Goal: Communication & Community: Answer question/provide support

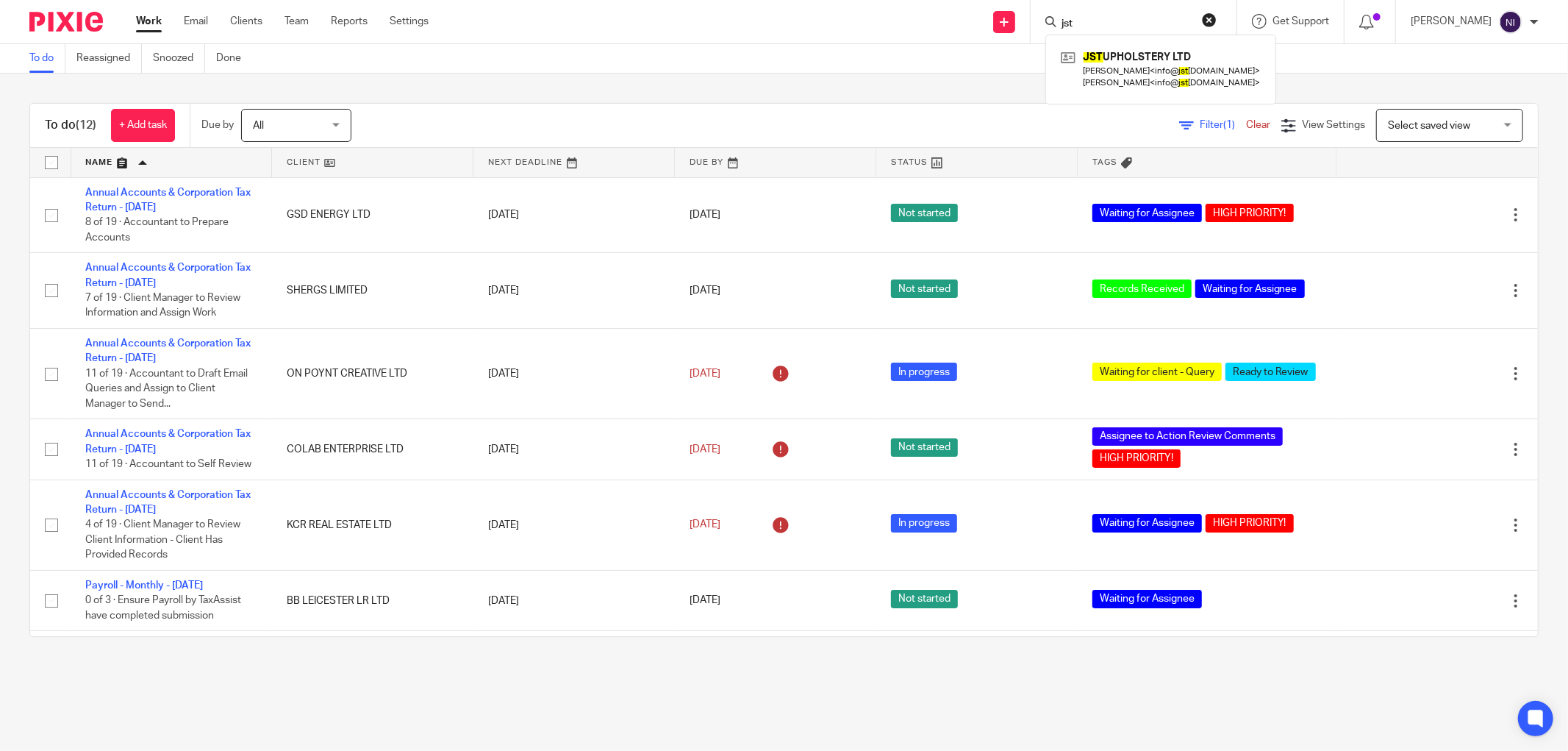
type input "jst"
click at [193, 17] on link "Email" at bounding box center [196, 21] width 24 height 15
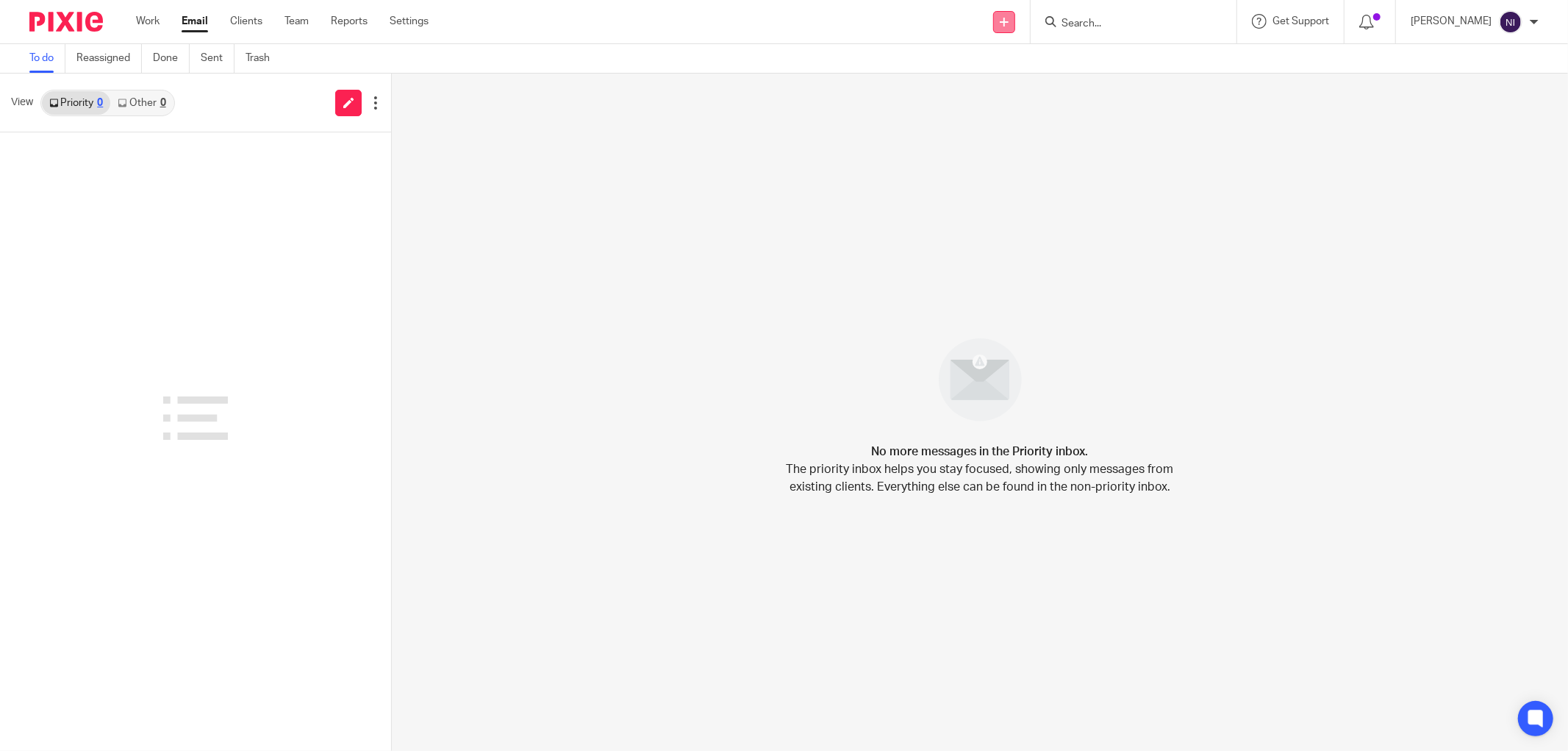
click at [1015, 19] on link at bounding box center [1004, 22] width 22 height 22
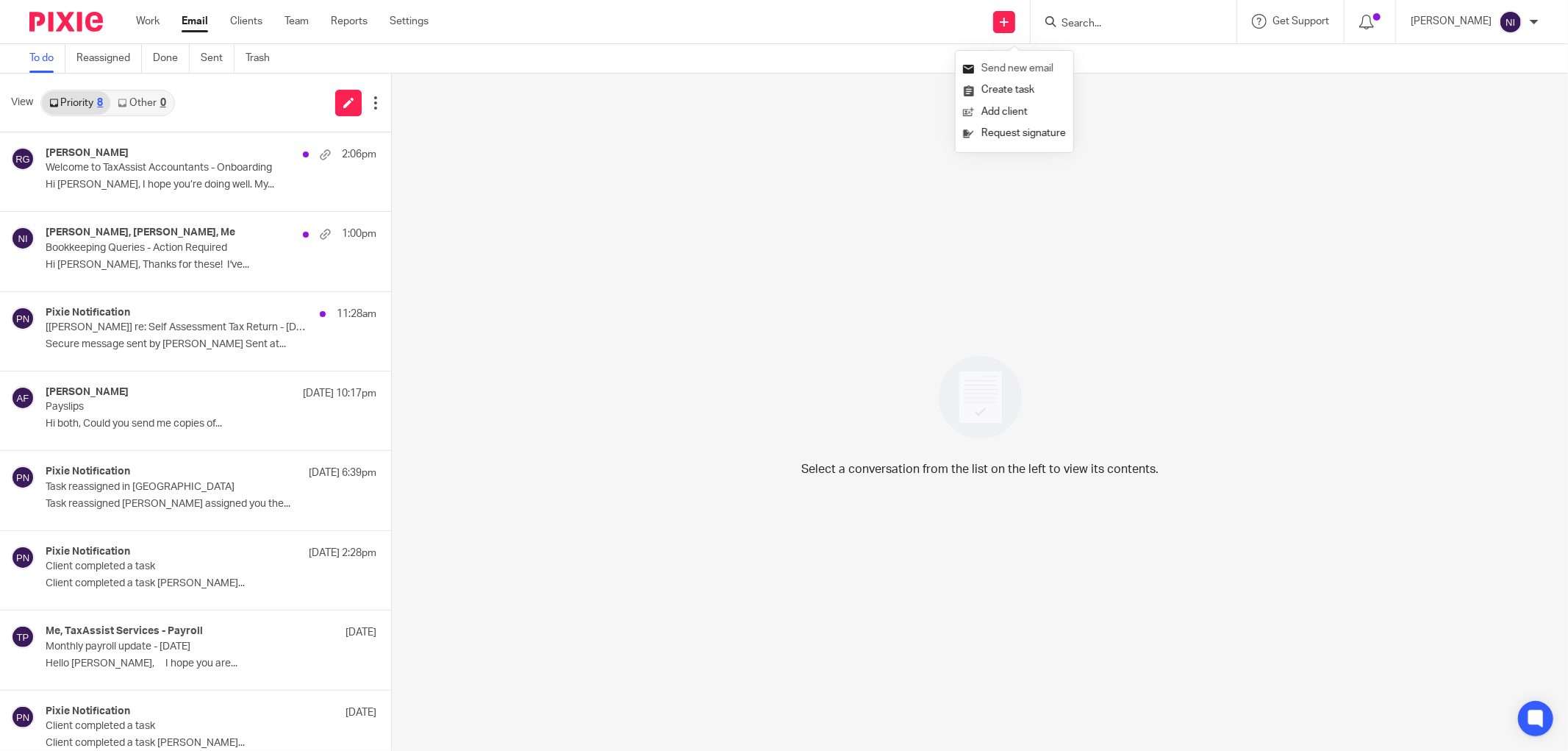
click at [1015, 67] on link "Send new email" at bounding box center [1015, 68] width 103 height 21
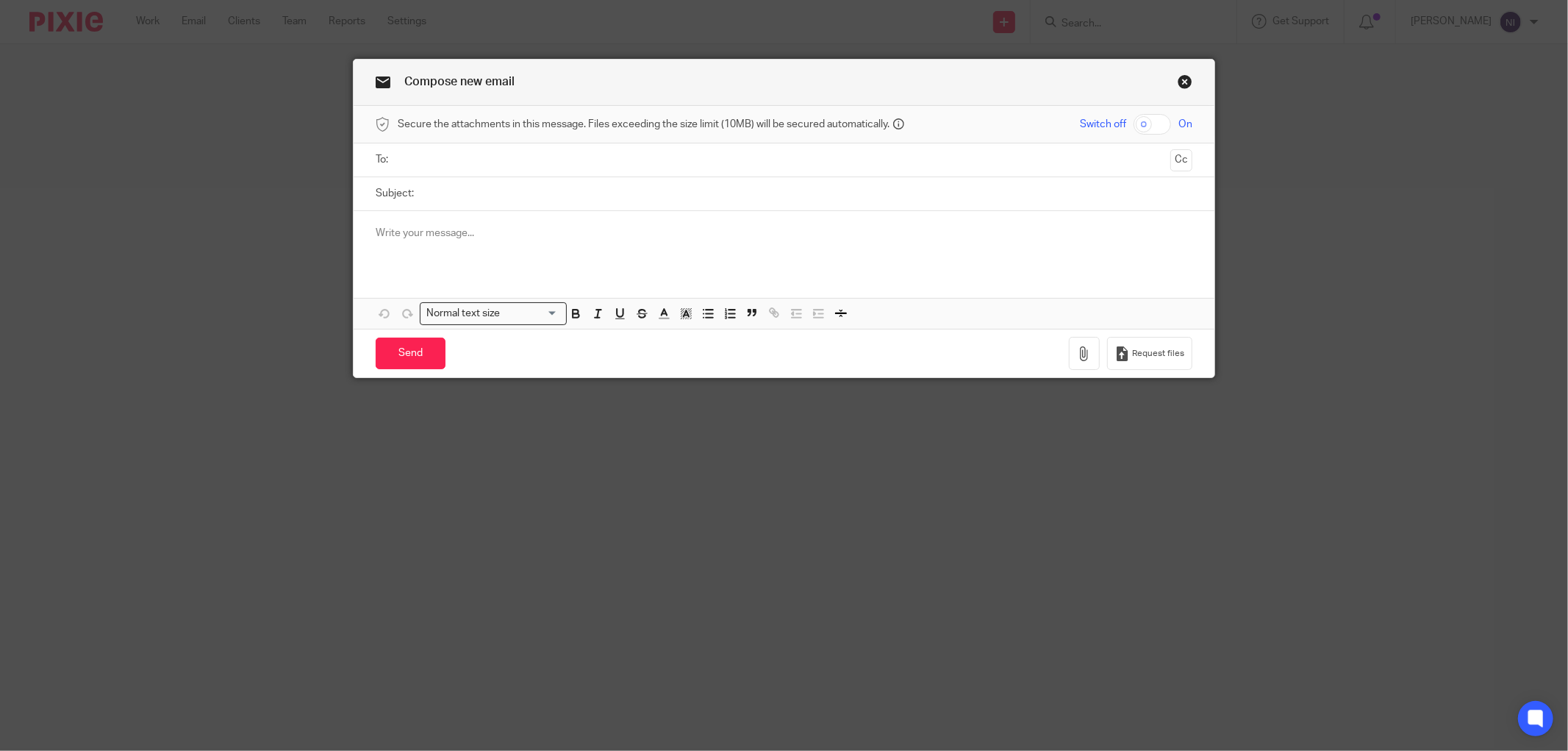
click at [711, 160] on input "text" at bounding box center [784, 160] width 762 height 17
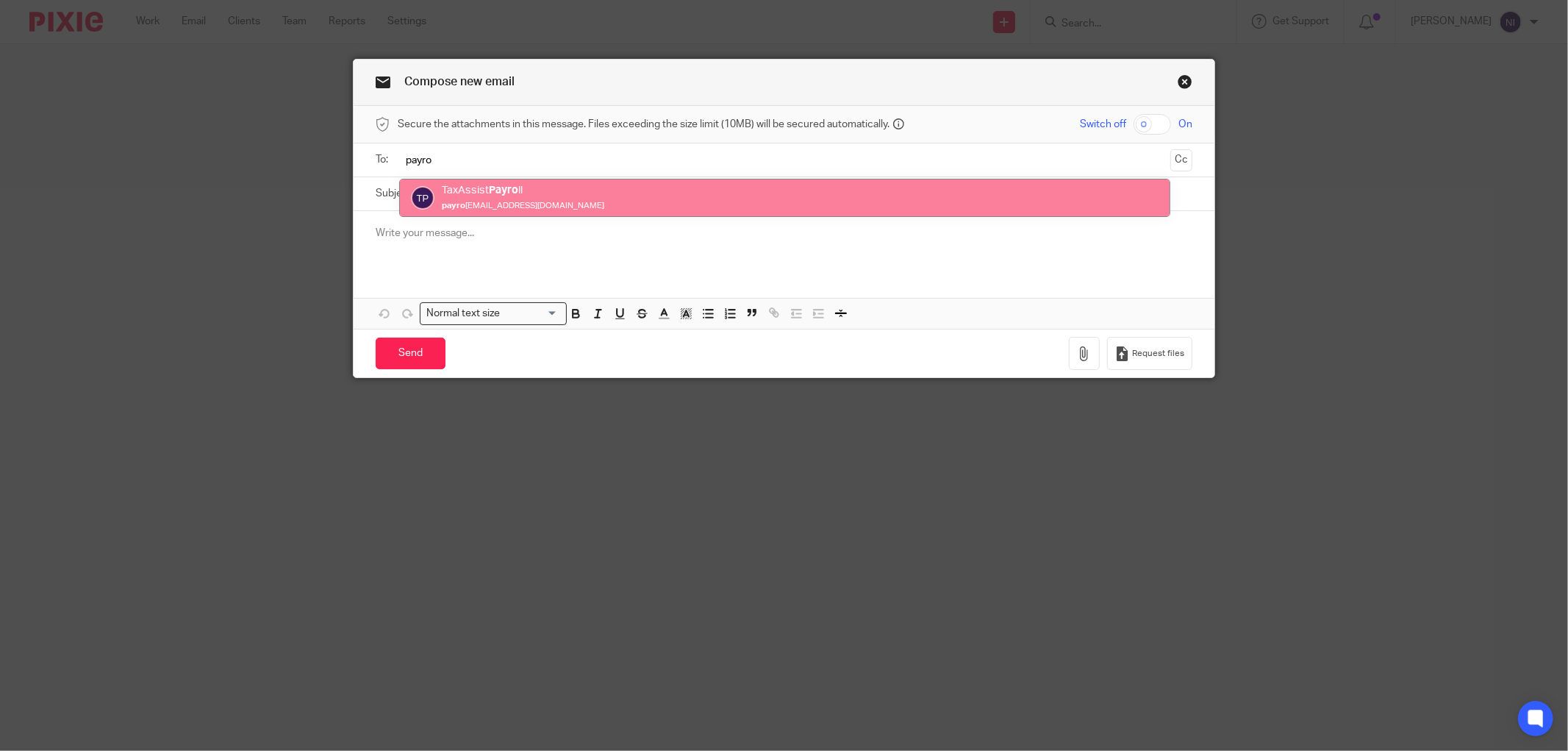
type input "payro"
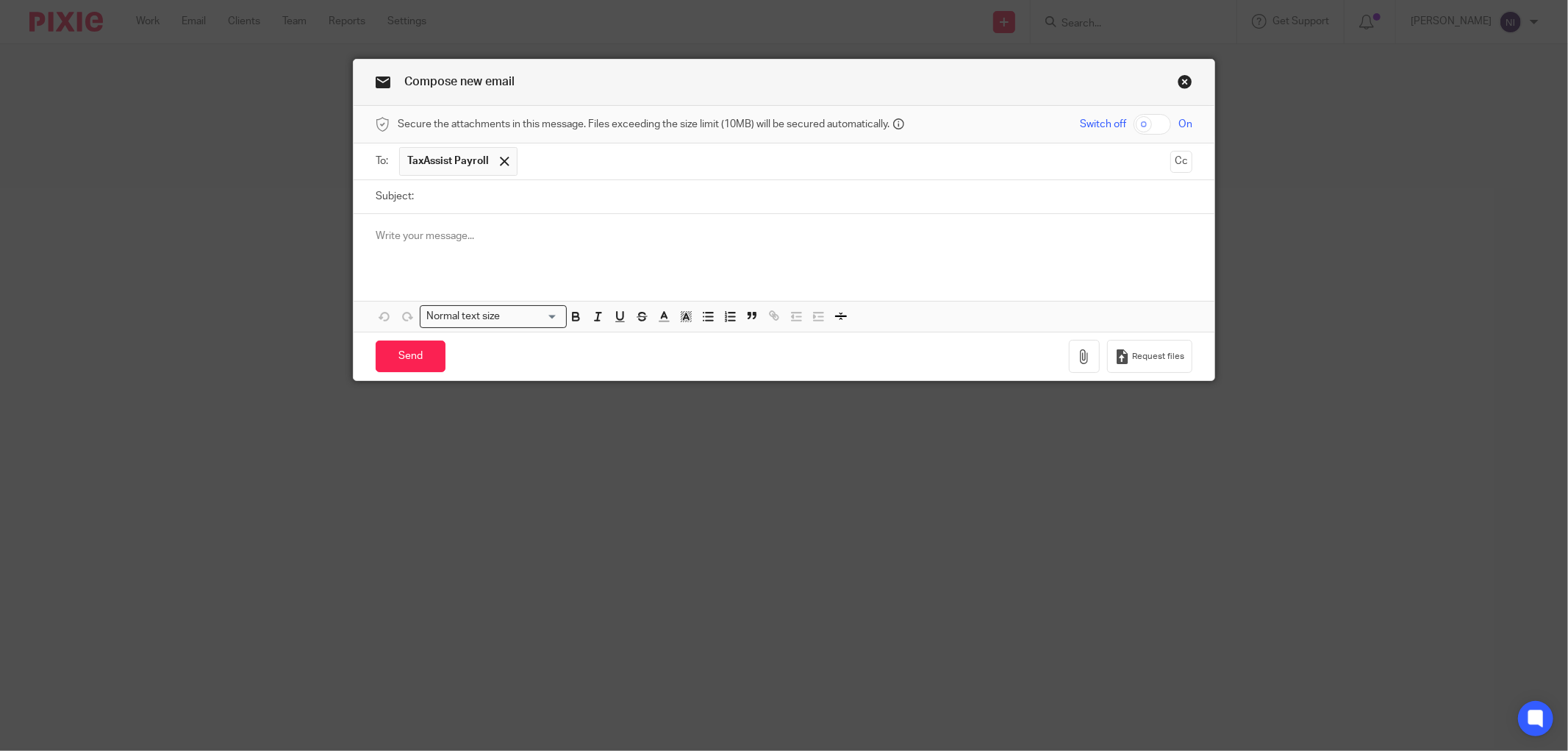
click at [623, 193] on input "Subject:" at bounding box center [806, 197] width 771 height 33
type input "JST Upholstery"
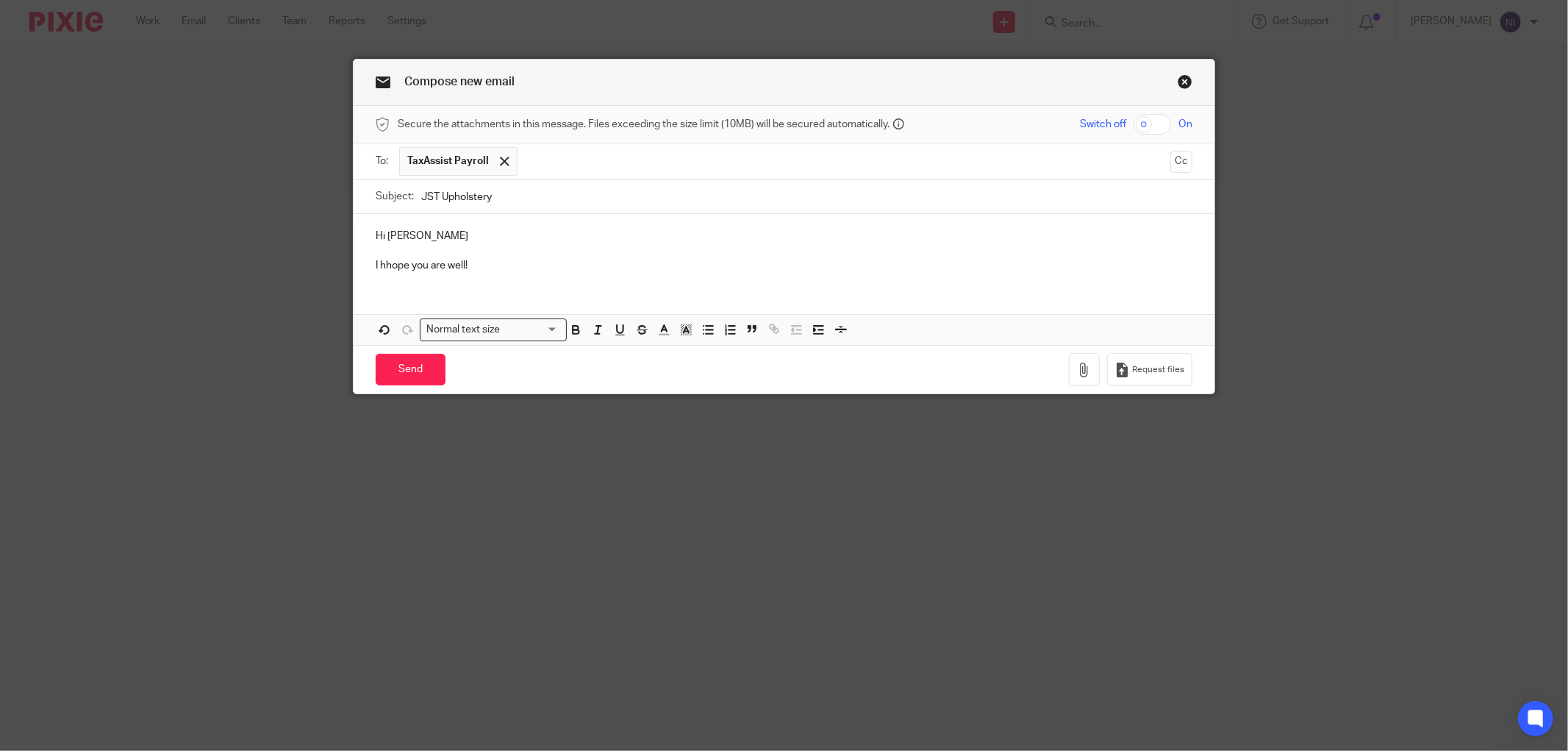
click at [383, 273] on p "I hhope you are well!" at bounding box center [784, 265] width 817 height 15
click at [466, 257] on p at bounding box center [784, 250] width 817 height 15
click at [497, 268] on p "I hope you are well!" at bounding box center [784, 265] width 817 height 15
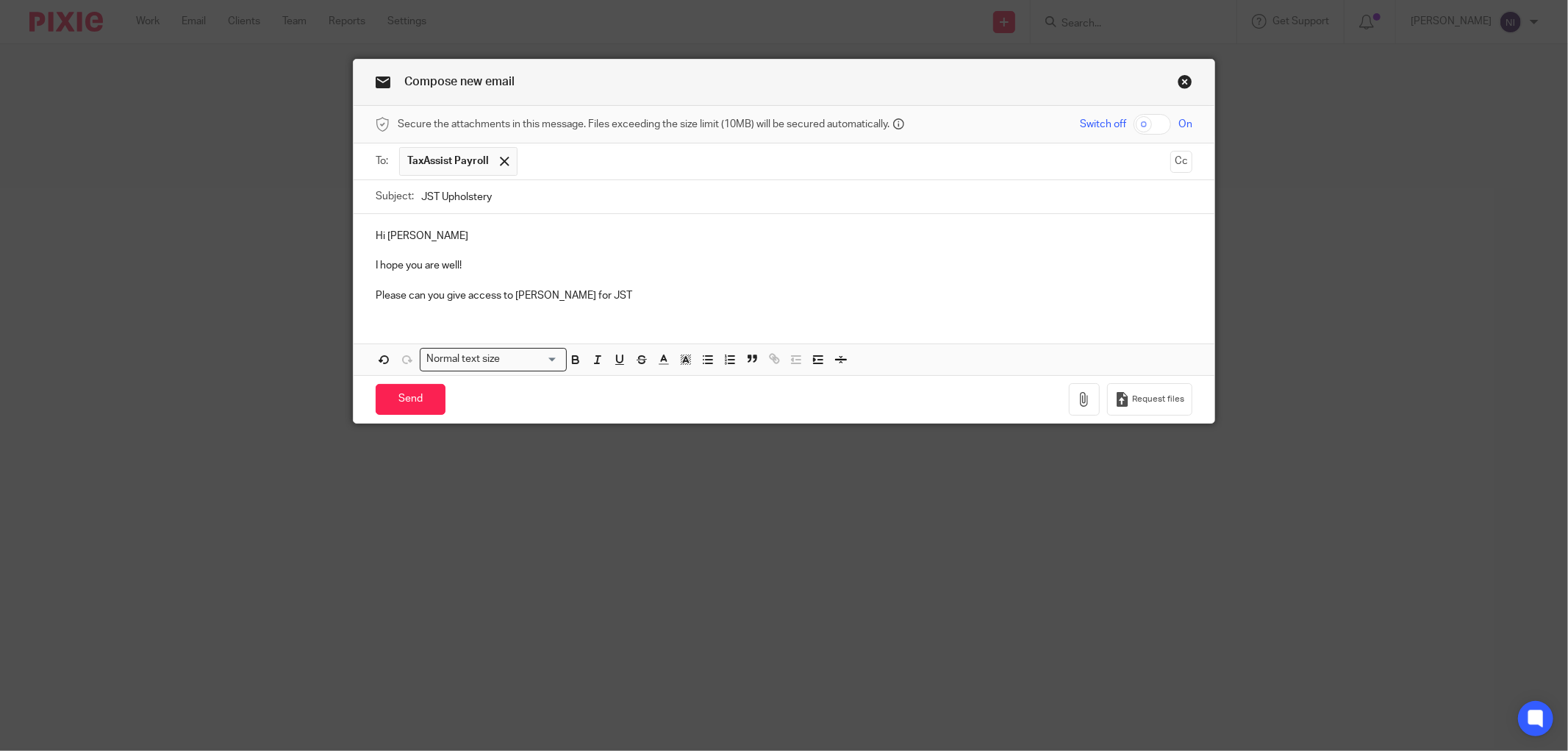
click at [458, 297] on p "Please can you give access to Punit for JST" at bounding box center [784, 295] width 817 height 15
click at [631, 294] on p "Please can you give Brightpay access to Punit for JST" at bounding box center [784, 295] width 817 height 15
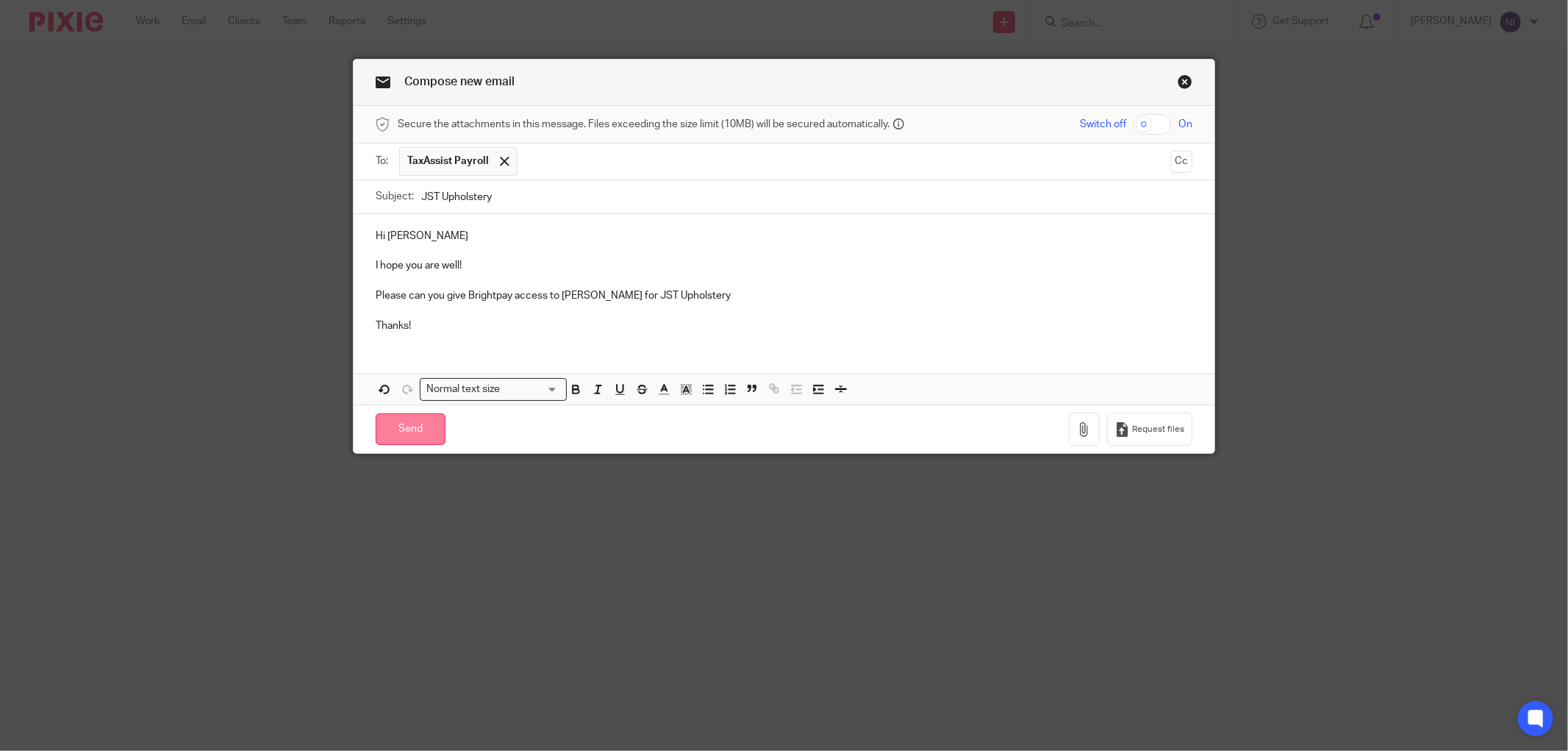
click at [394, 435] on input "Send" at bounding box center [411, 429] width 70 height 32
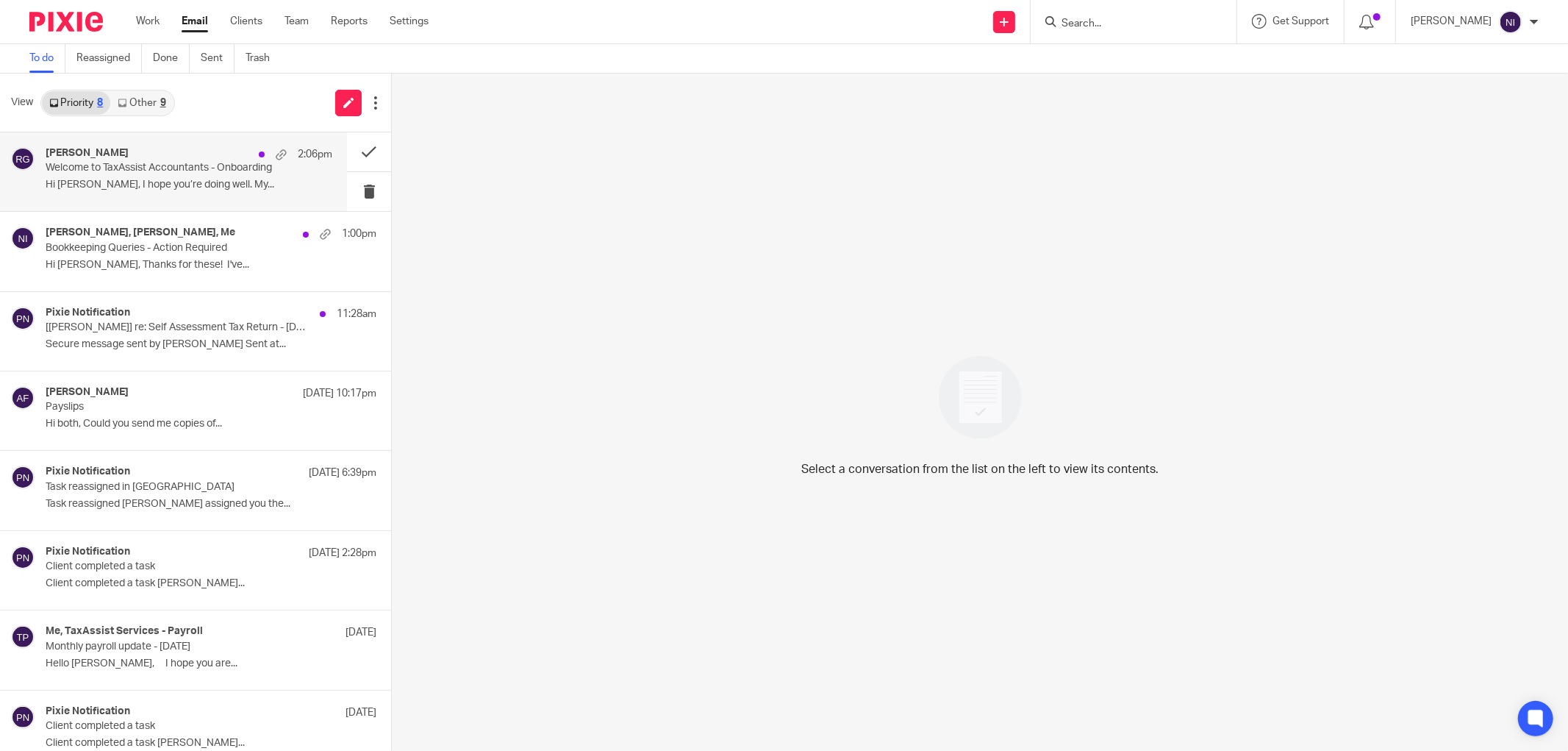
click at [188, 145] on div "Raj Grewal 2:06pm Welcome to TaxAssist Accountants - Onboarding Hi Sarah, I hop…" at bounding box center [173, 172] width 347 height 79
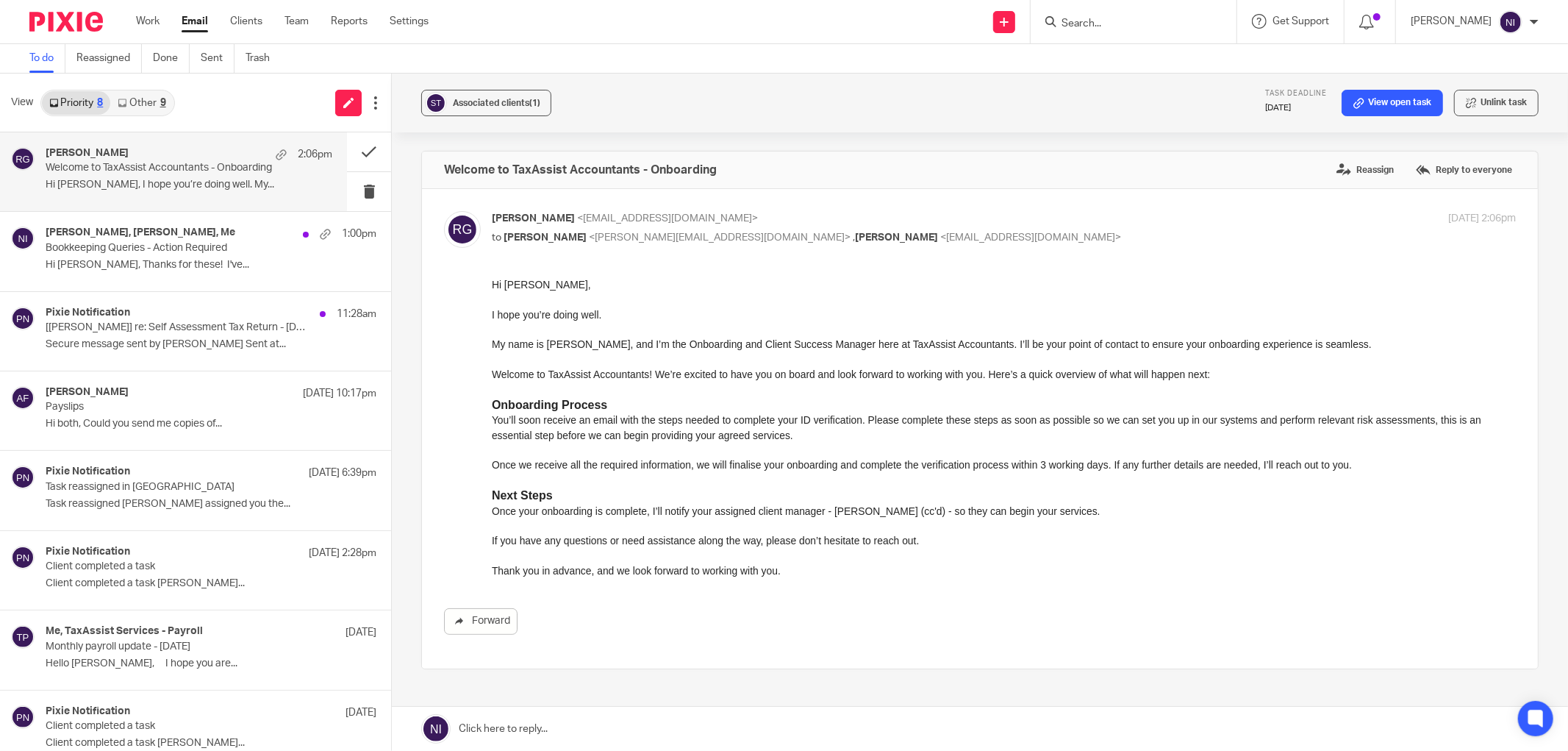
click at [505, 233] on span "Sarah Taylor" at bounding box center [545, 238] width 83 height 10
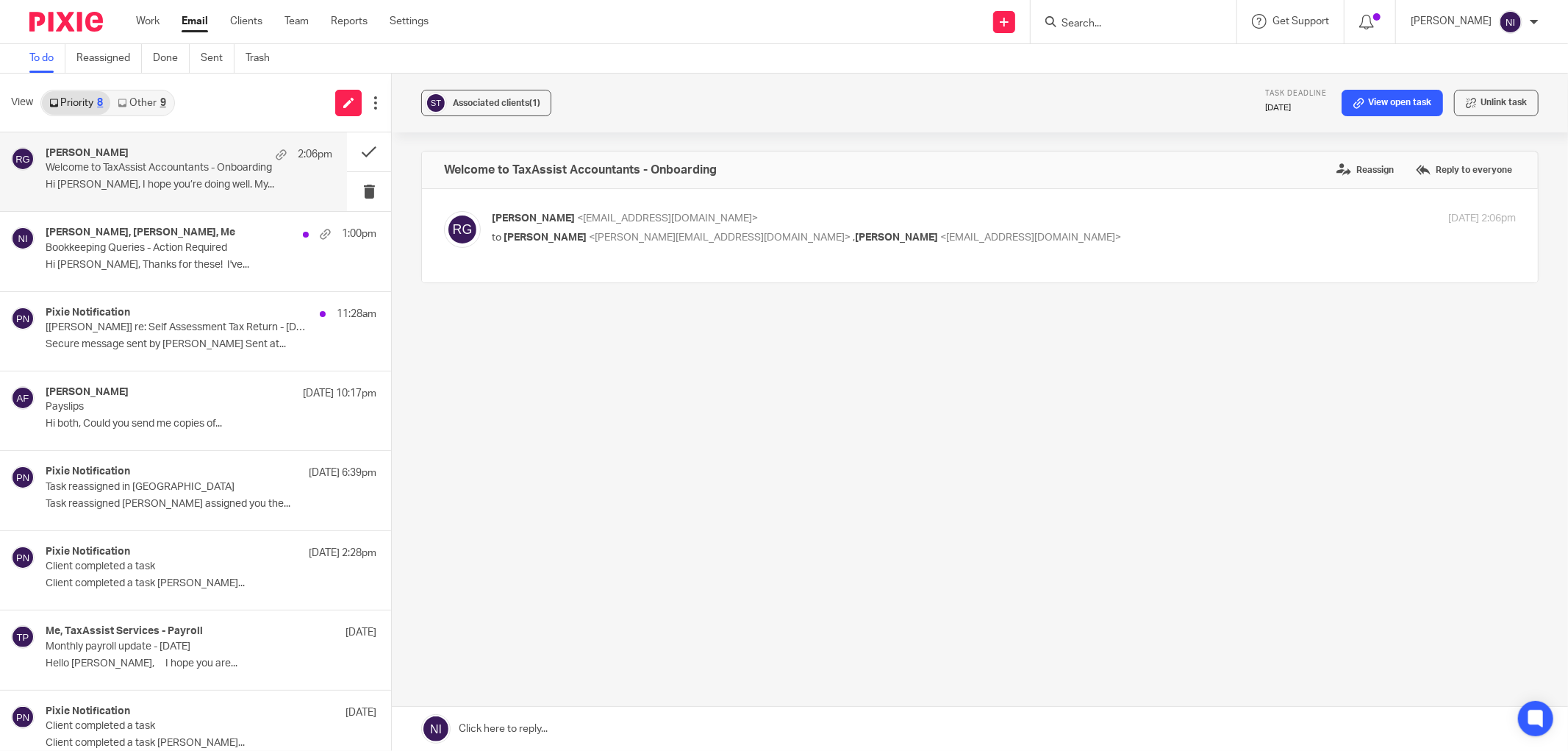
click at [505, 233] on span "Sarah Taylor" at bounding box center [545, 238] width 83 height 10
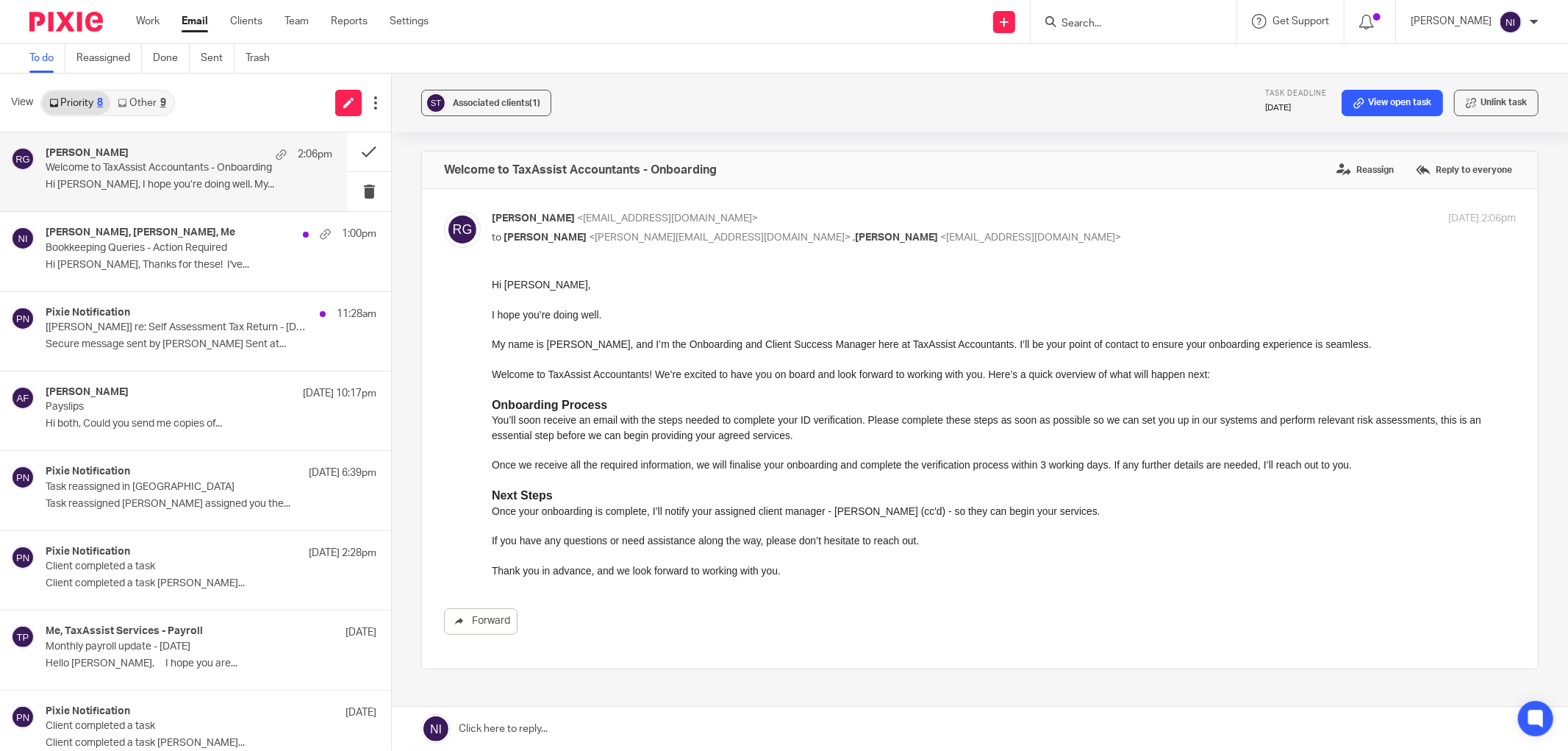
click at [452, 229] on img at bounding box center [462, 229] width 37 height 37
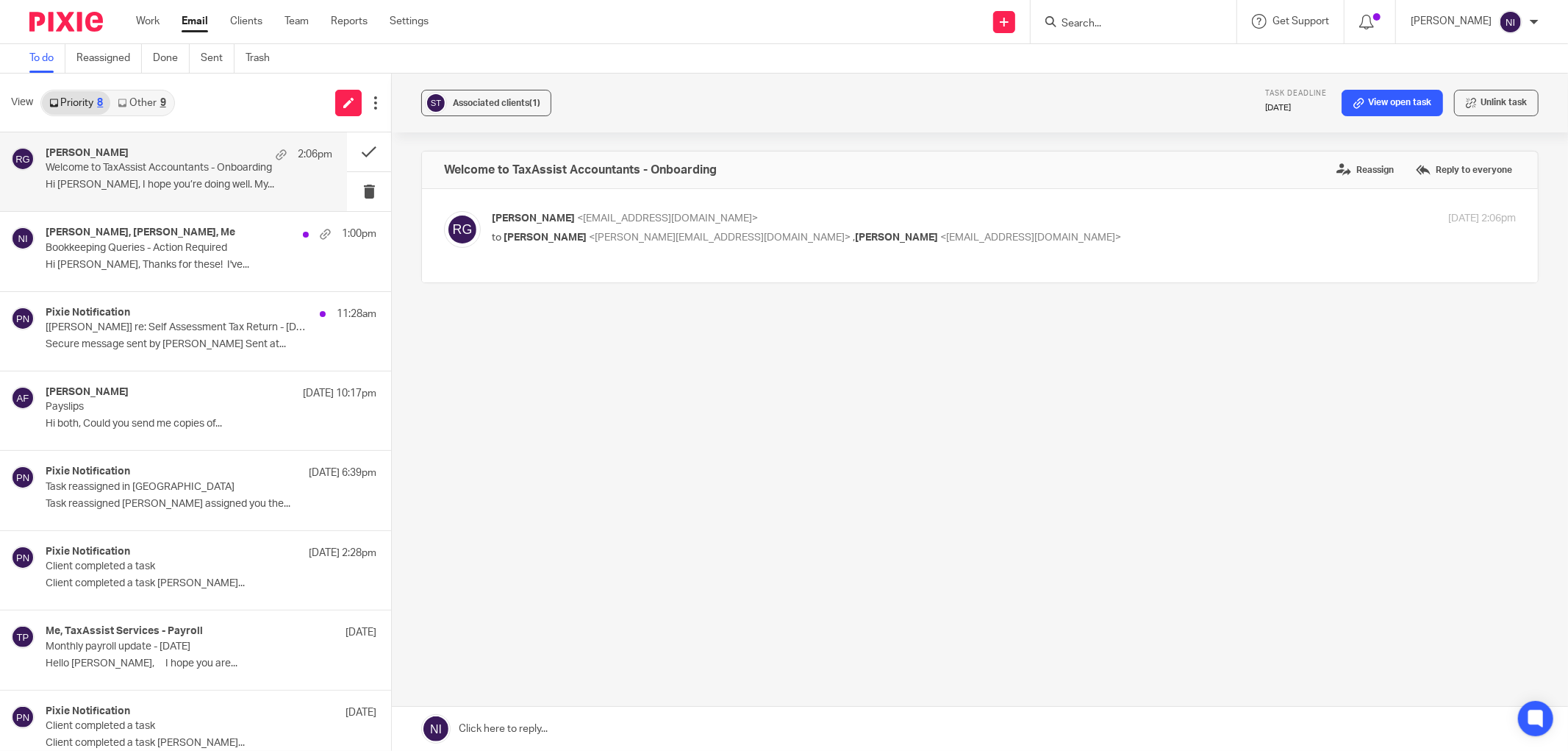
click at [452, 229] on img at bounding box center [462, 229] width 37 height 37
checkbox input "true"
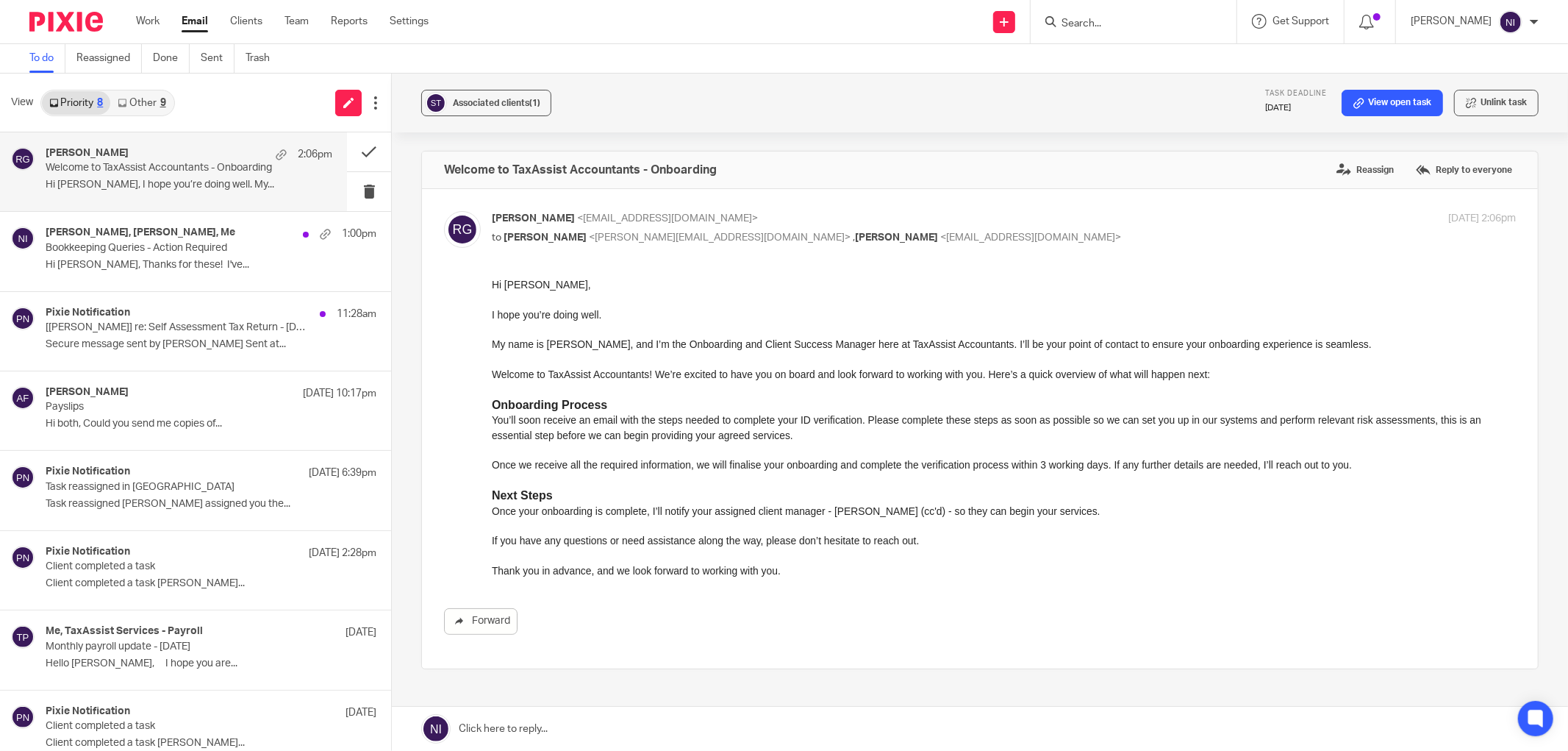
click at [1086, 24] on input "Search" at bounding box center [1126, 24] width 132 height 13
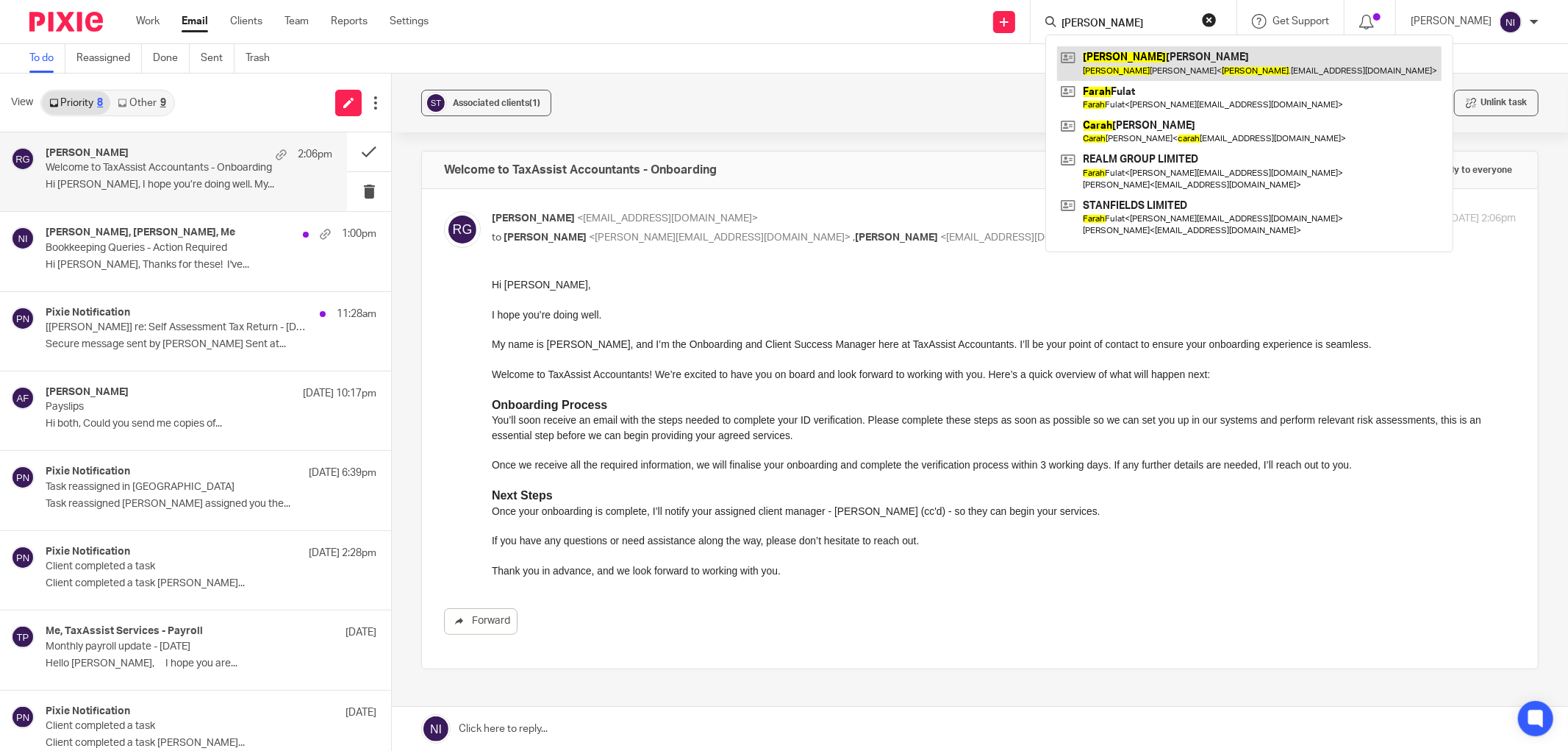
type input "sarah"
click at [1108, 61] on link at bounding box center [1249, 63] width 384 height 34
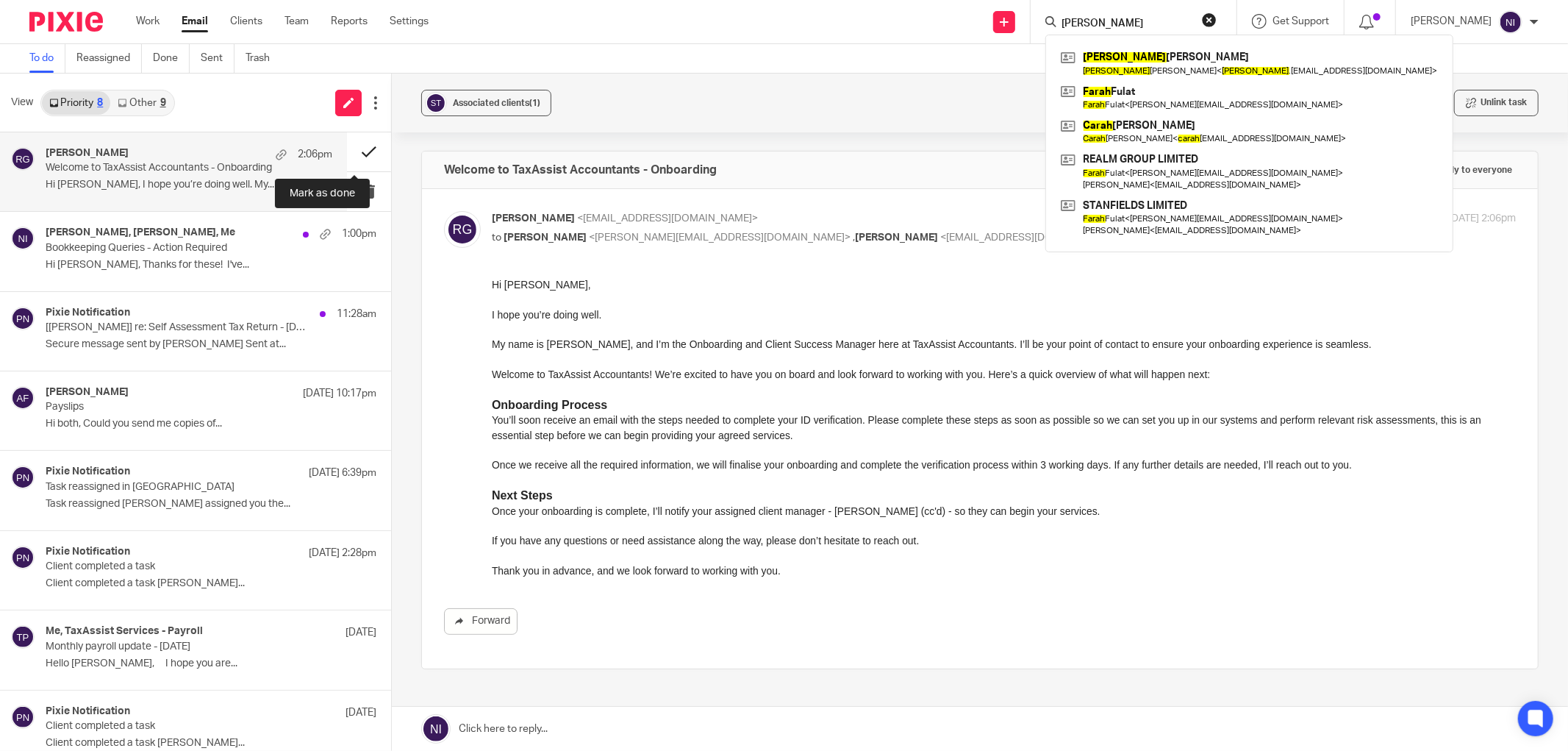
click at [350, 153] on button at bounding box center [369, 152] width 44 height 39
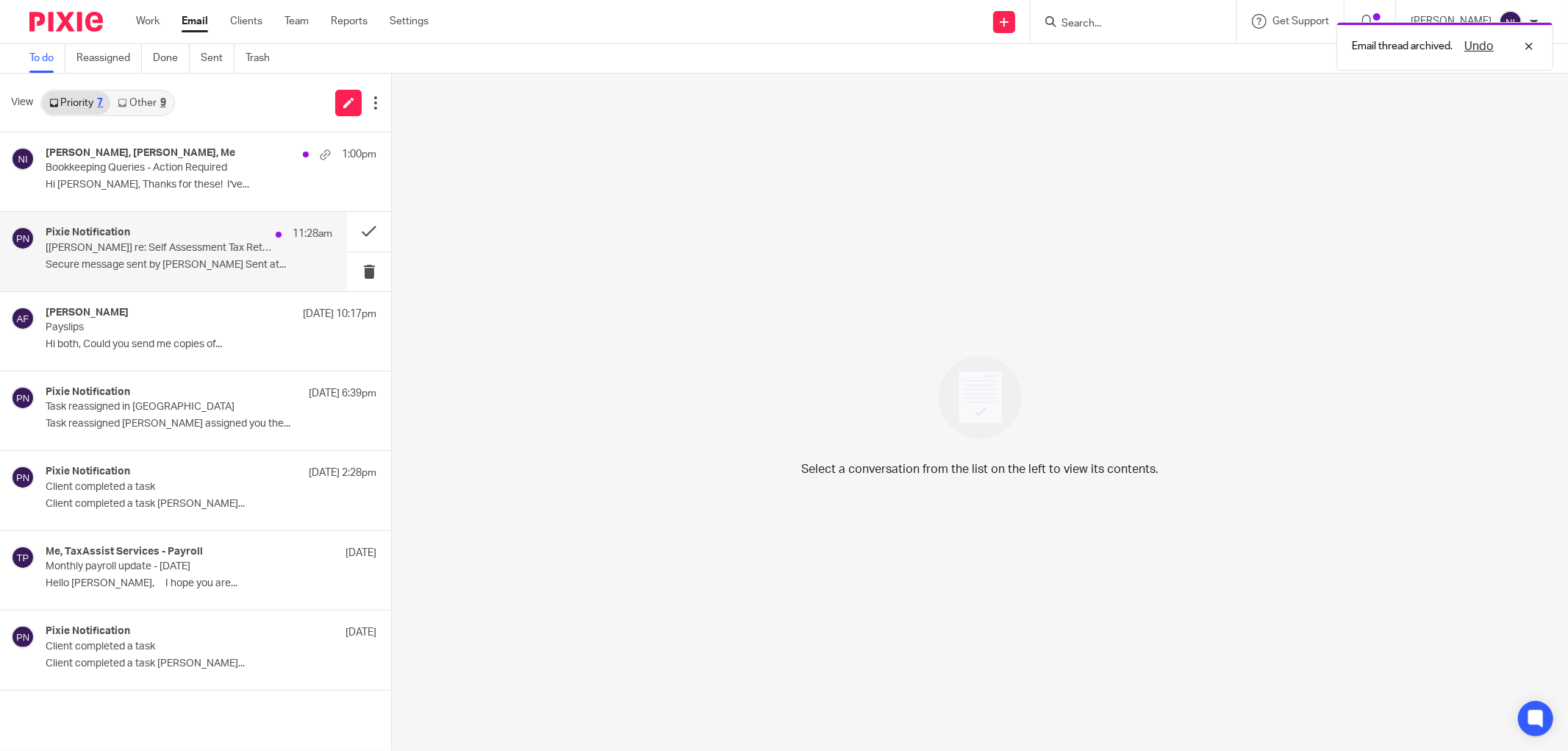
click at [152, 262] on p "Secure message sent by Komal Patel Sent at..." at bounding box center [189, 265] width 287 height 13
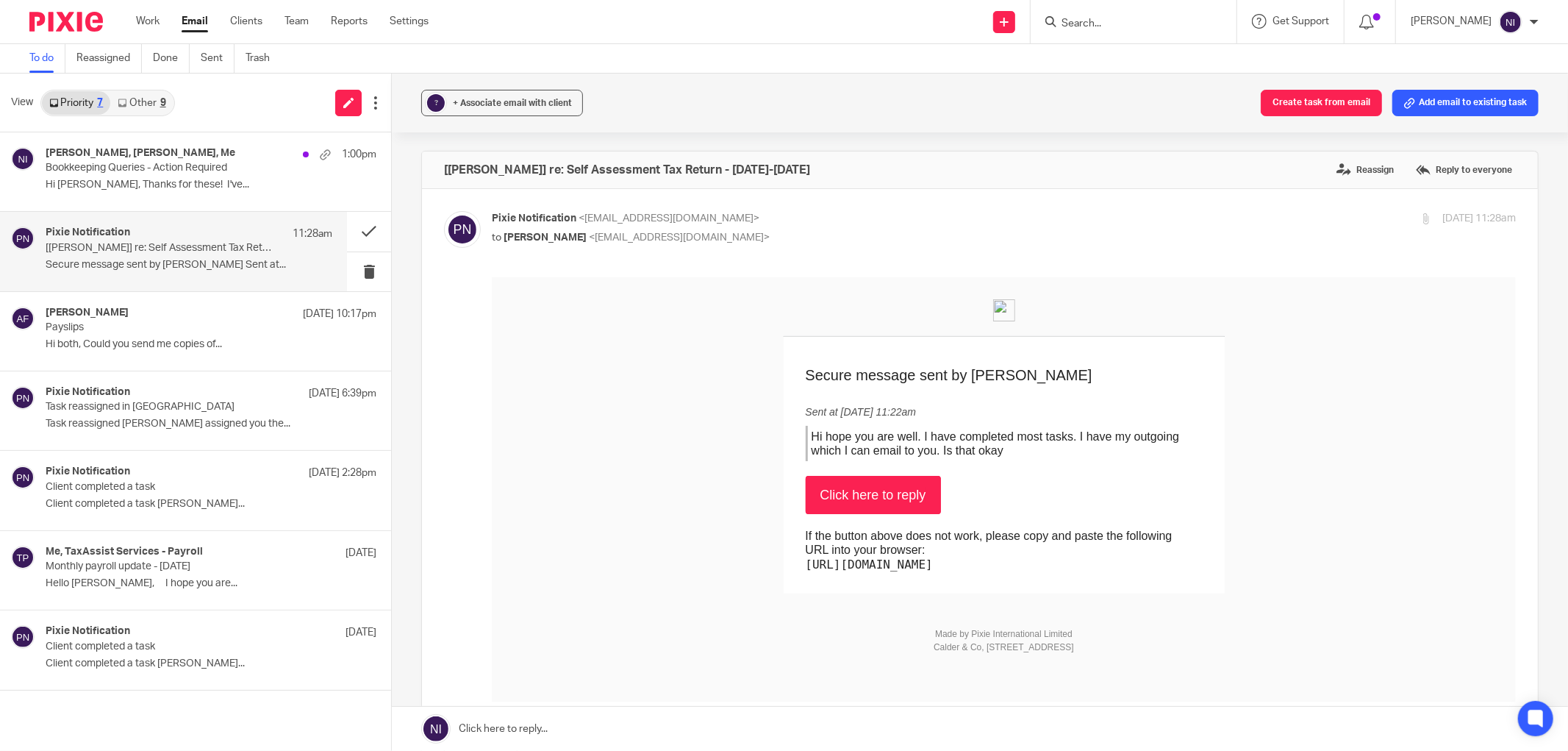
click at [806, 481] on link "Click here to reply" at bounding box center [874, 494] width 135 height 38
click at [358, 229] on button at bounding box center [369, 232] width 44 height 39
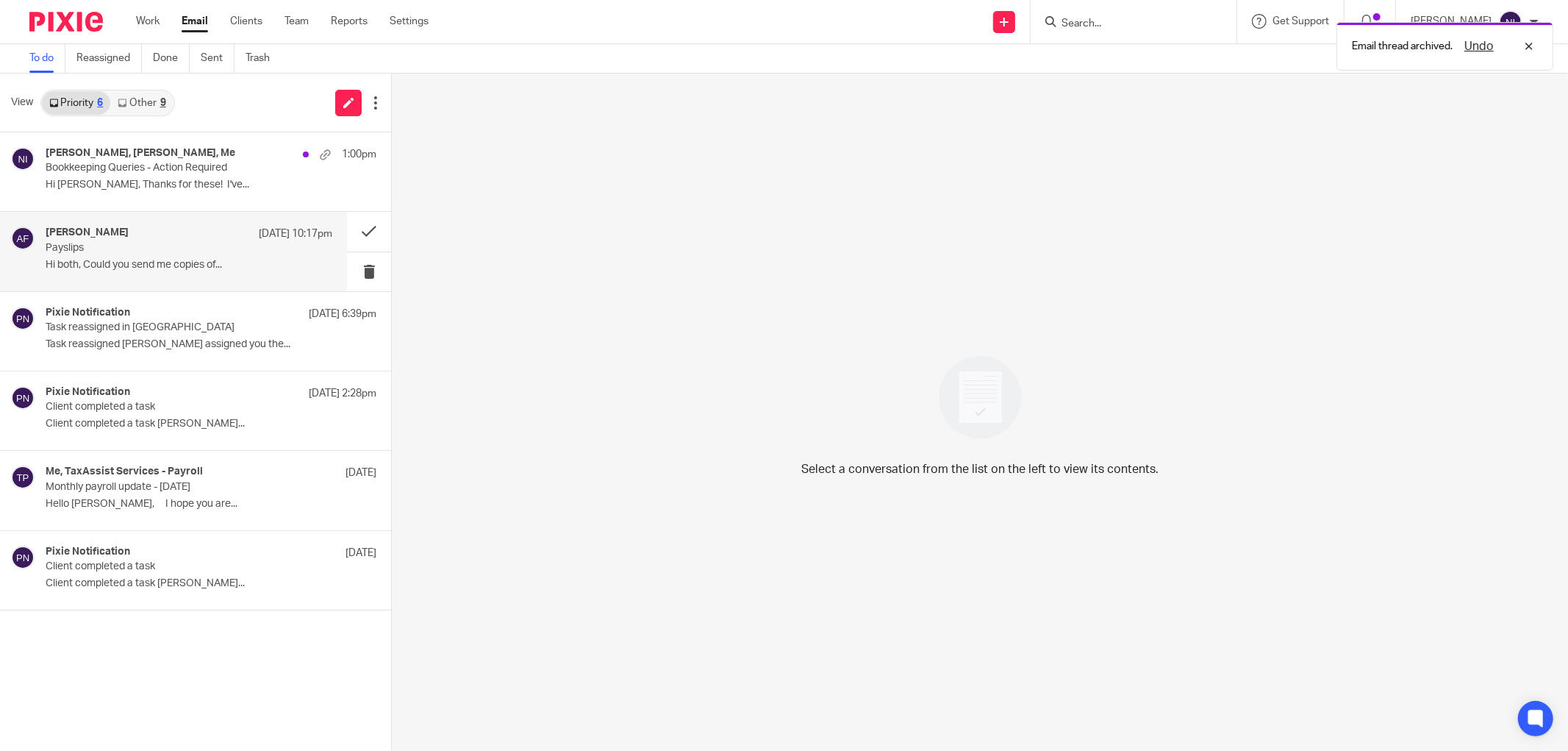
click at [198, 265] on p "Hi both, Could you send me copies of..." at bounding box center [189, 265] width 287 height 13
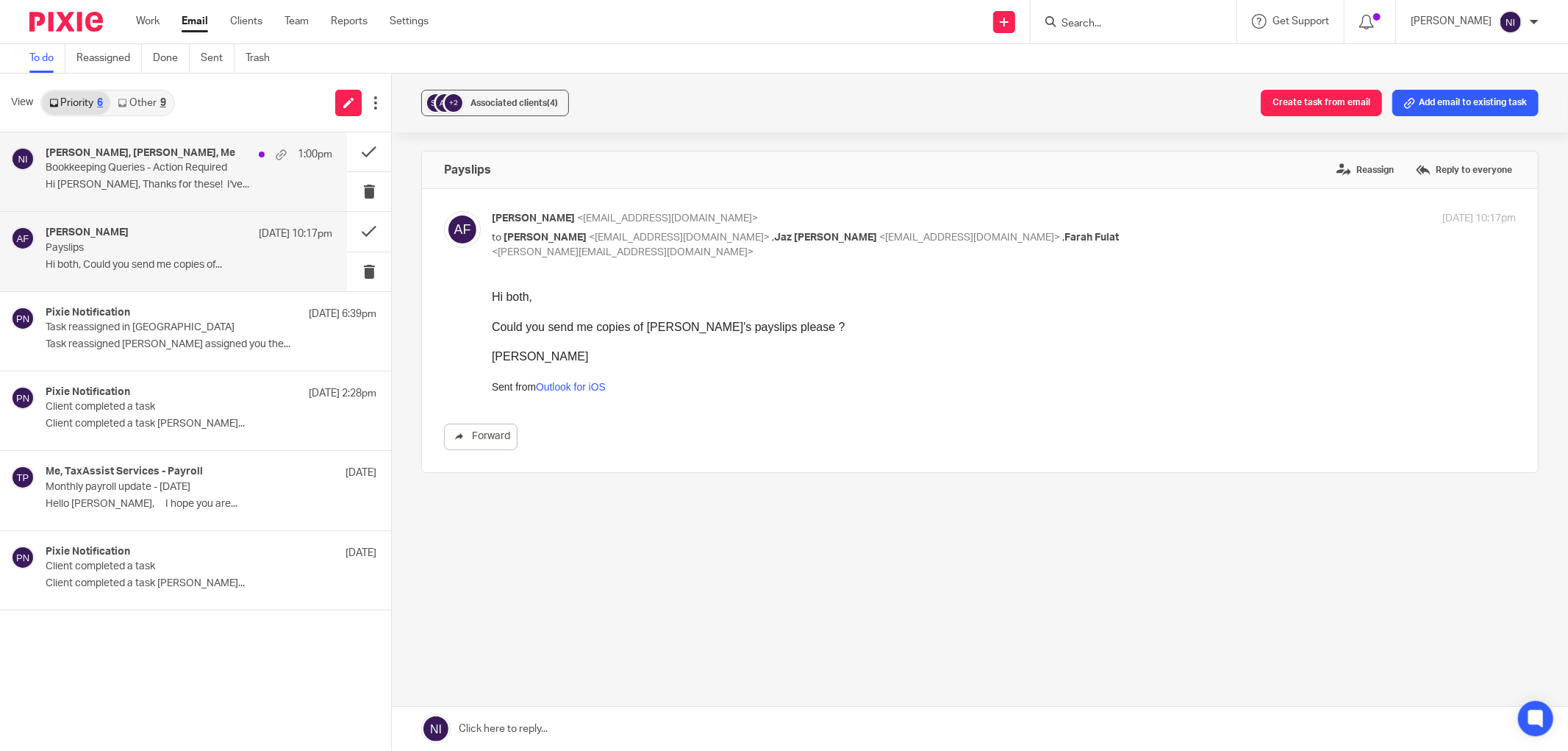
click at [196, 167] on p "Bookkeeping Queries - Action Required" at bounding box center [160, 167] width 230 height 13
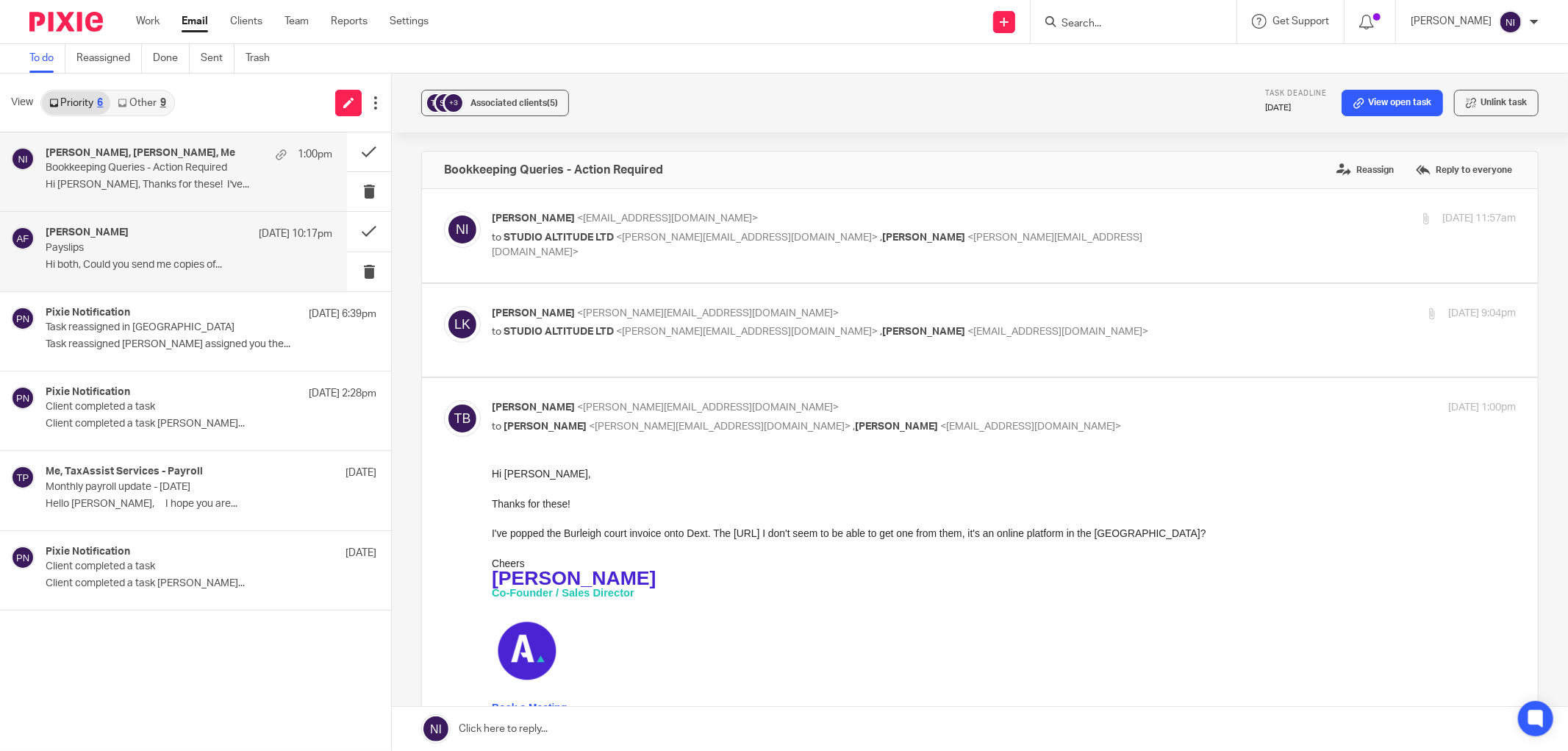
click at [160, 254] on p "Payslips" at bounding box center [160, 248] width 230 height 13
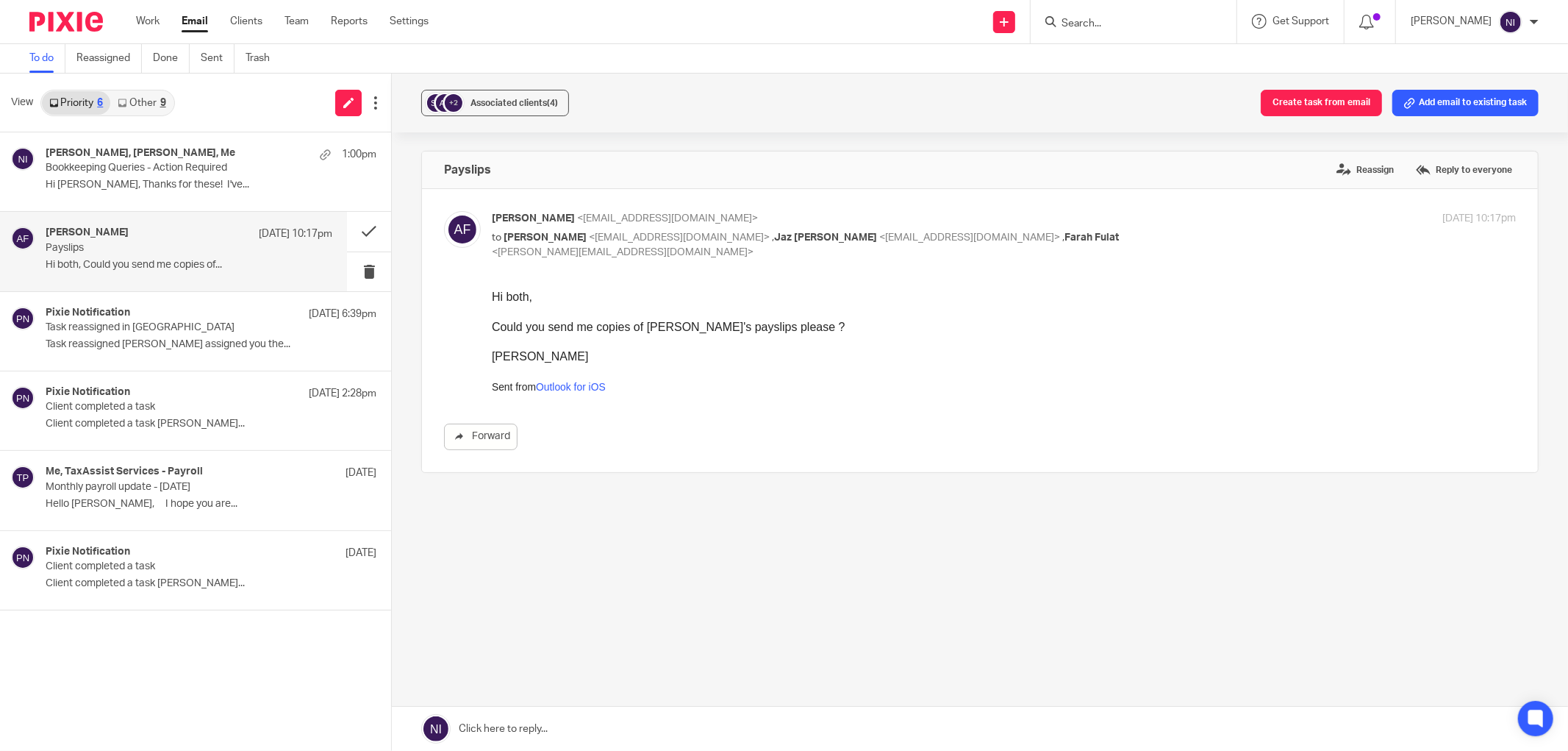
click at [568, 724] on link at bounding box center [980, 729] width 1177 height 44
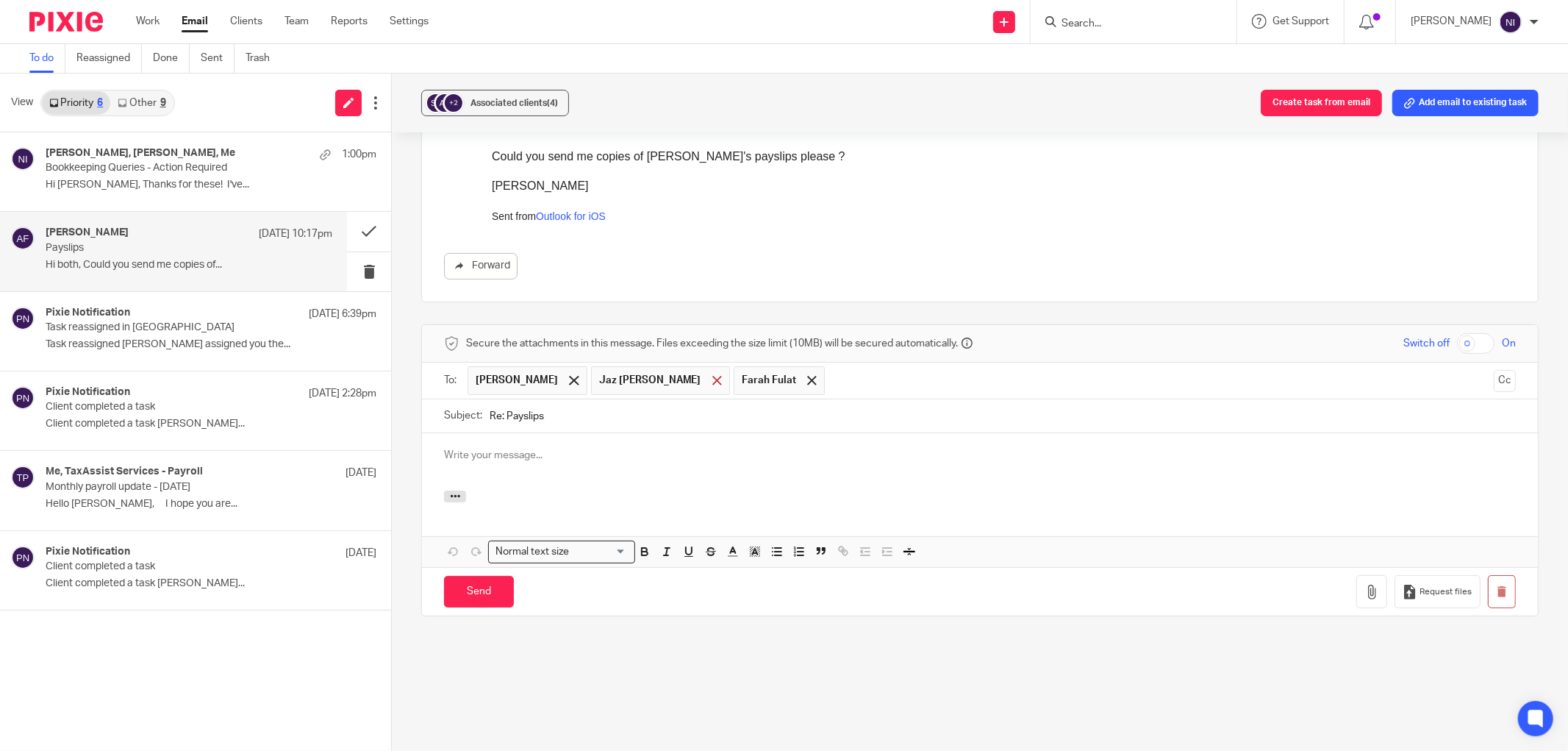
click at [709, 373] on div at bounding box center [717, 381] width 17 height 22
click at [664, 377] on span at bounding box center [669, 380] width 9 height 9
click at [186, 19] on link "Email" at bounding box center [195, 21] width 26 height 15
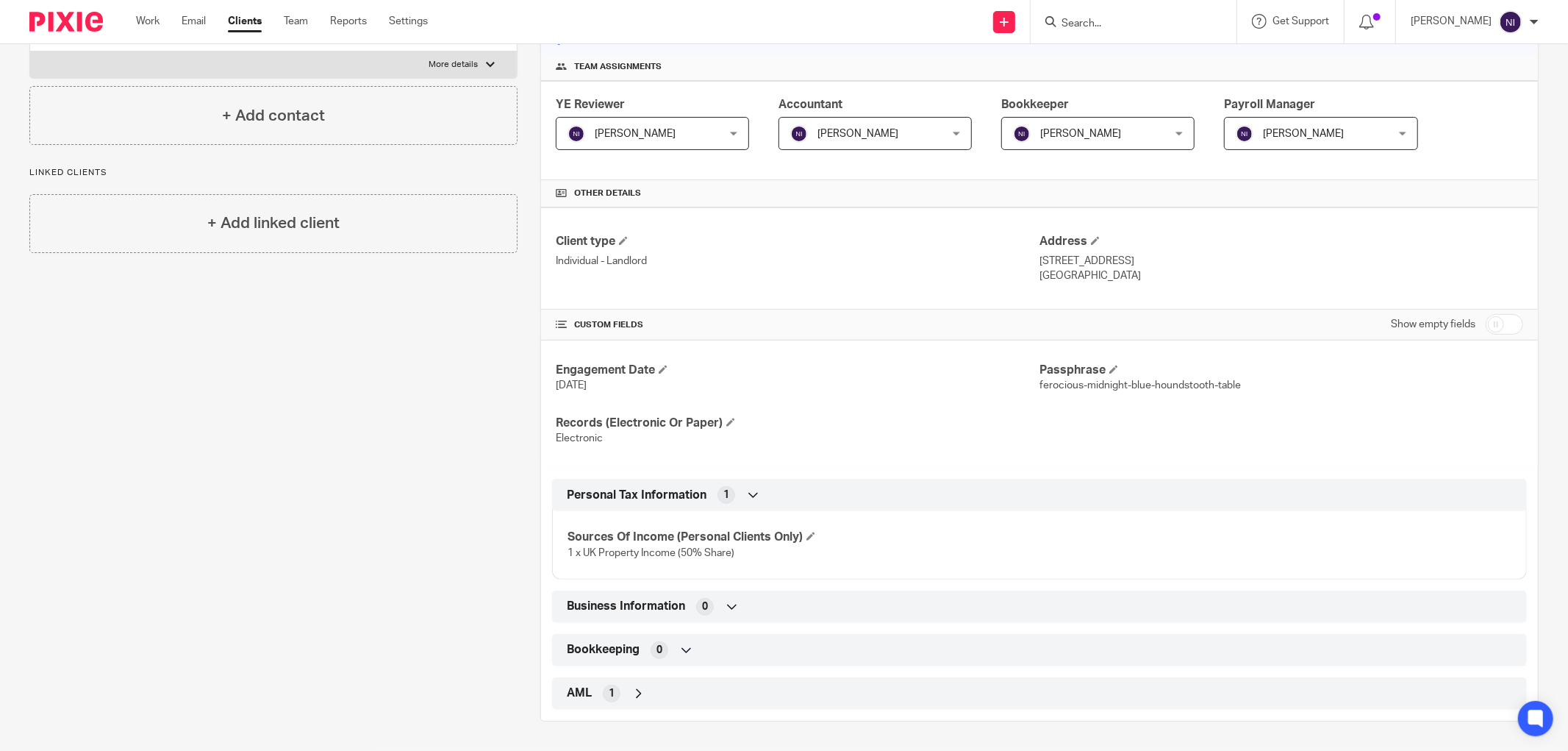
scroll to position [48, 0]
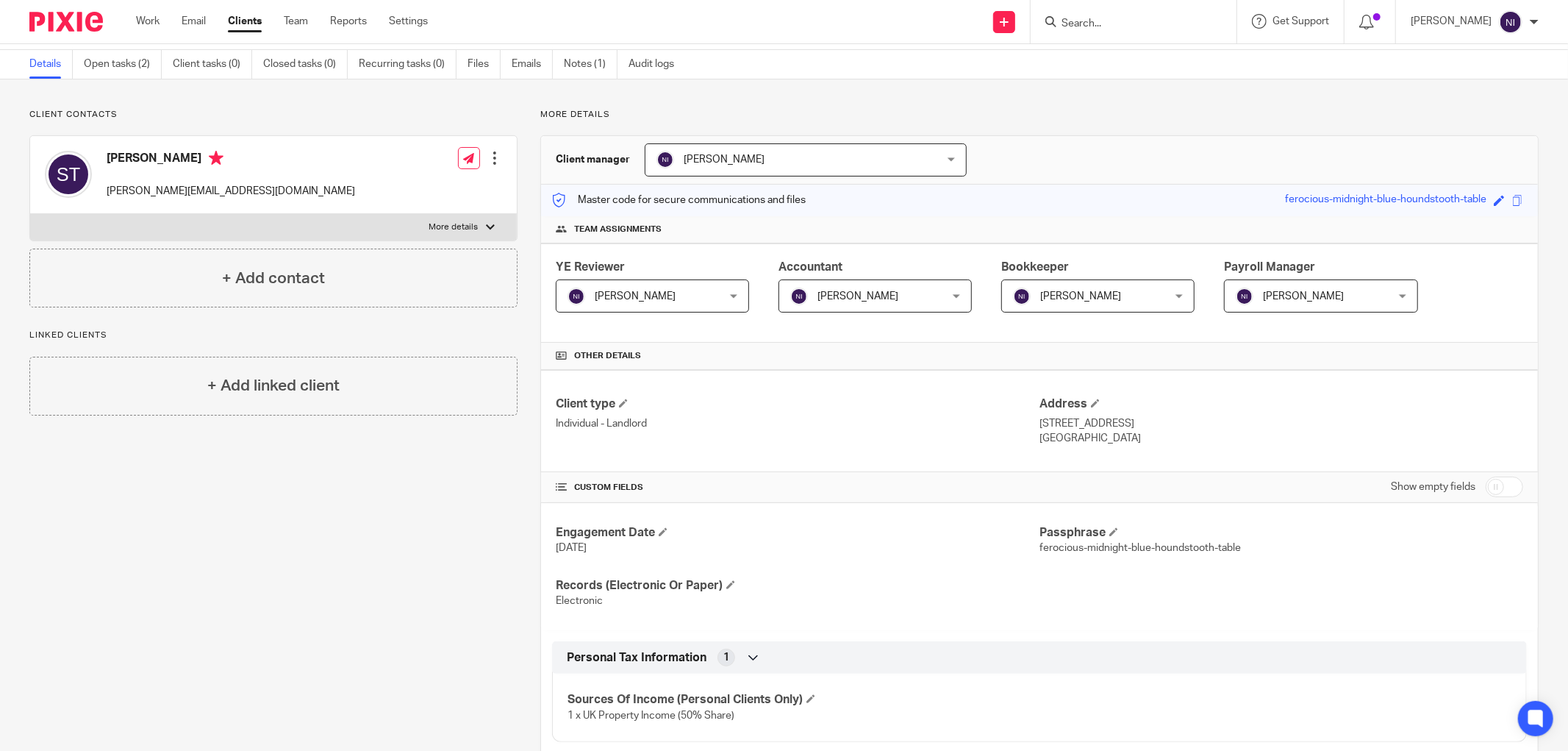
click at [454, 218] on label "More details" at bounding box center [273, 227] width 487 height 26
click at [30, 214] on input "More details" at bounding box center [29, 214] width 1 height 1
checkbox input "true"
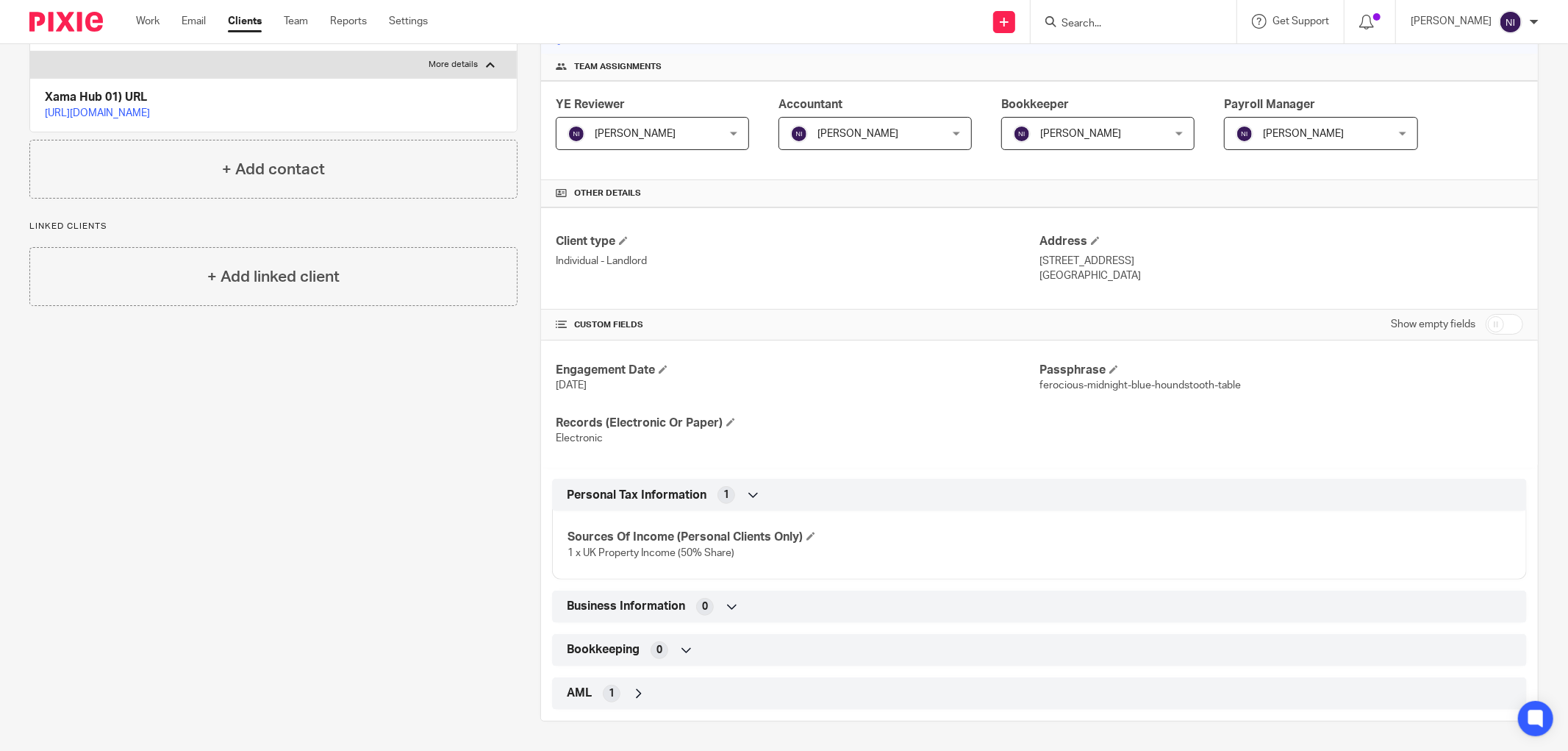
scroll to position [0, 0]
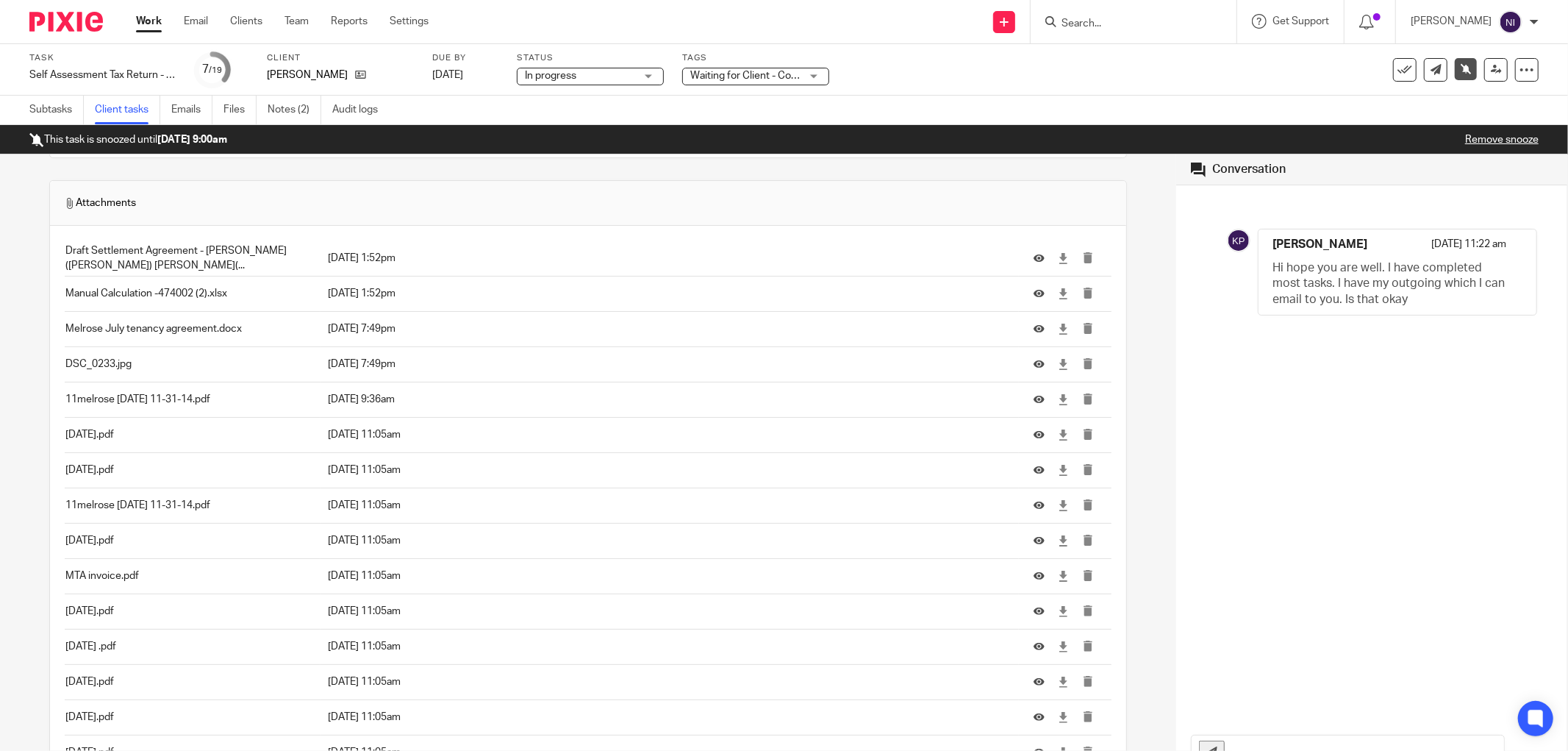
scroll to position [981, 0]
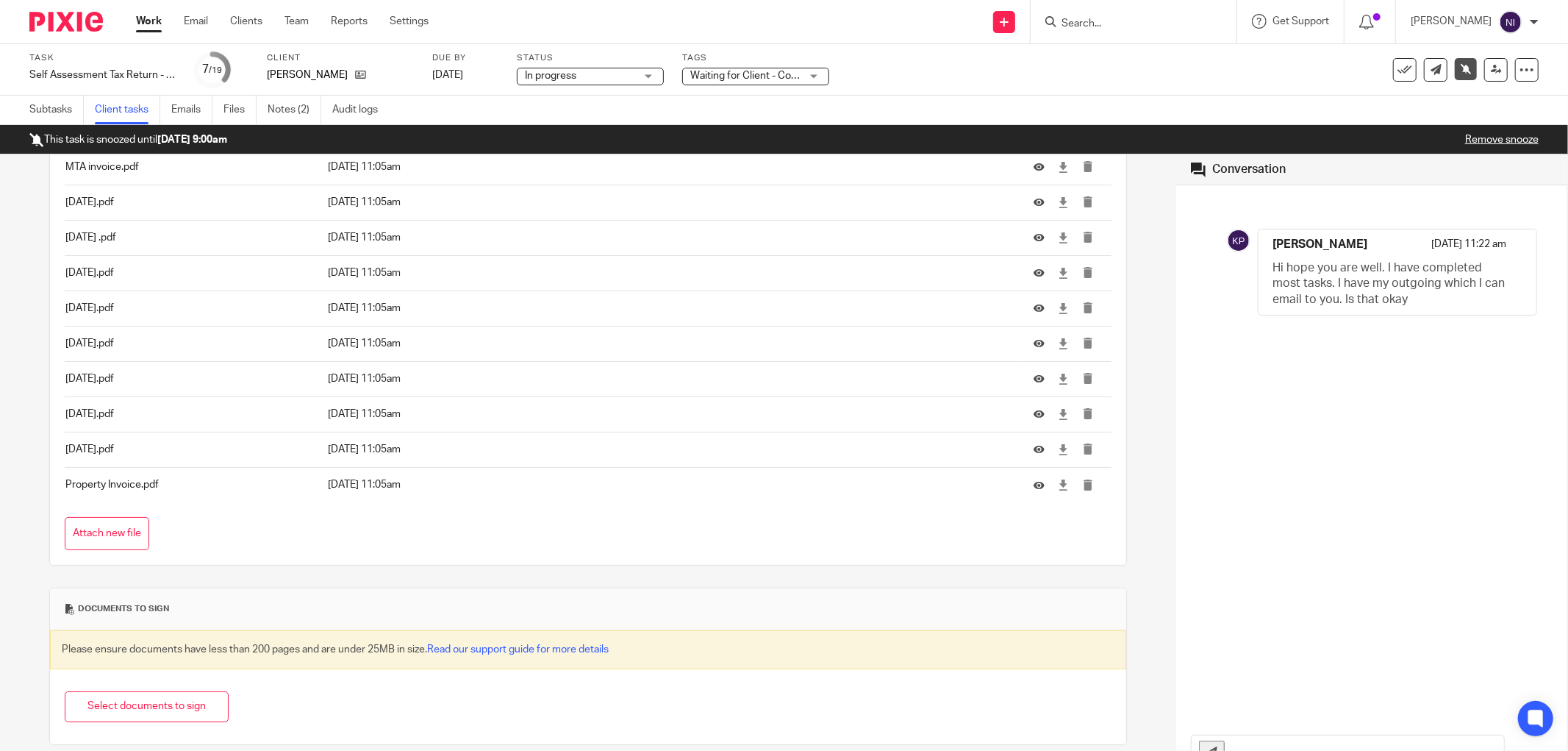
click at [1324, 745] on input "text" at bounding box center [1368, 752] width 272 height 33
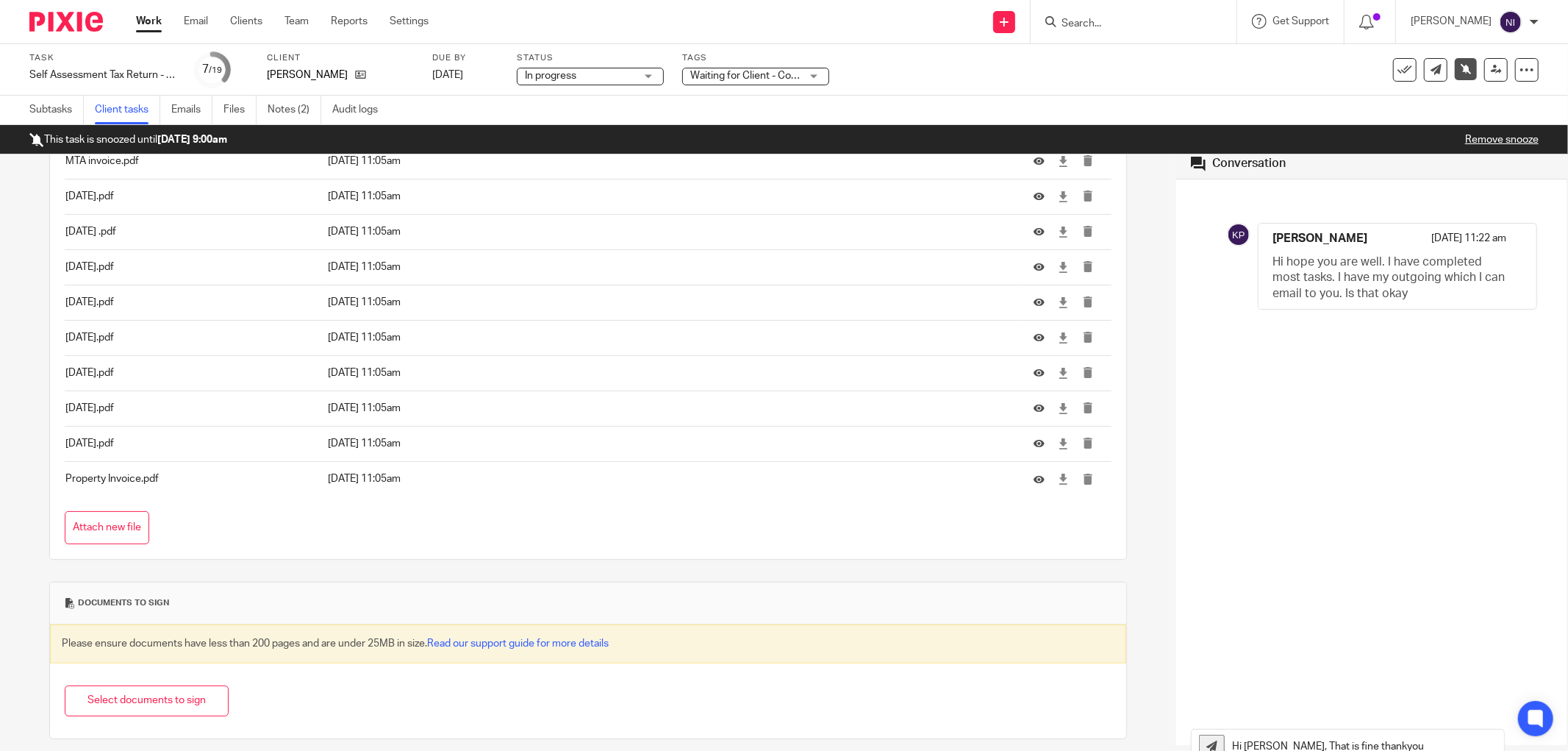
type input "Hi Komal, That is fine thankyou"
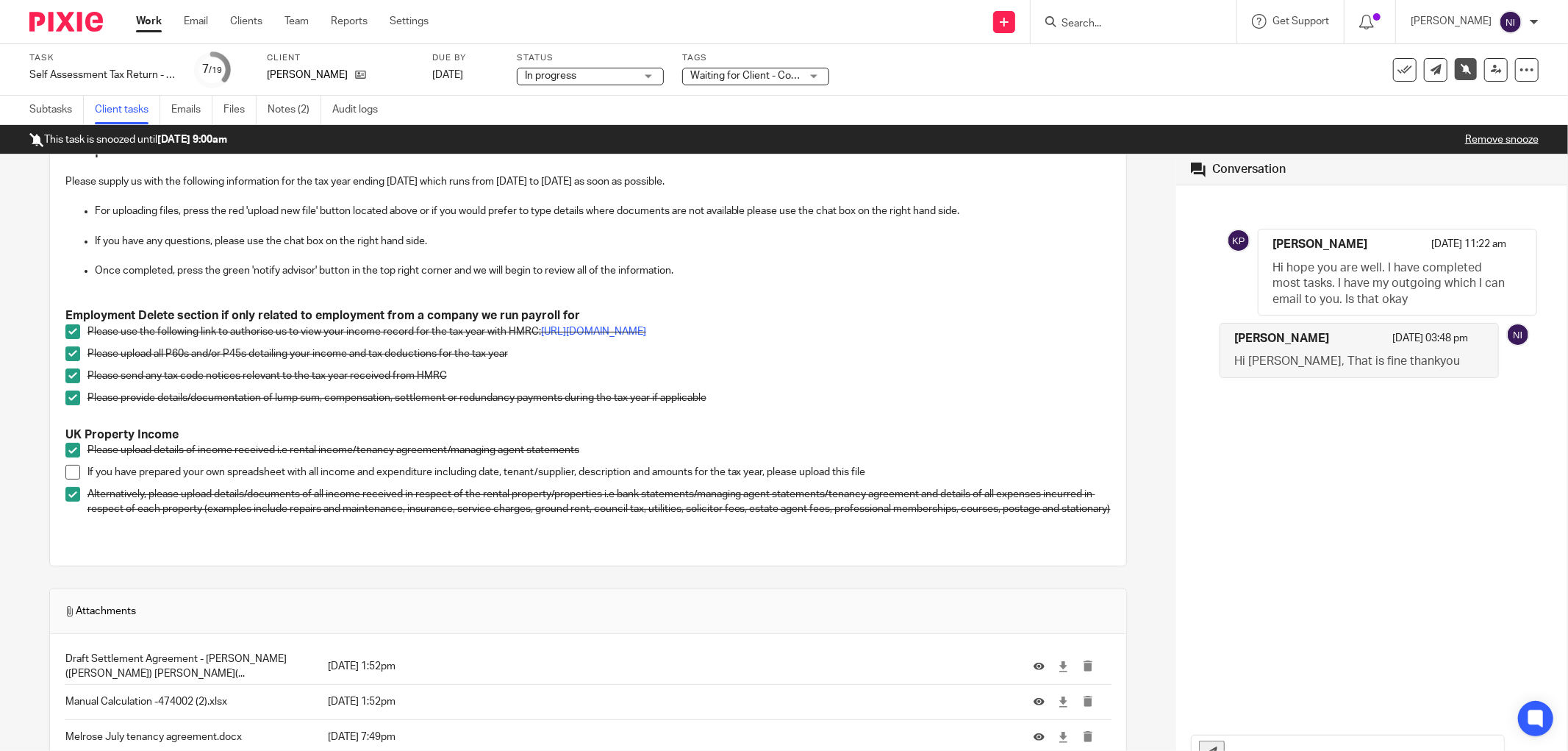
scroll to position [0, 0]
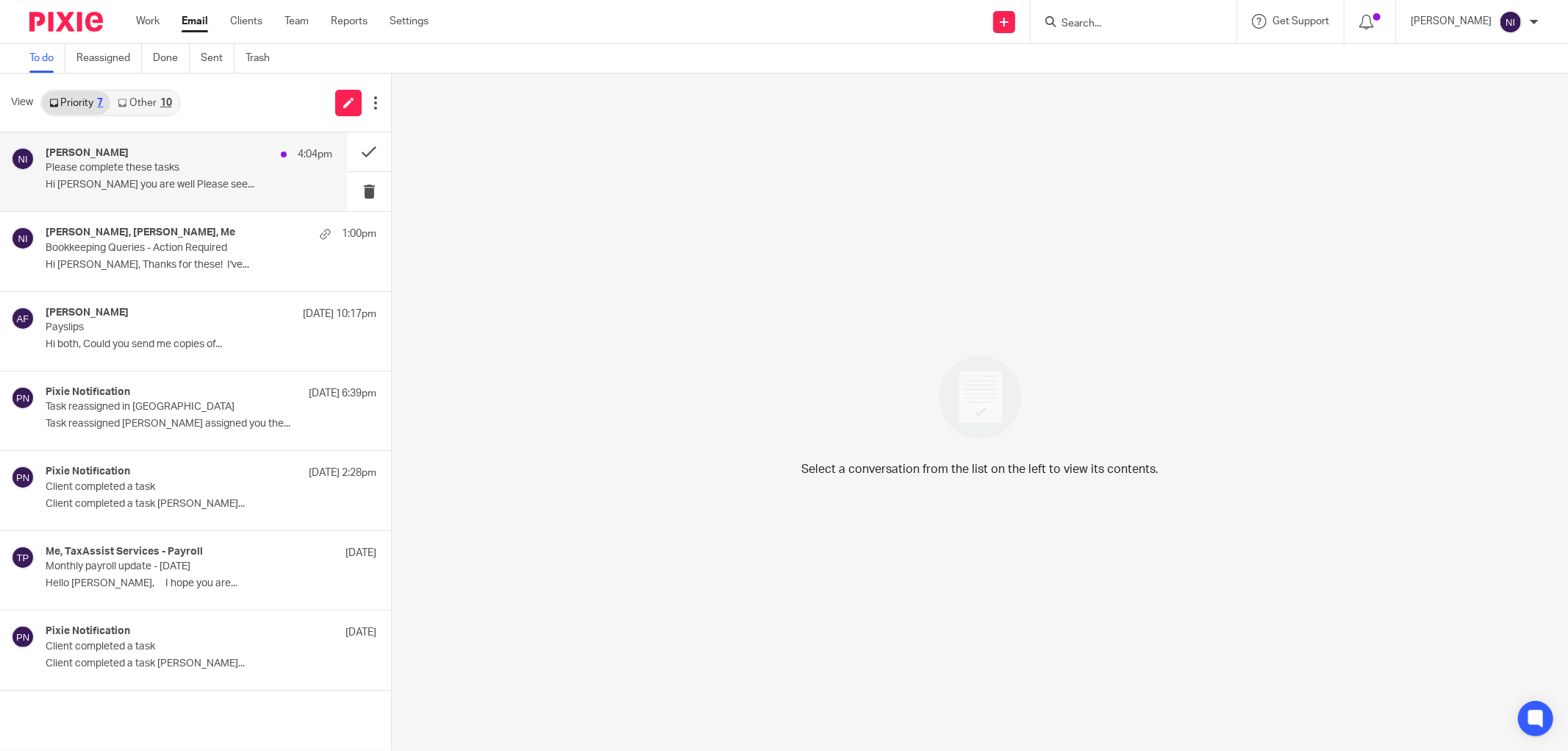
click at [173, 173] on p "Please complete these tasks" at bounding box center [160, 167] width 230 height 13
click at [143, 177] on div "[PERSON_NAME], Me 4:04pm Please complete these tasks Hi Naeem Hope you are well…" at bounding box center [189, 172] width 287 height 50
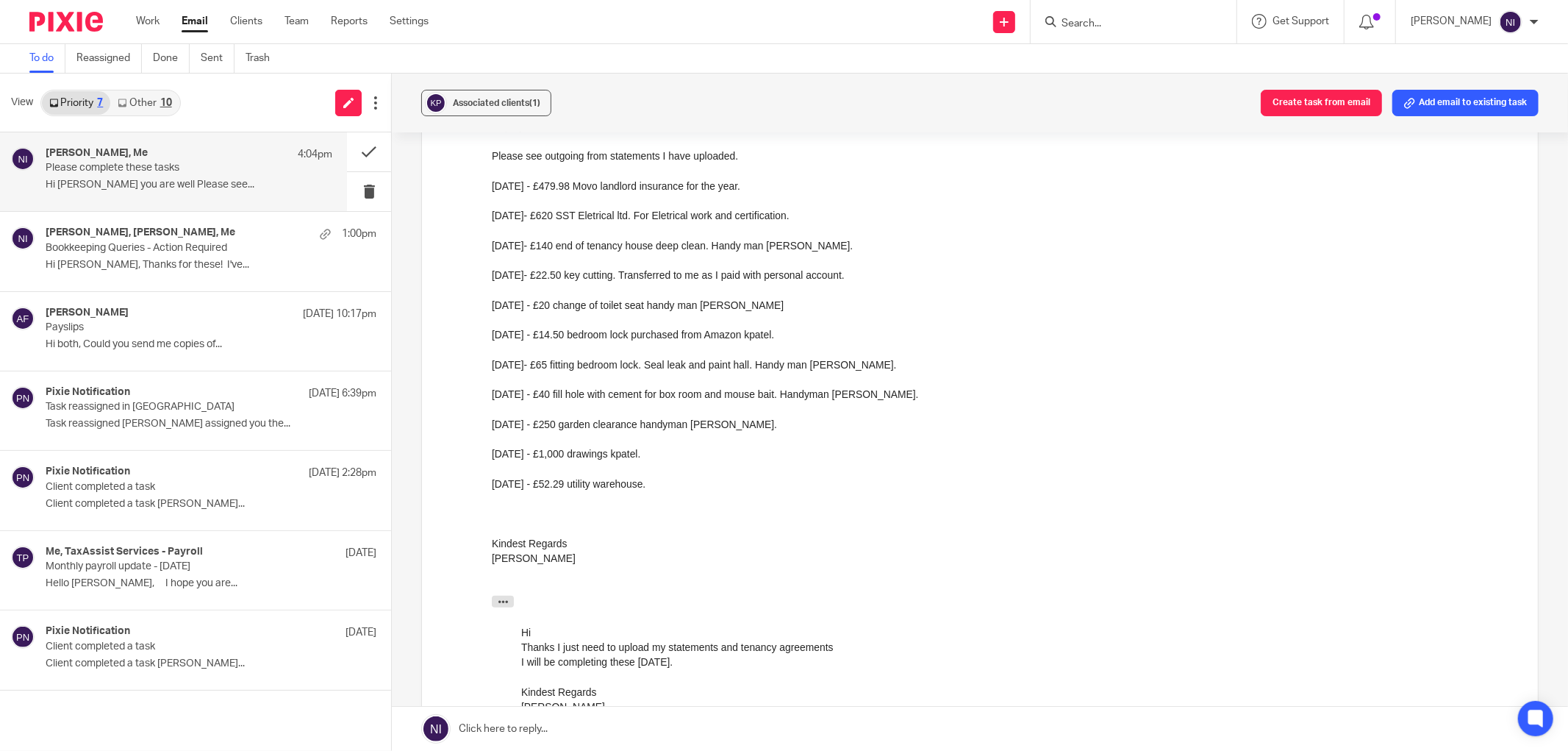
scroll to position [326, 0]
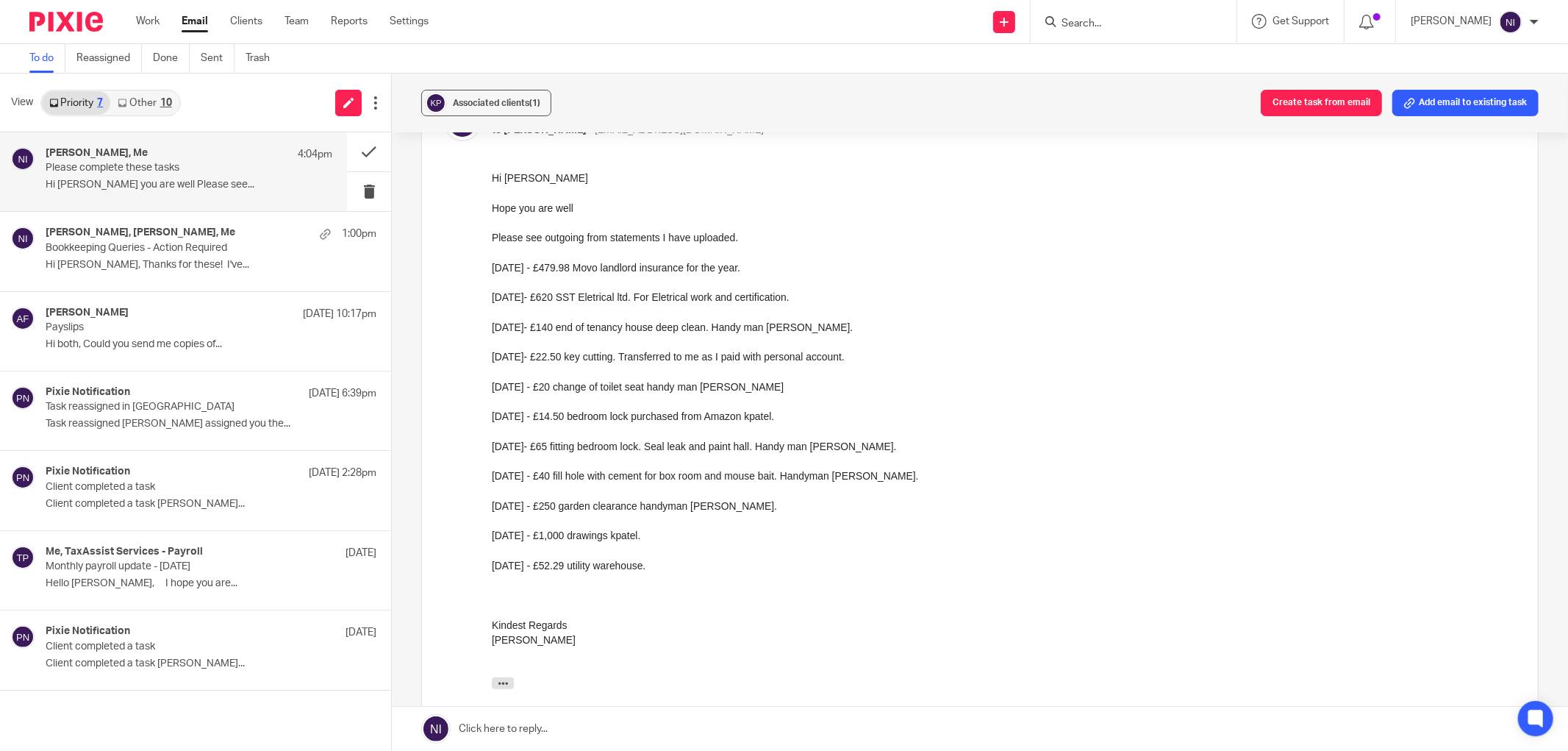
click at [1107, 20] on input "Search" at bounding box center [1126, 24] width 132 height 13
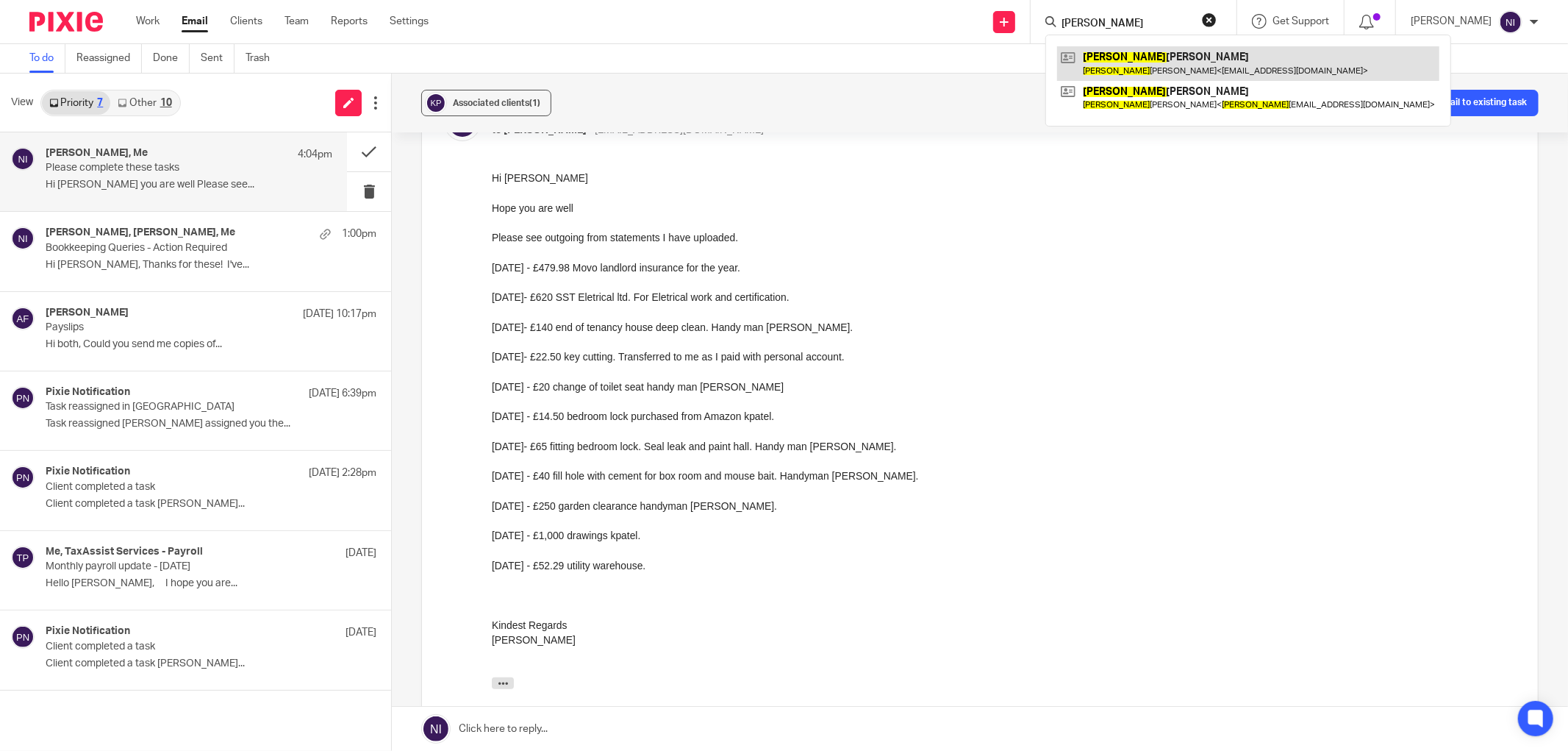
type input "komal"
click at [1179, 67] on link at bounding box center [1249, 63] width 383 height 34
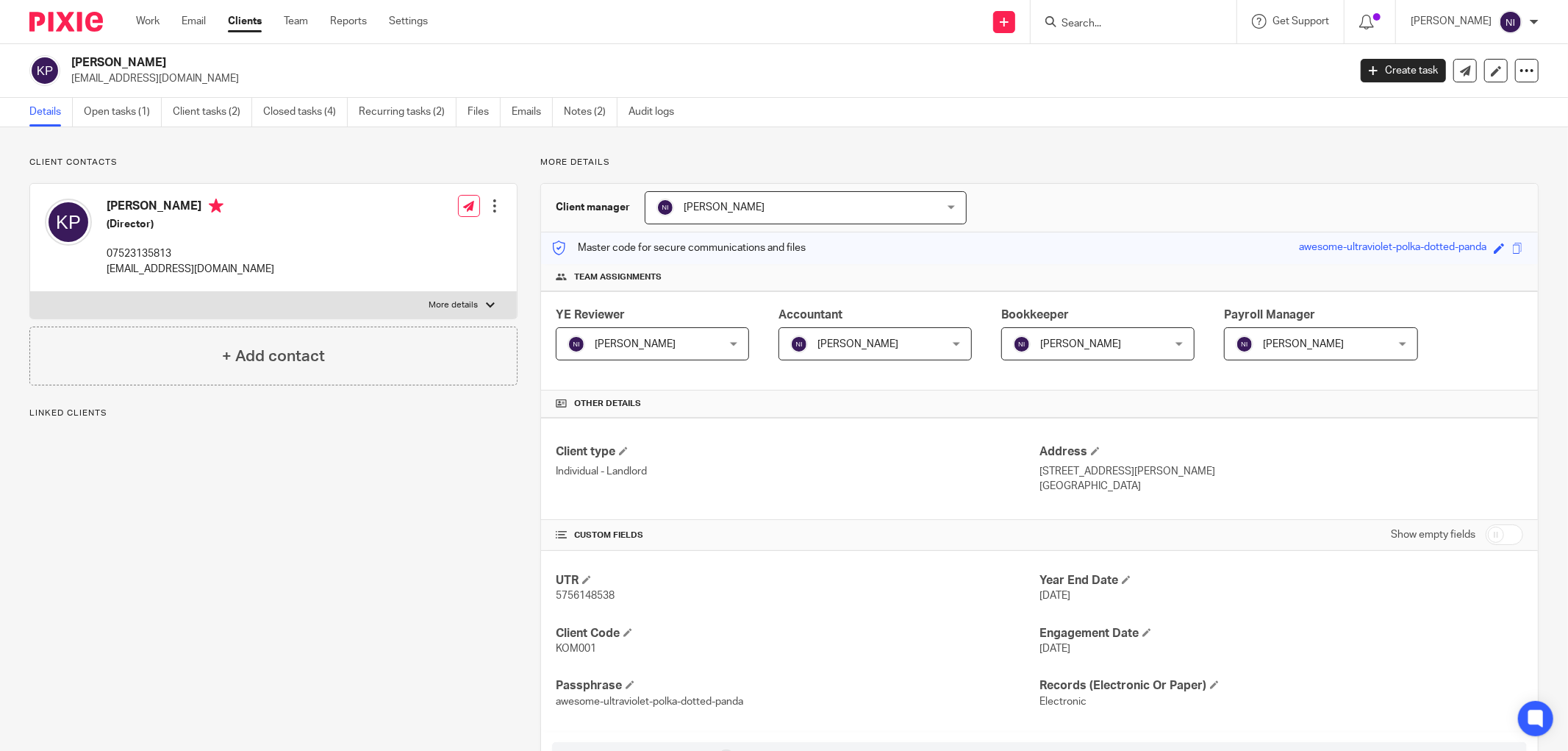
click at [137, 115] on link "Open tasks (1)" at bounding box center [122, 113] width 78 height 29
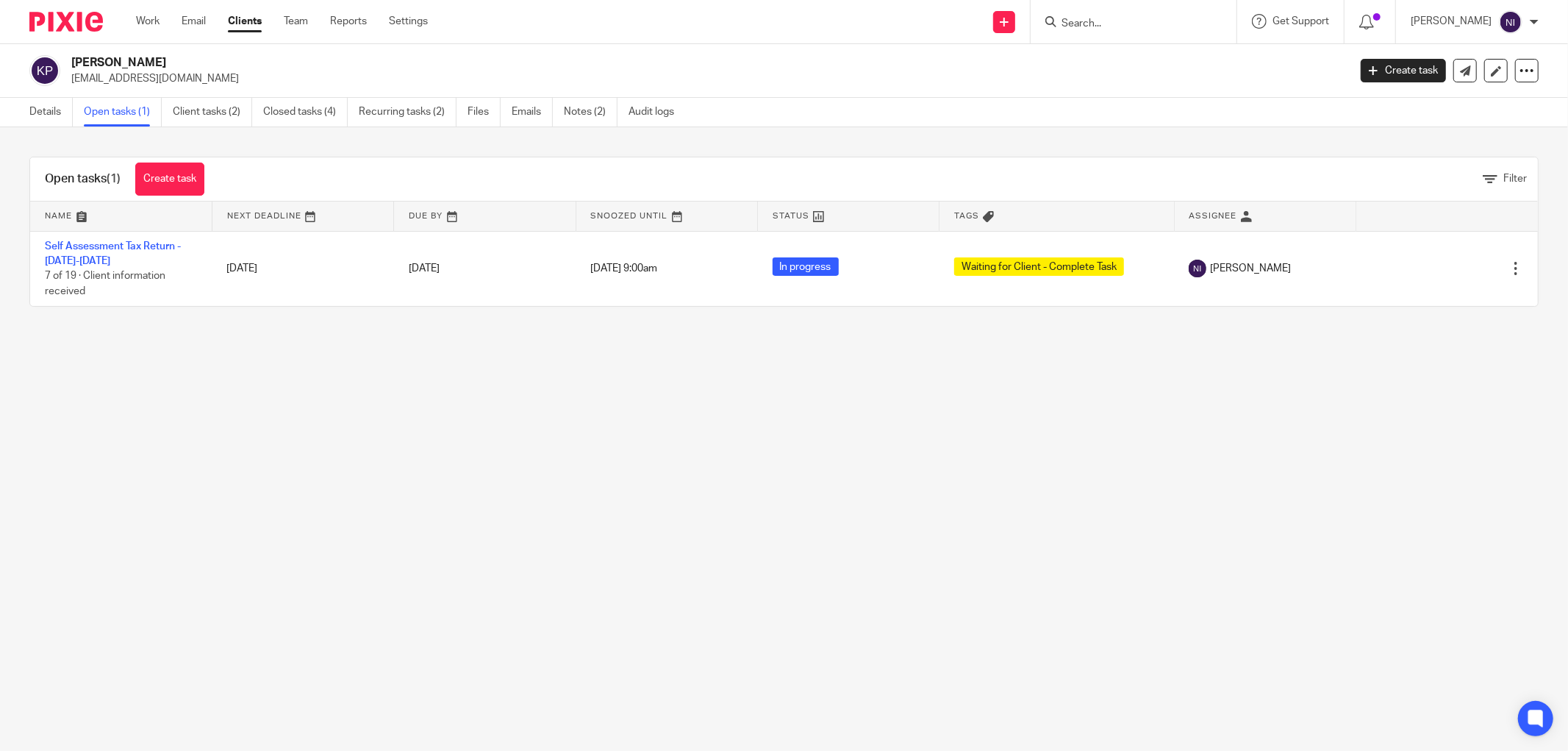
click at [156, 246] on link "Self Assessment Tax Return - 2024-2025" at bounding box center [113, 253] width 136 height 25
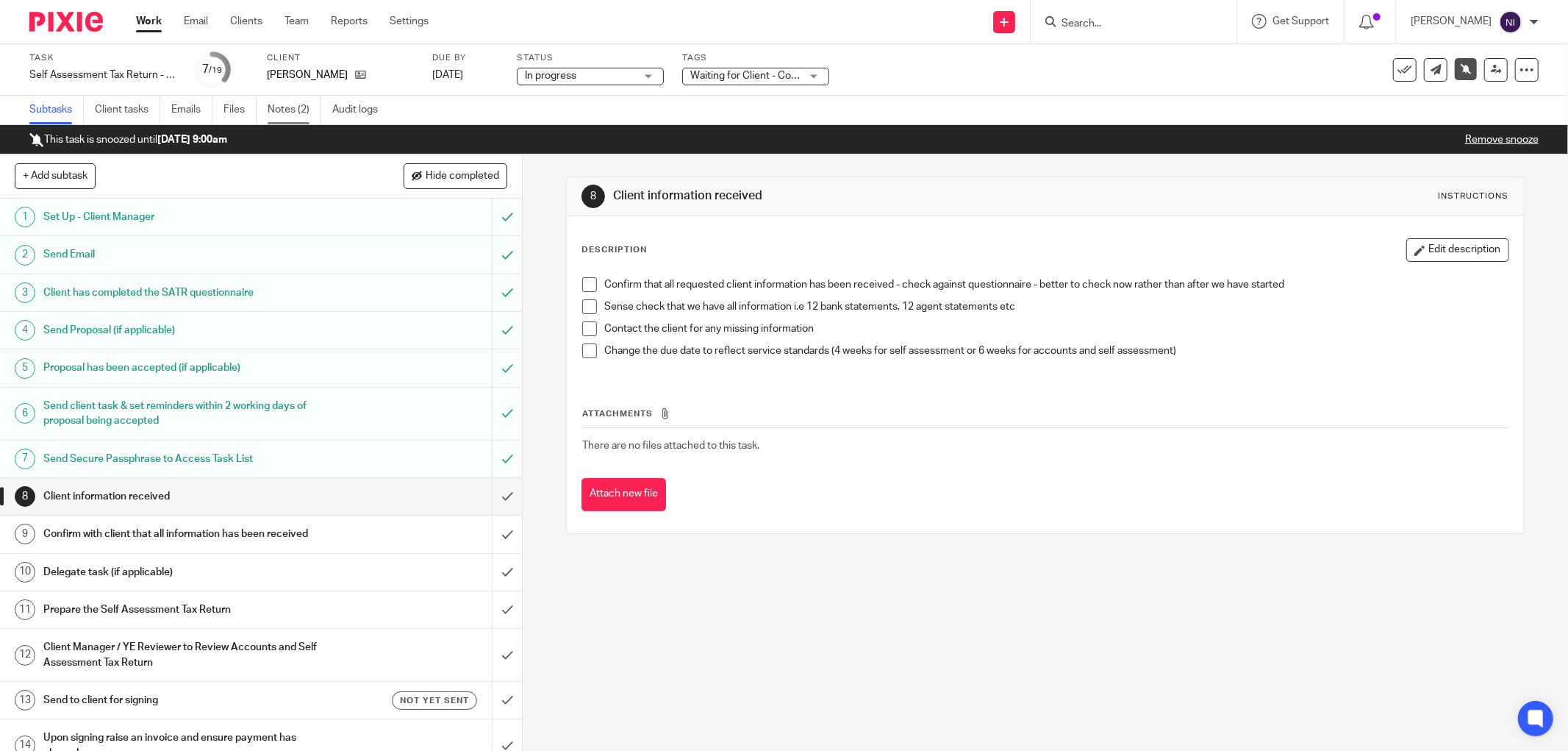
click at [283, 114] on link "Notes (2)" at bounding box center [294, 110] width 54 height 29
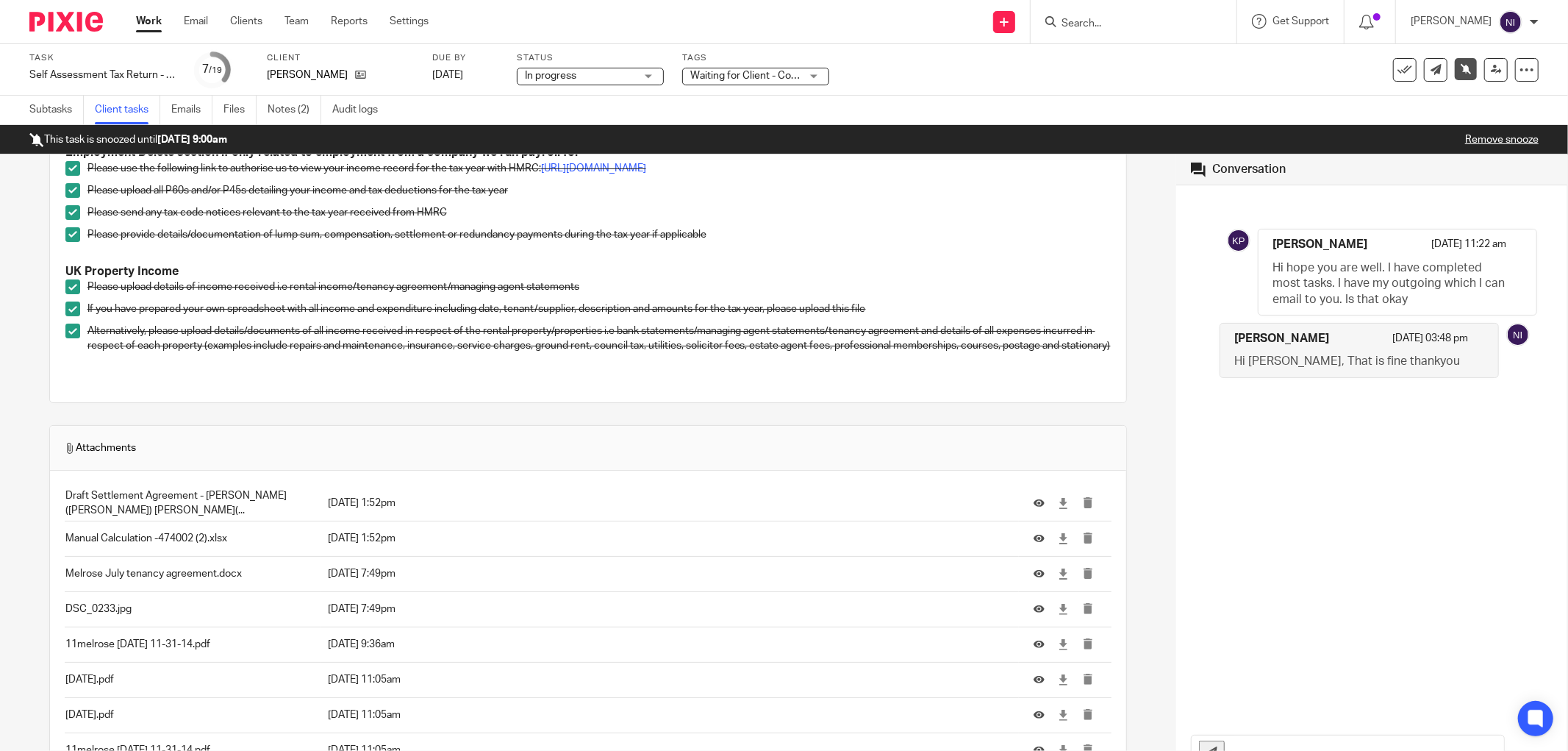
scroll to position [490, 0]
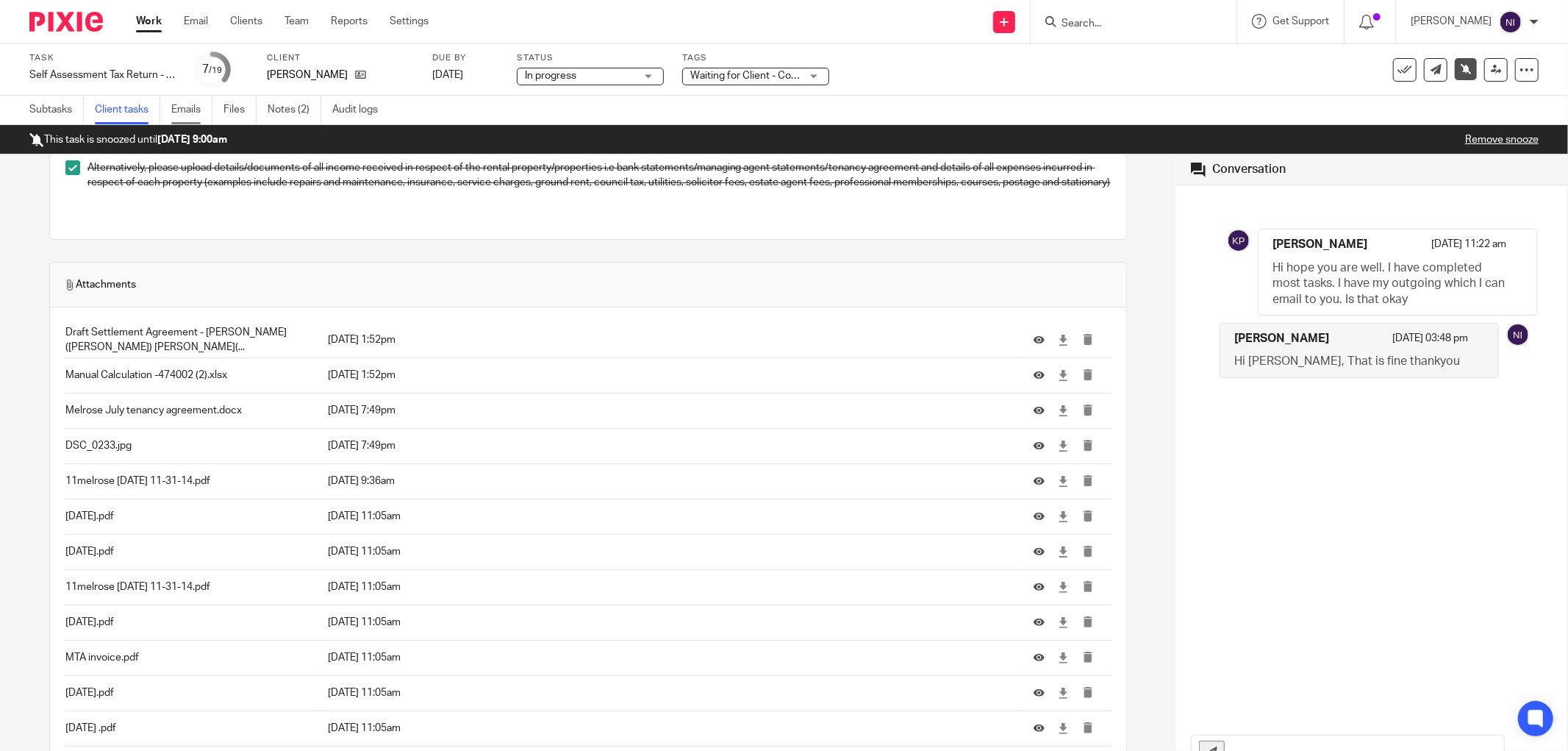
click at [197, 103] on link "Emails" at bounding box center [192, 110] width 41 height 29
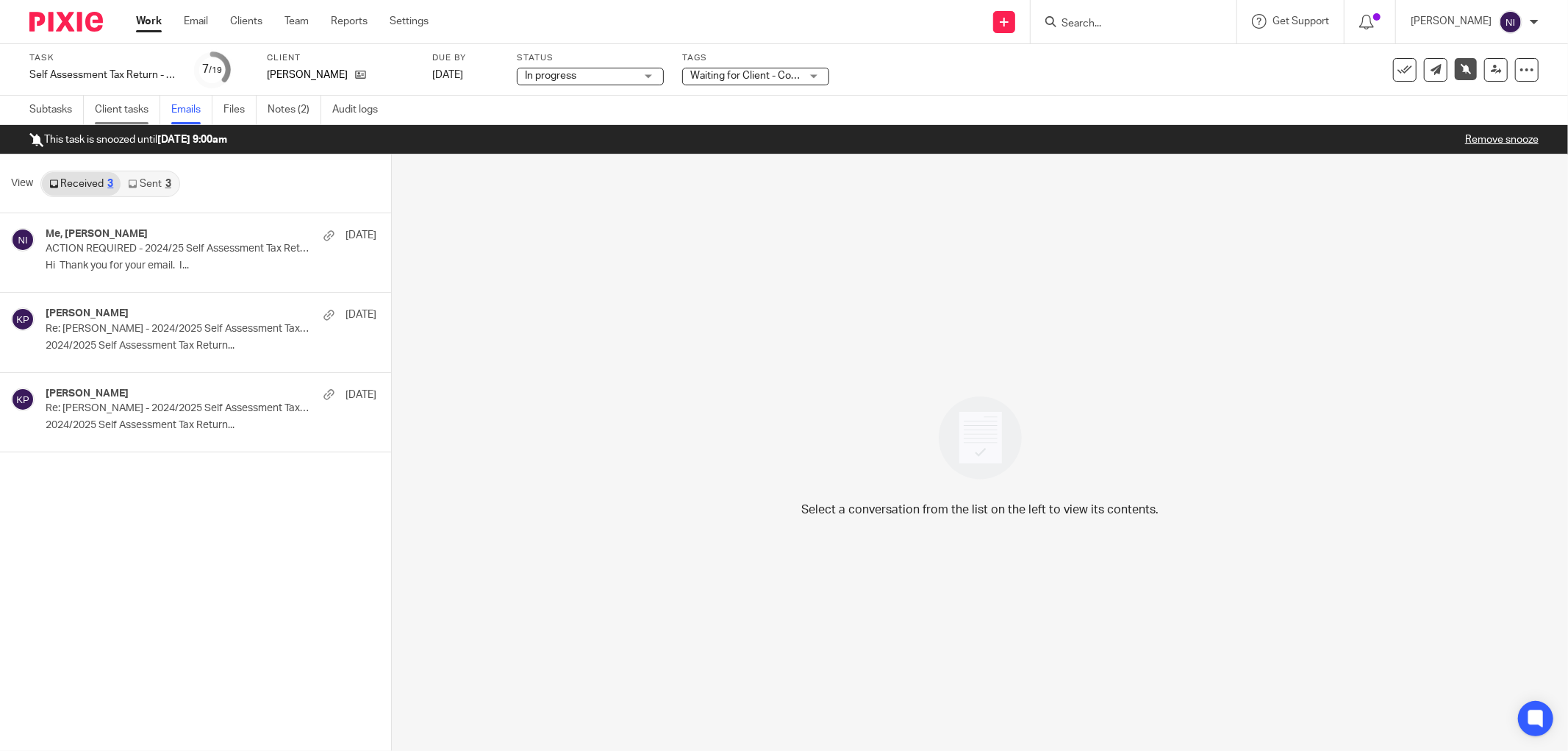
click at [134, 98] on link "Client tasks" at bounding box center [127, 110] width 66 height 29
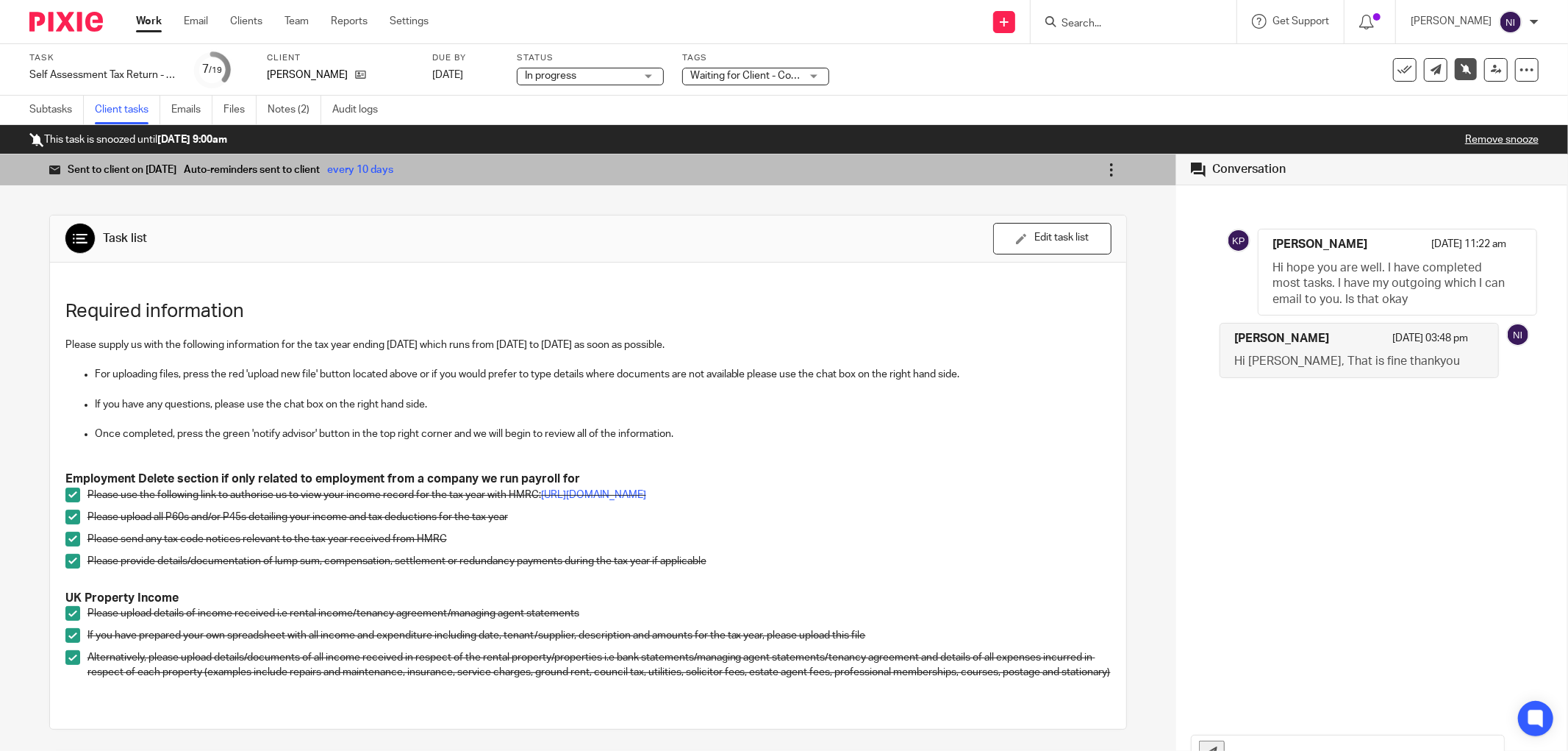
click at [1098, 170] on link at bounding box center [1112, 170] width 31 height 31
click at [1086, 273] on span "Mark as completed" at bounding box center [1068, 275] width 87 height 14
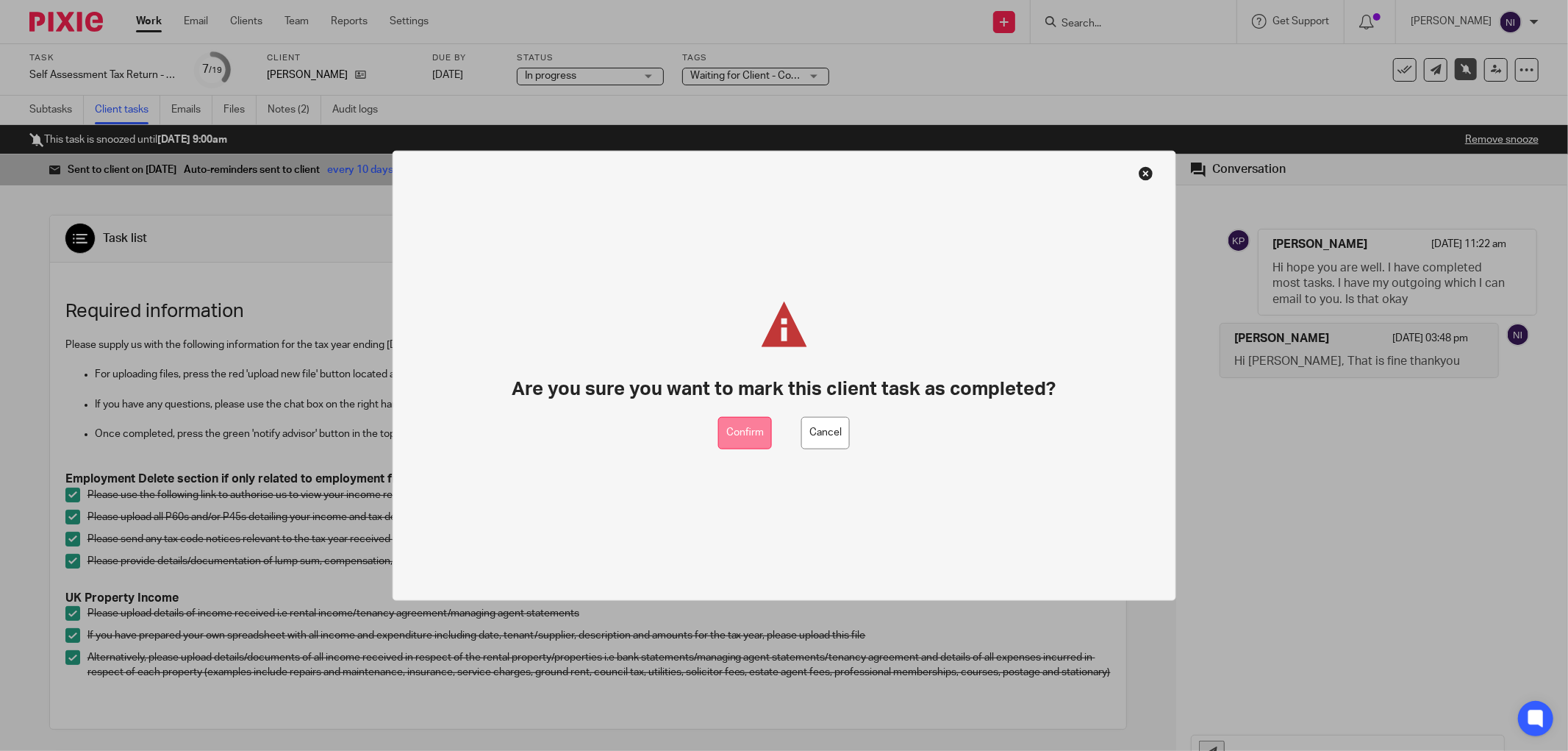
click at [747, 425] on button "Confirm" at bounding box center [745, 432] width 54 height 33
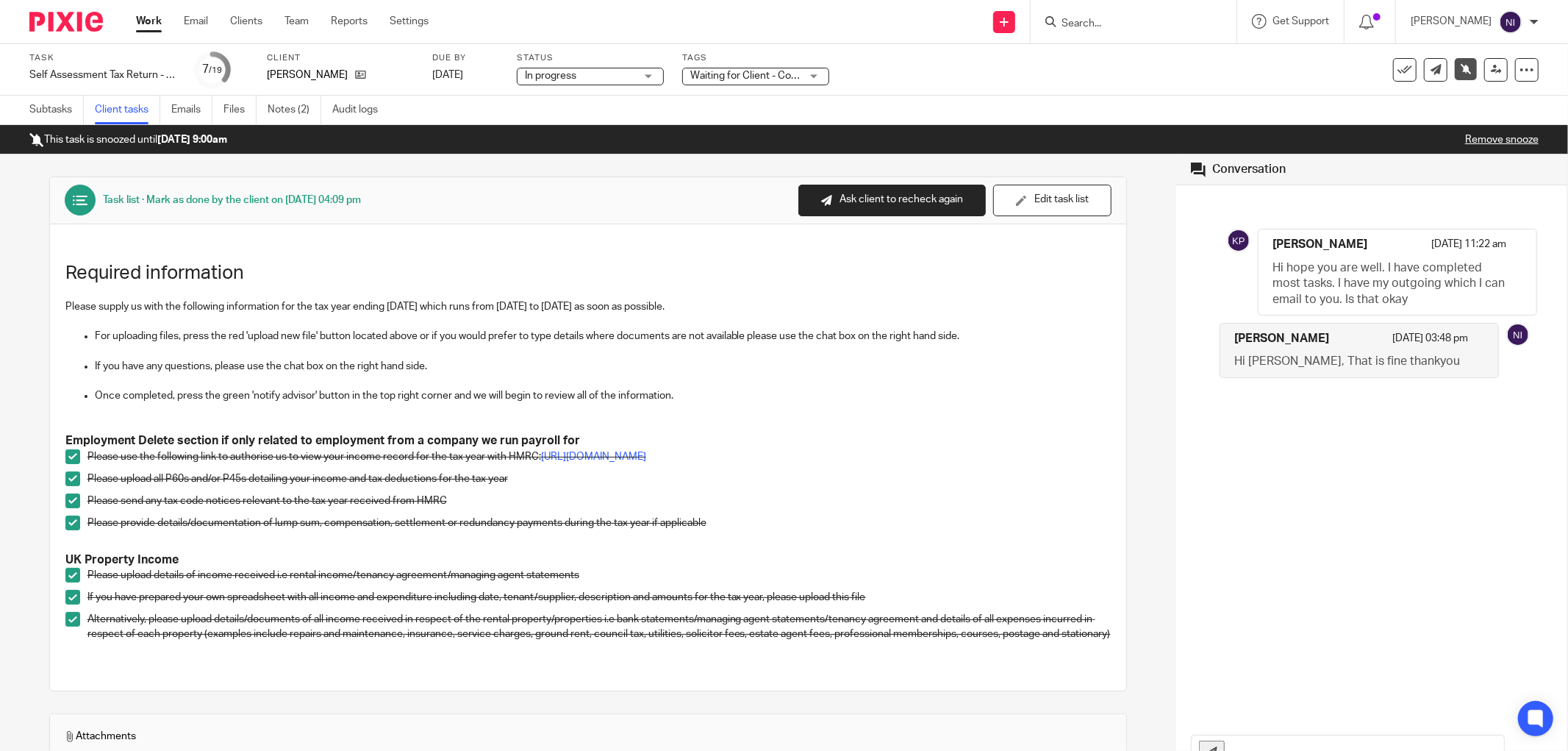
click at [1144, 23] on input "Search" at bounding box center [1126, 24] width 132 height 13
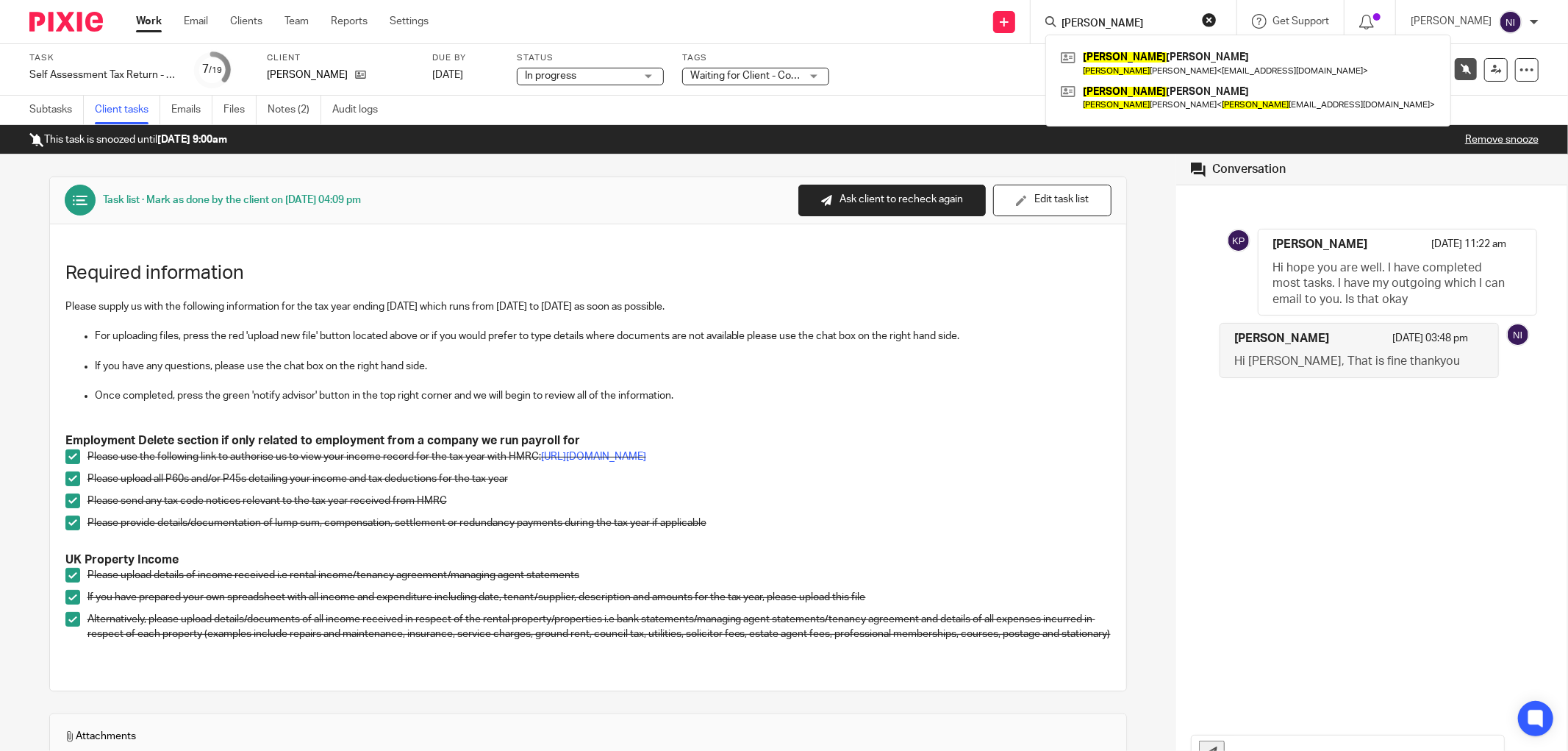
type input "komal"
click at [865, 102] on div "Subtasks Client tasks Emails Files Notes (2) Audit logs" at bounding box center [784, 110] width 1568 height 29
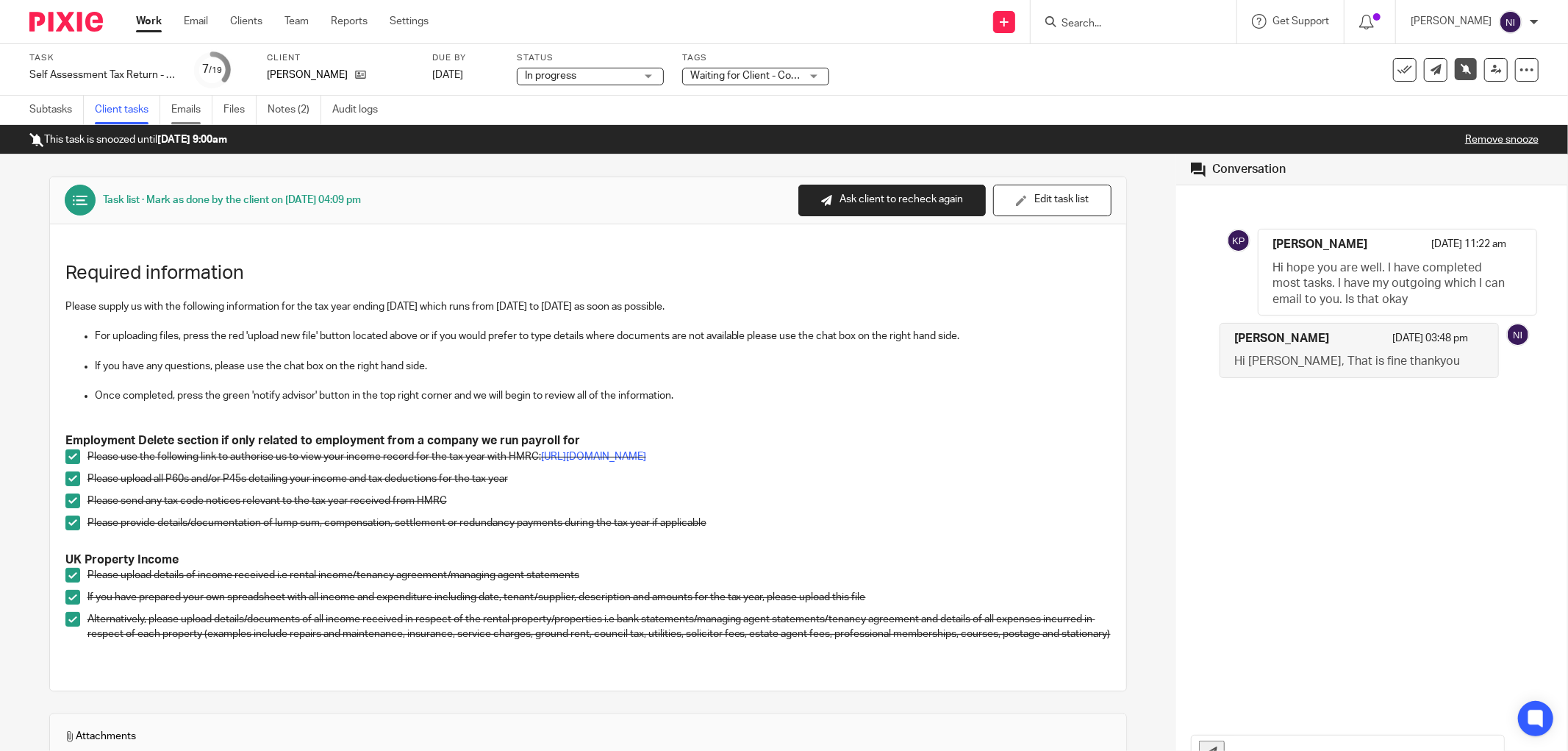
click at [187, 110] on link "Emails" at bounding box center [192, 110] width 41 height 29
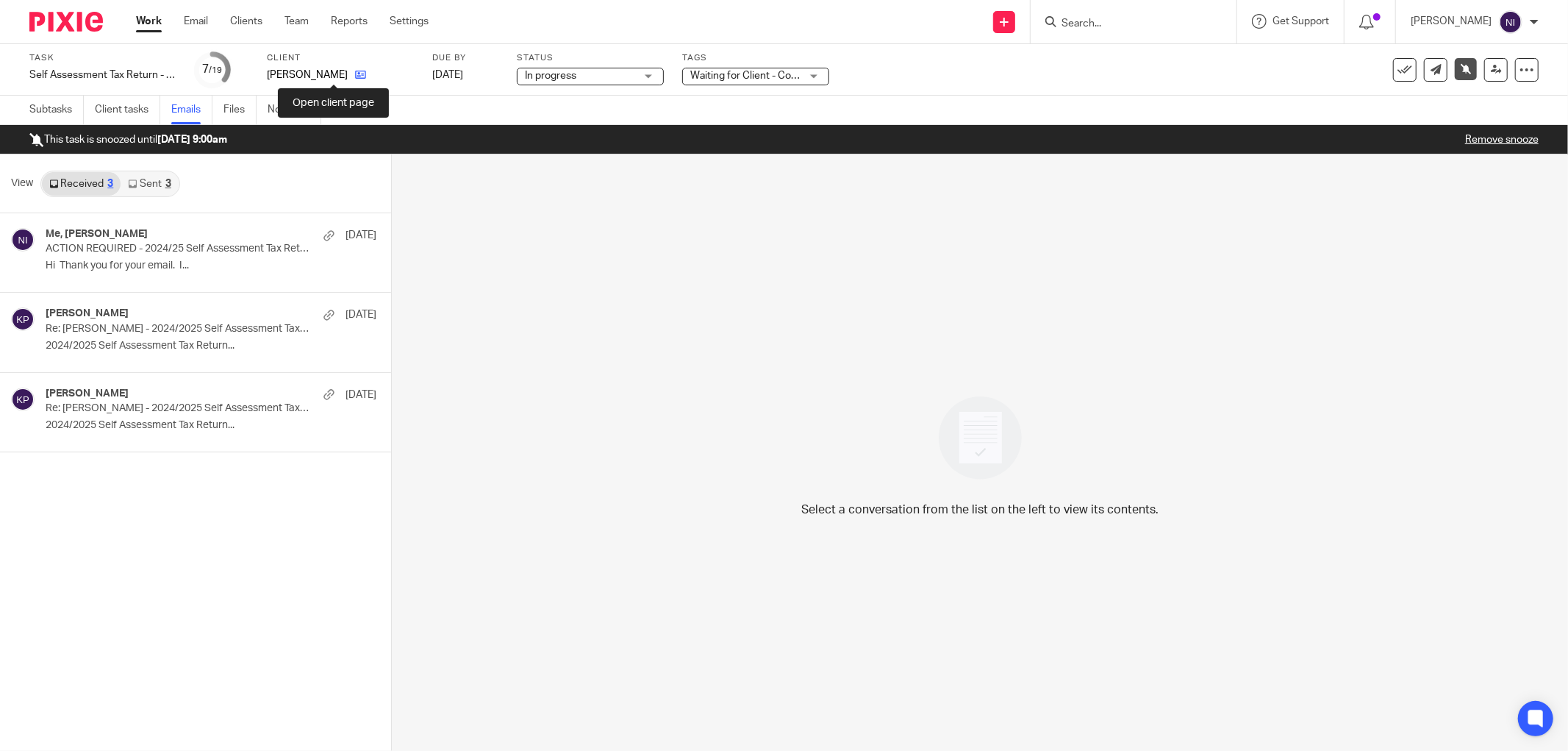
click at [355, 70] on icon at bounding box center [360, 74] width 11 height 11
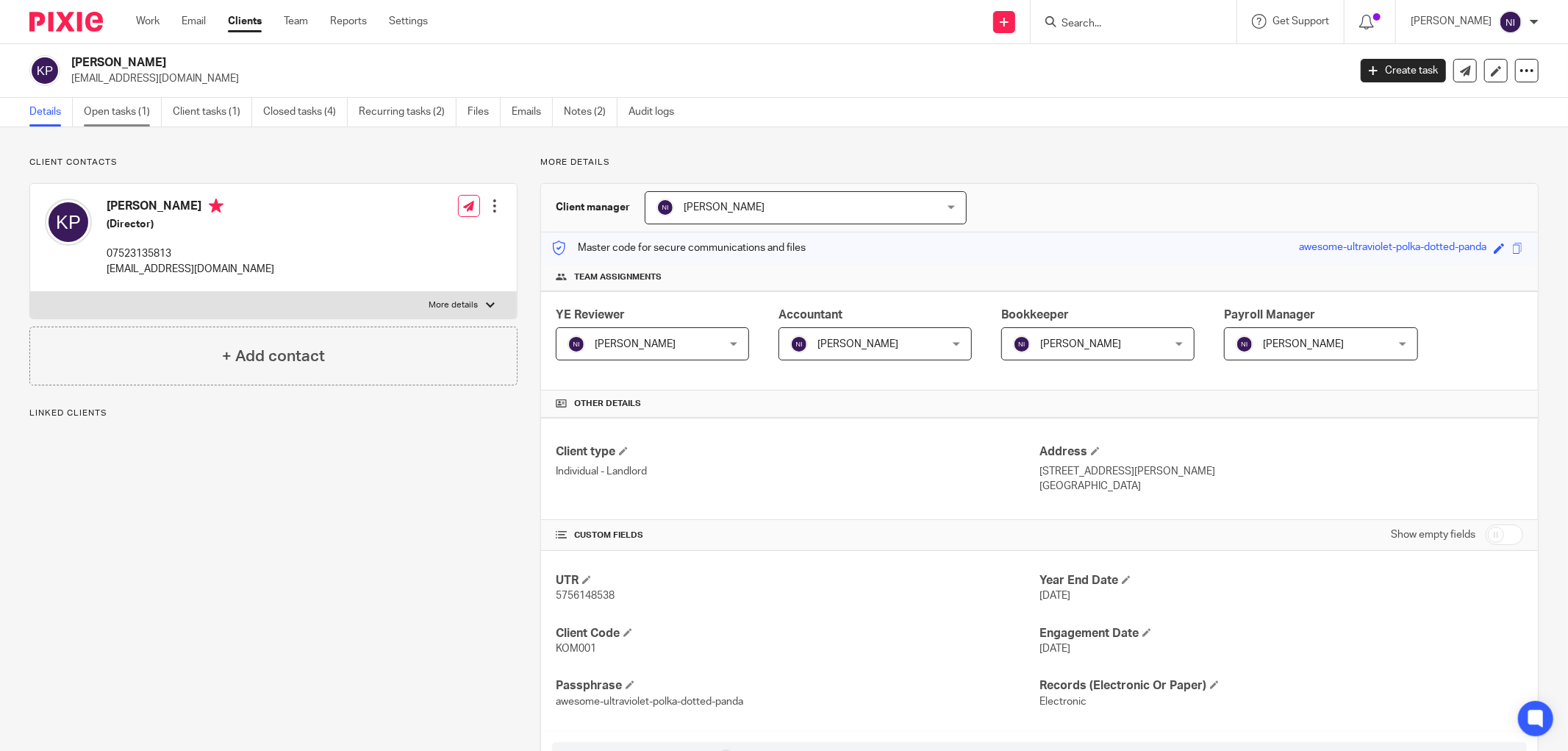
click at [122, 119] on link "Open tasks (1)" at bounding box center [122, 113] width 78 height 29
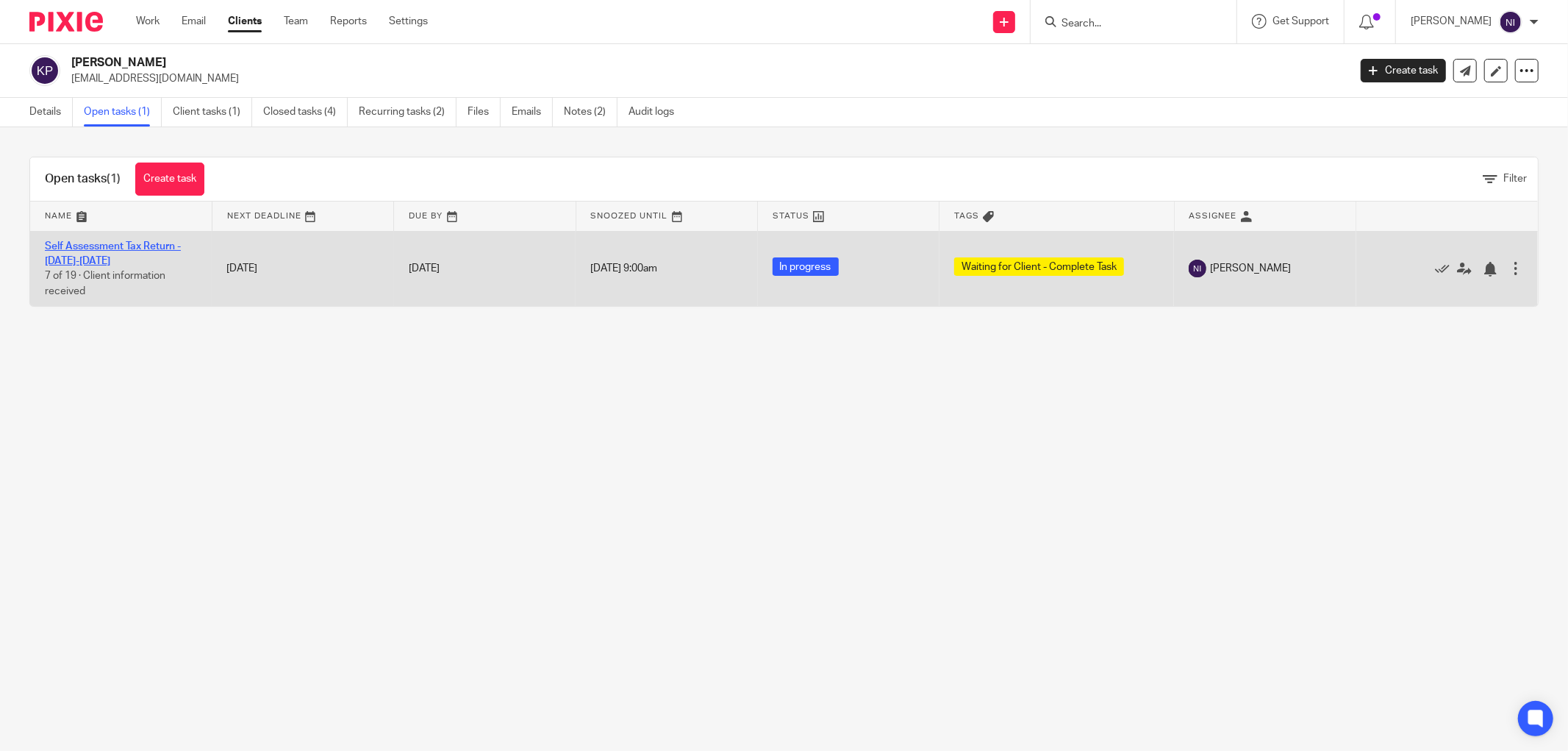
click at [126, 247] on link "Self Assessment Tax Return - [DATE]-[DATE]" at bounding box center [113, 253] width 136 height 25
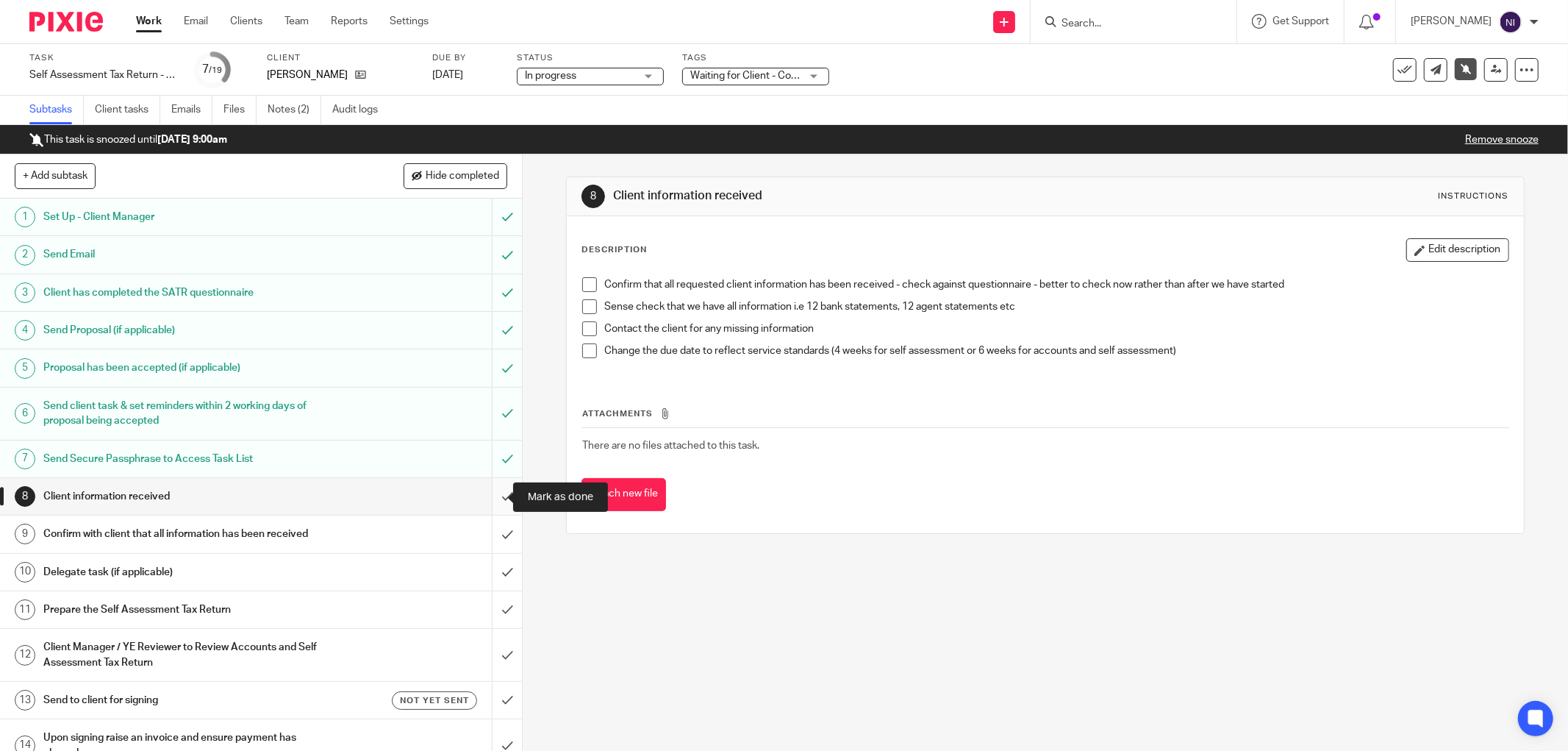
click at [489, 502] on input "submit" at bounding box center [260, 496] width 522 height 37
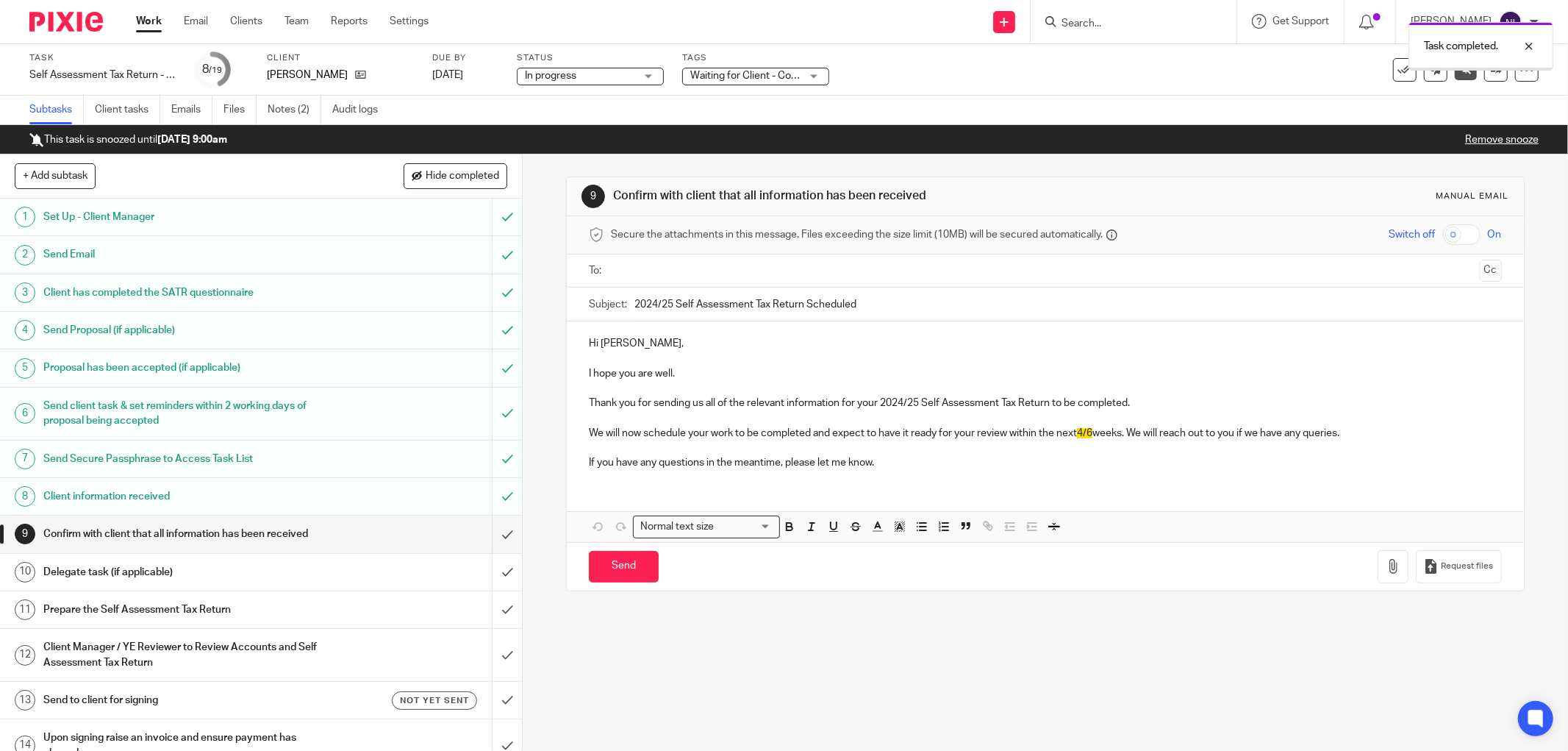
click at [750, 260] on ul at bounding box center [1046, 271] width 868 height 24
click at [634, 274] on input "text" at bounding box center [1044, 271] width 857 height 17
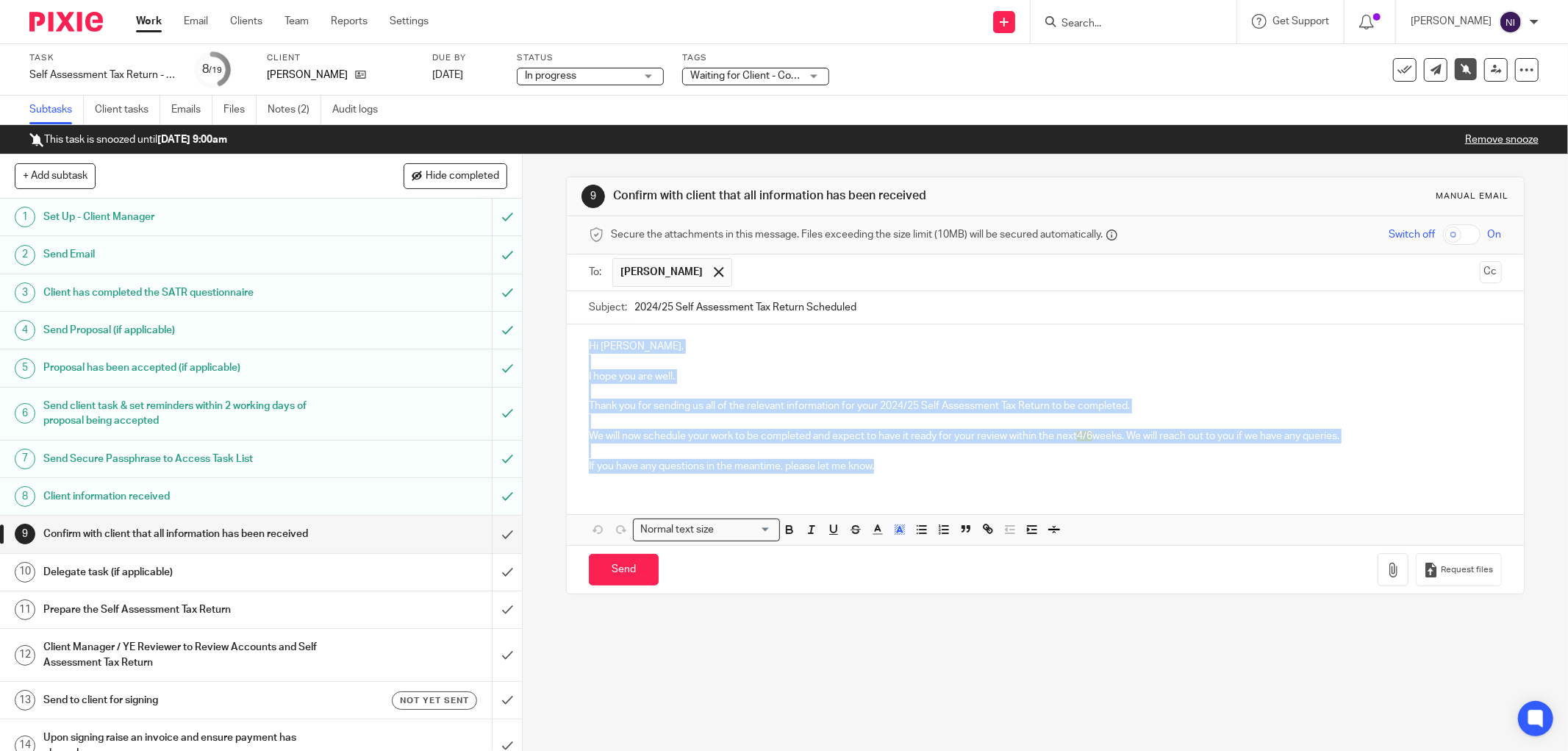
drag, startPoint x: 892, startPoint y: 467, endPoint x: 575, endPoint y: 300, distance: 358.3
click at [575, 300] on form "Secure the attachments in this message. Files exceeding the size limit (10MB) w…" at bounding box center [1045, 405] width 957 height 378
click at [902, 536] on rect "button" at bounding box center [902, 535] width 1 height 1
click at [862, 549] on li "color:#FFFFFF" at bounding box center [867, 549] width 11 height 11
click at [929, 479] on div "Hi Komal, I hope you are well. Thank you for sending us all of the relevant inf…" at bounding box center [1045, 404] width 957 height 160
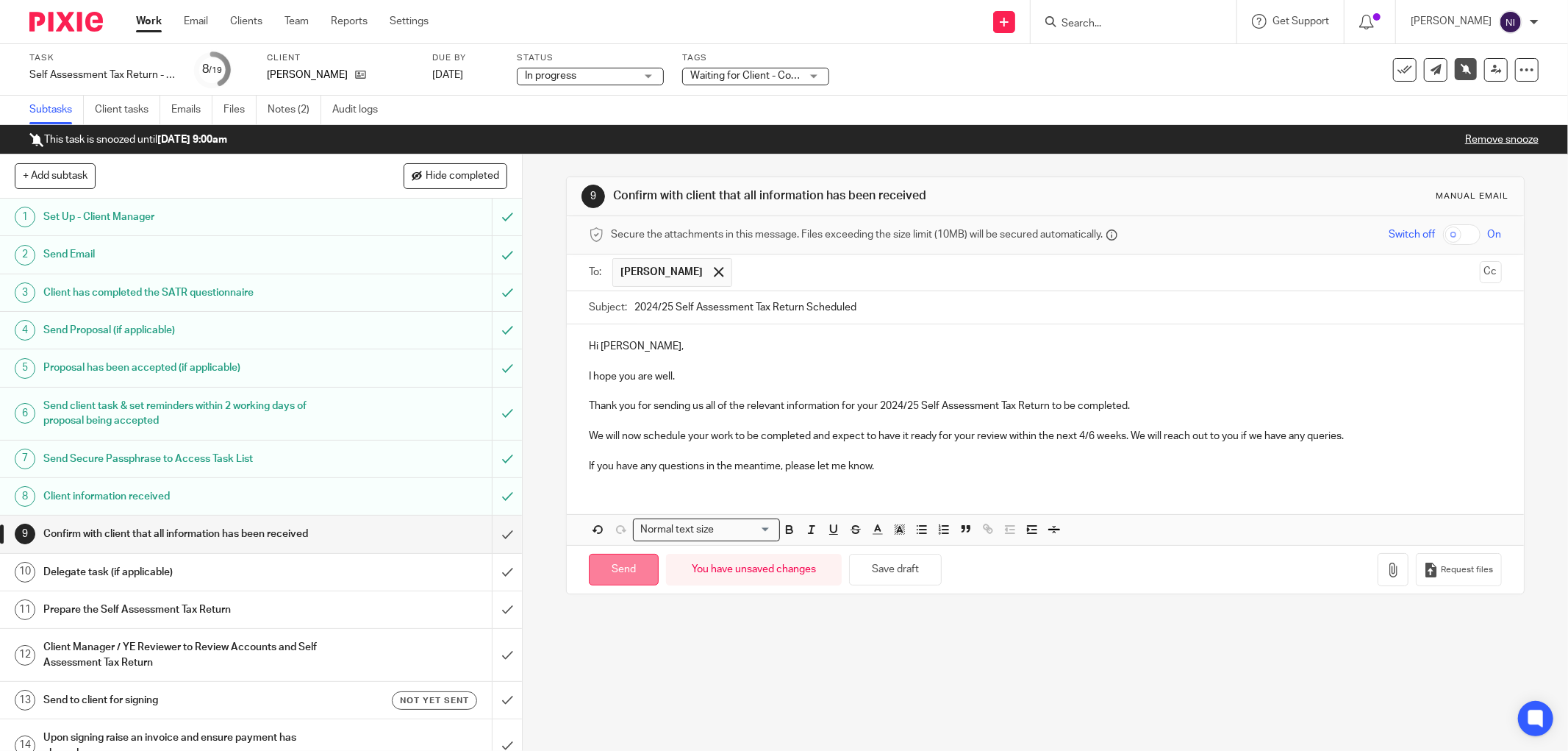
click at [621, 559] on input "Send" at bounding box center [624, 569] width 70 height 32
type input "Sent"
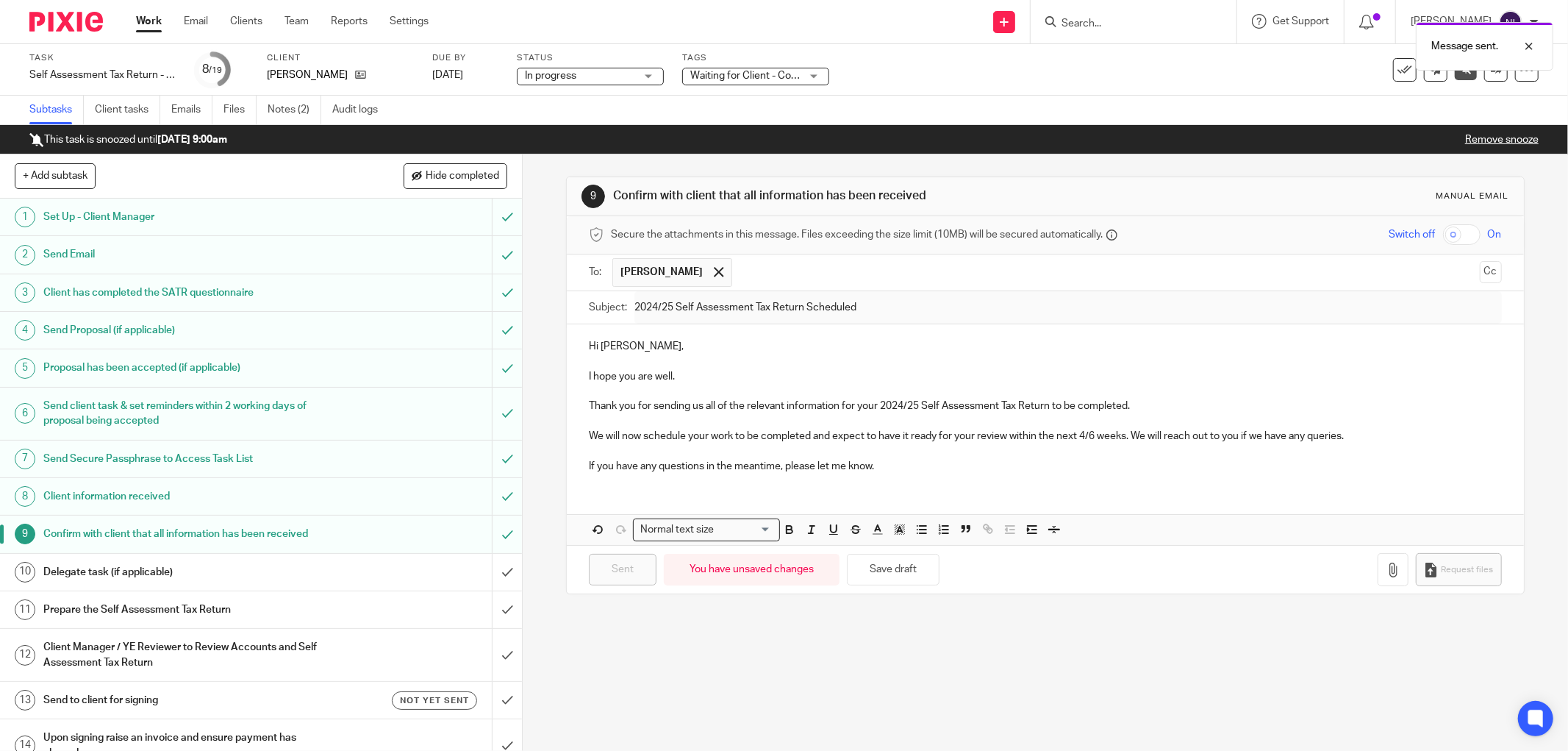
click at [1466, 140] on link "Remove snooze" at bounding box center [1502, 140] width 73 height 10
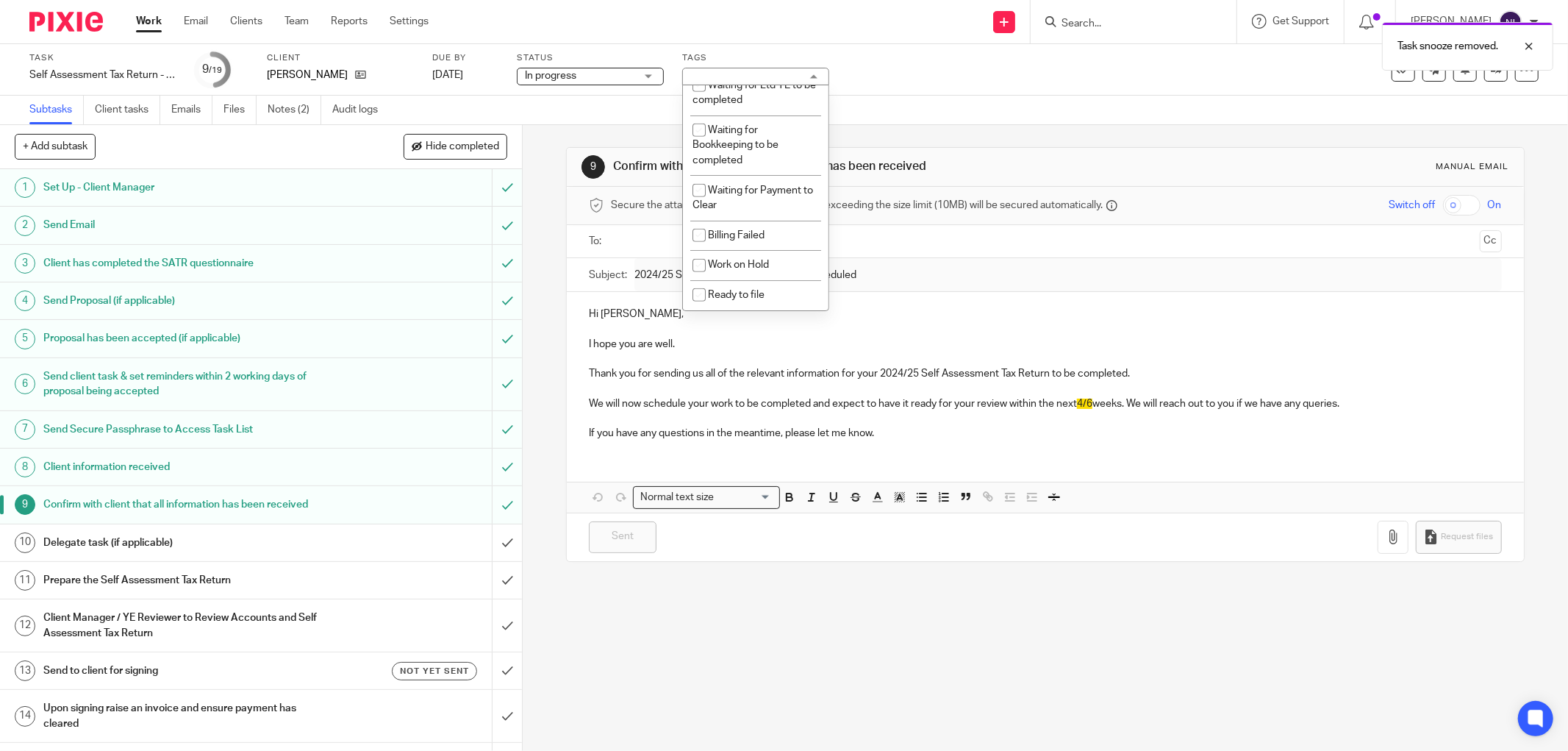
scroll to position [769, 0]
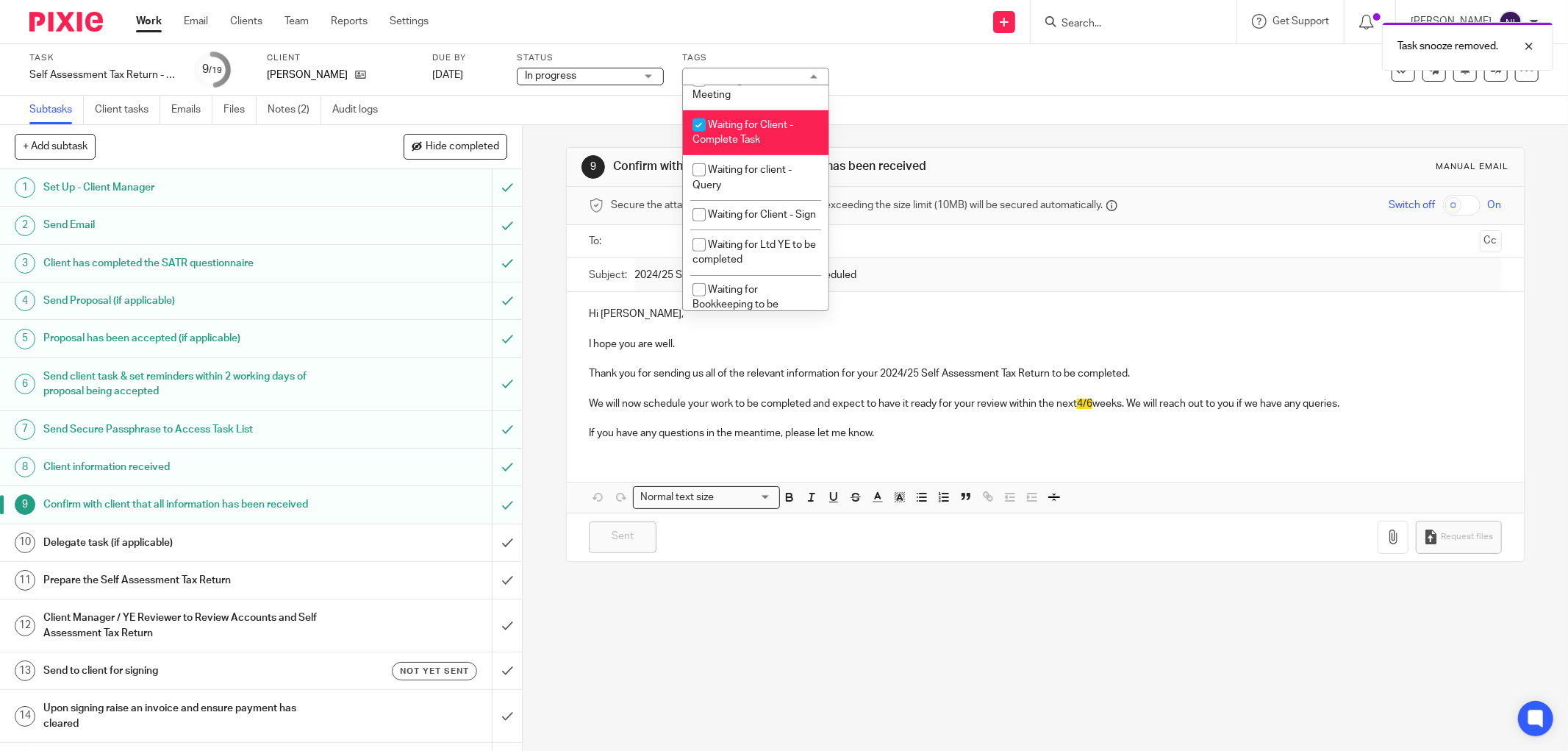
click at [772, 155] on li "Waiting for Client - Complete Task" at bounding box center [756, 132] width 145 height 45
checkbox input "false"
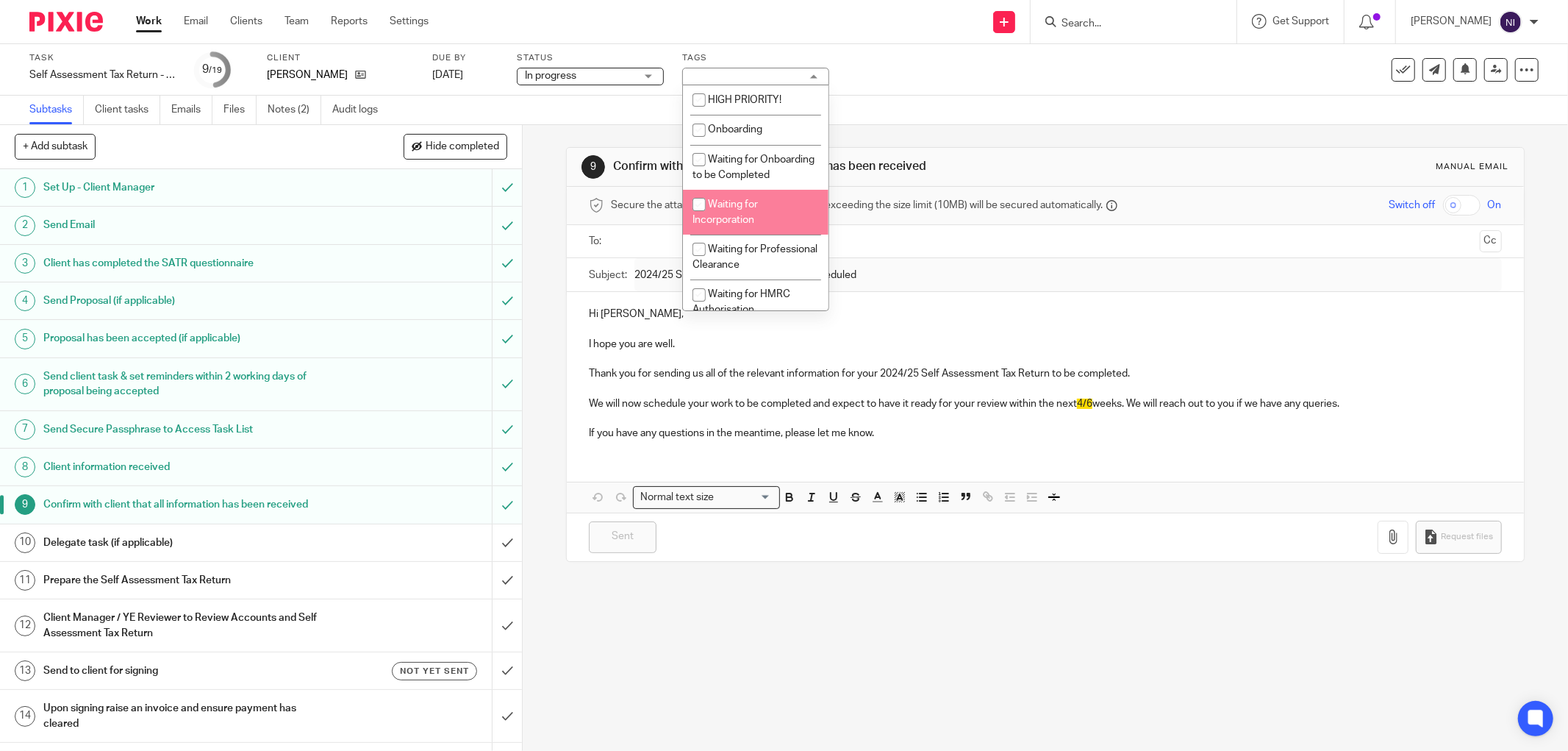
scroll to position [163, 0]
click at [776, 221] on li "Records Received" at bounding box center [756, 206] width 145 height 30
checkbox input "true"
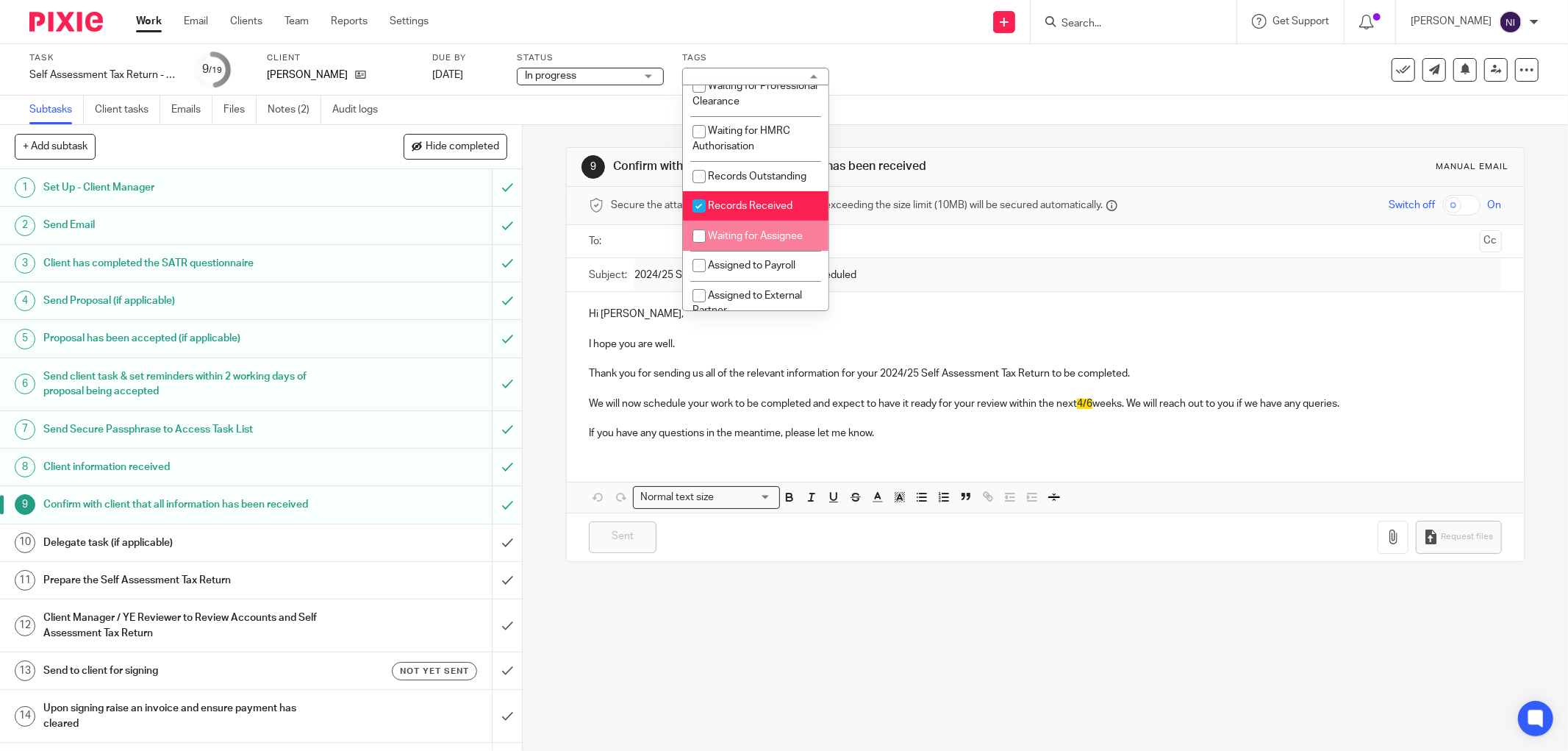
click at [773, 246] on li "Waiting for Assignee" at bounding box center [756, 235] width 145 height 30
checkbox input "true"
click at [983, 116] on div "Subtasks Client tasks Emails Files Notes (2) Audit logs" at bounding box center [784, 110] width 1568 height 29
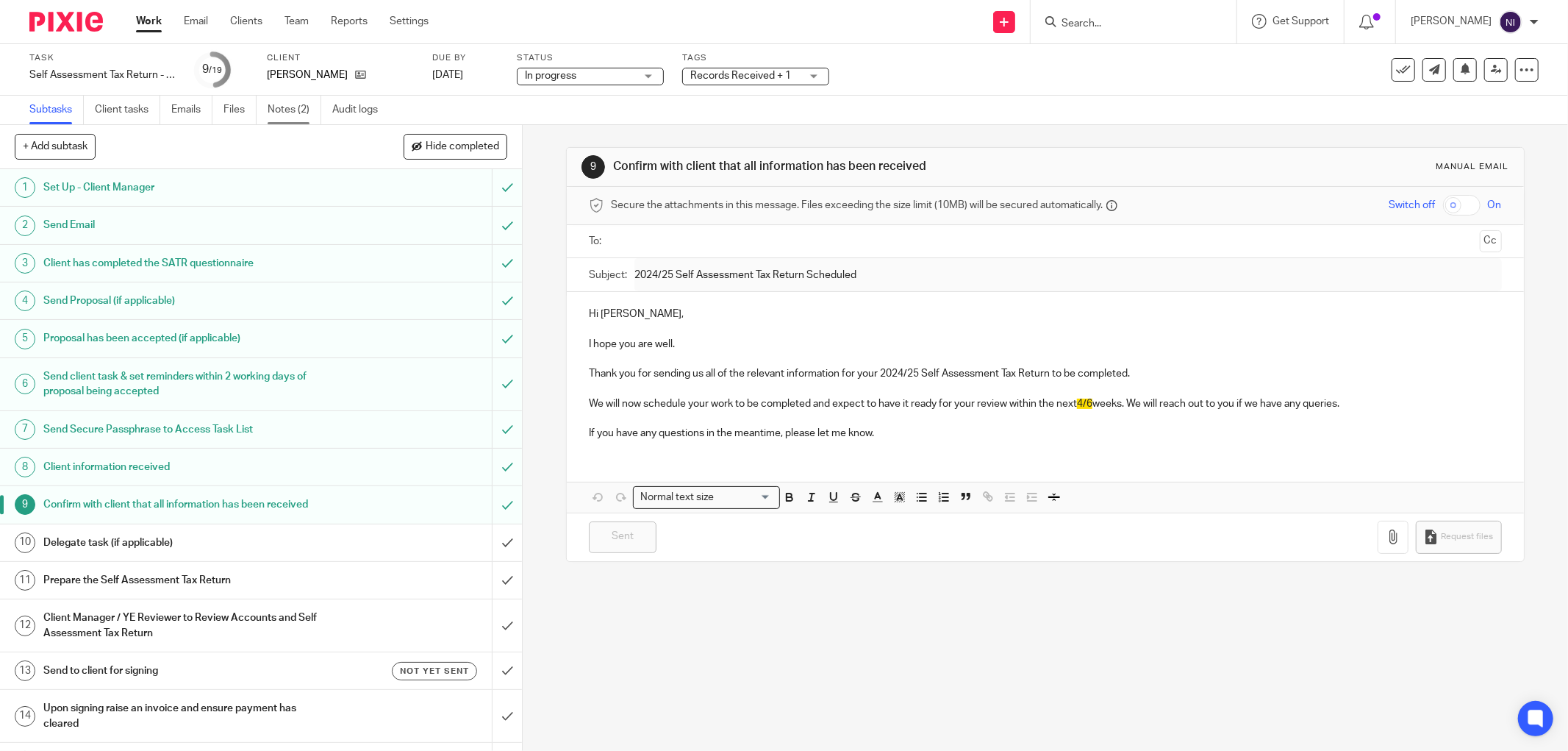
click at [291, 106] on link "Notes (2)" at bounding box center [294, 110] width 54 height 29
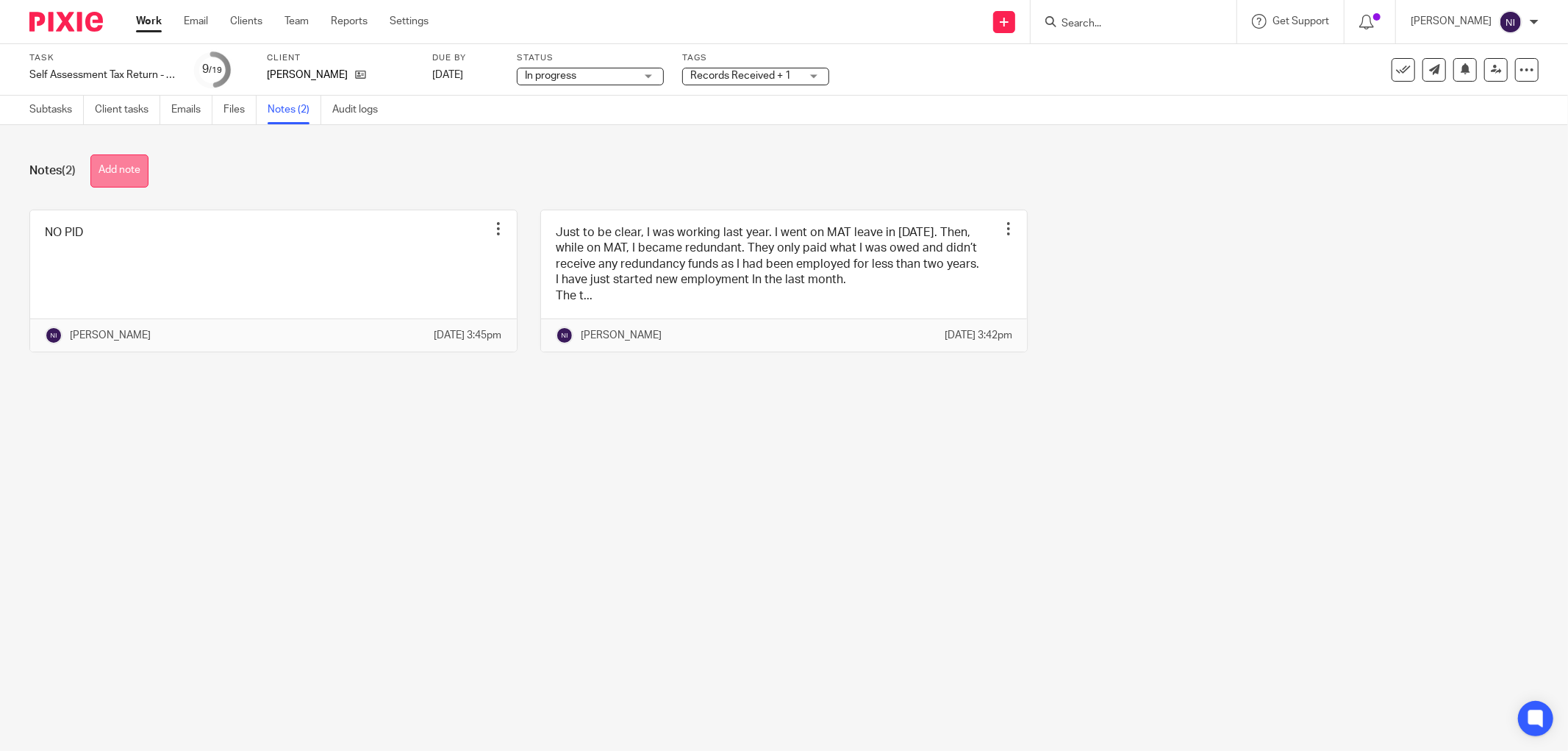
click at [145, 163] on button "Add note" at bounding box center [120, 171] width 58 height 33
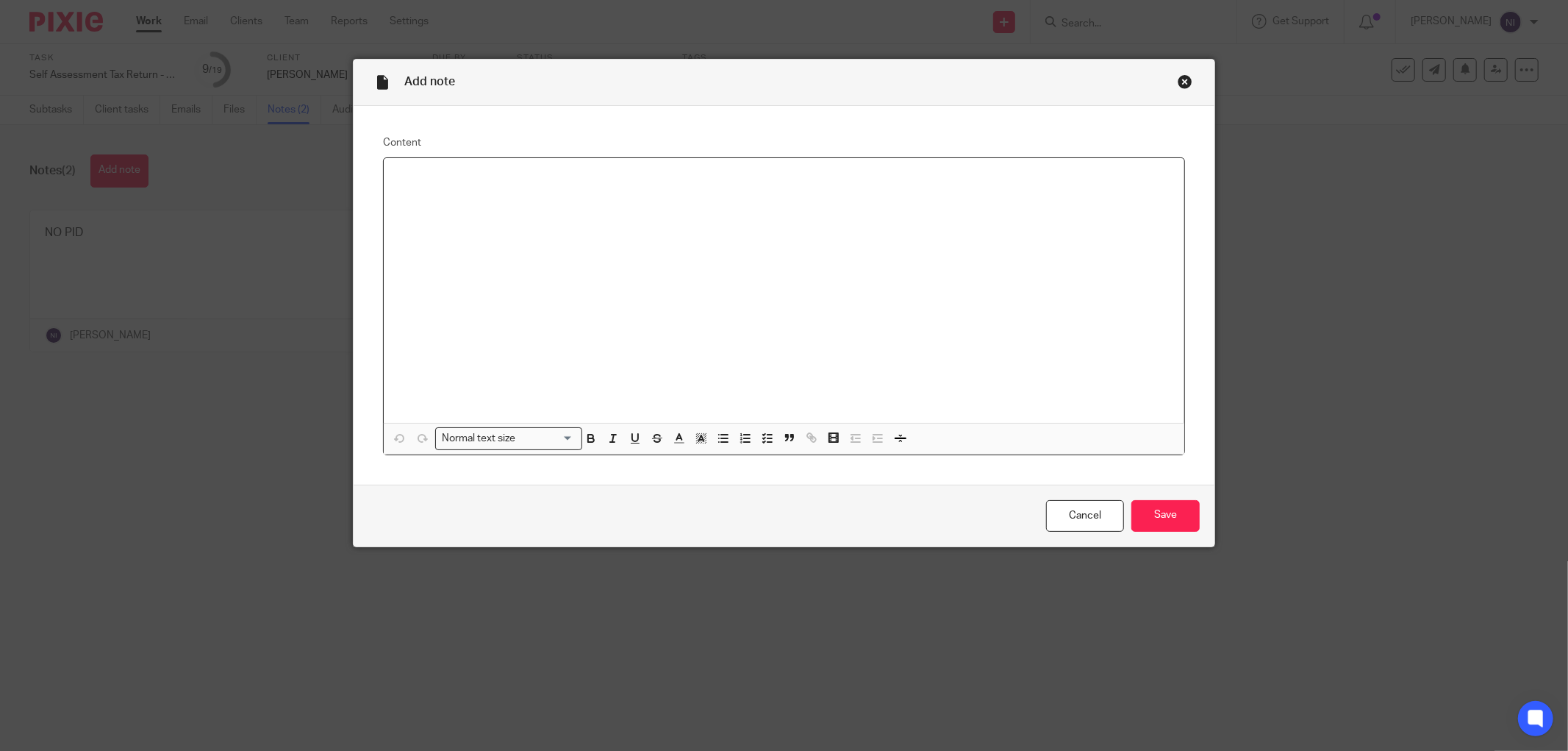
paste div
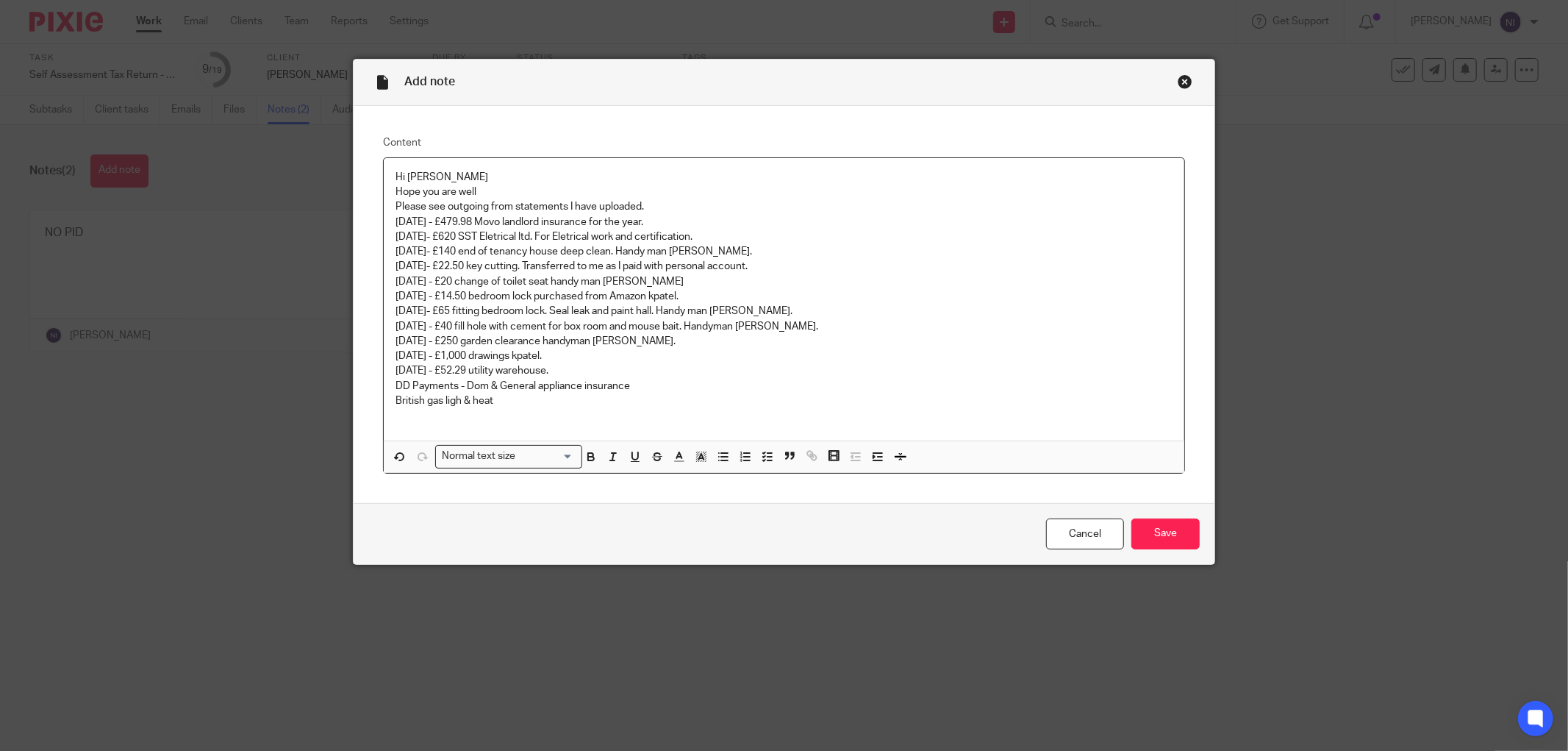
click at [457, 402] on p "British gas ligh & heat" at bounding box center [784, 401] width 777 height 15
click at [1153, 528] on input "Save" at bounding box center [1166, 534] width 68 height 32
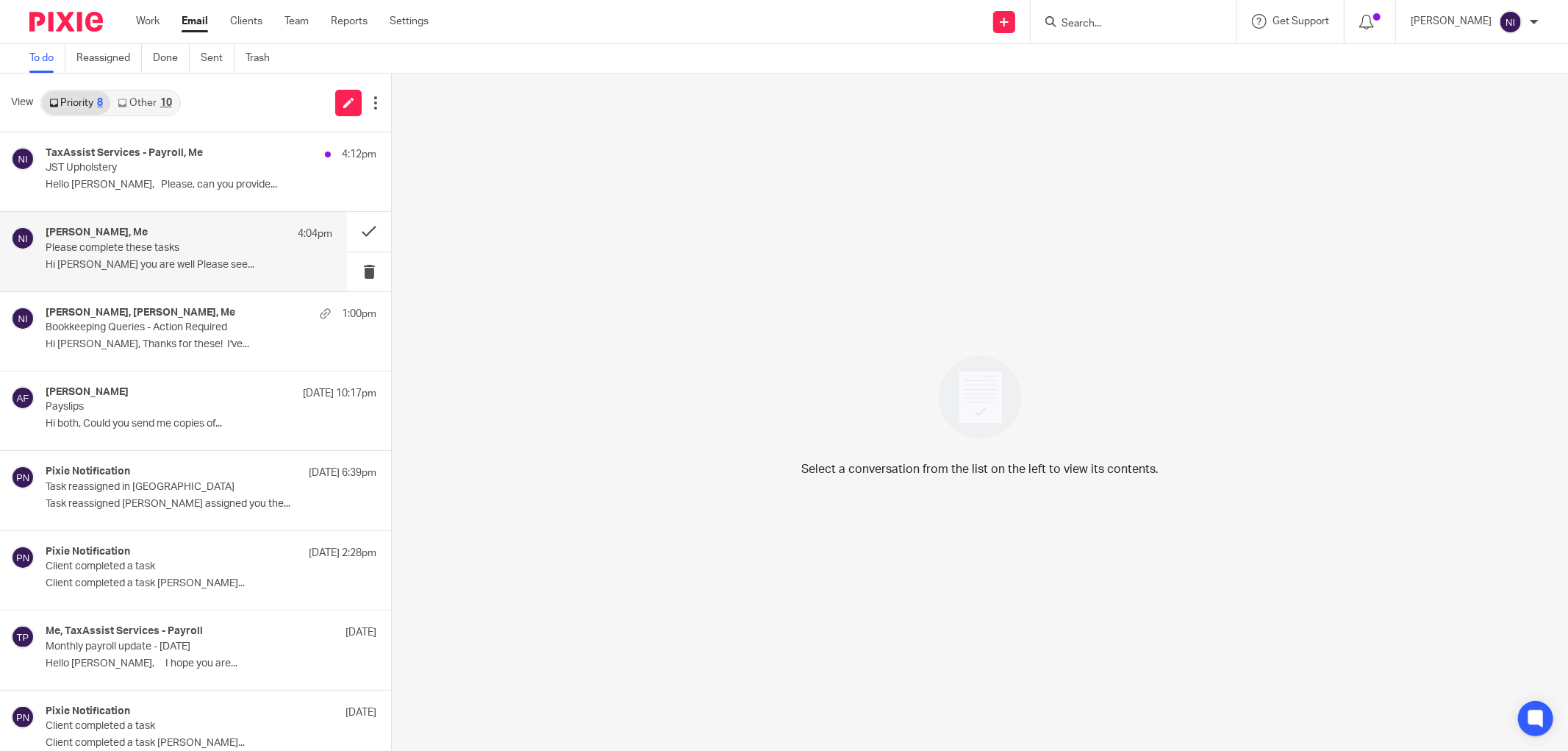
click at [133, 246] on p "Please complete these tasks" at bounding box center [160, 248] width 230 height 13
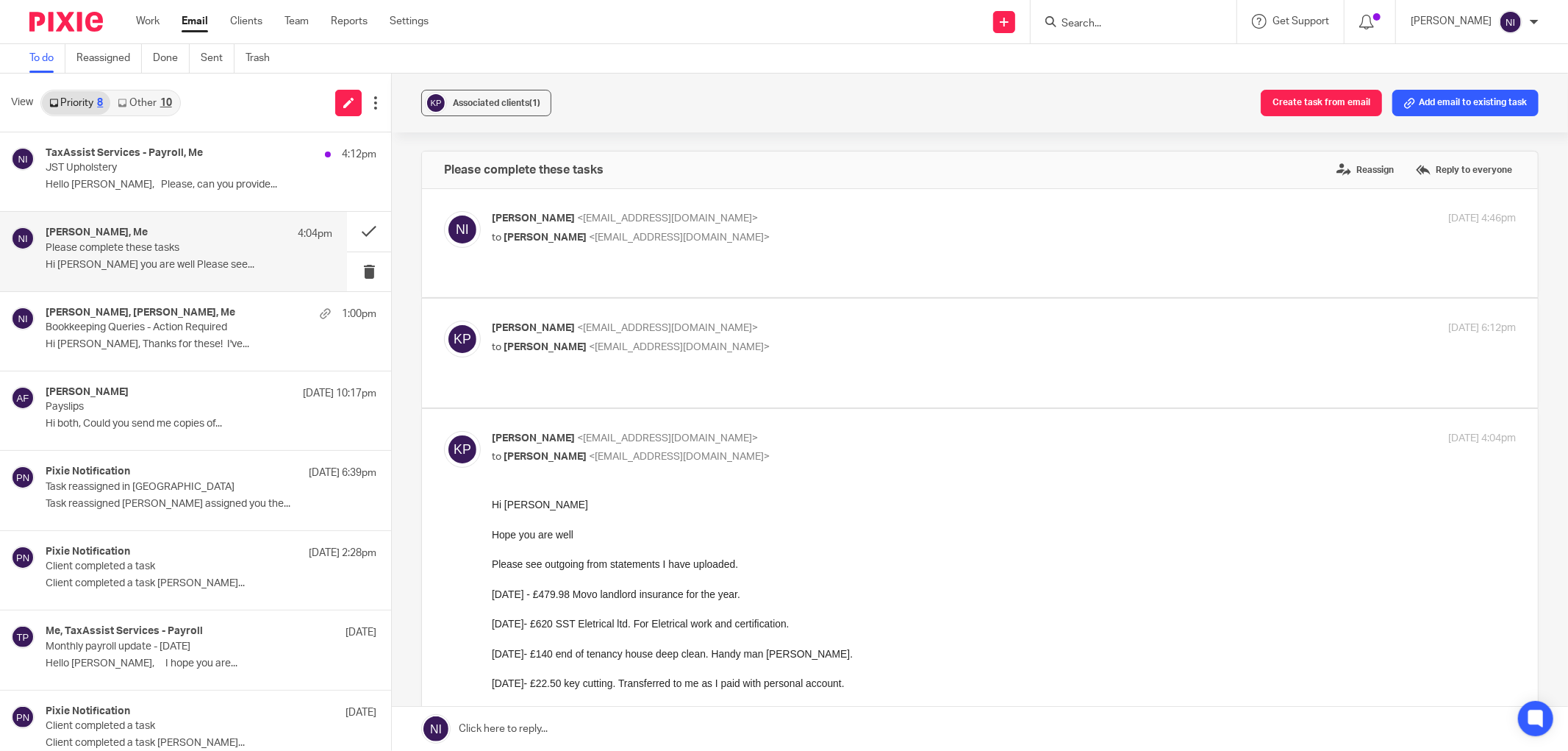
drag, startPoint x: 971, startPoint y: 970, endPoint x: 899, endPoint y: 709, distance: 270.7
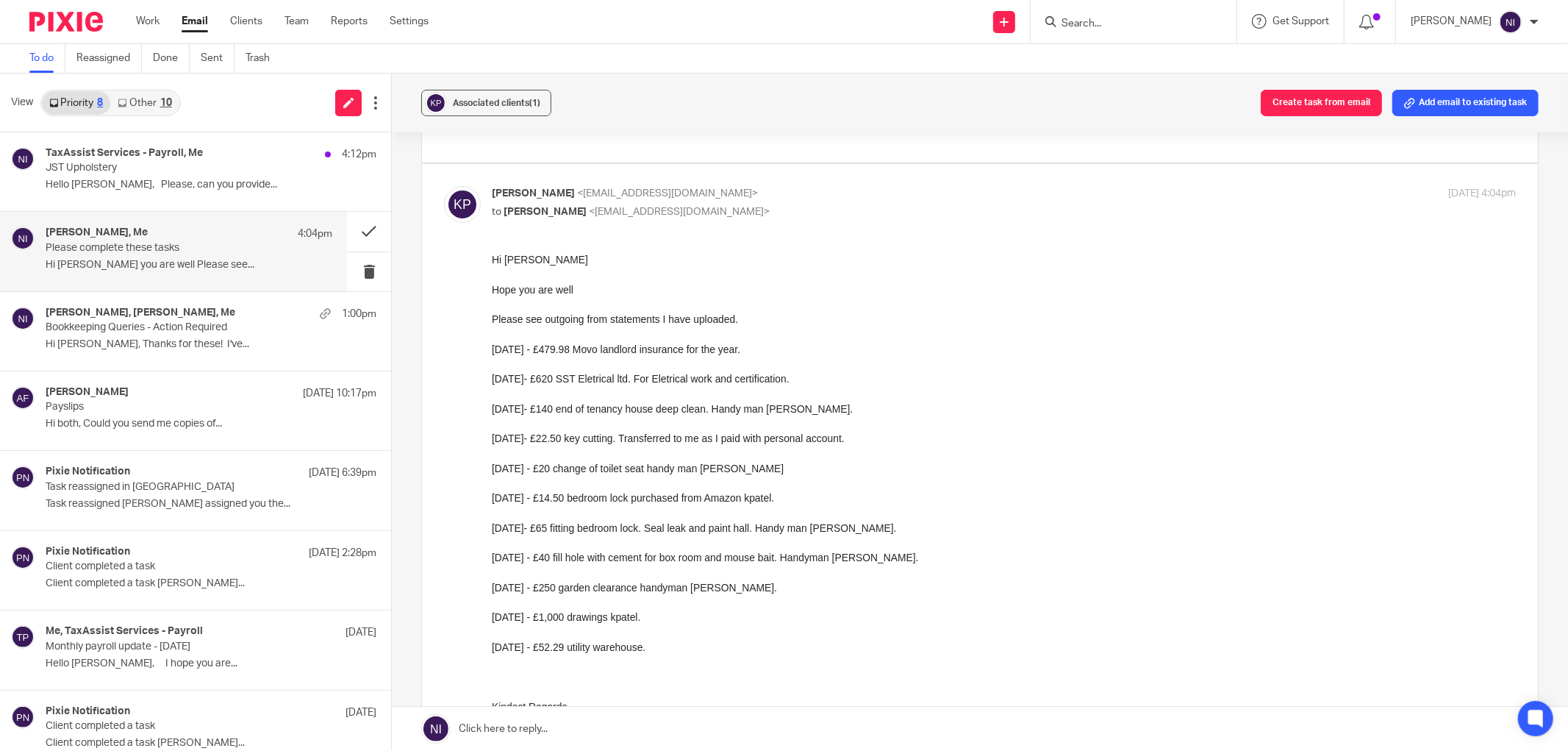
drag, startPoint x: 669, startPoint y: 651, endPoint x: 494, endPoint y: 256, distance: 432.0
click at [494, 256] on div "Hi Naeem Hope you are well Please see outgoing from statements I have uploaded.…" at bounding box center [1003, 676] width 1024 height 850
copy div "Hi Naeem Hope you are well Please see outgoing from statements I have uploaded.…"
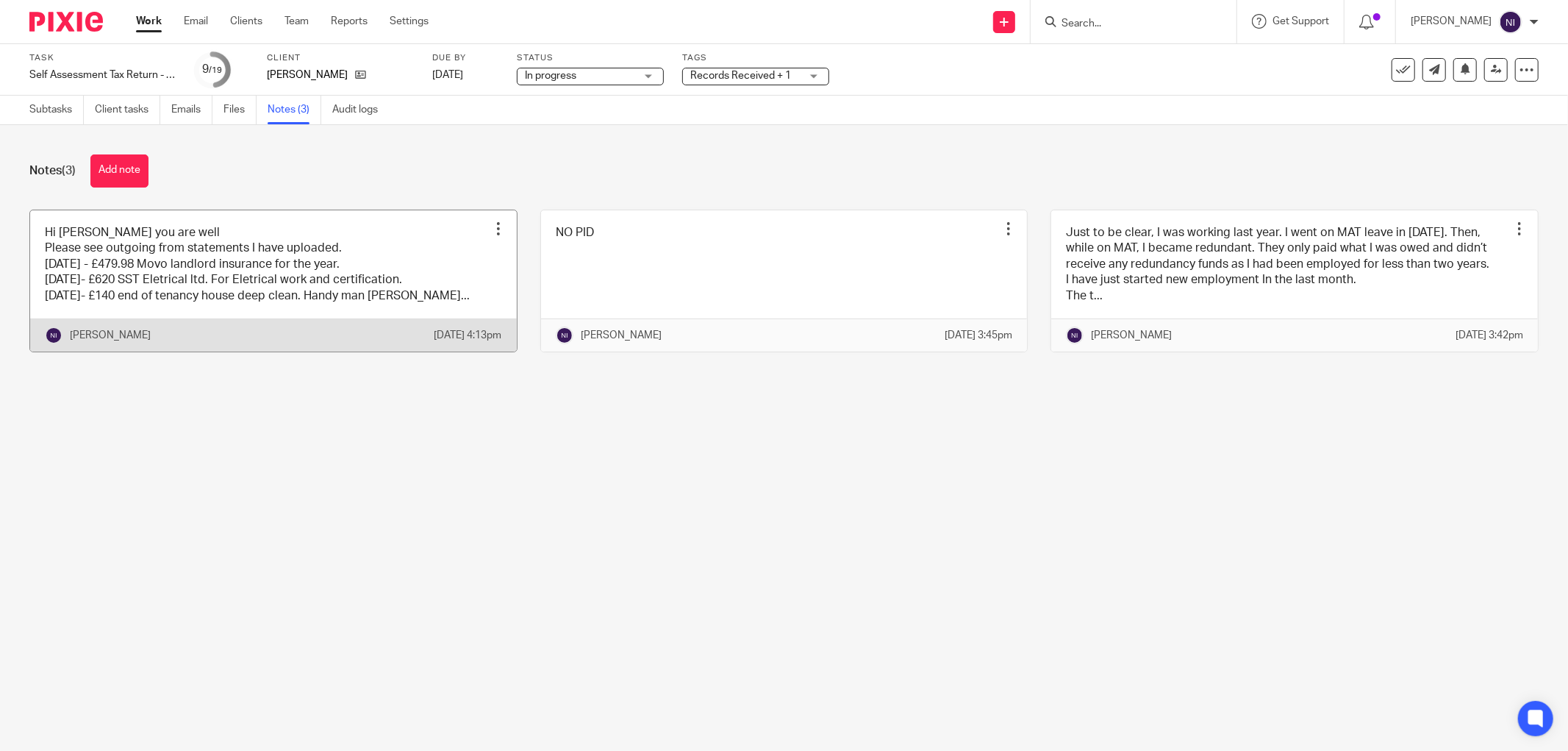
click at [172, 226] on link at bounding box center [273, 280] width 487 height 141
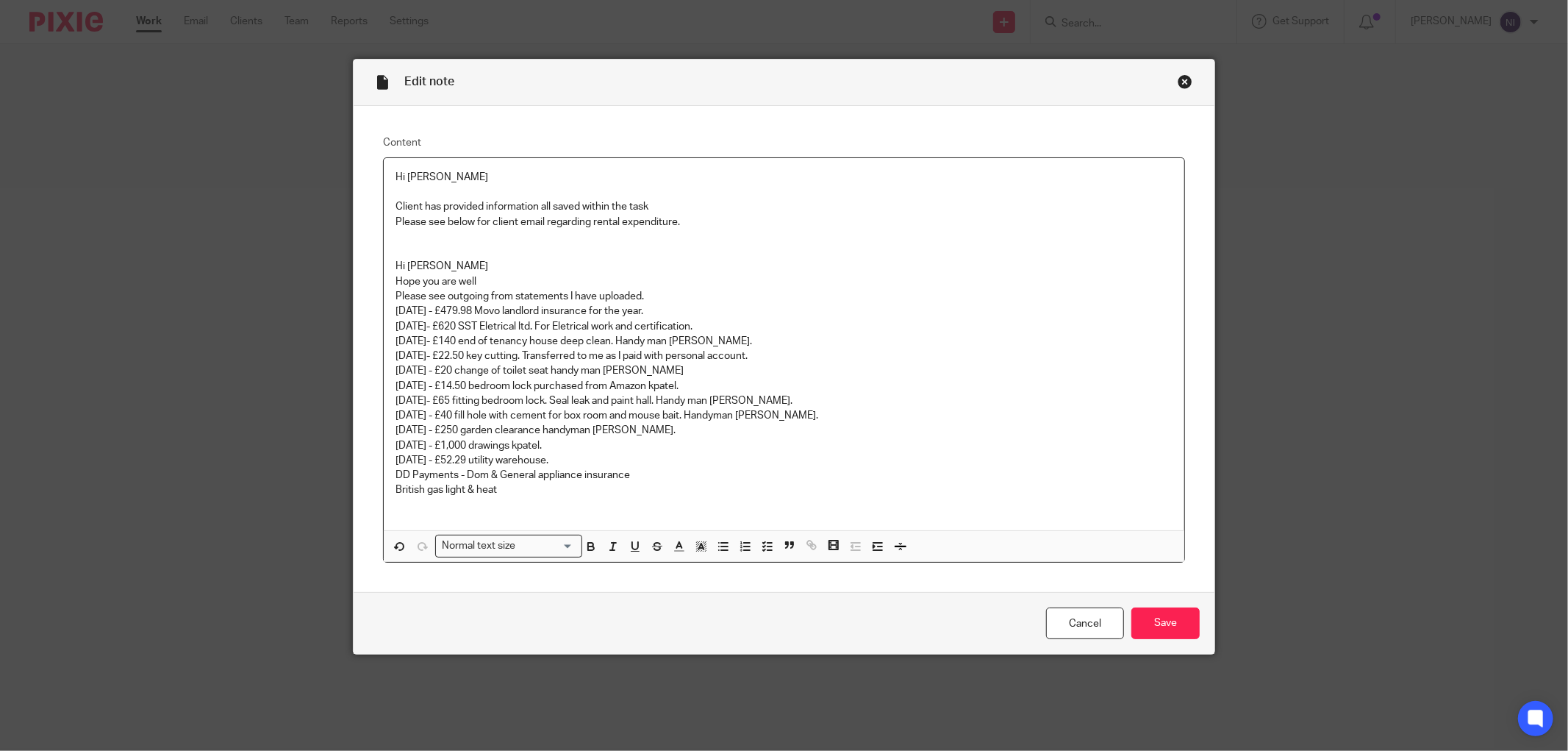
drag, startPoint x: 702, startPoint y: 295, endPoint x: 641, endPoint y: 295, distance: 61.0
click at [641, 295] on p "Please see outgoing from statements I have uploaded." at bounding box center [784, 296] width 777 height 15
drag, startPoint x: 502, startPoint y: 281, endPoint x: 376, endPoint y: 250, distance: 129.8
click at [376, 250] on div "Content Hi Fatema Client has provided information all saved within the task Ple…" at bounding box center [784, 349] width 861 height 487
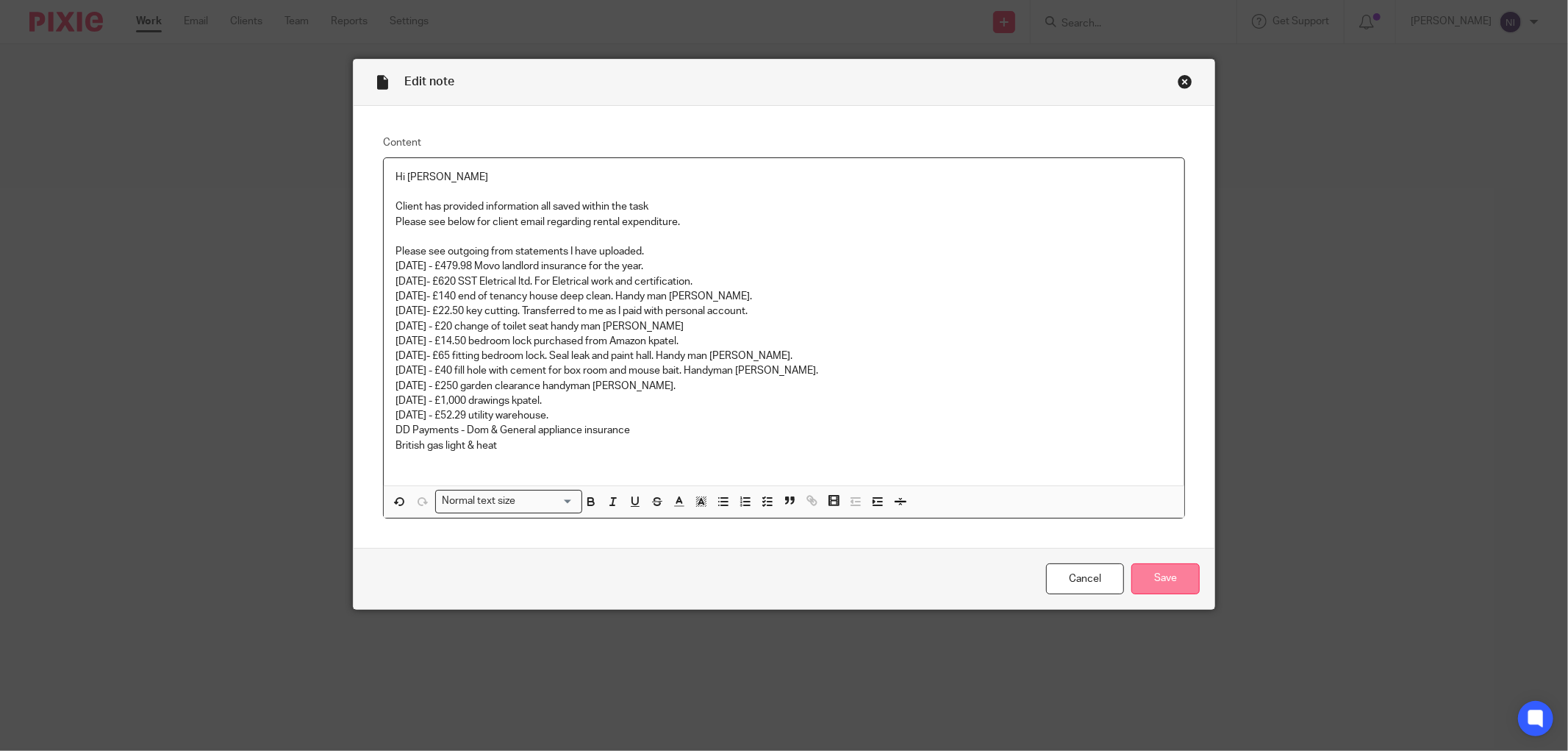
click at [1144, 579] on input "Save" at bounding box center [1166, 578] width 68 height 32
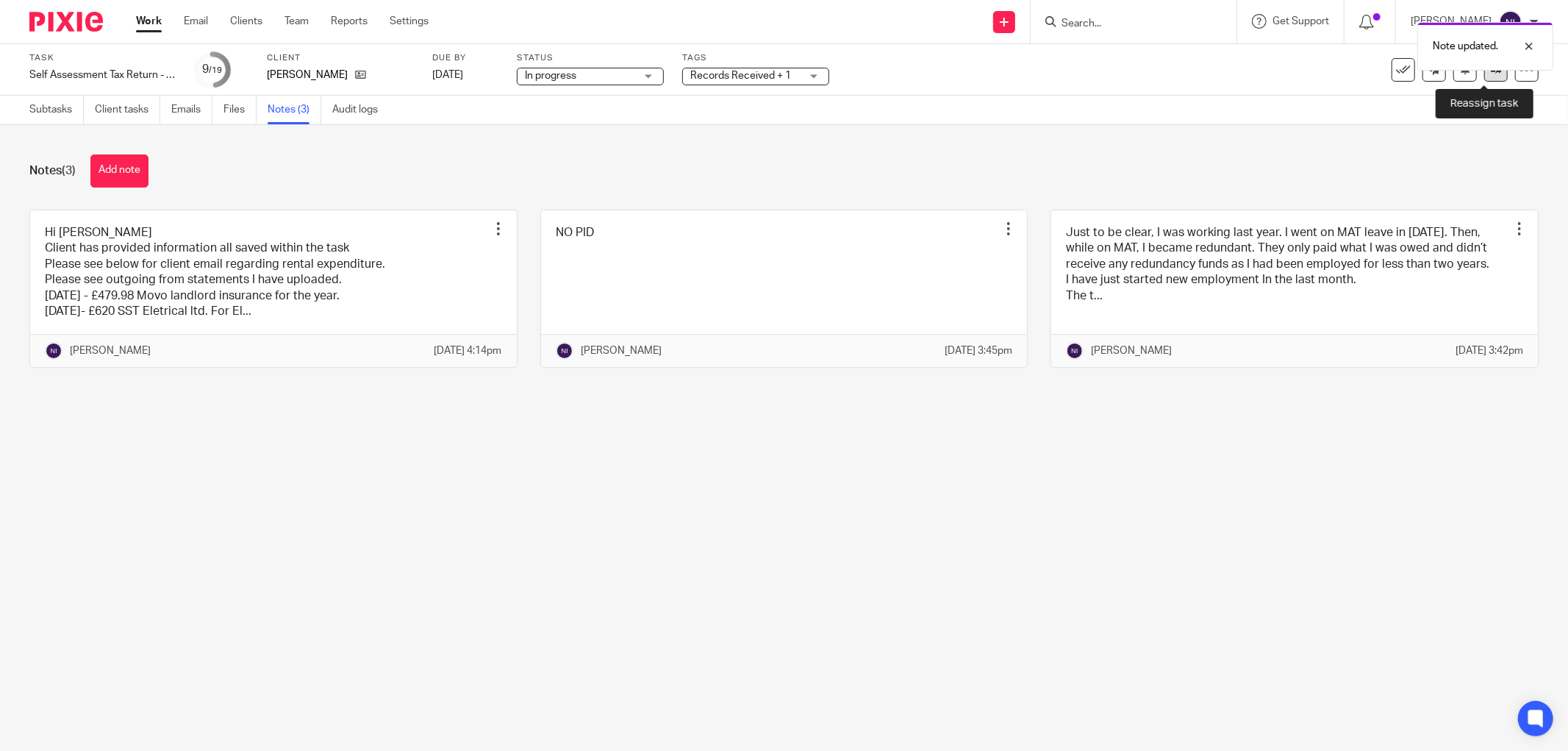
click at [1490, 77] on link at bounding box center [1496, 70] width 24 height 24
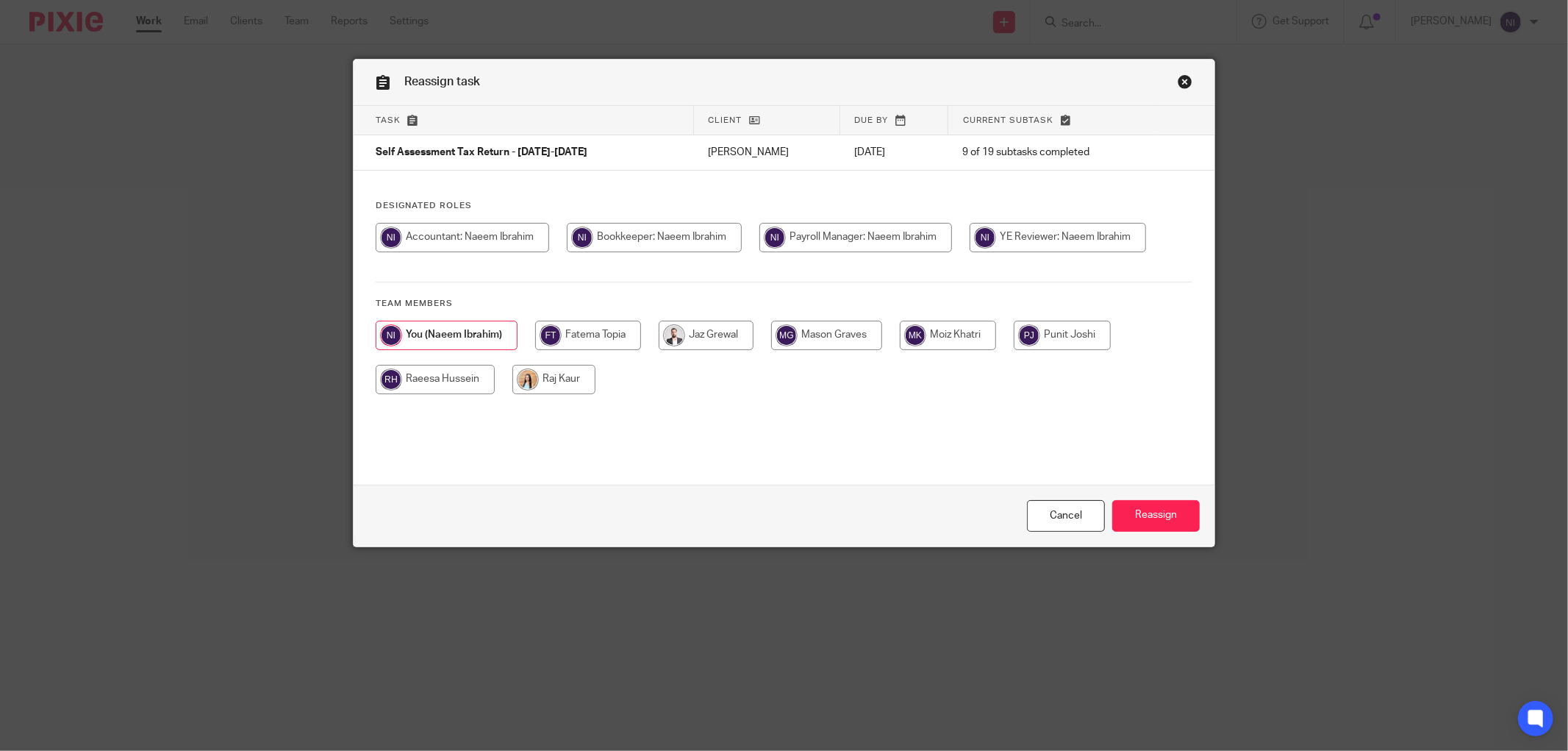
click at [1178, 81] on link "Close this dialog window" at bounding box center [1185, 84] width 15 height 20
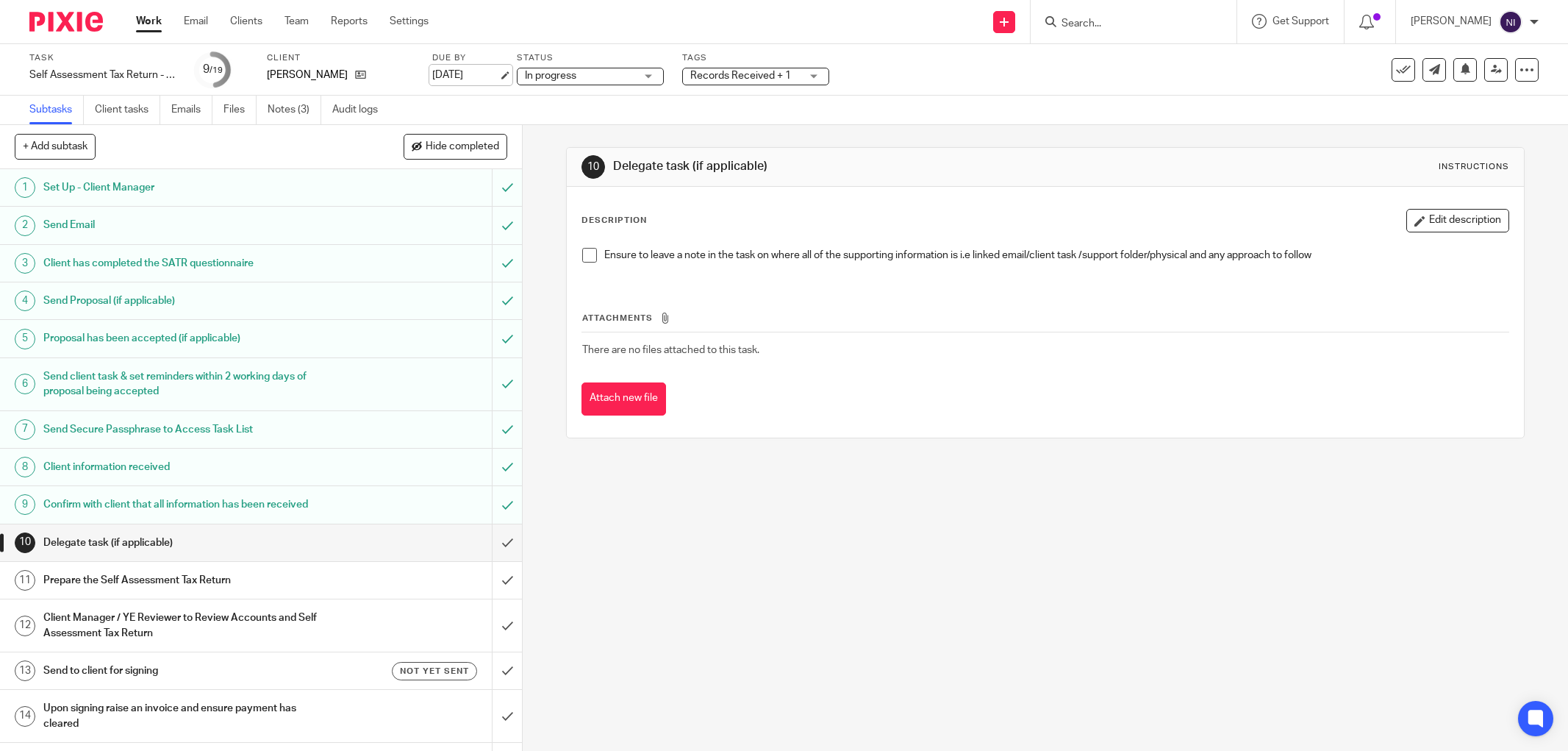
click at [452, 72] on link "[DATE]" at bounding box center [465, 75] width 66 height 15
click at [1491, 72] on icon at bounding box center [1496, 69] width 11 height 11
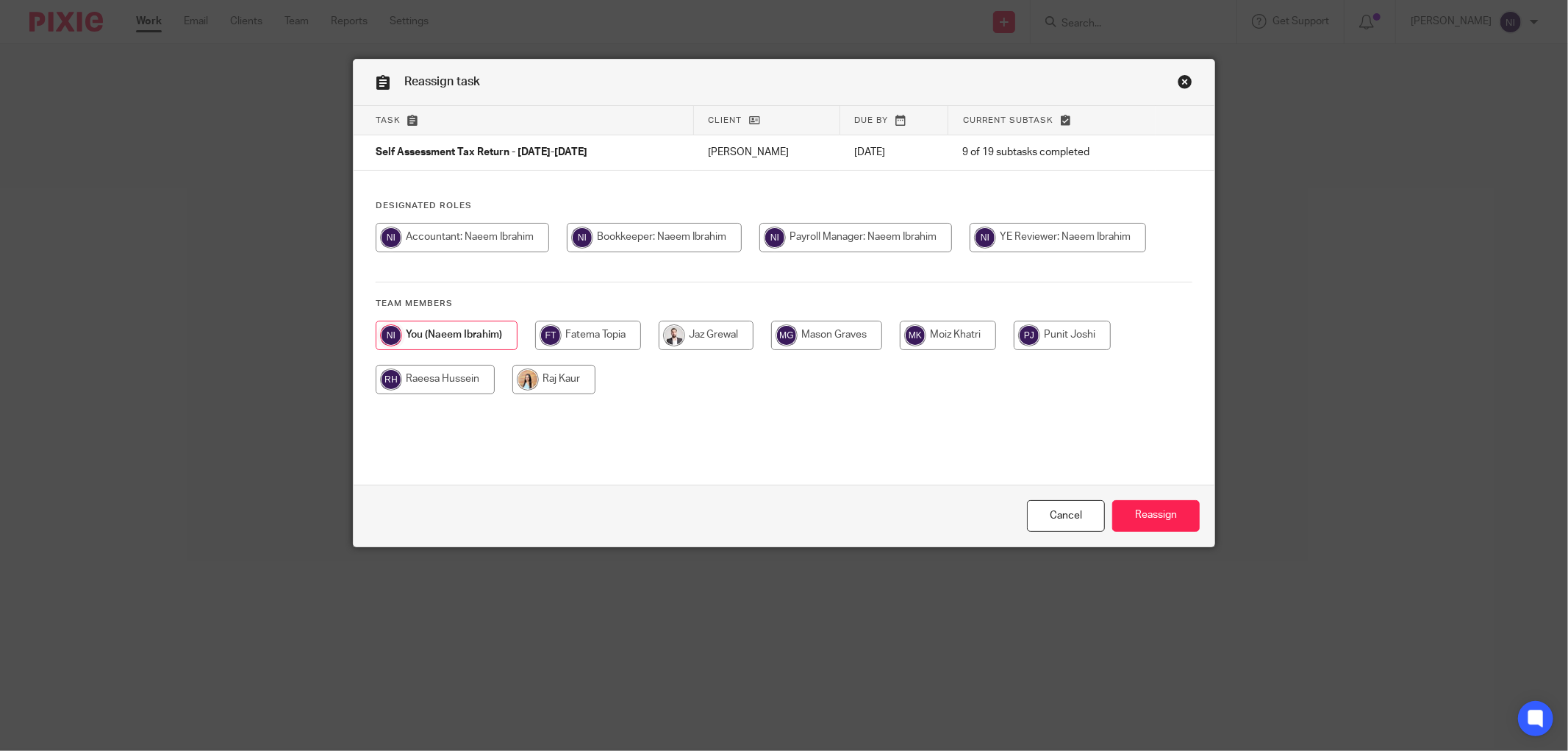
click at [599, 334] on input "radio" at bounding box center [588, 335] width 106 height 29
radio input "true"
click at [1174, 513] on input "Reassign" at bounding box center [1156, 515] width 87 height 32
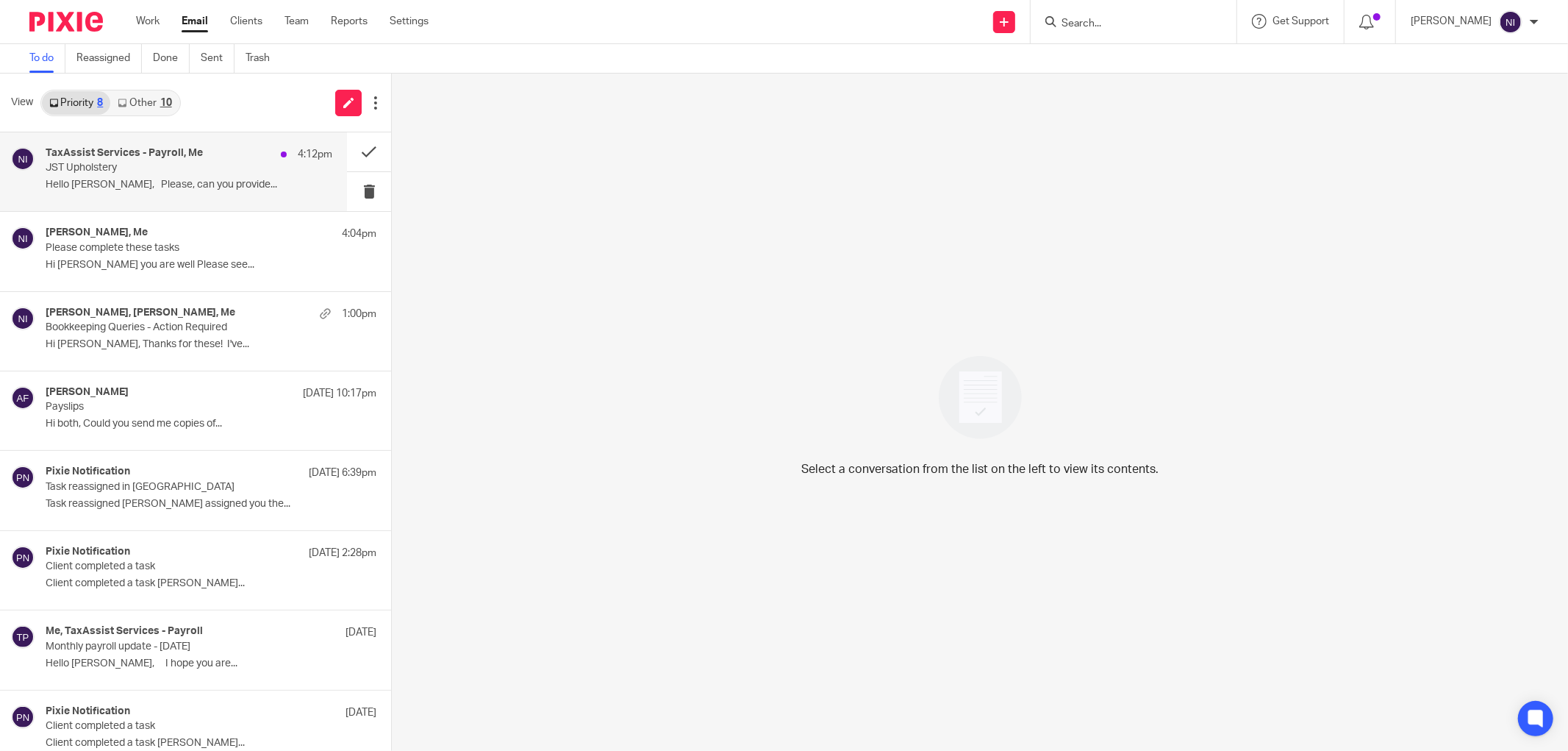
click at [129, 178] on div "TaxAssist Services - Payroll, Me 4:12pm JST Upholstery Hello [PERSON_NAME], Ple…" at bounding box center [189, 172] width 287 height 50
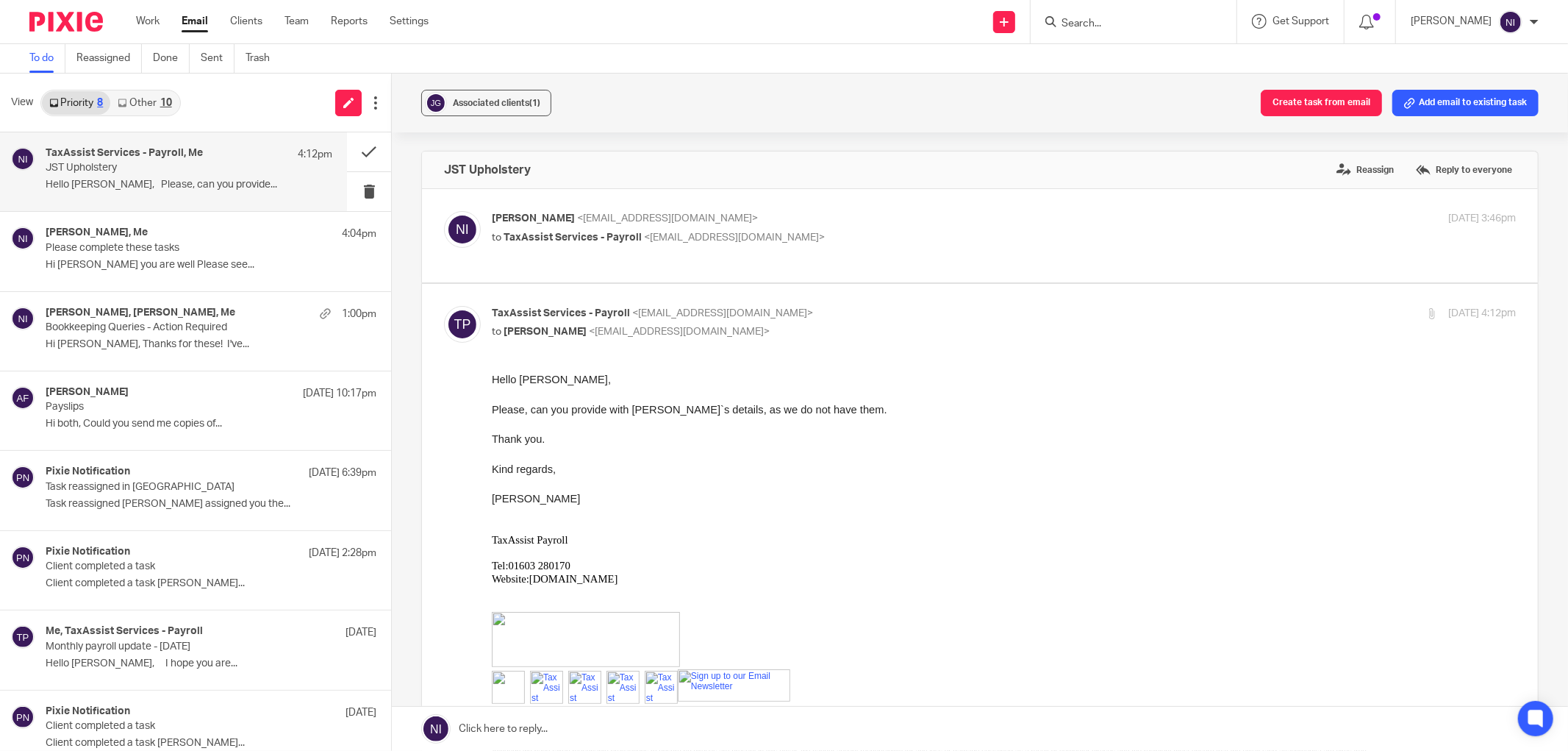
click at [680, 727] on link at bounding box center [980, 729] width 1177 height 44
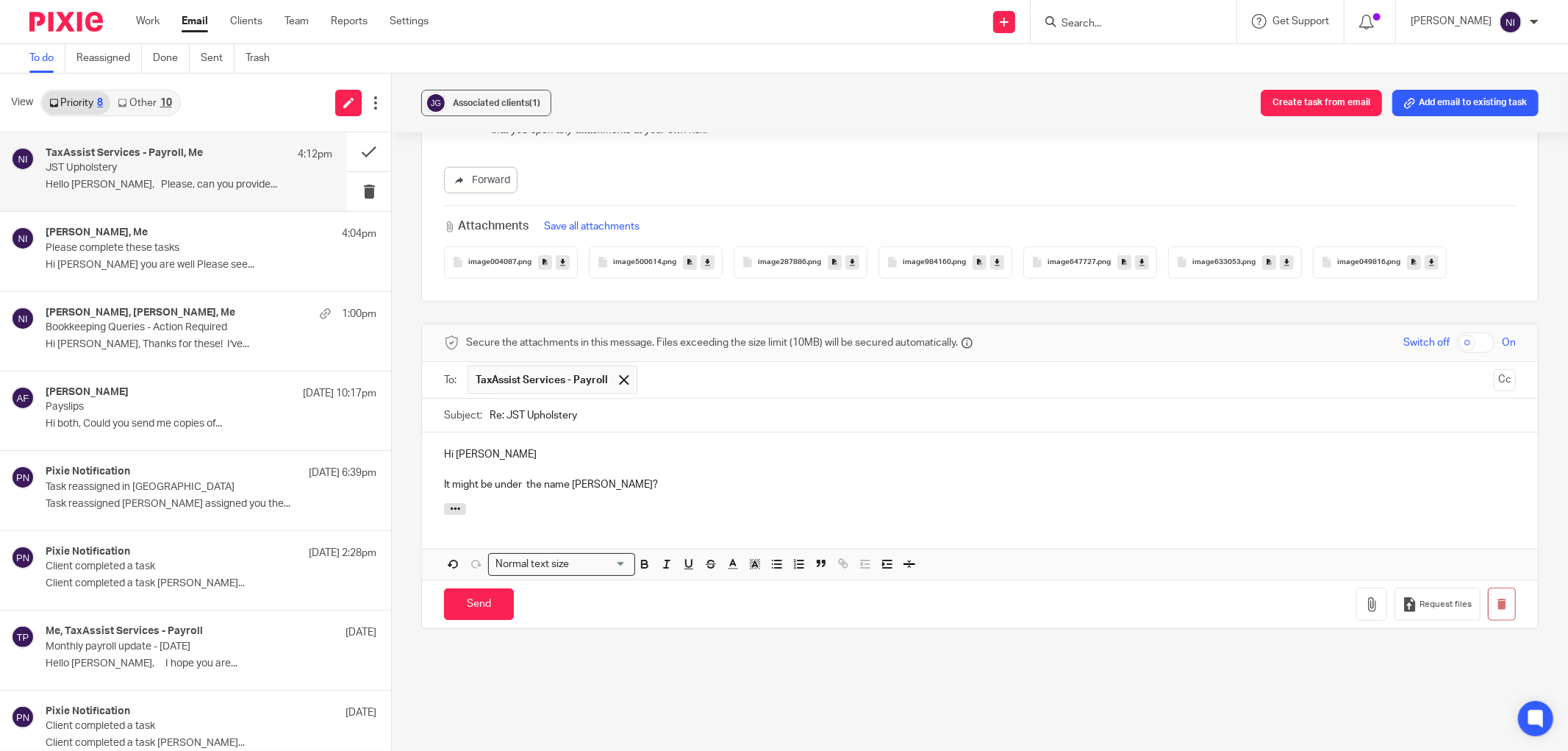
click at [523, 485] on p "It might be under the name [PERSON_NAME]?" at bounding box center [980, 484] width 1072 height 15
click at [612, 485] on p "It might be under the name [PERSON_NAME]?" at bounding box center [980, 484] width 1072 height 15
drag, startPoint x: 611, startPoint y: 485, endPoint x: 453, endPoint y: 494, distance: 158.3
click at [453, 494] on div "Hi [PERSON_NAME] It might be under the name [PERSON_NAME]?" at bounding box center [980, 467] width 1116 height 71
click at [620, 501] on div "Hi Anna It might be under the name Shubham?" at bounding box center [980, 467] width 1116 height 71
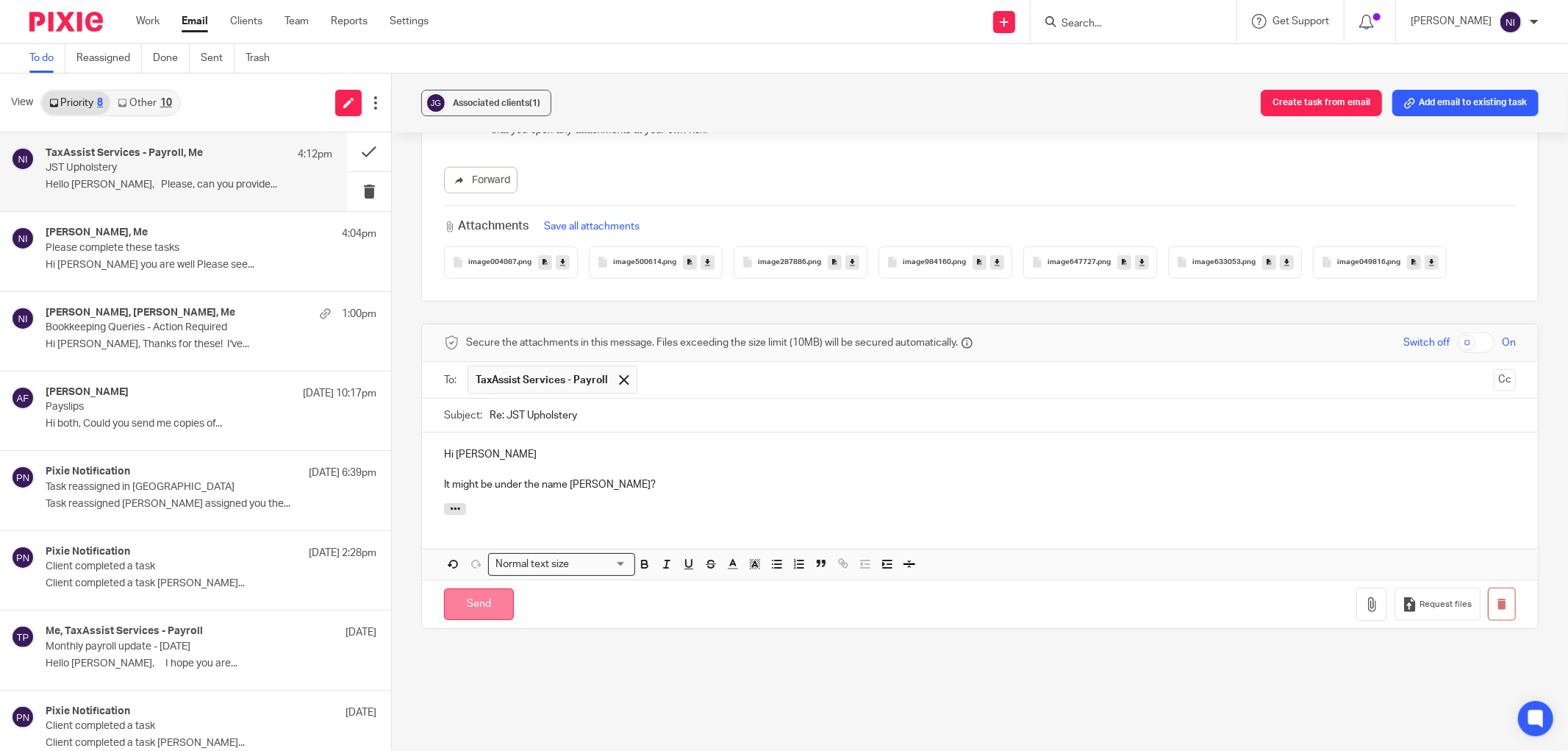
click at [460, 598] on input "Send" at bounding box center [479, 604] width 70 height 32
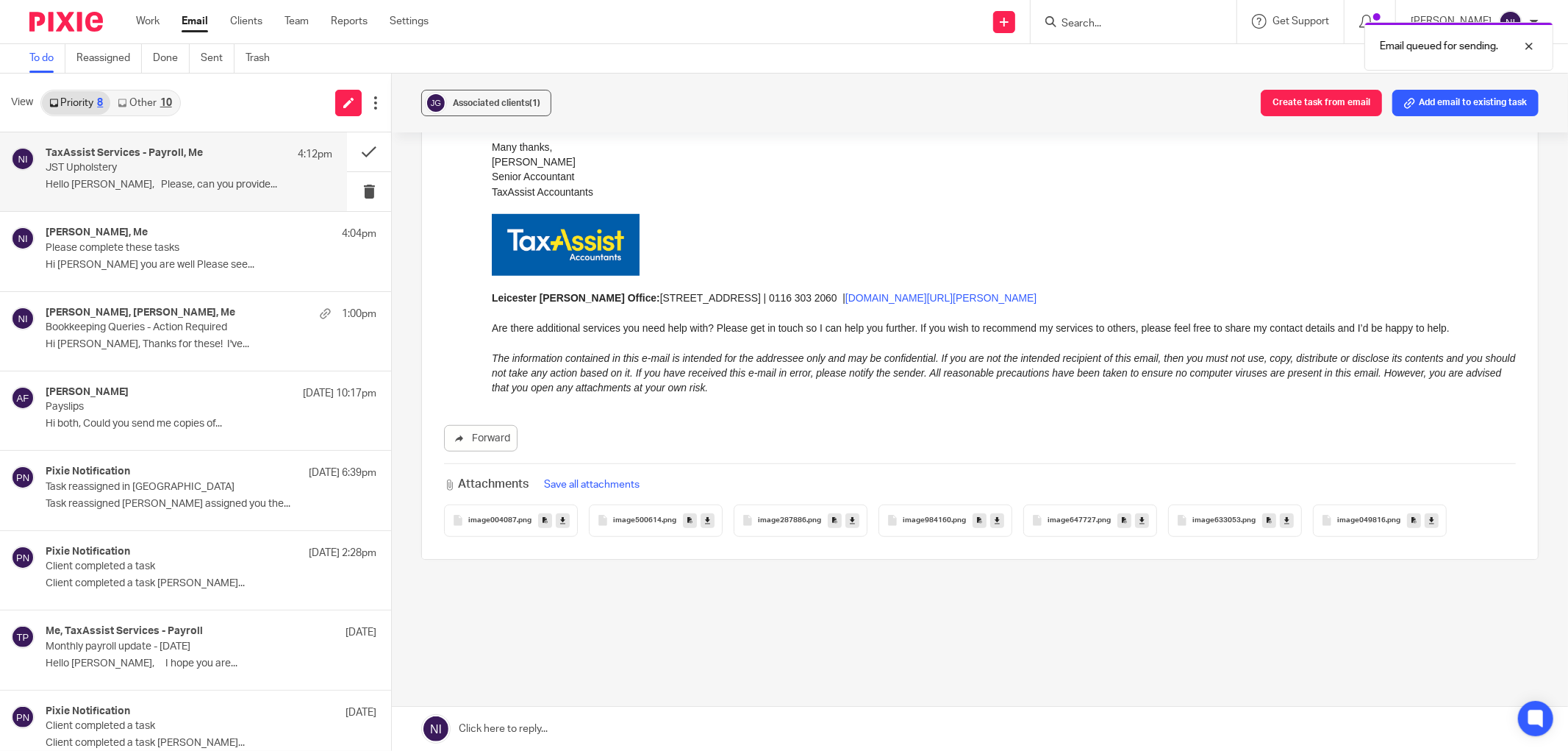
scroll to position [842, 0]
click at [363, 149] on button at bounding box center [369, 152] width 44 height 39
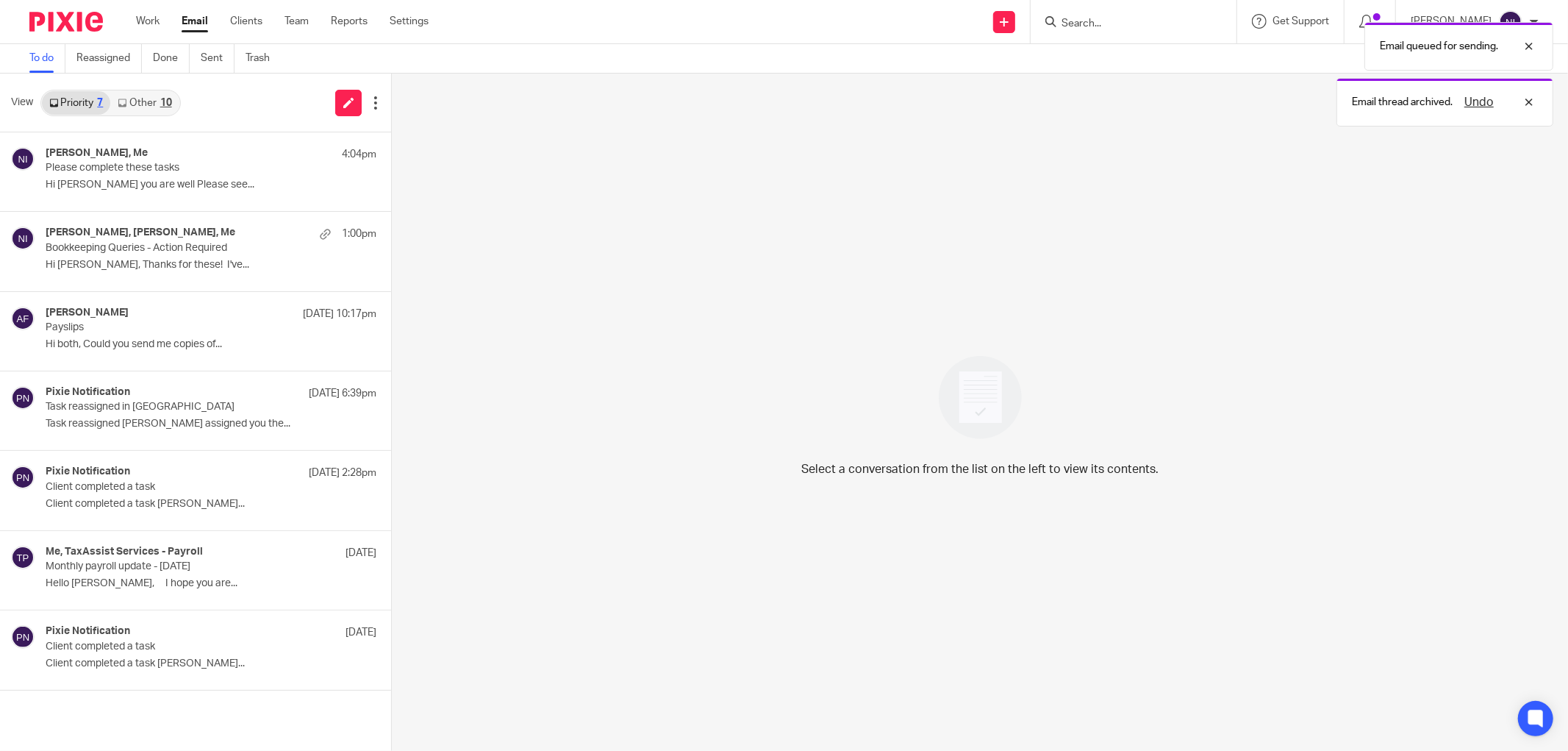
click at [161, 104] on div "10" at bounding box center [167, 103] width 12 height 10
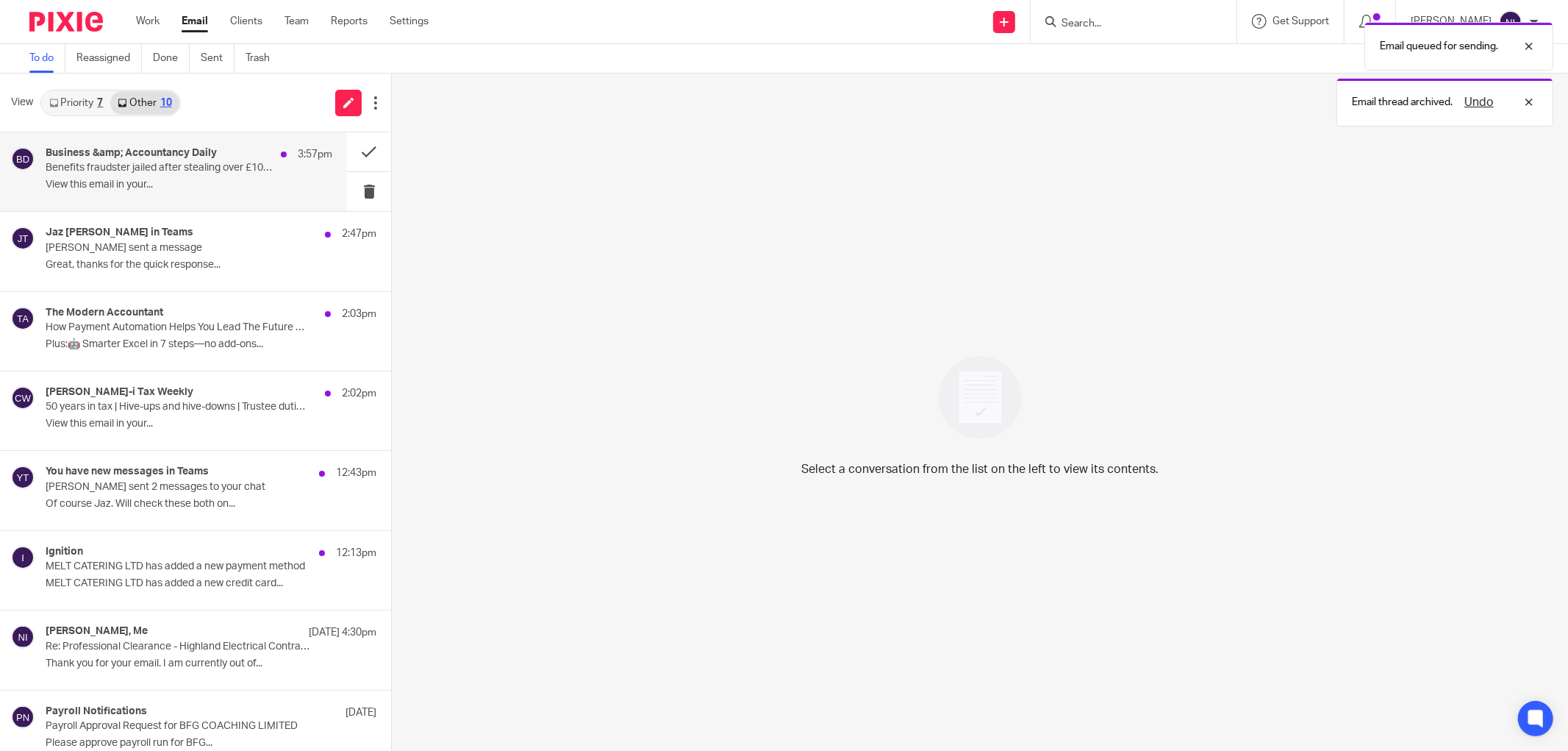
click at [173, 189] on p "View this email in your..." at bounding box center [189, 185] width 287 height 13
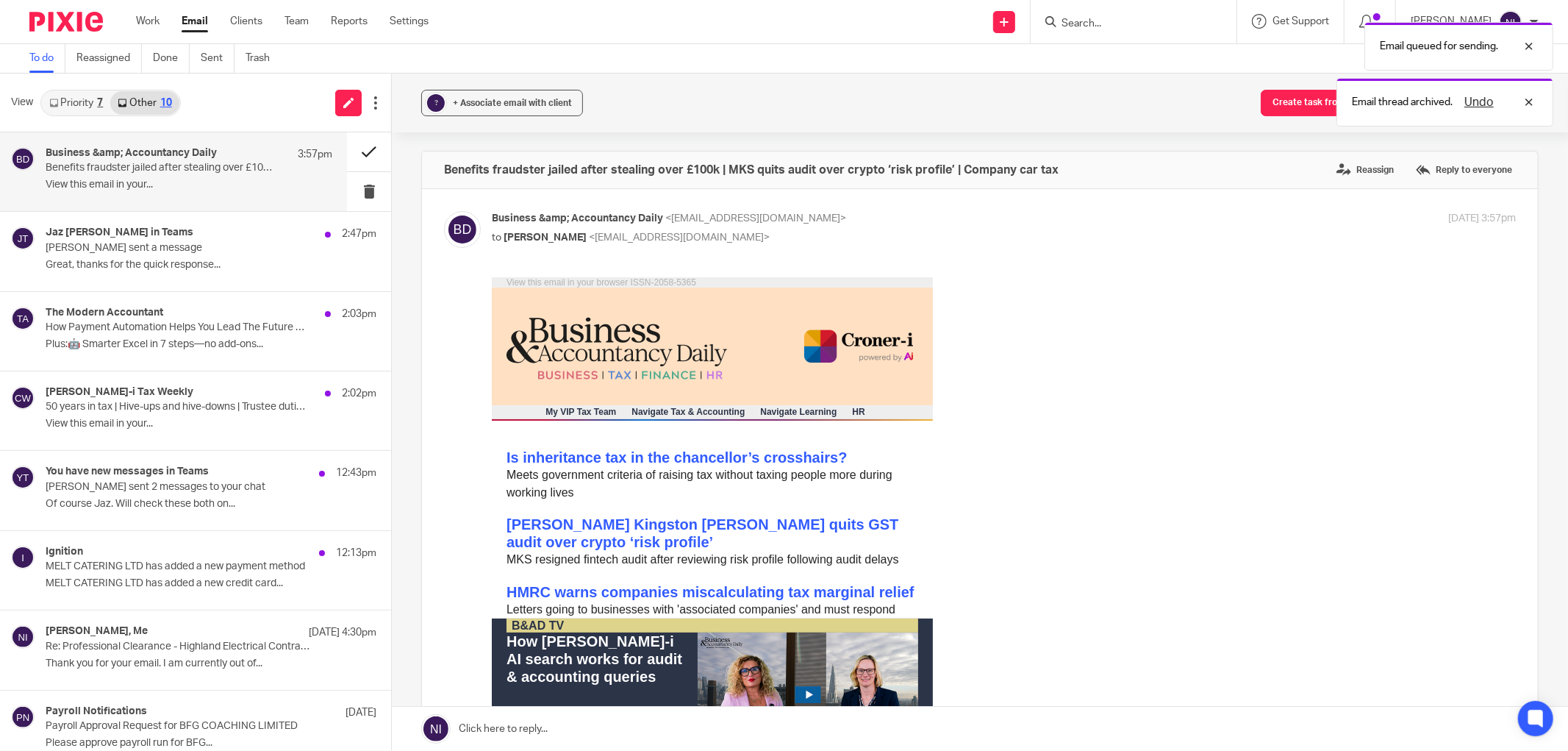
scroll to position [0, 0]
click at [347, 160] on button at bounding box center [369, 152] width 44 height 39
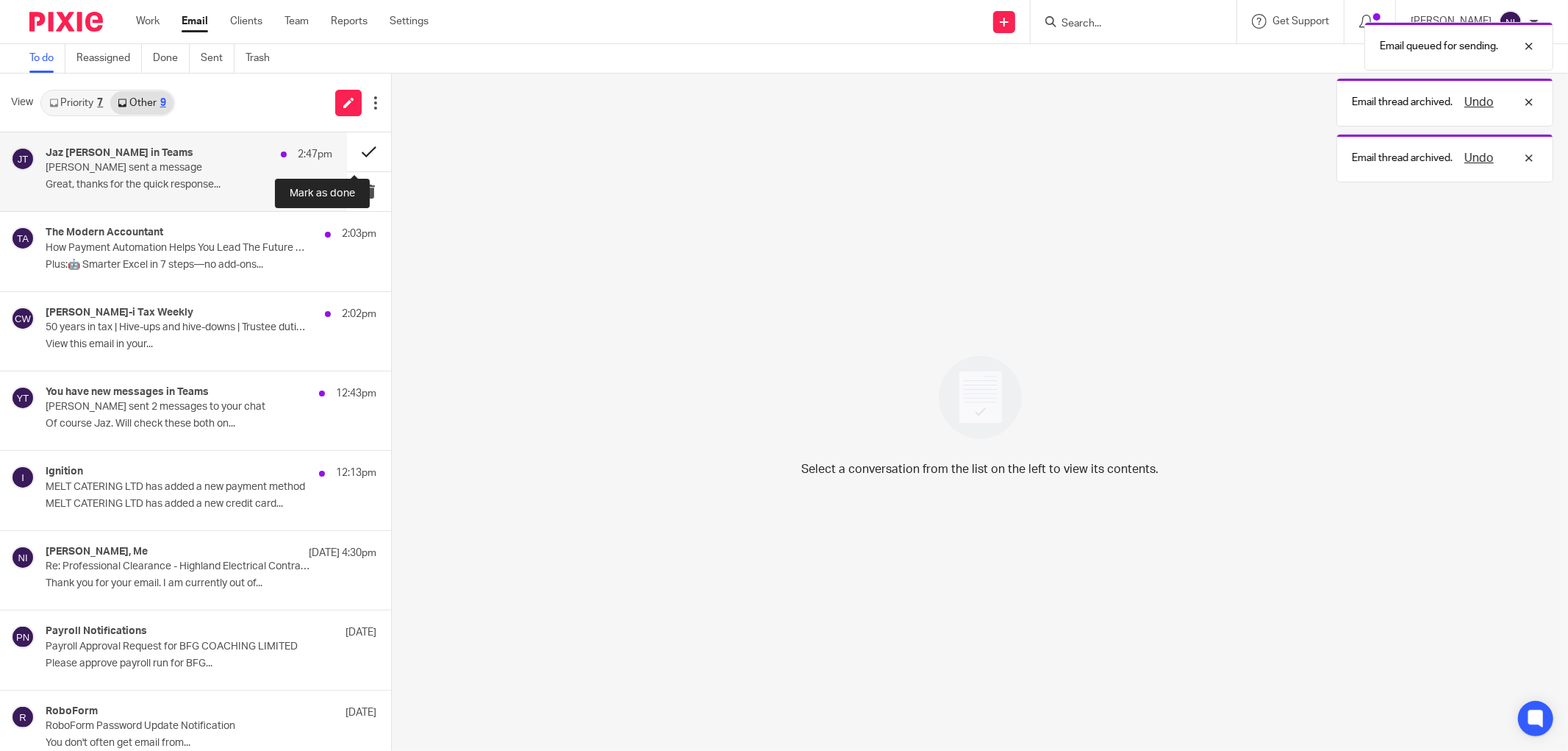
click at [347, 150] on button at bounding box center [369, 152] width 44 height 39
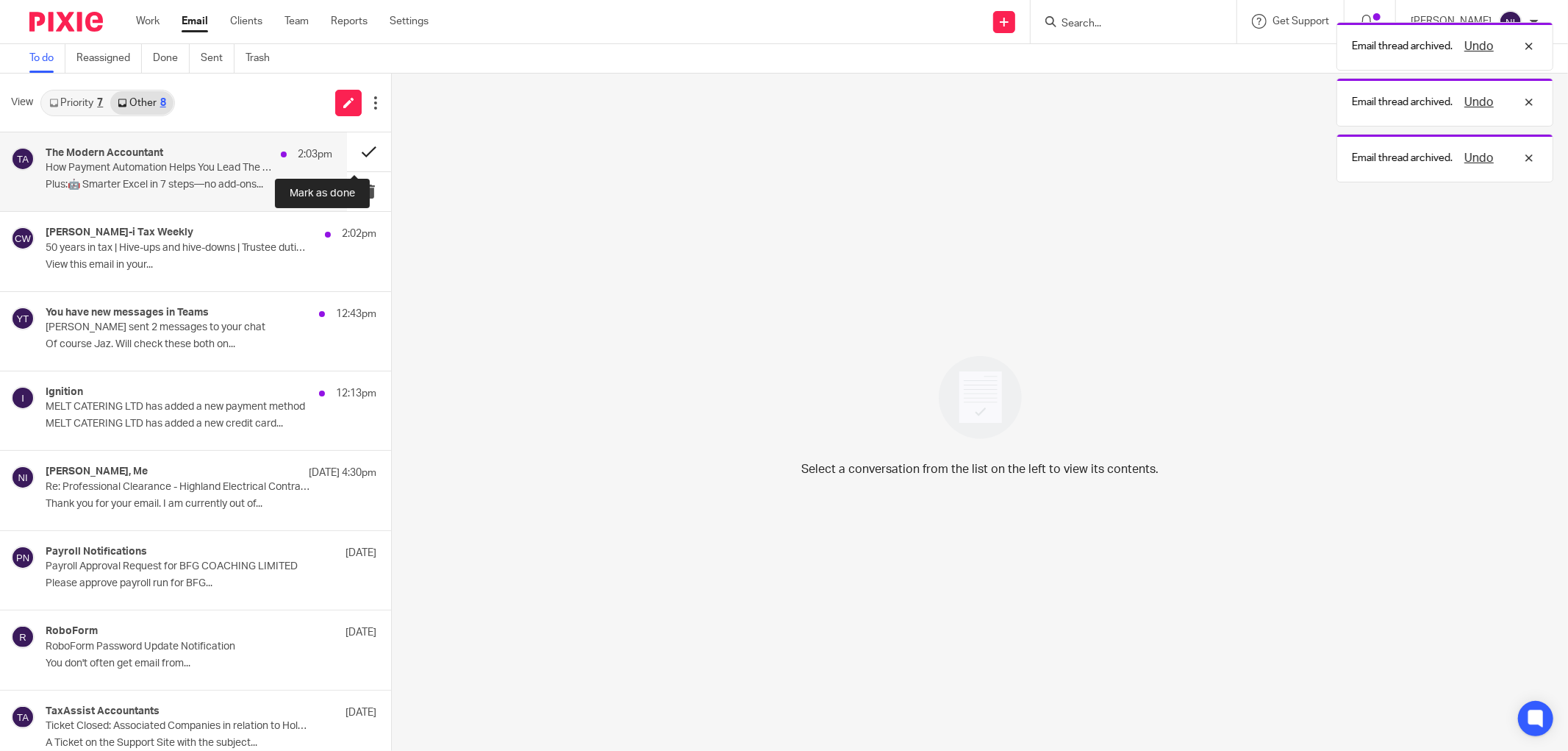
click at [347, 152] on button at bounding box center [369, 152] width 44 height 39
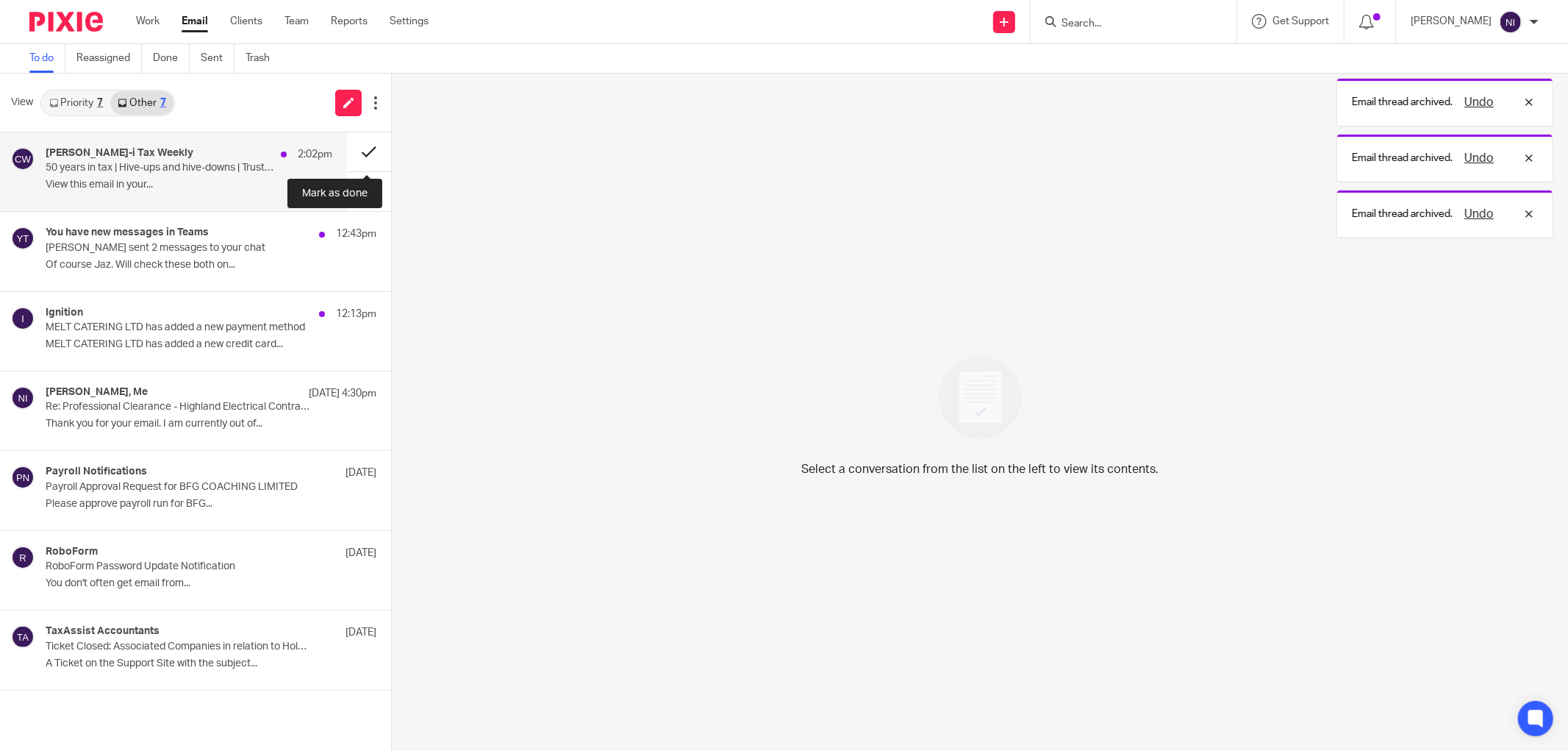
click at [352, 149] on button at bounding box center [369, 152] width 44 height 39
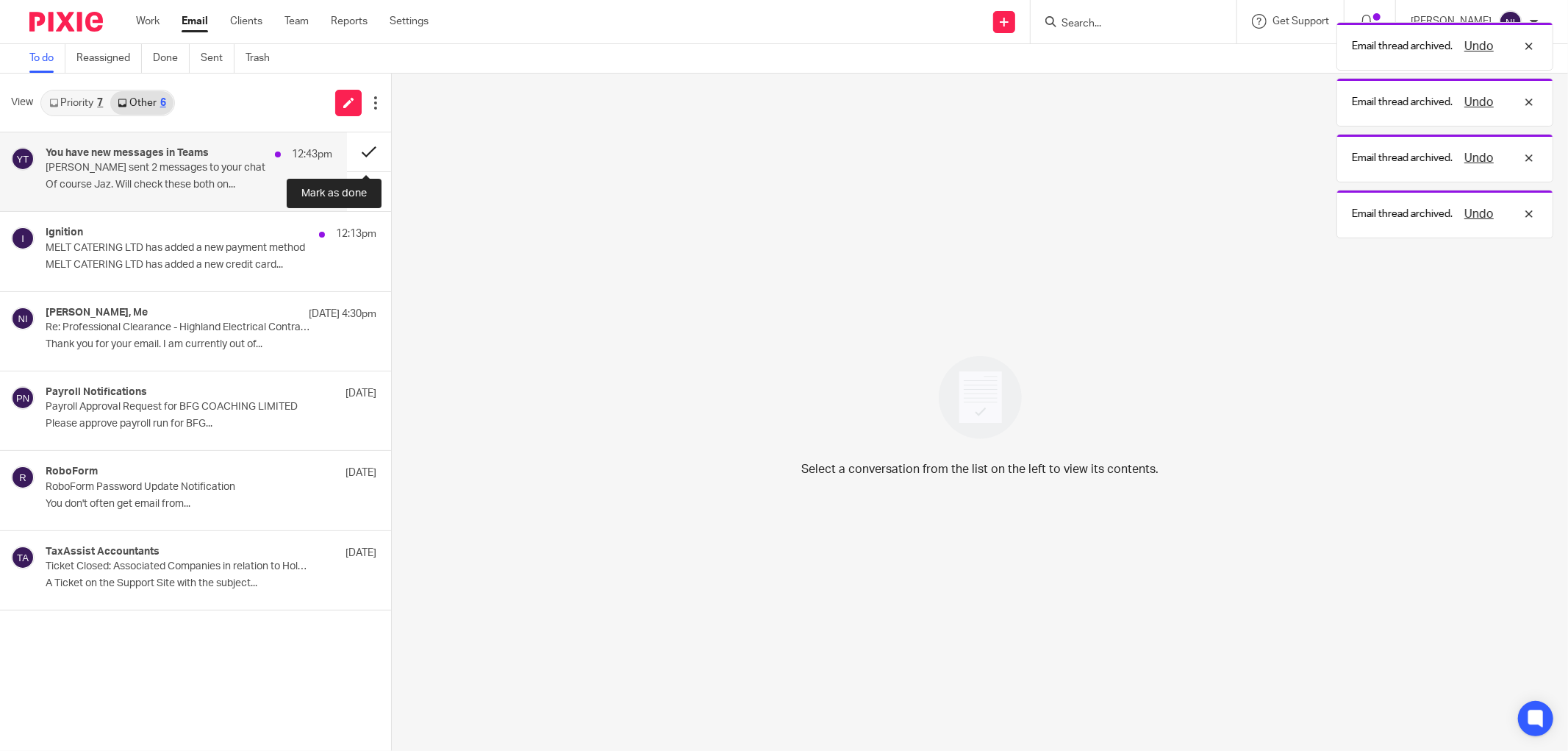
click at [354, 145] on button at bounding box center [369, 152] width 44 height 39
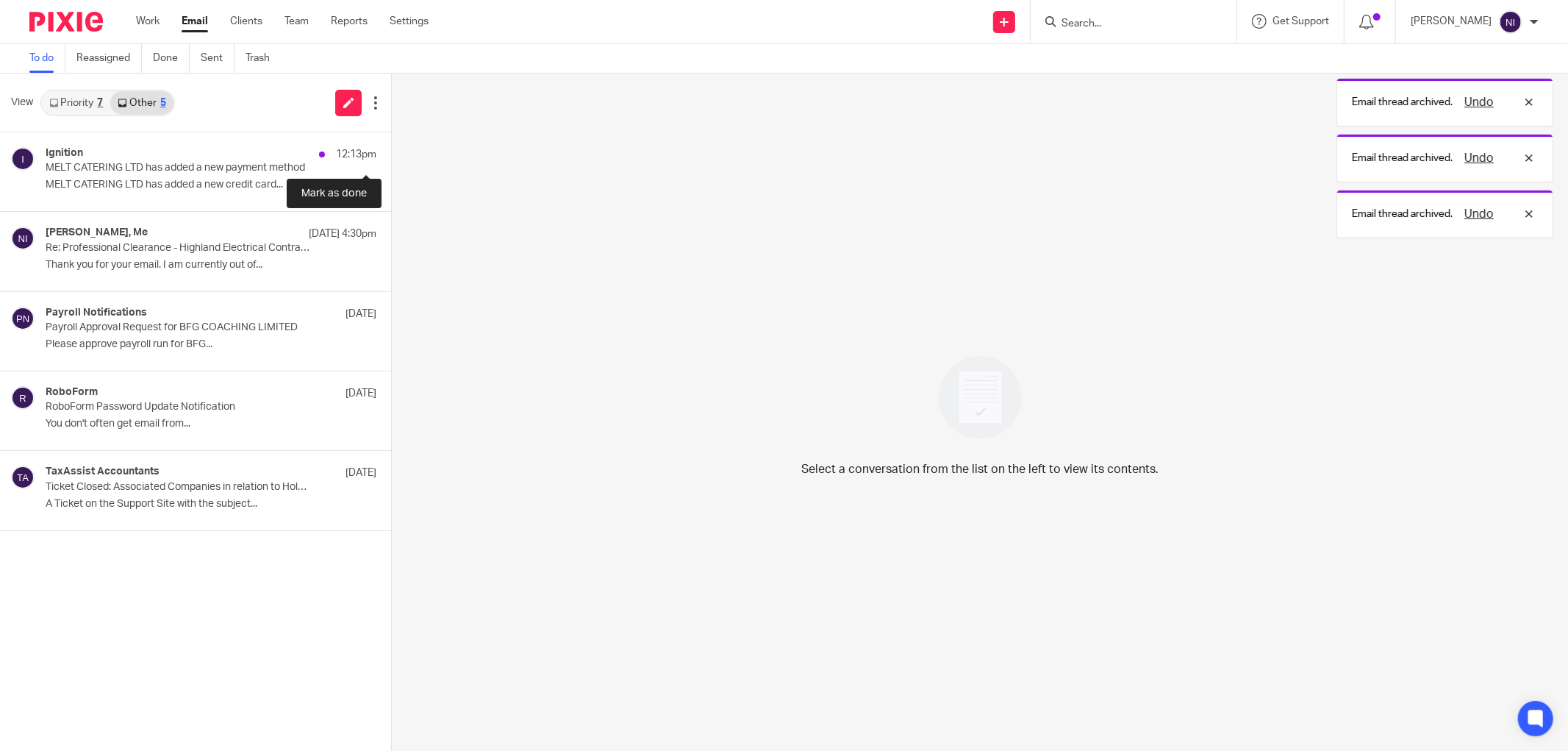
click at [391, 145] on button at bounding box center [397, 152] width 12 height 39
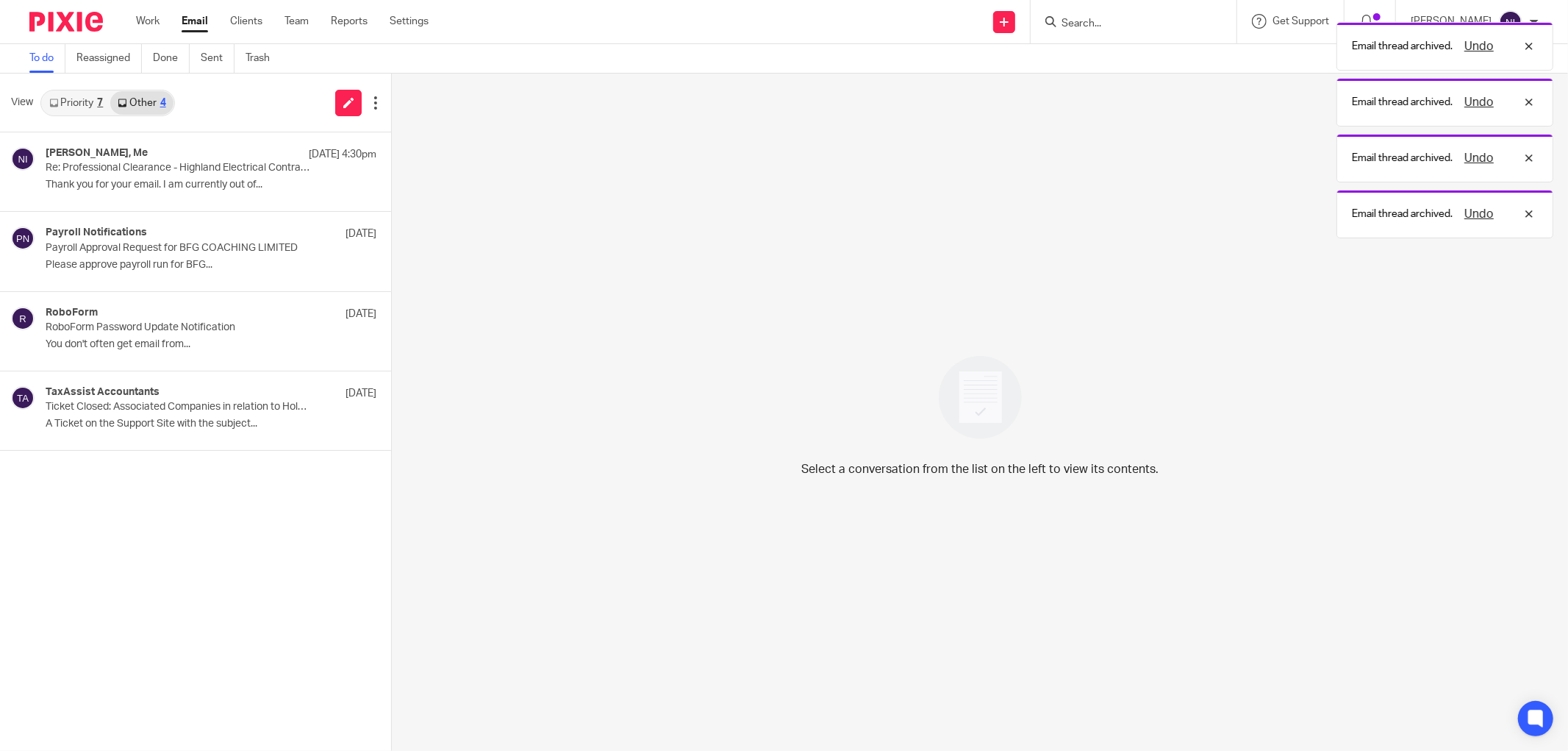
click at [81, 98] on link "Priority 7" at bounding box center [76, 103] width 68 height 24
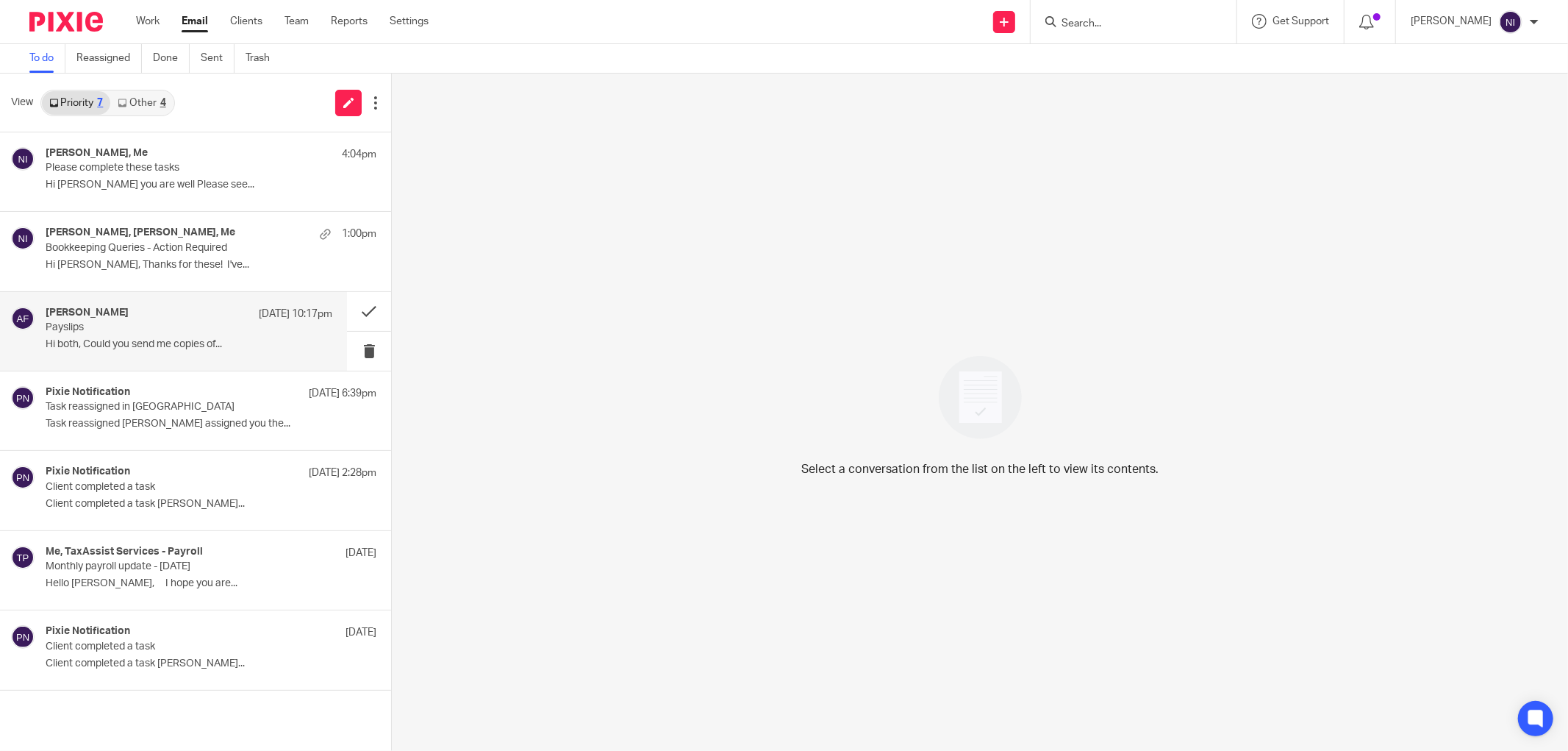
click at [107, 331] on p "Payslips" at bounding box center [160, 327] width 230 height 13
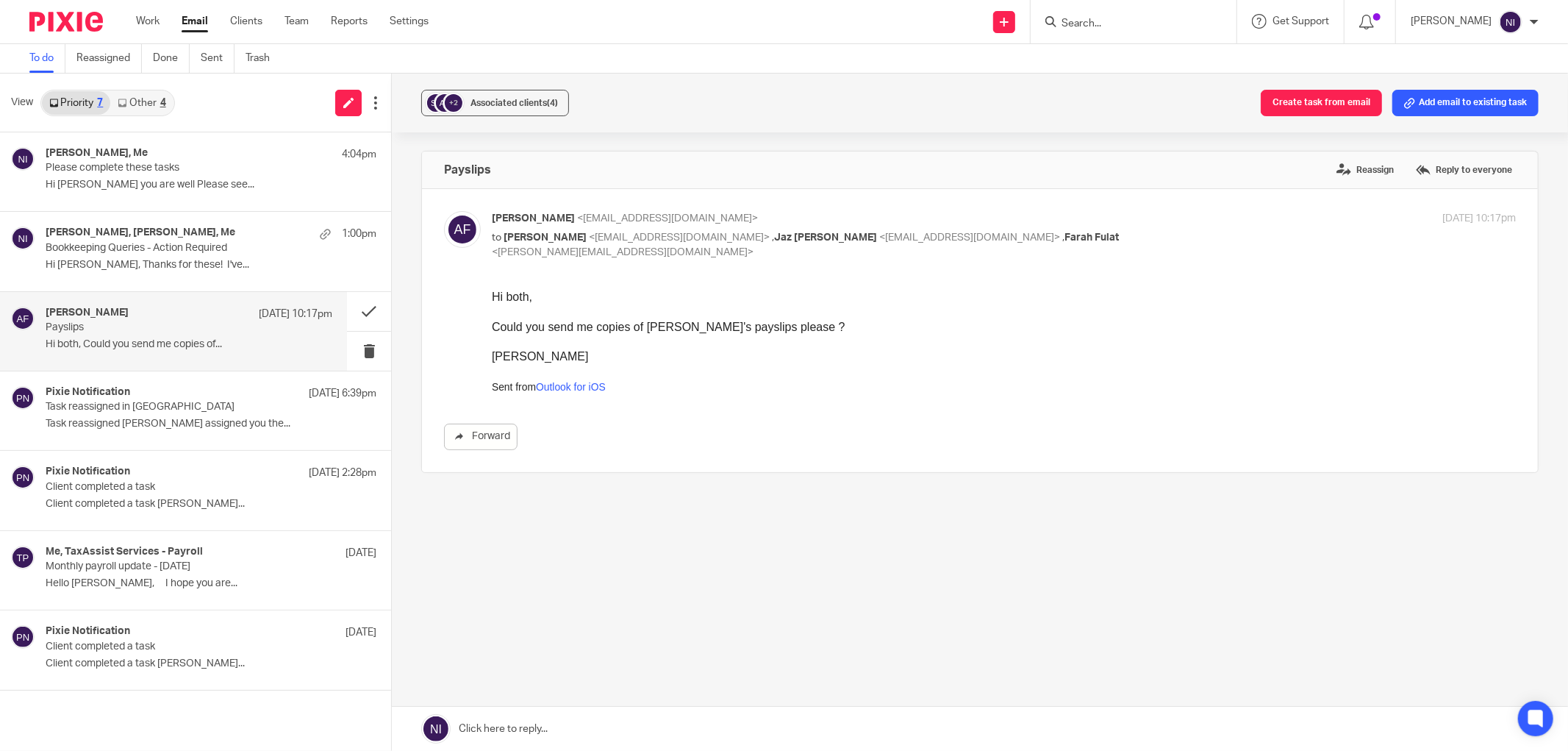
click at [577, 730] on link at bounding box center [980, 729] width 1177 height 44
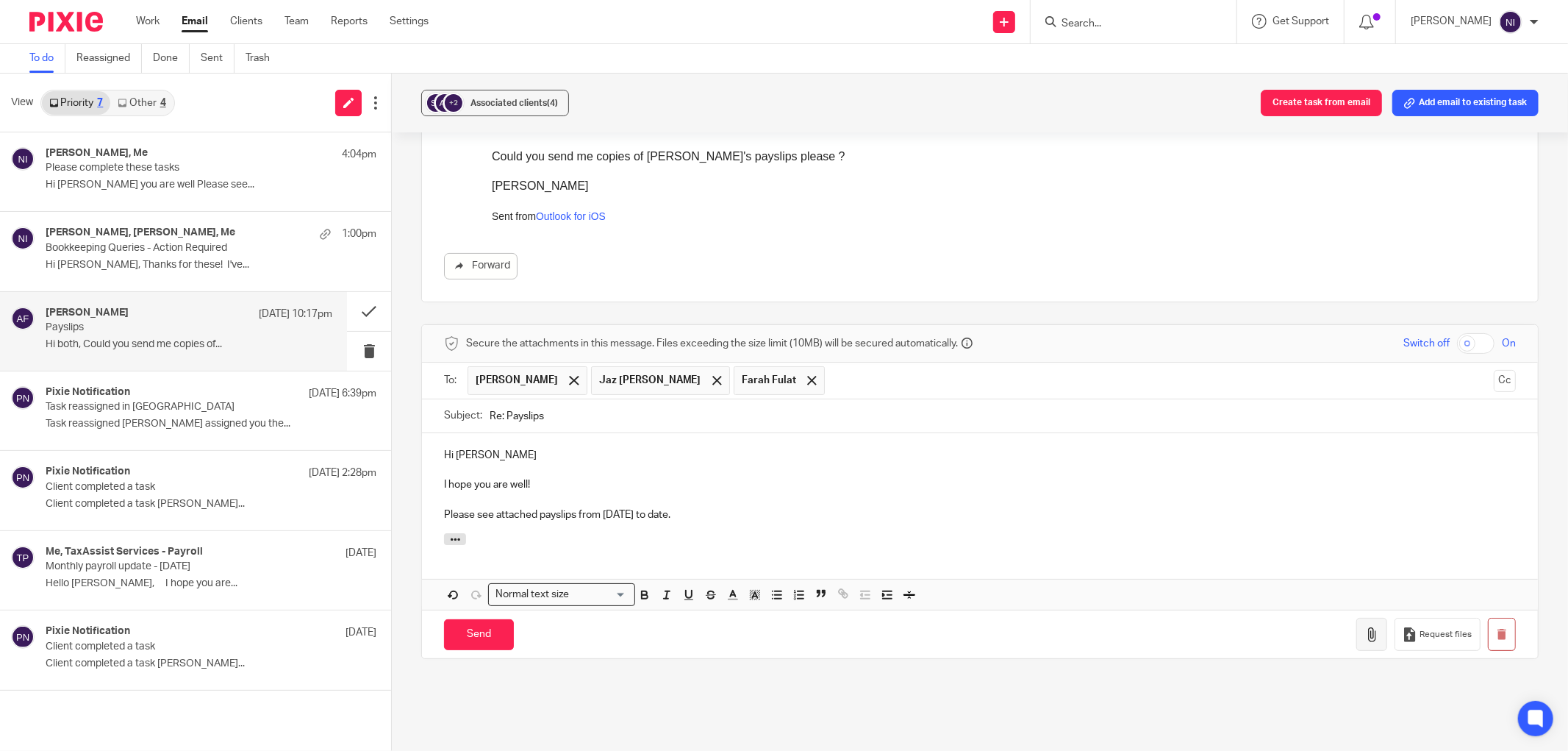
click at [1356, 627] on button "button" at bounding box center [1372, 634] width 31 height 33
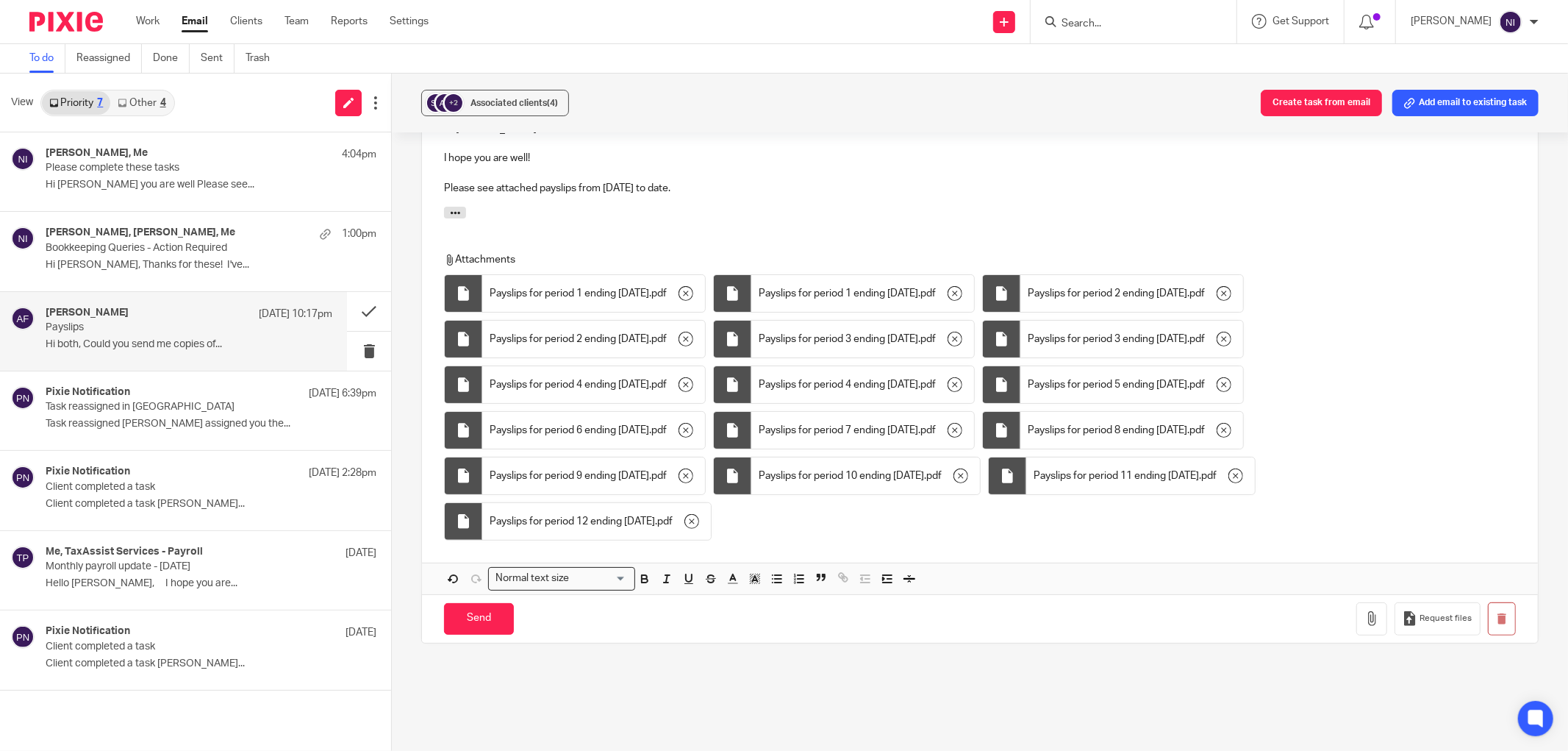
scroll to position [252, 0]
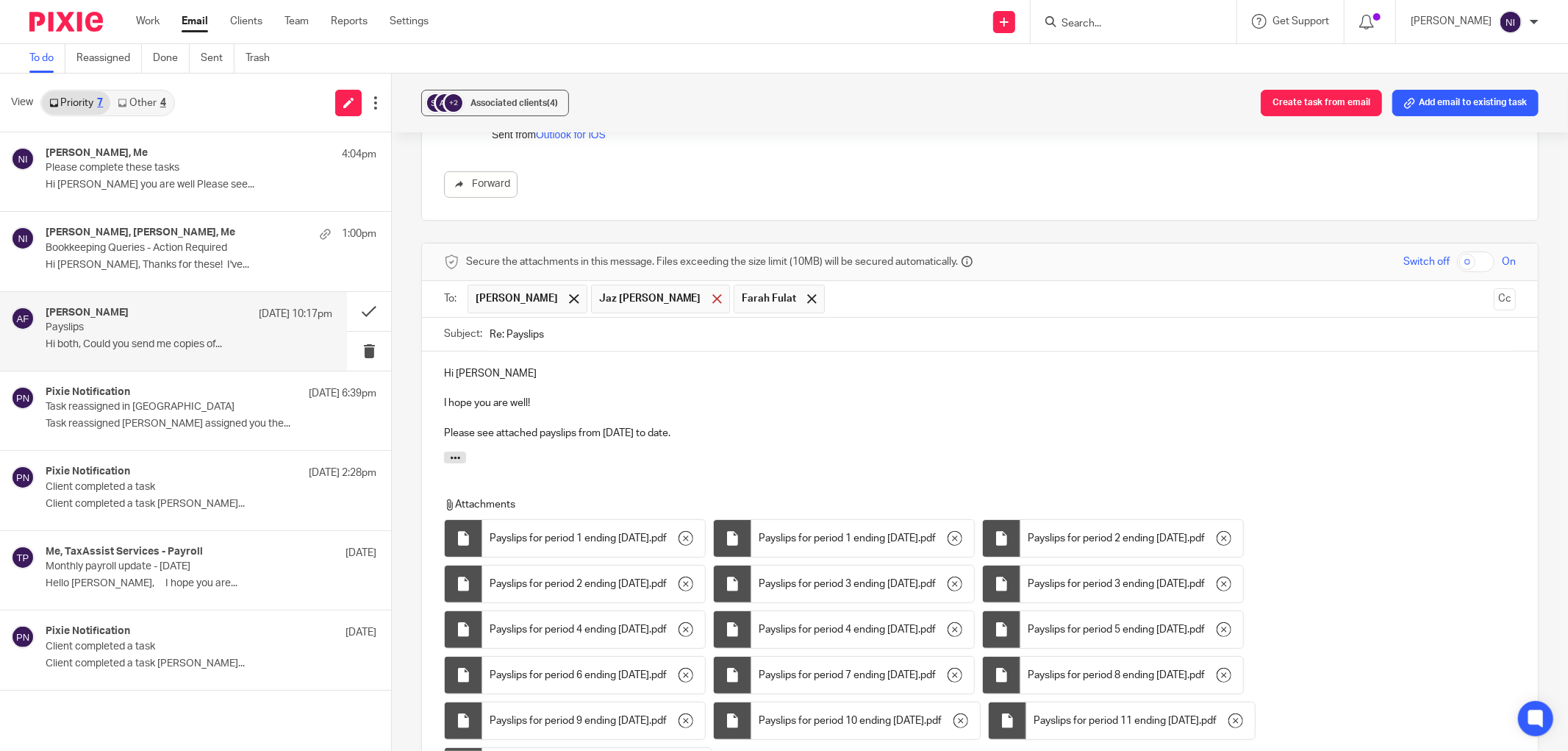
click at [709, 291] on div at bounding box center [717, 299] width 17 height 22
click at [661, 291] on div at bounding box center [670, 299] width 17 height 22
click at [1494, 299] on button "Cc" at bounding box center [1505, 299] width 22 height 22
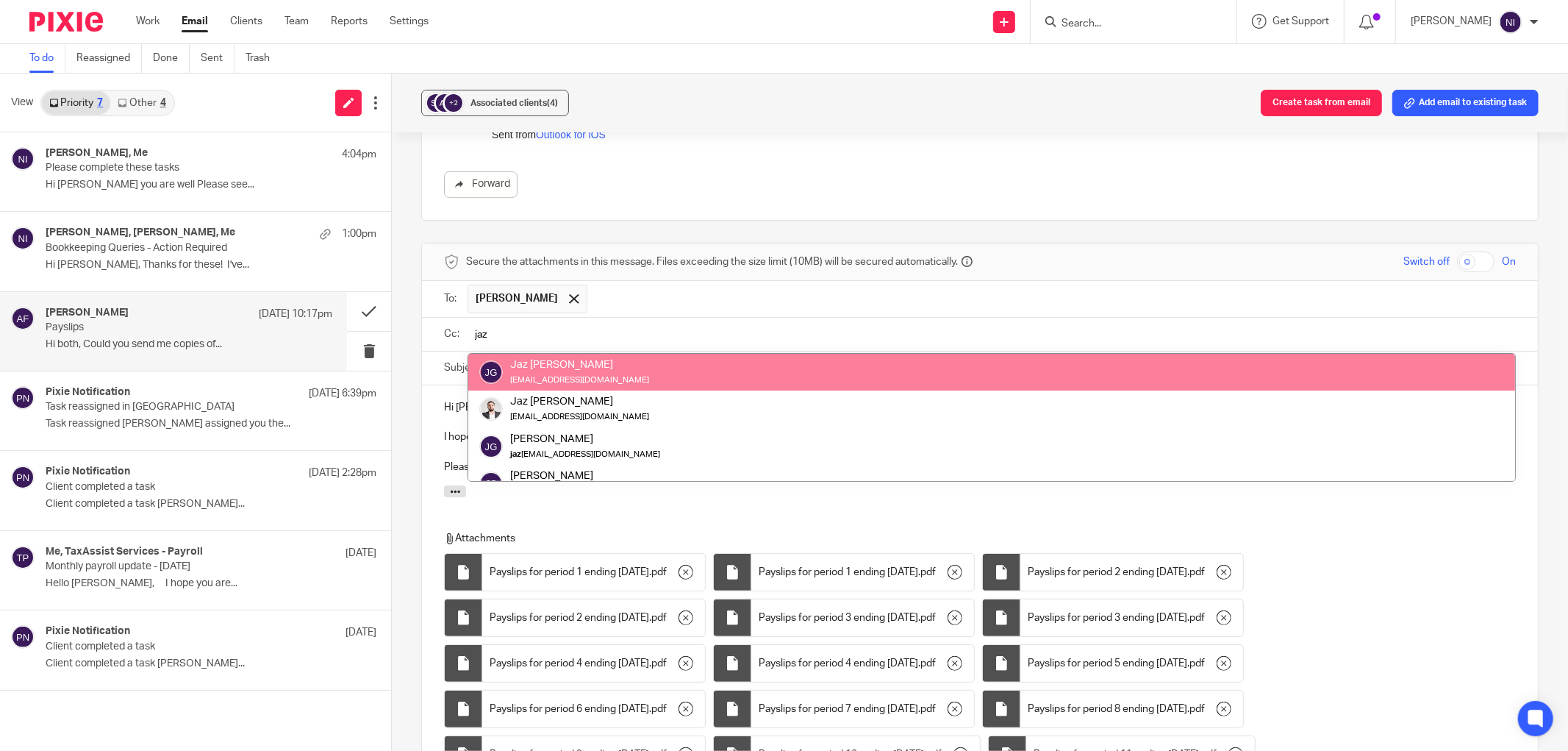
type input "jaz"
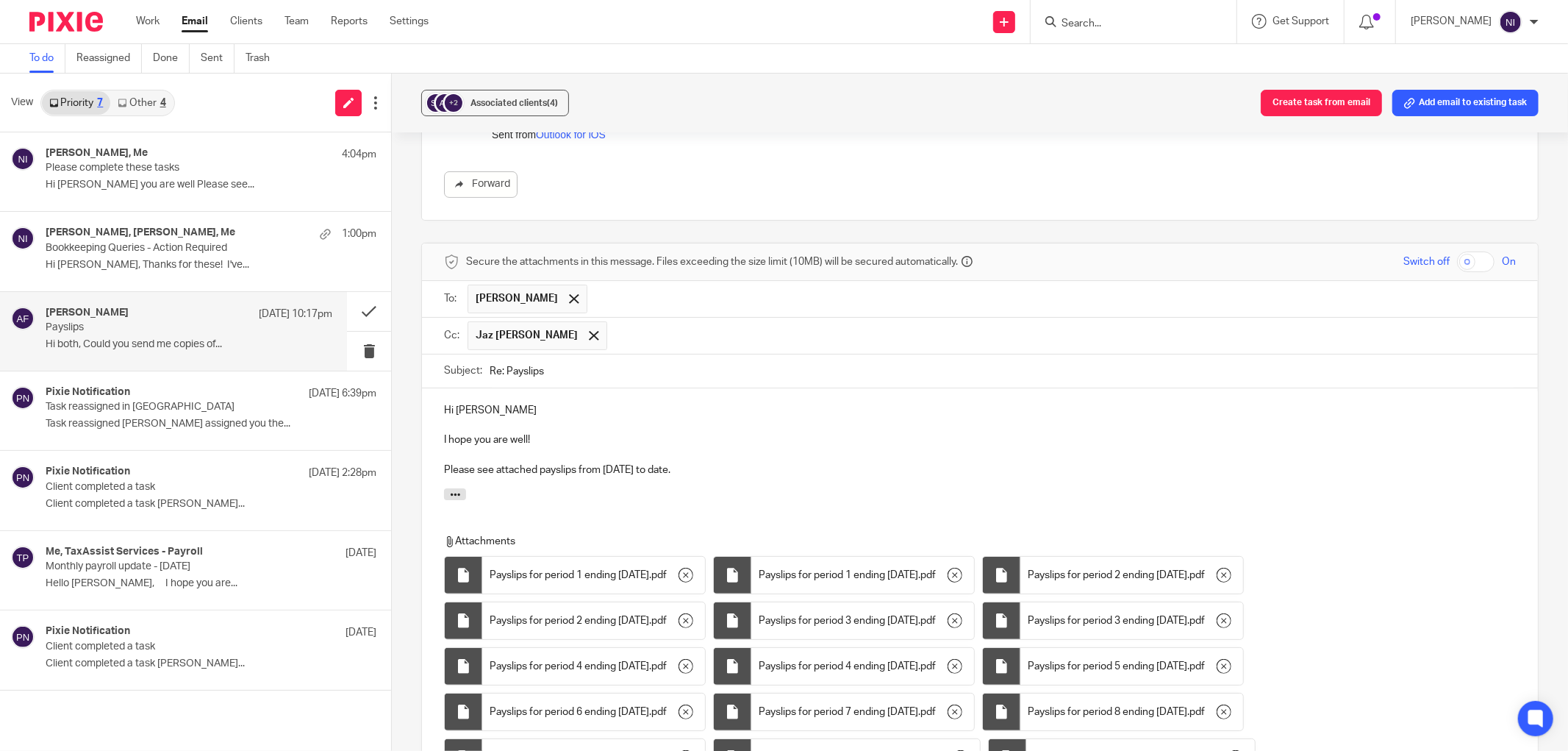
click at [840, 347] on input "text" at bounding box center [1062, 336] width 896 height 29
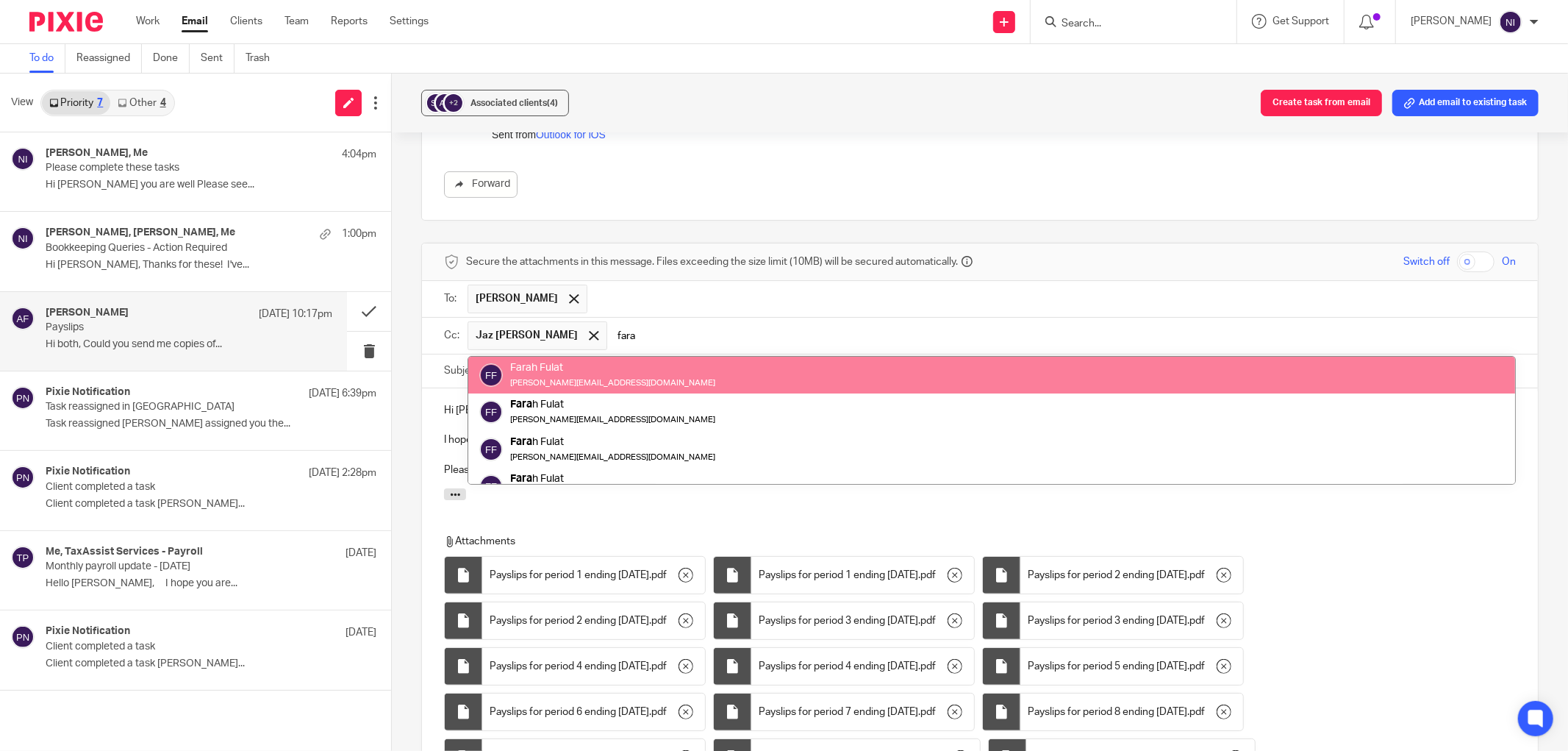
type input "fara"
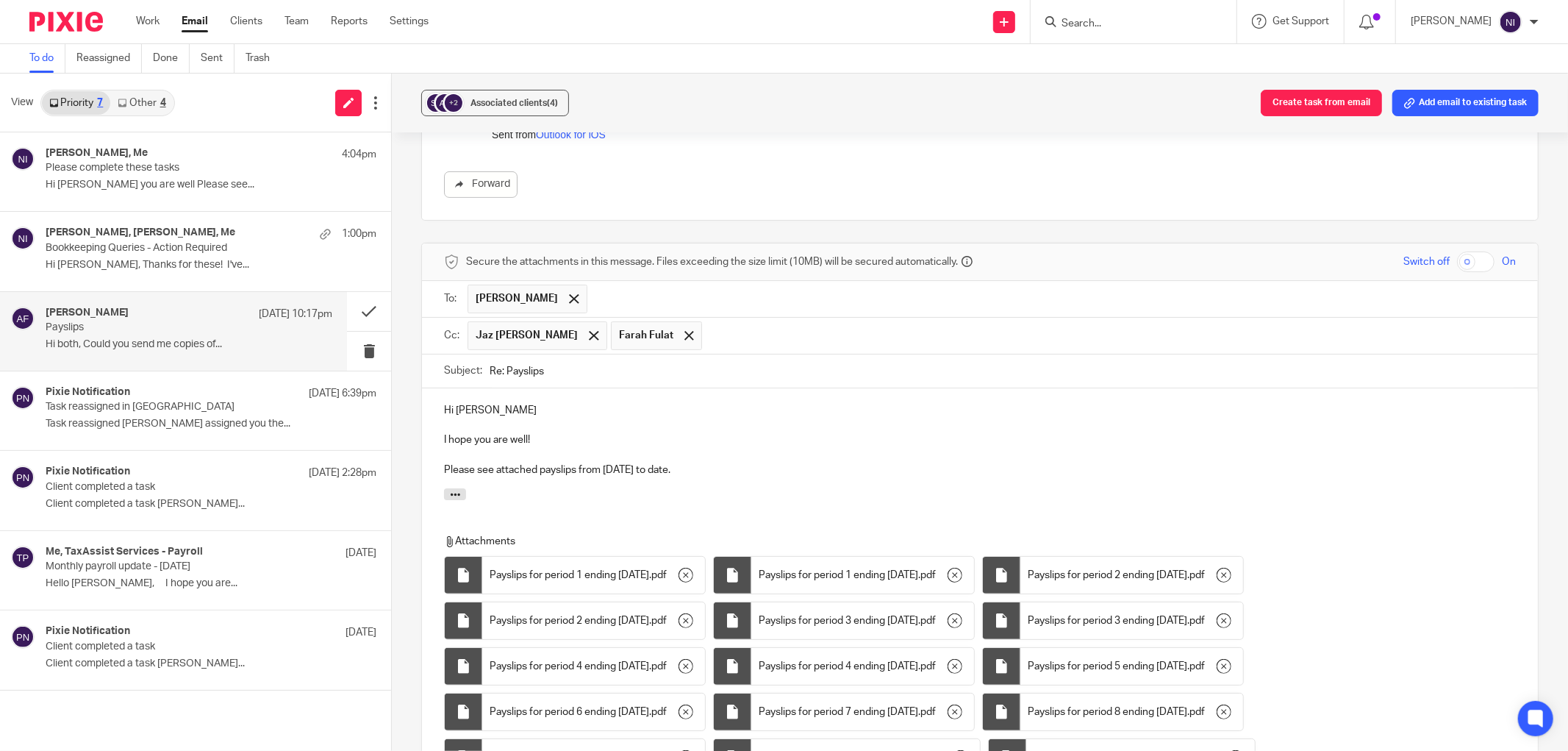
scroll to position [621, 0]
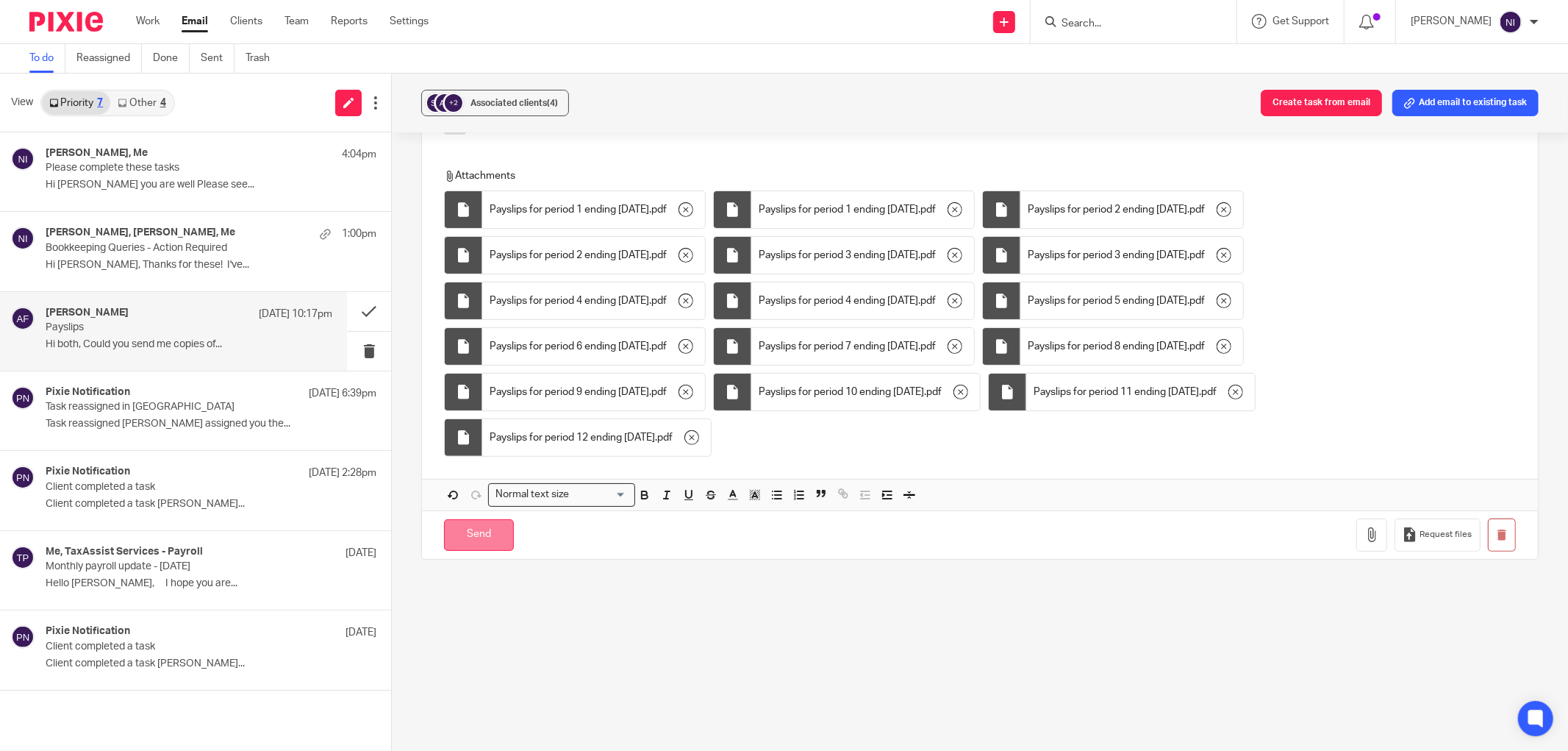
click at [474, 534] on input "Send" at bounding box center [479, 535] width 70 height 32
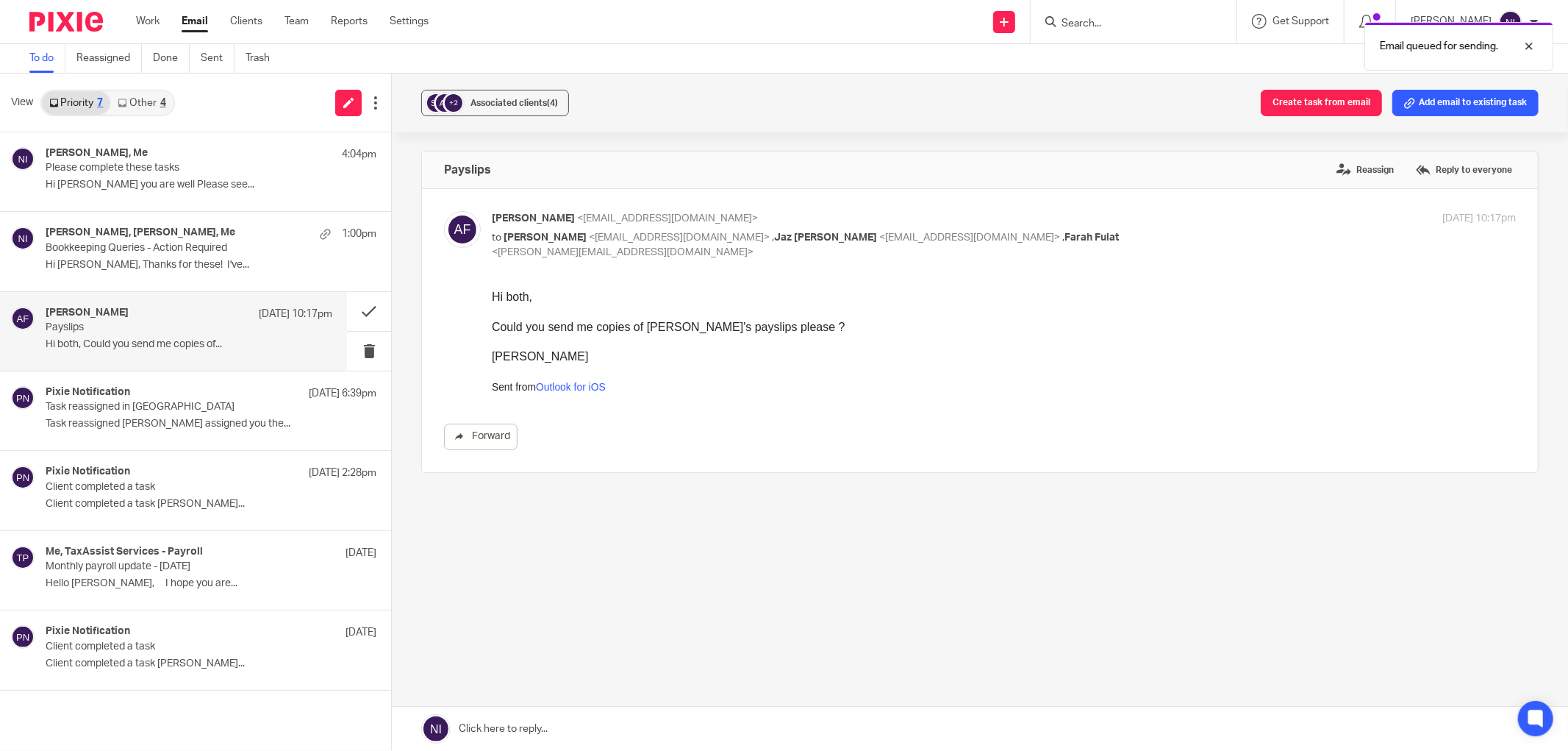
scroll to position [0, 0]
click at [366, 310] on button at bounding box center [369, 312] width 44 height 39
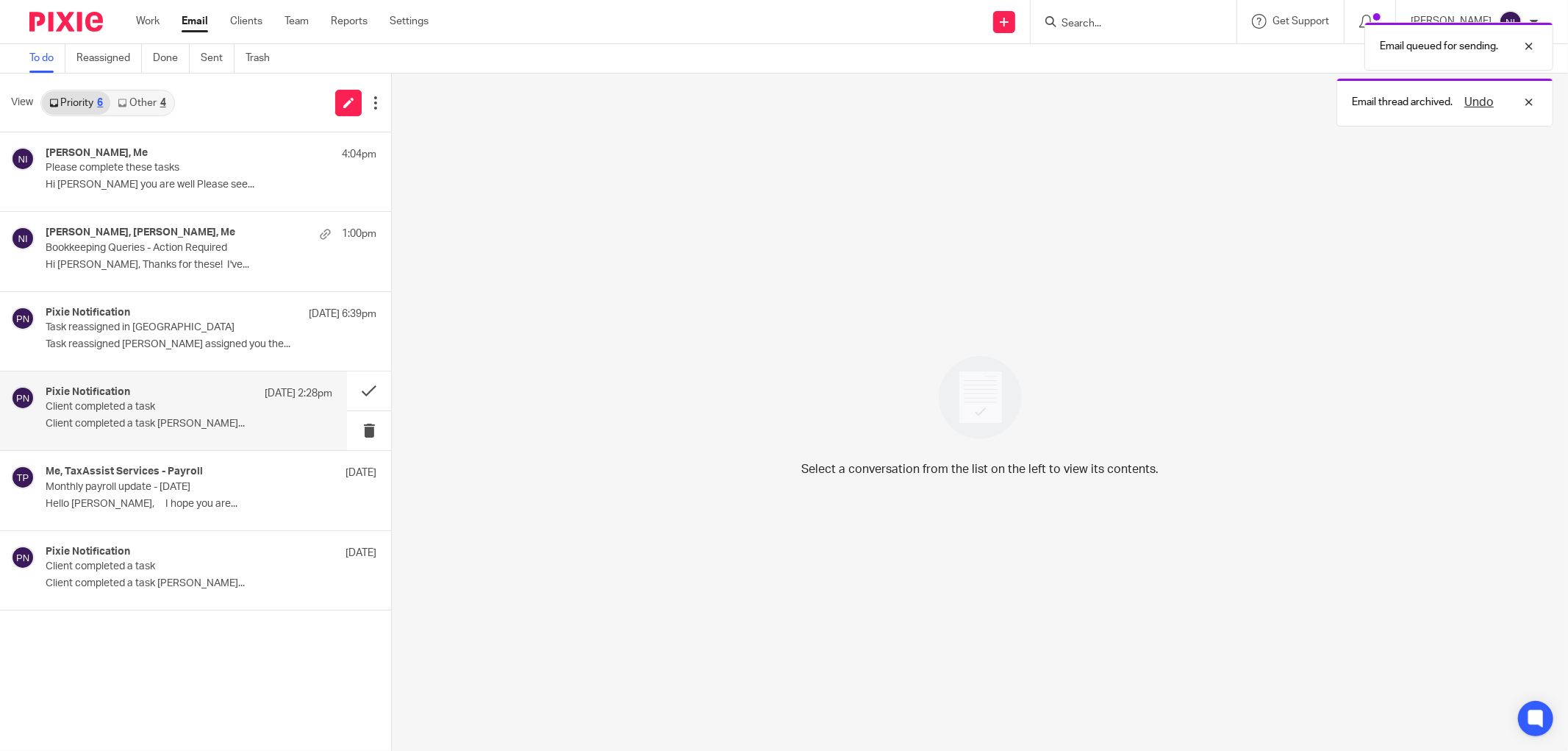
click at [221, 408] on p "Client completed a task" at bounding box center [160, 407] width 230 height 13
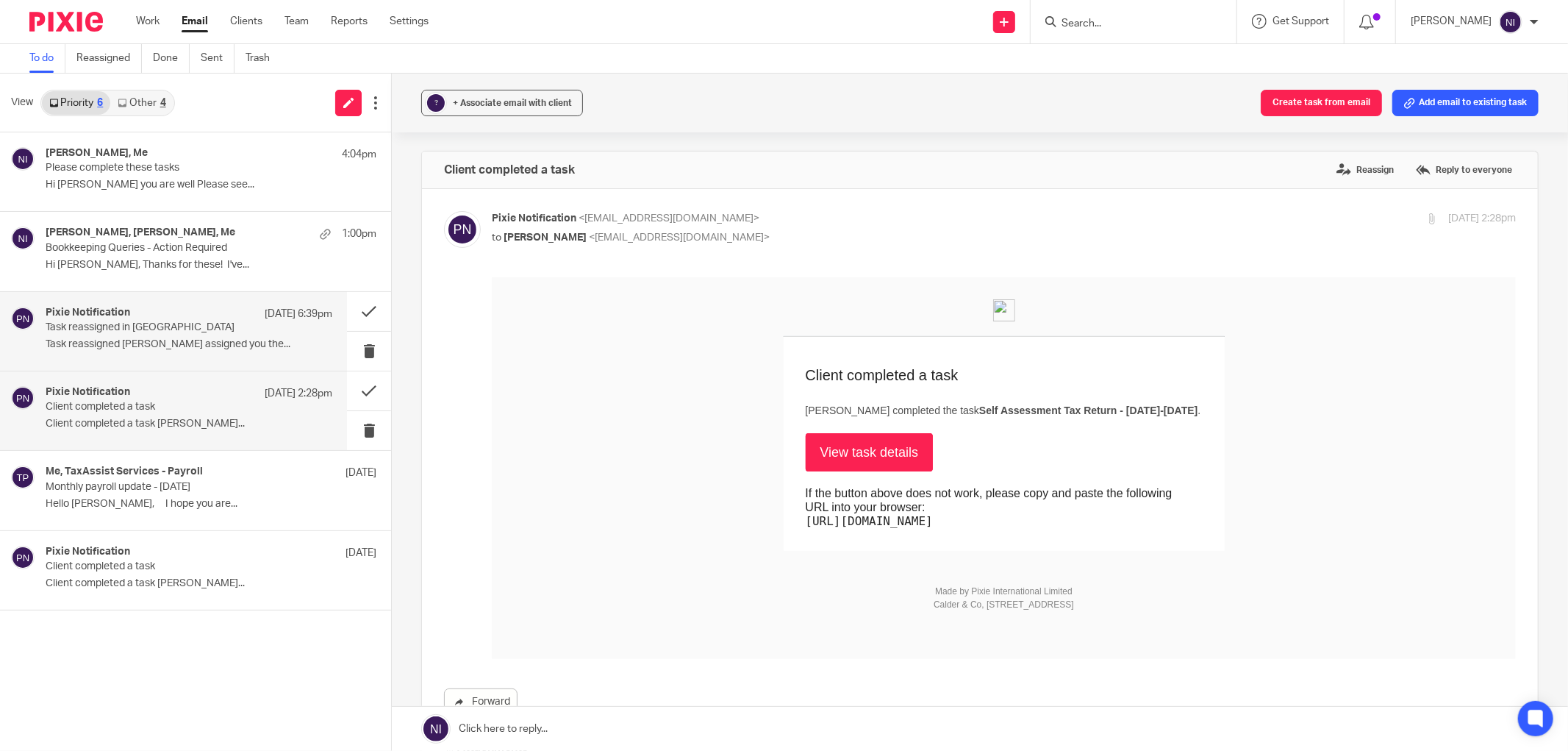
click at [102, 336] on div "Pixie Notification 12 Aug 6:39pm Task reassigned in Pixie Task reassigned Jaz G…" at bounding box center [189, 331] width 287 height 50
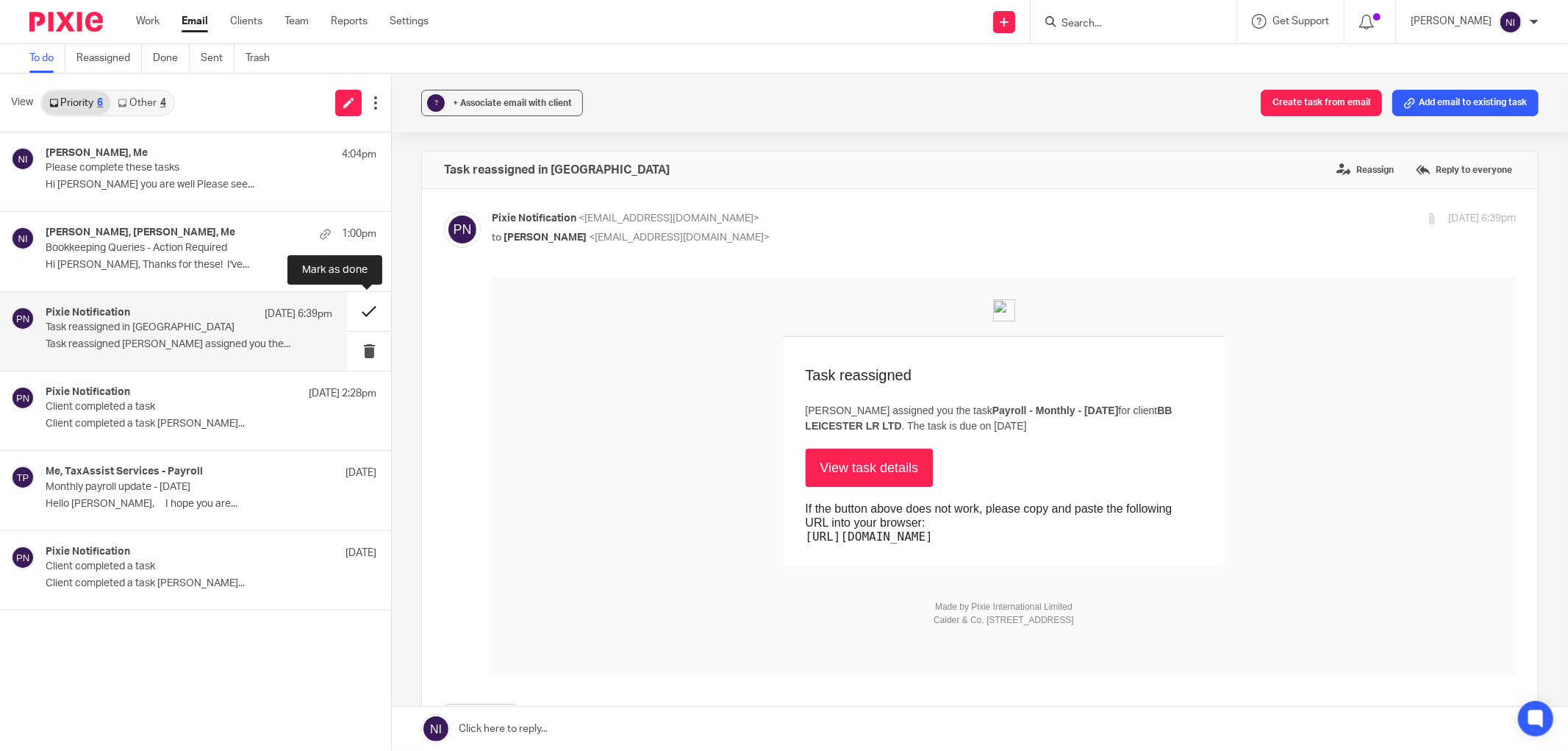
click at [362, 314] on button at bounding box center [369, 312] width 44 height 39
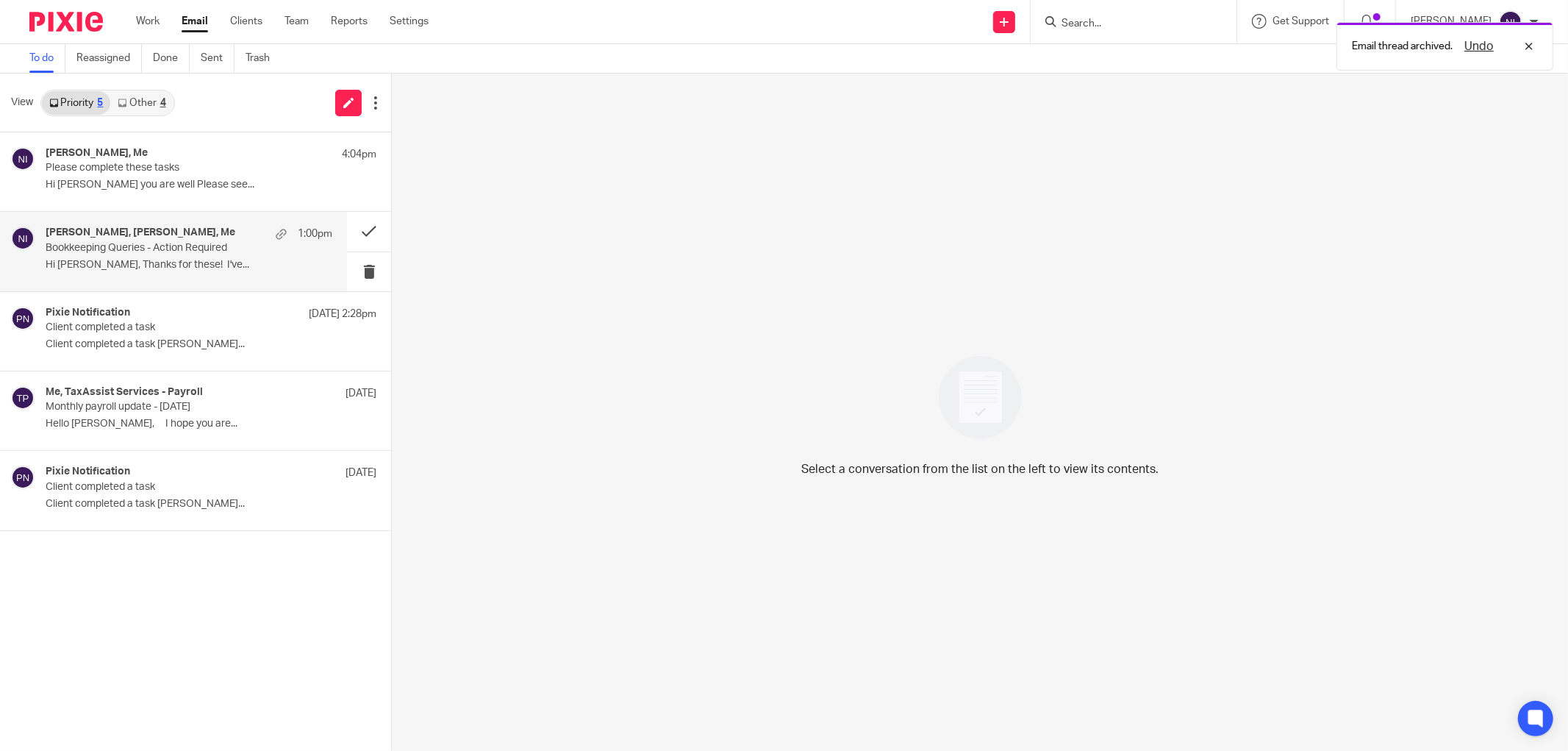
click at [67, 232] on h4 "Tom Bates, Laura King-Berry, Me" at bounding box center [140, 232] width 190 height 13
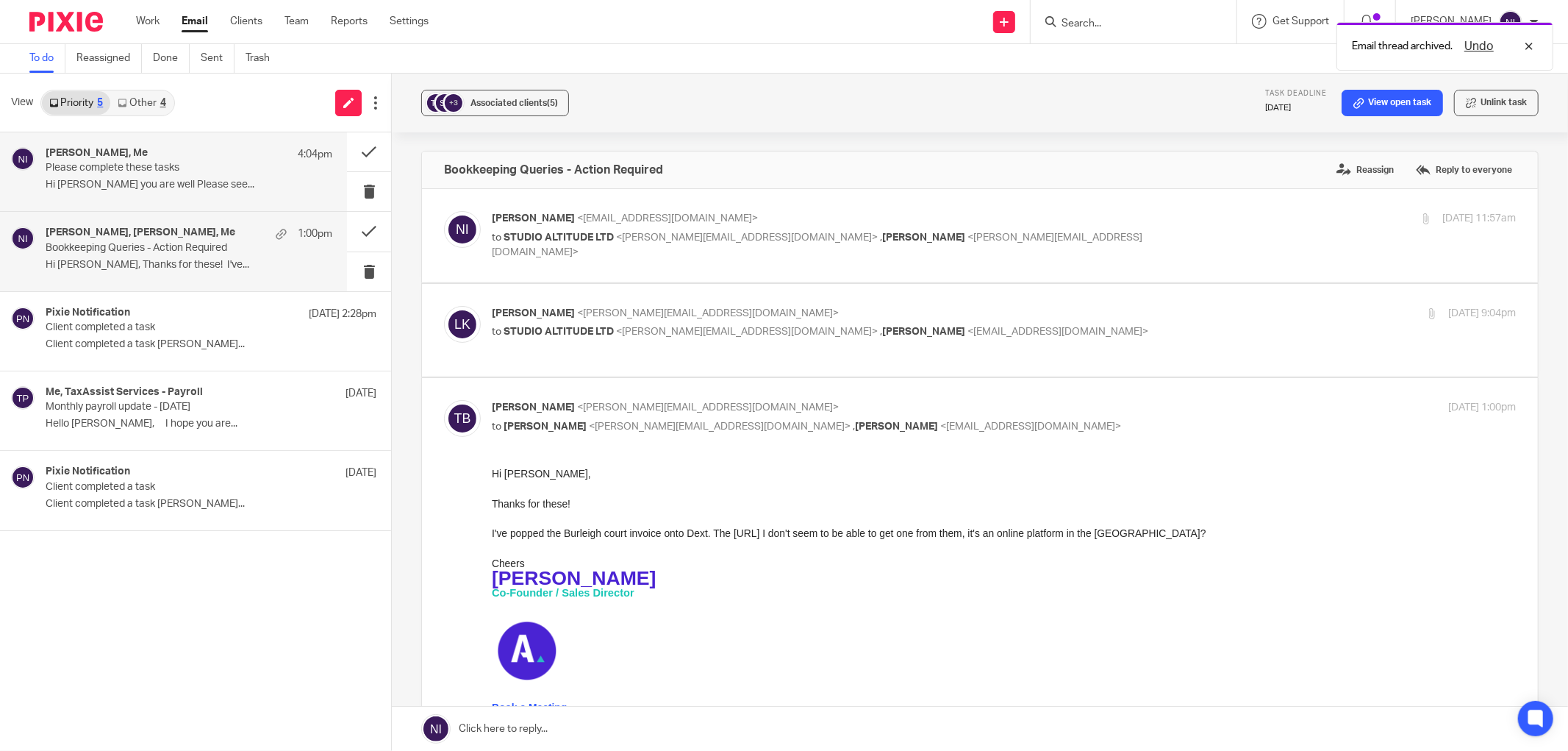
click at [184, 175] on div "Komal Patel, Me 4:04pm Please complete these tasks Hi Naeem Hope you are well P…" at bounding box center [189, 172] width 287 height 50
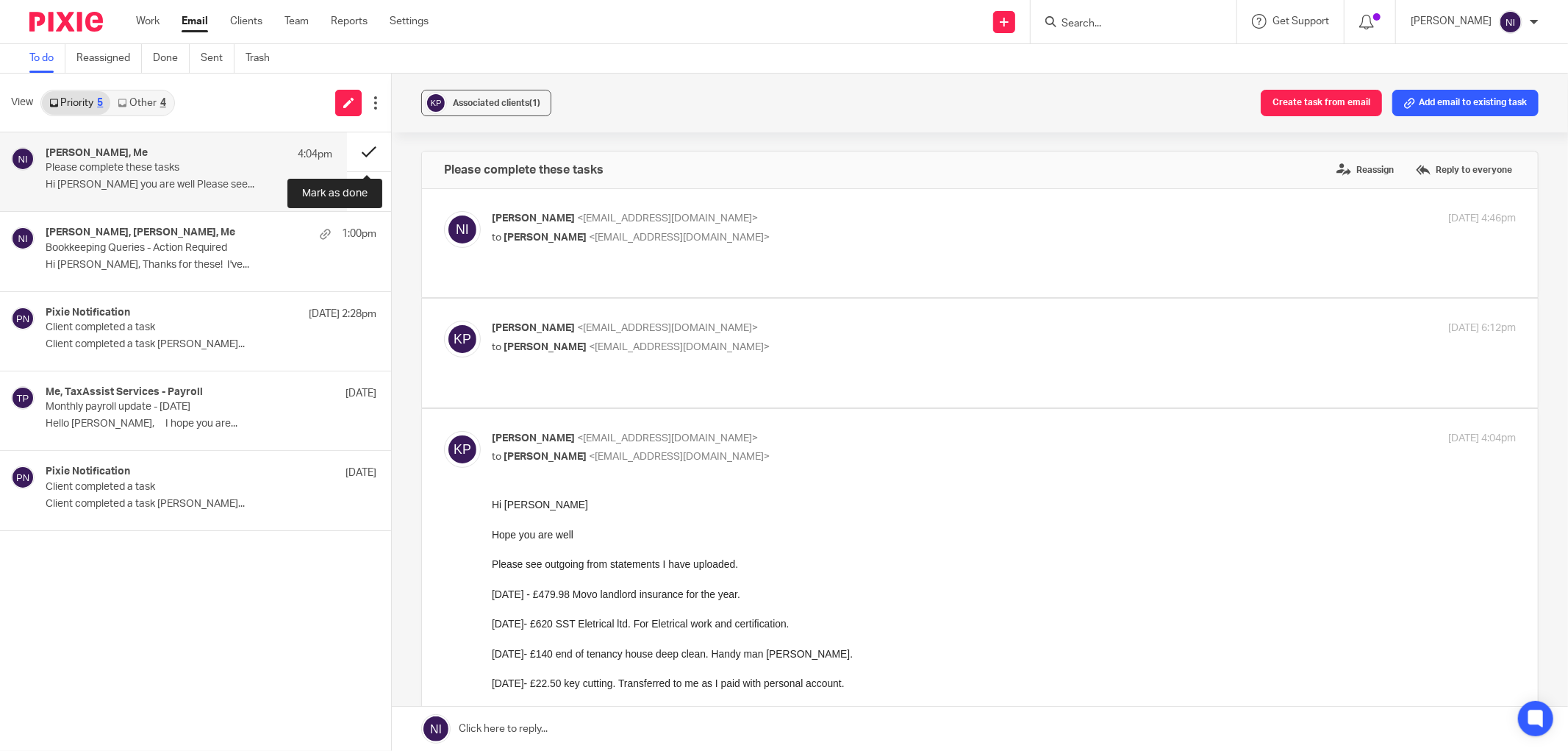
click at [367, 148] on button at bounding box center [369, 152] width 44 height 39
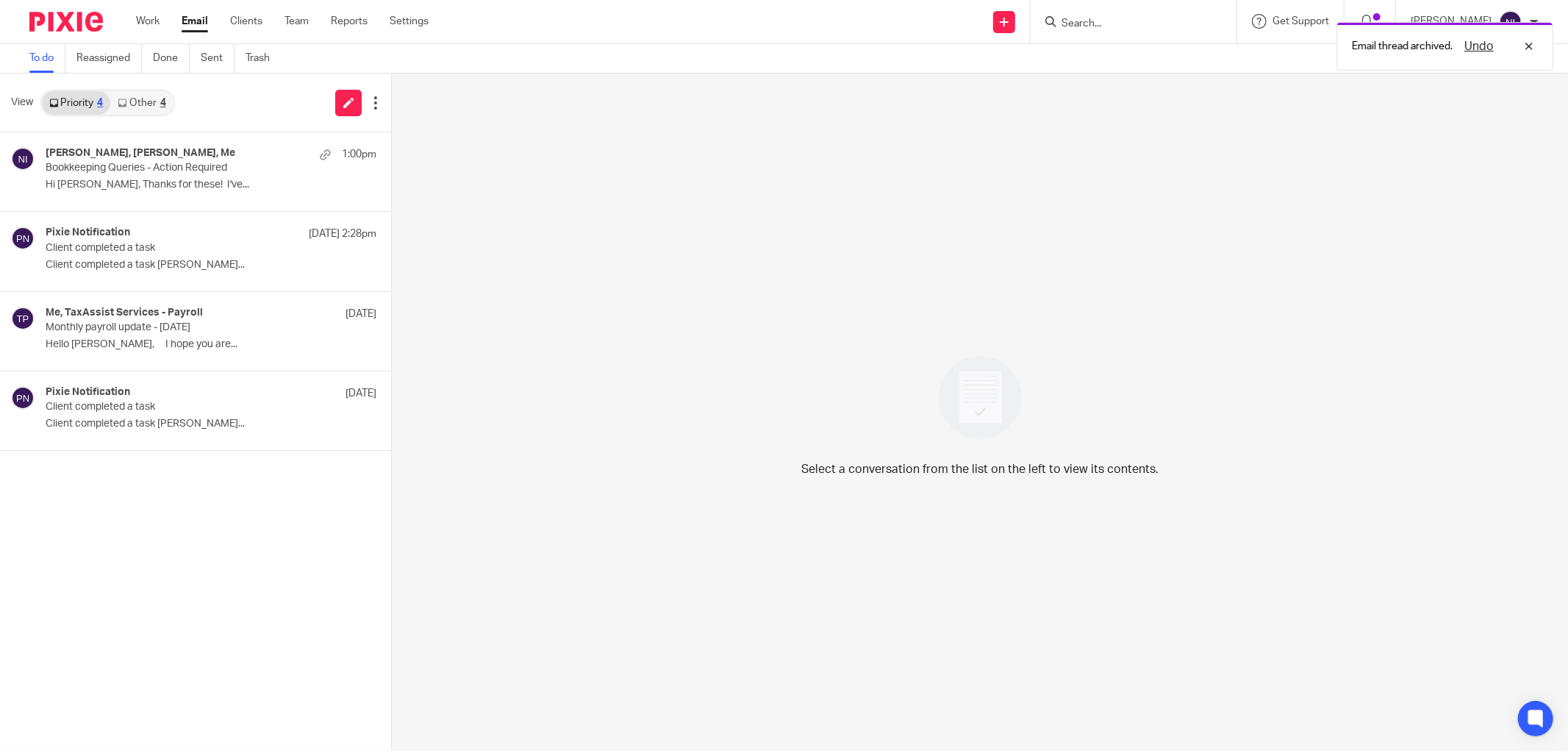
click at [140, 110] on link "Other 4" at bounding box center [141, 103] width 62 height 24
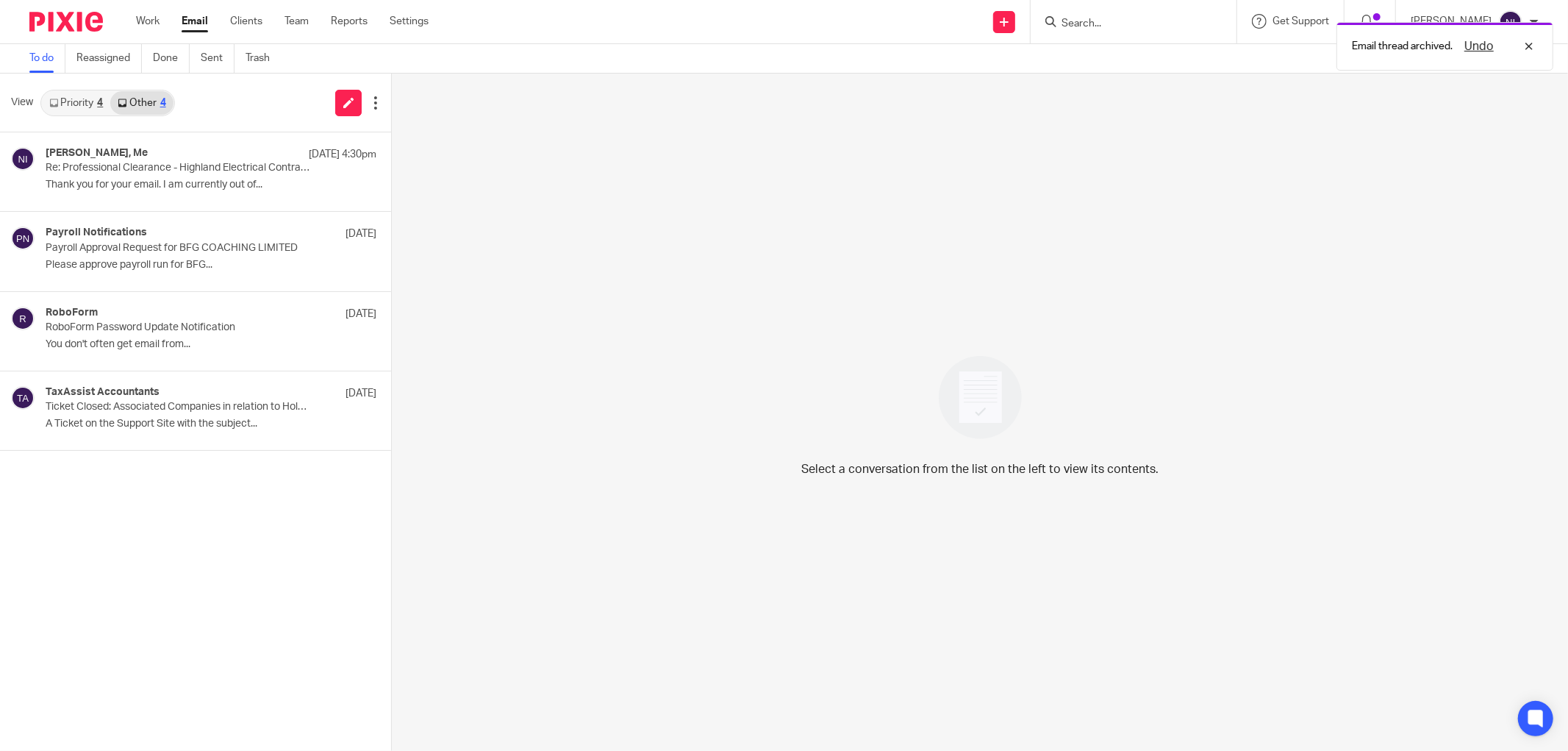
click at [65, 103] on link "Priority 4" at bounding box center [76, 103] width 68 height 24
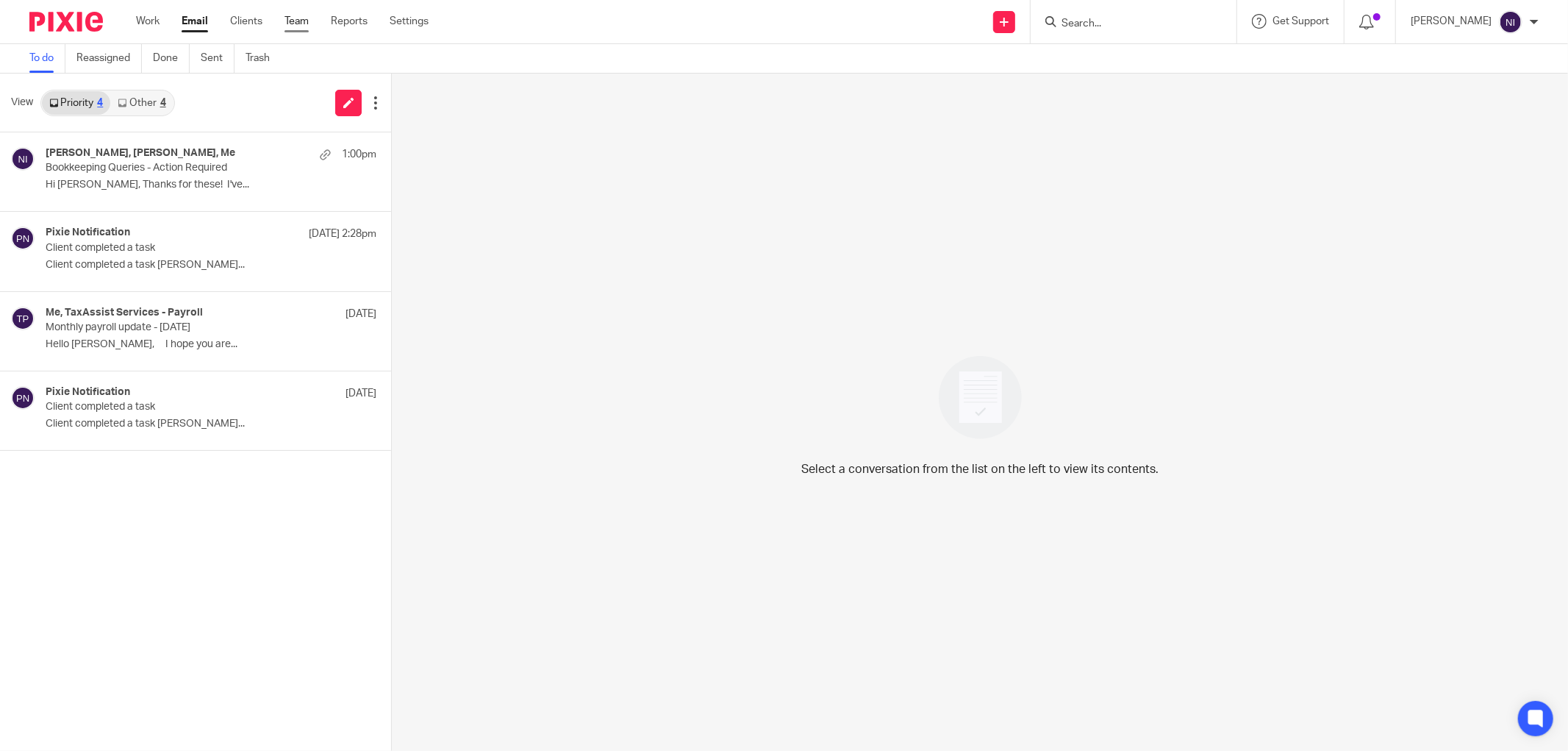
click at [295, 24] on link "Team" at bounding box center [296, 21] width 24 height 15
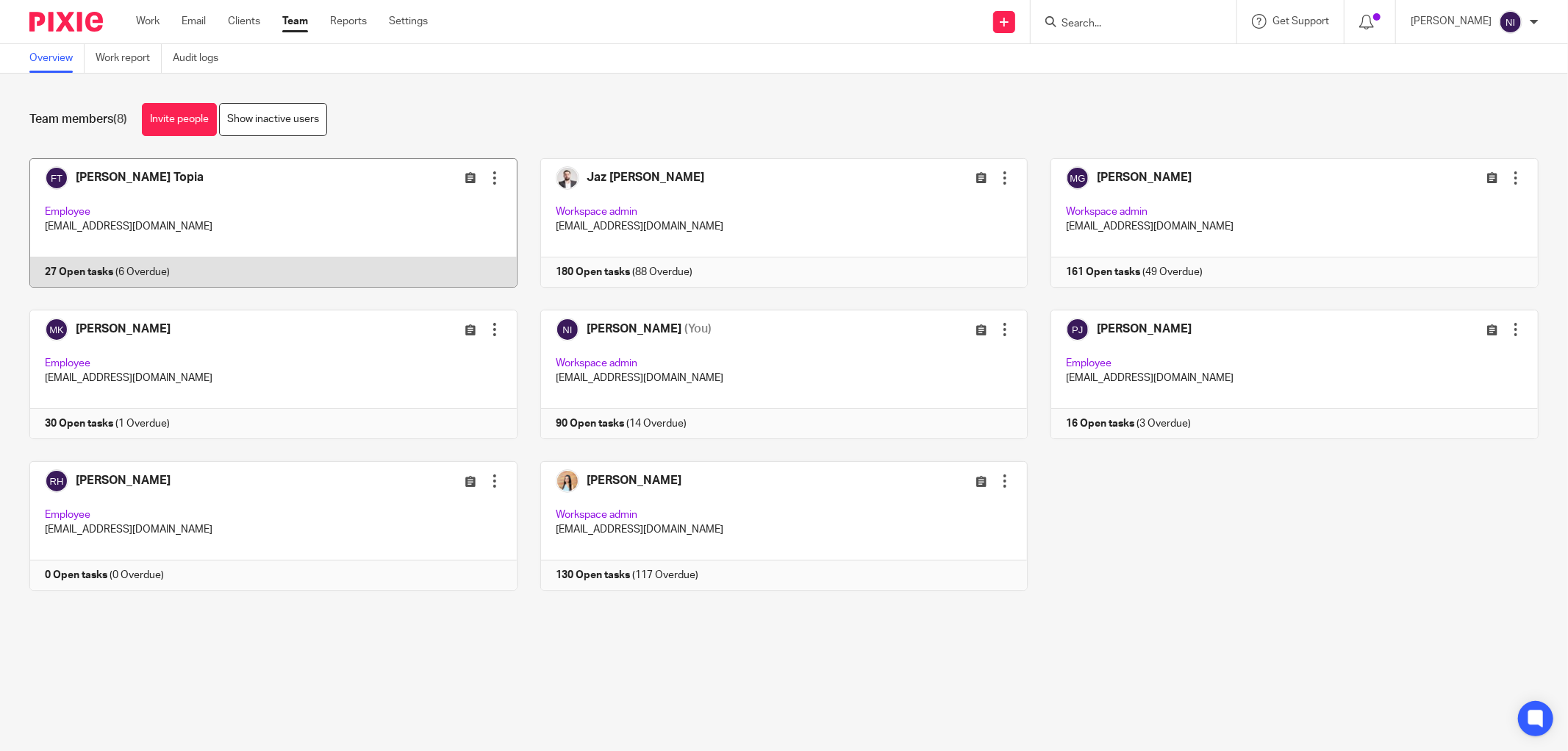
click at [222, 191] on link at bounding box center [262, 223] width 511 height 130
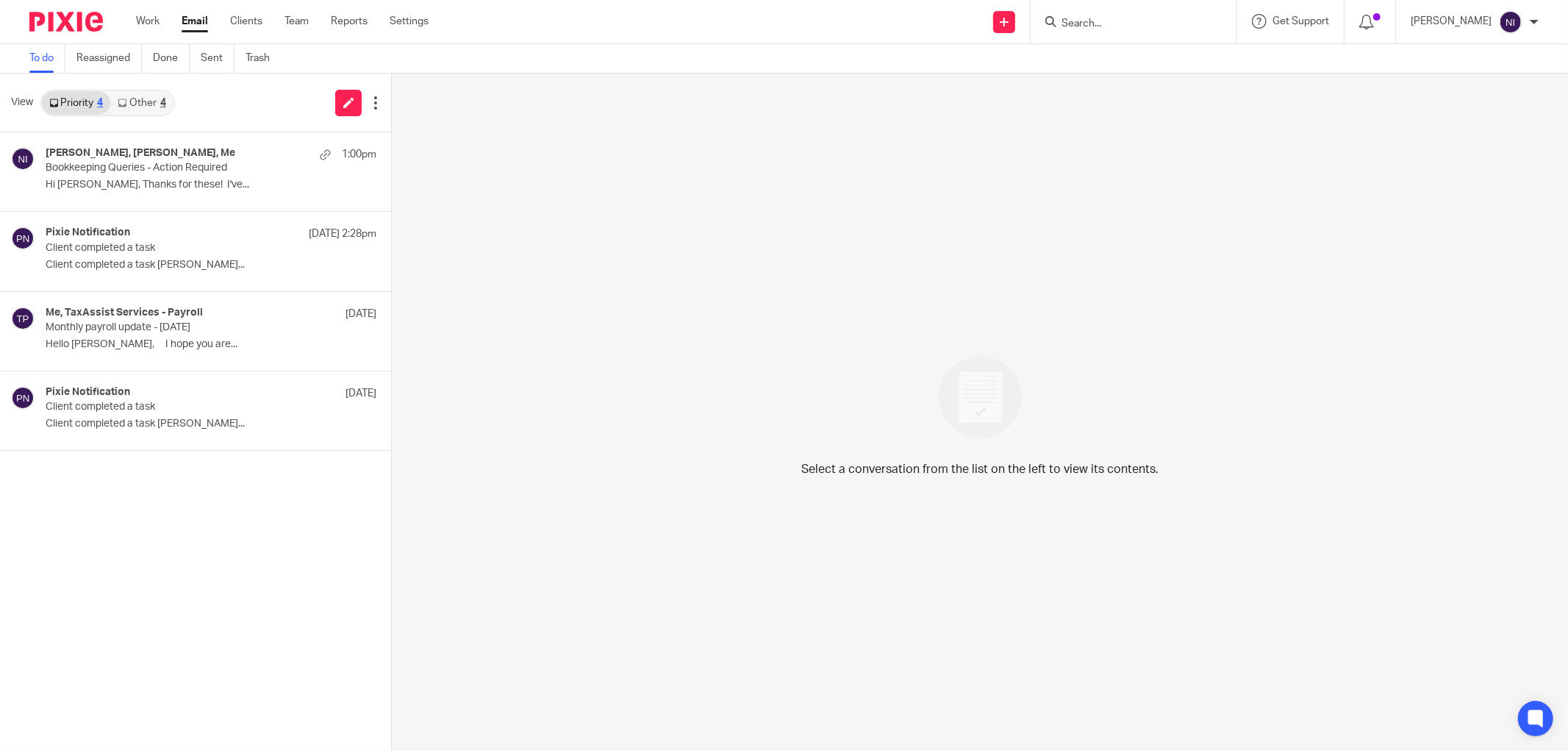
click at [148, 248] on p "Client completed a task" at bounding box center [178, 248] width 265 height 13
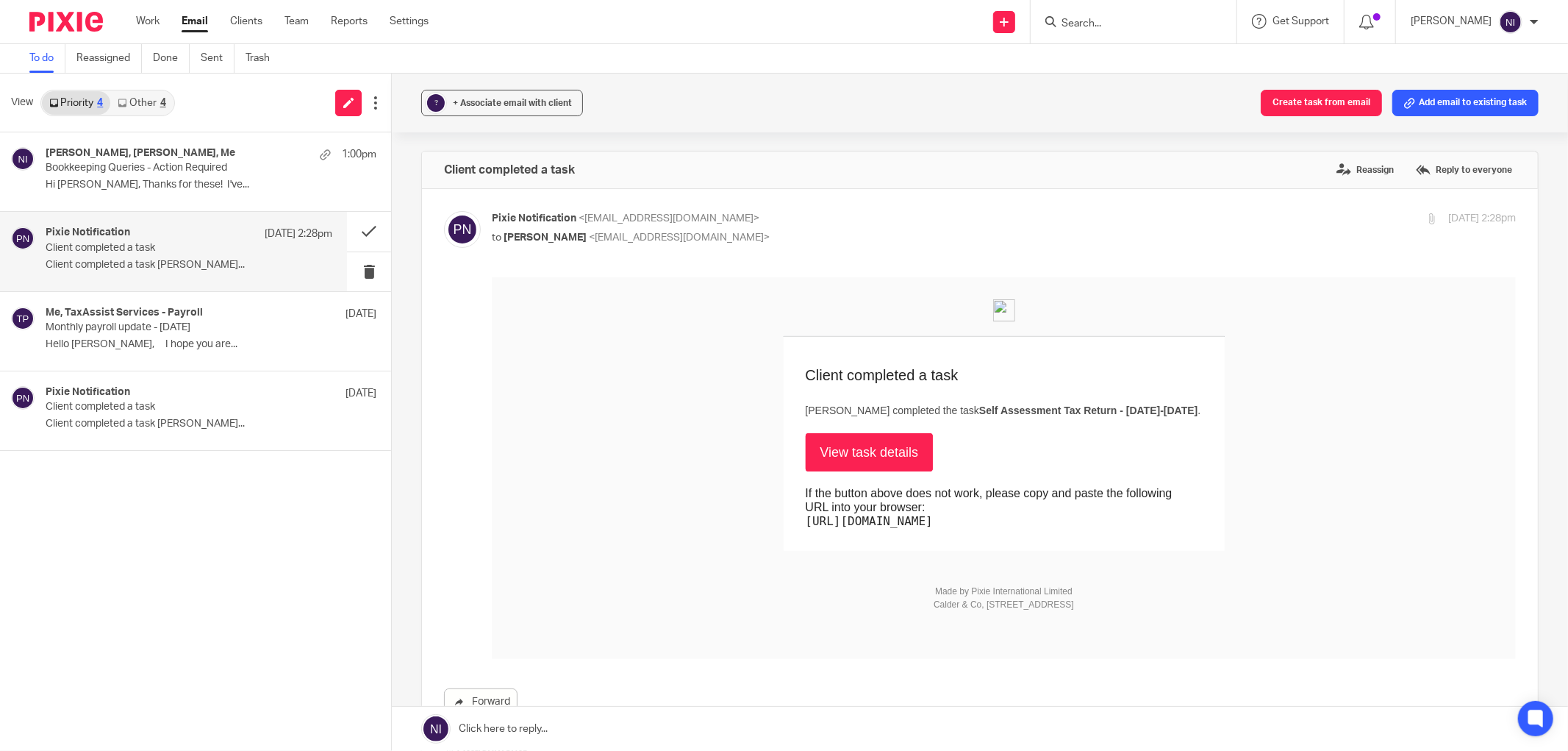
drag, startPoint x: 687, startPoint y: 588, endPoint x: 842, endPoint y: 454, distance: 204.9
click at [842, 454] on link "View task details" at bounding box center [870, 451] width 128 height 38
click at [1120, 18] on input "Search" at bounding box center [1126, 24] width 132 height 13
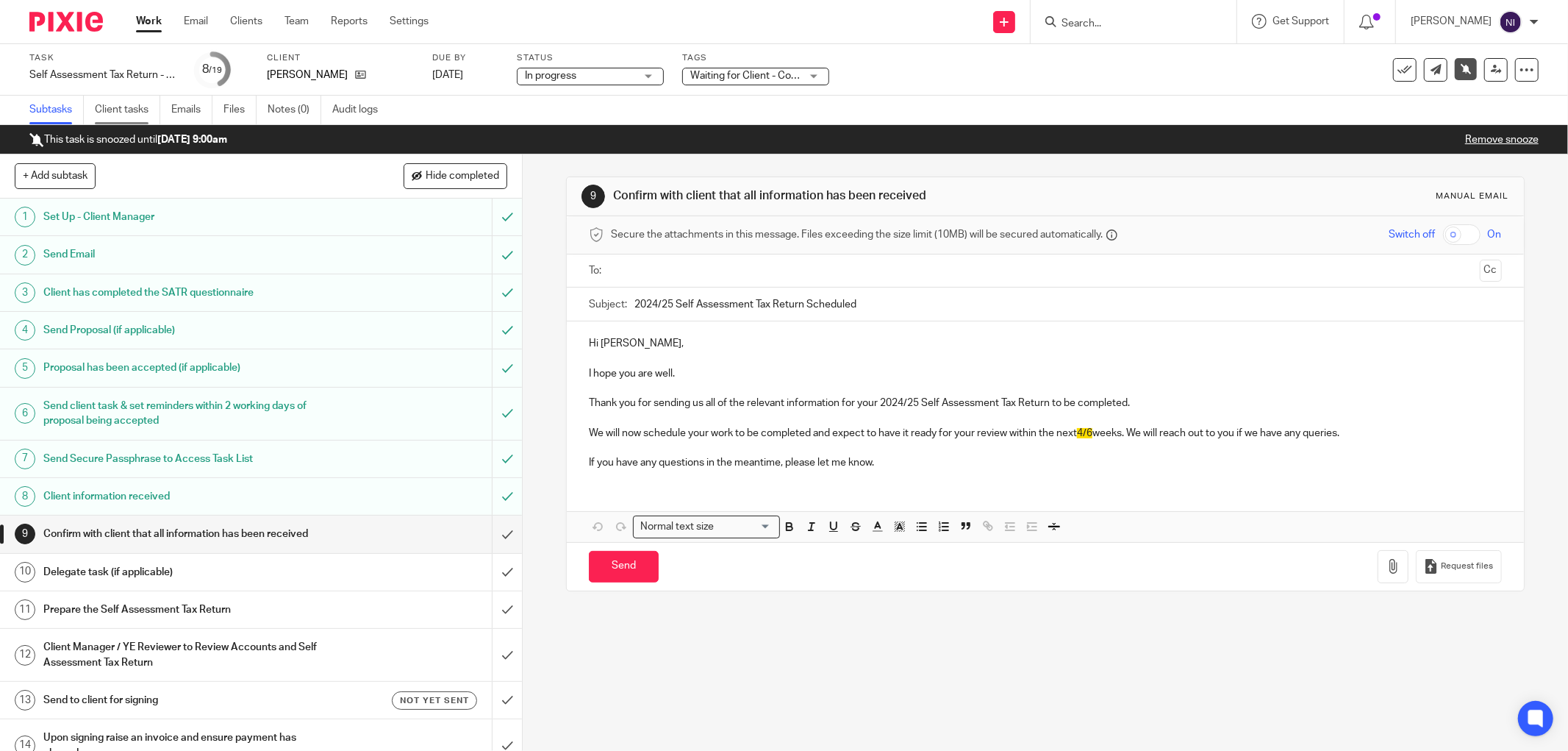
click at [155, 109] on link "Client tasks" at bounding box center [127, 110] width 66 height 29
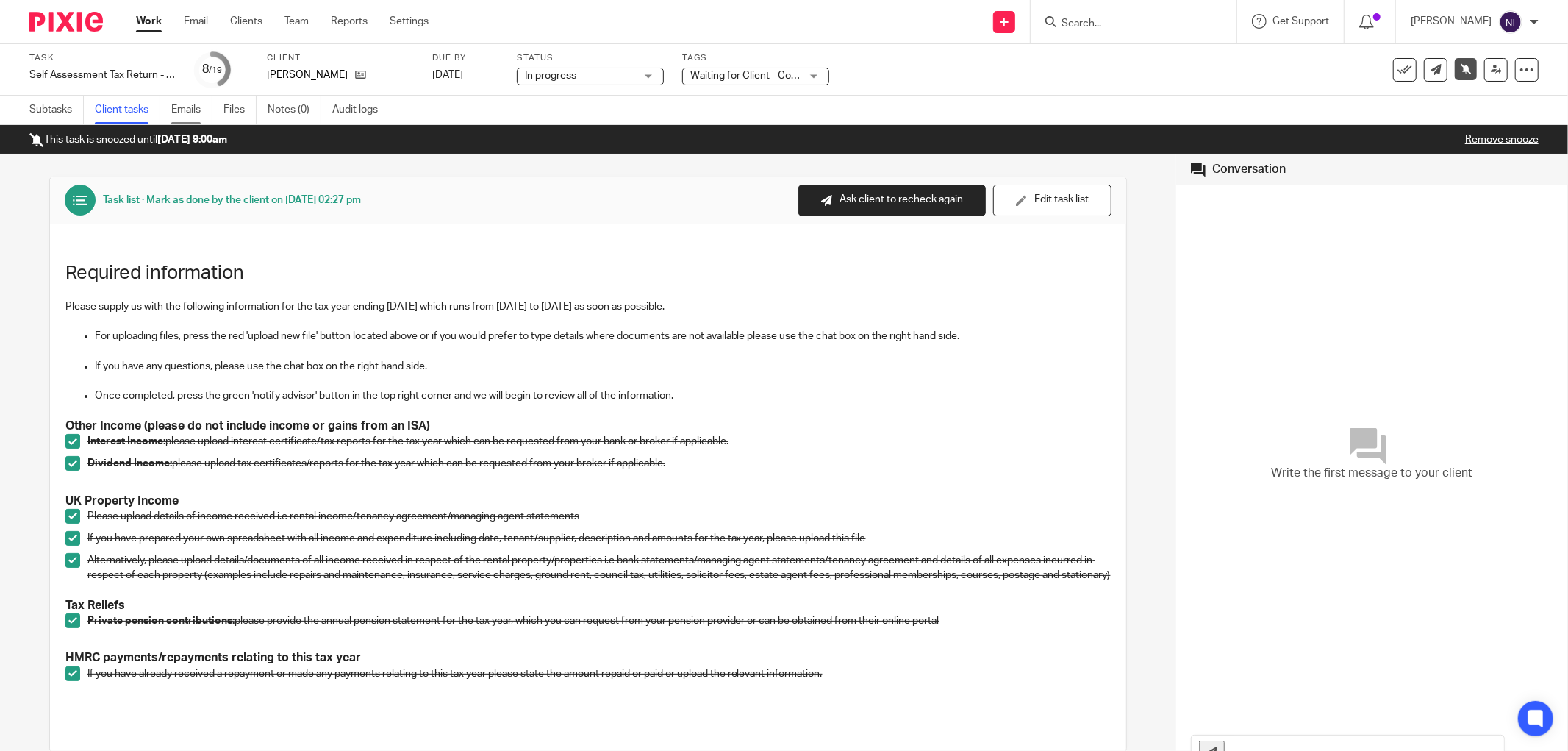
click at [194, 115] on link "Emails" at bounding box center [192, 110] width 41 height 29
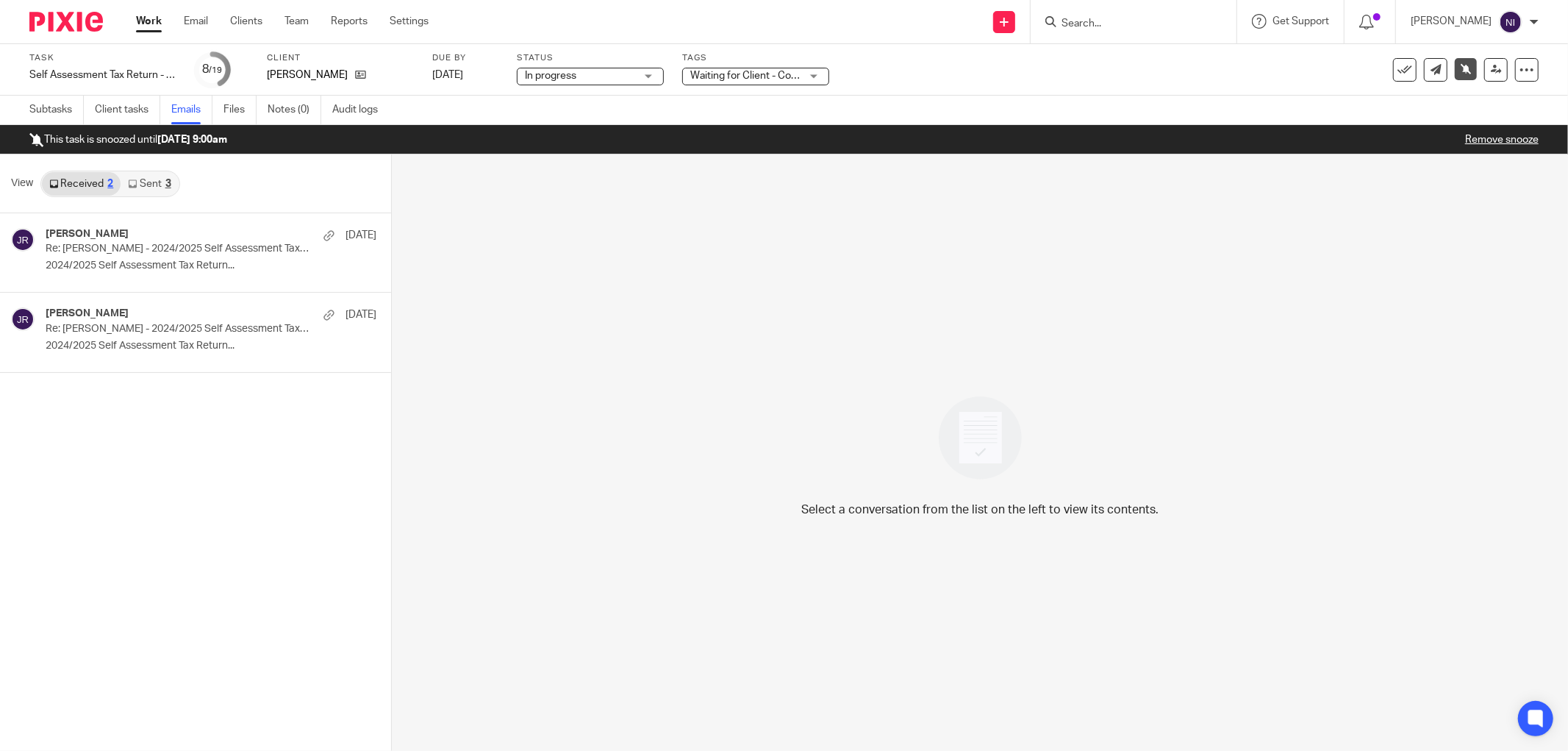
click at [131, 186] on icon at bounding box center [132, 184] width 9 height 9
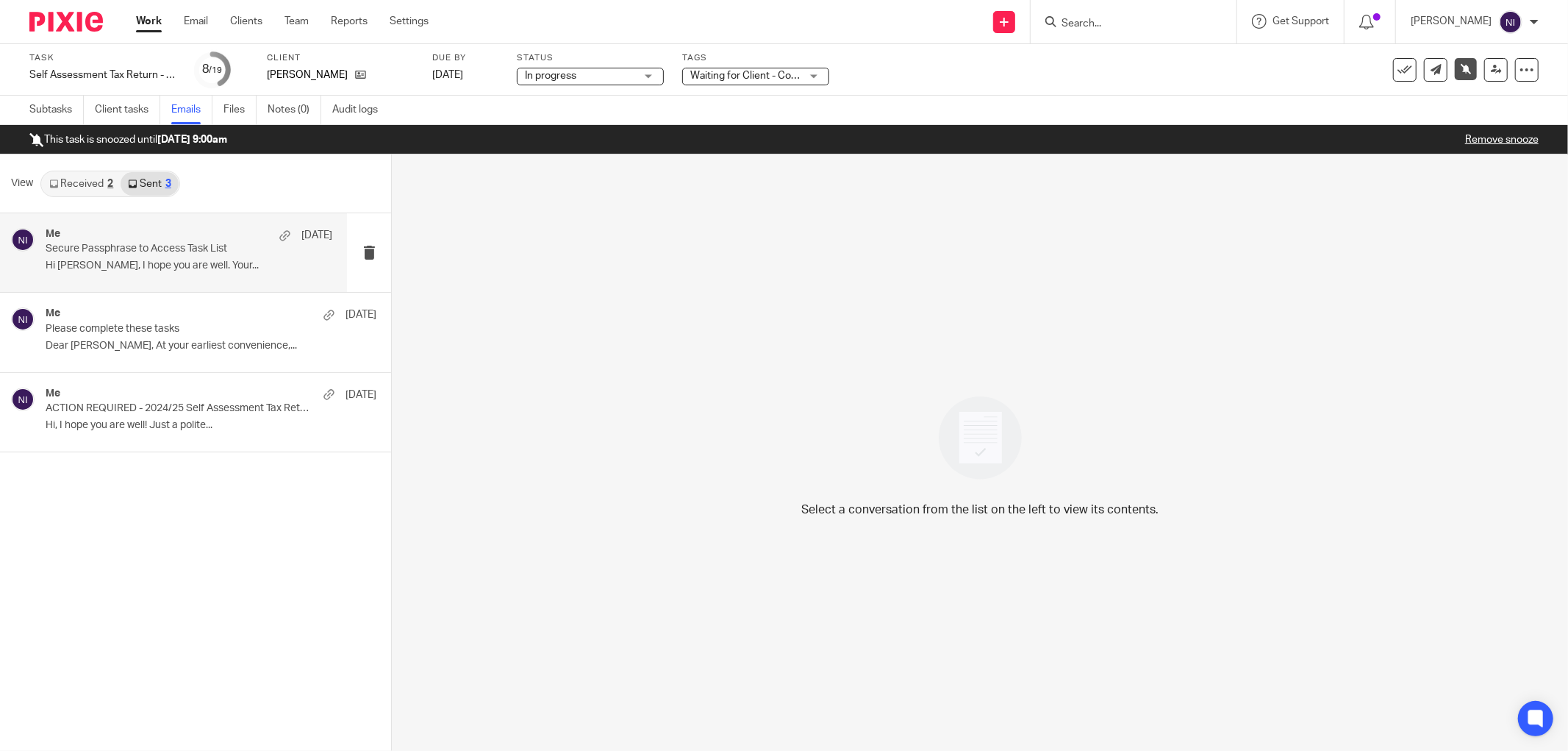
click at [161, 247] on p "Secure Passphrase to Access Task List" at bounding box center [160, 249] width 230 height 13
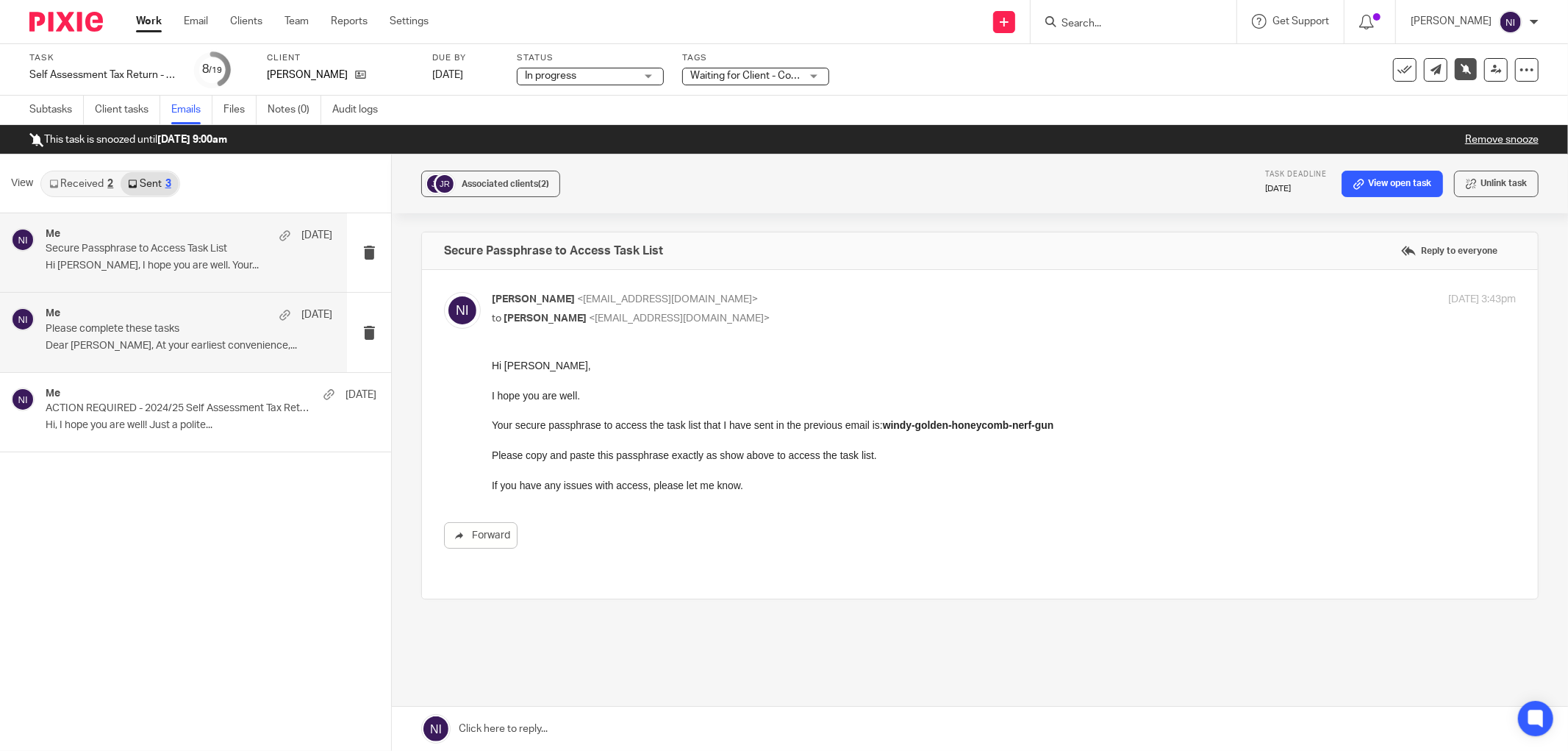
click at [142, 324] on p "Please complete these tasks" at bounding box center [160, 329] width 230 height 13
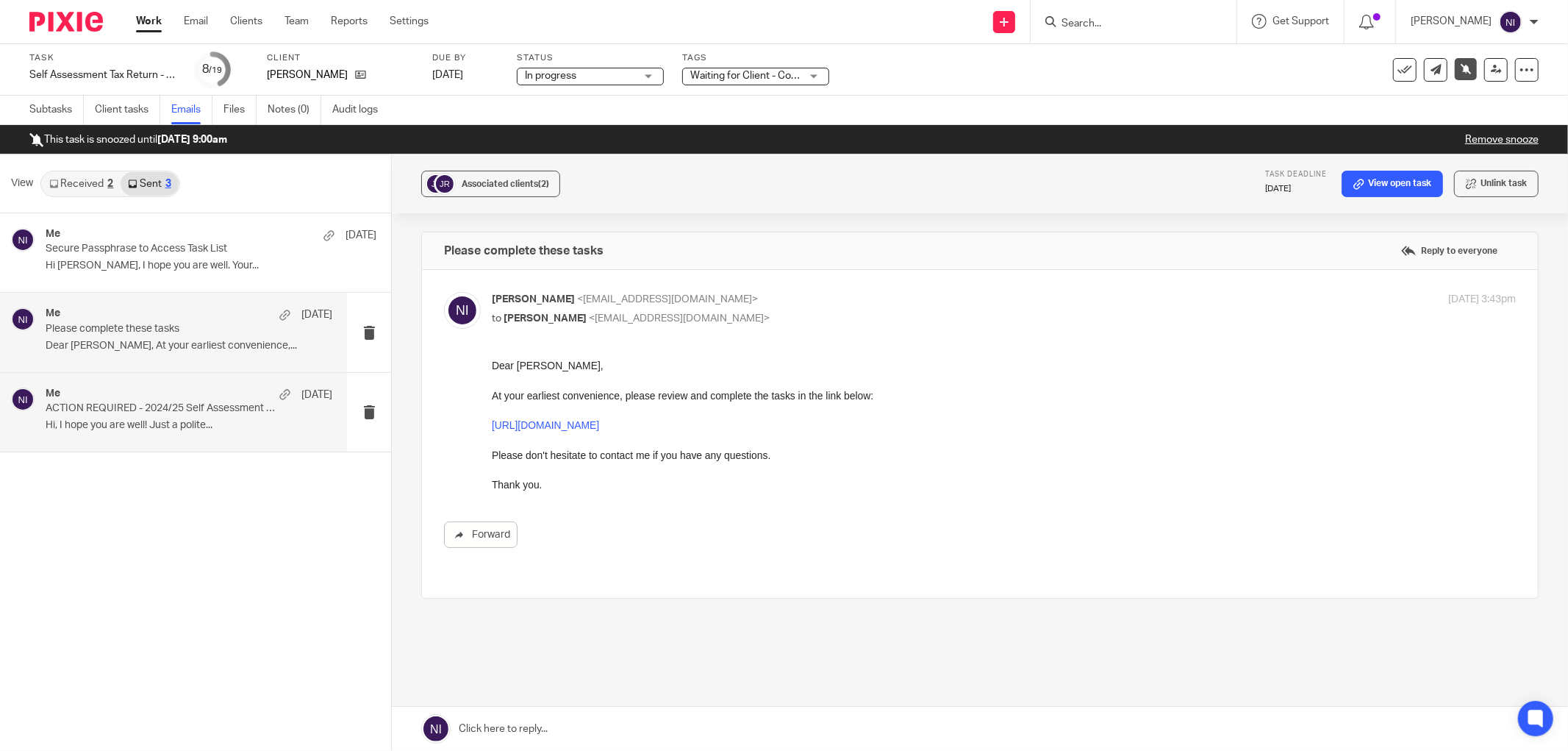
click at [164, 394] on div "Me [DATE]" at bounding box center [189, 395] width 287 height 15
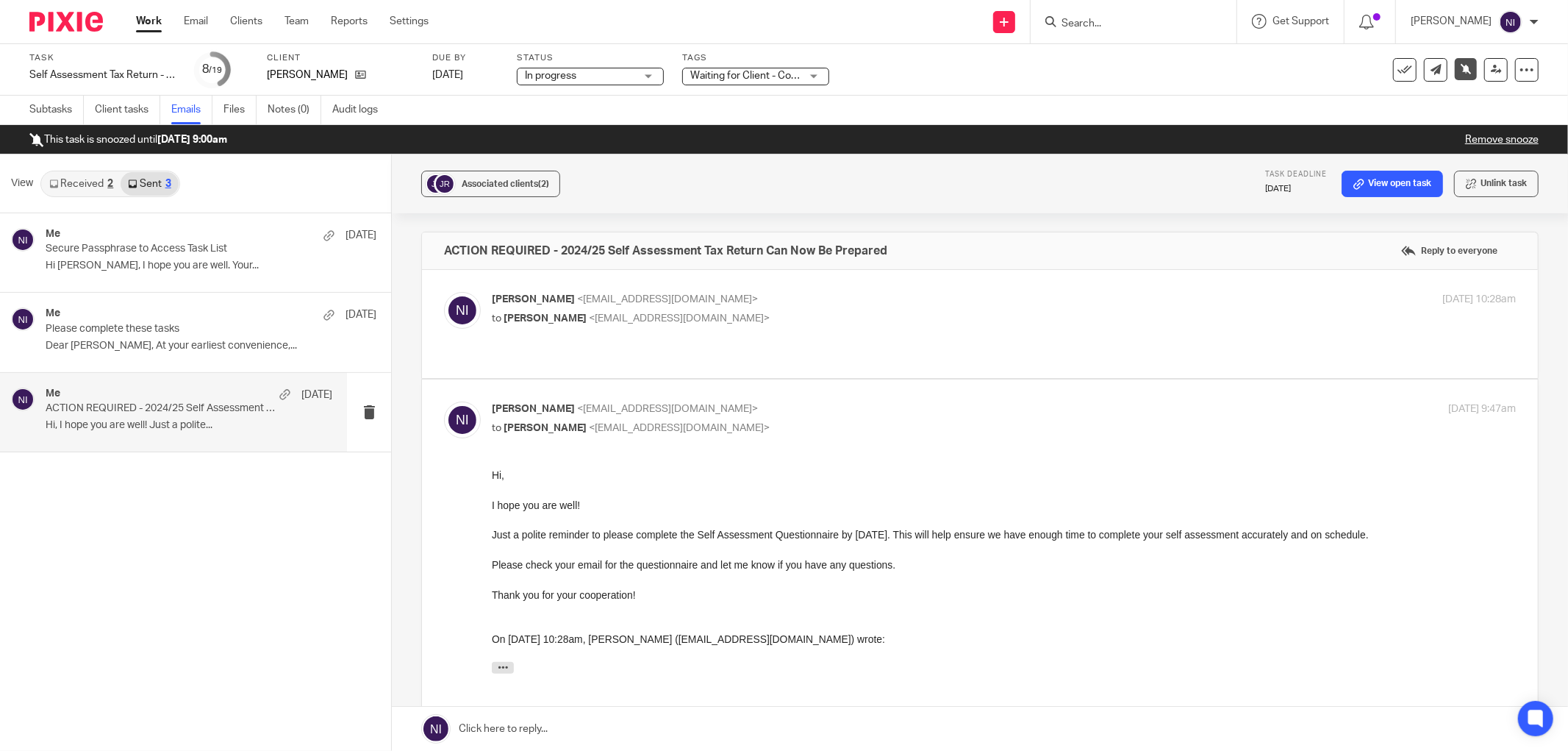
click at [929, 324] on p "to [PERSON_NAME] <[EMAIL_ADDRESS][DOMAIN_NAME]>" at bounding box center [834, 319] width 683 height 15
checkbox input "true"
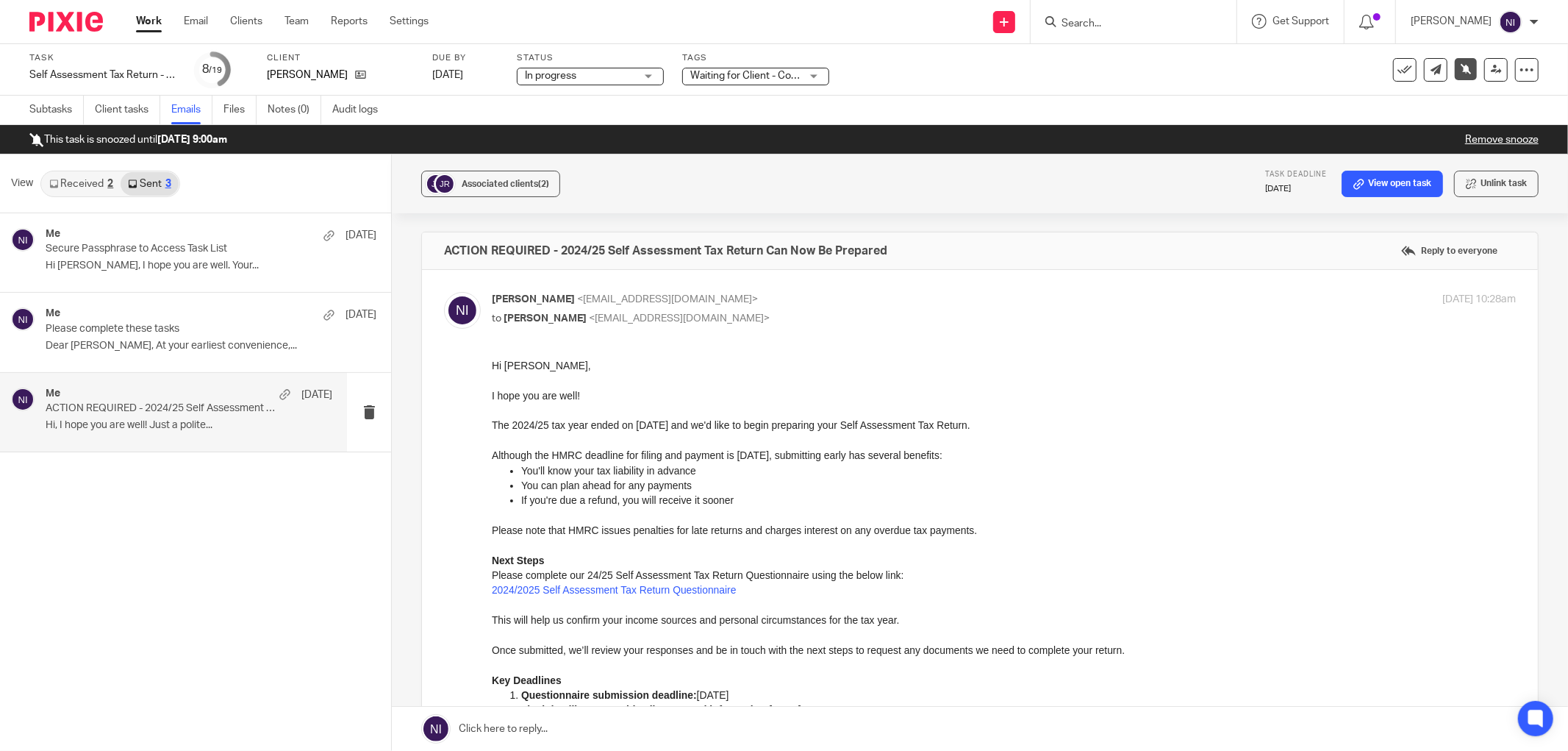
scroll to position [245, 0]
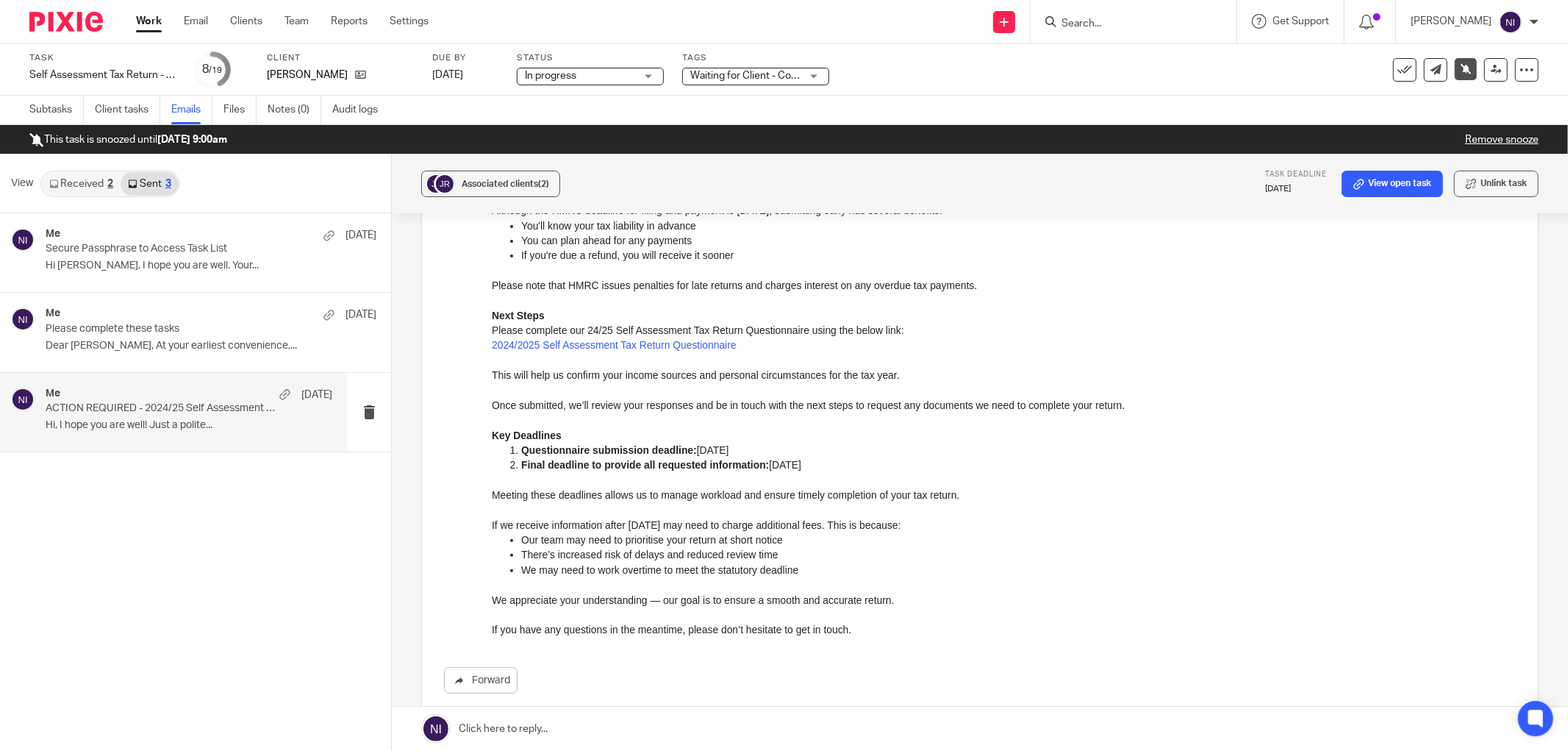
click at [65, 182] on link "Received 2" at bounding box center [81, 184] width 79 height 24
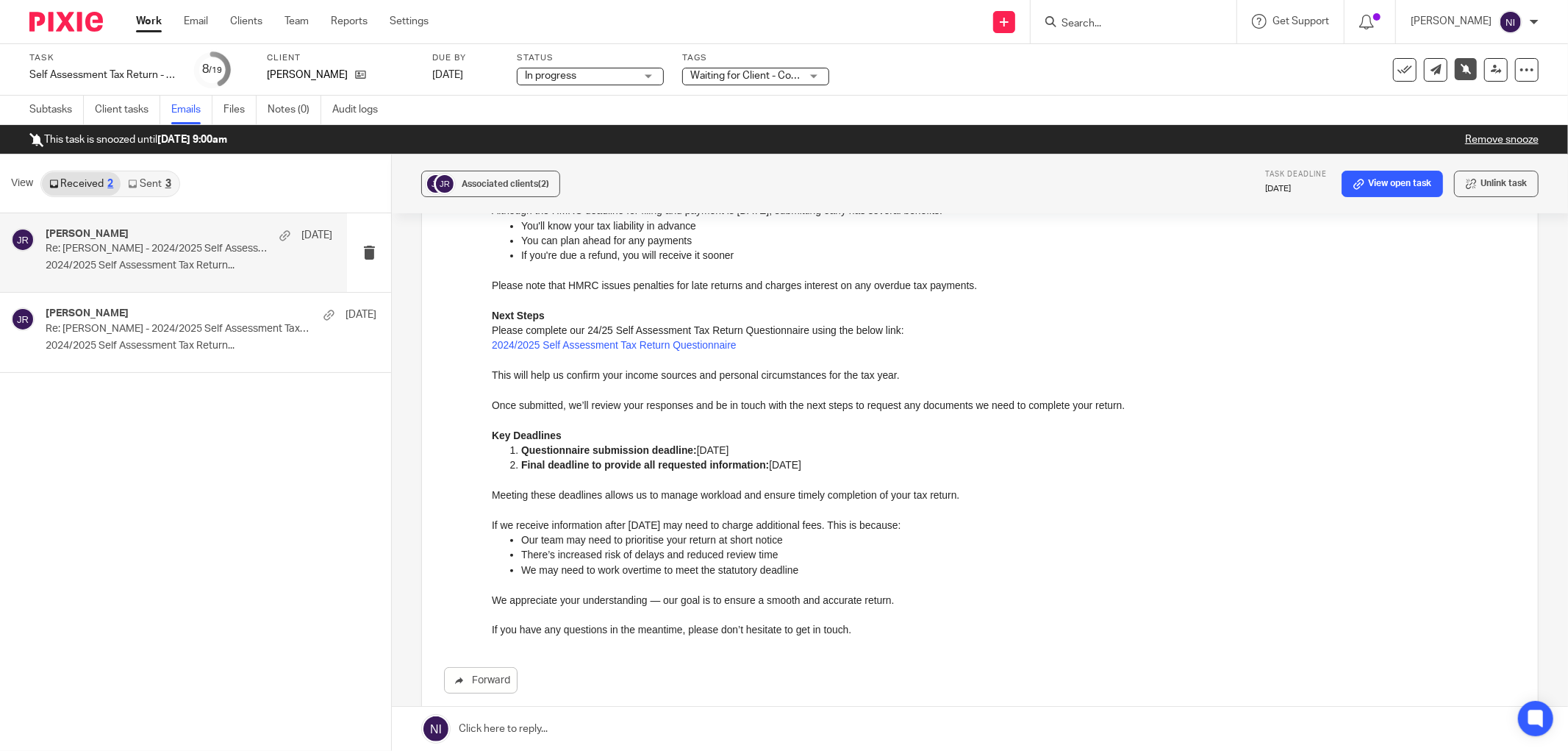
click at [90, 238] on h4 "[PERSON_NAME]" at bounding box center [86, 234] width 83 height 13
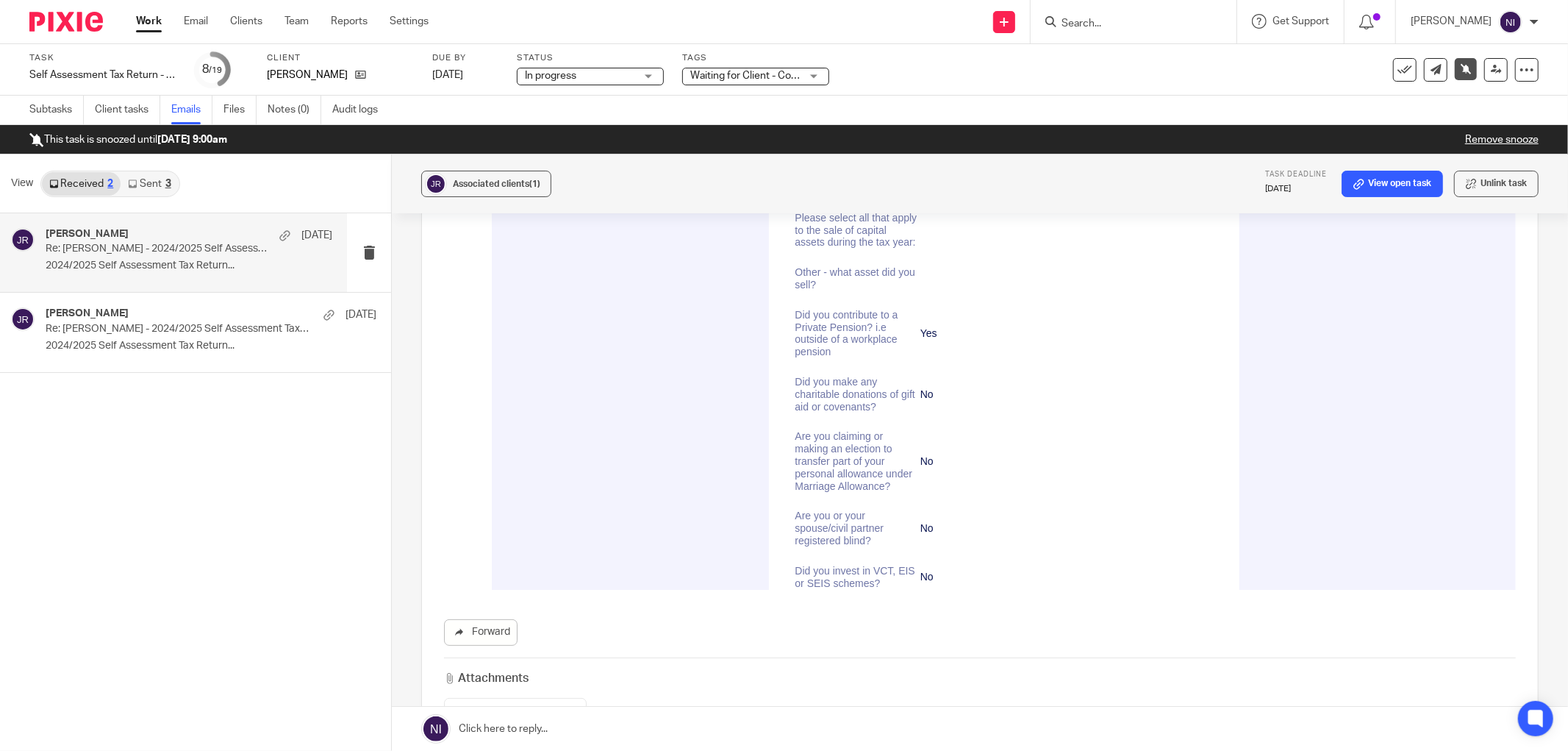
scroll to position [4985, 0]
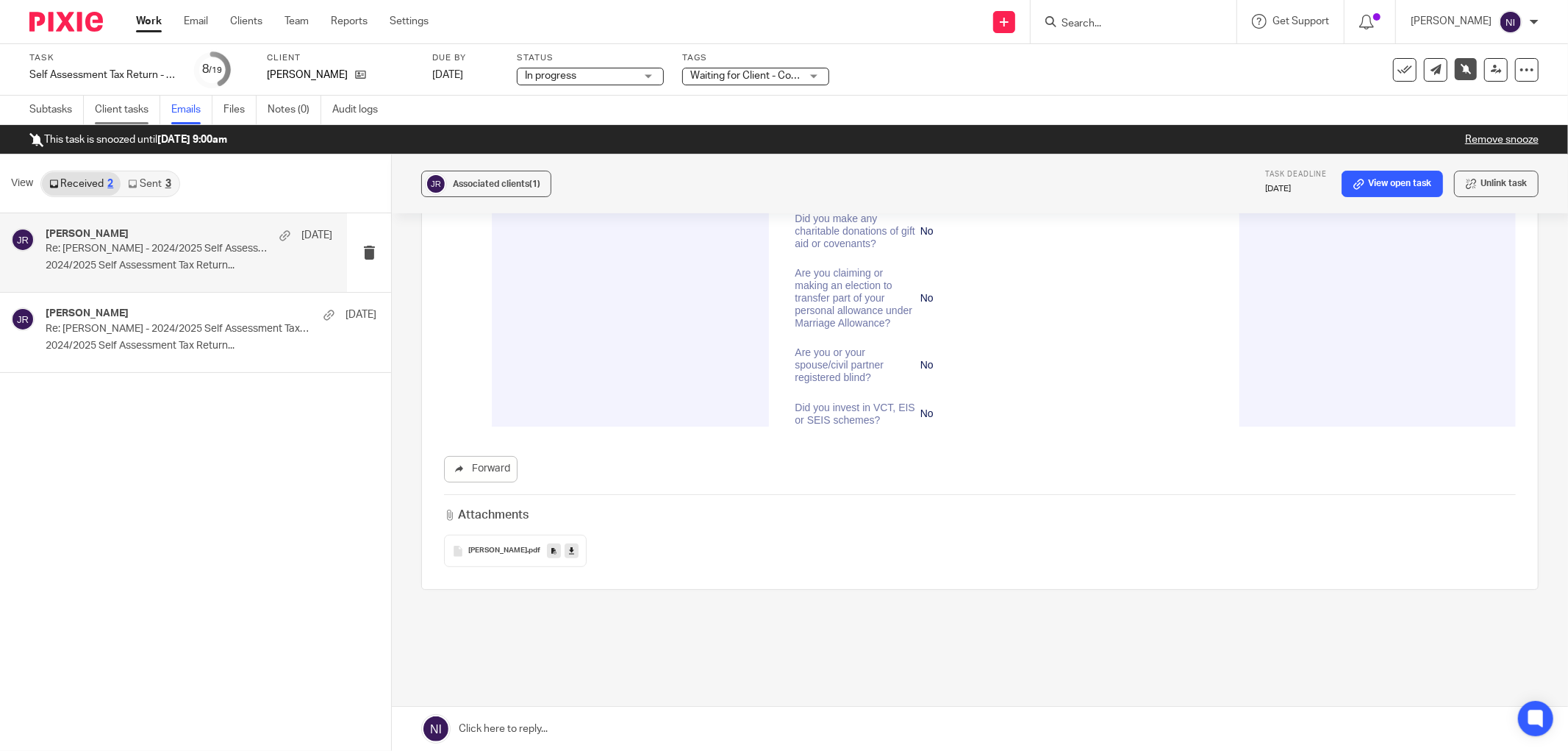
click at [100, 109] on link "Client tasks" at bounding box center [127, 110] width 66 height 29
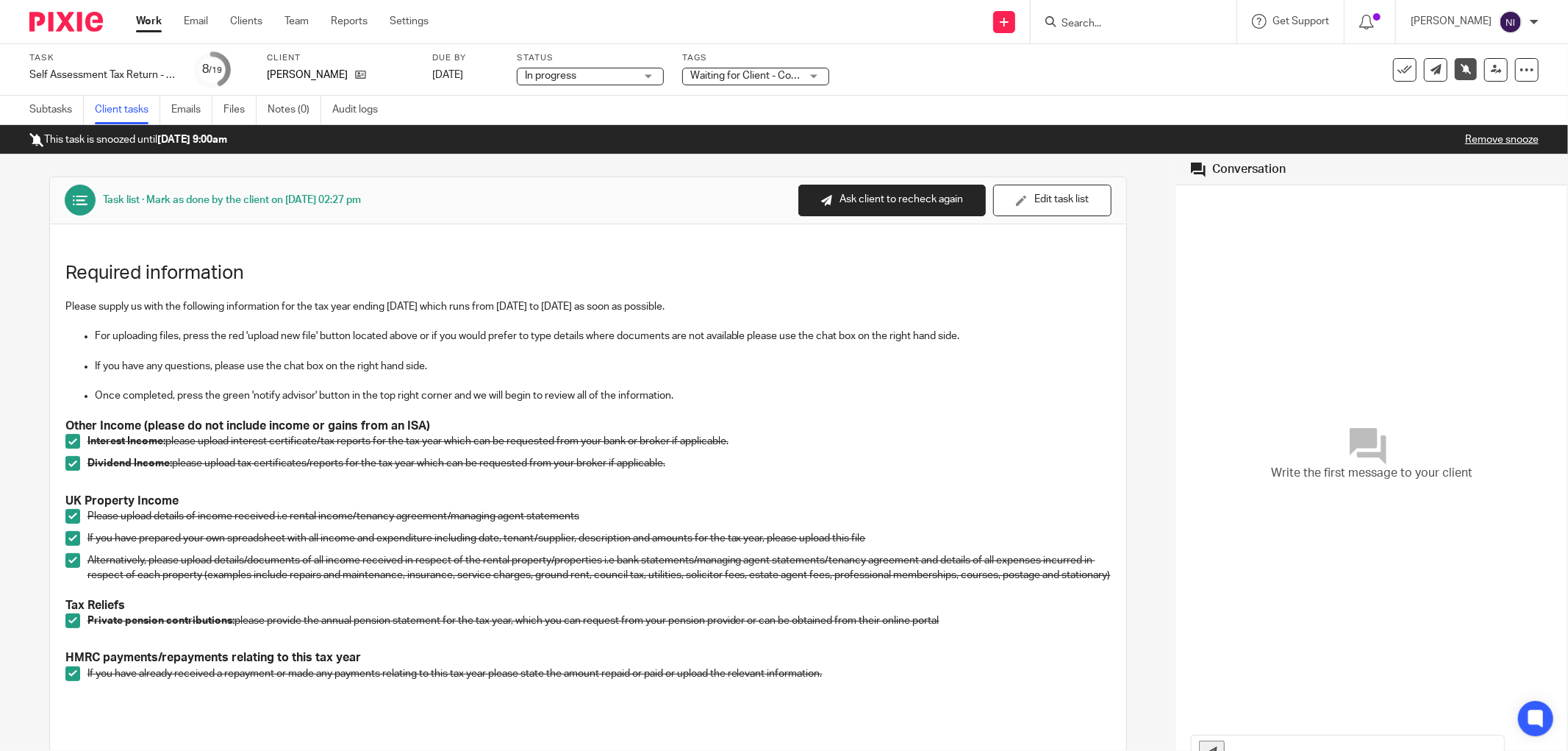
scroll to position [400, 0]
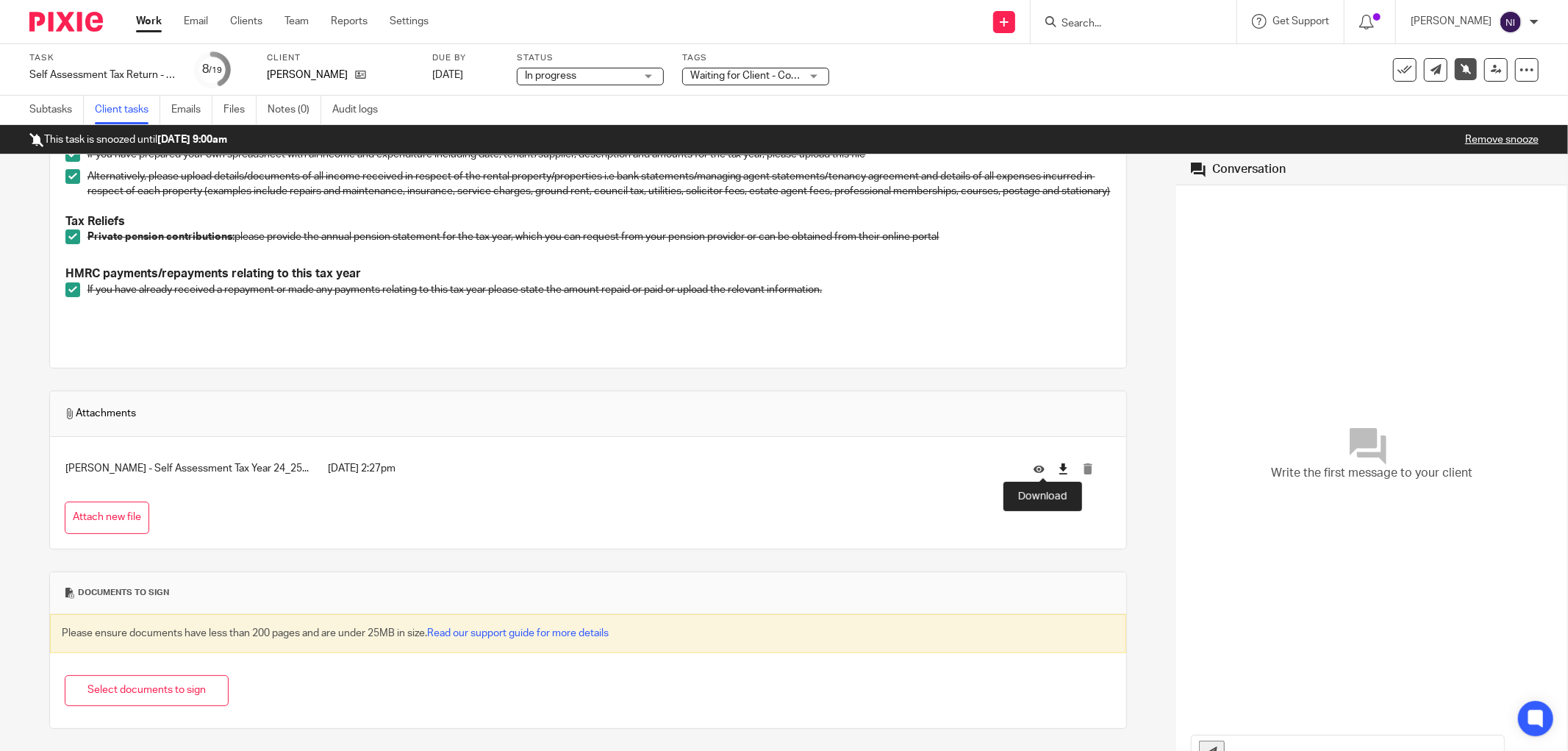
click at [1058, 469] on icon at bounding box center [1063, 468] width 11 height 11
click at [1058, 465] on icon at bounding box center [1063, 468] width 11 height 11
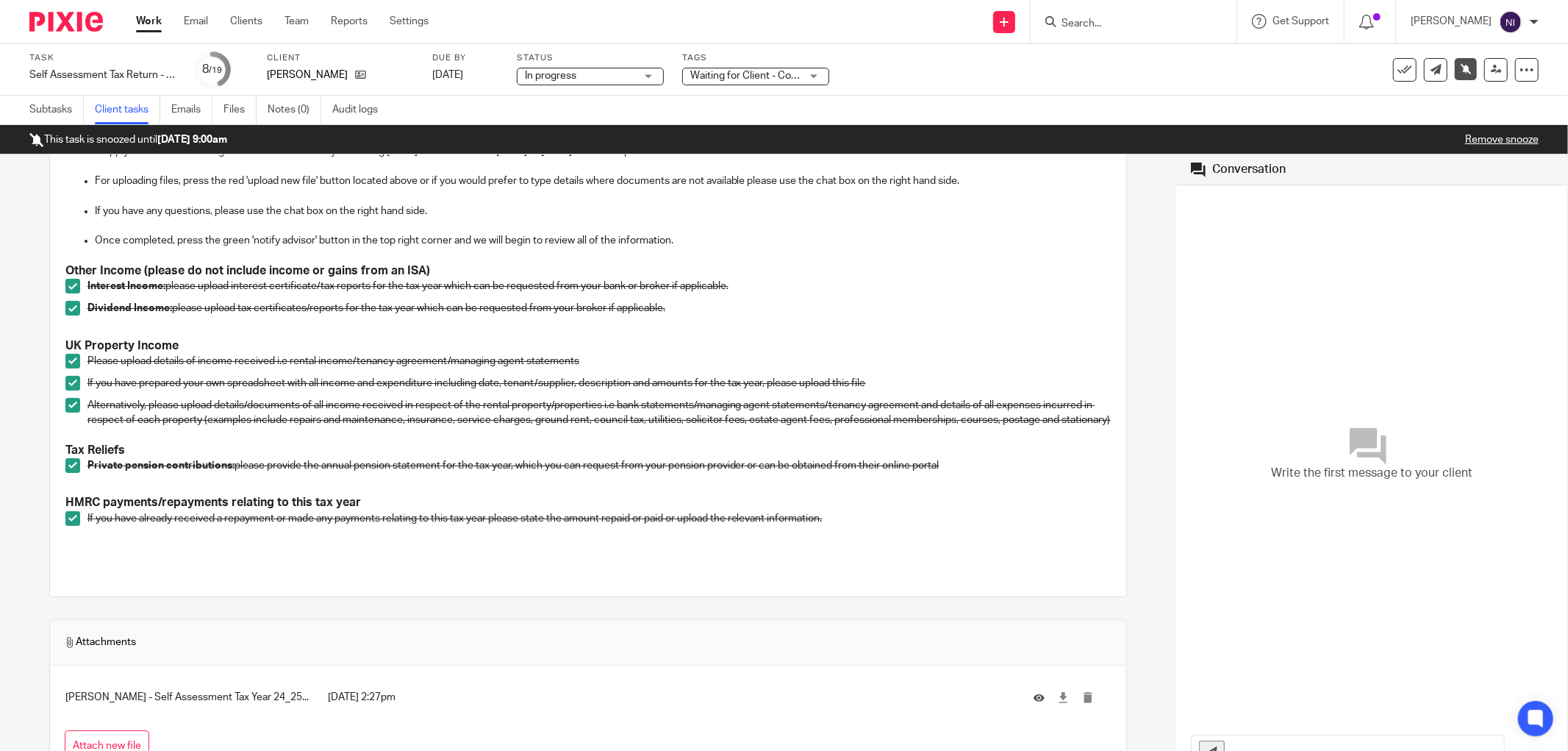
scroll to position [73, 0]
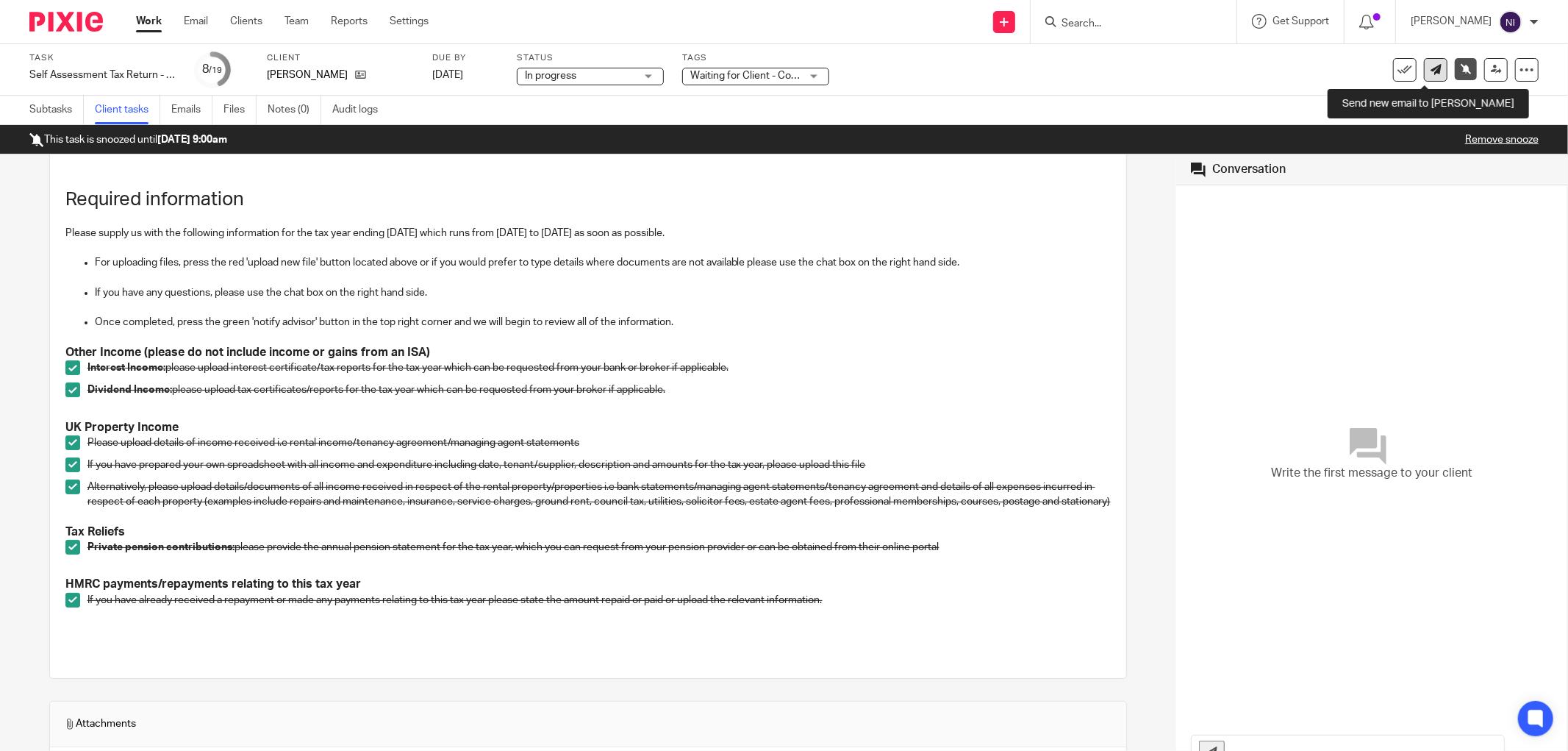
click at [1431, 69] on icon at bounding box center [1436, 69] width 11 height 11
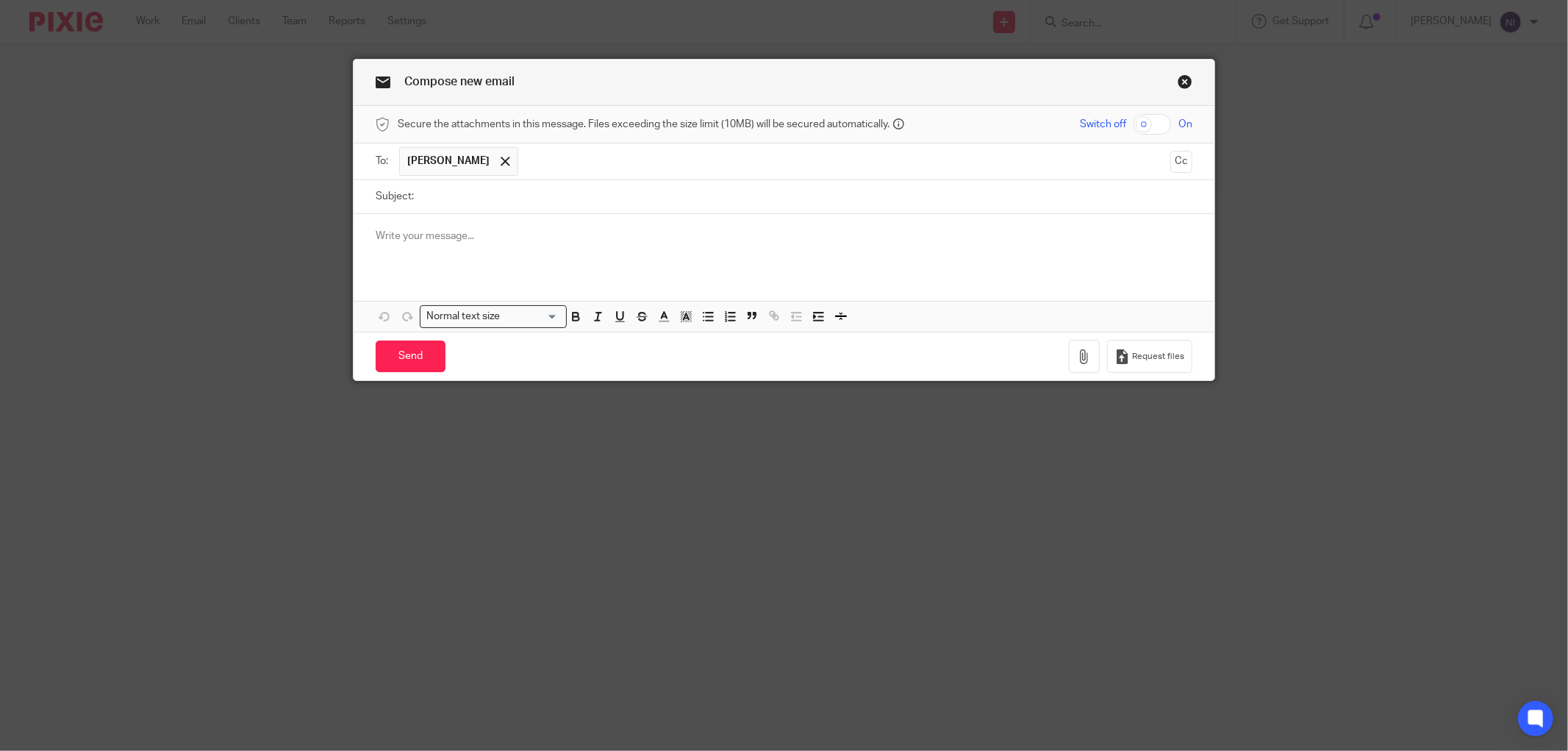
click at [496, 184] on input "Subject:" at bounding box center [806, 197] width 771 height 33
type input "Rental Income"
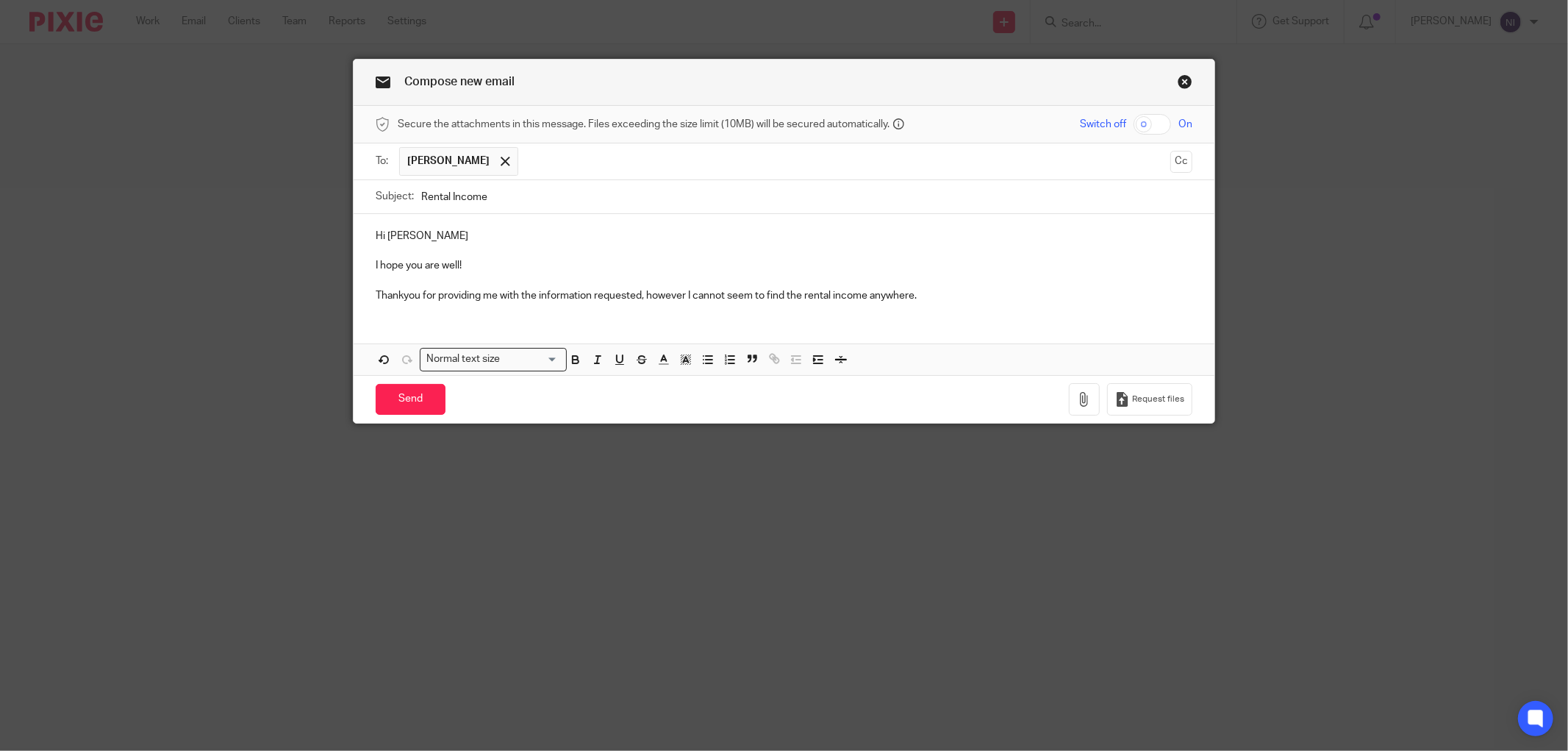
click at [397, 302] on p "Thankyou for providing me with the information requested, however I cannot seem…" at bounding box center [784, 295] width 817 height 15
click at [949, 295] on p "Thank you for providing me with the information requested, however I cannot see…" at bounding box center [784, 295] width 817 height 15
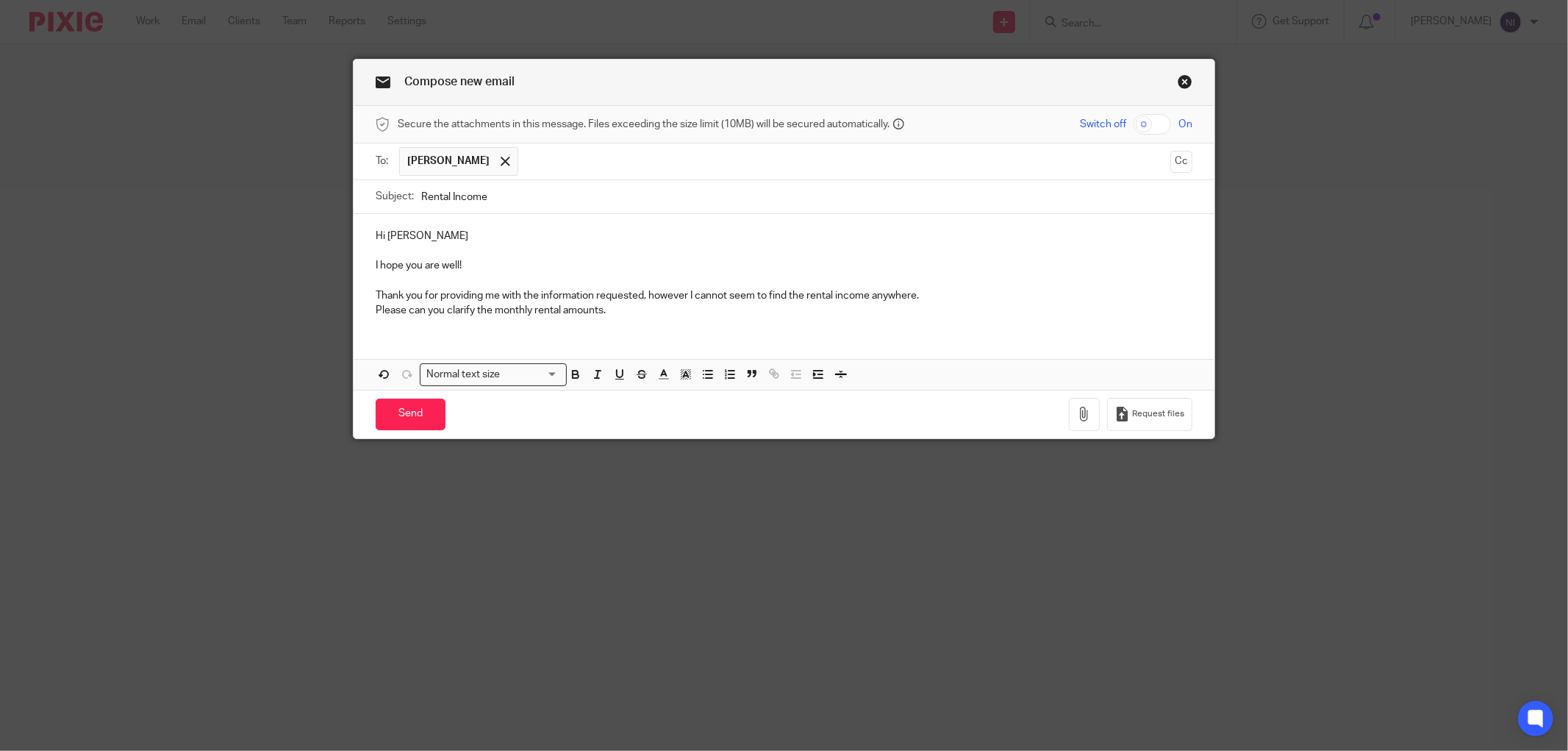
click at [636, 309] on p "Please can you clarify the monthly rental amounts." at bounding box center [784, 310] width 817 height 15
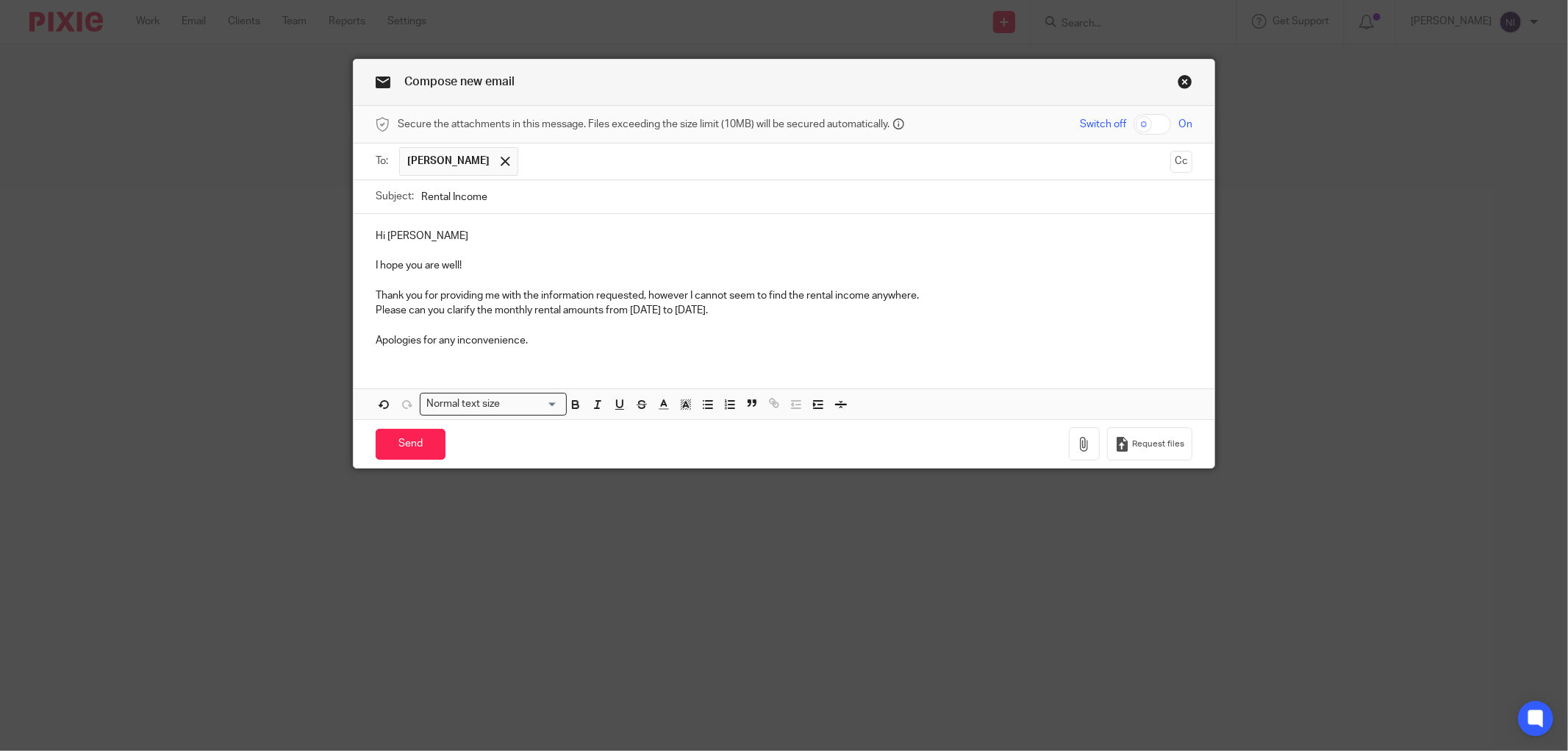
click at [776, 311] on p "Please can you clarify the monthly rental amounts from [DATE] to [DATE]." at bounding box center [784, 310] width 817 height 15
click at [941, 298] on p "Thank you for providing me with the information requested, however I cannot see…" at bounding box center [784, 295] width 817 height 15
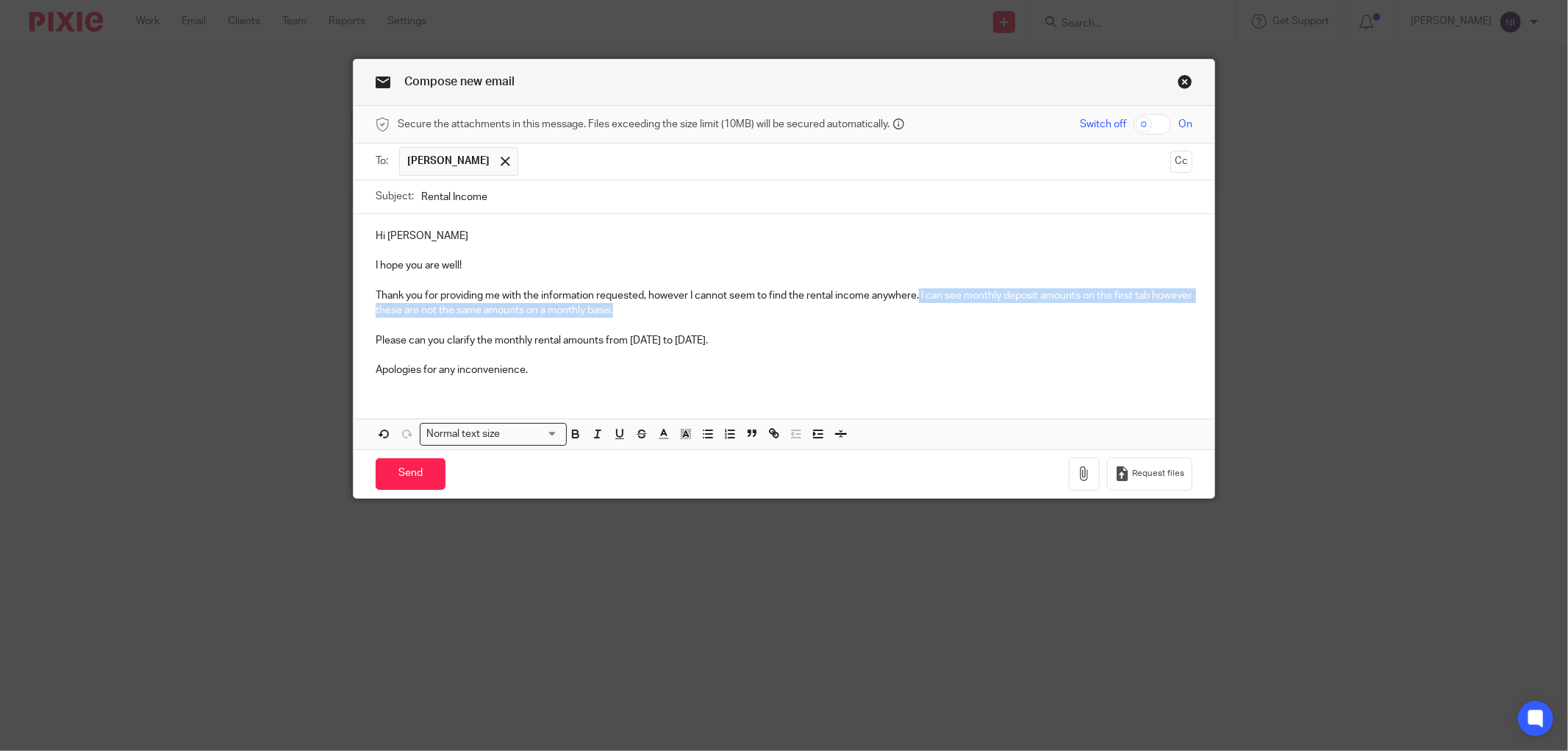
drag, startPoint x: 746, startPoint y: 307, endPoint x: 915, endPoint y: 296, distance: 169.4
click at [915, 296] on p "Thank you for providing me with the information requested, however I cannot see…" at bounding box center [784, 302] width 817 height 30
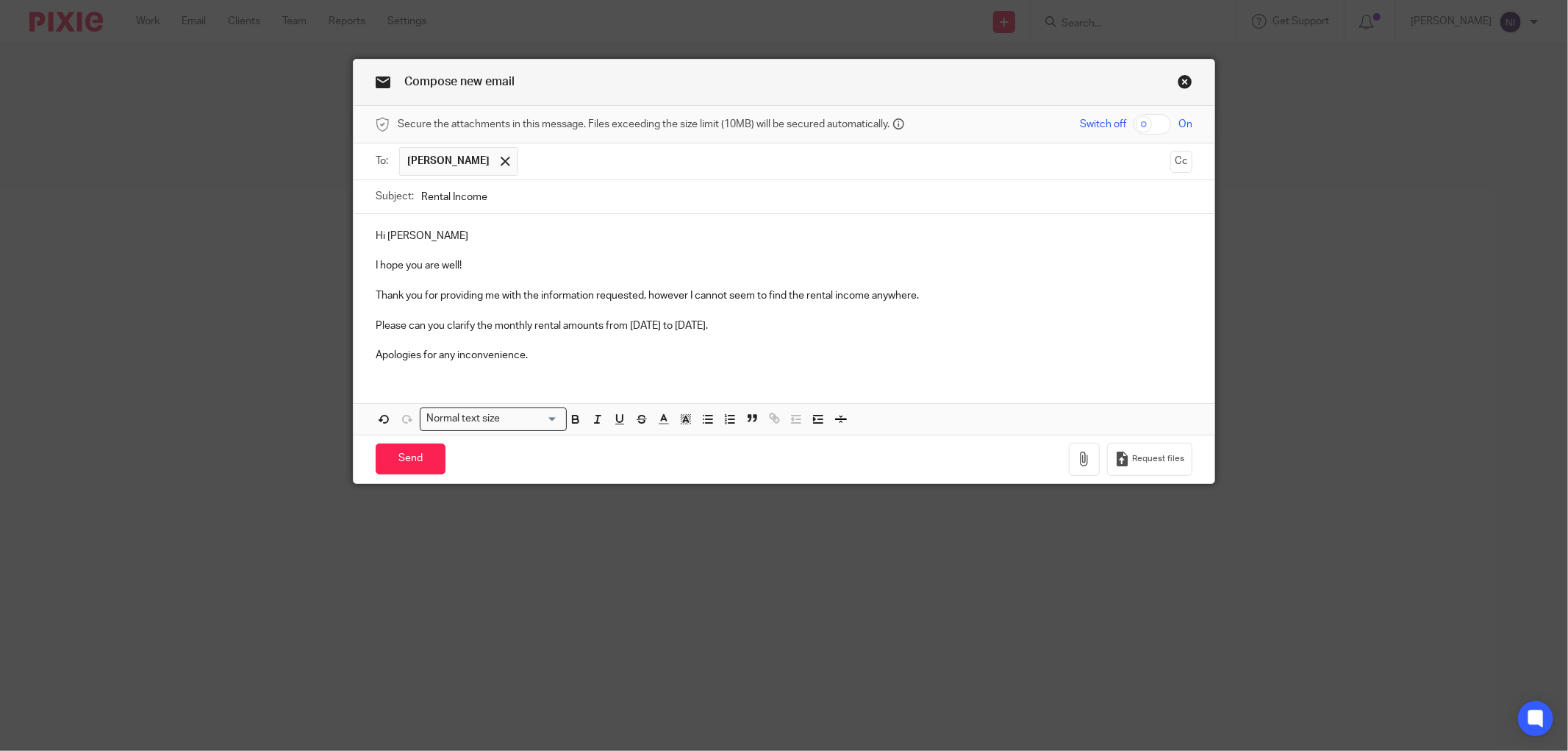
click at [579, 344] on p at bounding box center [784, 340] width 817 height 15
click at [666, 352] on p "Apologies for any inconvenience." at bounding box center [784, 355] width 817 height 15
click at [758, 325] on p "Please can you clarify the monthly rental amounts from 06/04/2024 to 05/04/2025." at bounding box center [784, 326] width 817 height 15
click at [438, 328] on p "Please can you clarify the monthly rental amounts from 06/04/2024 to 05/04/2025." at bounding box center [784, 326] width 817 height 15
click at [467, 327] on p "Please can you clarify the monthly rental amounts from 06/04/2024 to 05/04/2025." at bounding box center [784, 326] width 817 height 15
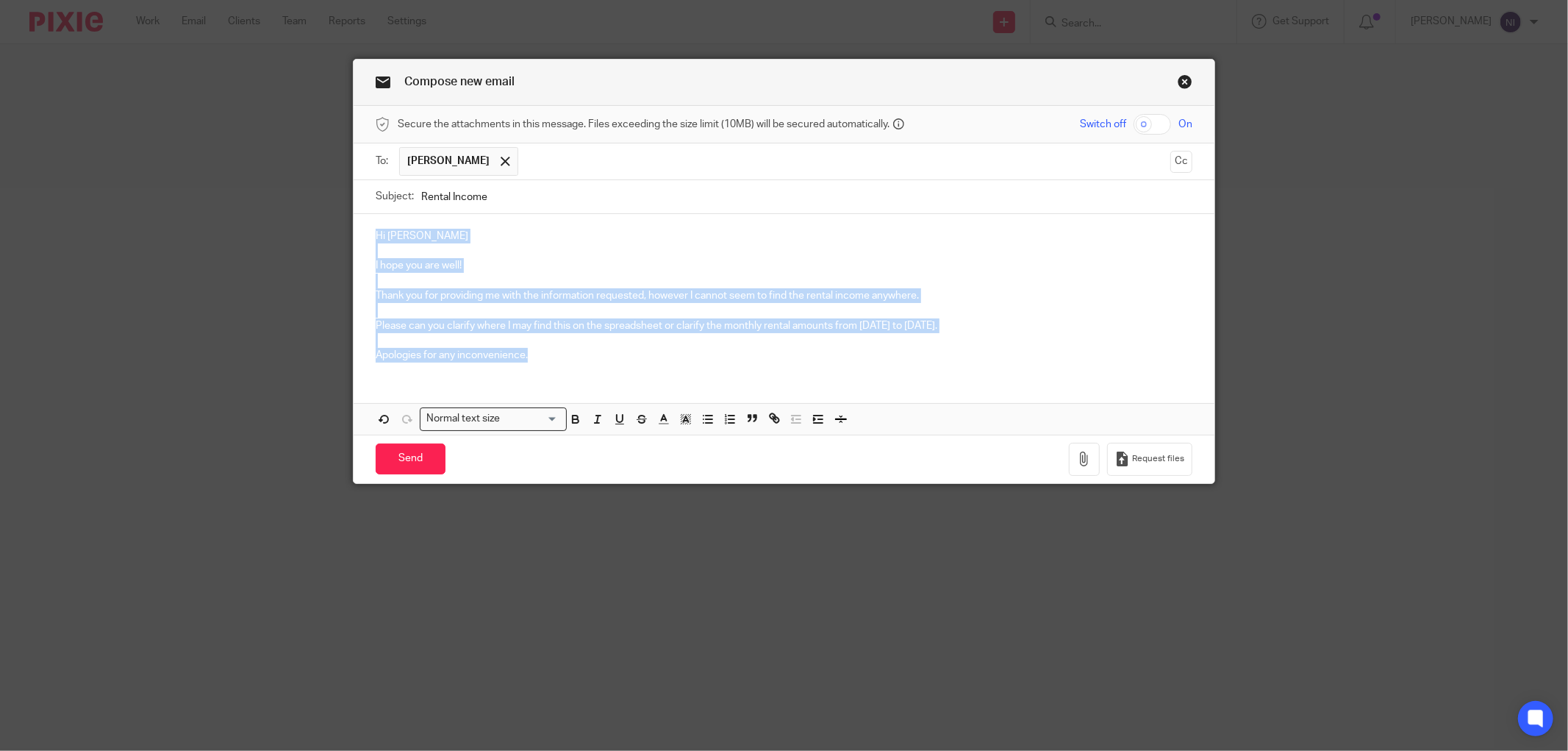
drag, startPoint x: 531, startPoint y: 361, endPoint x: 358, endPoint y: 225, distance: 220.1
click at [358, 225] on div "Hi Jack I hope you are well! Thank you for providing me with the information re…" at bounding box center [784, 294] width 861 height 160
copy div "Hi Jack I hope you are well! Thank you for providing me with the information re…"
click at [549, 362] on p "Apologies for any inconvenience." at bounding box center [784, 355] width 817 height 15
drag, startPoint x: 565, startPoint y: 361, endPoint x: 247, endPoint y: 191, distance: 360.6
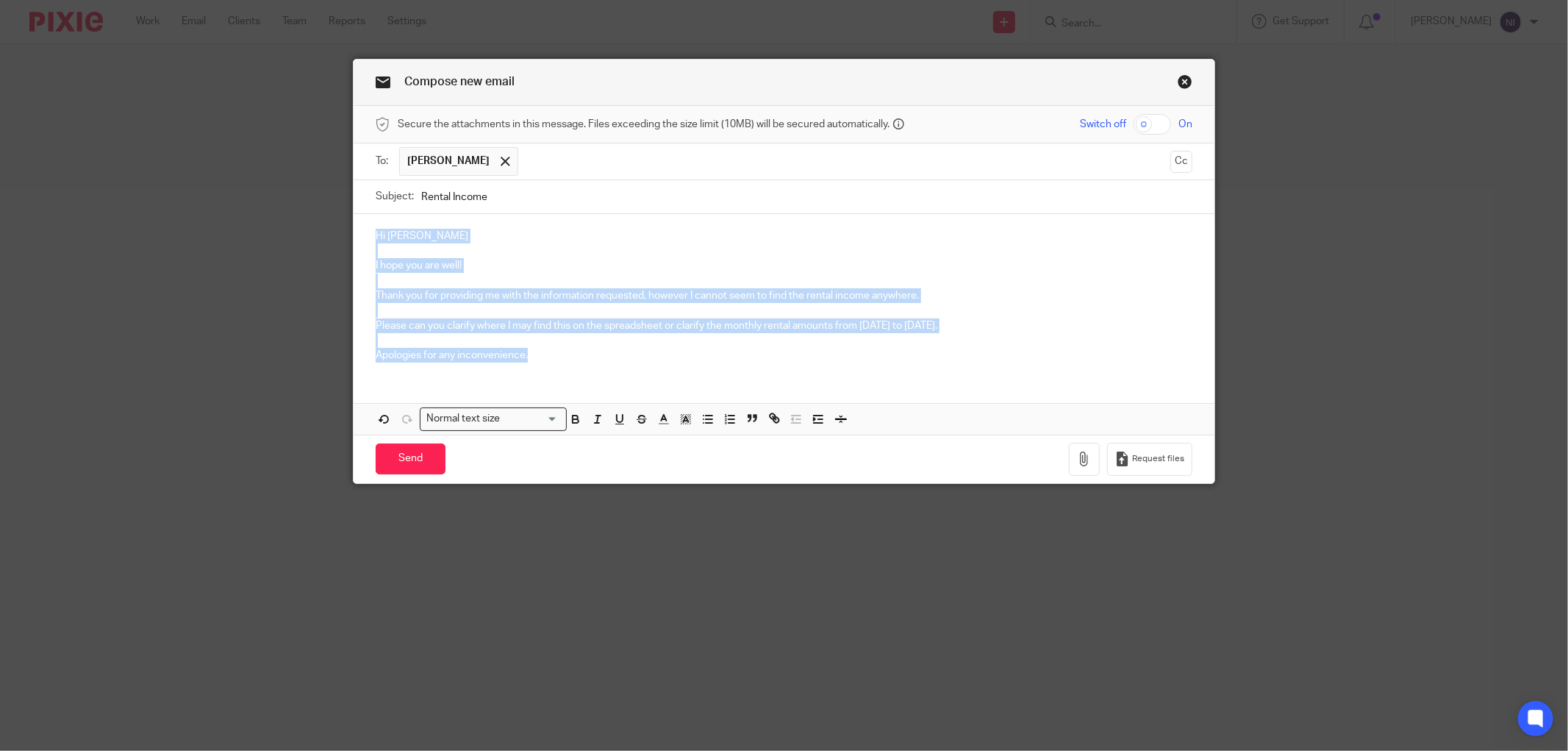
click at [248, 192] on div "Compose new email Secure the attachments in this message. Files exceeding the s…" at bounding box center [784, 375] width 1568 height 751
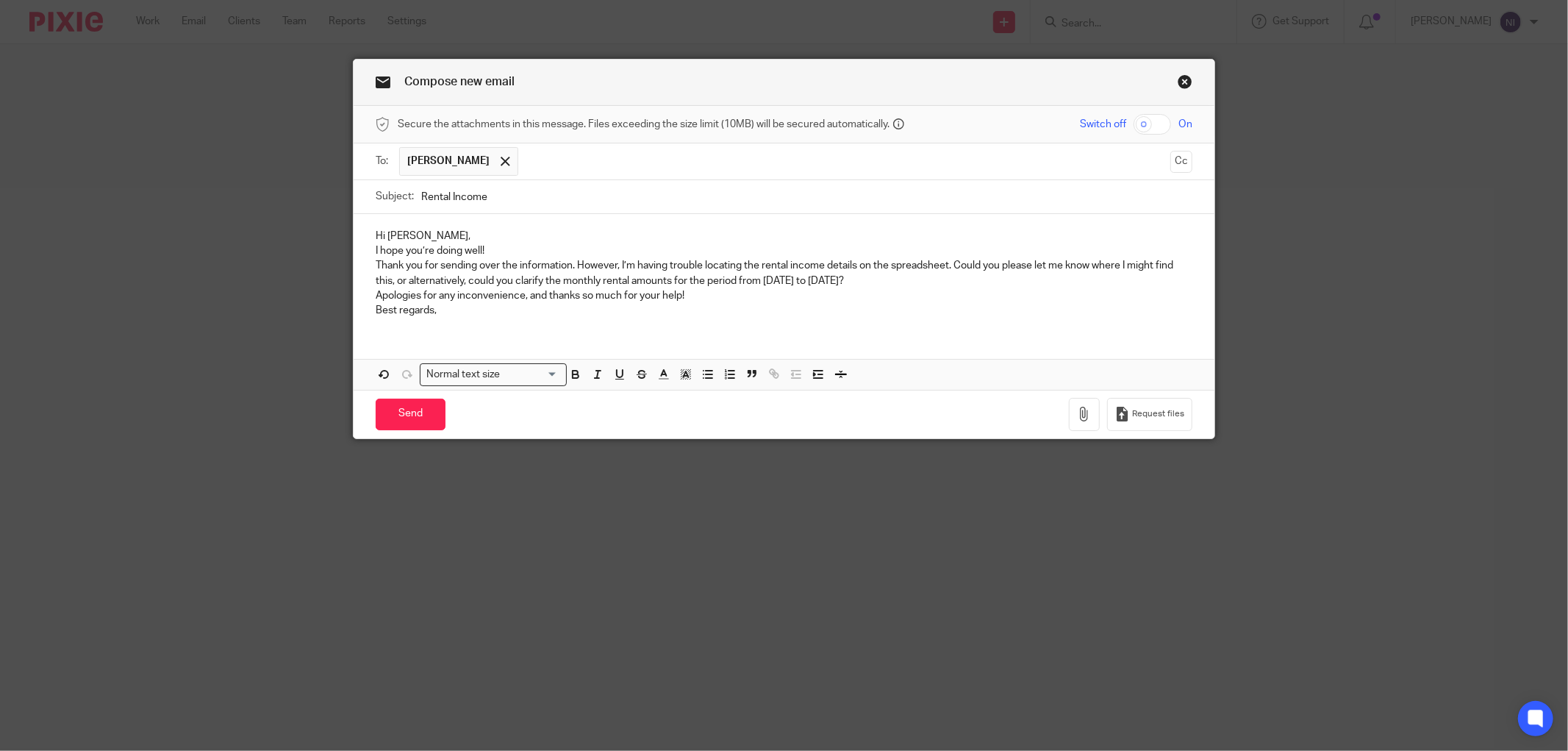
click at [360, 248] on div "Hi Jack, I hope you’re doing well! Thank you for sending over the information. …" at bounding box center [784, 272] width 861 height 115
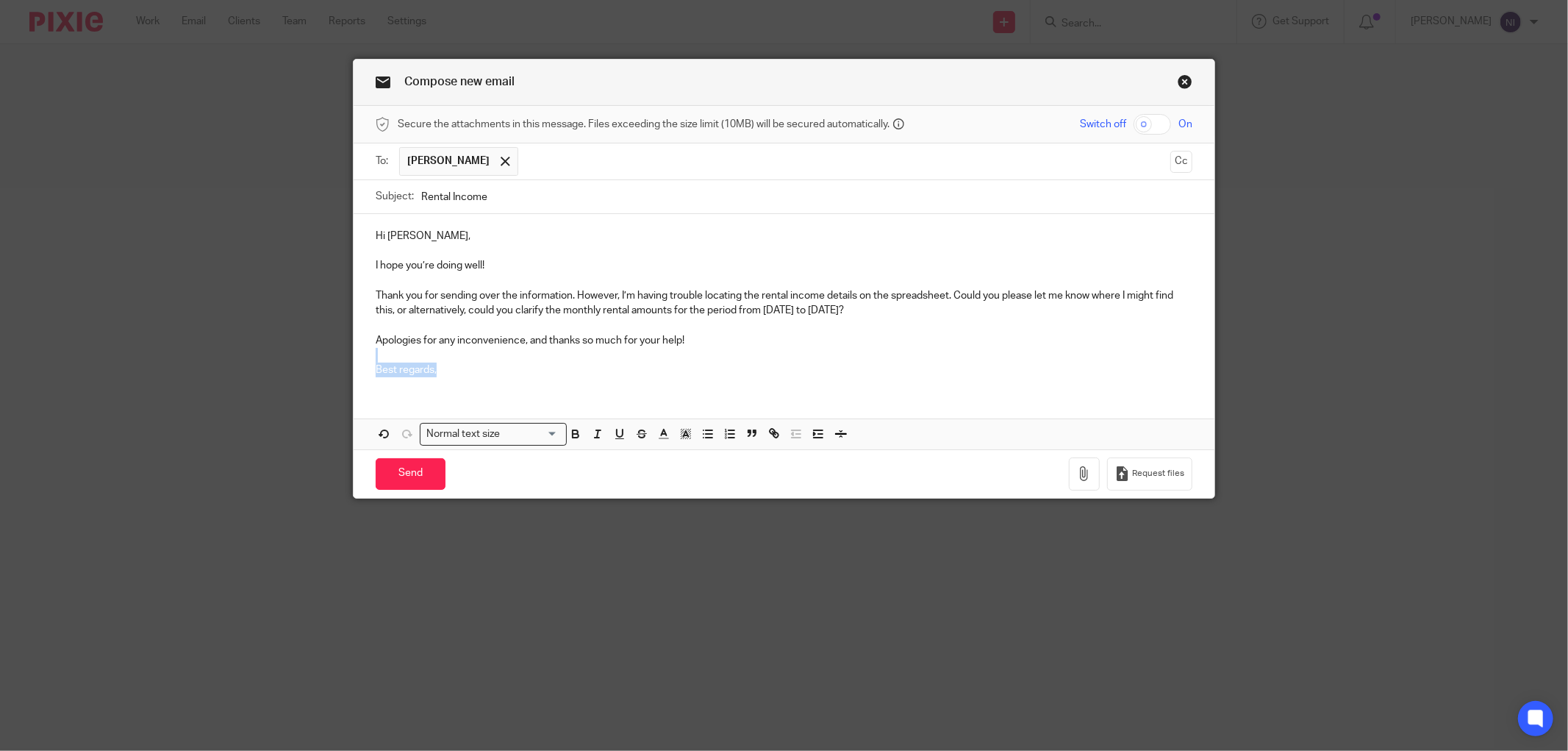
drag, startPoint x: 444, startPoint y: 372, endPoint x: 336, endPoint y: 354, distance: 109.5
click at [336, 354] on div "Compose new email Secure the attachments in this message. Files exceeding the s…" at bounding box center [784, 375] width 1568 height 751
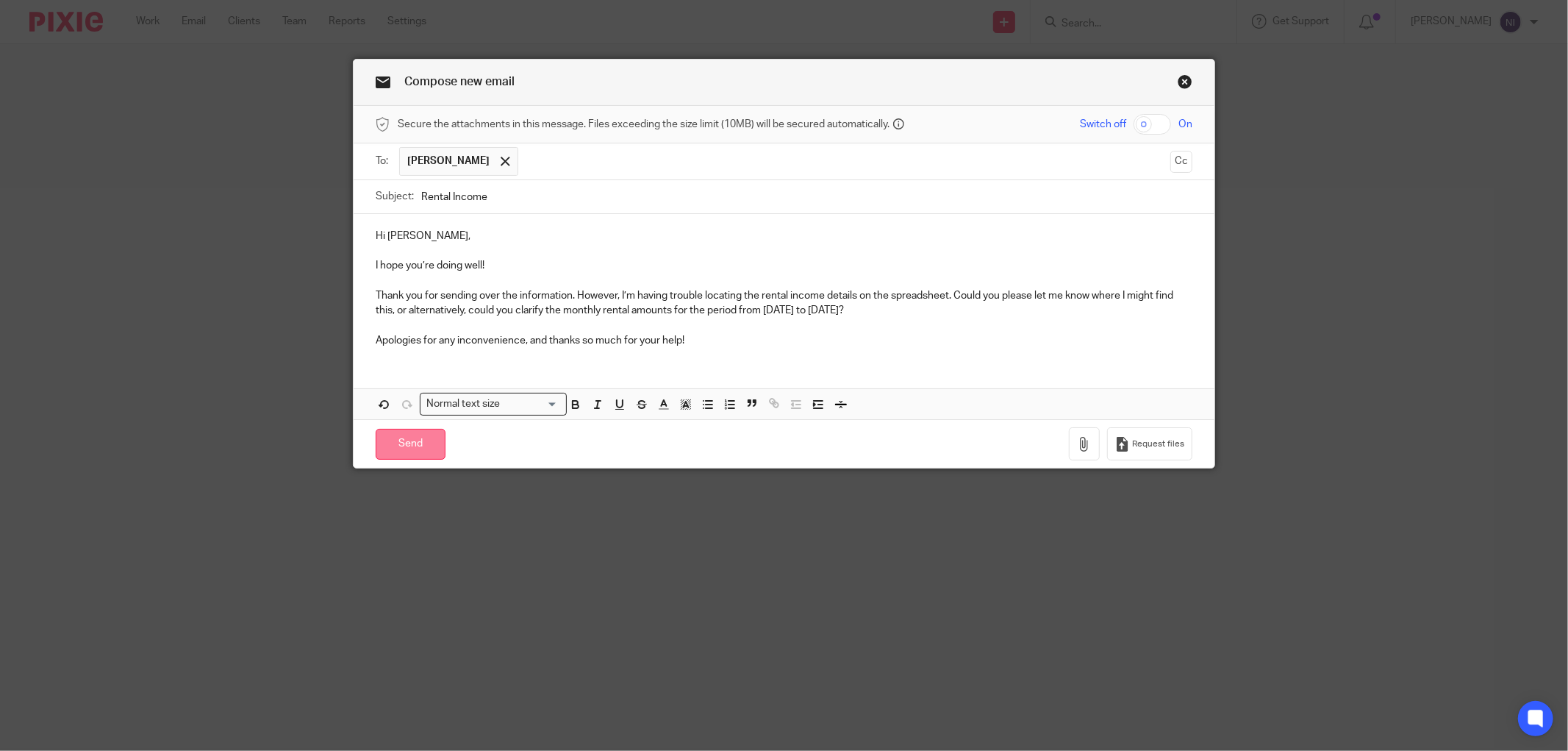
click at [390, 446] on input "Send" at bounding box center [411, 444] width 70 height 32
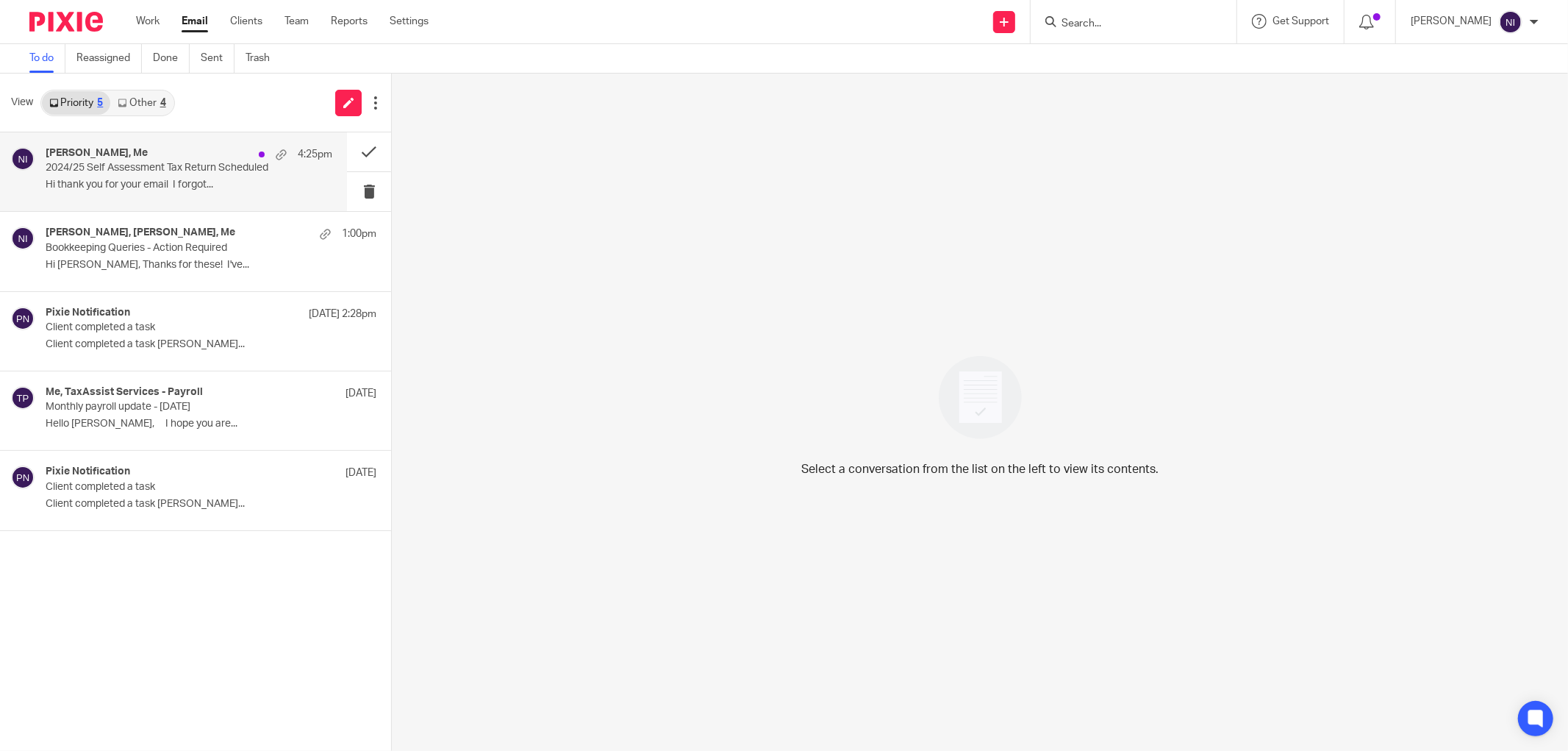
click at [153, 167] on p "2024/25 Self Assessment Tax Return Scheduled" at bounding box center [160, 167] width 230 height 13
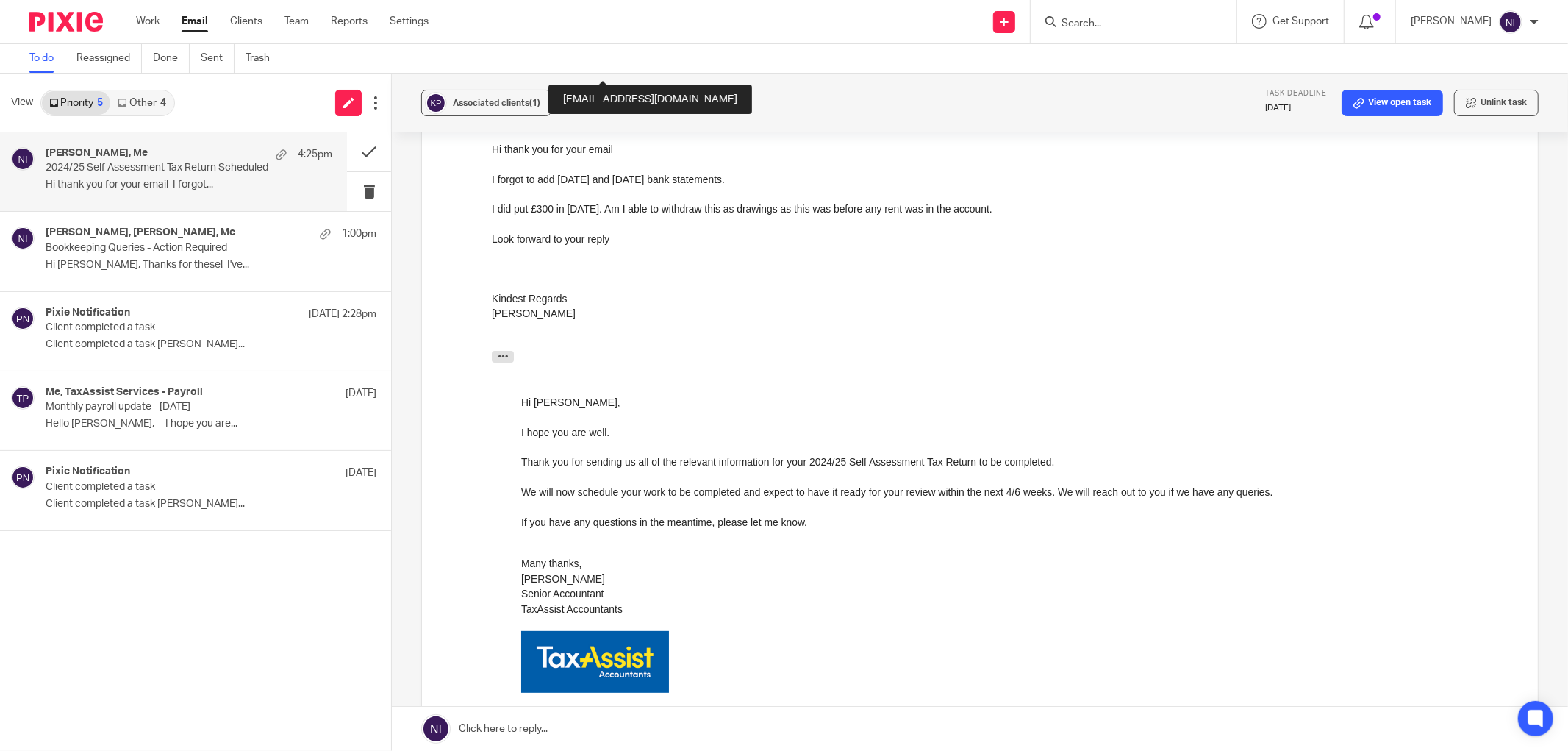
scroll to position [685, 0]
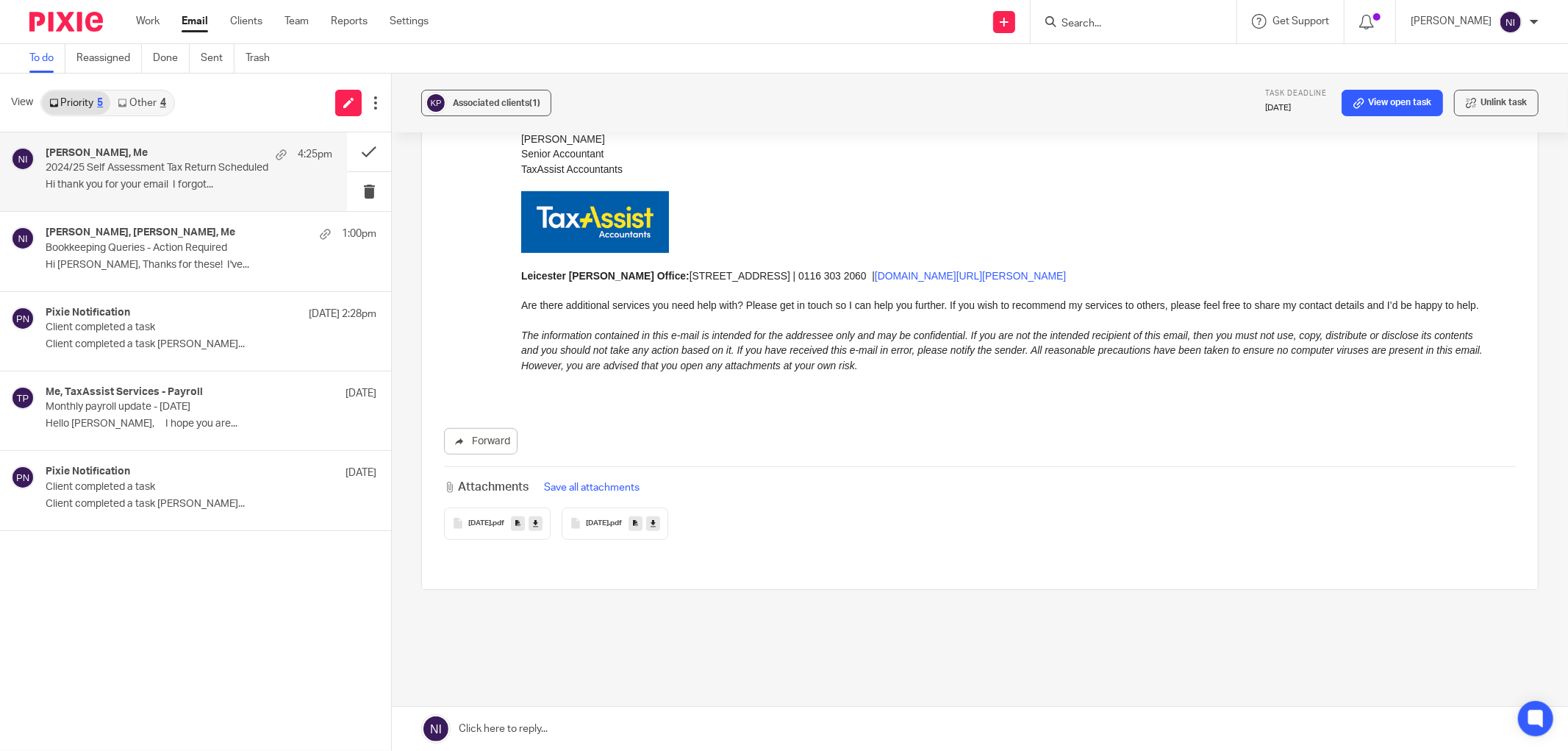
click at [542, 516] on link at bounding box center [535, 523] width 14 height 15
click at [660, 516] on link at bounding box center [653, 523] width 14 height 15
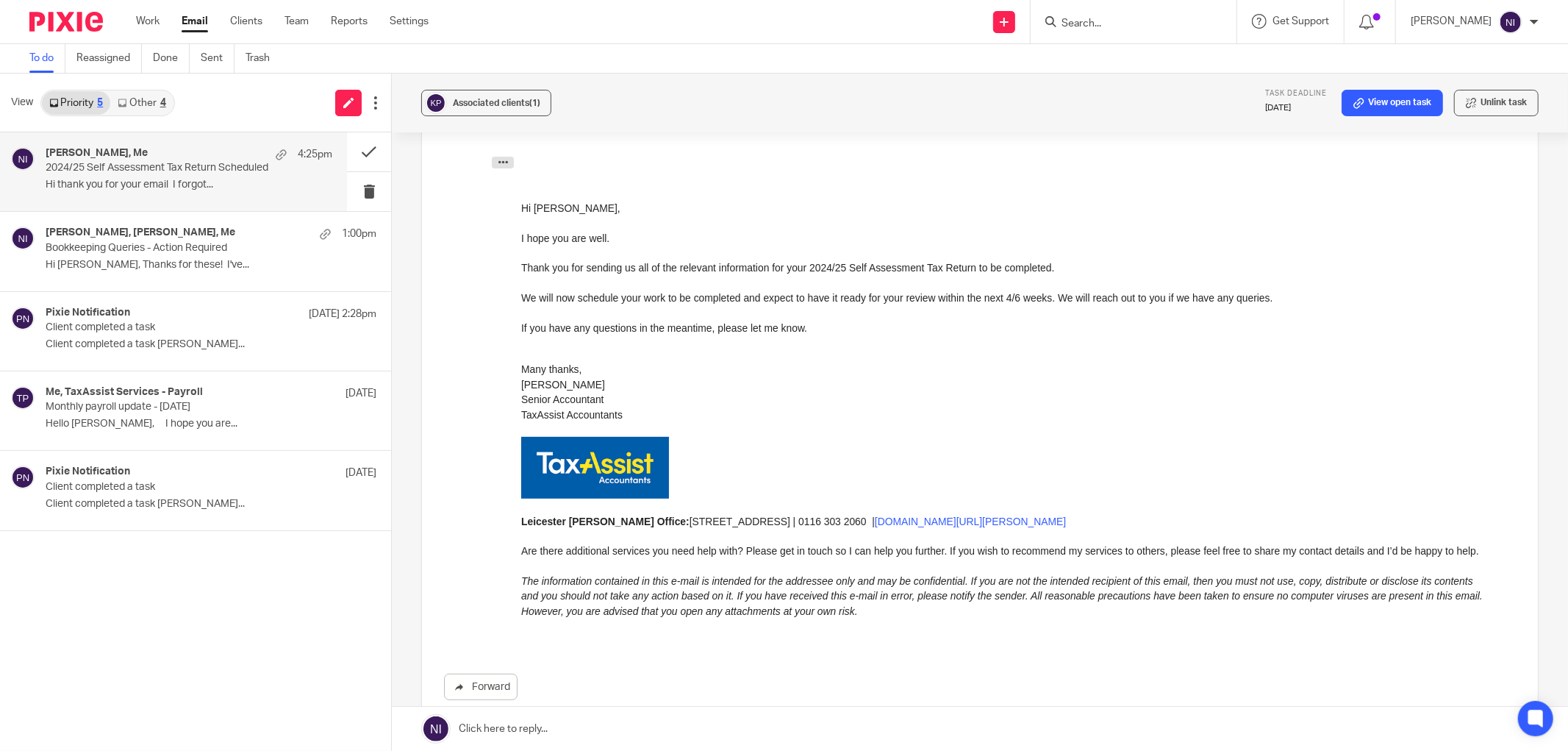
scroll to position [603, 0]
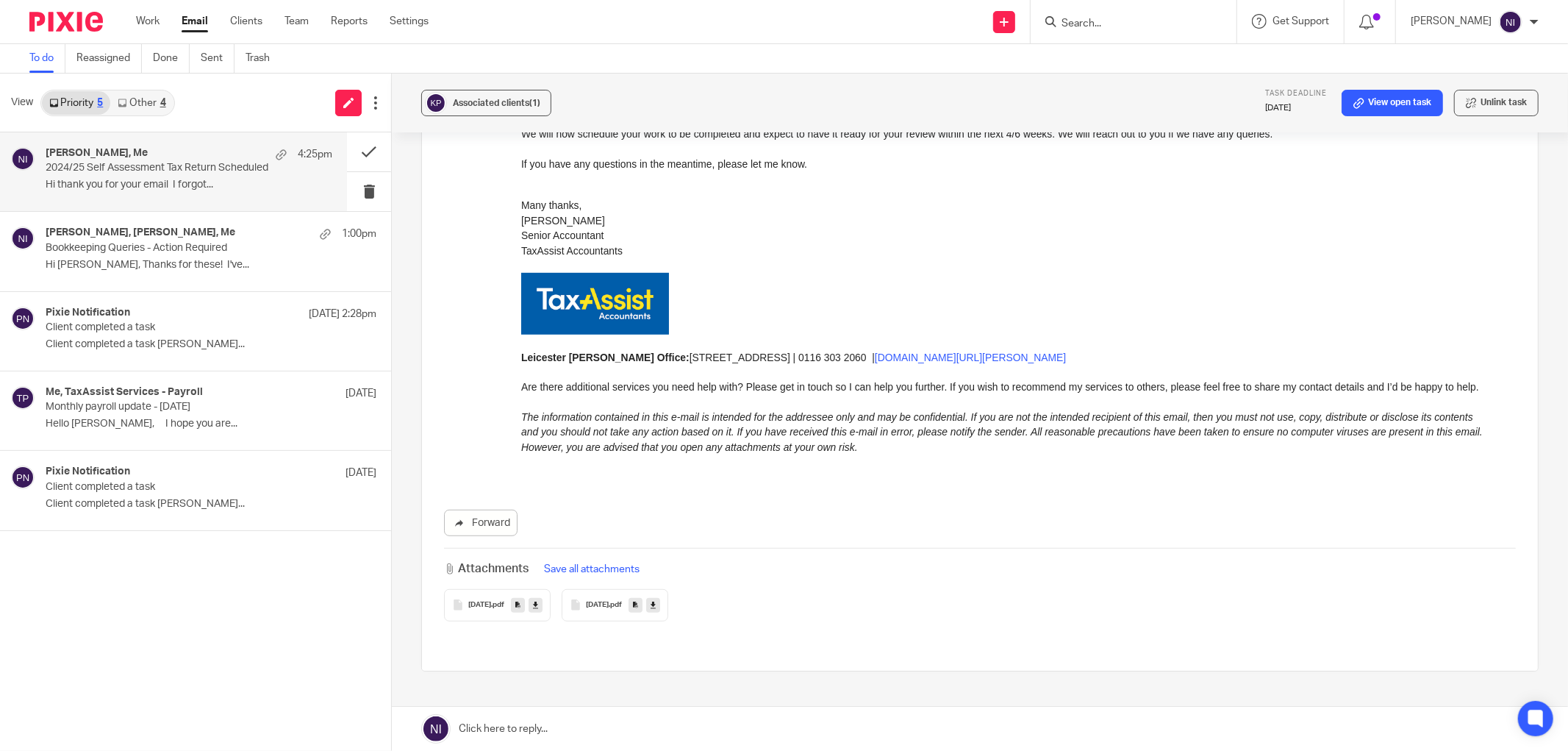
click at [596, 561] on button "Save all attachments" at bounding box center [592, 569] width 104 height 16
click at [83, 178] on div "Komal Patel, Me 4:25pm 2024/25 Self Assessment Tax Return Scheduled Hi thank yo…" at bounding box center [189, 172] width 287 height 50
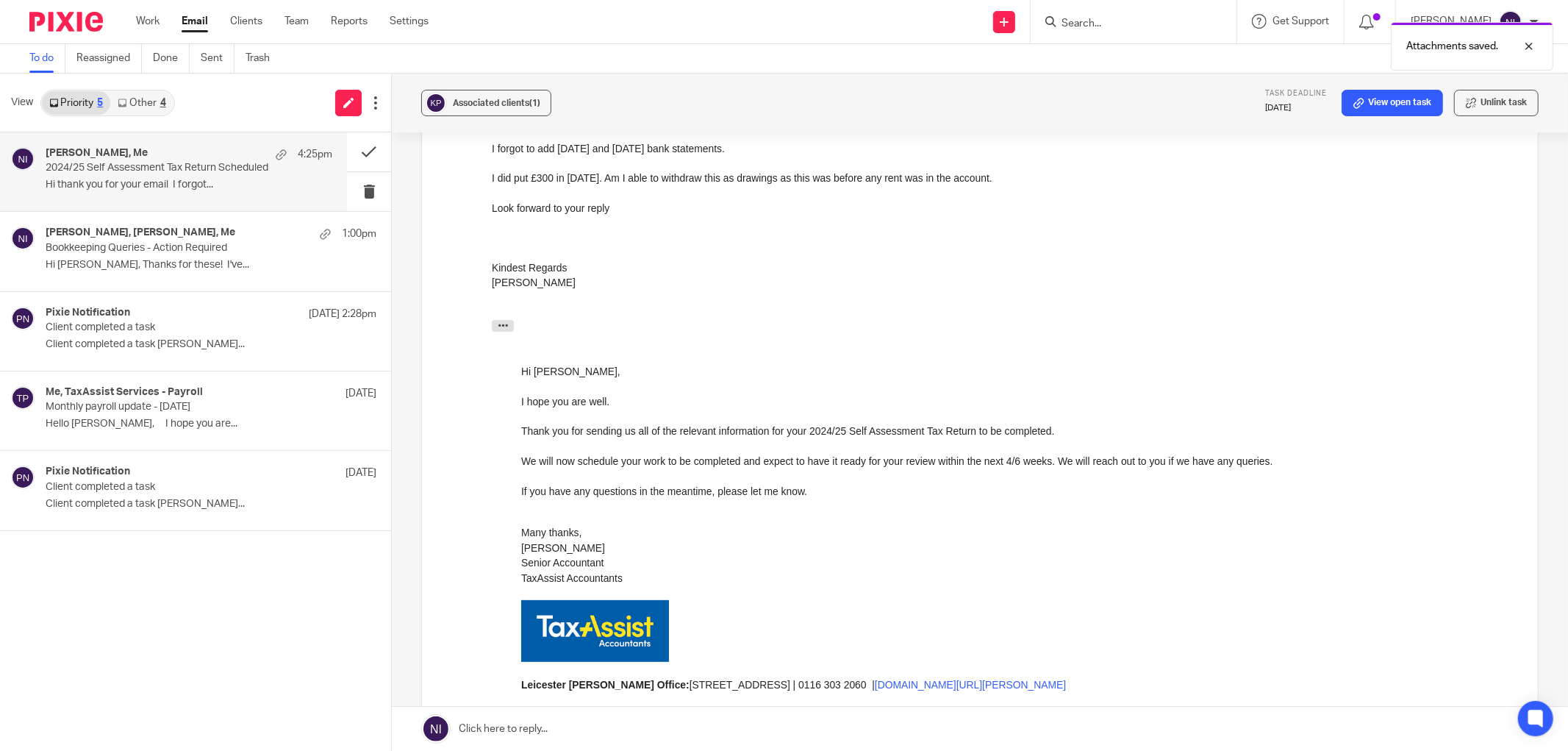
scroll to position [194, 0]
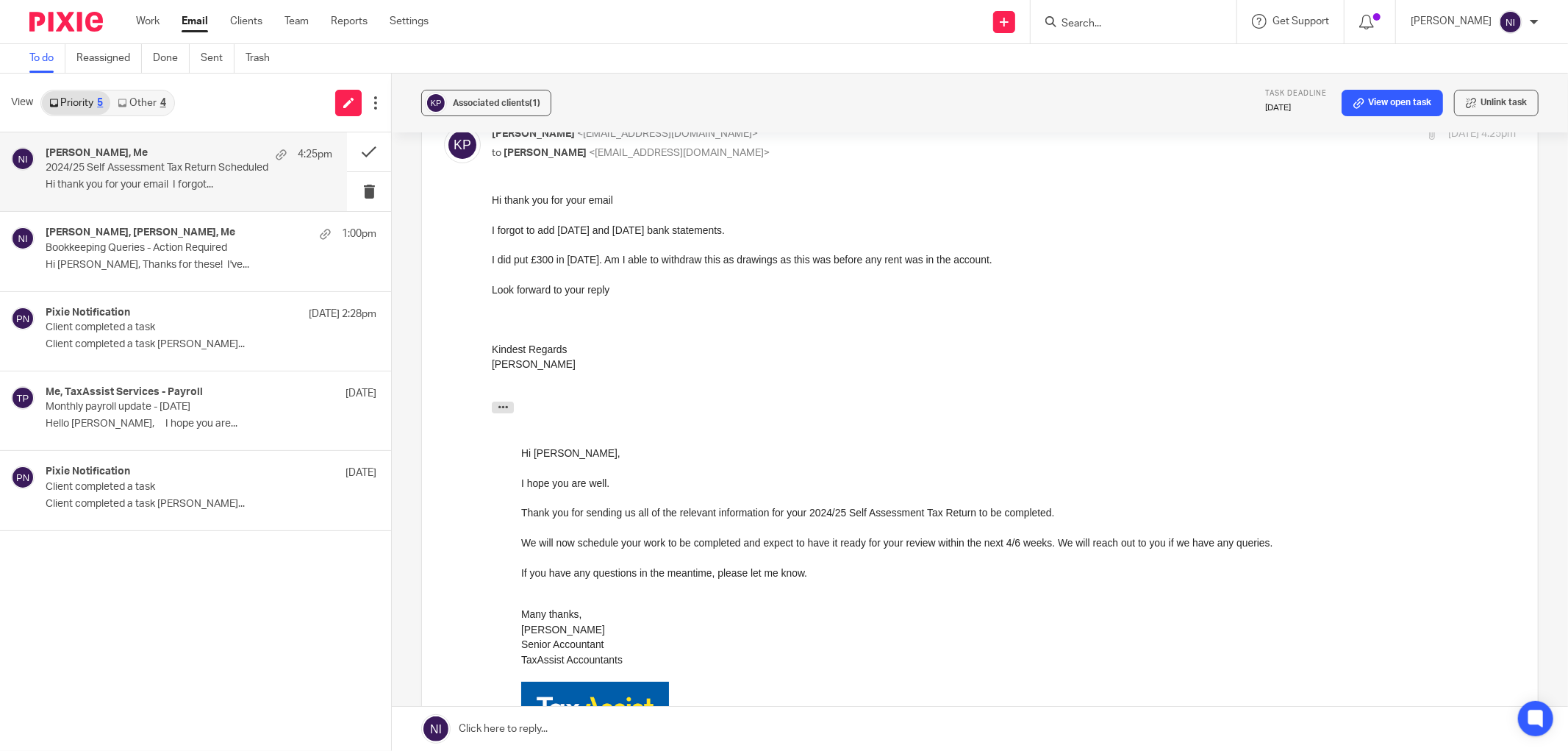
click at [563, 733] on link at bounding box center [980, 729] width 1177 height 44
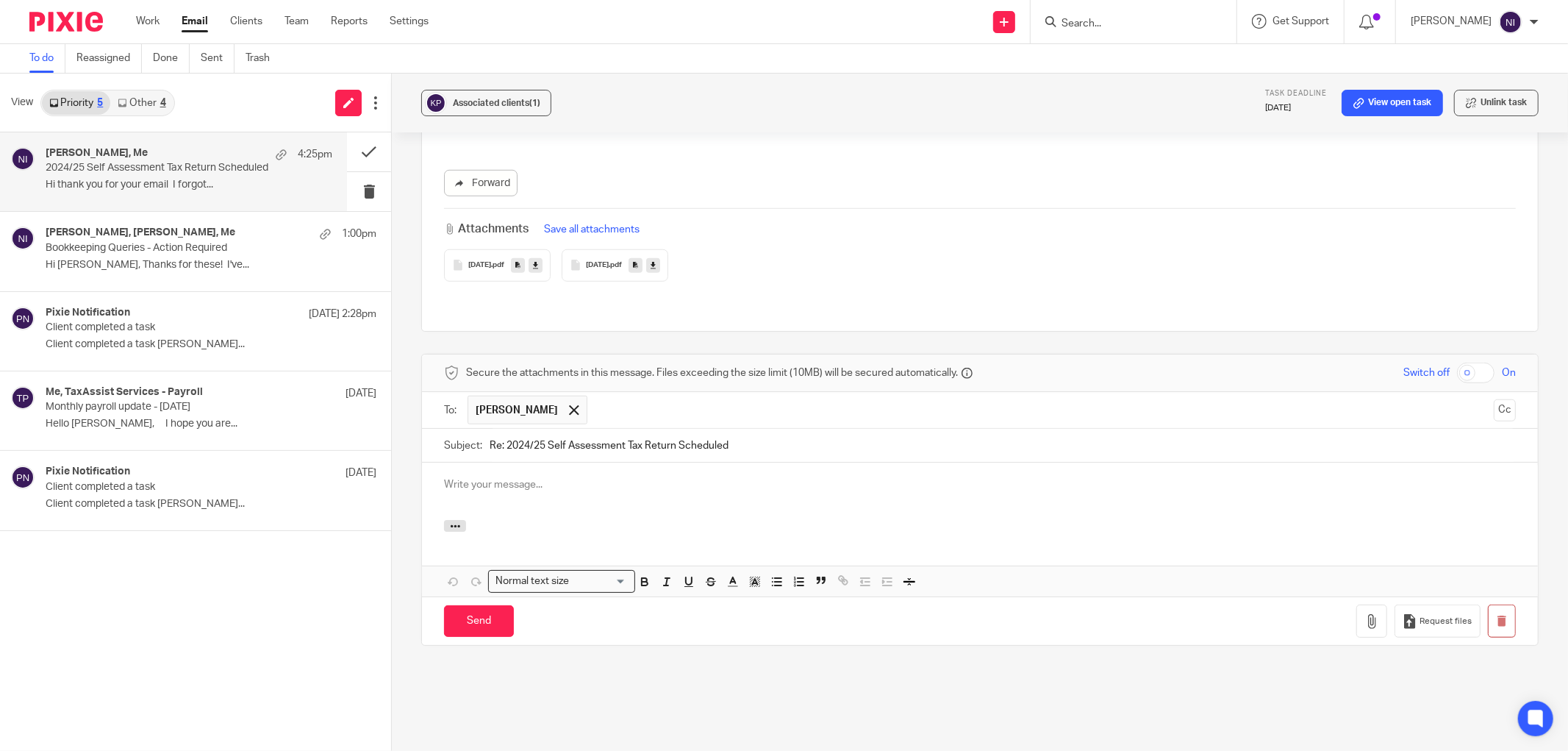
scroll to position [0, 0]
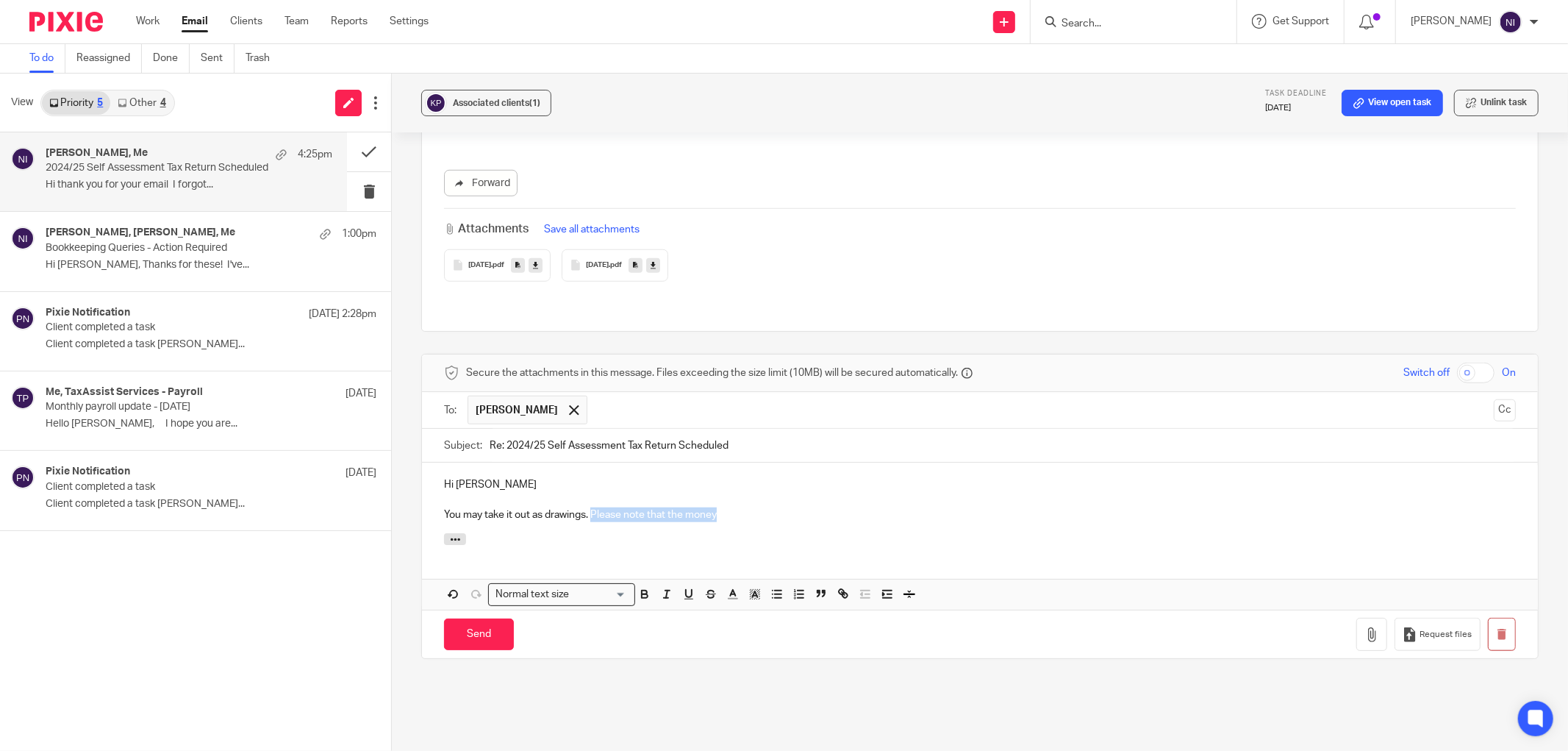
drag, startPoint x: 739, startPoint y: 487, endPoint x: 591, endPoint y: 495, distance: 148.2
click at [591, 495] on div "Hi Komal You may take it out as drawings. Please note that the money" at bounding box center [980, 498] width 1116 height 71
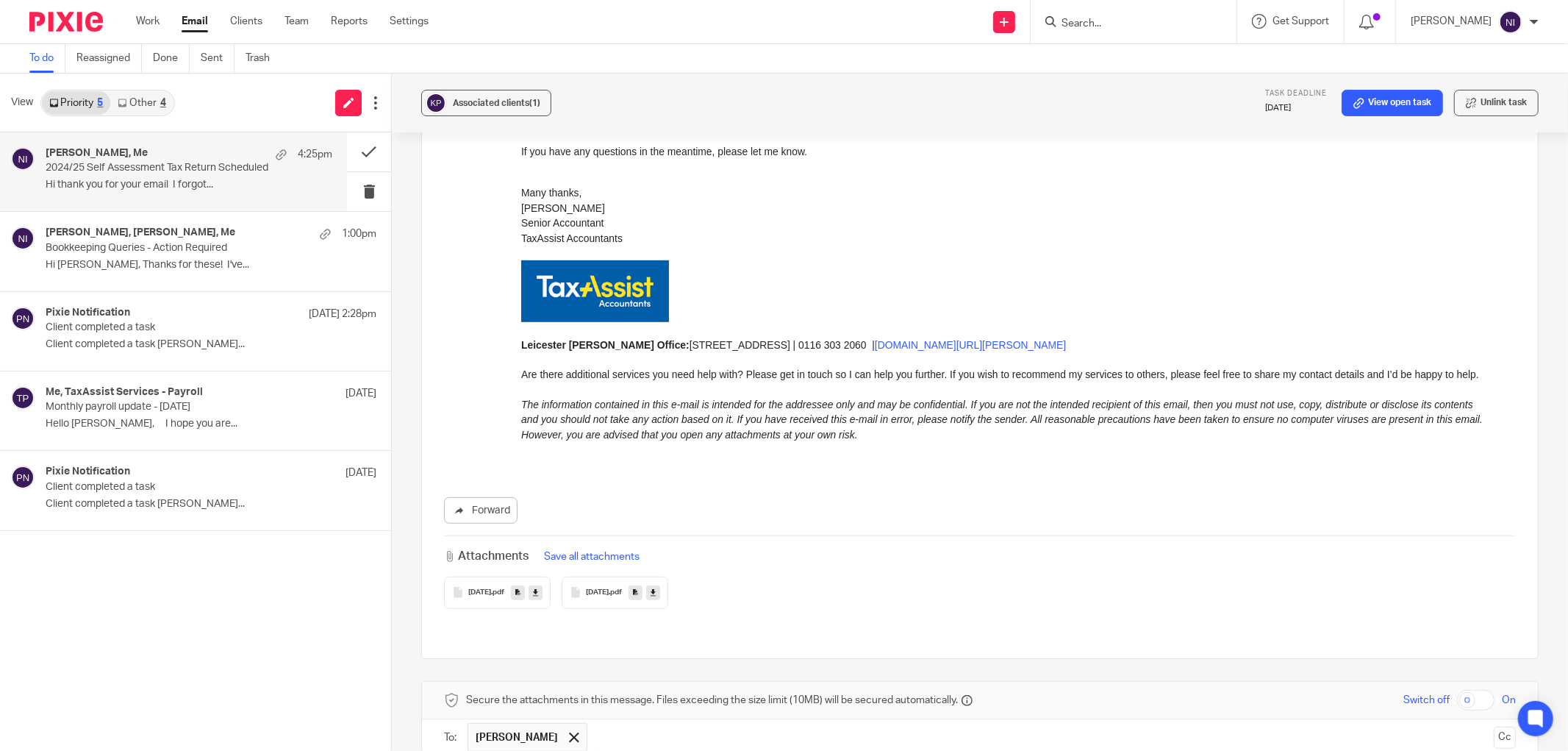
scroll to position [861, 0]
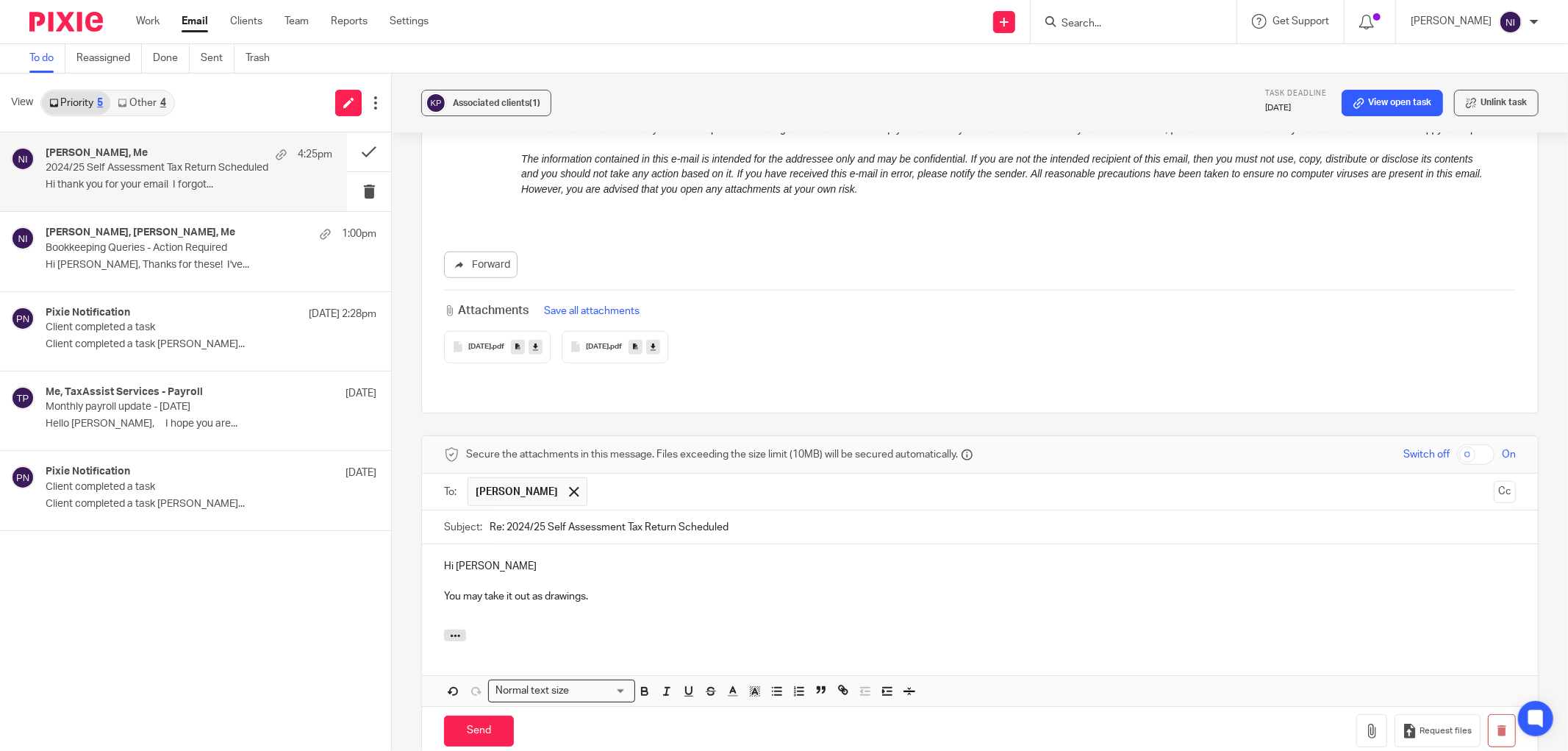
drag, startPoint x: 595, startPoint y: 570, endPoint x: 541, endPoint y: 574, distance: 54.1
click at [541, 590] on p "You may take it out as drawings." at bounding box center [980, 596] width 1072 height 15
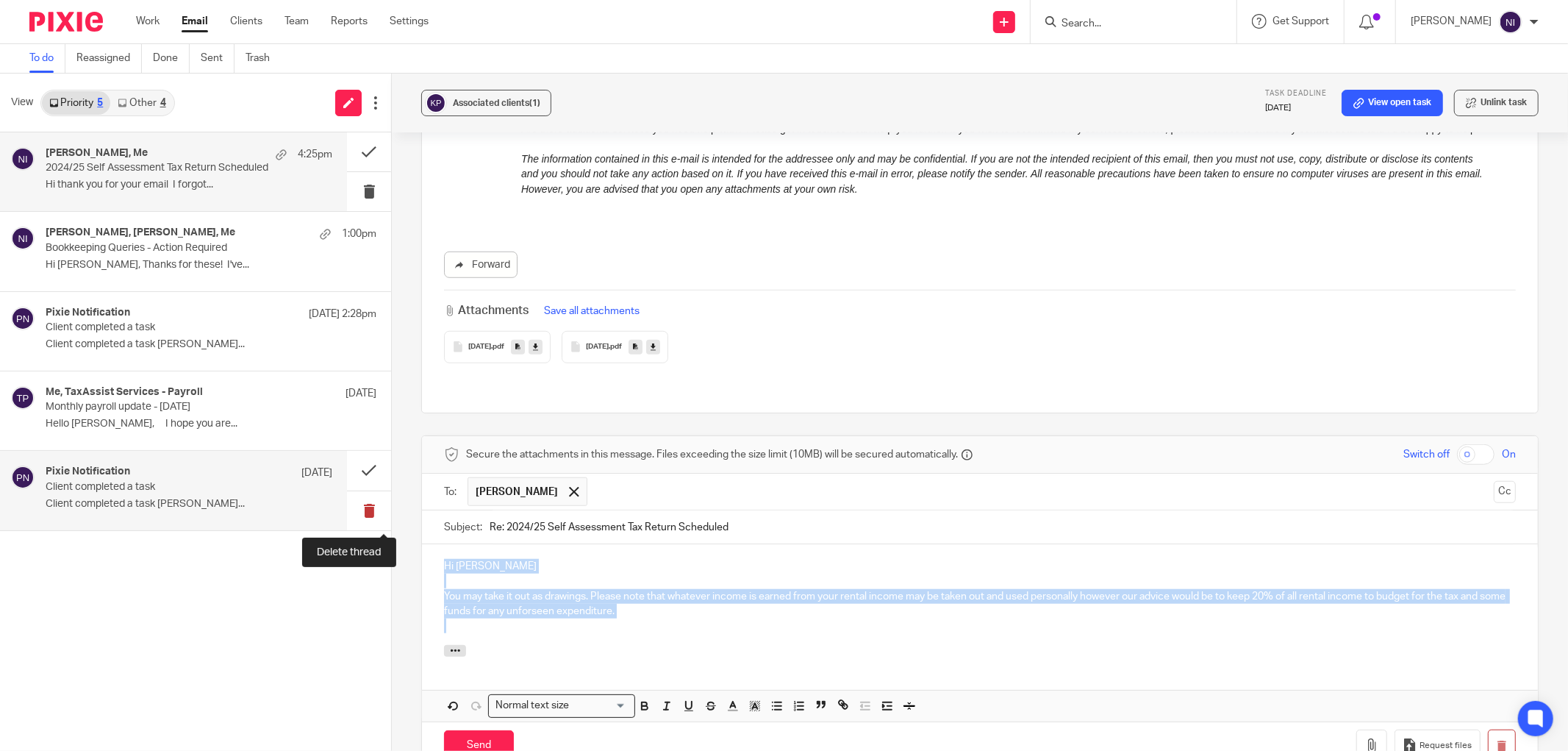
drag, startPoint x: 599, startPoint y: 575, endPoint x: 386, endPoint y: 524, distance: 219.0
click at [386, 524] on div "View Priority 5 Other 4 Komal Patel, Me 4:25pm 2024/25 Self Assessment Tax Retu…" at bounding box center [784, 412] width 1568 height 678
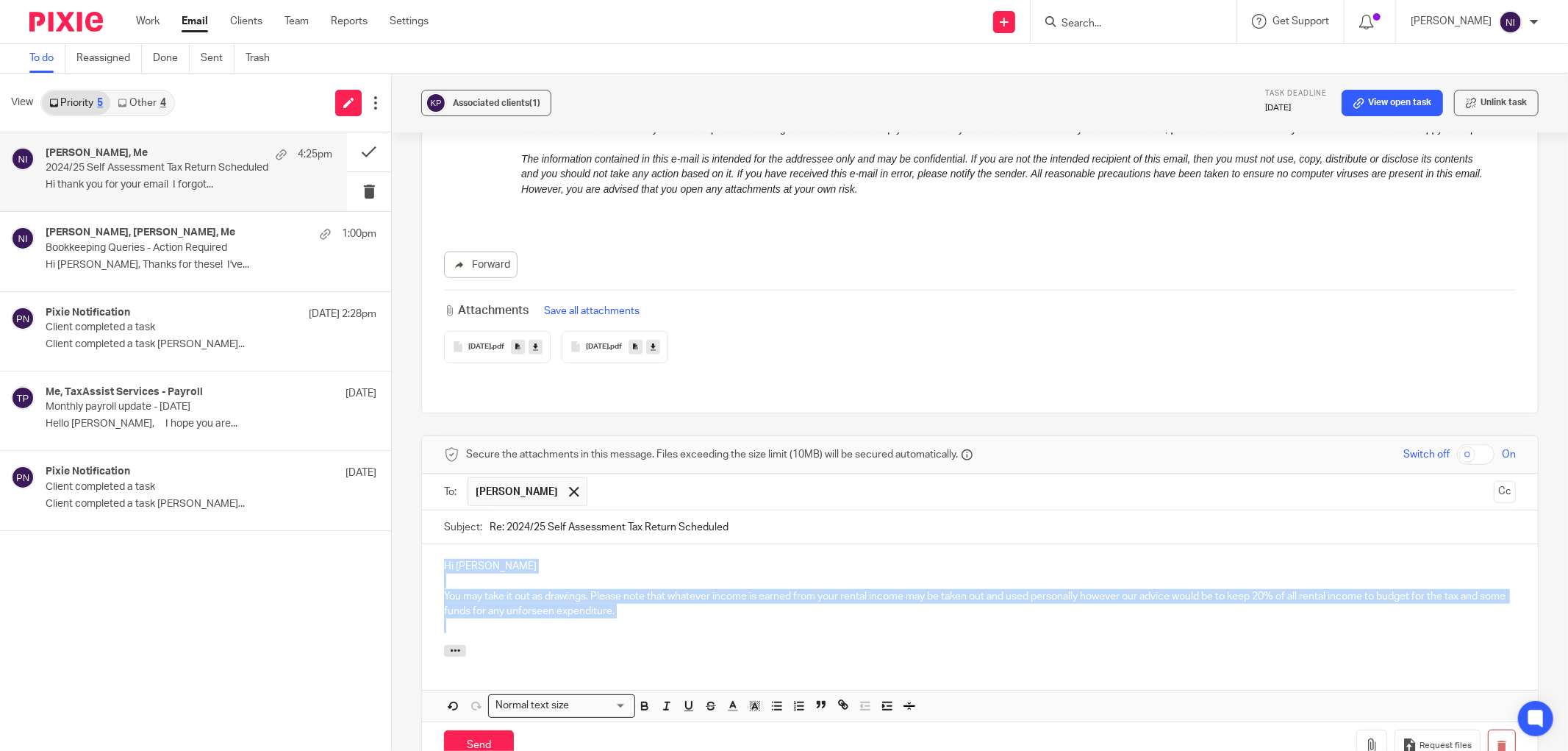
copy div "Hi Komal You may take it out as drawings. Please note that whatever income is e…"
click at [526, 559] on p "Hi Komal" at bounding box center [980, 566] width 1072 height 15
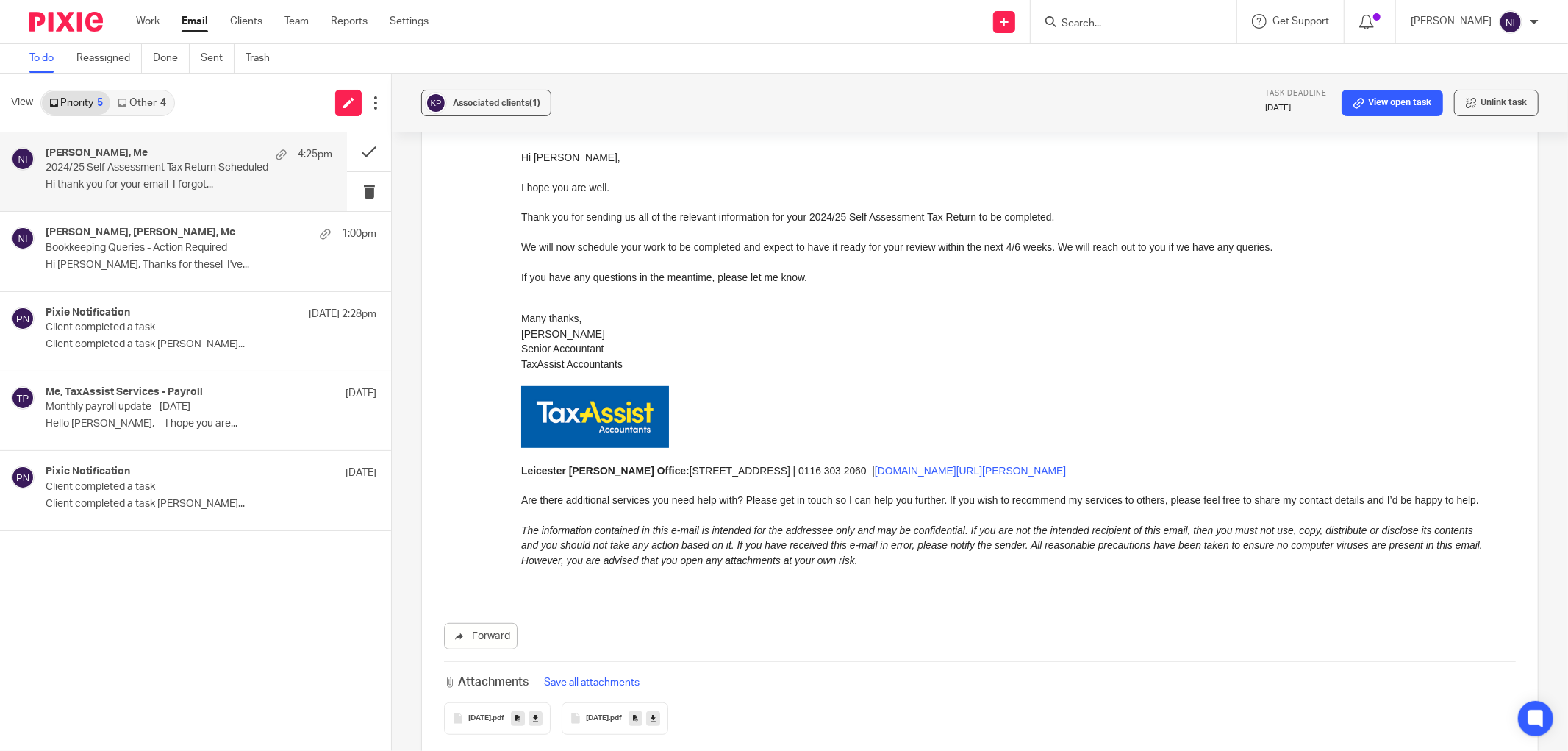
scroll to position [981, 0]
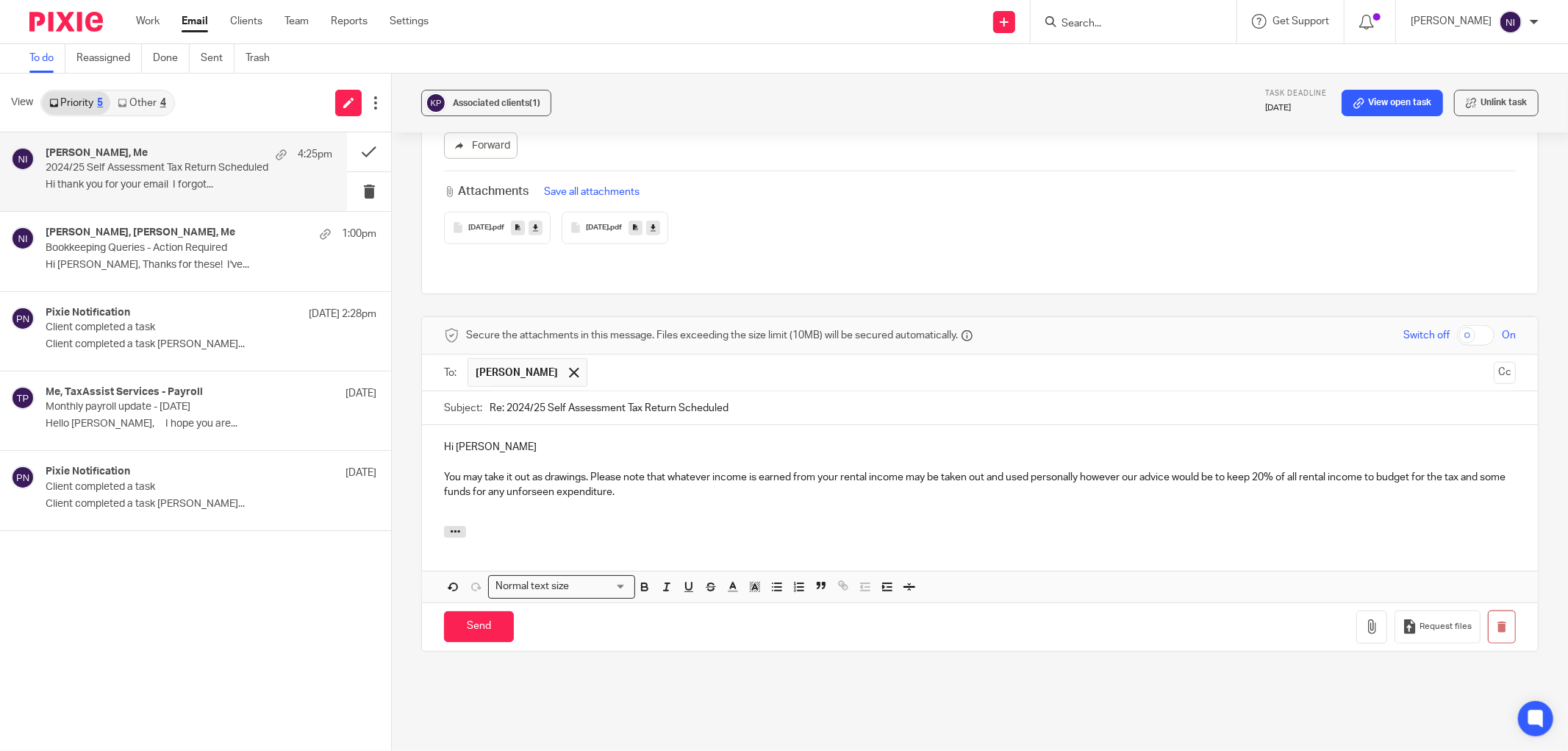
click at [638, 500] on p at bounding box center [980, 507] width 1072 height 15
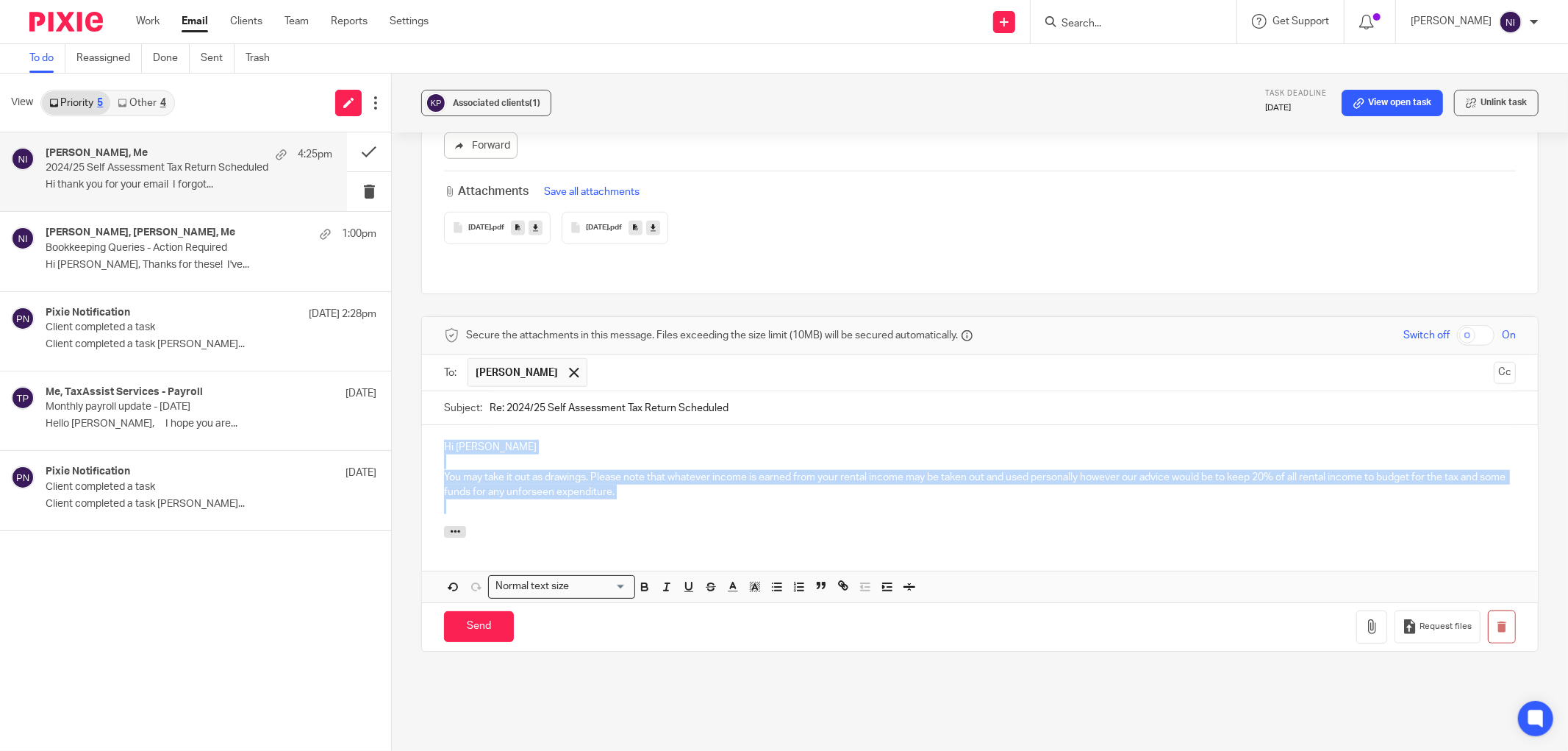
drag, startPoint x: 576, startPoint y: 443, endPoint x: 401, endPoint y: 378, distance: 186.7
click at [401, 378] on div "Associated clients (1) Task deadline 13 Sep 2025 View open task Unlink task 202…" at bounding box center [980, 412] width 1177 height 678
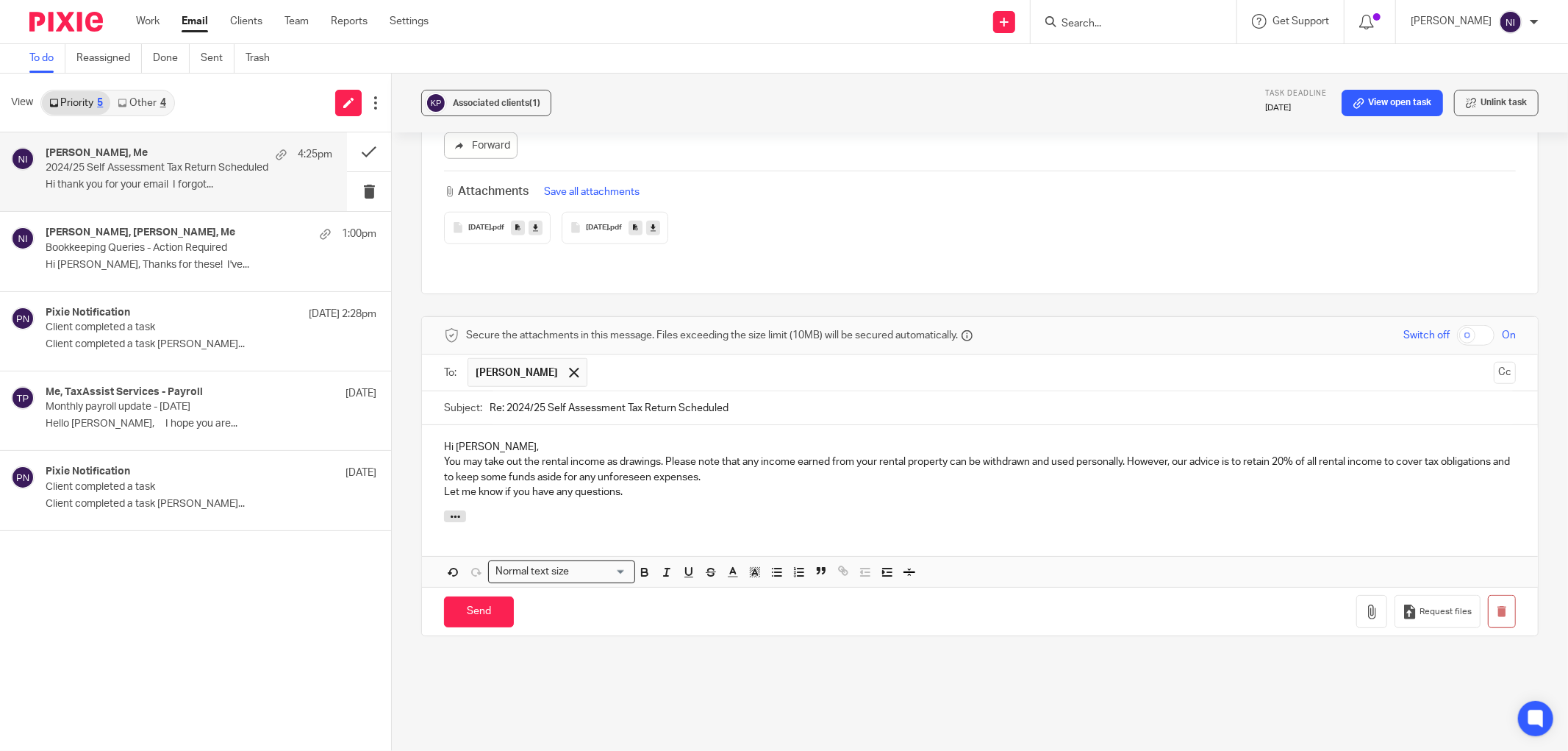
click at [444, 455] on p "You may take out the rental income as drawings. Please note that any income ear…" at bounding box center [980, 469] width 1072 height 30
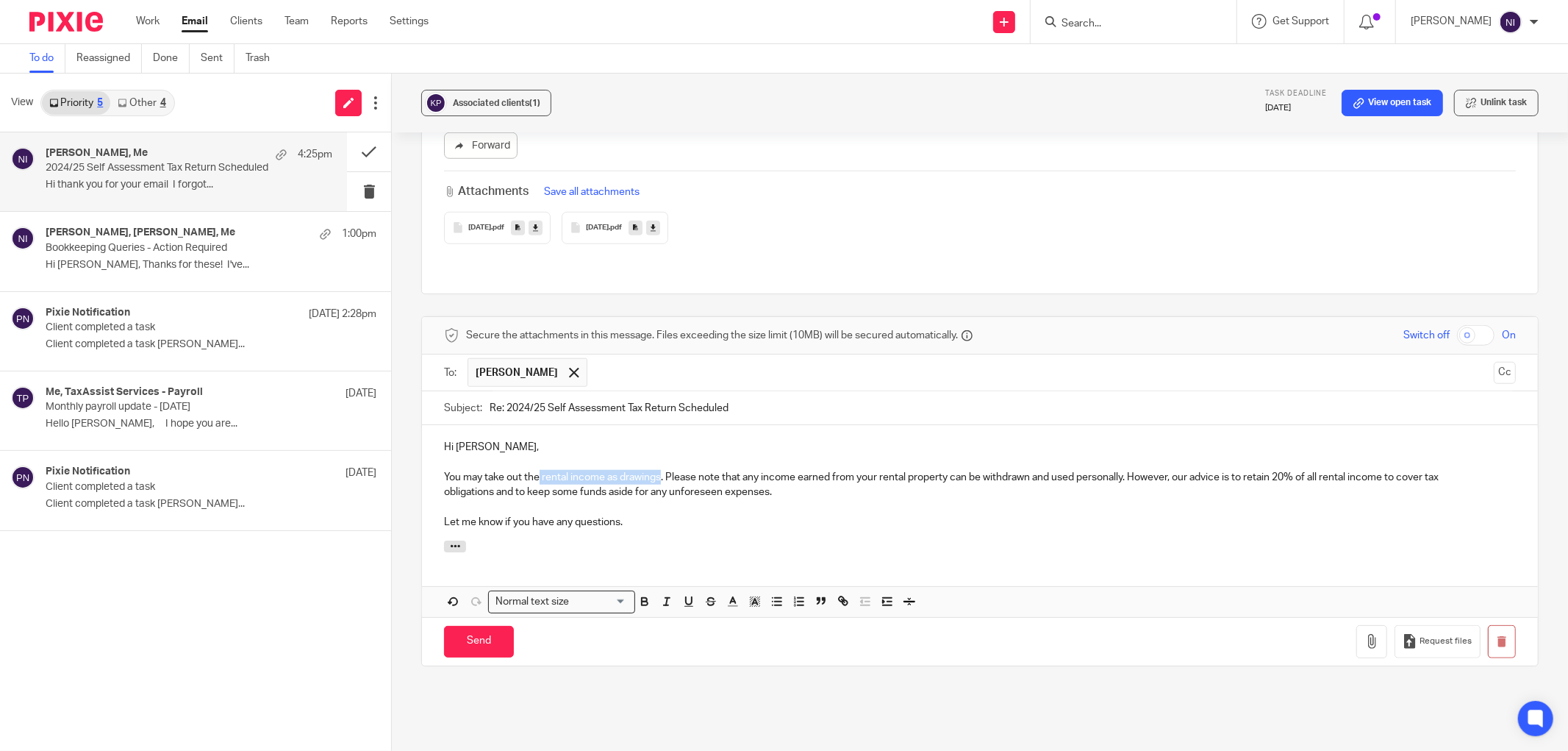
drag, startPoint x: 658, startPoint y: 447, endPoint x: 536, endPoint y: 447, distance: 122.0
click at [536, 470] on p "You may take out the rental income as drawings. Please note that any income ear…" at bounding box center [980, 477] width 1072 height 15
click at [535, 470] on p "You may take out the rental income as drawings. Please note that any income ear…" at bounding box center [980, 477] width 1072 height 15
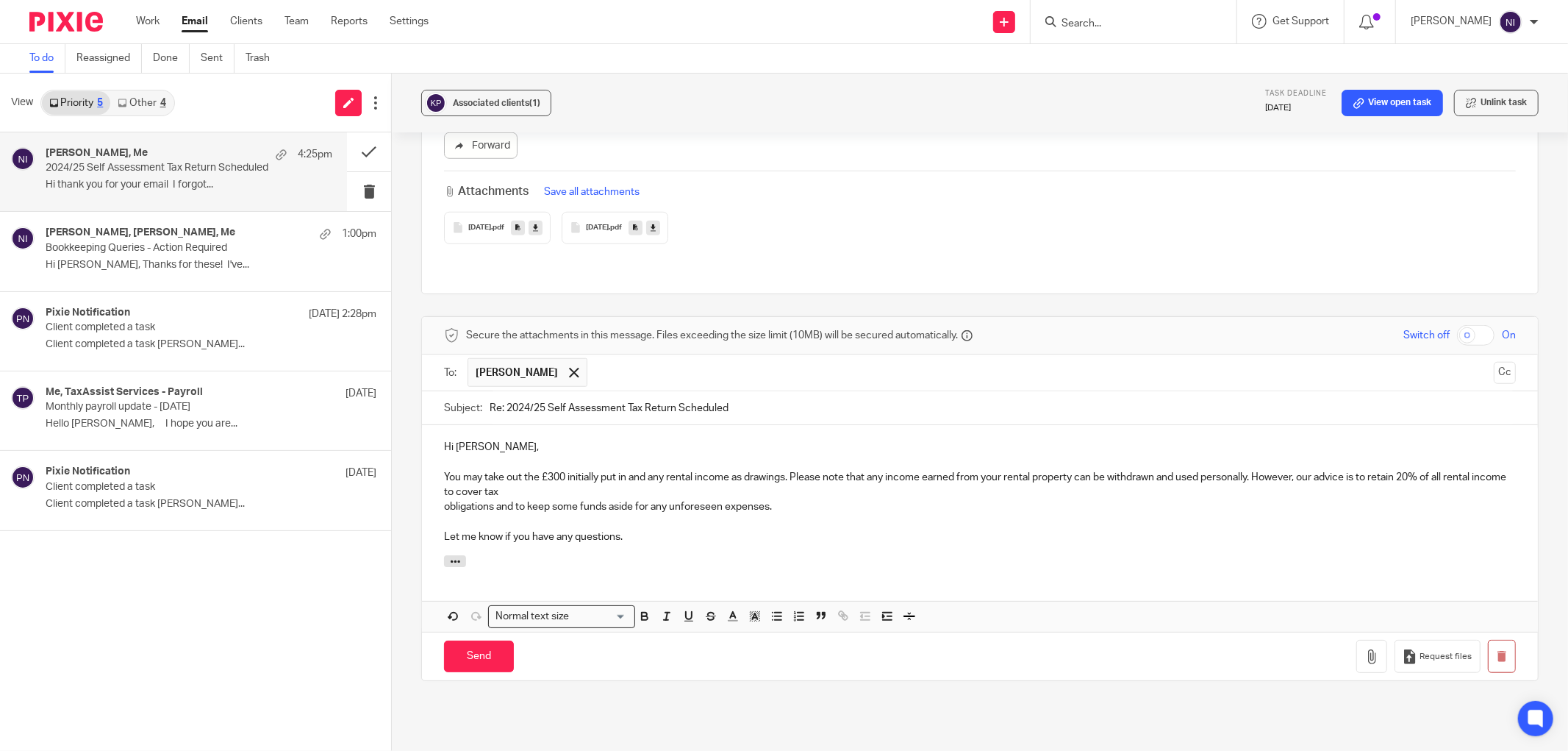
click at [785, 470] on p "You may take out the £300 initially put in and any rental income as drawings. P…" at bounding box center [980, 484] width 1072 height 30
drag, startPoint x: 784, startPoint y: 446, endPoint x: 627, endPoint y: 451, distance: 157.1
click at [627, 470] on p "You may take out the £300 initially put in and any rental income as drawings. P…" at bounding box center [980, 484] width 1072 height 30
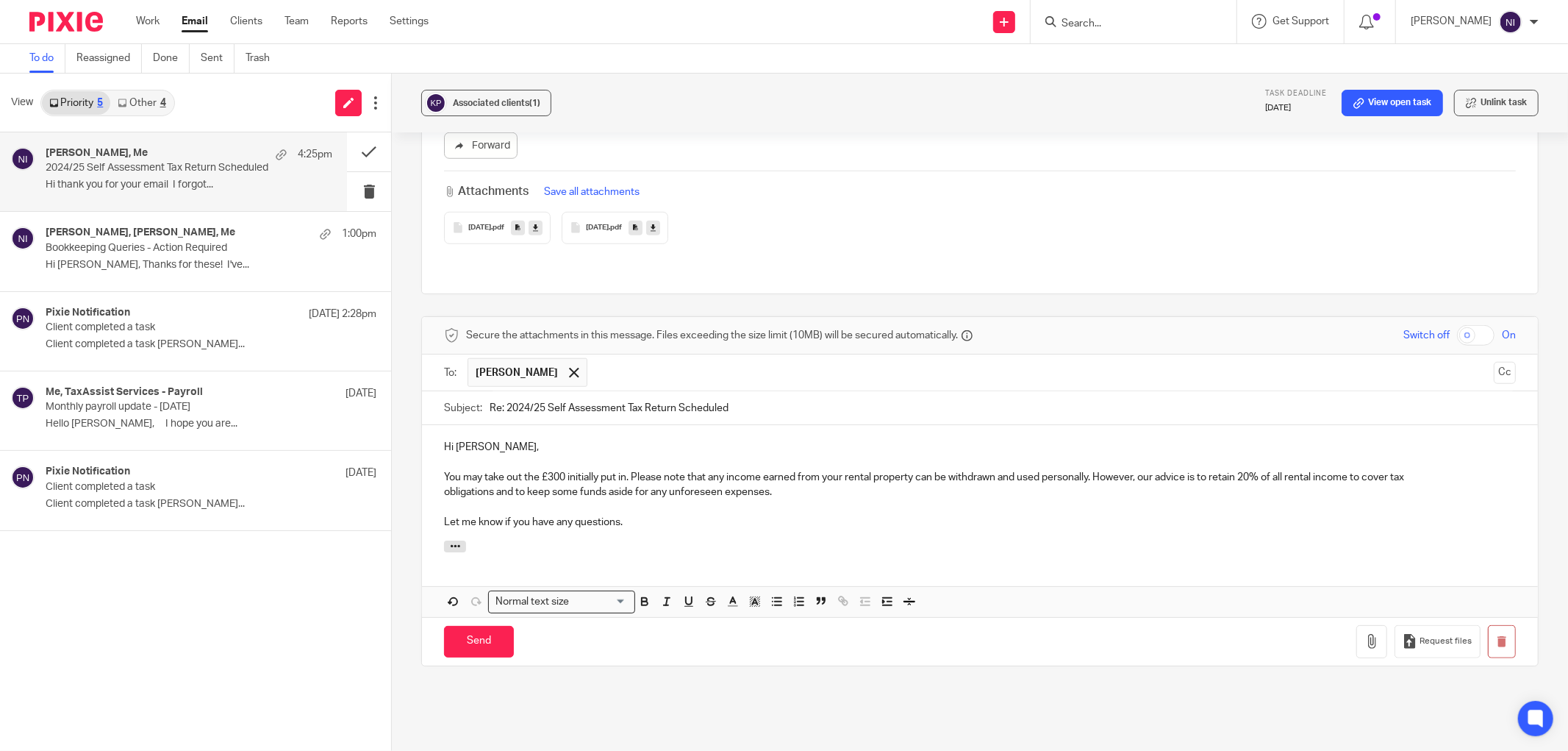
click at [784, 470] on p "You may take out the £300 initially put in. Please note that any income earned …" at bounding box center [980, 477] width 1072 height 15
click at [570, 515] on p "Let me know if you have any questions." at bounding box center [980, 522] width 1072 height 15
click at [708, 500] on p at bounding box center [980, 507] width 1072 height 15
click at [465, 626] on input "Send" at bounding box center [479, 642] width 70 height 32
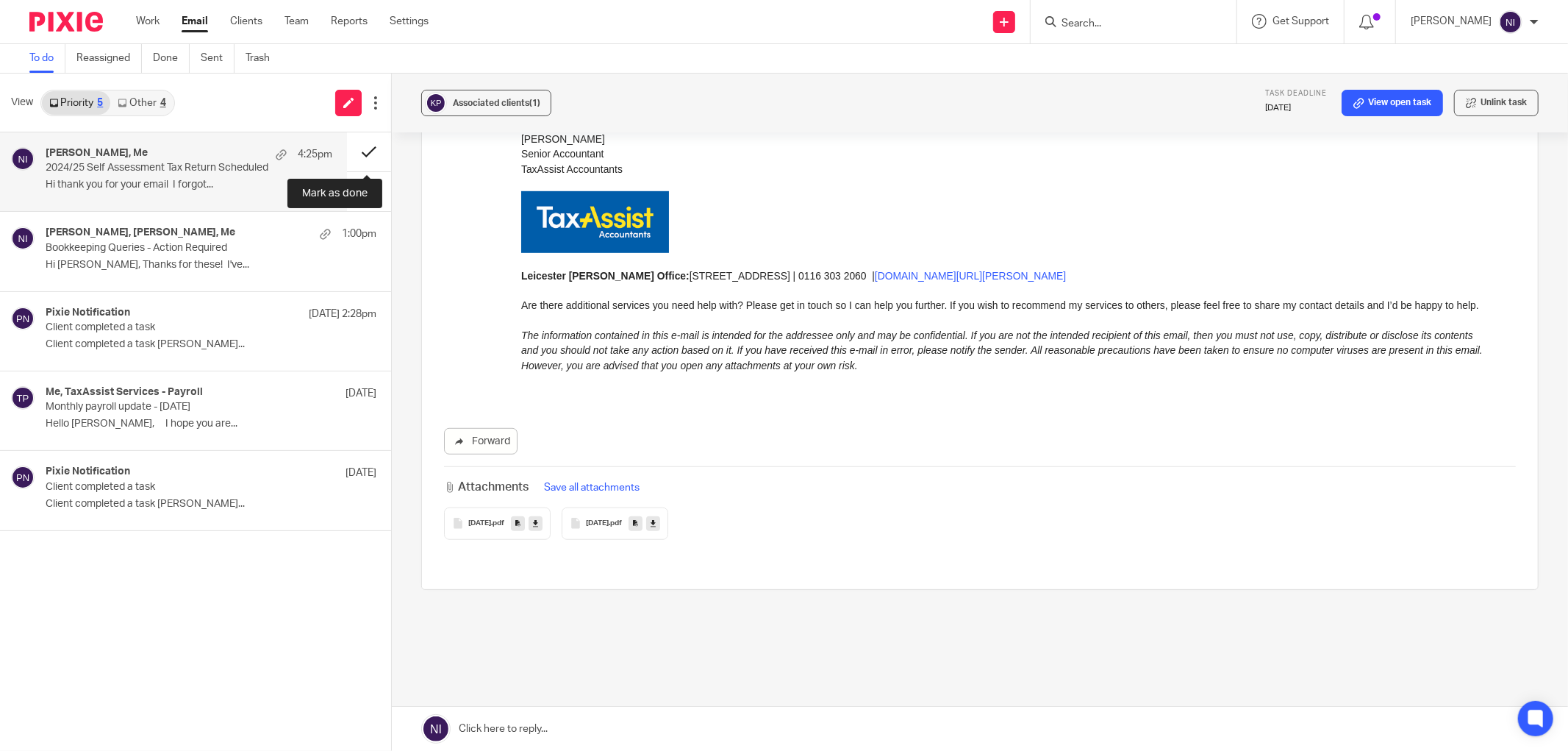
click at [371, 149] on button at bounding box center [369, 152] width 44 height 39
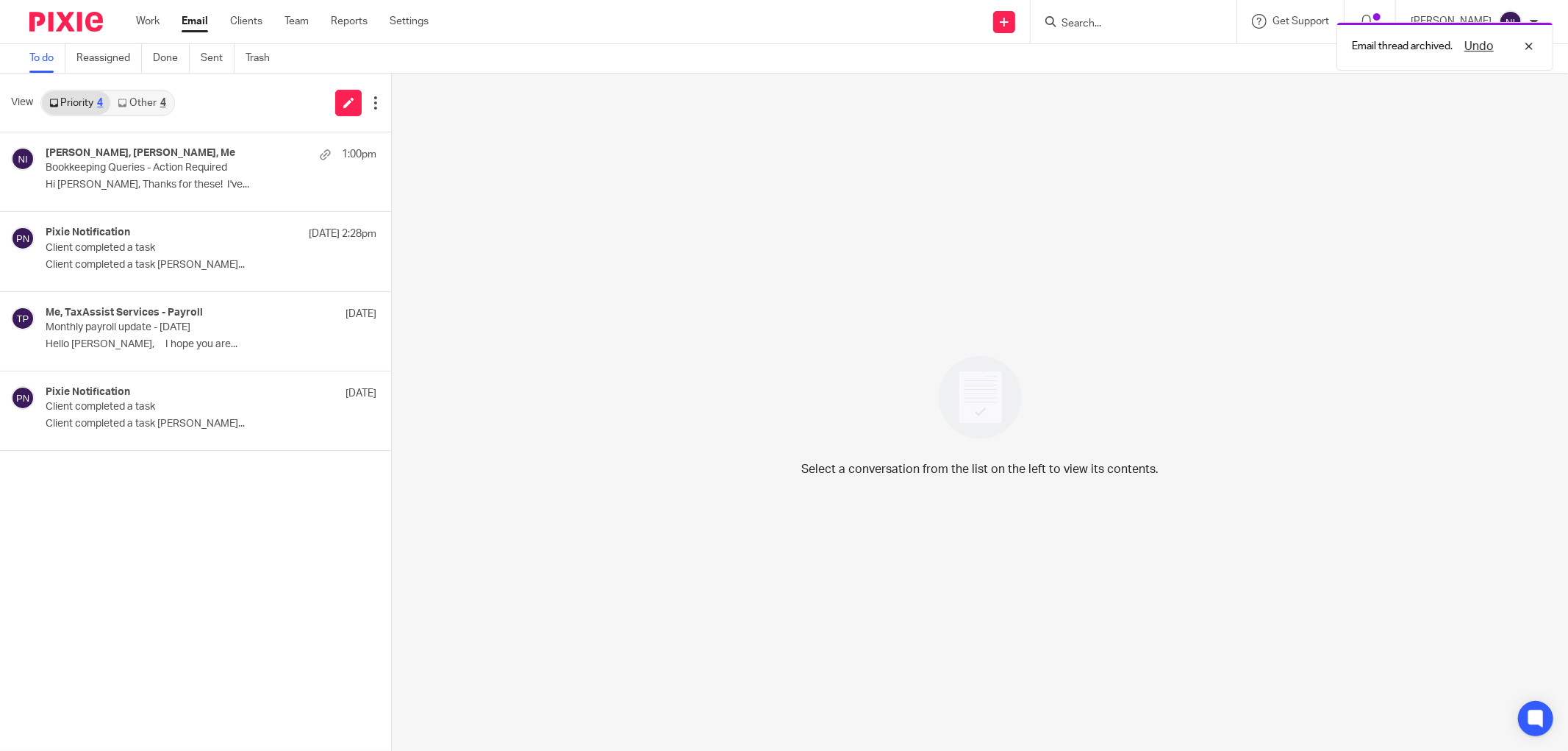
click at [150, 103] on link "Other 4" at bounding box center [141, 103] width 62 height 24
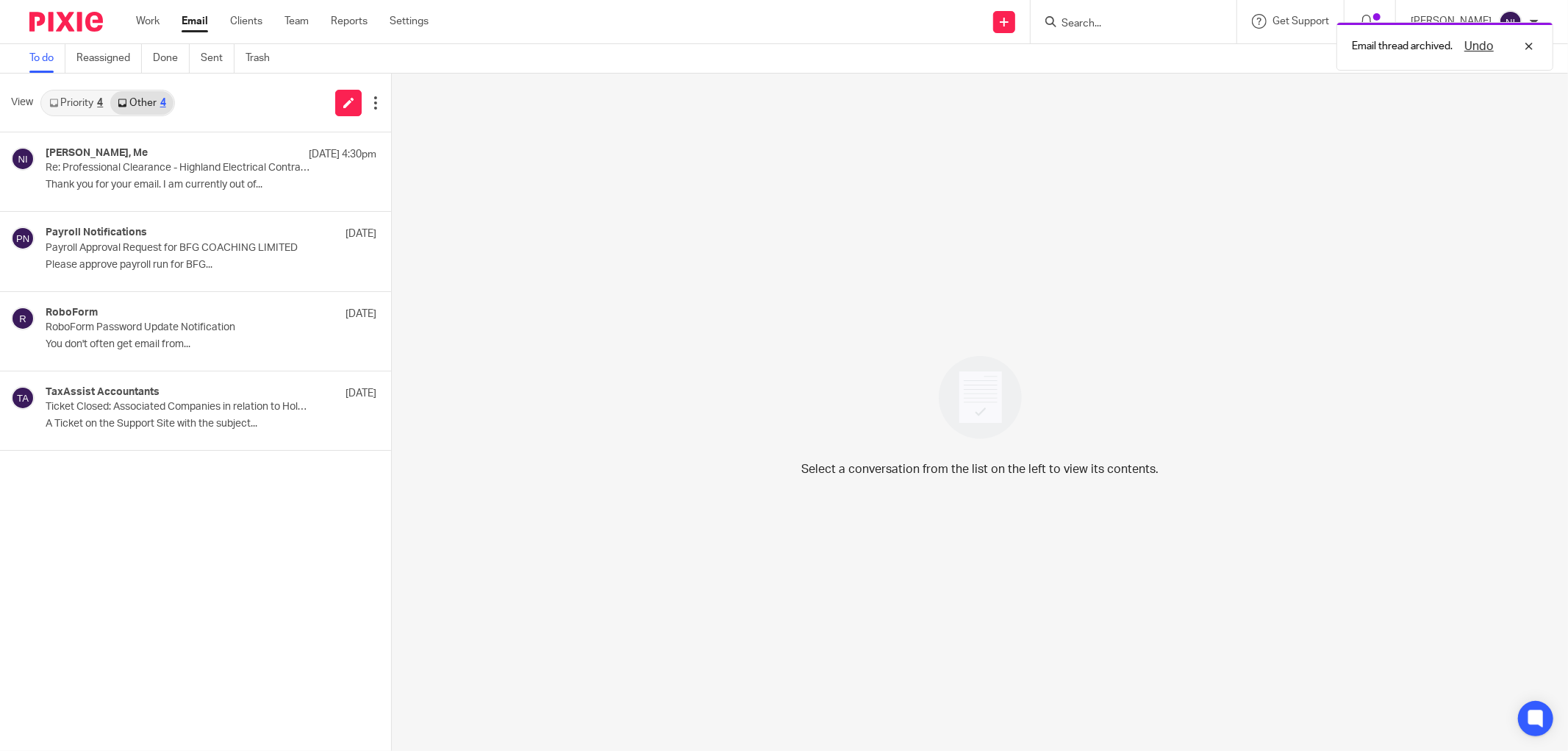
click at [85, 94] on link "Priority 4" at bounding box center [76, 103] width 68 height 24
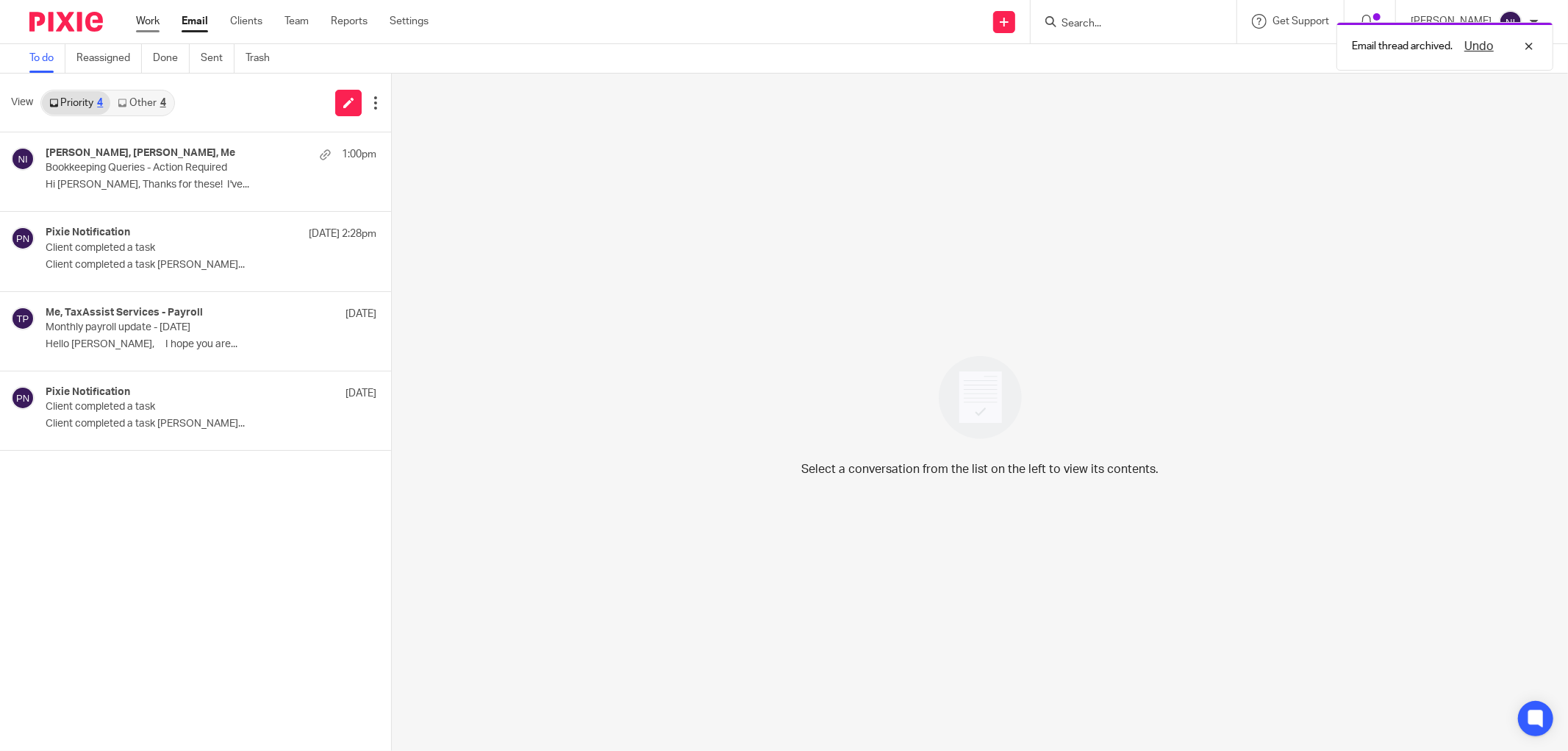
click at [145, 19] on link "Work" at bounding box center [148, 21] width 24 height 15
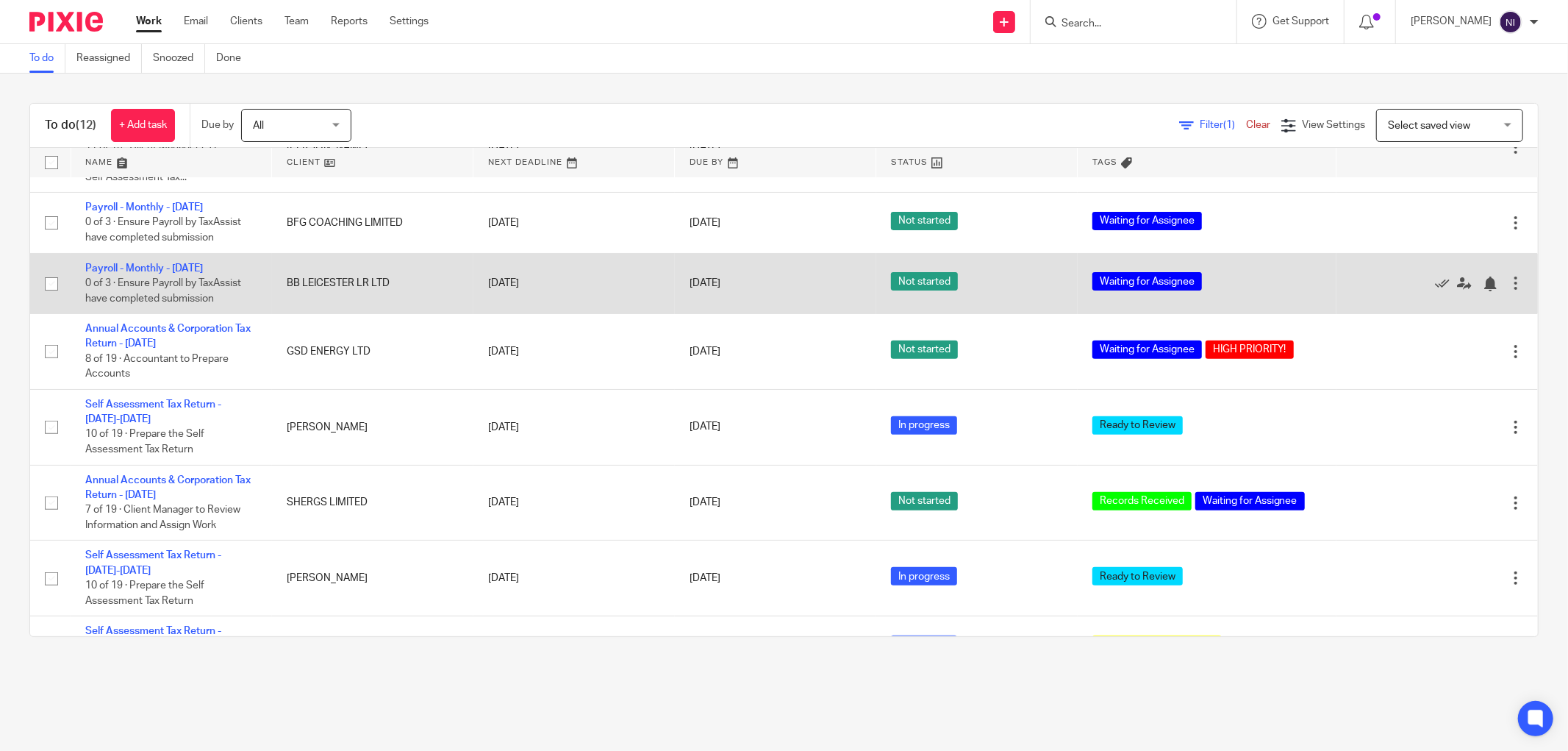
scroll to position [458, 0]
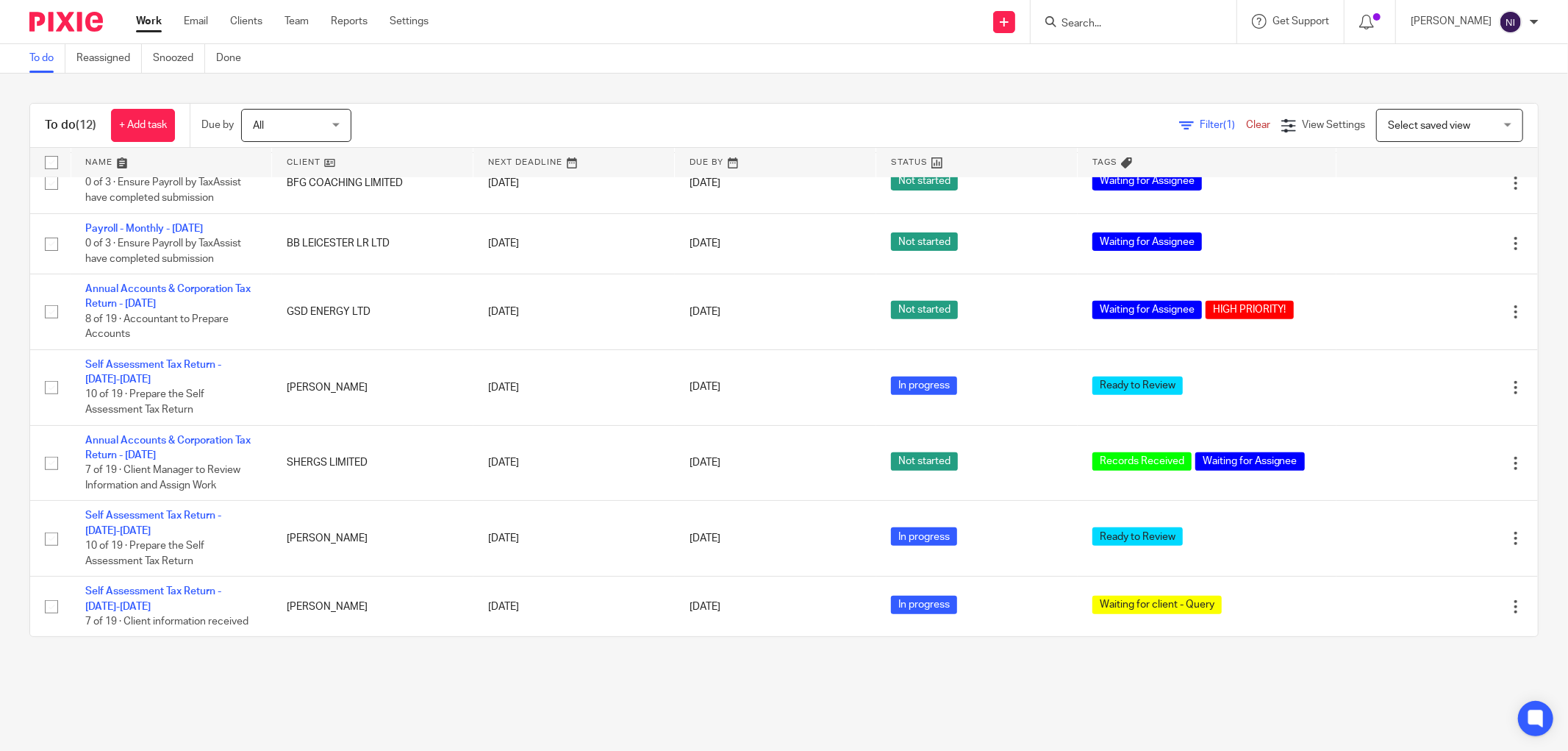
click at [126, 159] on link at bounding box center [172, 162] width 201 height 29
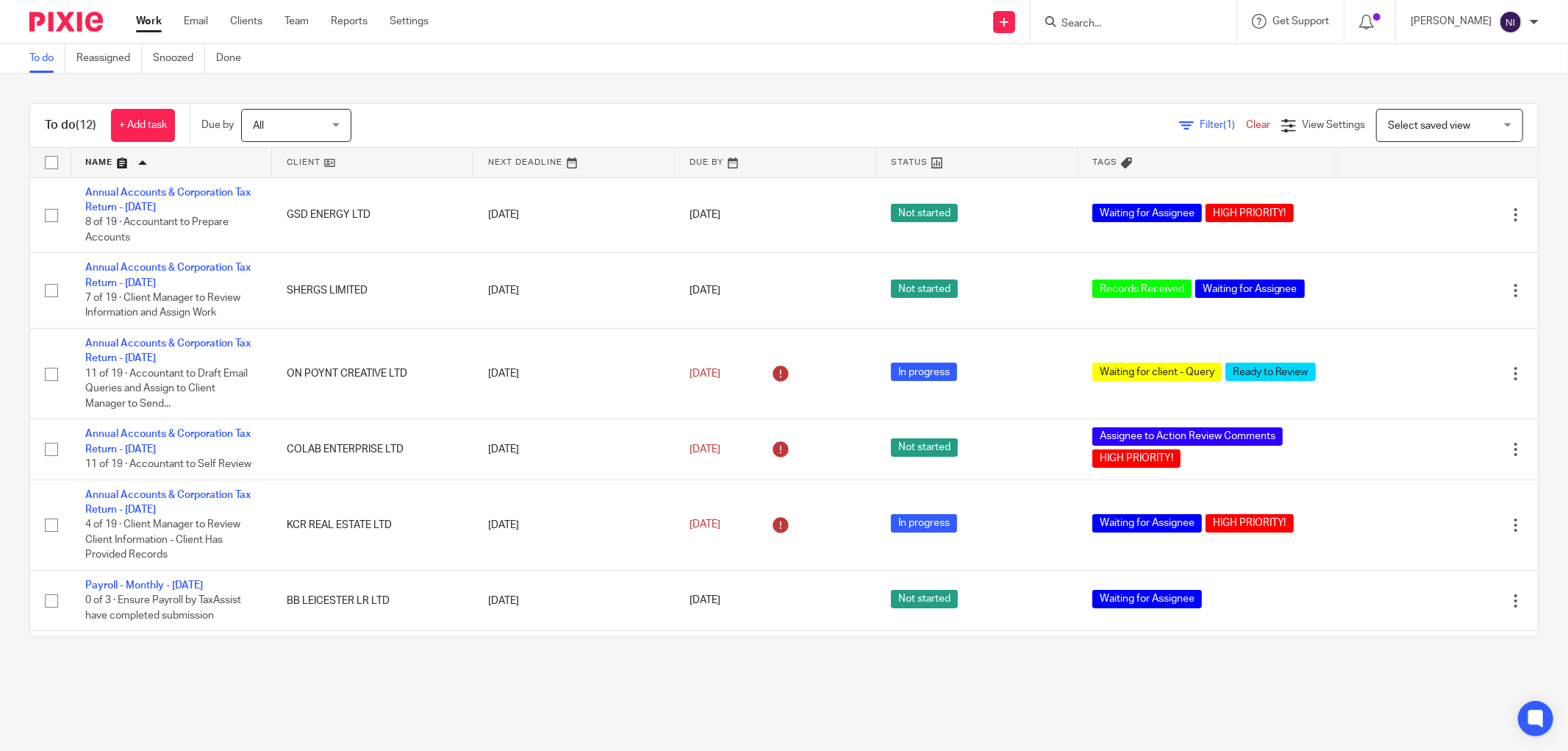
scroll to position [326, 0]
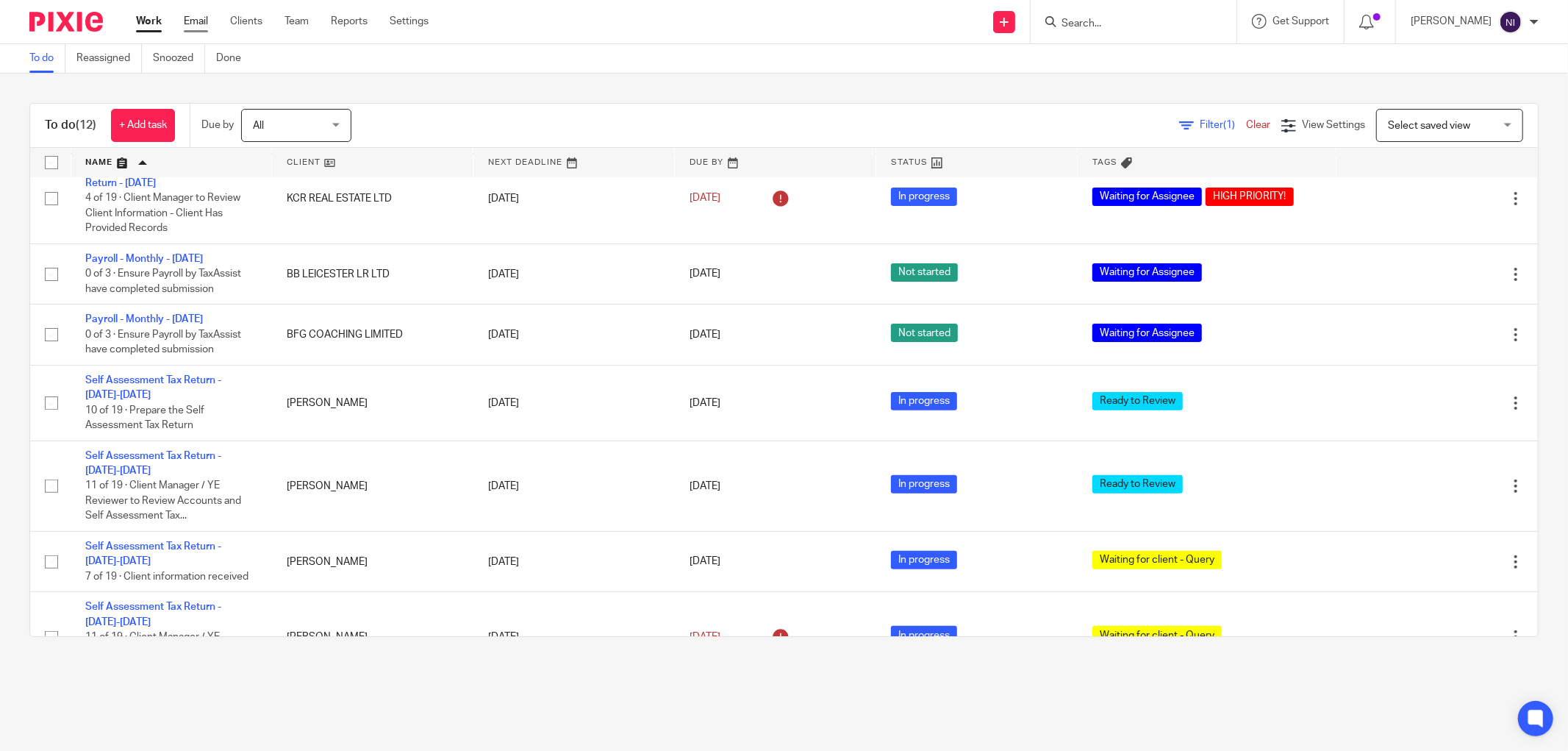
click at [189, 23] on link "Email" at bounding box center [196, 21] width 24 height 15
click at [167, 60] on link "Snoozed" at bounding box center [178, 59] width 52 height 29
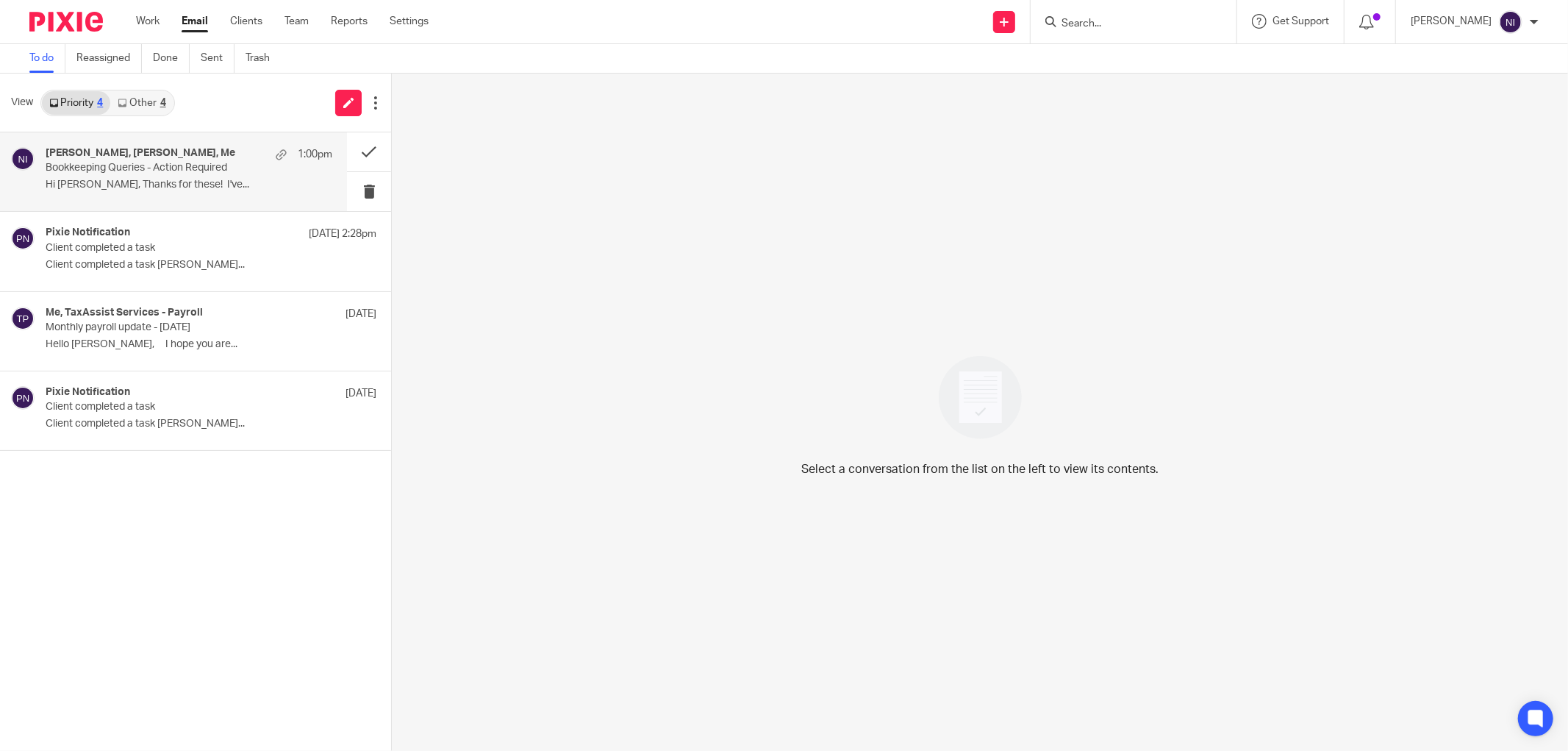
click at [135, 160] on div "[PERSON_NAME], [PERSON_NAME], Me 1:00pm" at bounding box center [189, 154] width 287 height 15
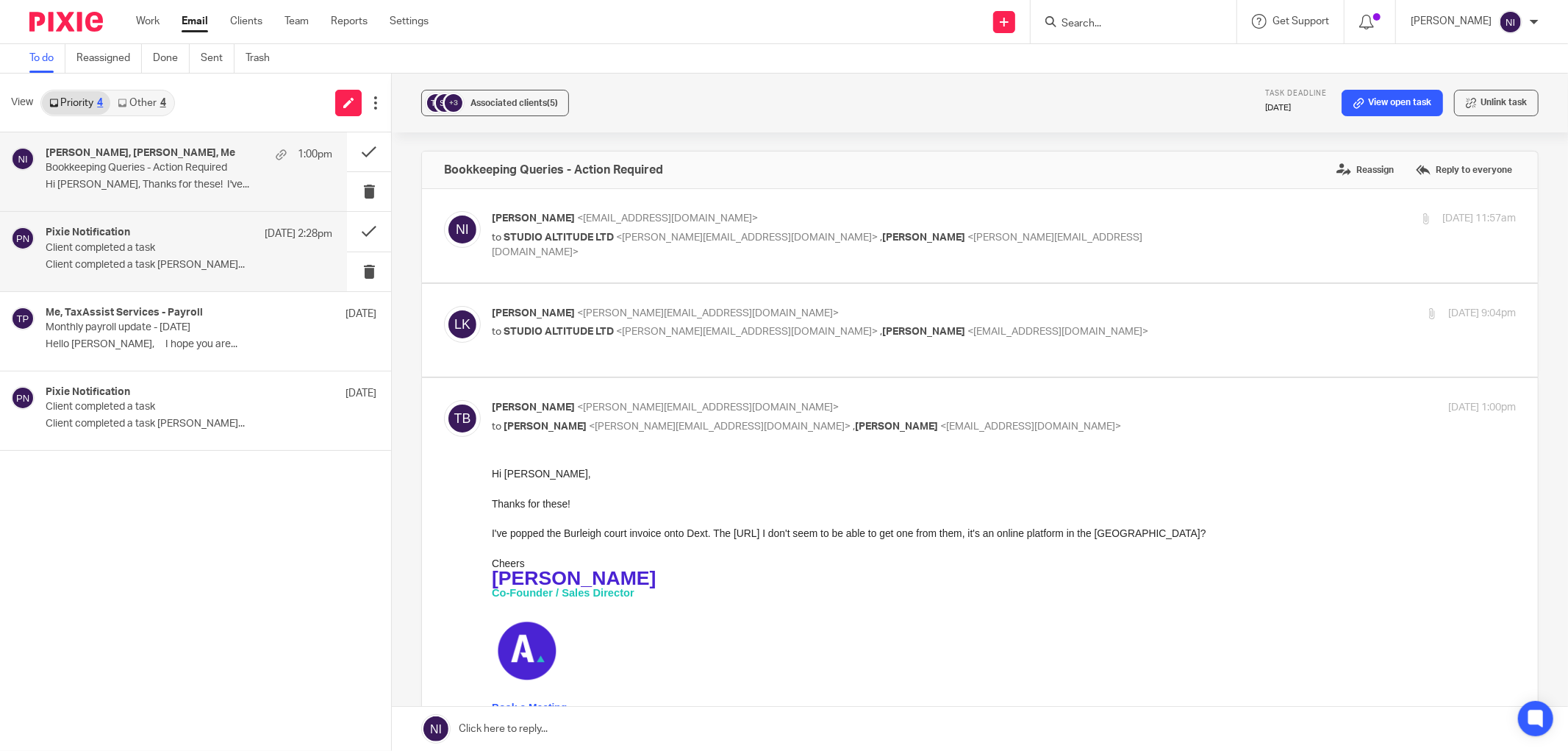
click at [120, 238] on h4 "Pixie Notification" at bounding box center [87, 232] width 85 height 13
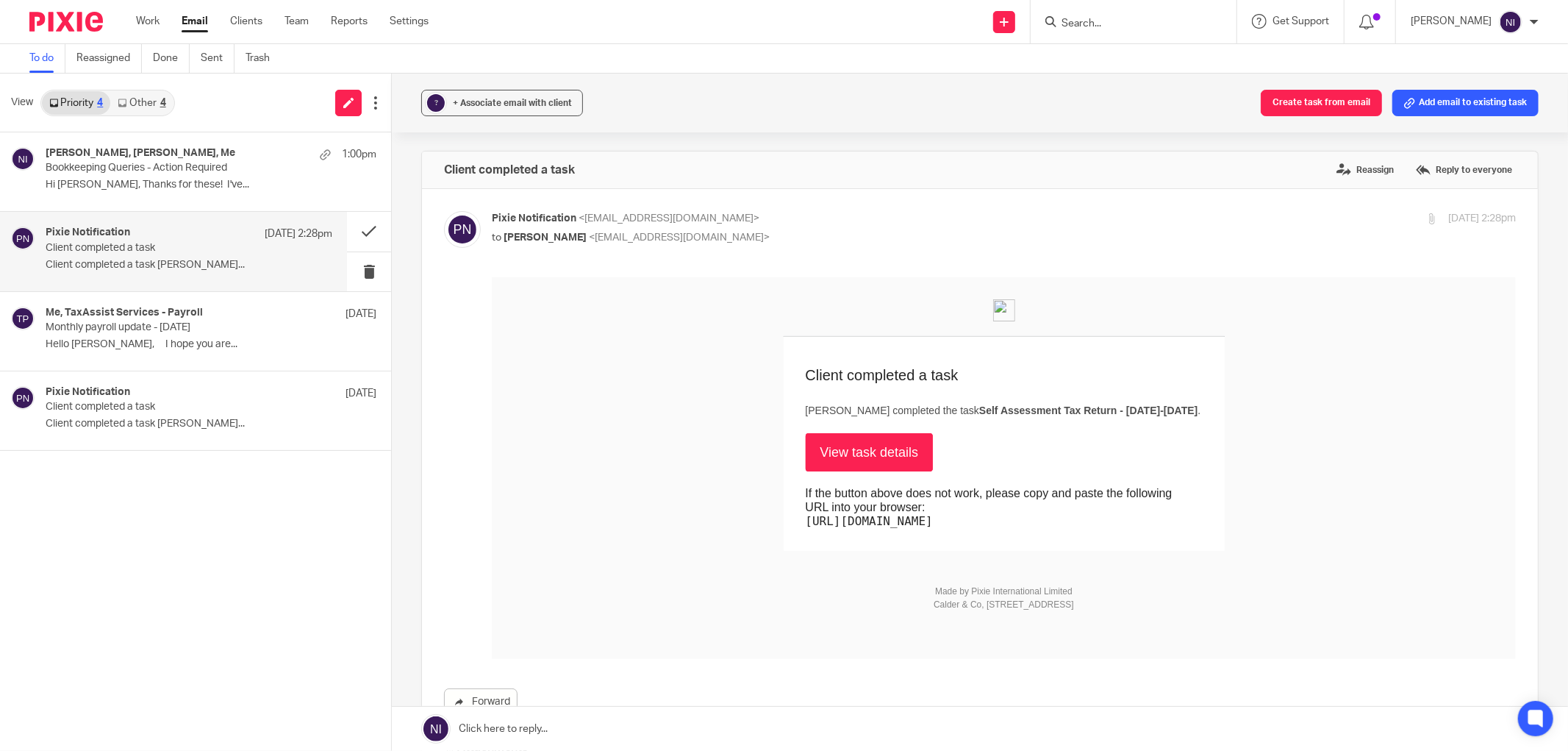
click at [884, 442] on link "View task details" at bounding box center [870, 451] width 128 height 38
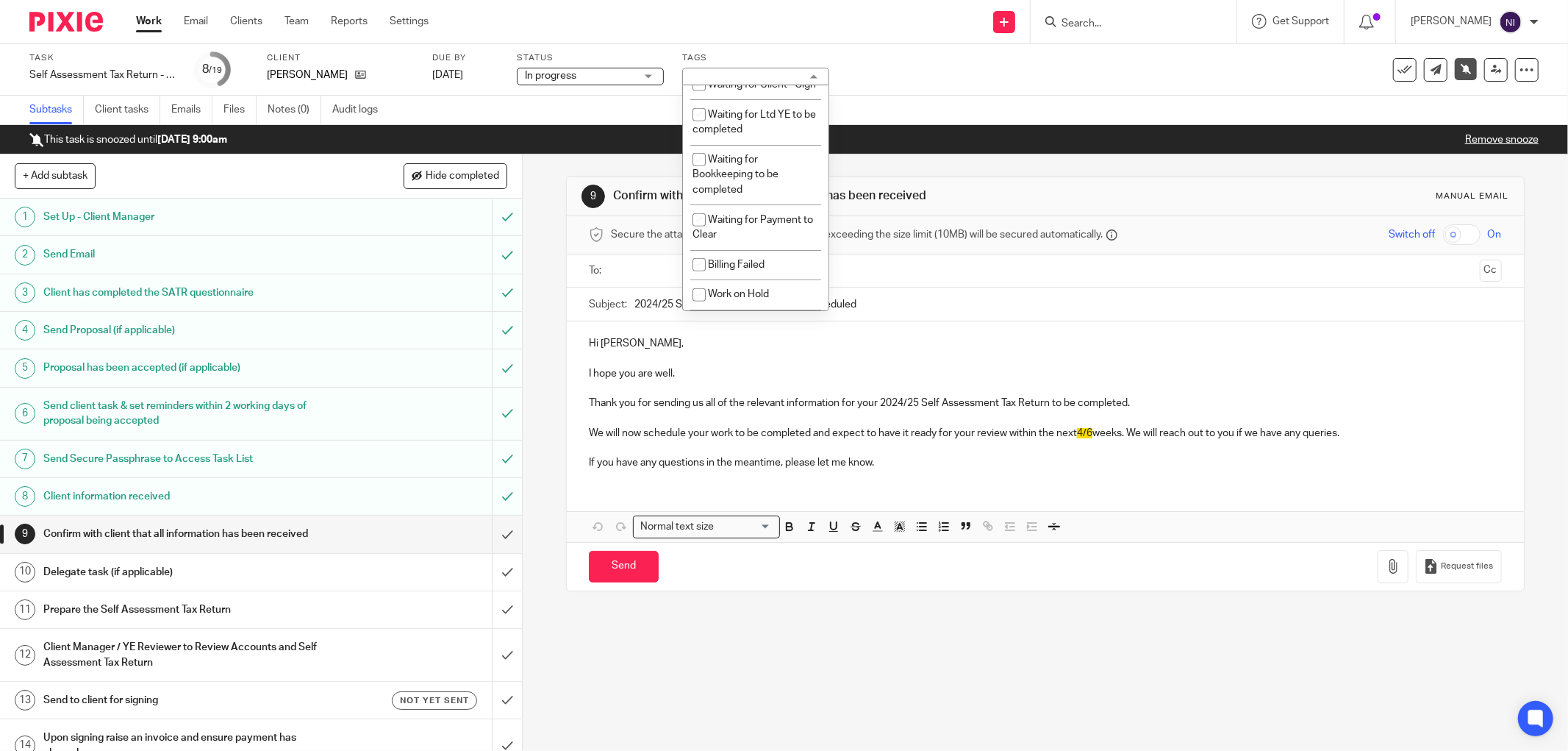
scroll to position [734, 0]
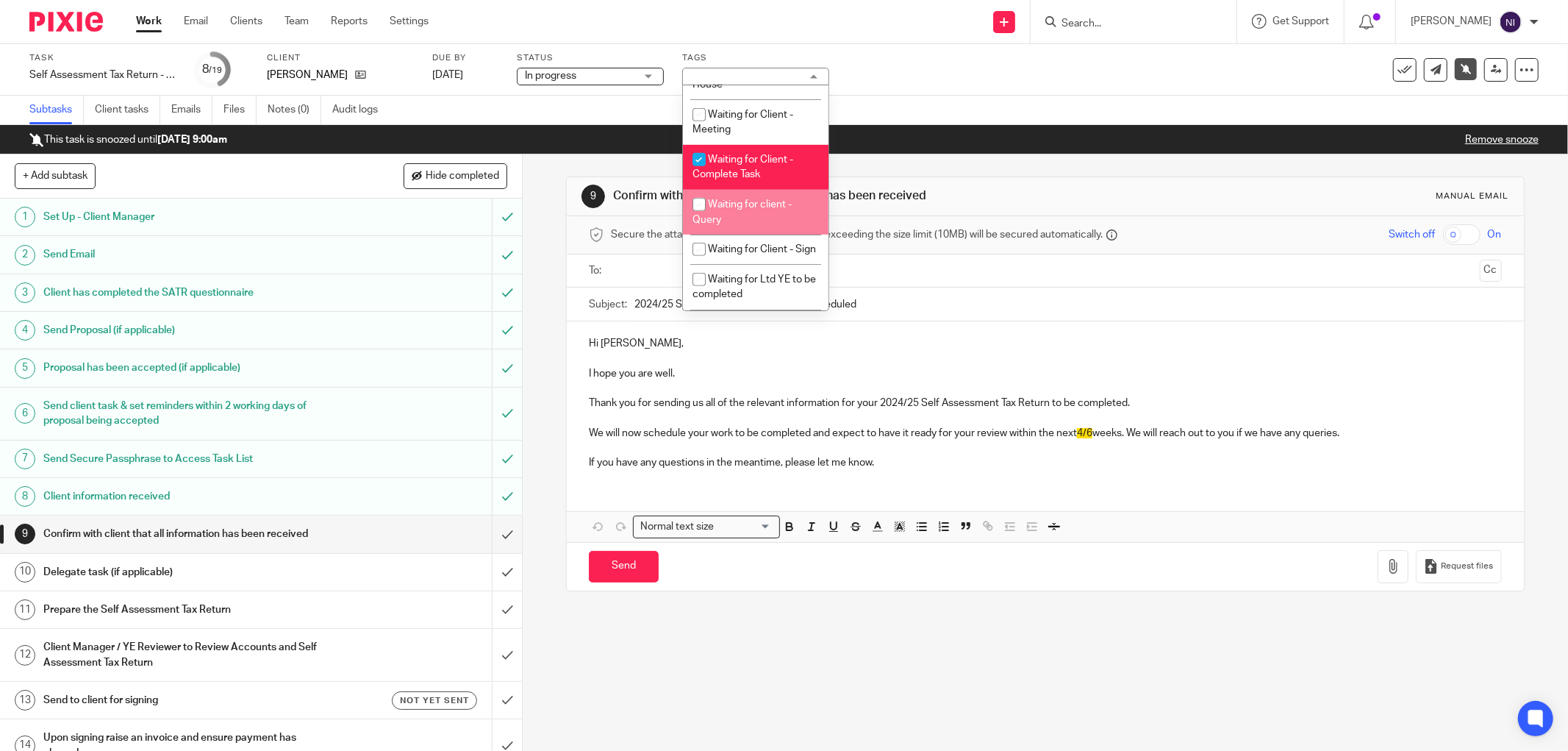
click at [760, 225] on span "Waiting for client - Query" at bounding box center [742, 212] width 99 height 26
checkbox input "true"
click at [884, 98] on div "Subtasks Client tasks Emails Files Notes (0) Audit logs" at bounding box center [784, 110] width 1568 height 29
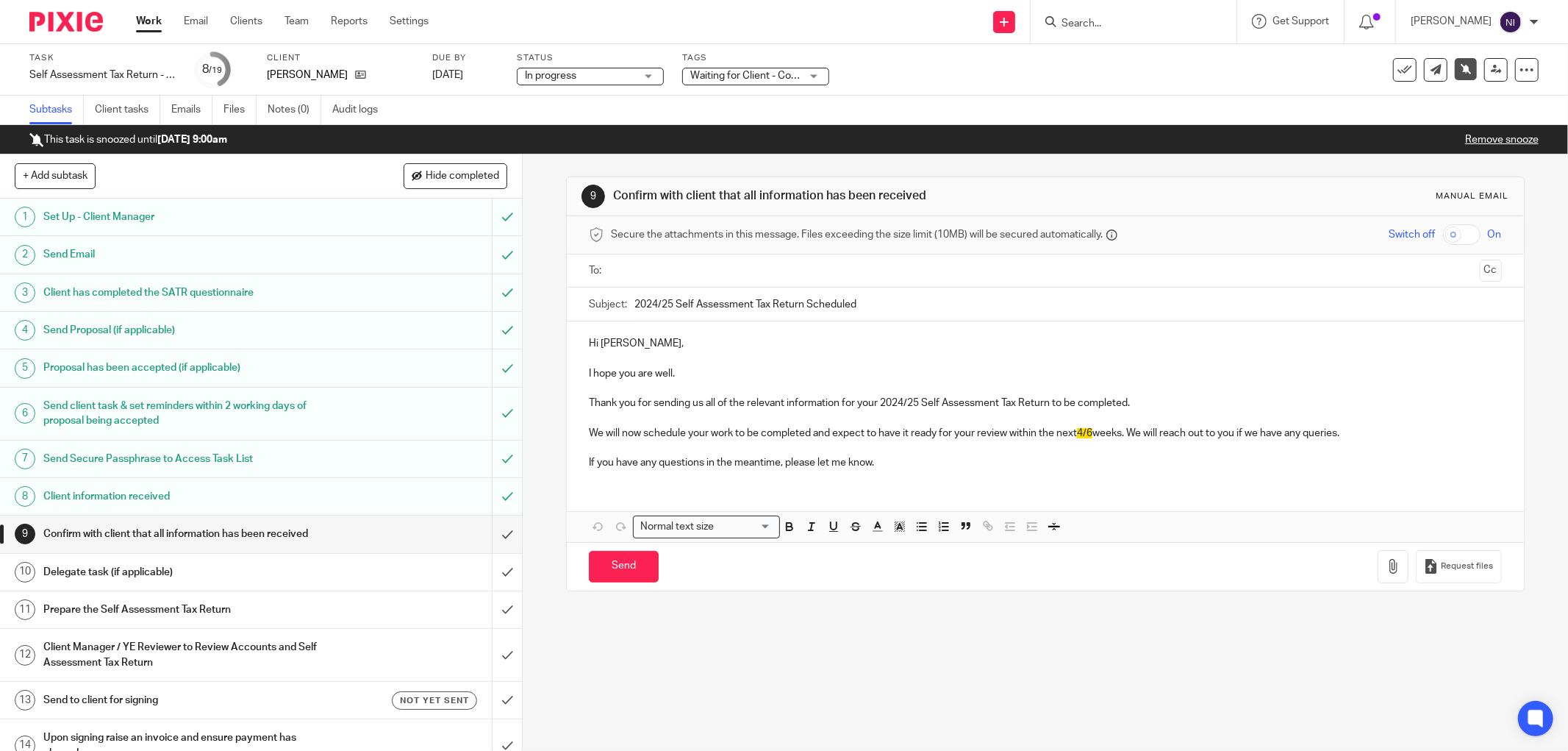
click at [151, 19] on link "Work" at bounding box center [149, 21] width 26 height 15
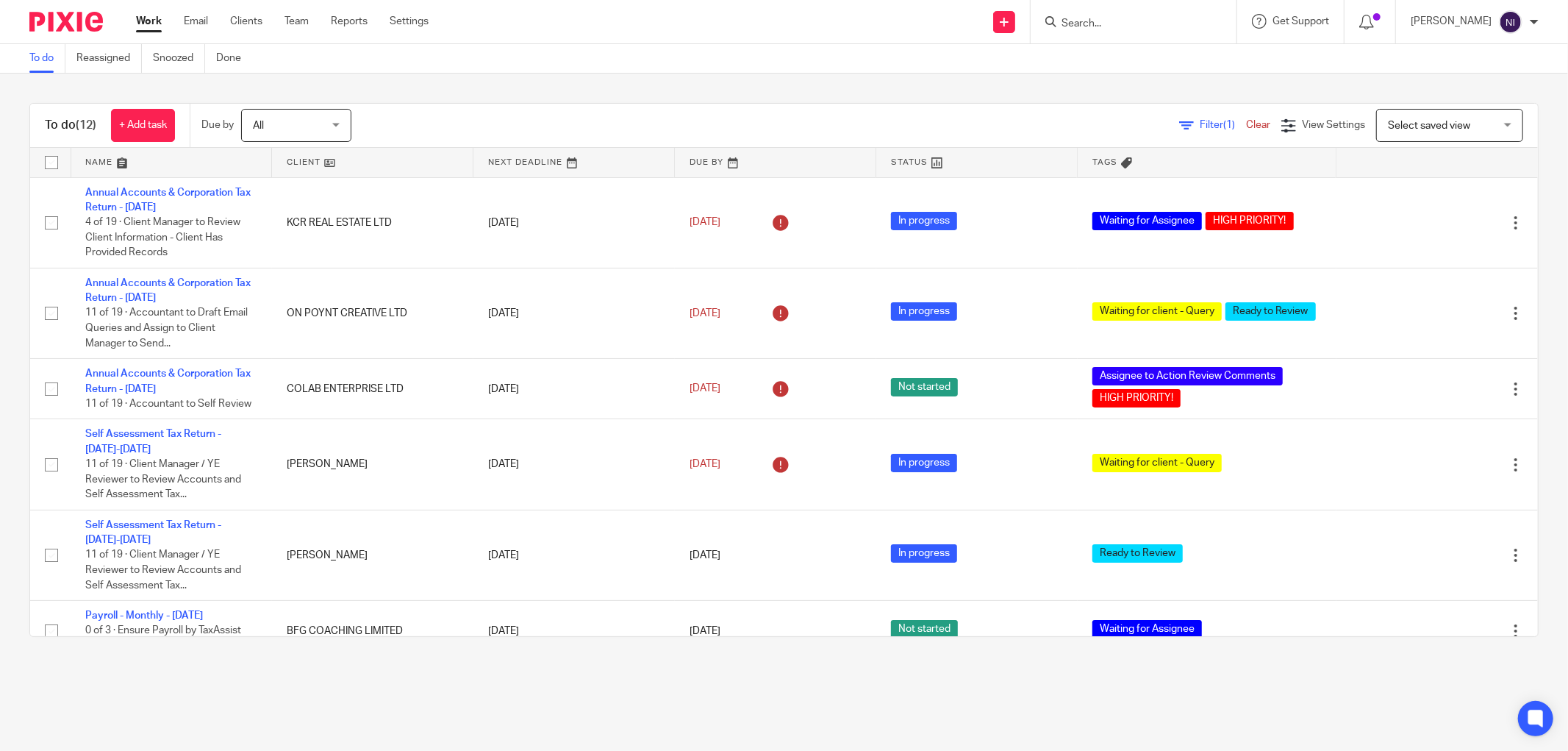
click at [100, 158] on link at bounding box center [172, 162] width 201 height 29
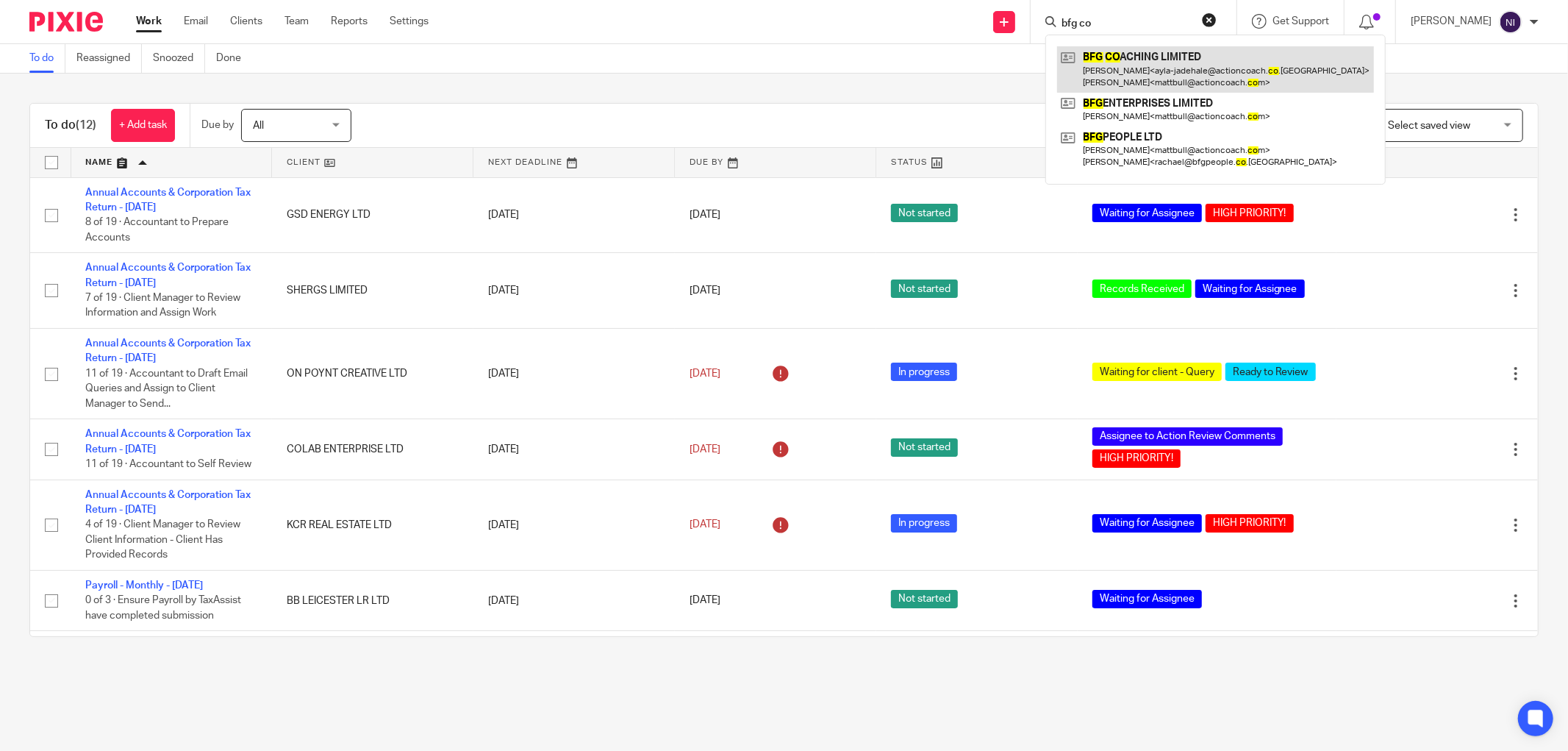
type input "bfg co"
click at [1209, 62] on link at bounding box center [1215, 68] width 317 height 45
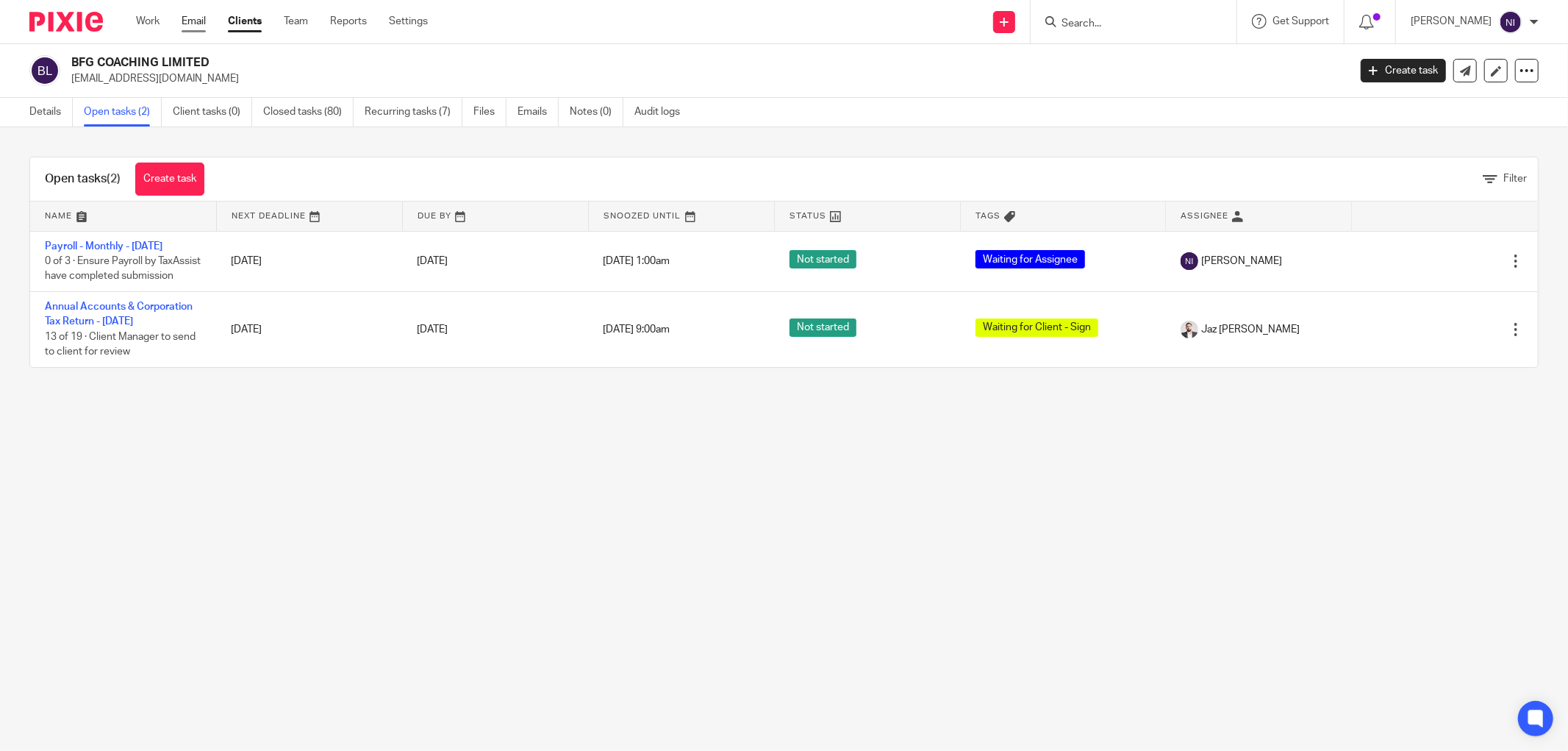
click at [199, 19] on link "Email" at bounding box center [194, 21] width 24 height 15
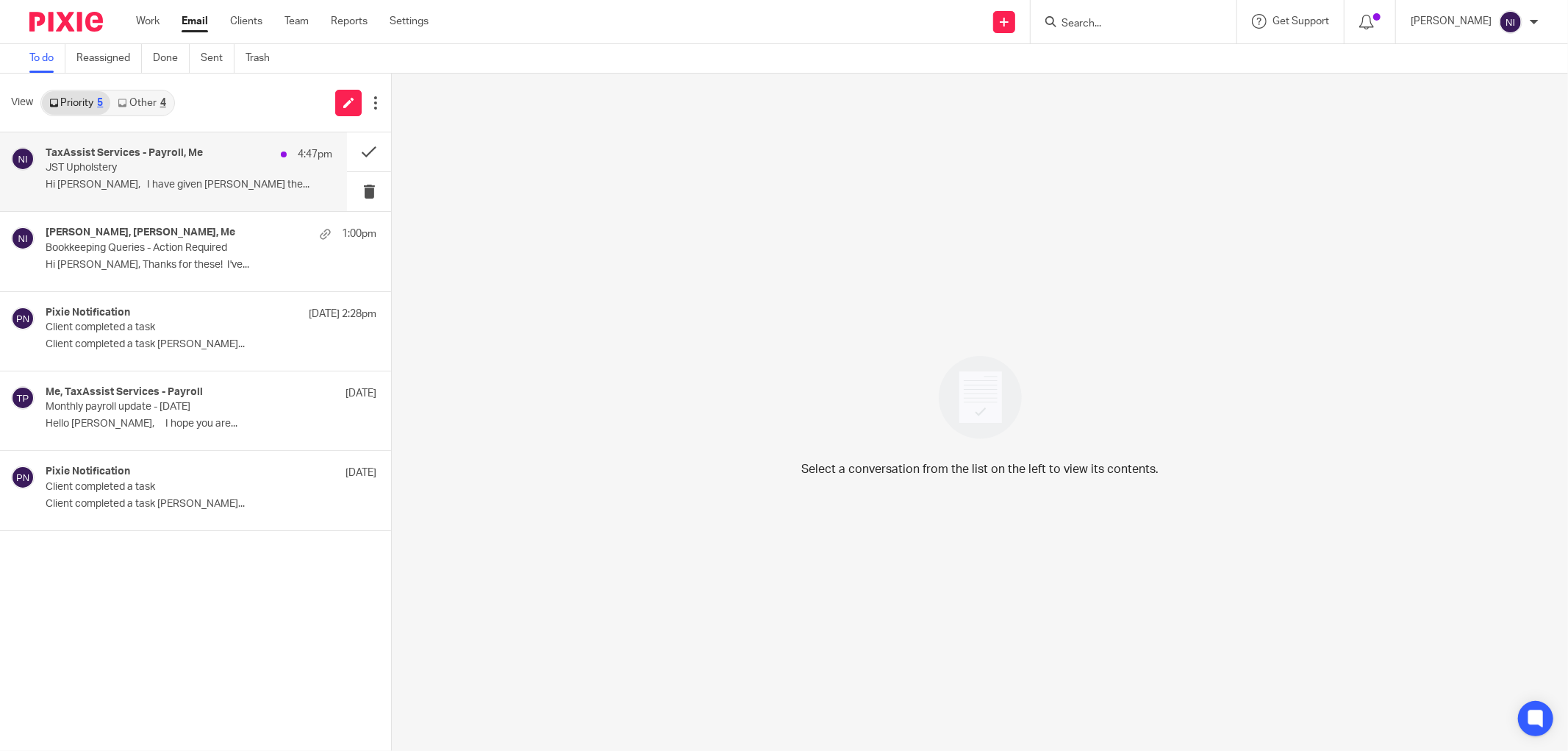
click at [166, 150] on h4 "TaxAssist Services - Payroll, Me" at bounding box center [124, 153] width 157 height 13
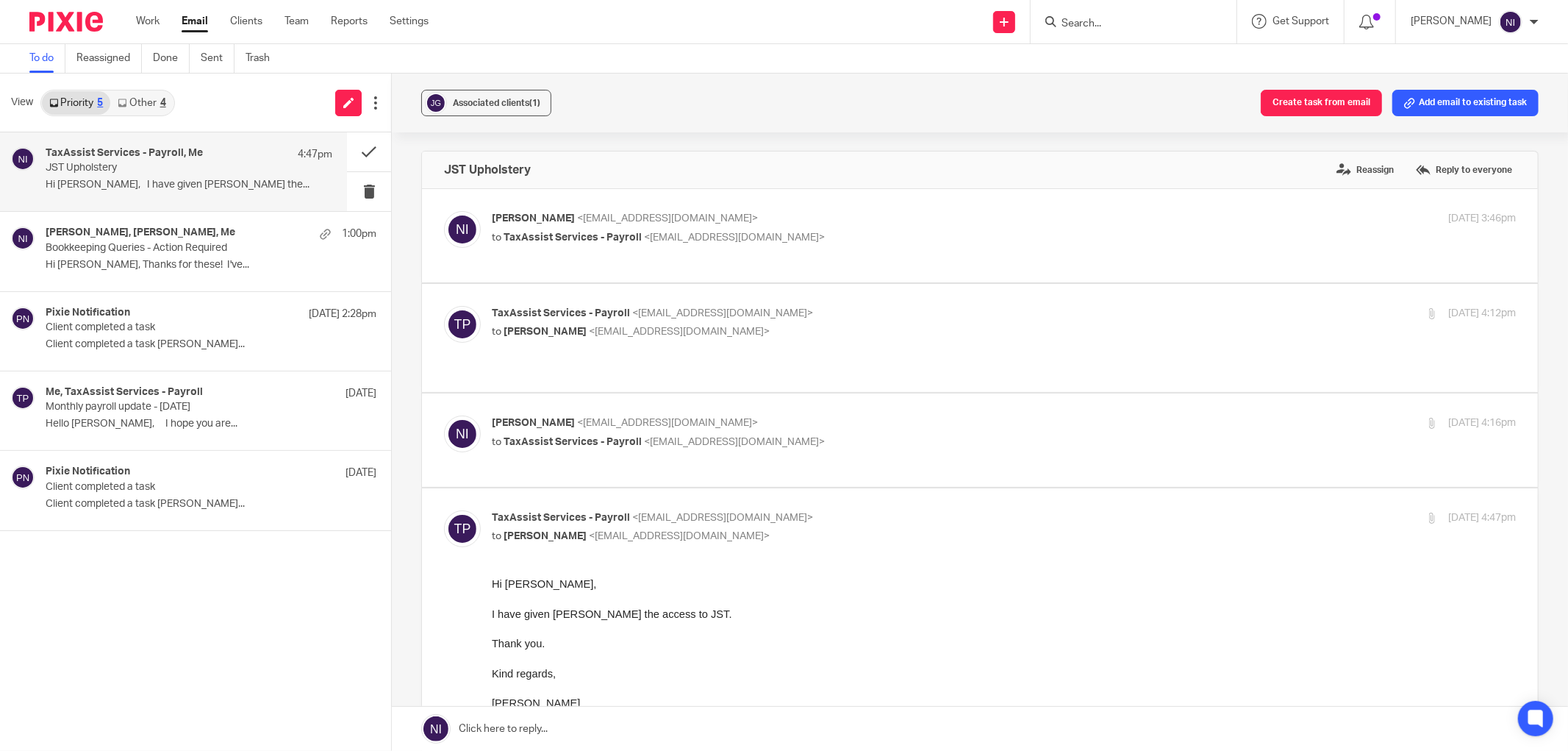
click at [676, 722] on link at bounding box center [980, 729] width 1177 height 44
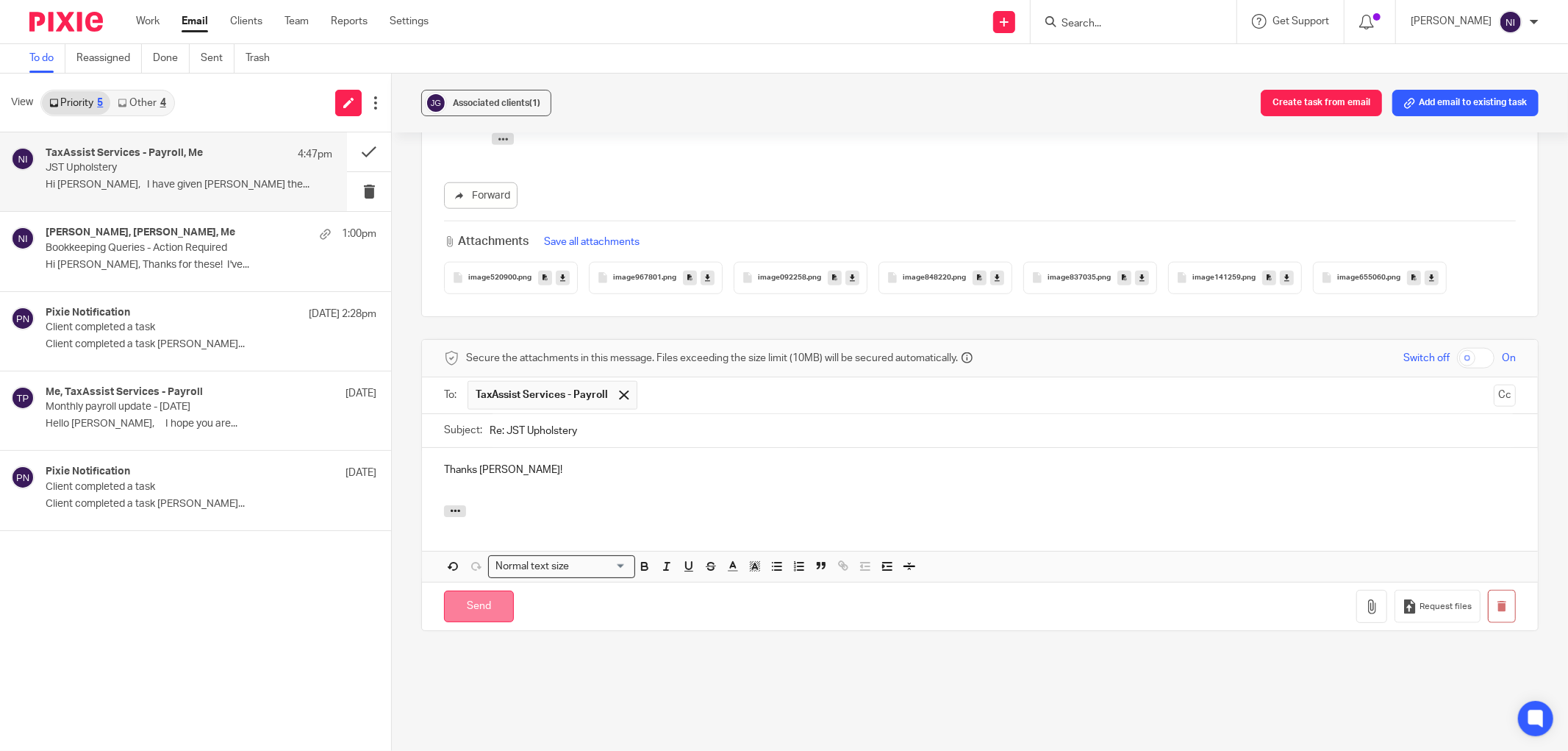
click at [468, 592] on input "Send" at bounding box center [479, 606] width 70 height 32
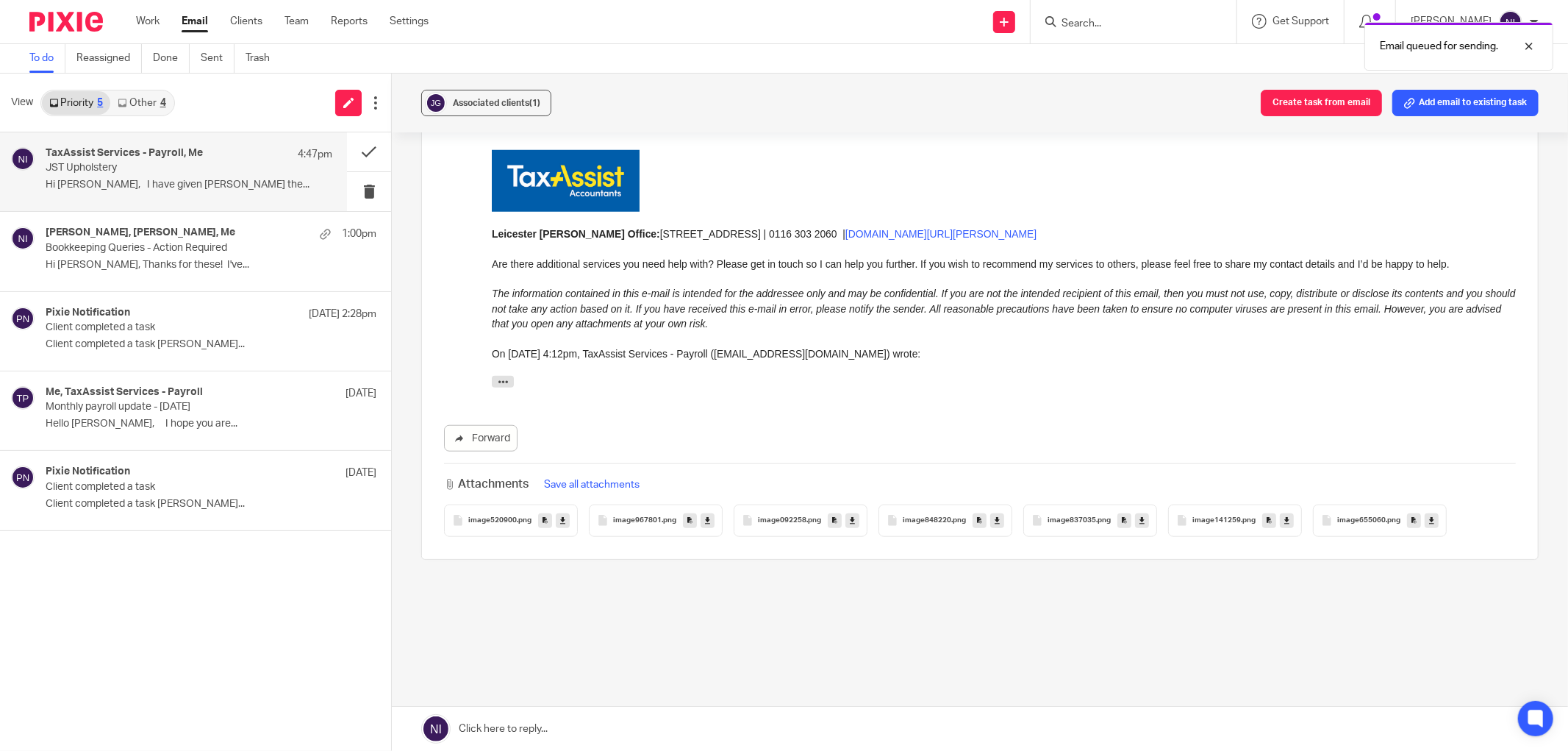
scroll to position [1035, 0]
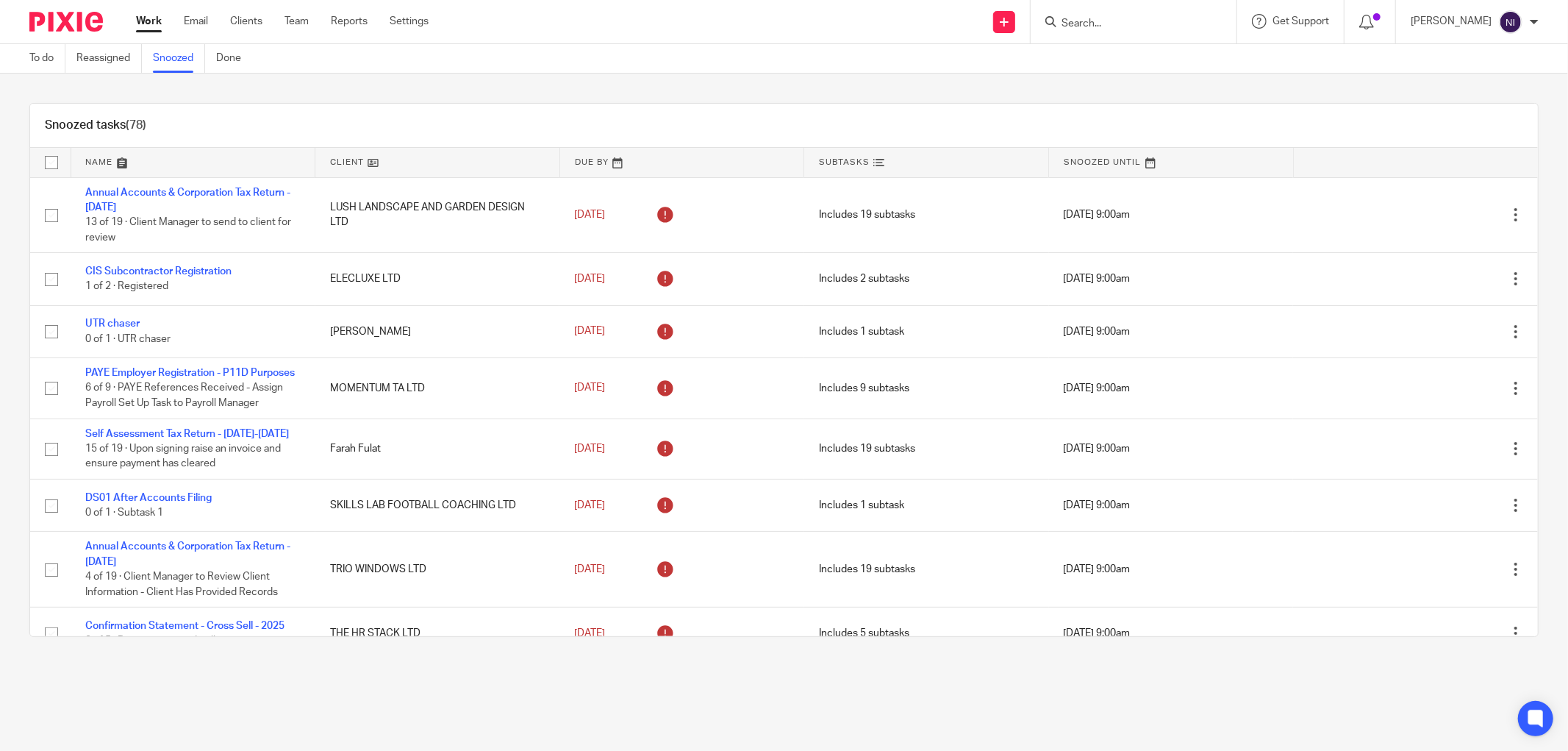
click at [102, 163] on link at bounding box center [194, 162] width 244 height 29
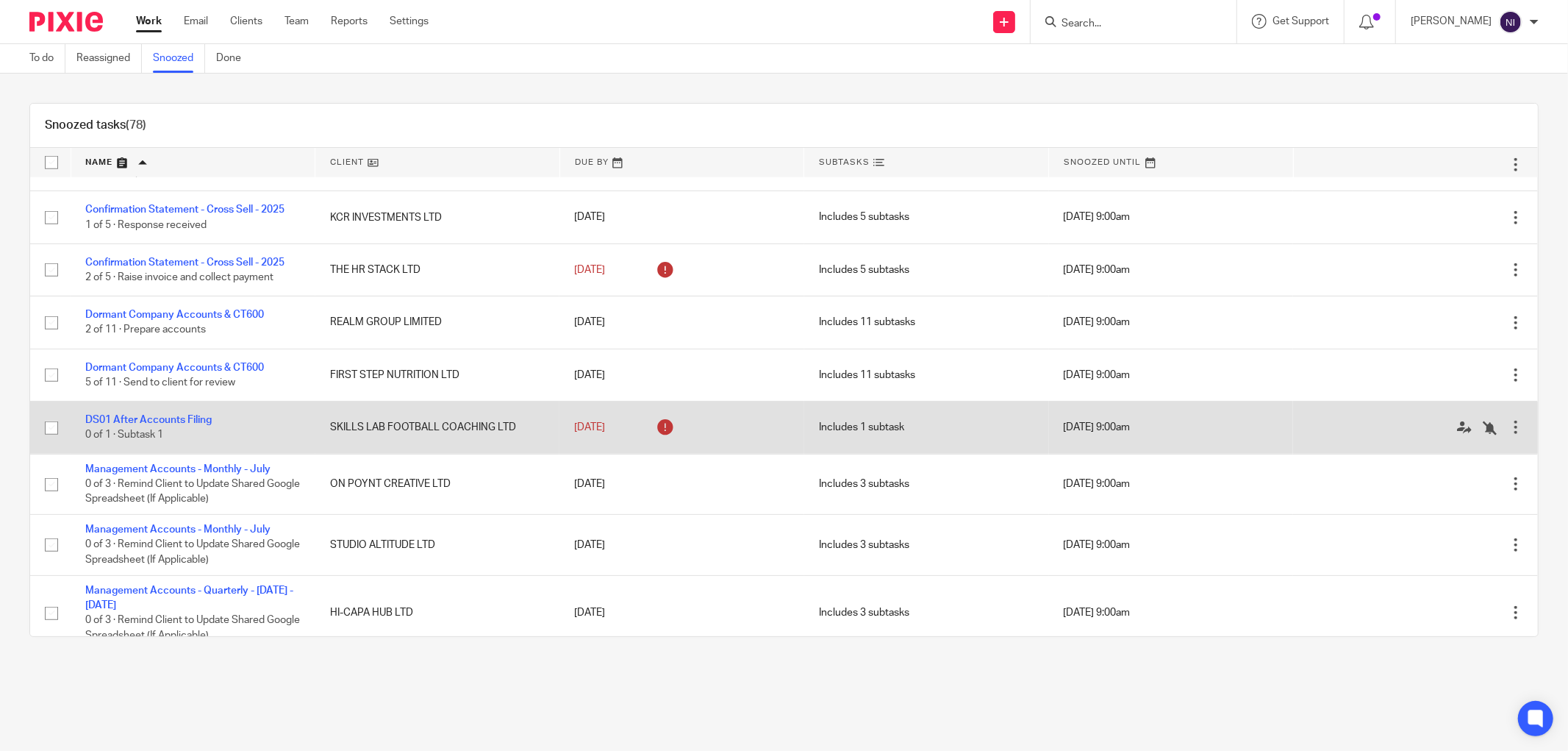
scroll to position [1388, 0]
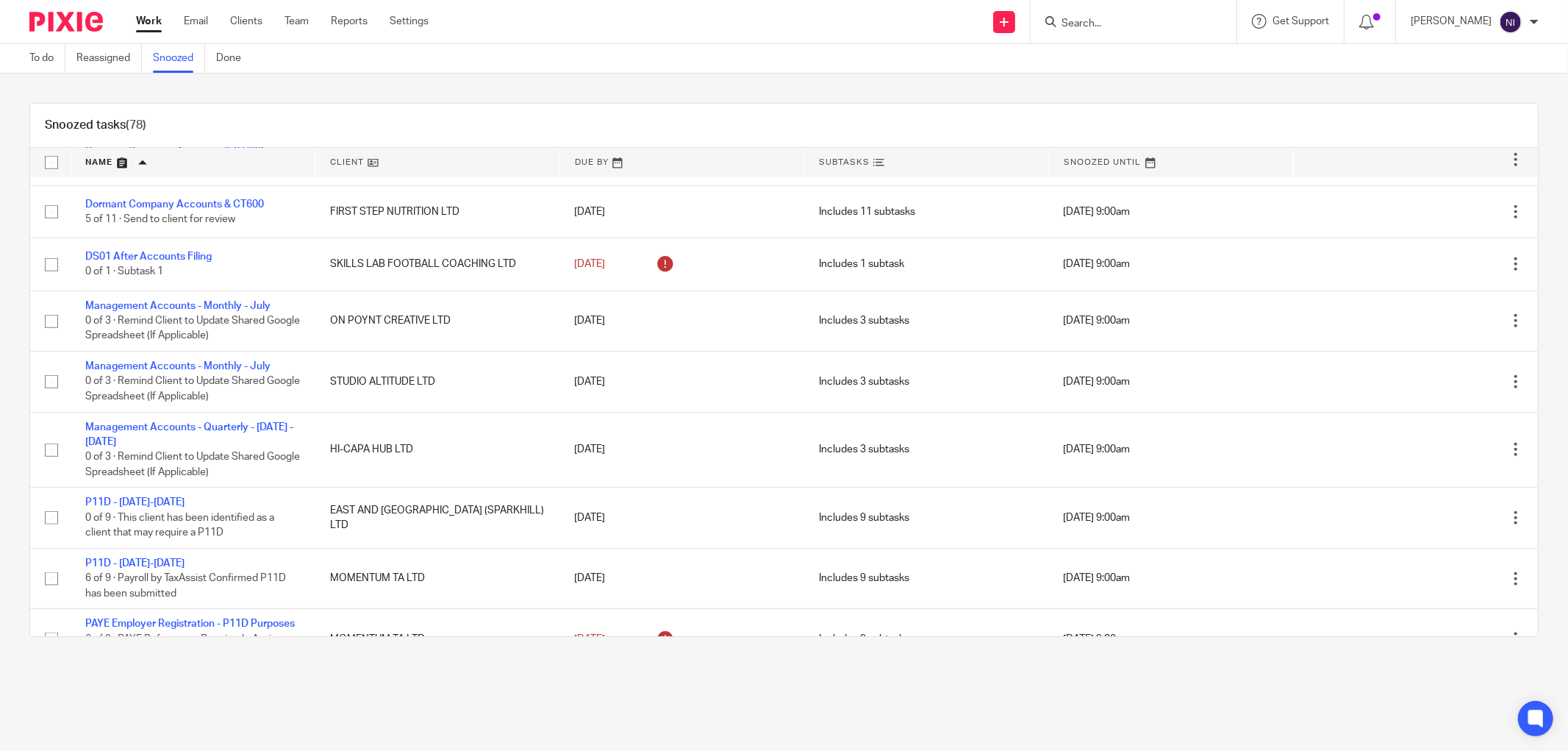
click at [1140, 24] on input "Search" at bounding box center [1126, 24] width 132 height 13
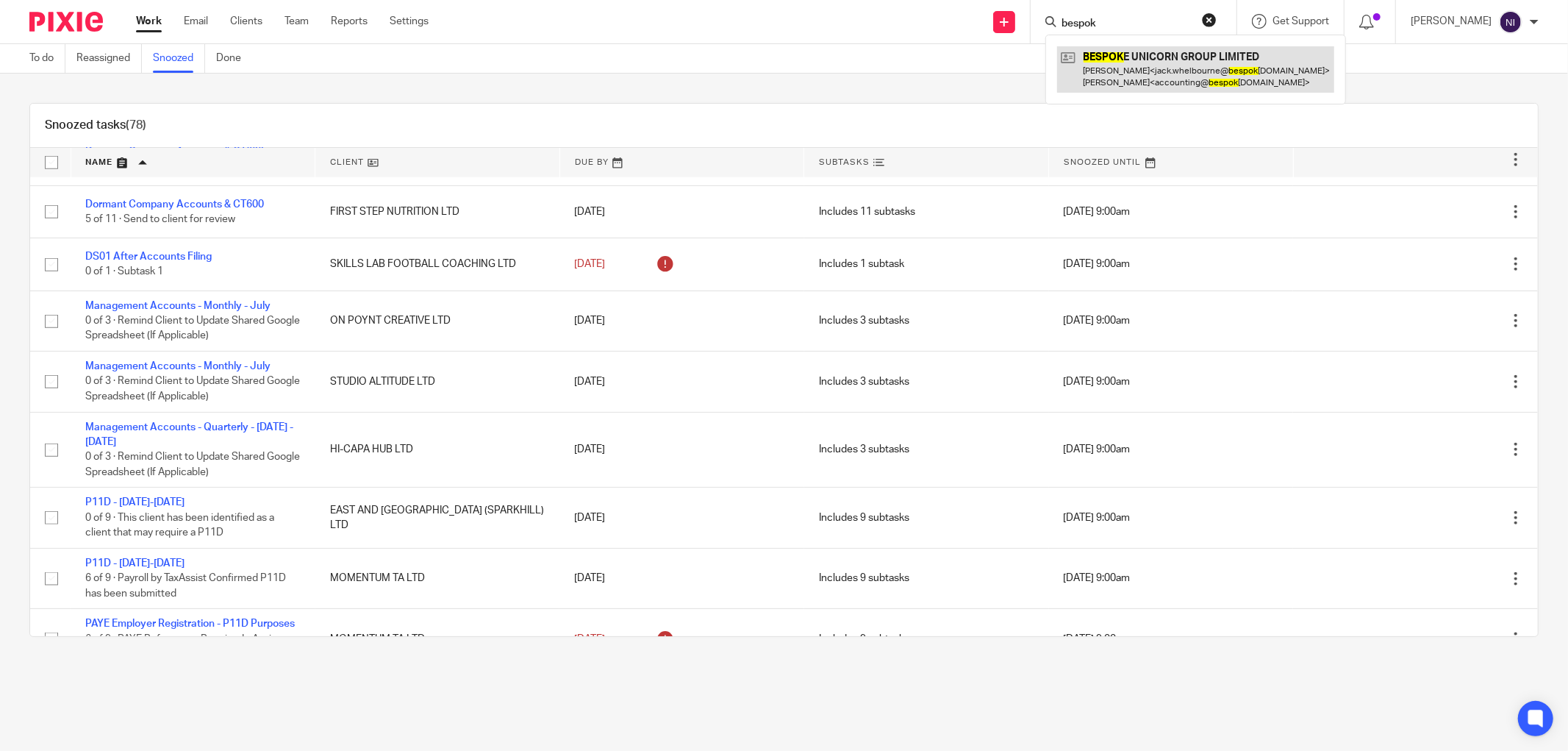
type input "bespok"
click at [1148, 56] on link at bounding box center [1196, 68] width 278 height 45
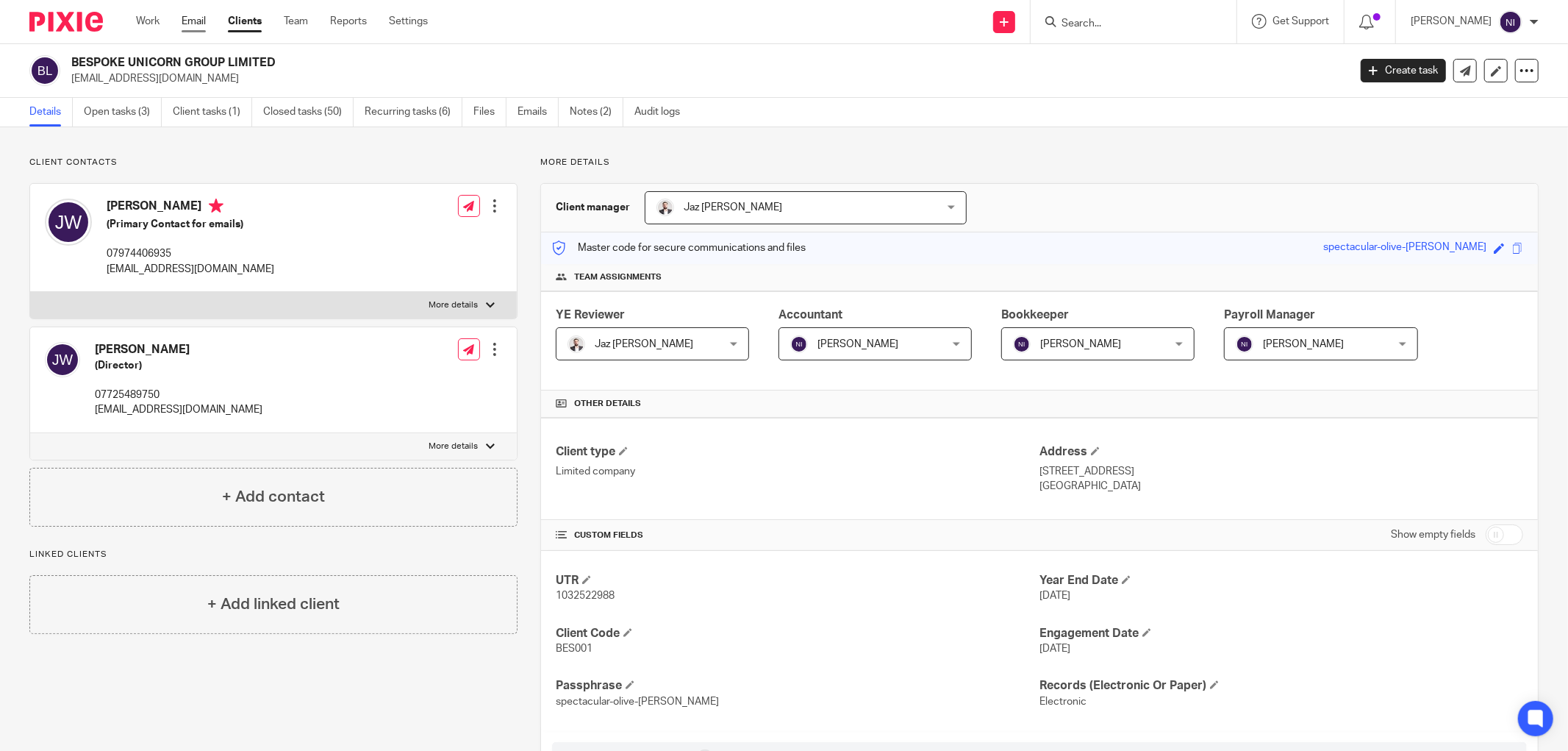
click at [186, 21] on link "Email" at bounding box center [194, 21] width 24 height 15
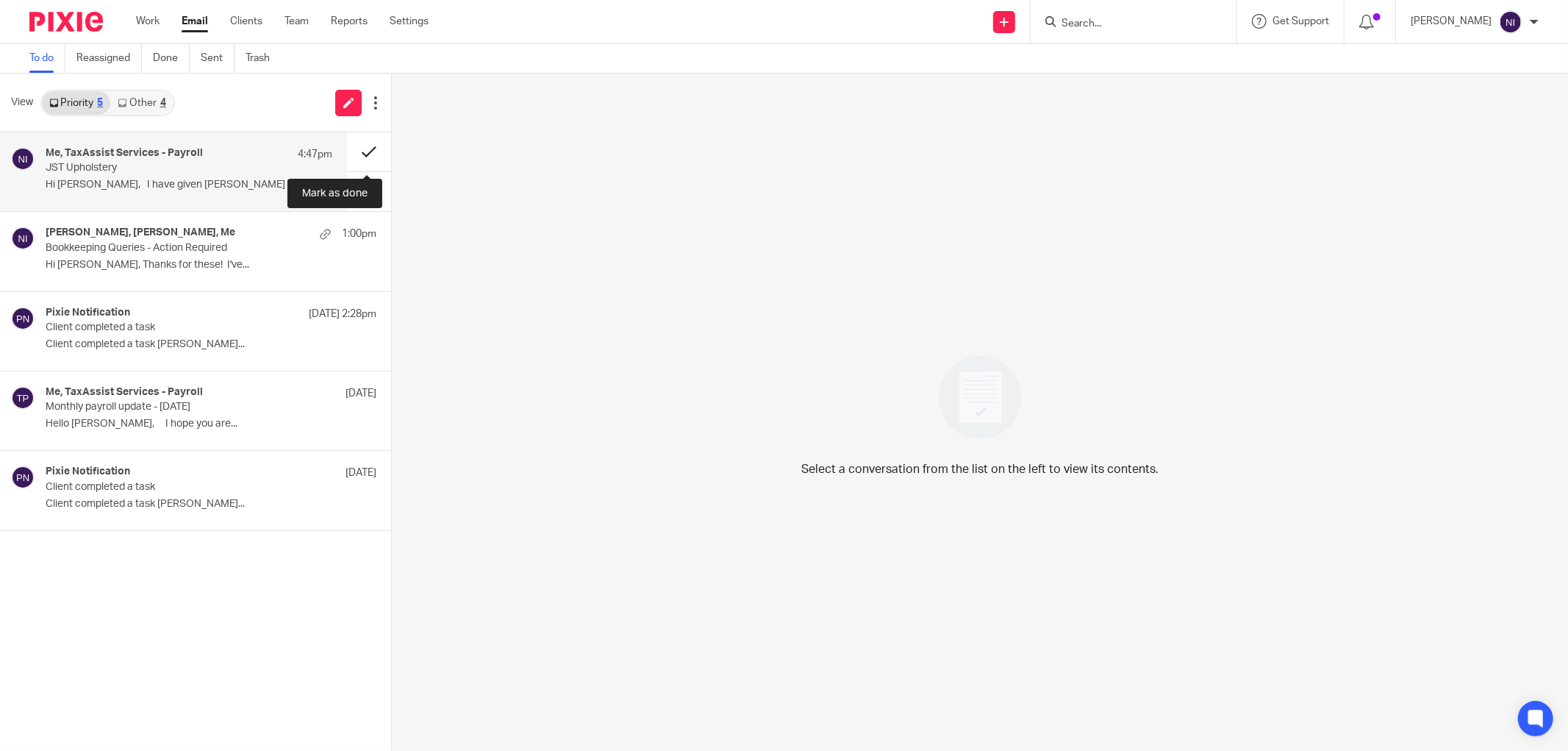
click at [357, 145] on button at bounding box center [369, 152] width 44 height 39
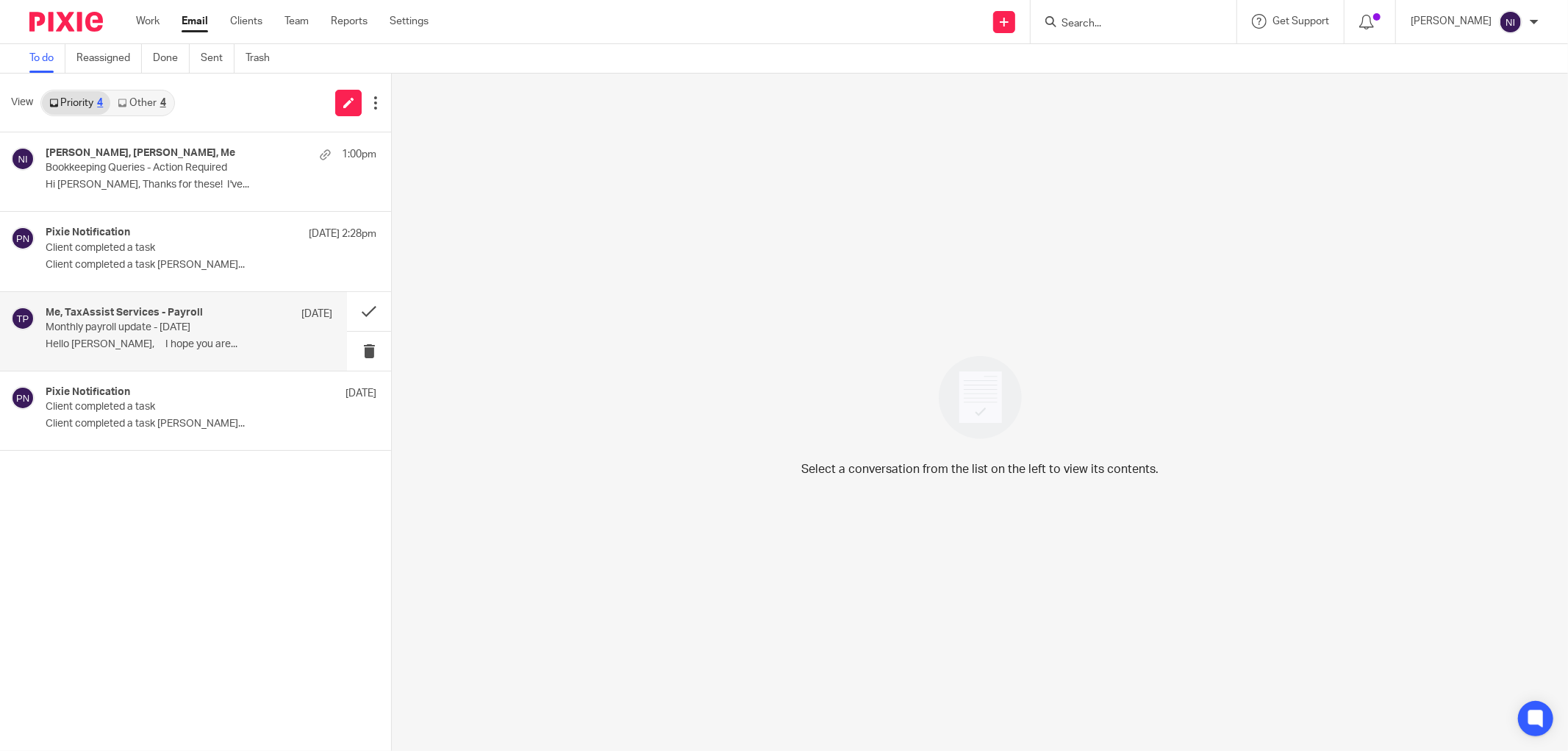
click at [240, 305] on div "Me, TaxAssist Services - Payroll [DATE] Monthly payroll update - [DATE] Hello J…" at bounding box center [173, 331] width 347 height 79
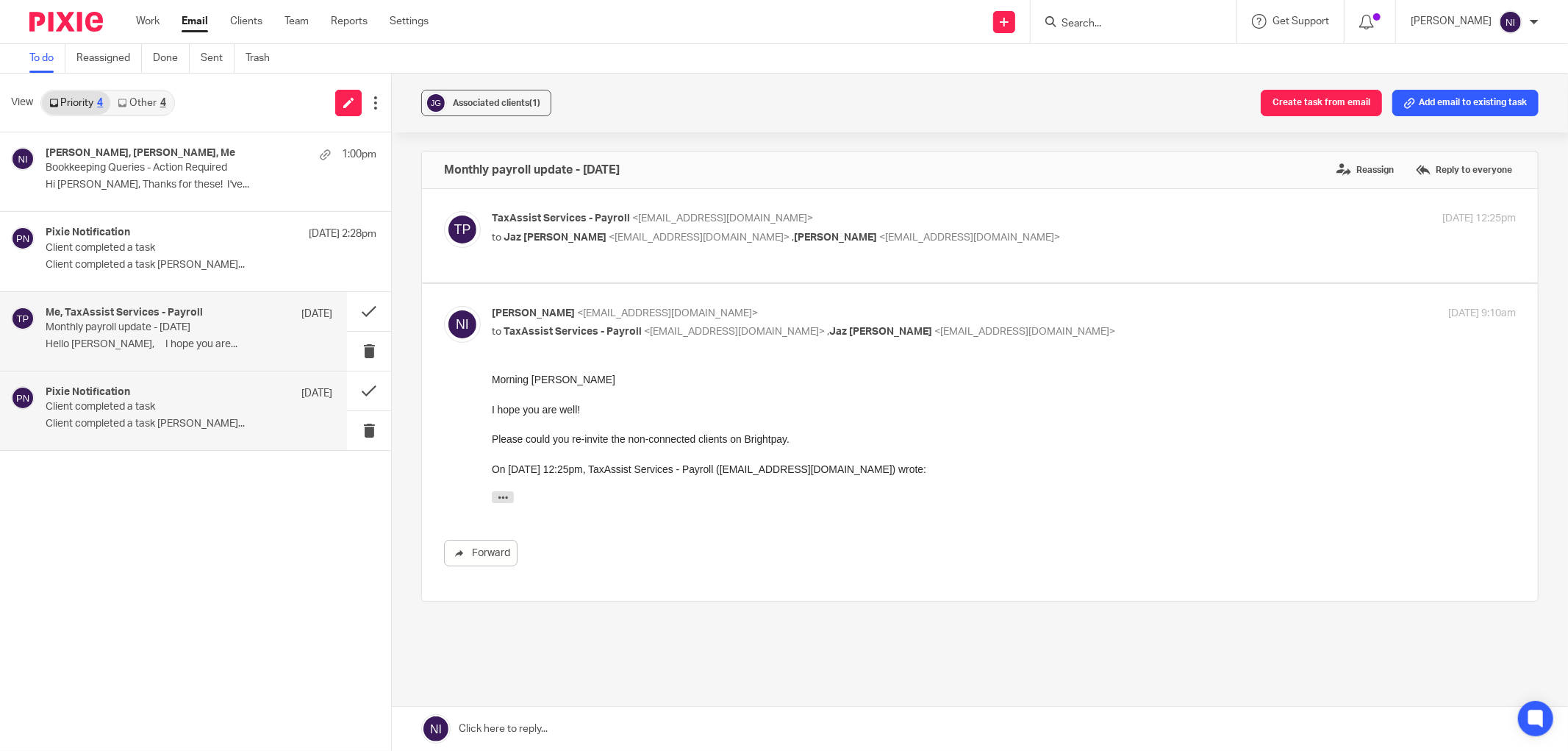
click at [152, 413] on p "Client completed a task" at bounding box center [160, 407] width 230 height 13
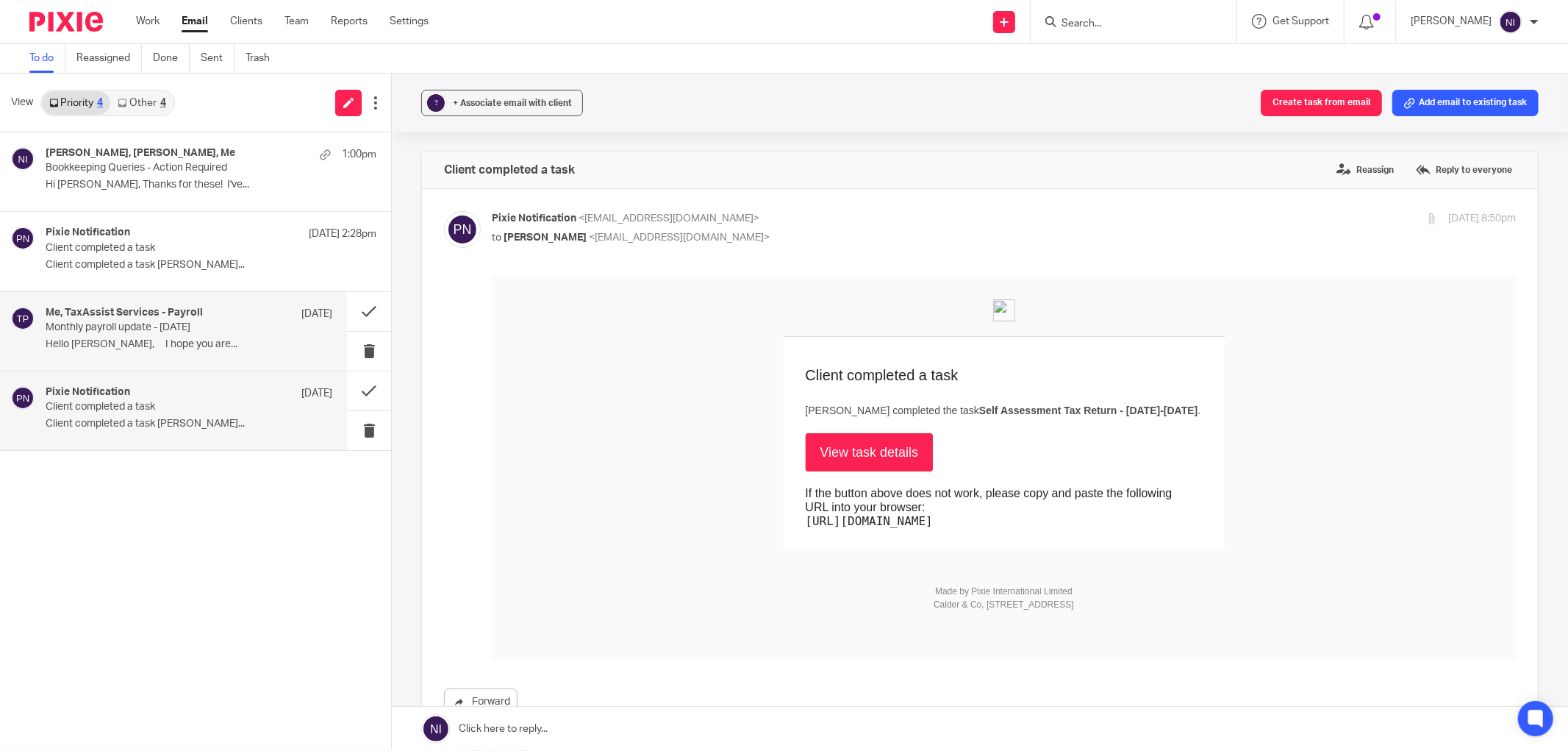
click at [163, 337] on div "Me, TaxAssist Services - Payroll [DATE] Monthly payroll update - [DATE] Hello J…" at bounding box center [189, 331] width 287 height 50
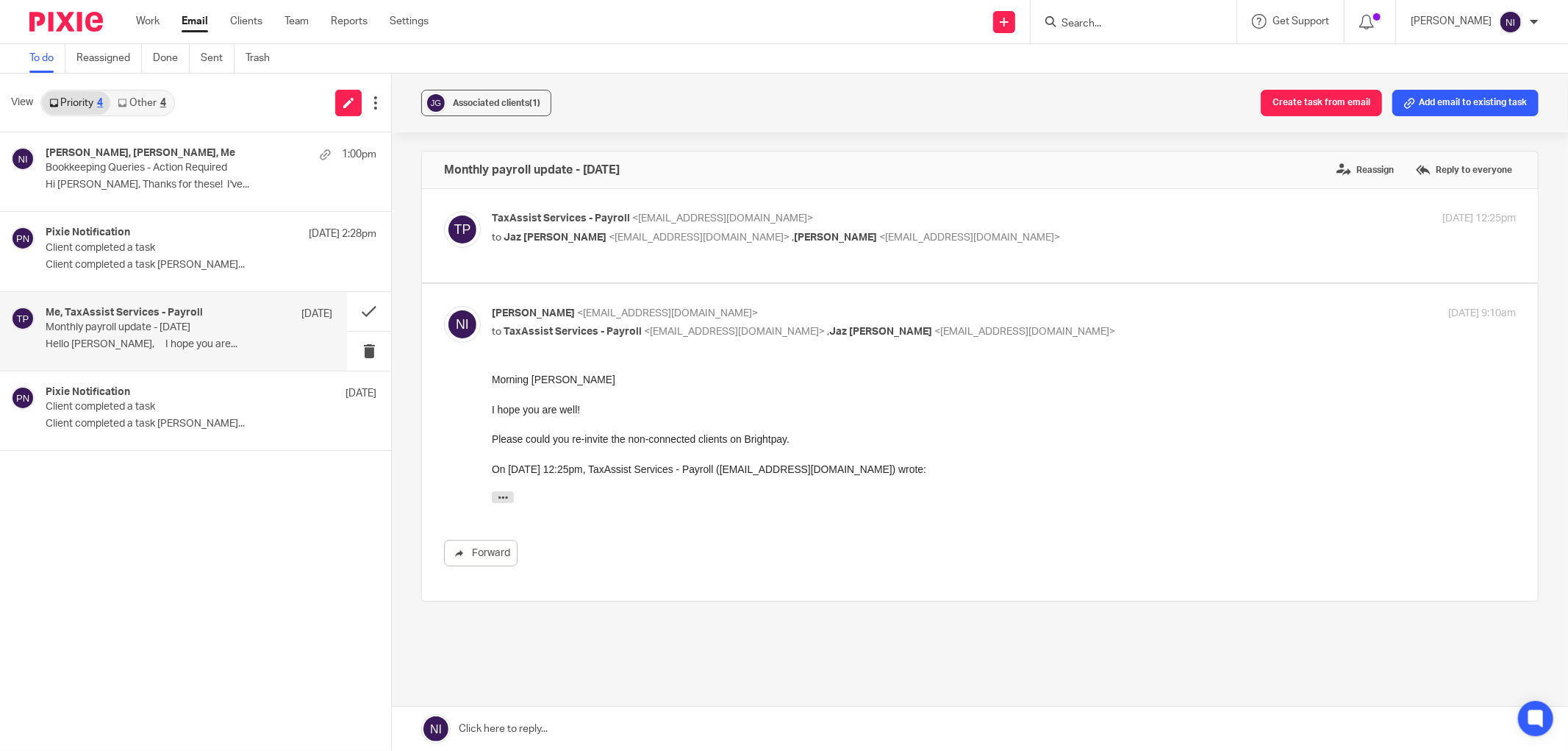
click at [1156, 209] on label at bounding box center [980, 235] width 1116 height 93
click at [444, 210] on input "checkbox" at bounding box center [443, 210] width 1 height 1
checkbox input "true"
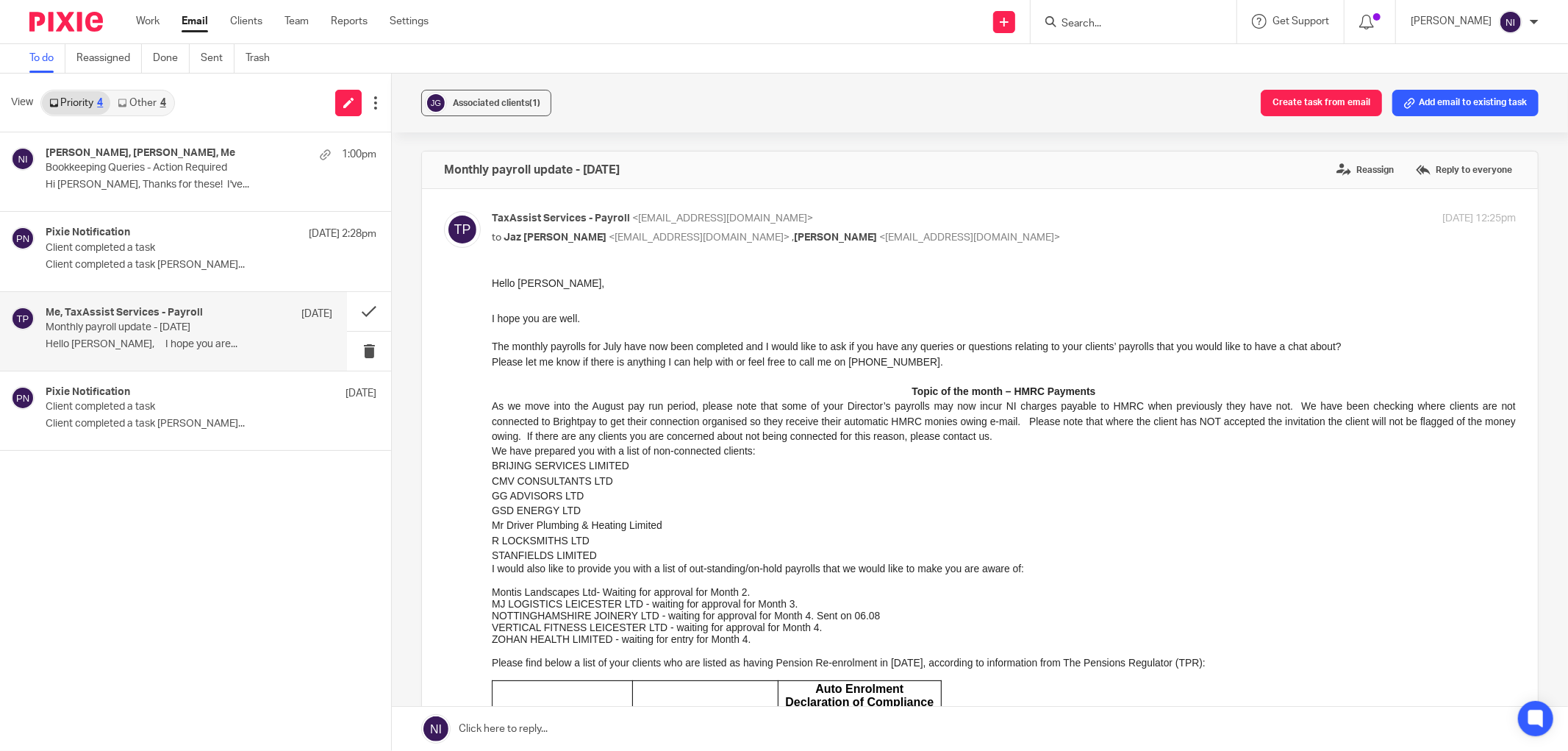
scroll to position [245, 0]
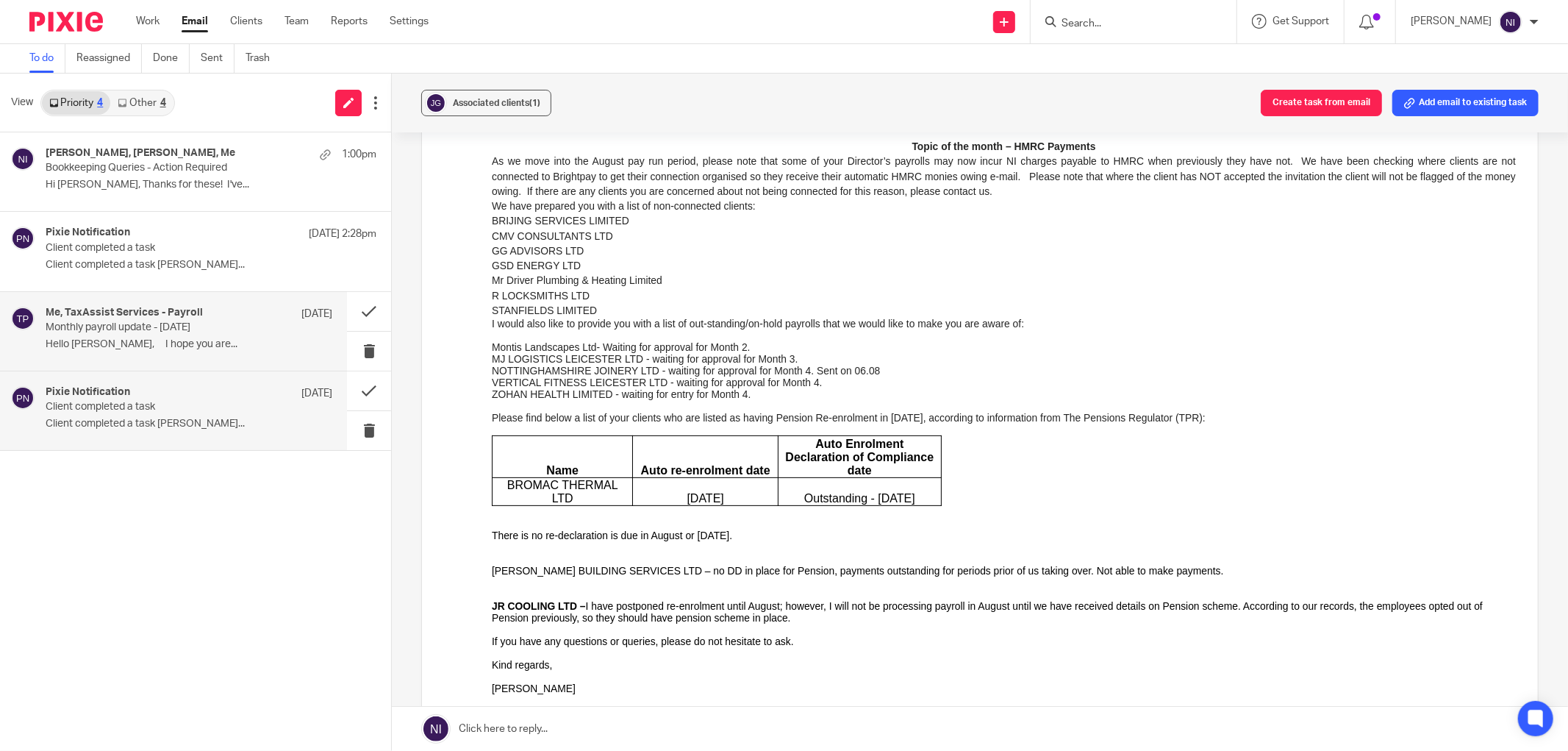
click at [149, 425] on p "Client completed a task [PERSON_NAME]..." at bounding box center [189, 424] width 287 height 13
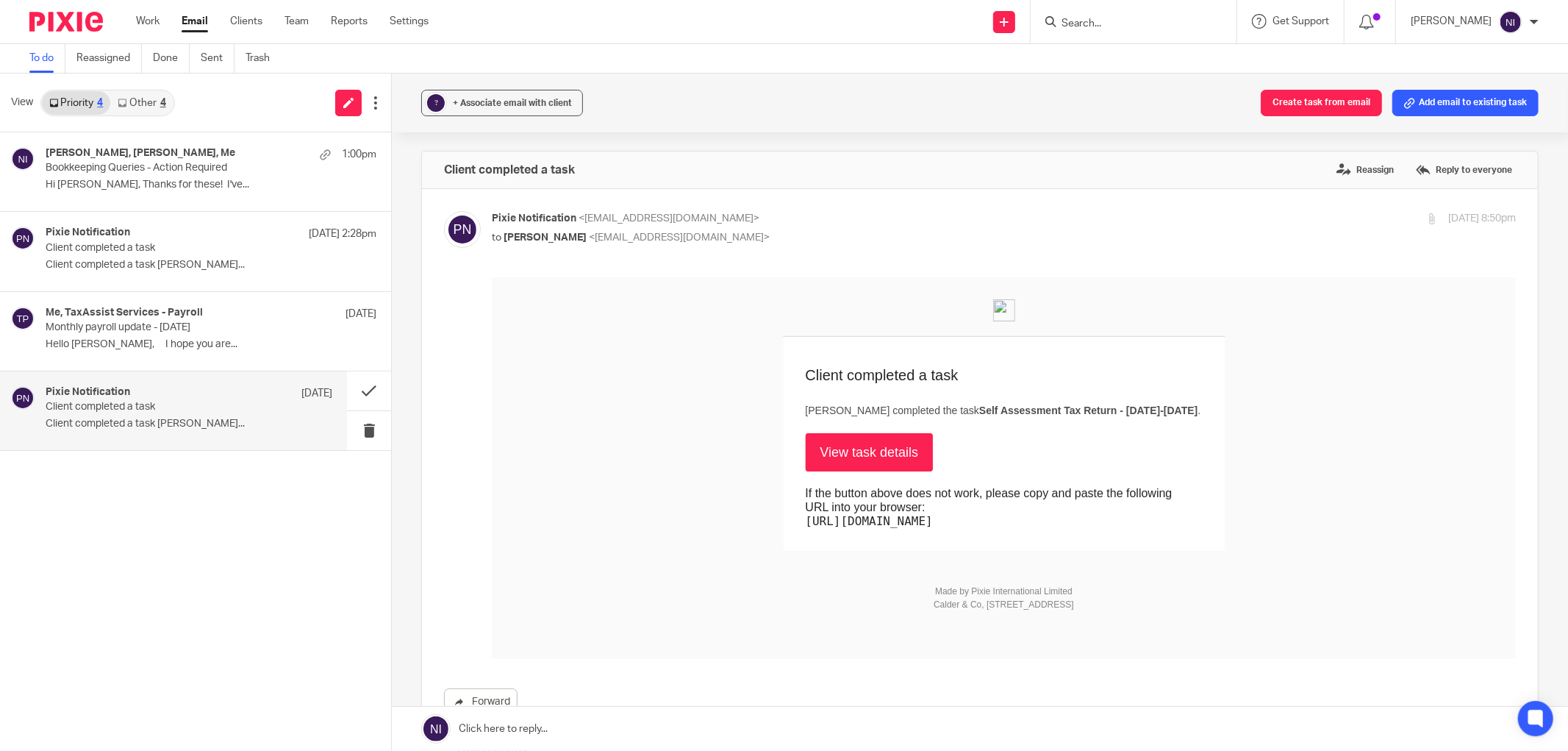
scroll to position [0, 0]
click at [489, 108] on div "+ Associate email with client" at bounding box center [512, 103] width 119 height 15
click at [201, 22] on link "Email" at bounding box center [195, 21] width 26 height 15
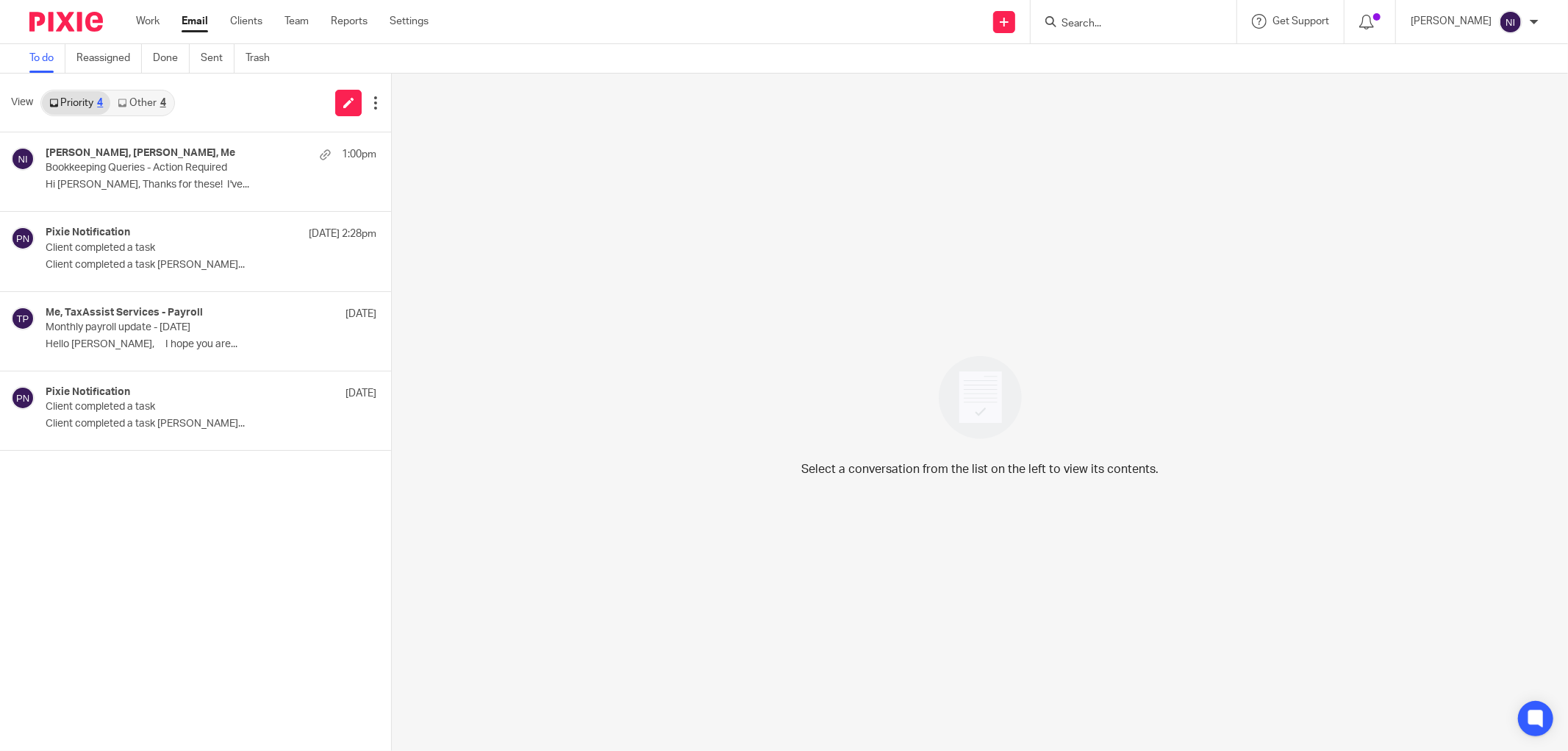
click at [137, 93] on link "Other 4" at bounding box center [141, 103] width 62 height 24
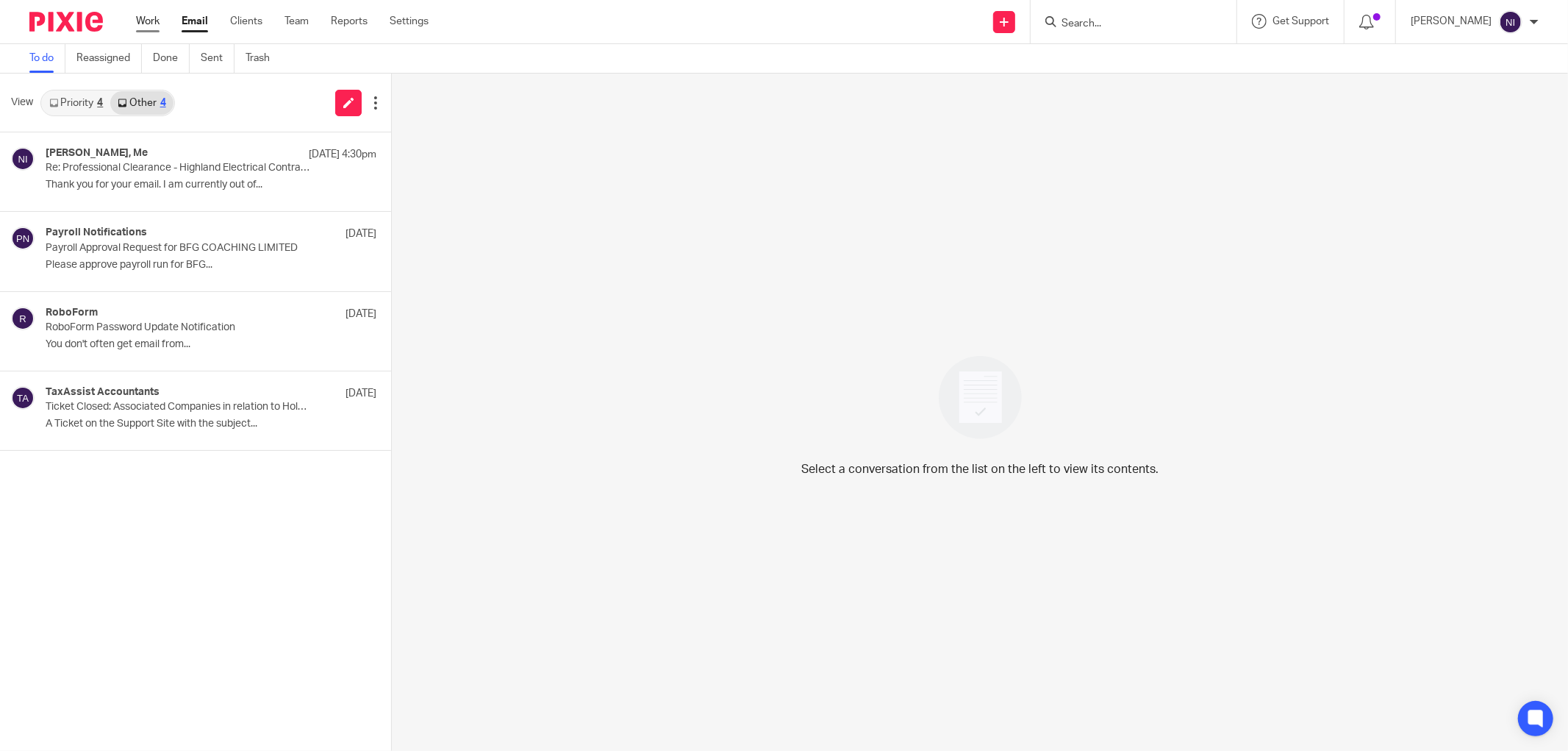
click at [137, 21] on link "Work" at bounding box center [148, 21] width 24 height 15
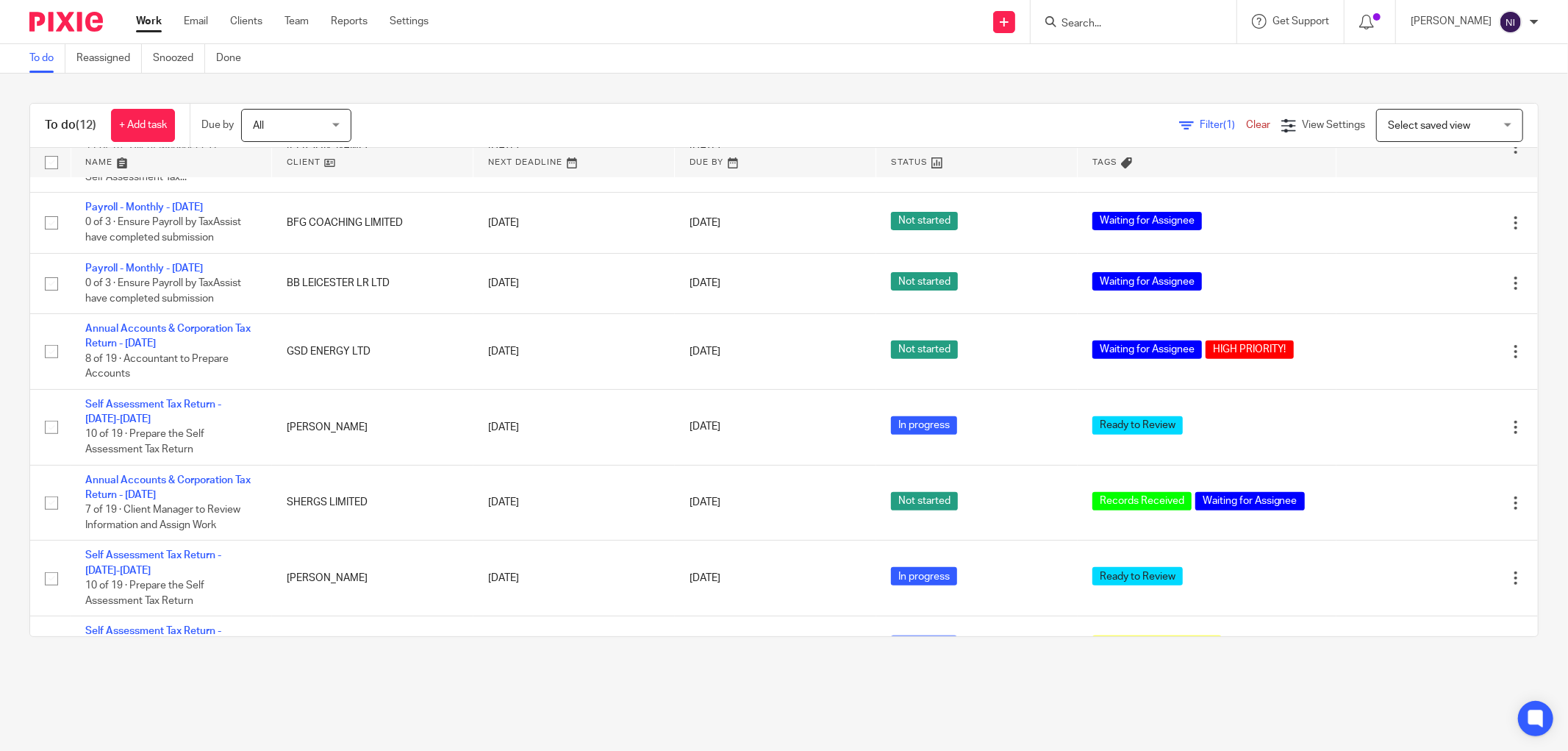
scroll to position [458, 0]
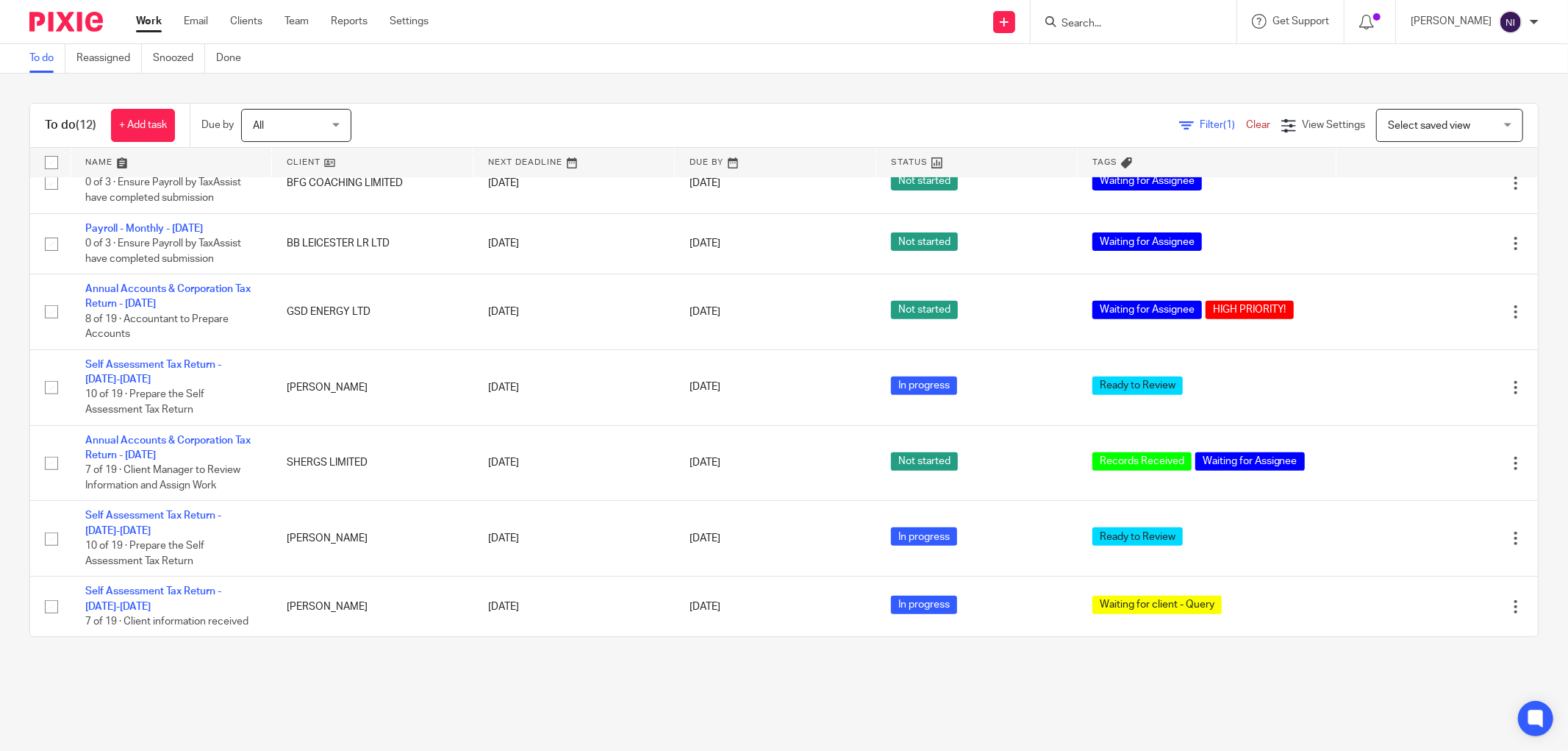
click at [98, 157] on link at bounding box center [172, 162] width 201 height 29
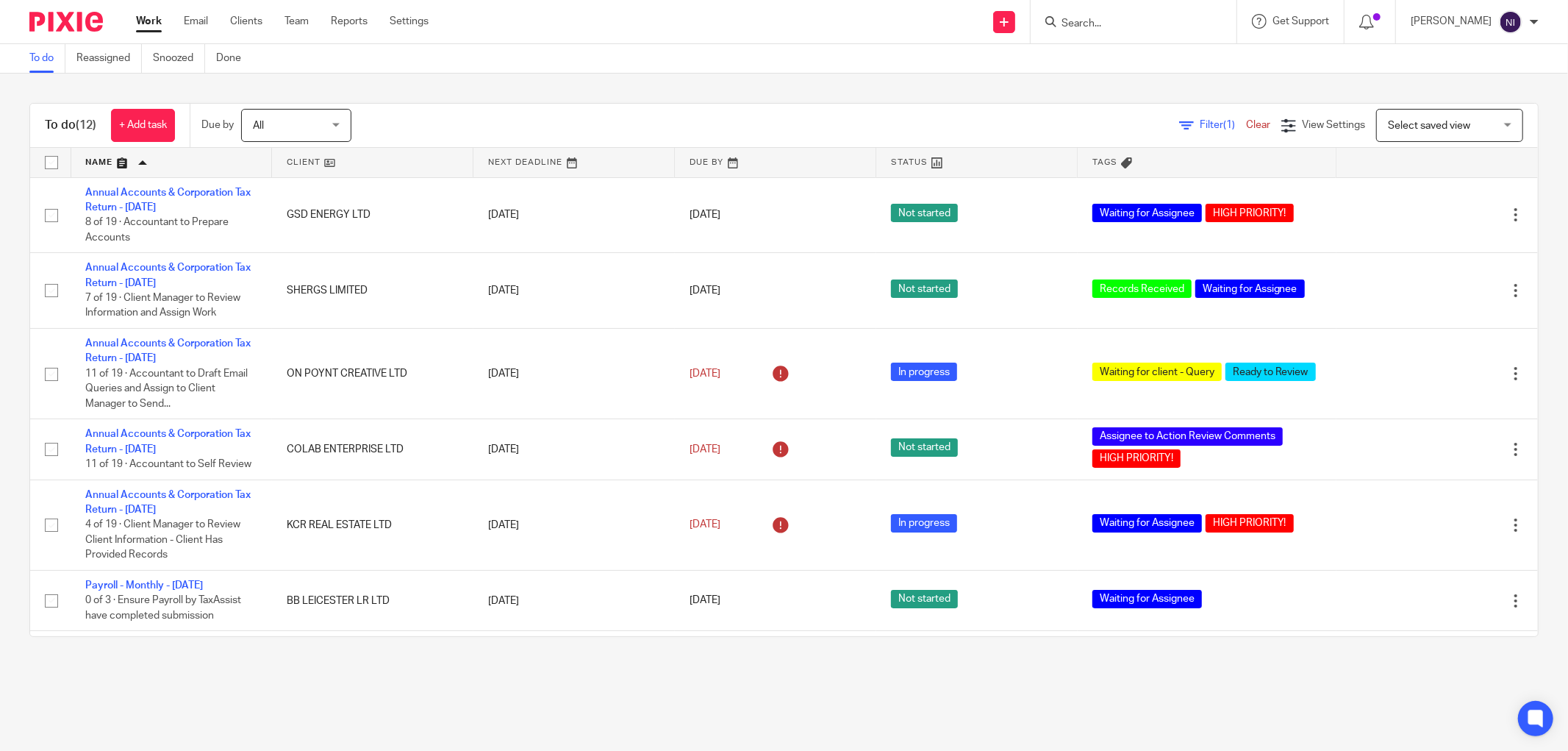
scroll to position [245, 0]
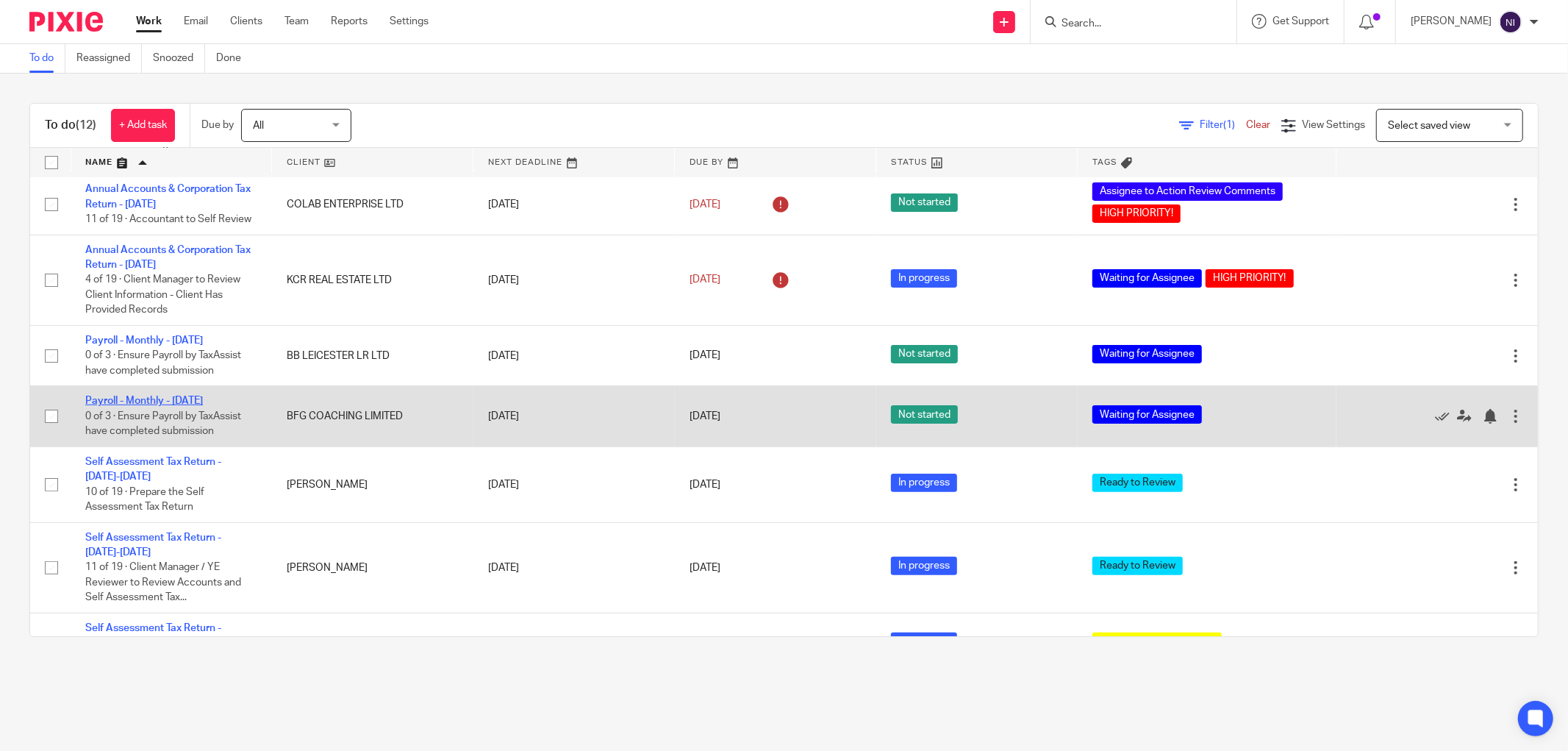
click at [163, 402] on link "Payroll - Monthly - [DATE]" at bounding box center [144, 401] width 118 height 10
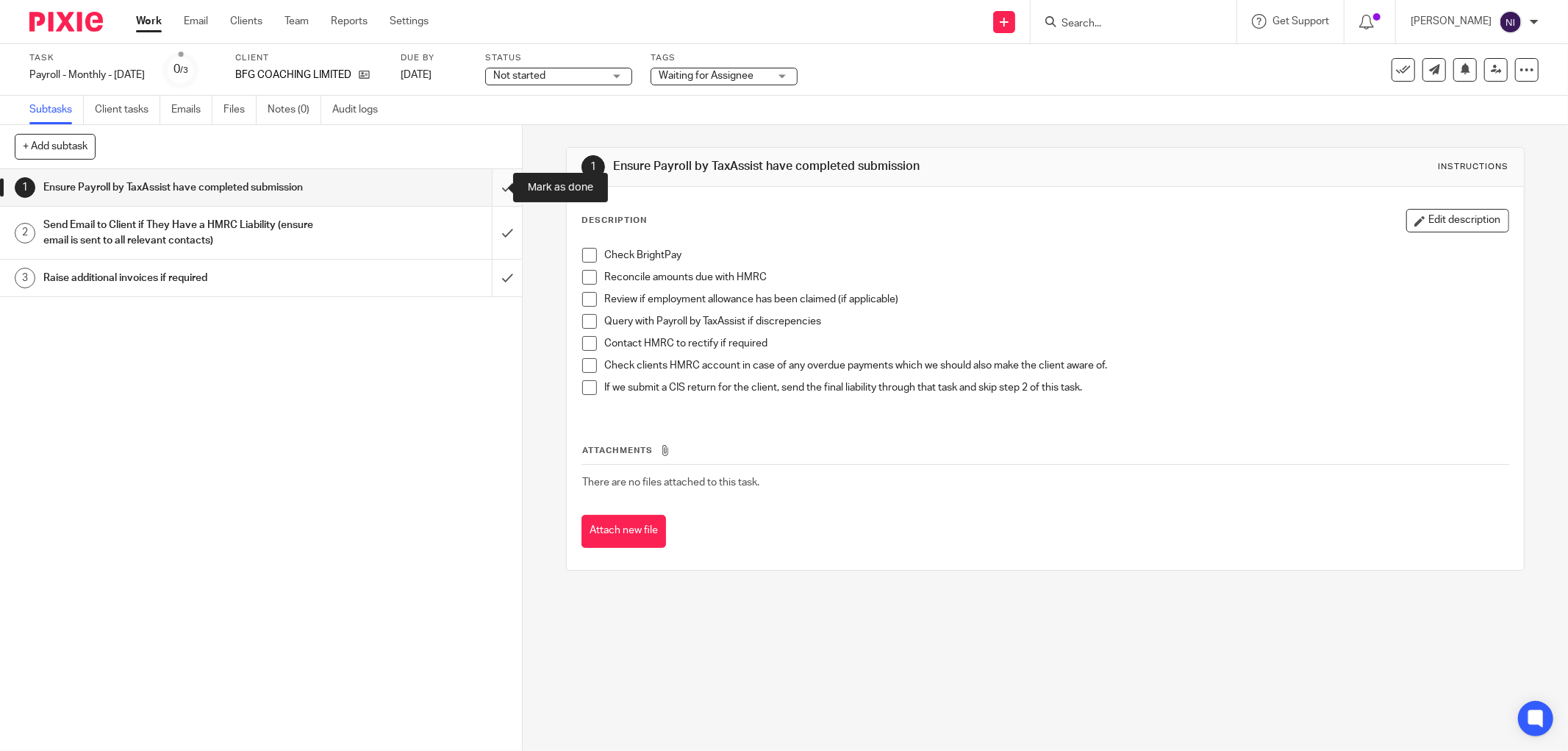
click at [489, 185] on input "submit" at bounding box center [260, 187] width 522 height 37
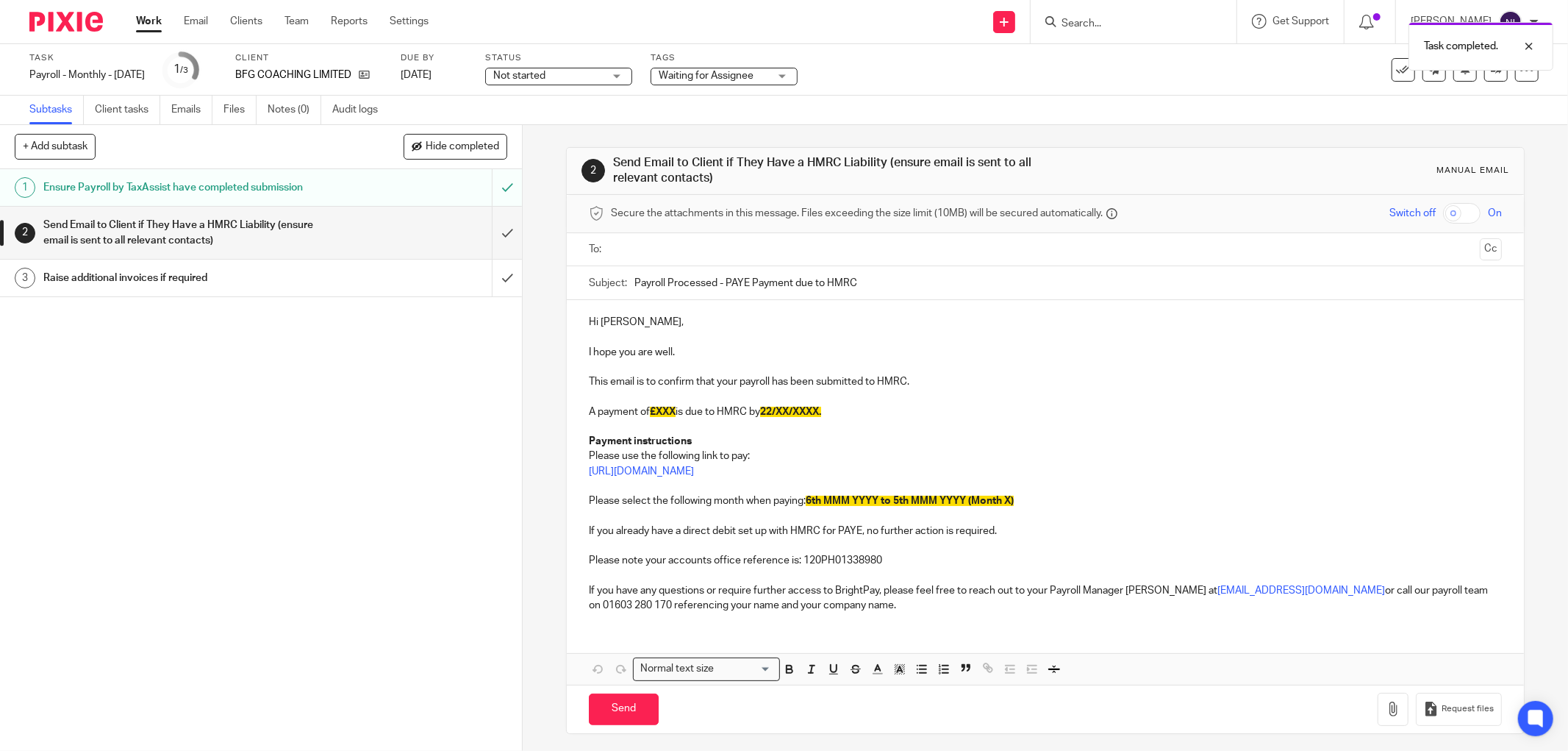
click at [636, 326] on p "Hi [PERSON_NAME]," at bounding box center [1045, 321] width 913 height 15
click at [188, 106] on link "Emails" at bounding box center [192, 110] width 41 height 29
click at [666, 403] on p at bounding box center [1045, 396] width 913 height 15
click at [674, 406] on p "A payment of £XXX is due to HMRC by 22/XX/XXXX." at bounding box center [1045, 412] width 913 height 15
click at [812, 412] on span "22/XX/XXXX." at bounding box center [810, 412] width 61 height 10
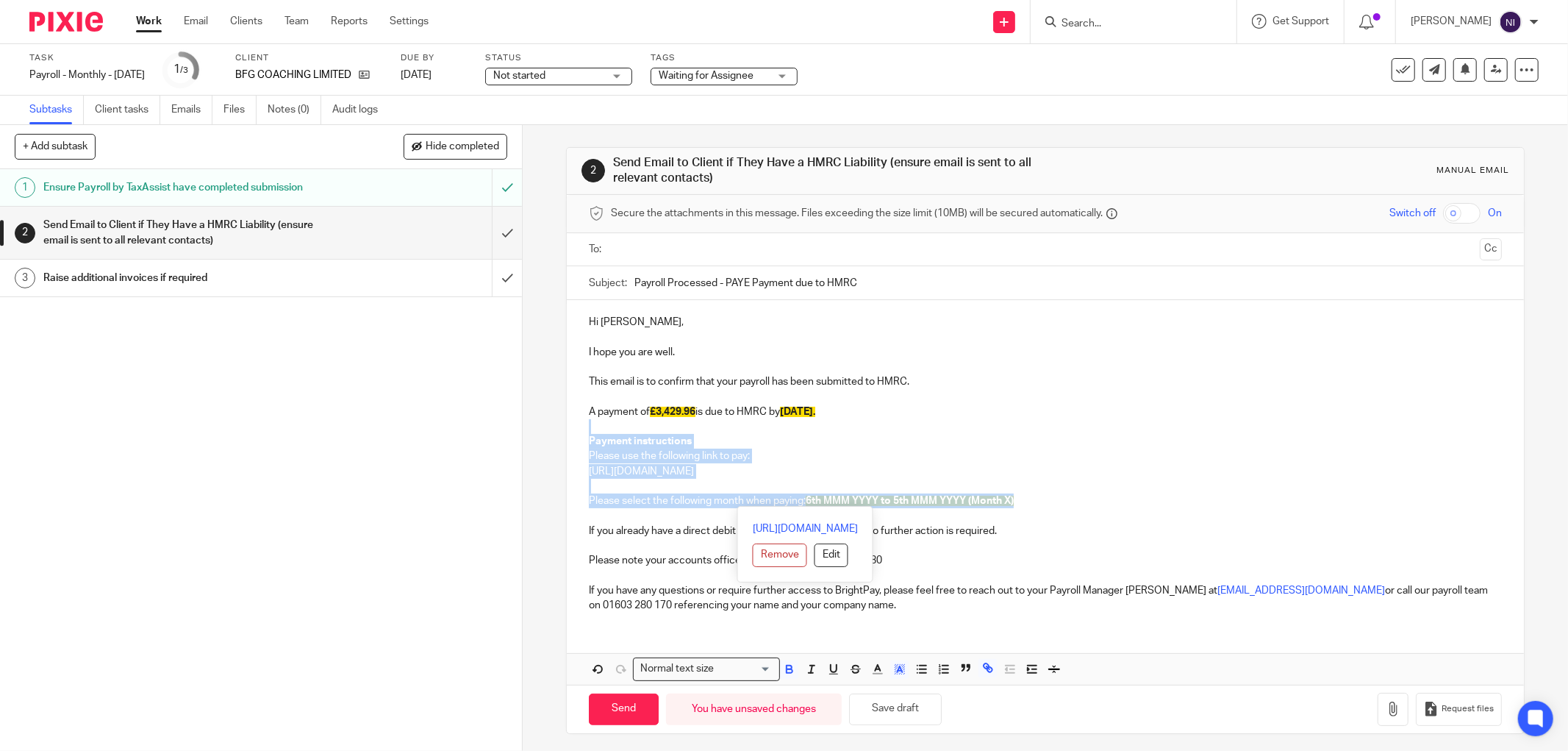
drag, startPoint x: 1024, startPoint y: 499, endPoint x: 542, endPoint y: 434, distance: 486.4
click at [542, 434] on div "2 Send Email to Client if They Have a HMRC Liability (ensure email is sent to a…" at bounding box center [1045, 437] width 1045 height 626
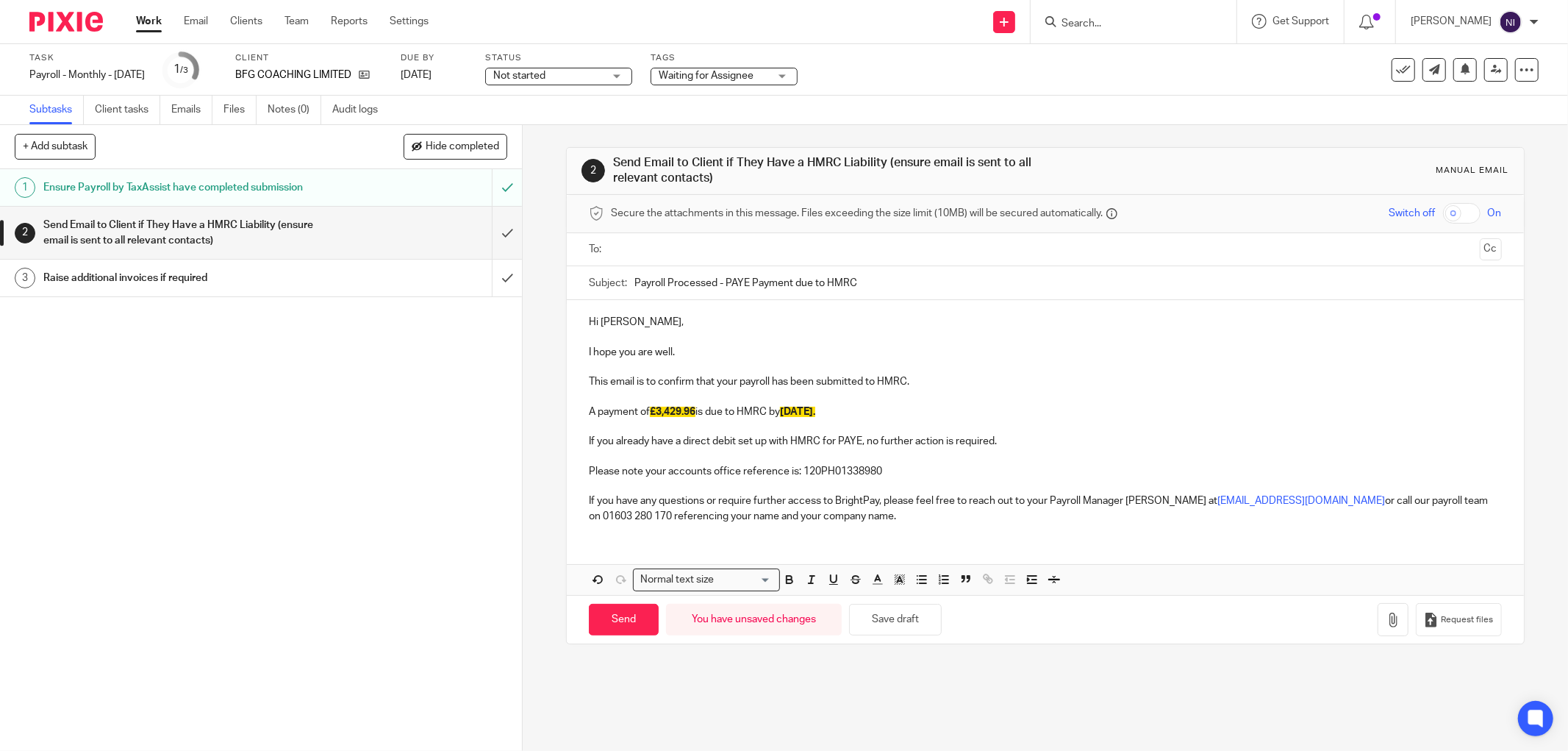
click at [589, 443] on p "If you already have a direct debit set up with HMRC for PAYE, no further action…" at bounding box center [1045, 441] width 913 height 15
drag, startPoint x: 897, startPoint y: 468, endPoint x: 513, endPoint y: 464, distance: 384.0
click at [513, 464] on div "+ Add subtask Hide completed Cancel + Add 1 Ensure Payroll by TaxAssist have co…" at bounding box center [784, 437] width 1568 height 626
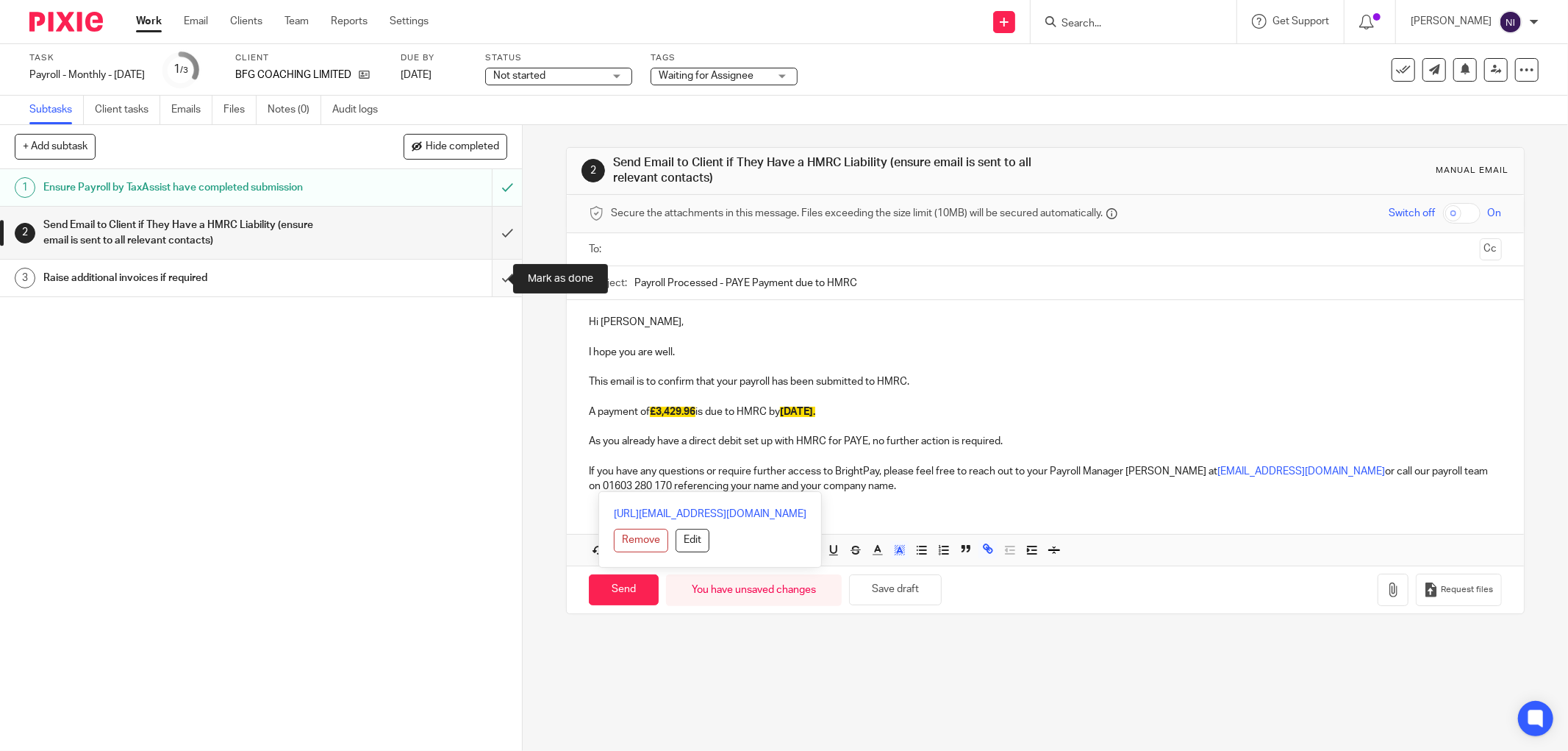
drag, startPoint x: 839, startPoint y: 502, endPoint x: 497, endPoint y: 273, distance: 411.6
click at [497, 273] on div "+ Add subtask Hide completed Cancel + Add 1 Ensure Payroll by TaxAssist have co…" at bounding box center [784, 437] width 1568 height 626
click at [891, 555] on button "button" at bounding box center [900, 550] width 19 height 19
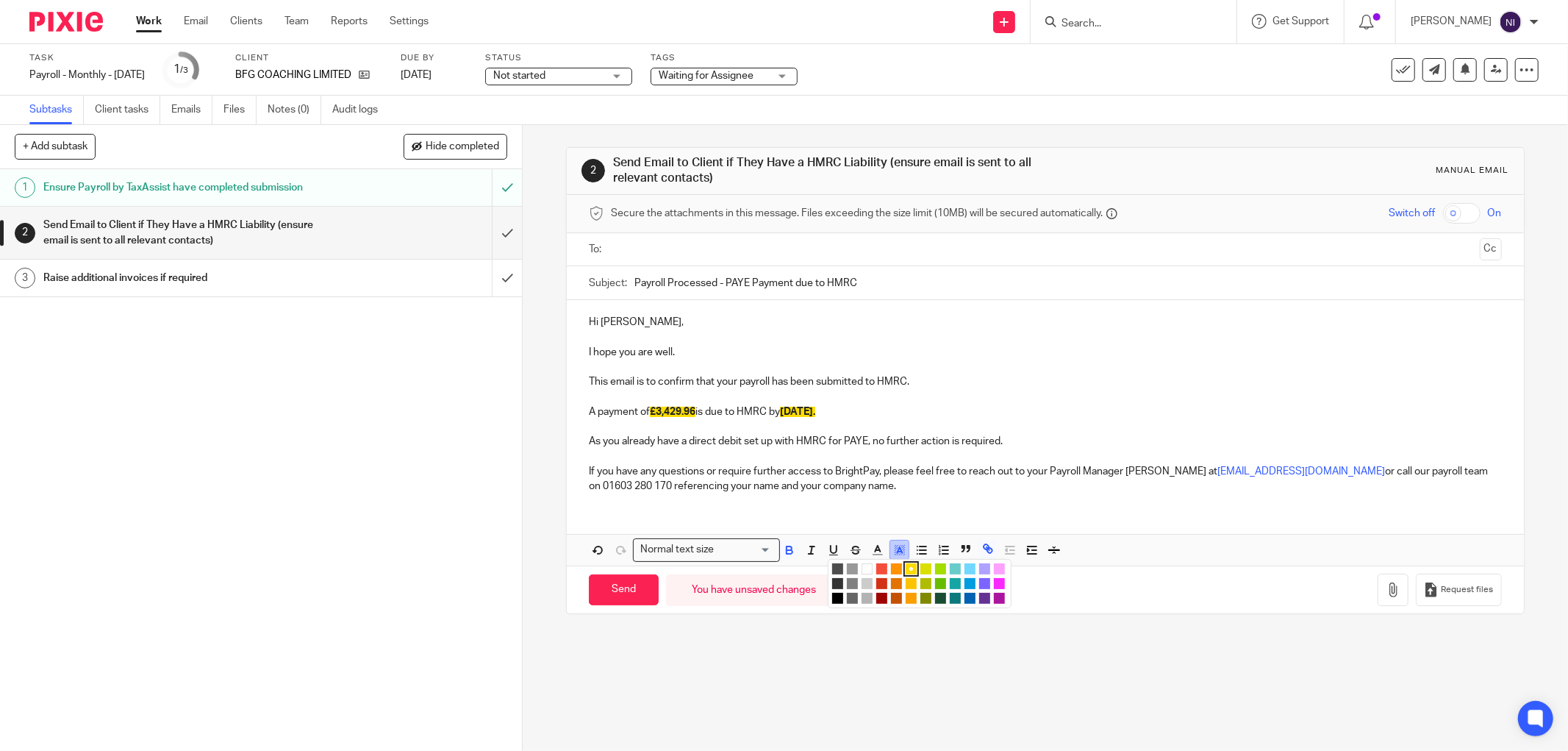
click at [893, 553] on icon "button" at bounding box center [899, 549] width 13 height 13
click at [862, 570] on li "color:#FFFFFF" at bounding box center [867, 568] width 11 height 11
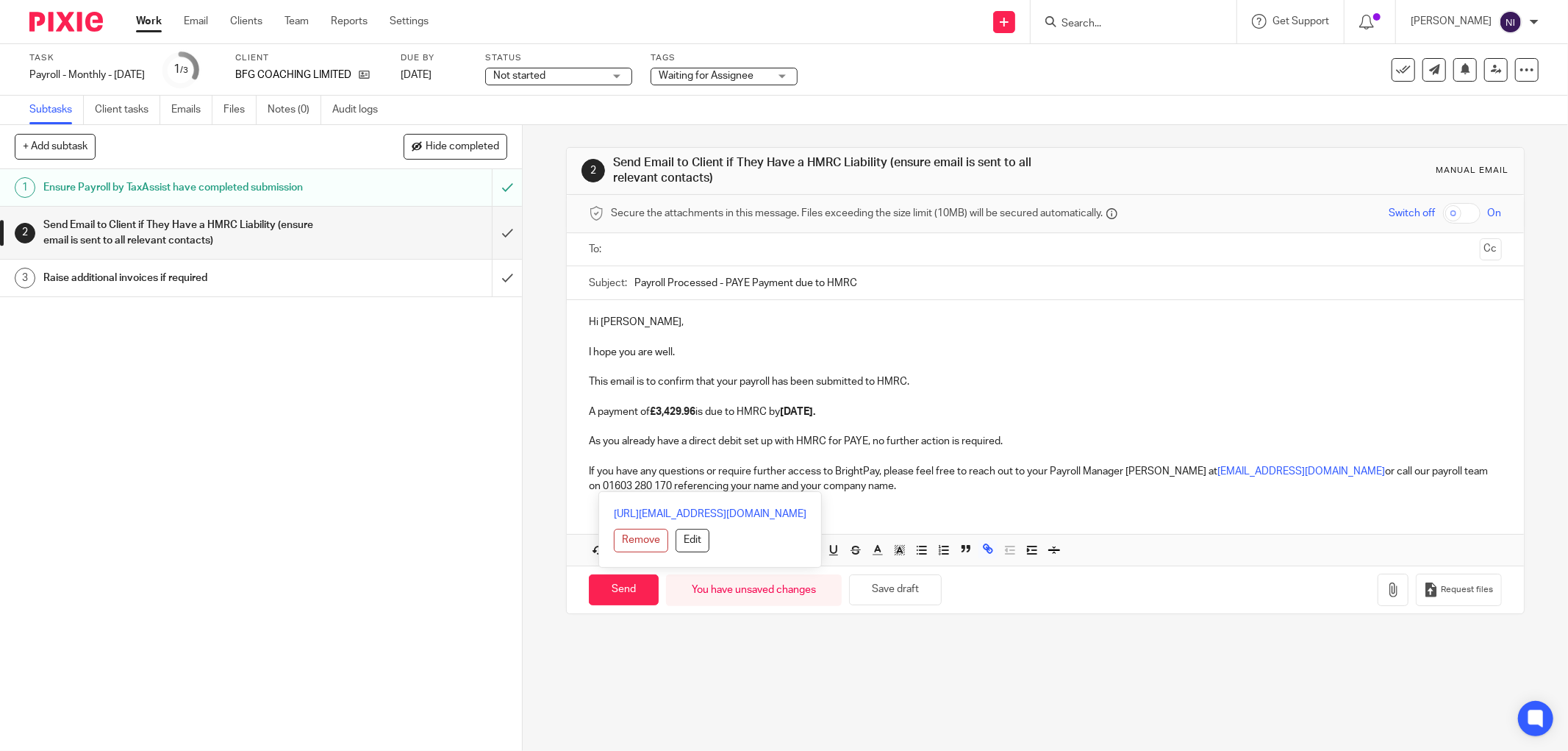
click at [778, 257] on input "text" at bounding box center [1044, 249] width 857 height 17
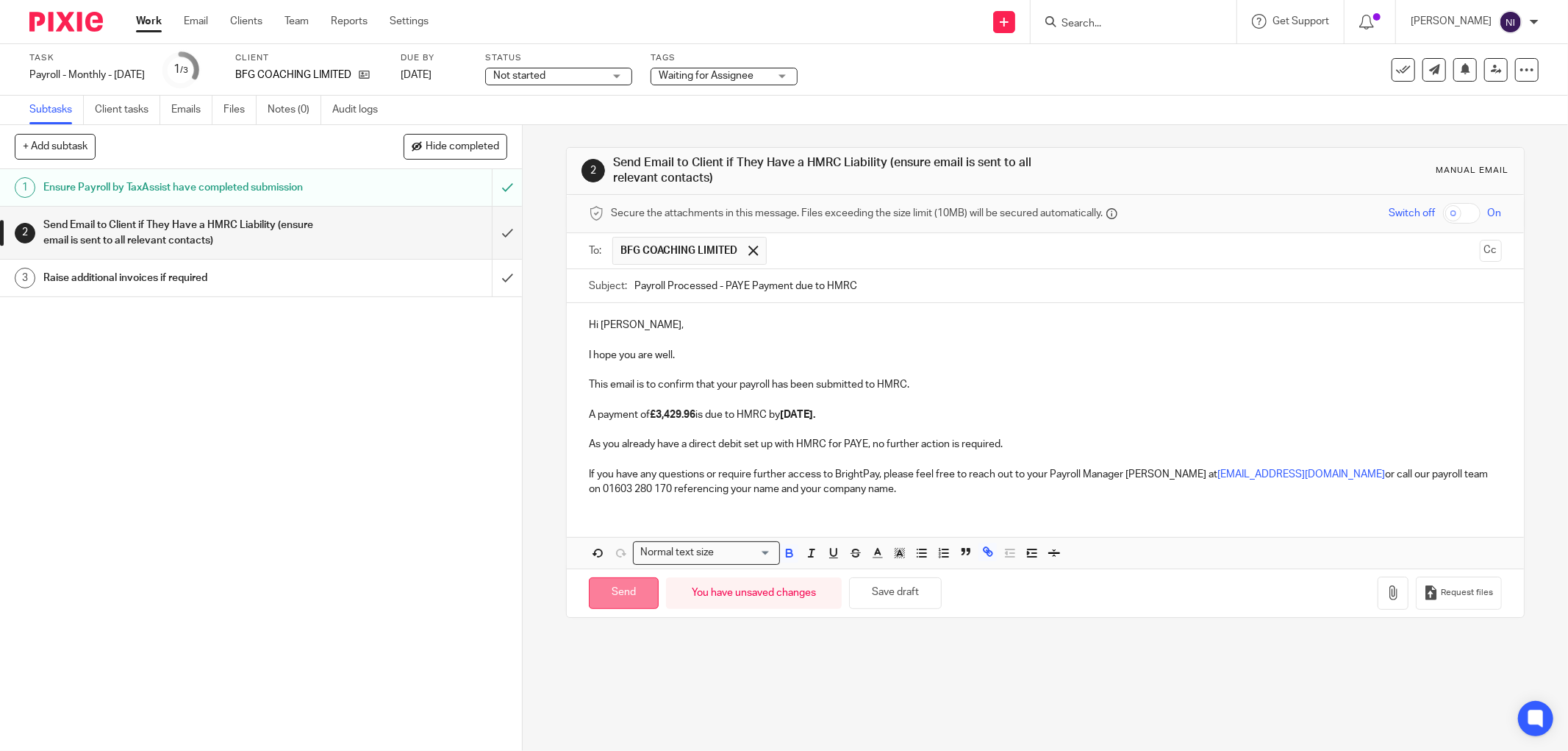
click at [618, 597] on input "Send" at bounding box center [624, 593] width 70 height 32
type input "Sent"
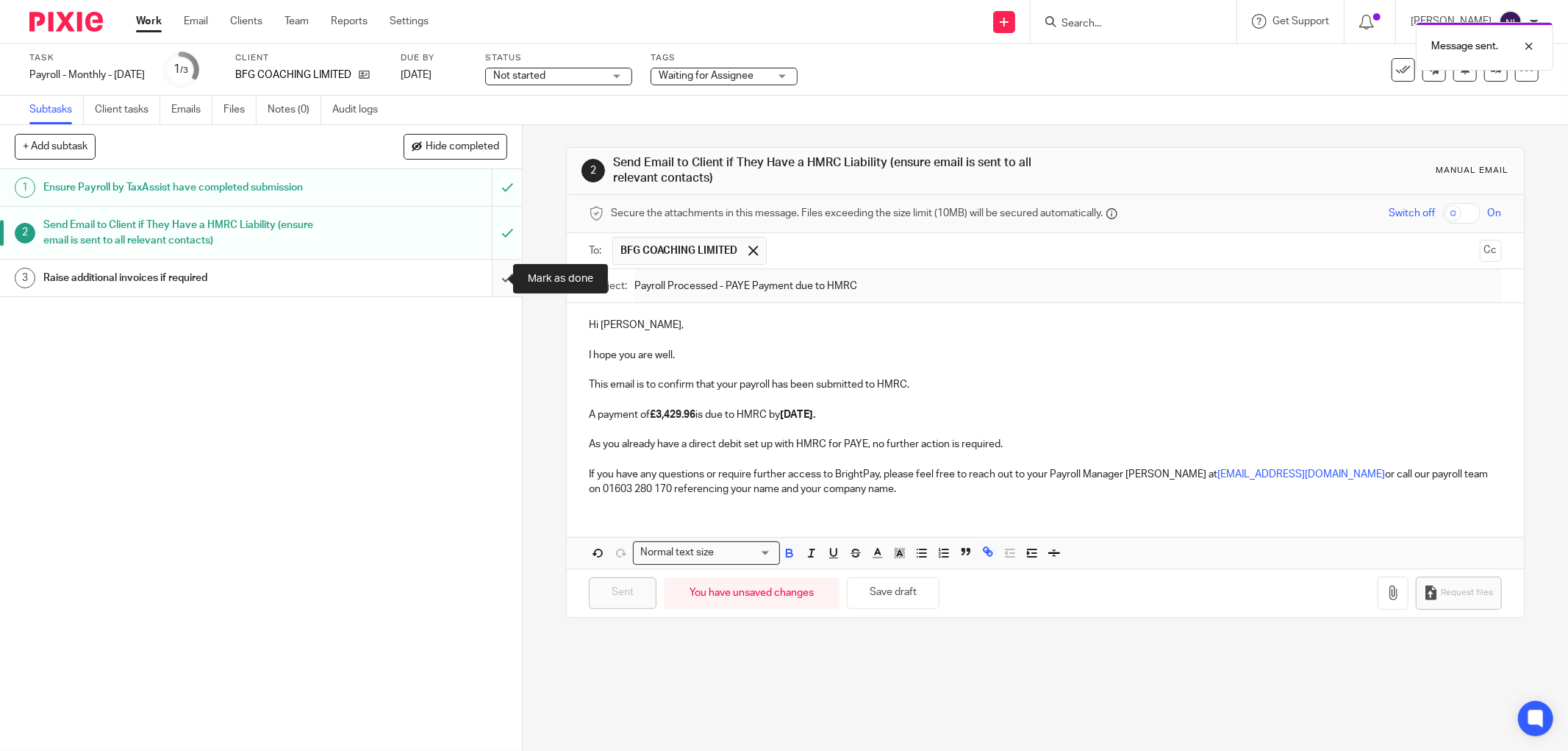
click at [498, 277] on input "submit" at bounding box center [260, 278] width 522 height 37
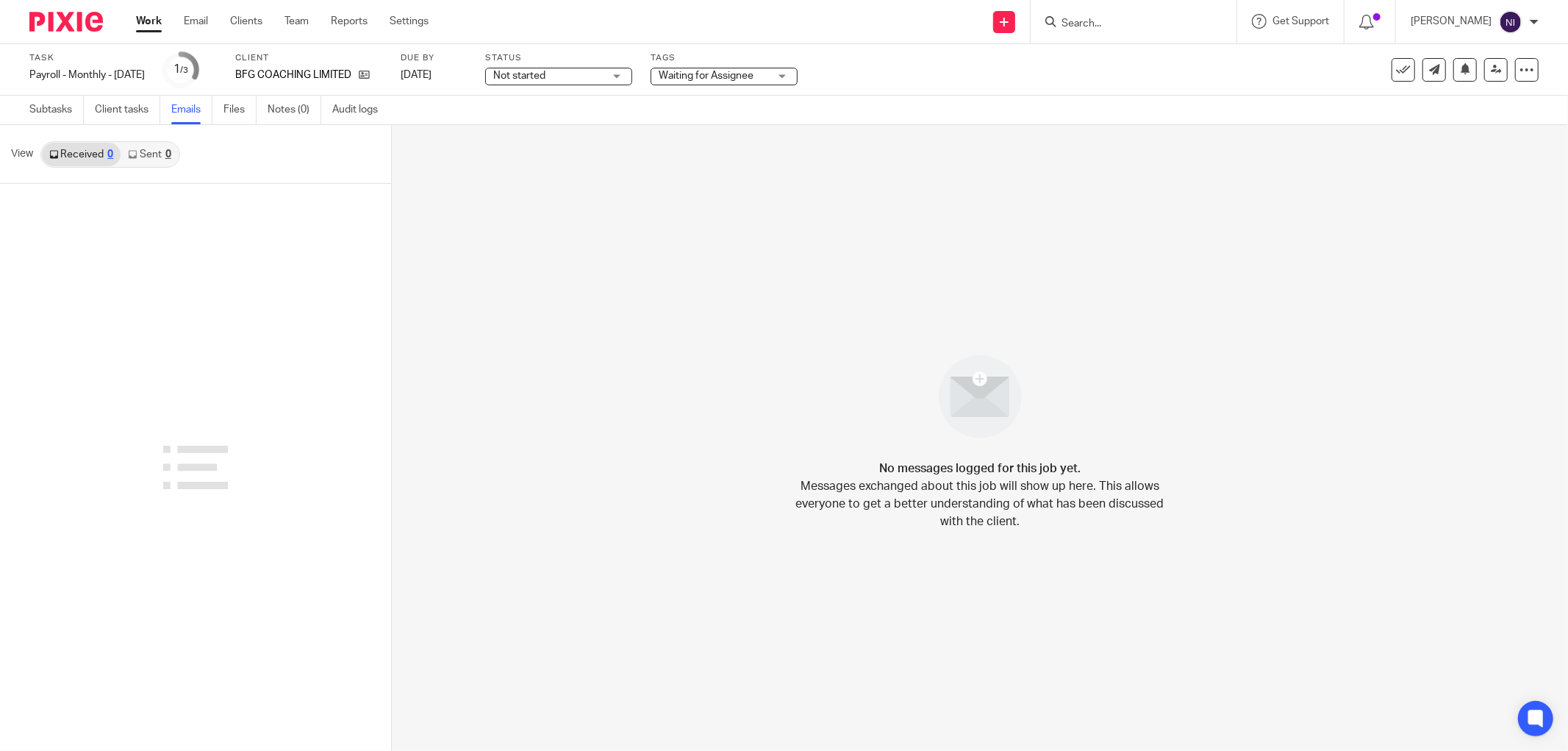
click at [163, 150] on link "Sent 0" at bounding box center [149, 155] width 57 height 24
click at [370, 71] on icon at bounding box center [364, 74] width 11 height 11
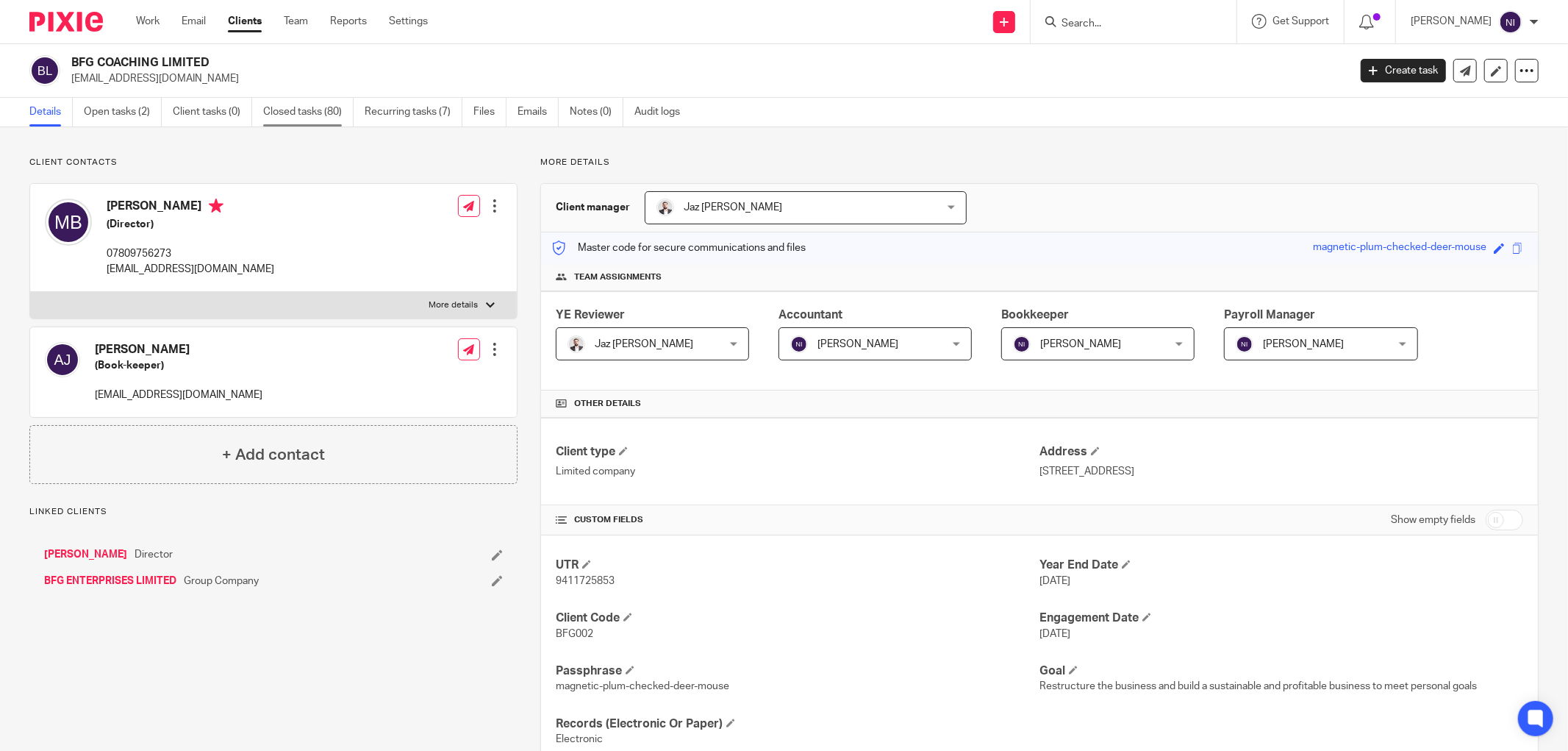
click at [274, 108] on link "Closed tasks (80)" at bounding box center [308, 113] width 91 height 29
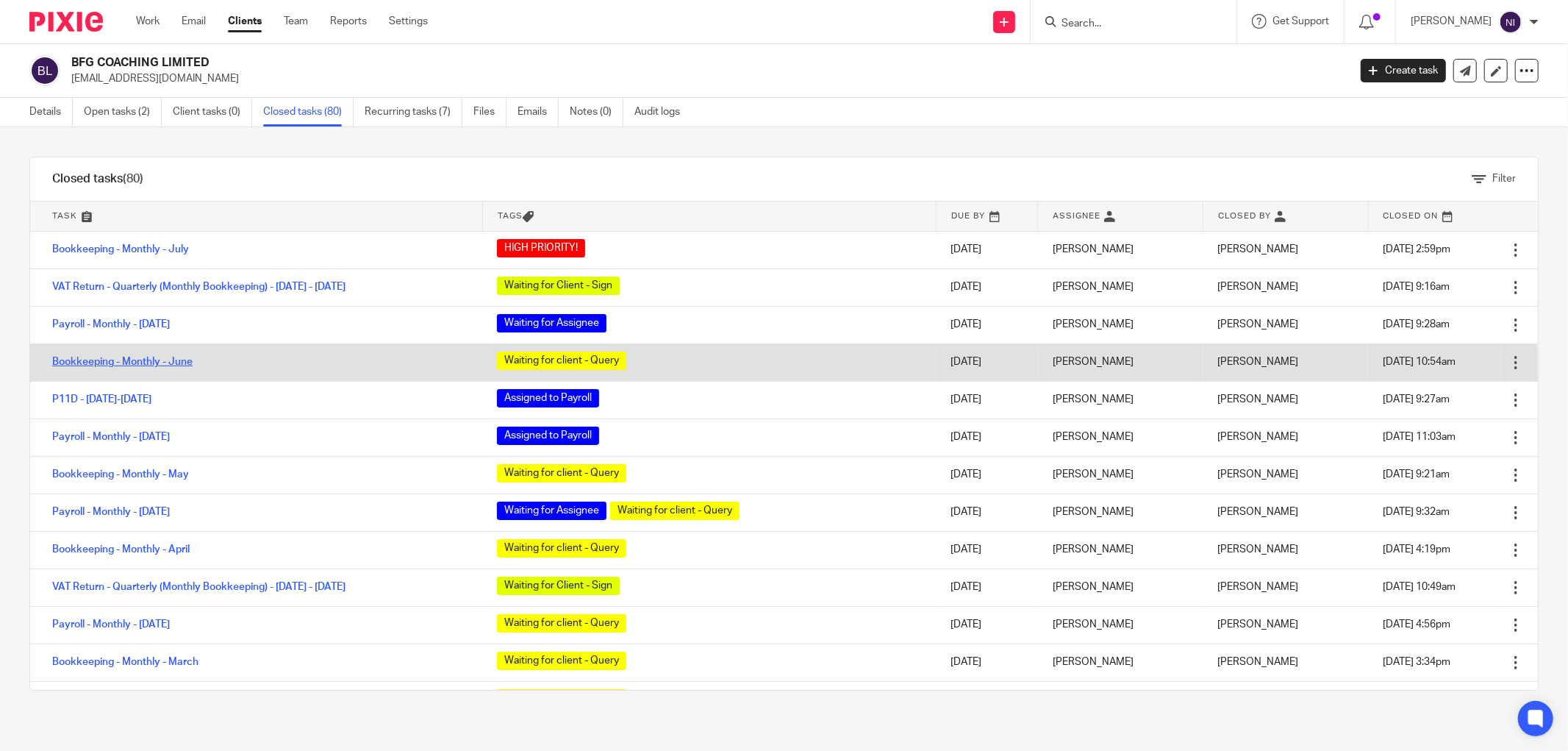
click at [137, 361] on link "Bookkeeping - Monthly - June" at bounding box center [122, 362] width 140 height 10
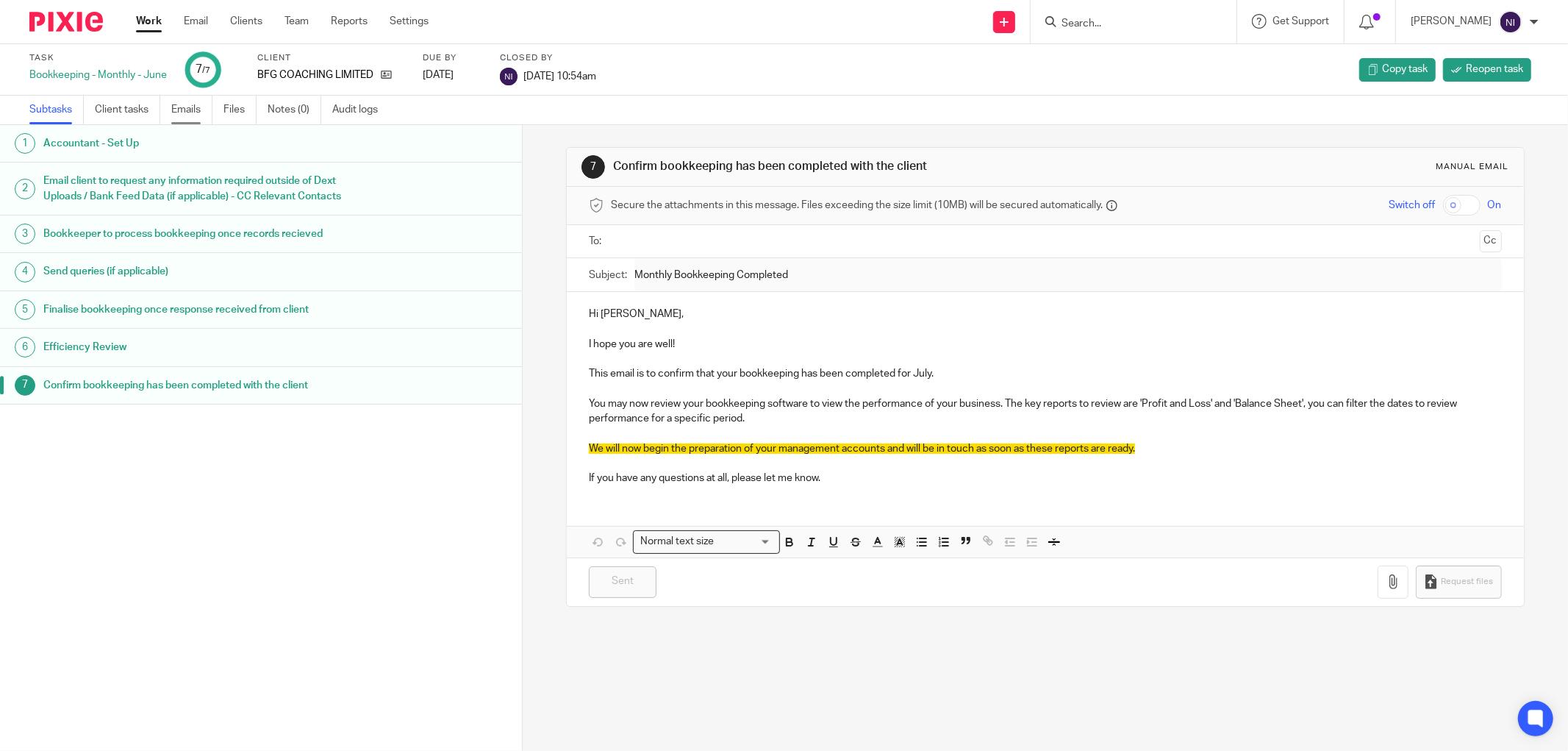
click at [188, 112] on link "Emails" at bounding box center [192, 110] width 41 height 29
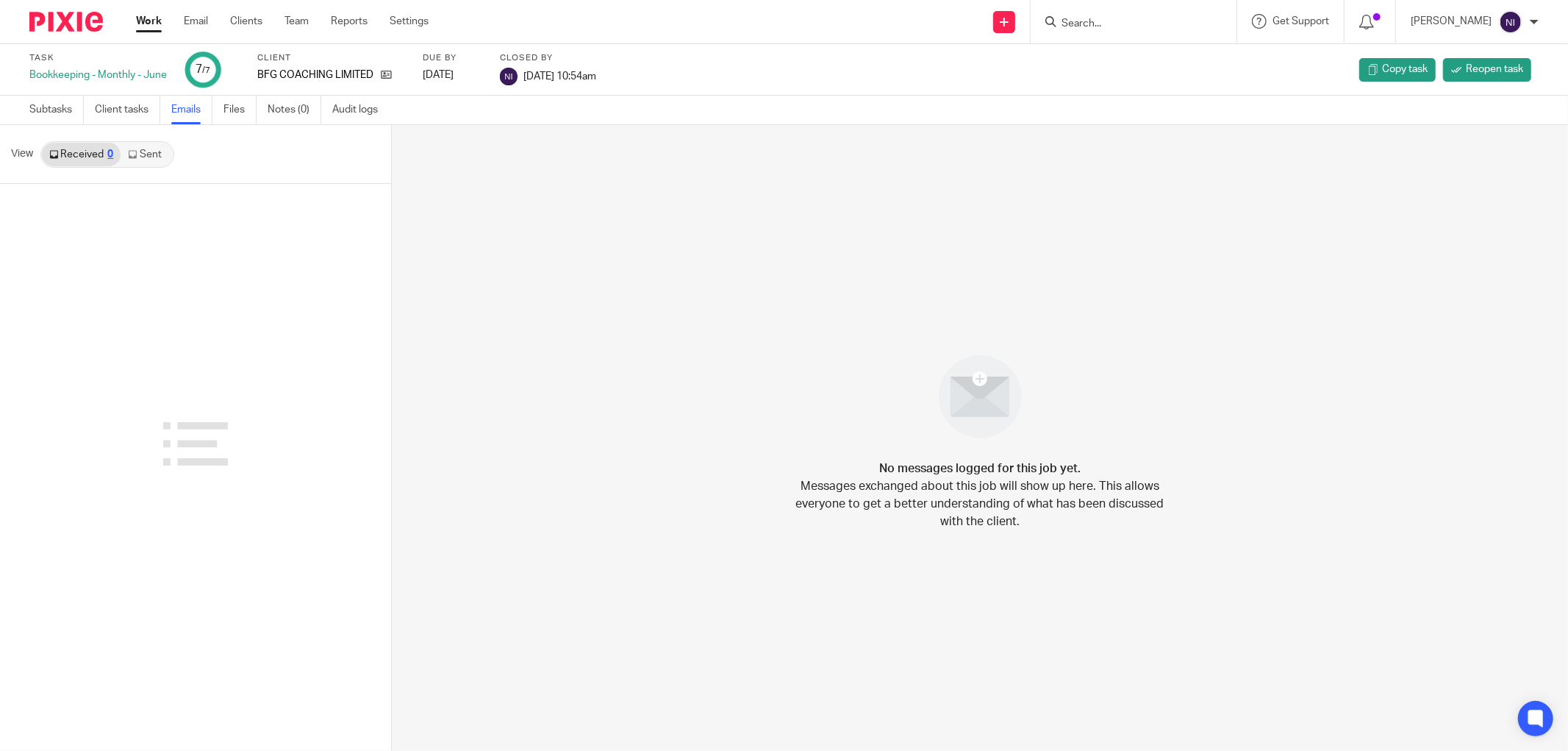
click at [137, 157] on link "Sent" at bounding box center [146, 155] width 51 height 24
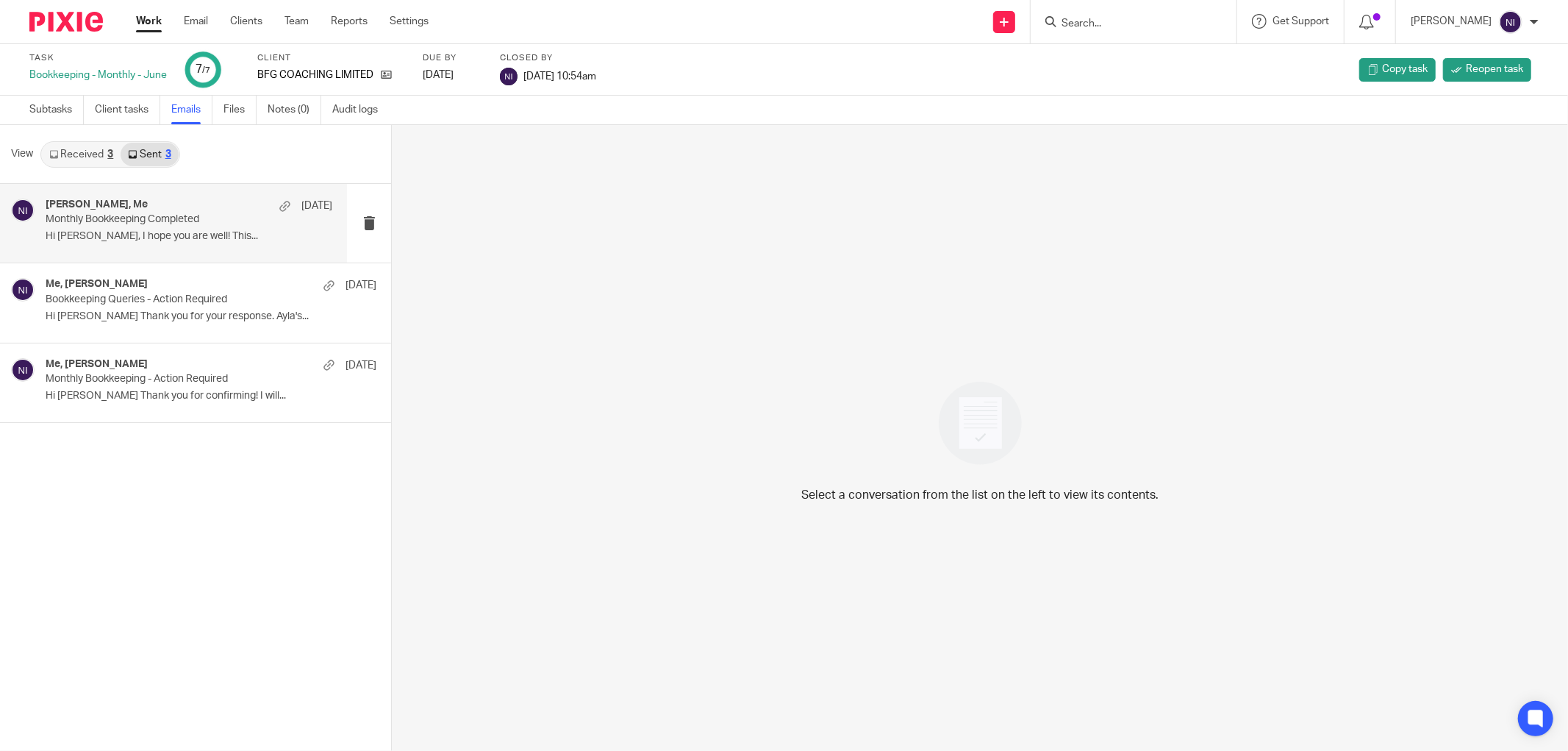
click at [188, 200] on div "[PERSON_NAME], Me [DATE]" at bounding box center [189, 205] width 287 height 15
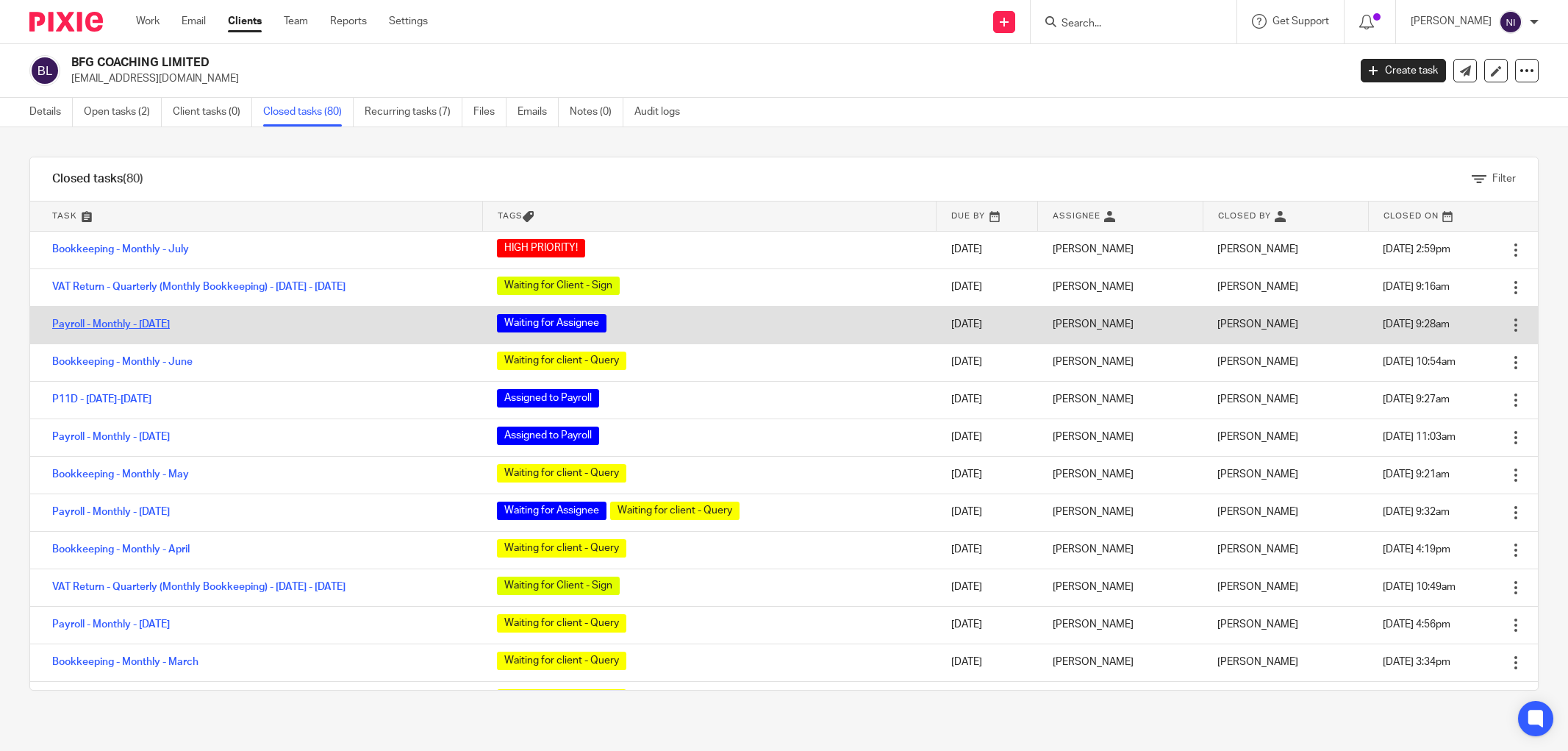
click at [93, 326] on link "Payroll - Monthly - [DATE]" at bounding box center [111, 325] width 118 height 10
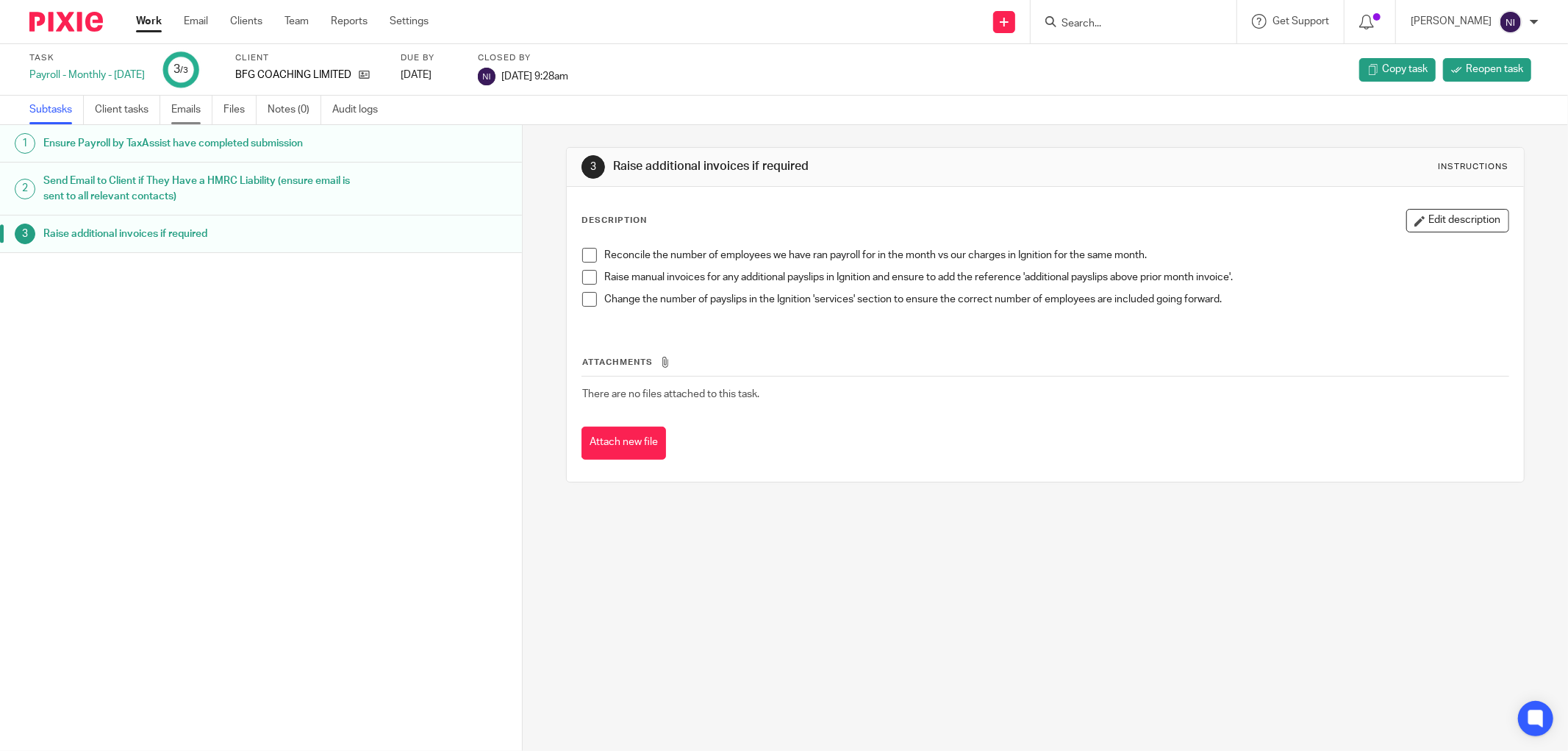
click at [180, 114] on link "Emails" at bounding box center [192, 110] width 41 height 29
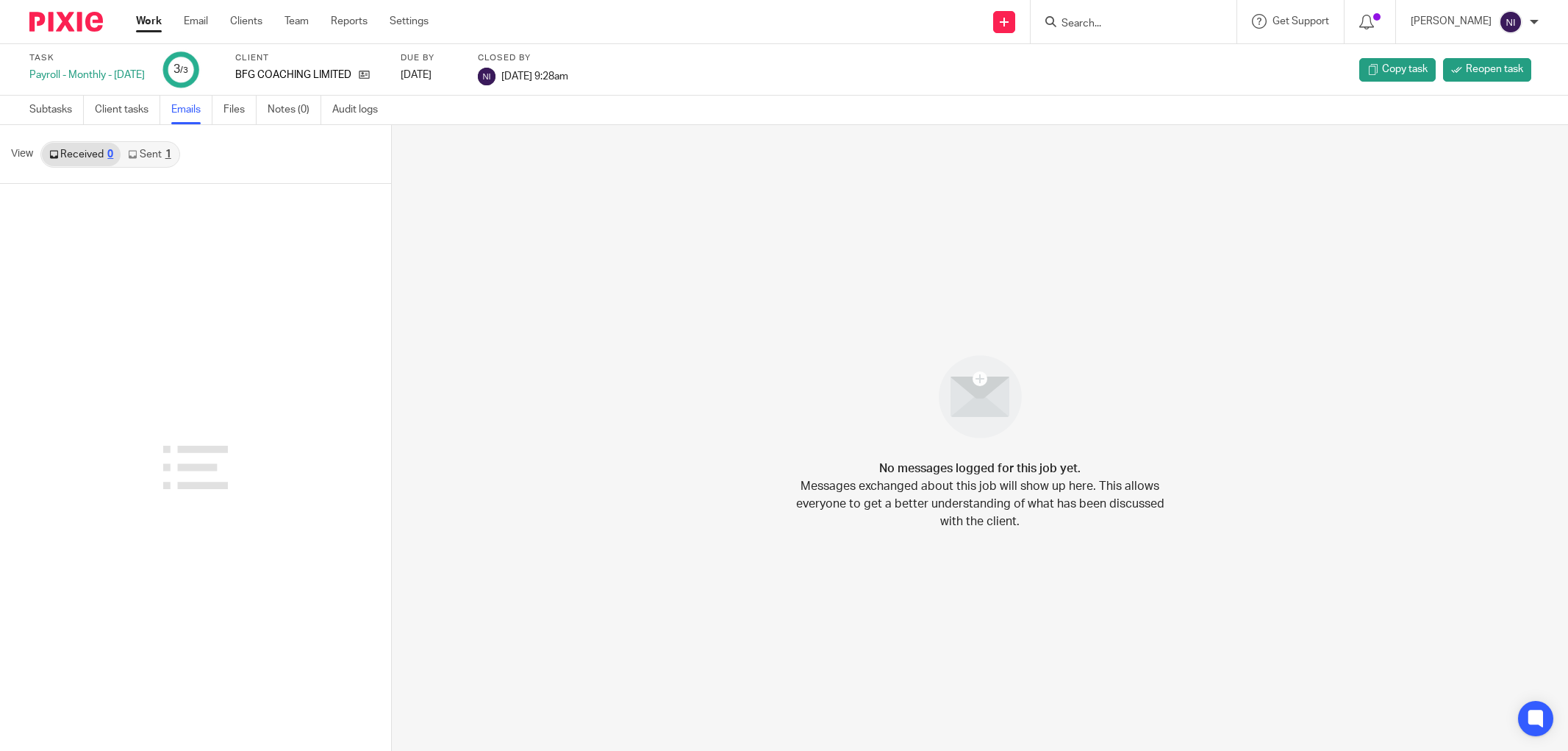
click at [140, 158] on link "Sent 1" at bounding box center [149, 155] width 57 height 24
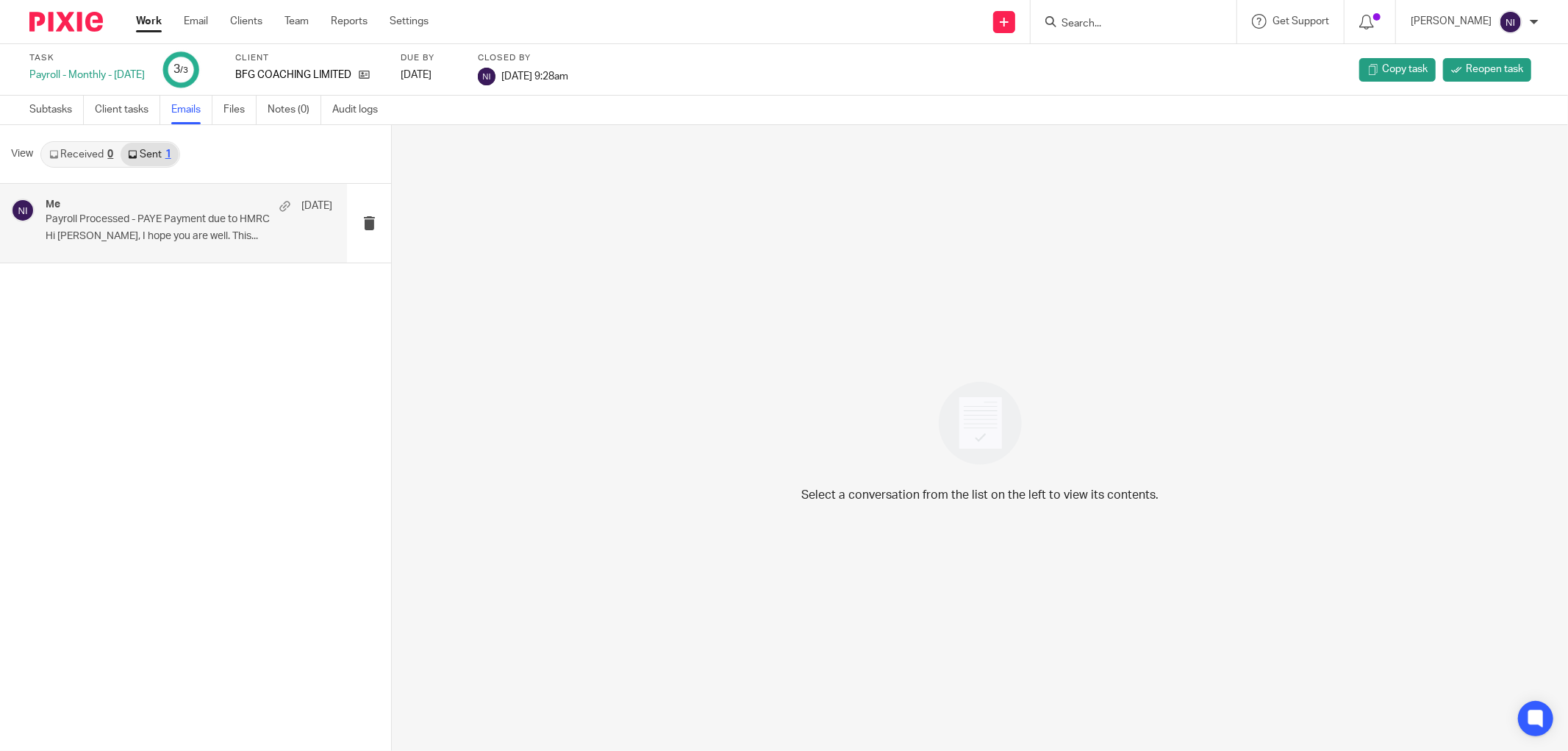
click at [193, 226] on div "Me 16 Jul Payroll Processed - PAYE Payment due to HMRC Hi Matt, I hope you are …" at bounding box center [189, 223] width 287 height 50
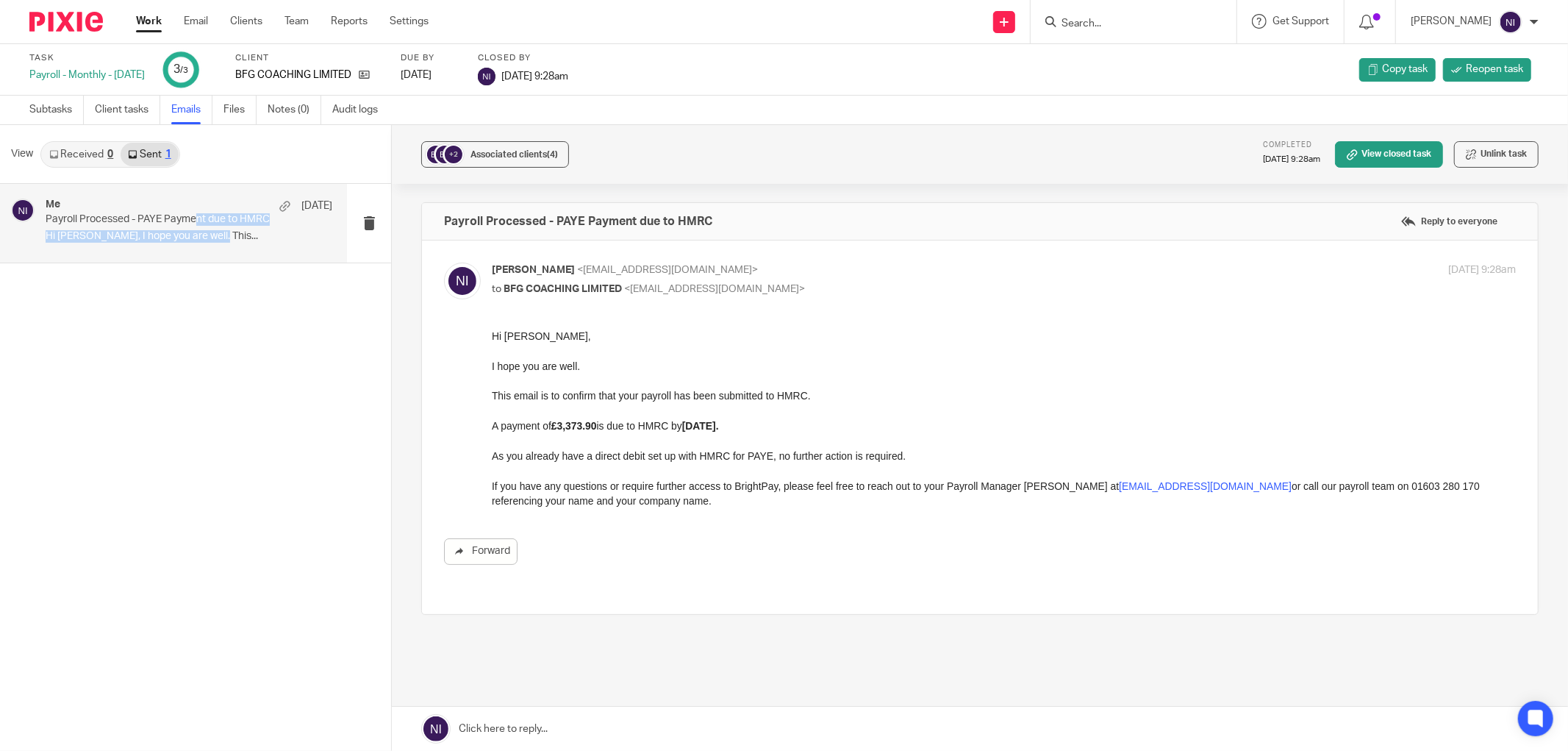
click at [200, 13] on div "Work Email Clients Team Reports Settings Work Email Clients Team Reports Settin…" at bounding box center [286, 21] width 330 height 44
click at [197, 27] on link "Email" at bounding box center [196, 21] width 24 height 15
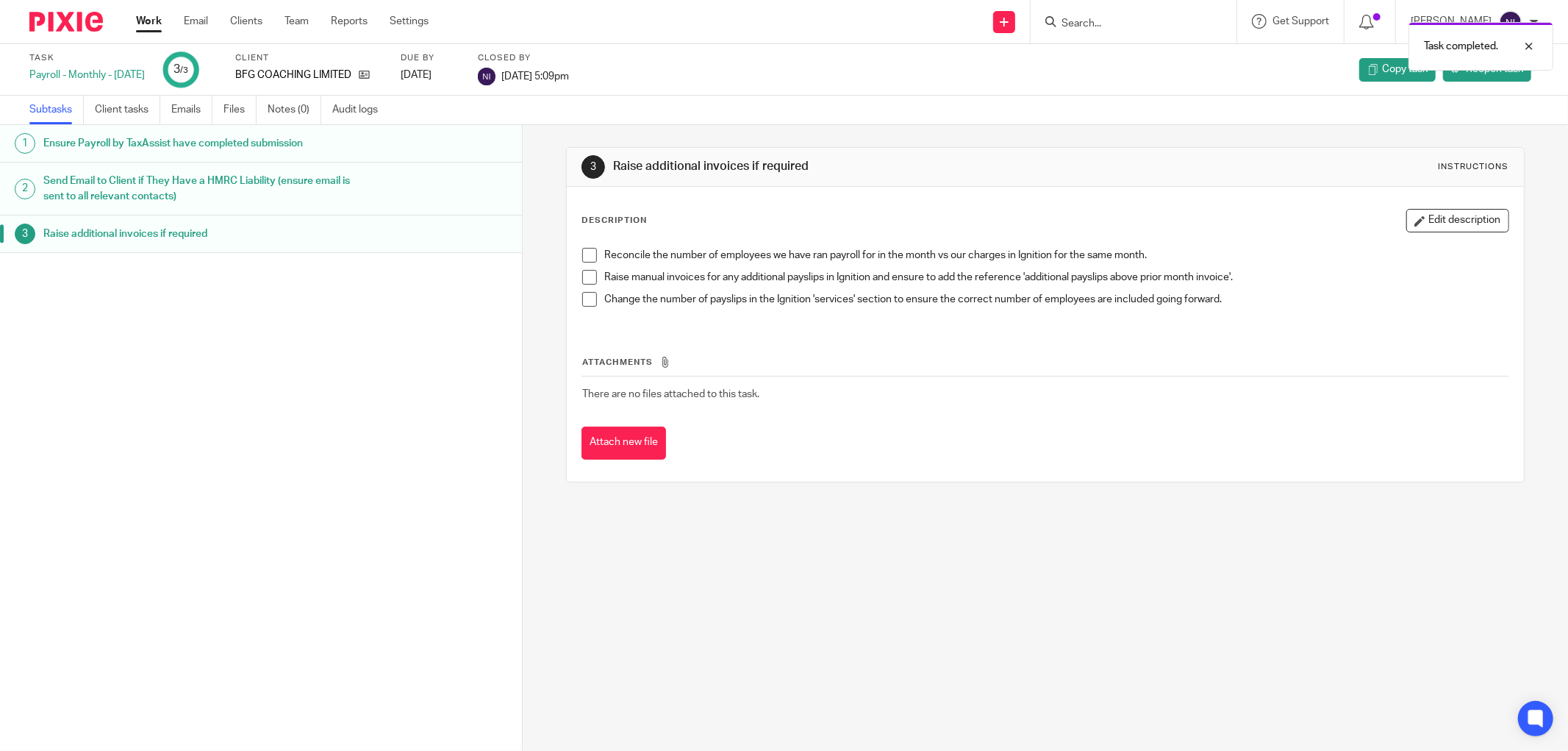
click at [140, 24] on link "Work" at bounding box center [149, 21] width 26 height 15
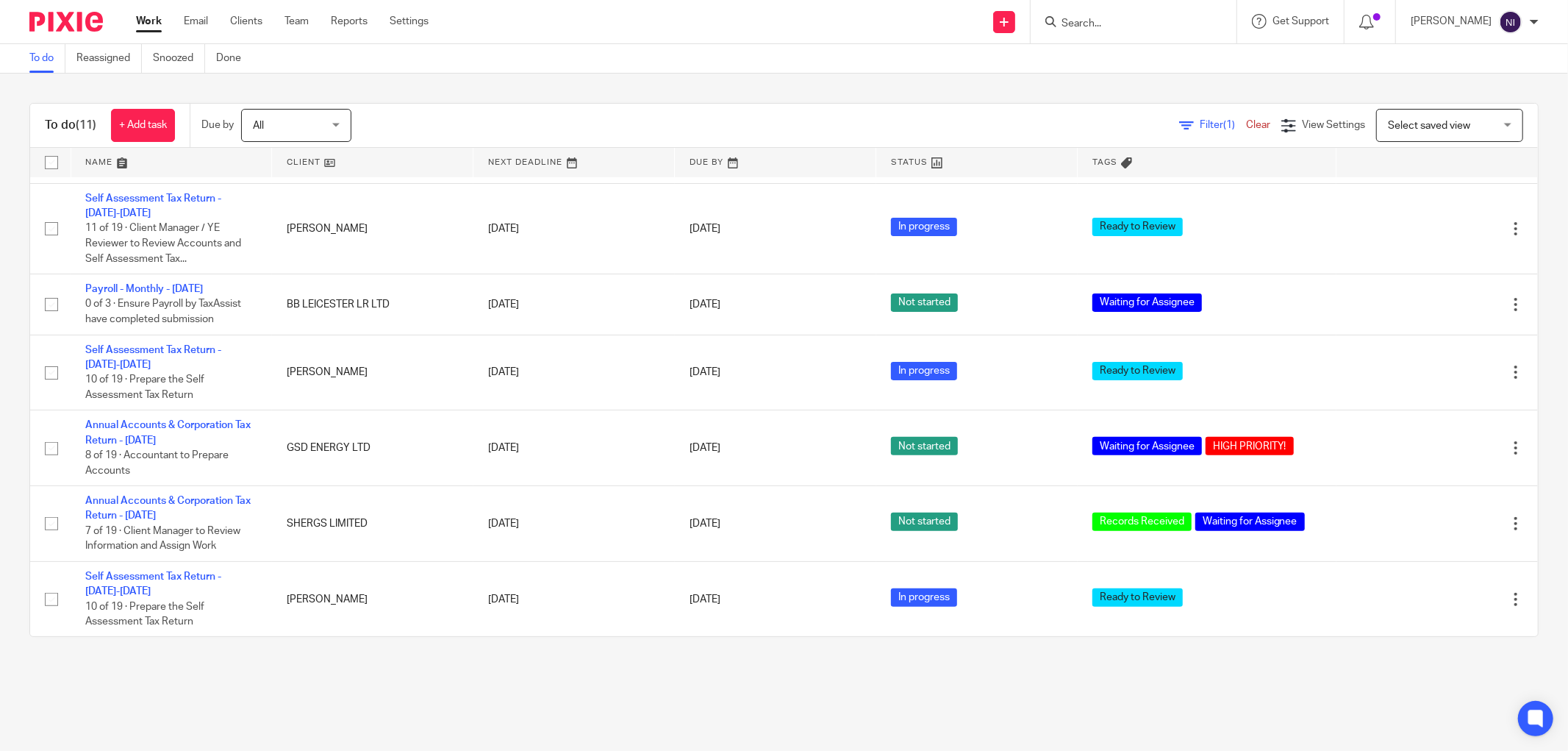
scroll to position [397, 0]
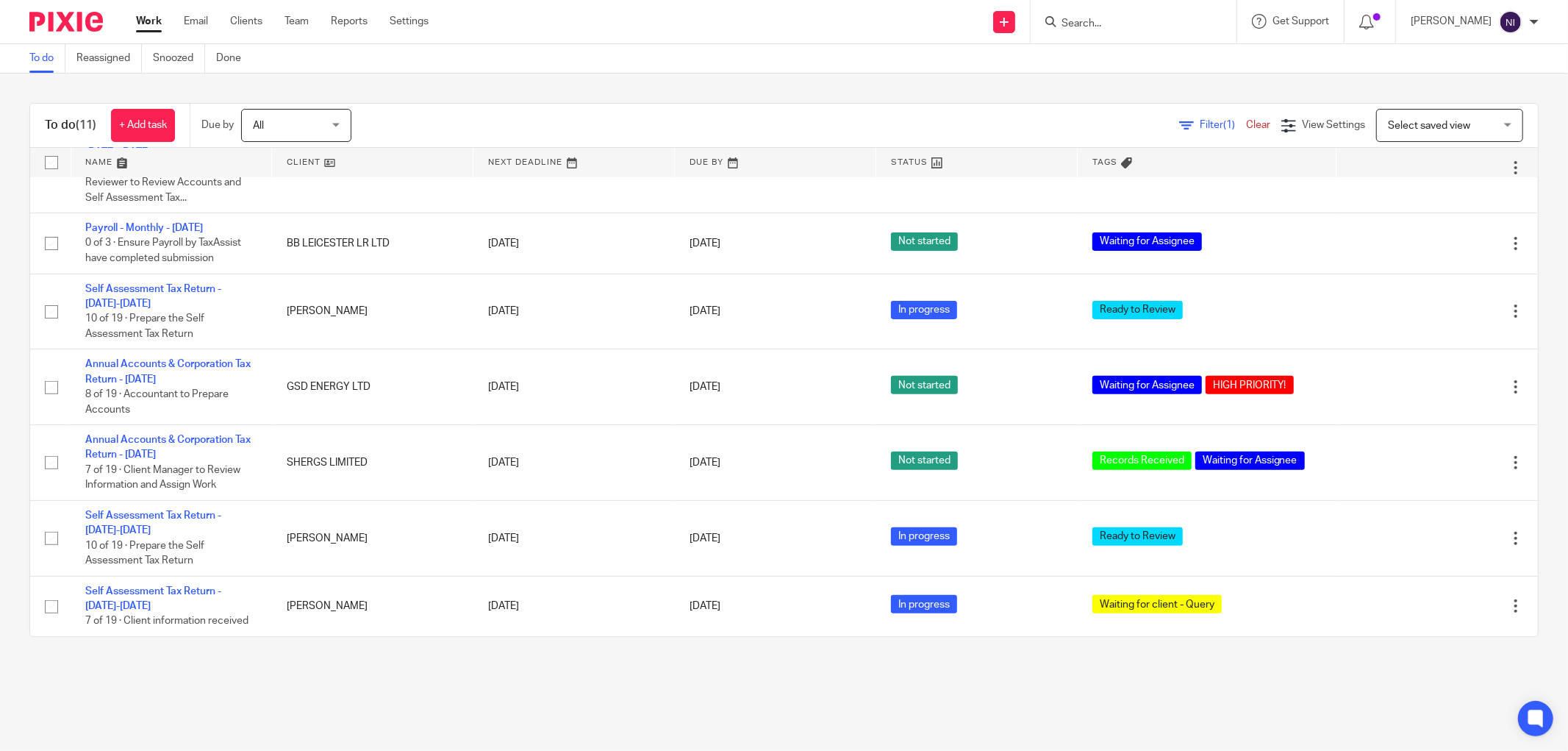
click at [104, 161] on link at bounding box center [172, 162] width 201 height 29
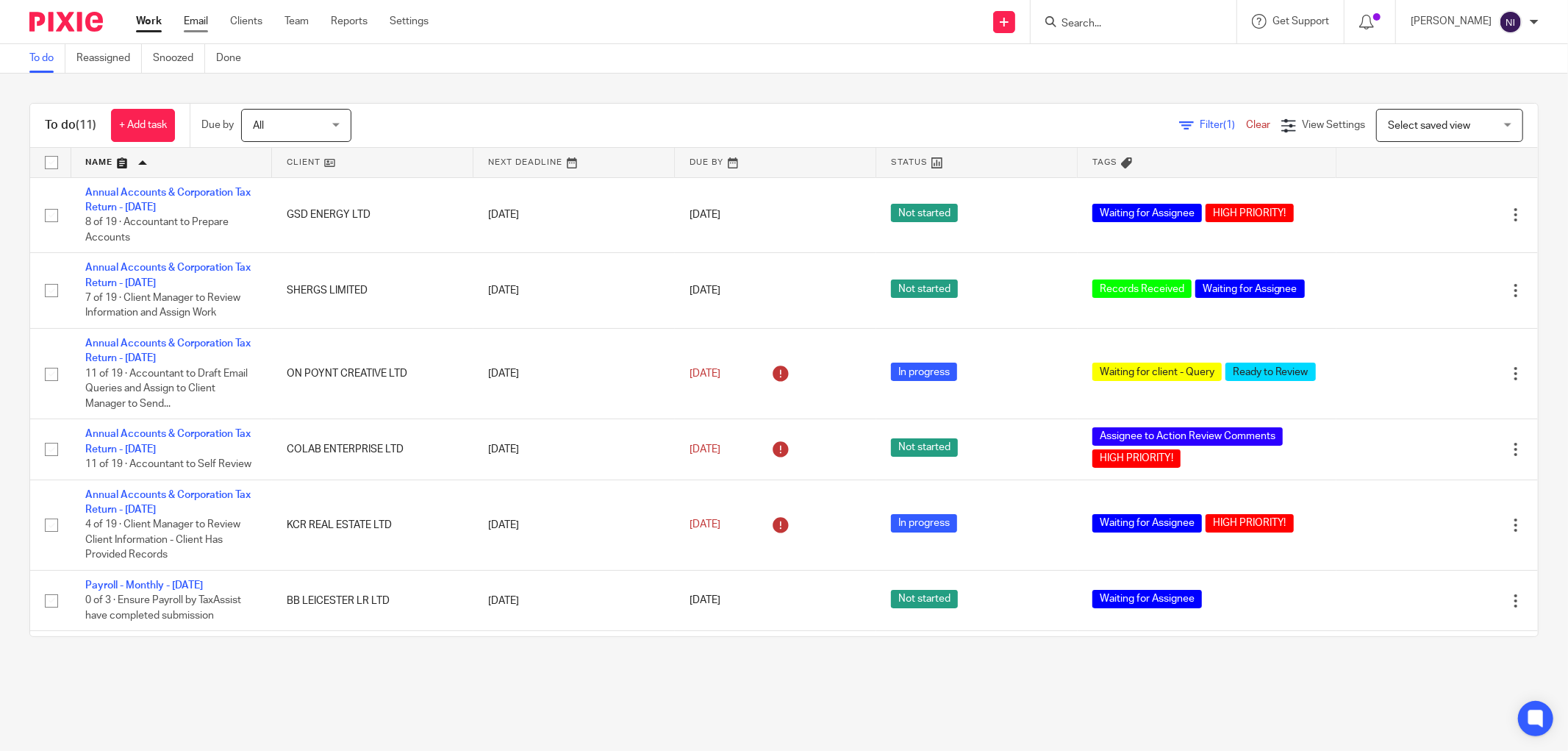
click at [193, 18] on link "Email" at bounding box center [196, 21] width 24 height 15
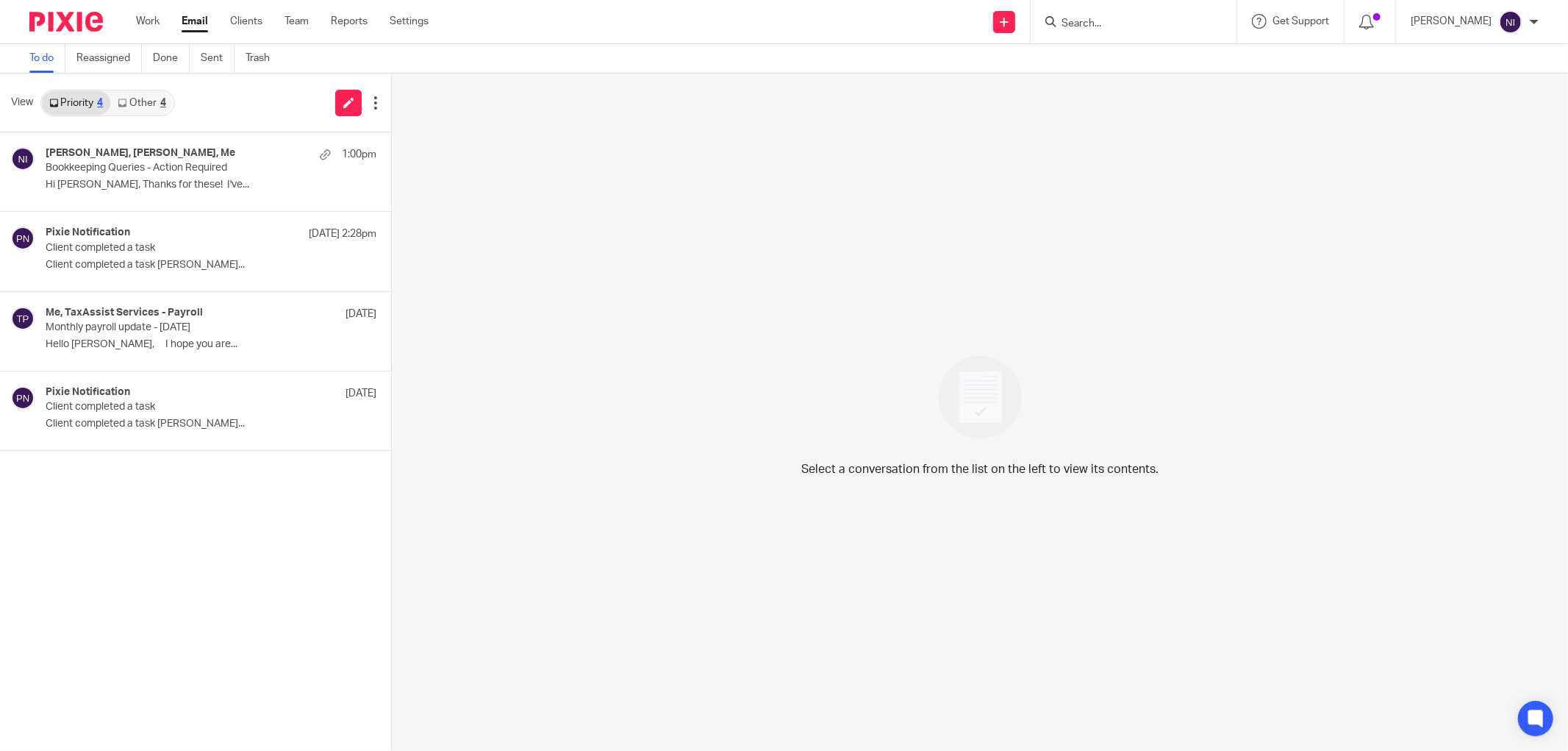
click at [164, 98] on div "4" at bounding box center [163, 103] width 6 height 10
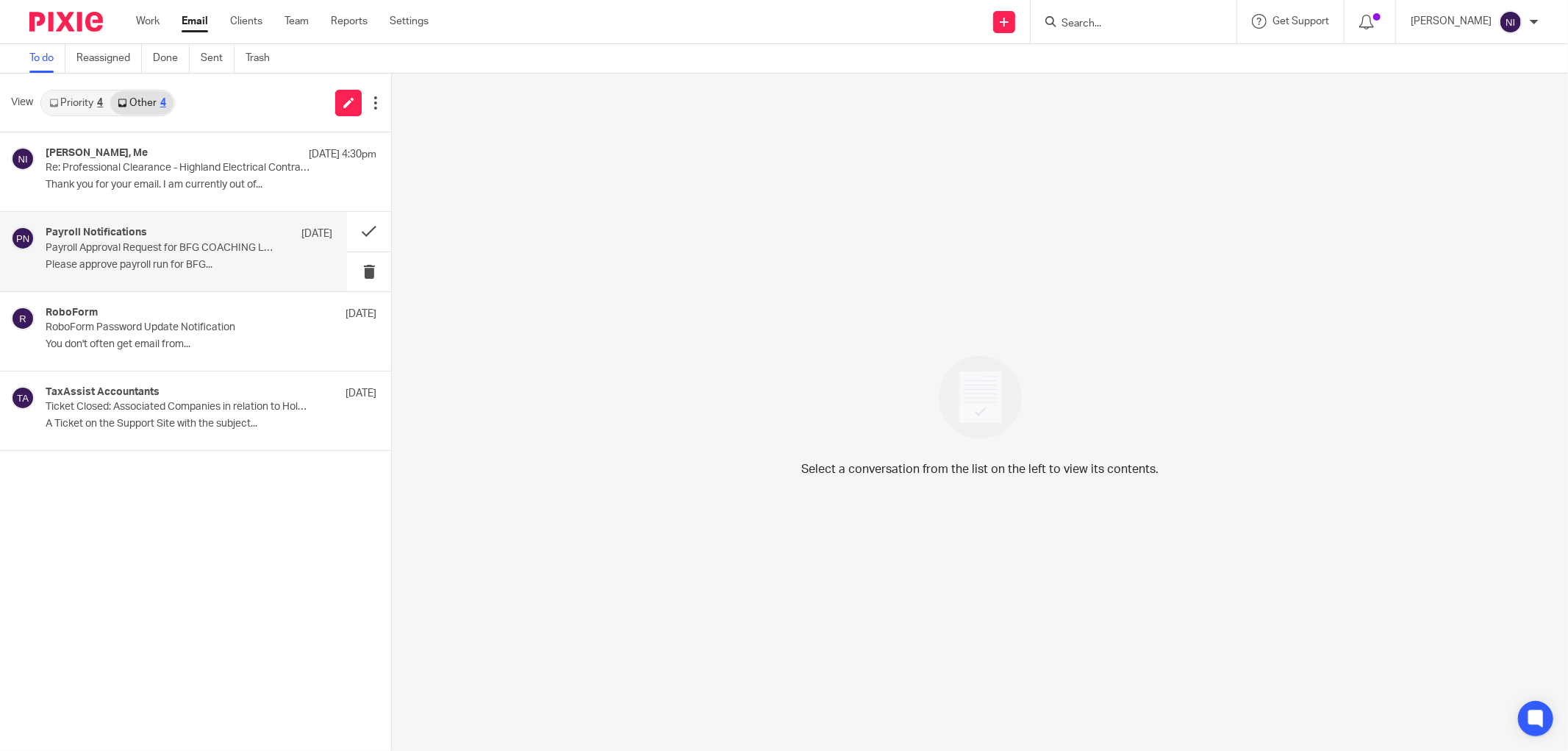
click at [220, 266] on p "Please approve payroll run for BFG..." at bounding box center [189, 265] width 287 height 13
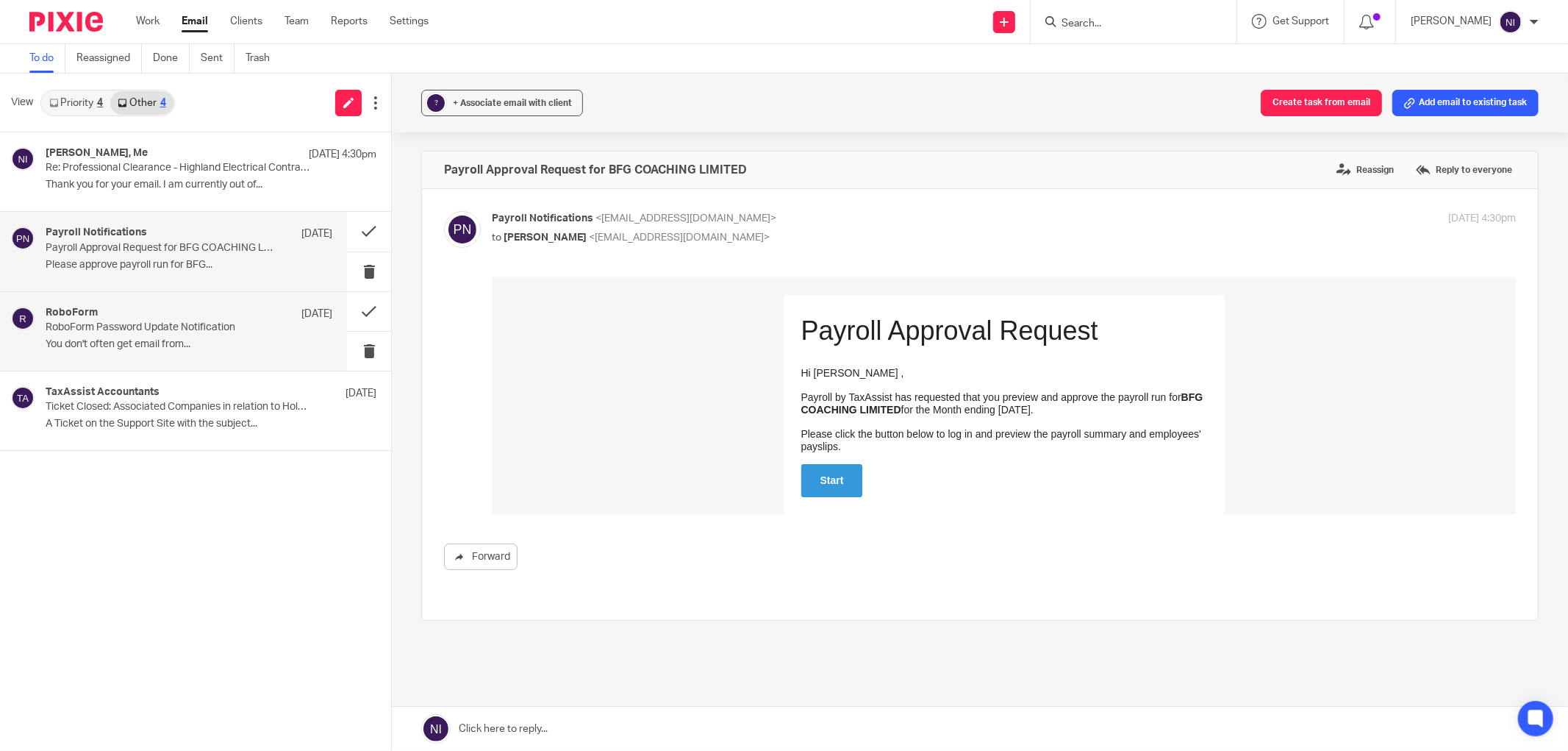
click at [220, 332] on p "RoboForm Password Update Notification" at bounding box center [160, 327] width 230 height 13
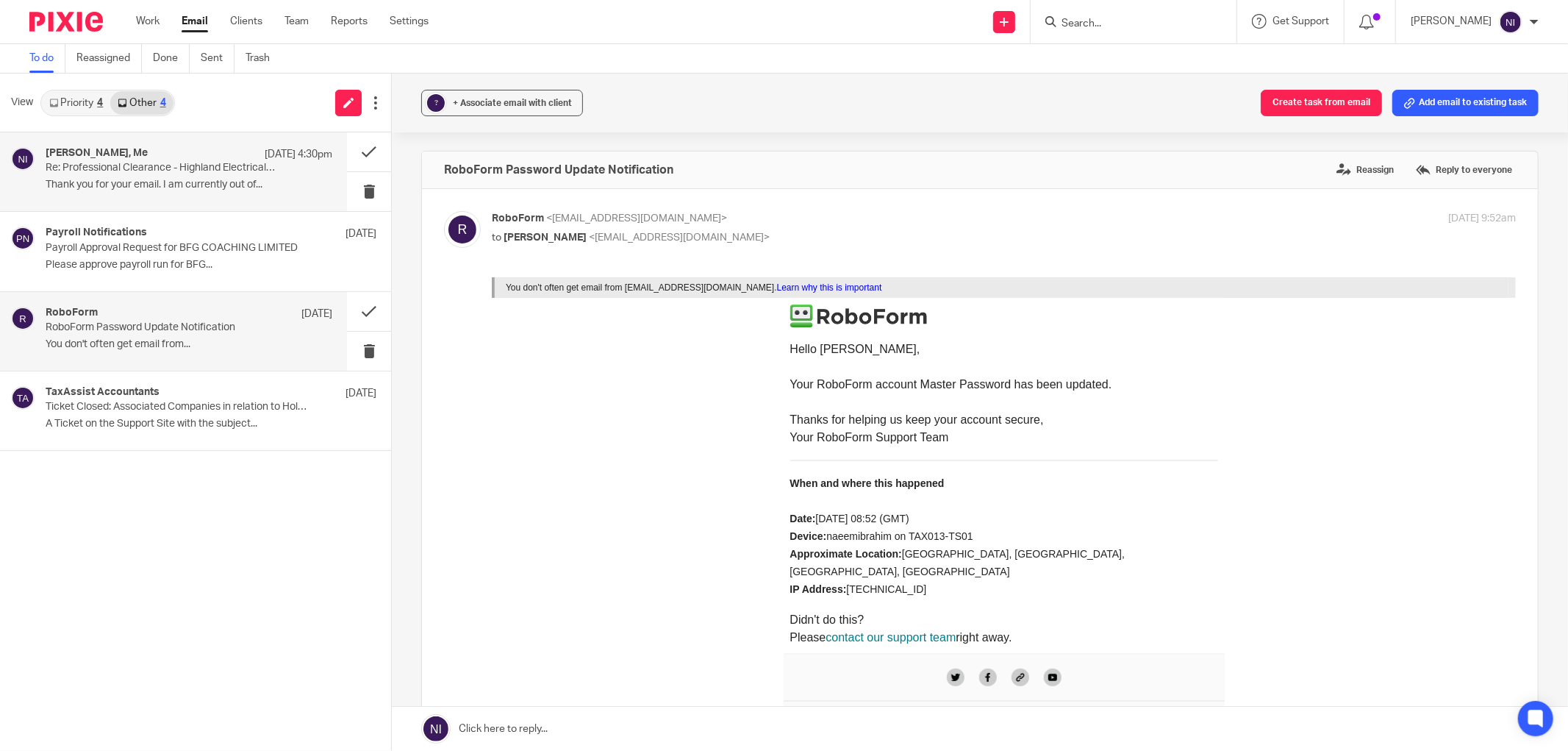
click at [188, 185] on p "Thank you for your email. I am currently out of..." at bounding box center [189, 185] width 287 height 13
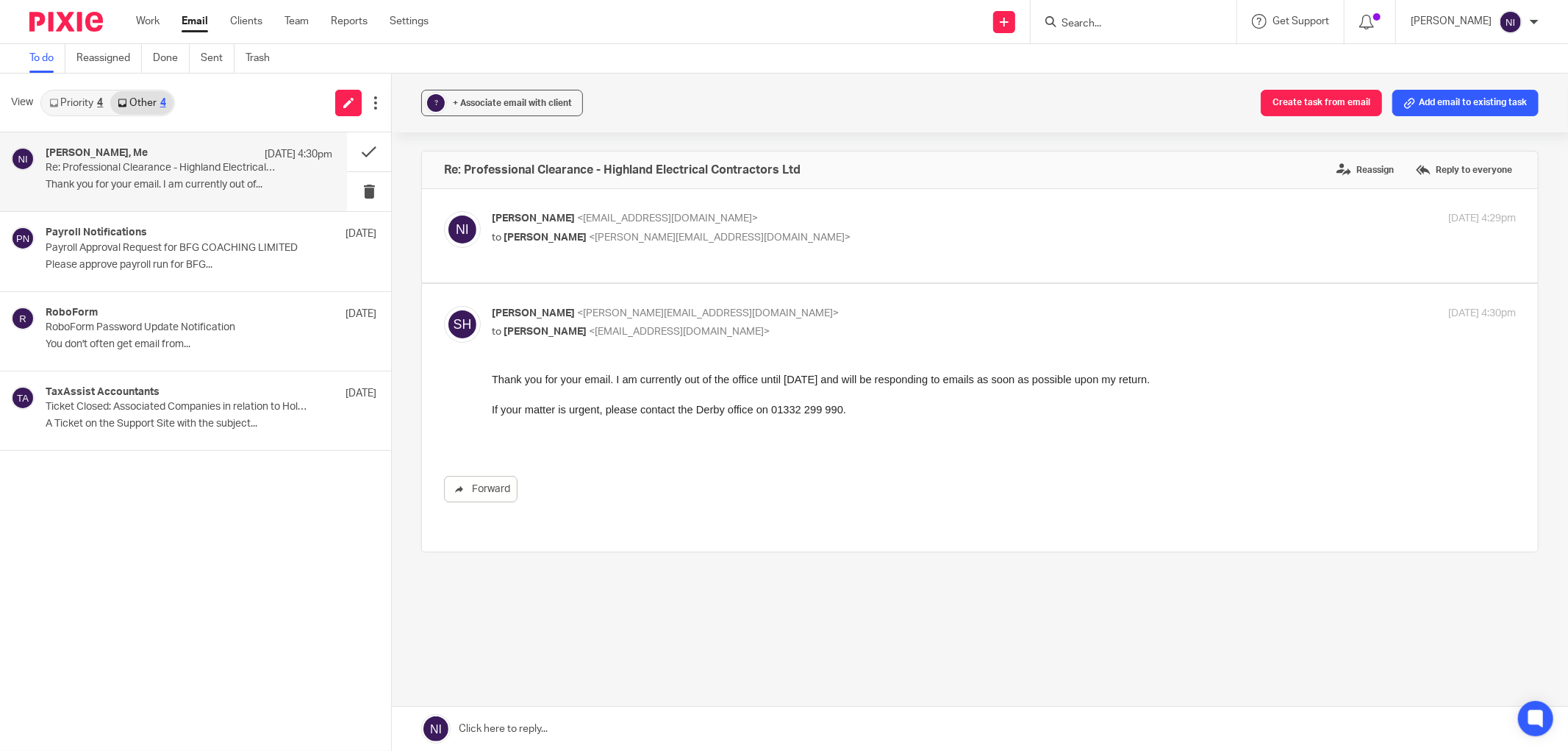
click at [1134, 18] on input "Search" at bounding box center [1126, 24] width 132 height 13
type input "skill"
click at [1208, 46] on link at bounding box center [1181, 63] width 249 height 34
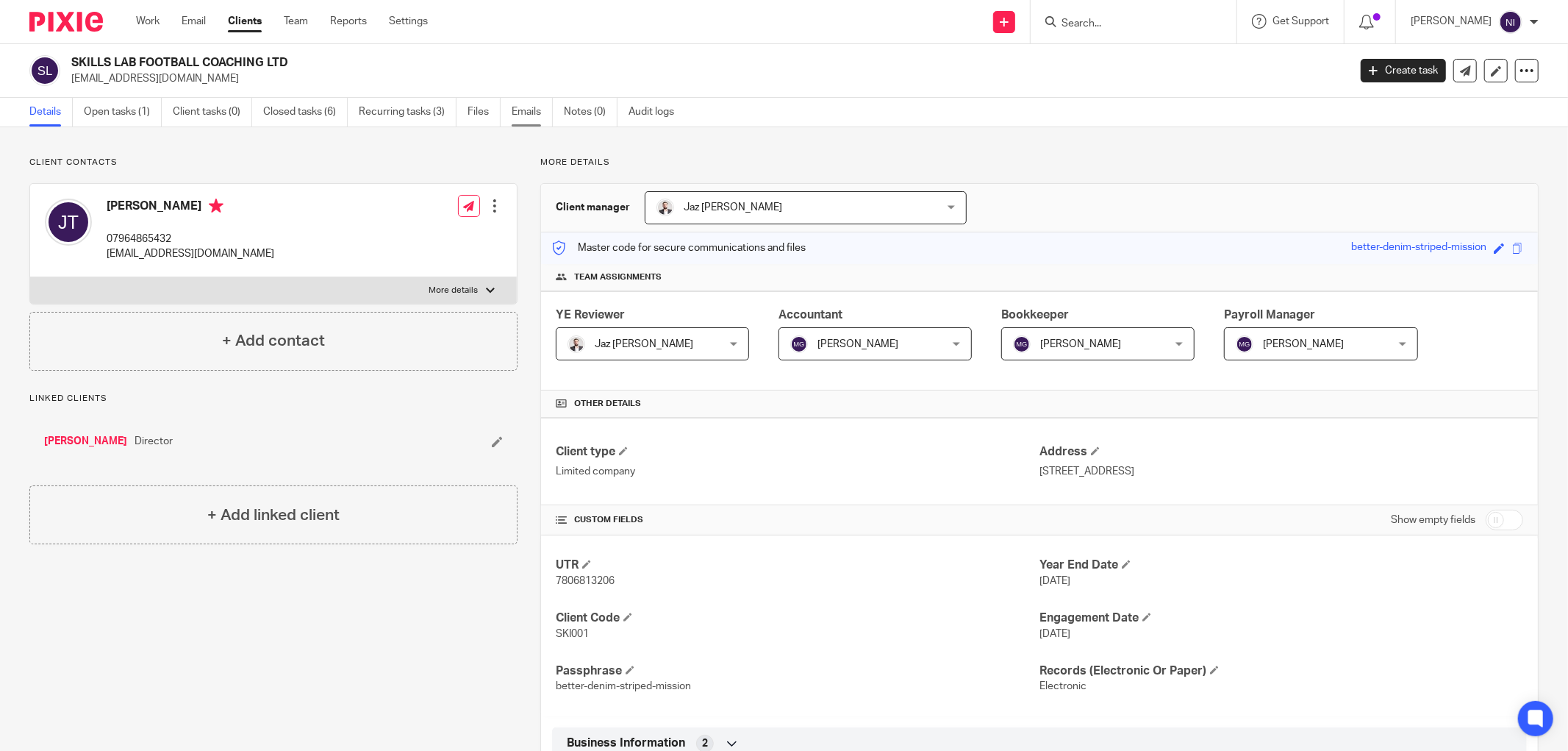
click at [517, 121] on link "Emails" at bounding box center [532, 113] width 41 height 29
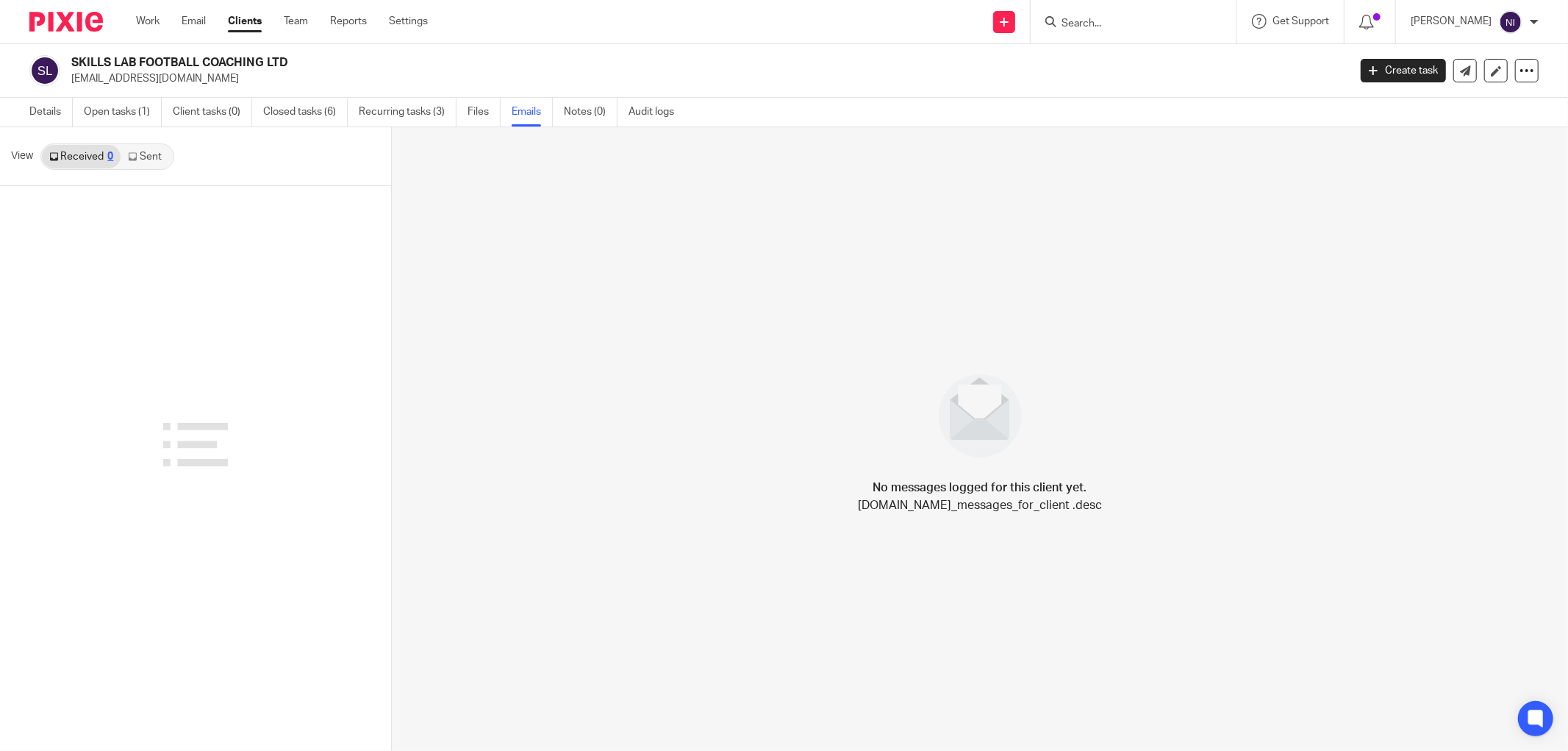
click at [149, 156] on link "Sent" at bounding box center [146, 157] width 51 height 24
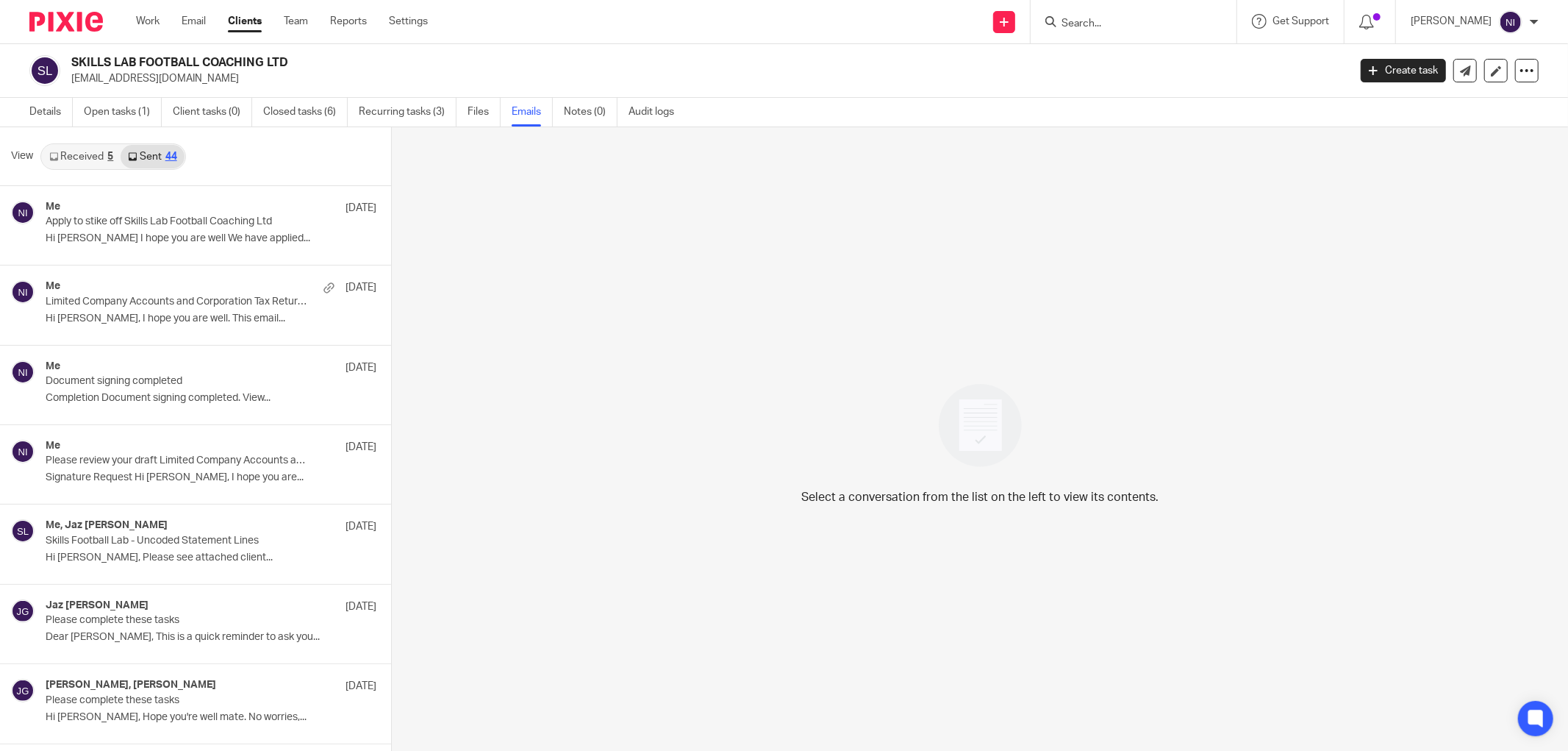
click at [214, 238] on p "Hi [PERSON_NAME] I hope you are well We have applied..." at bounding box center [210, 238] width 331 height 13
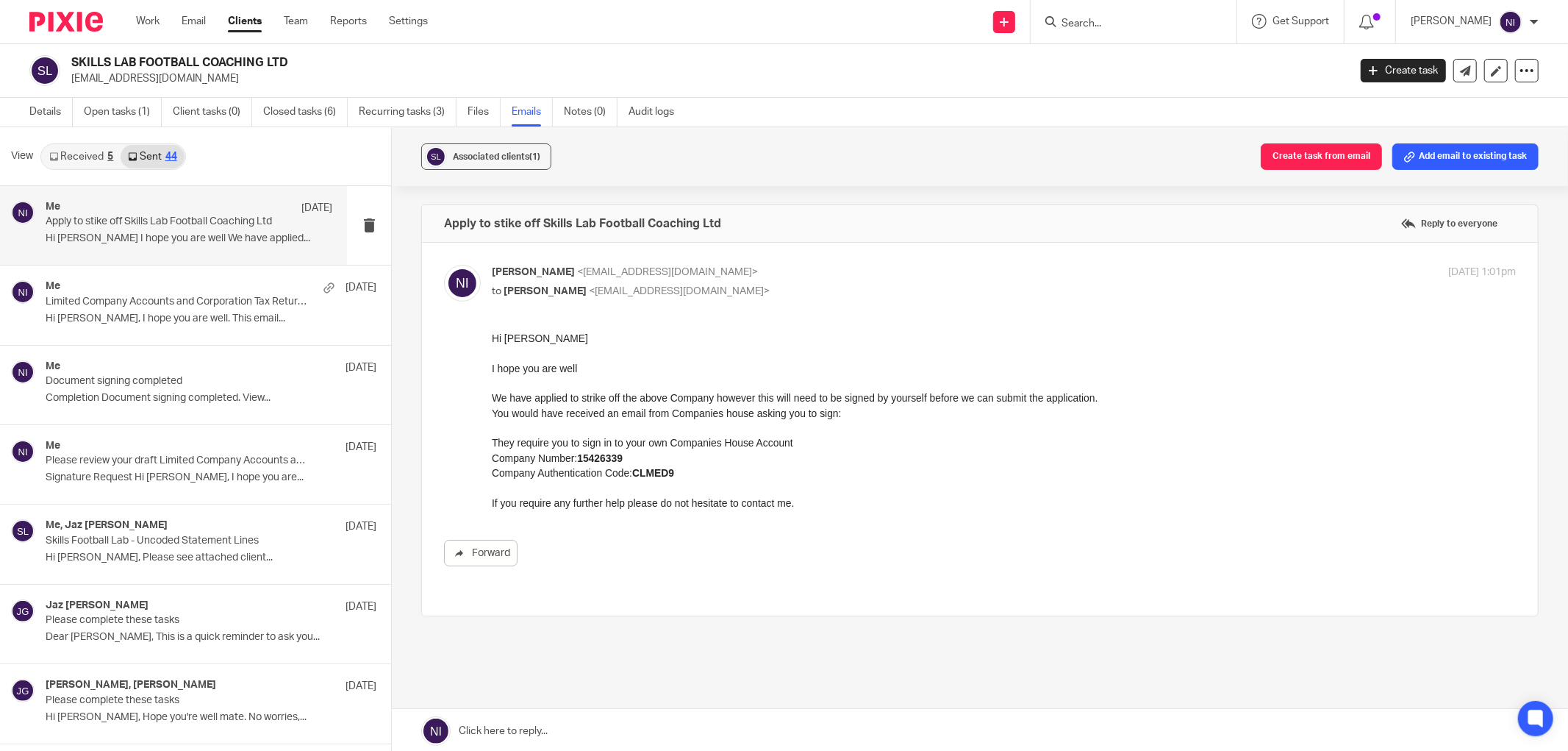
click at [98, 163] on link "Received 5" at bounding box center [81, 157] width 79 height 24
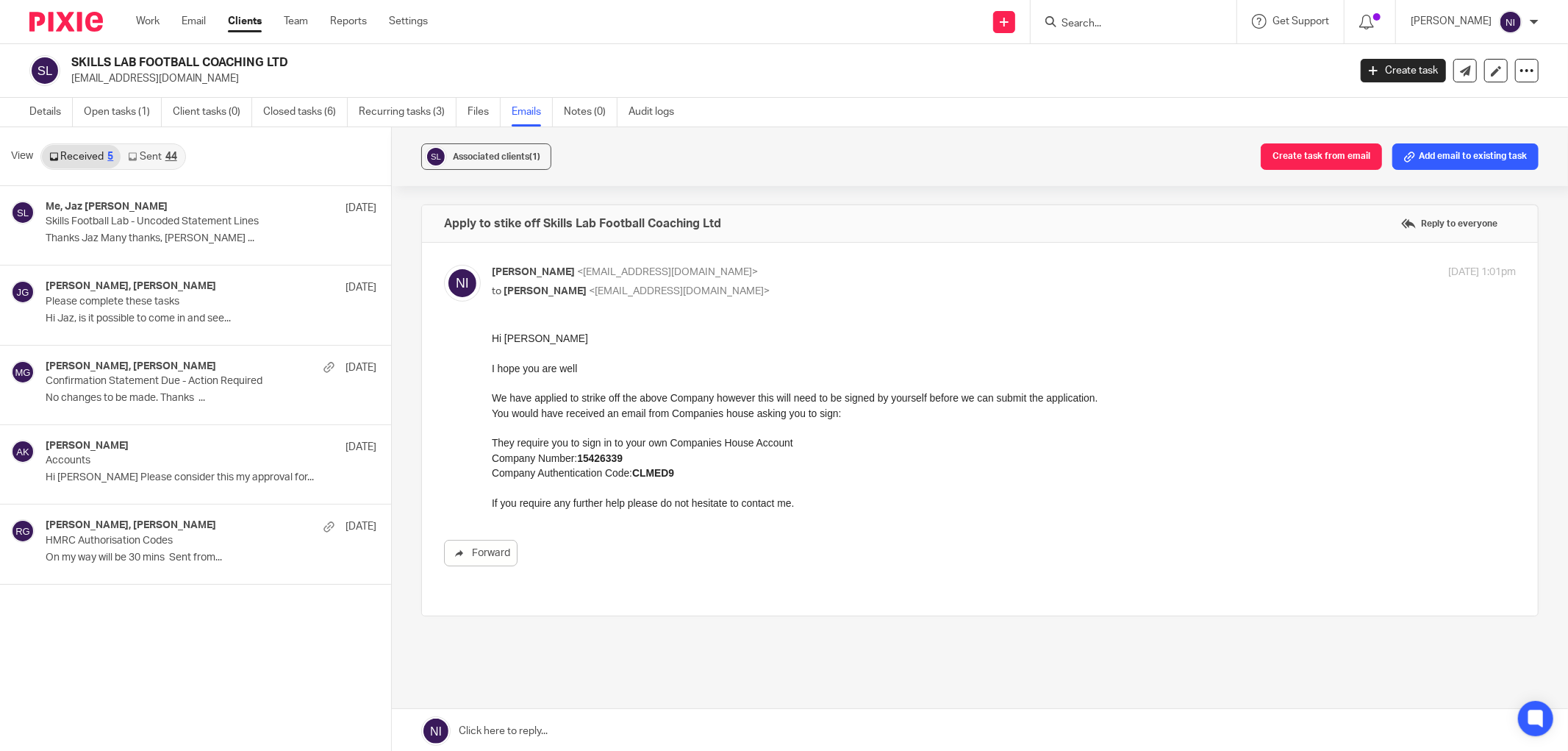
scroll to position [3, 0]
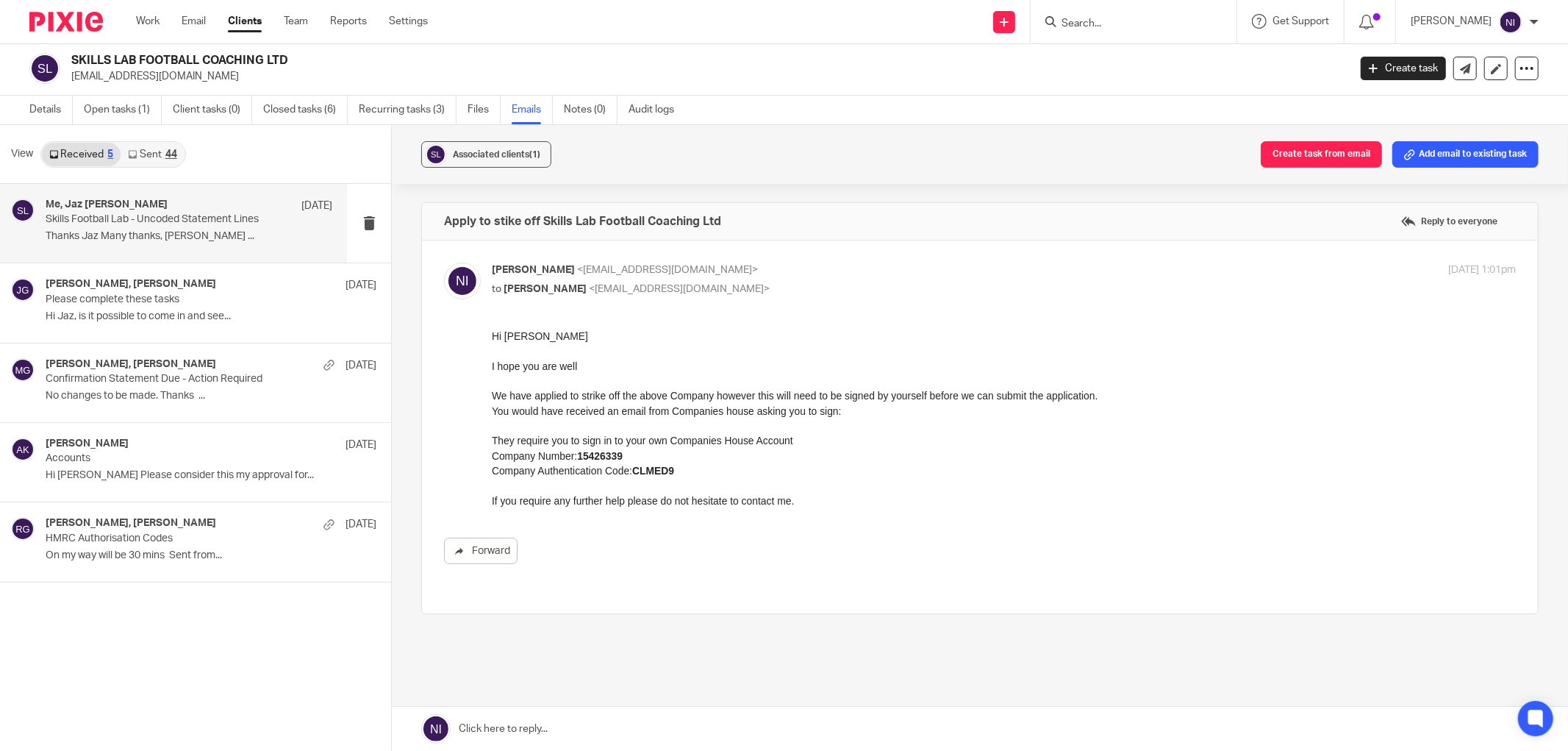
click at [92, 206] on h4 "Me, Jaz Grewal" at bounding box center [106, 204] width 122 height 13
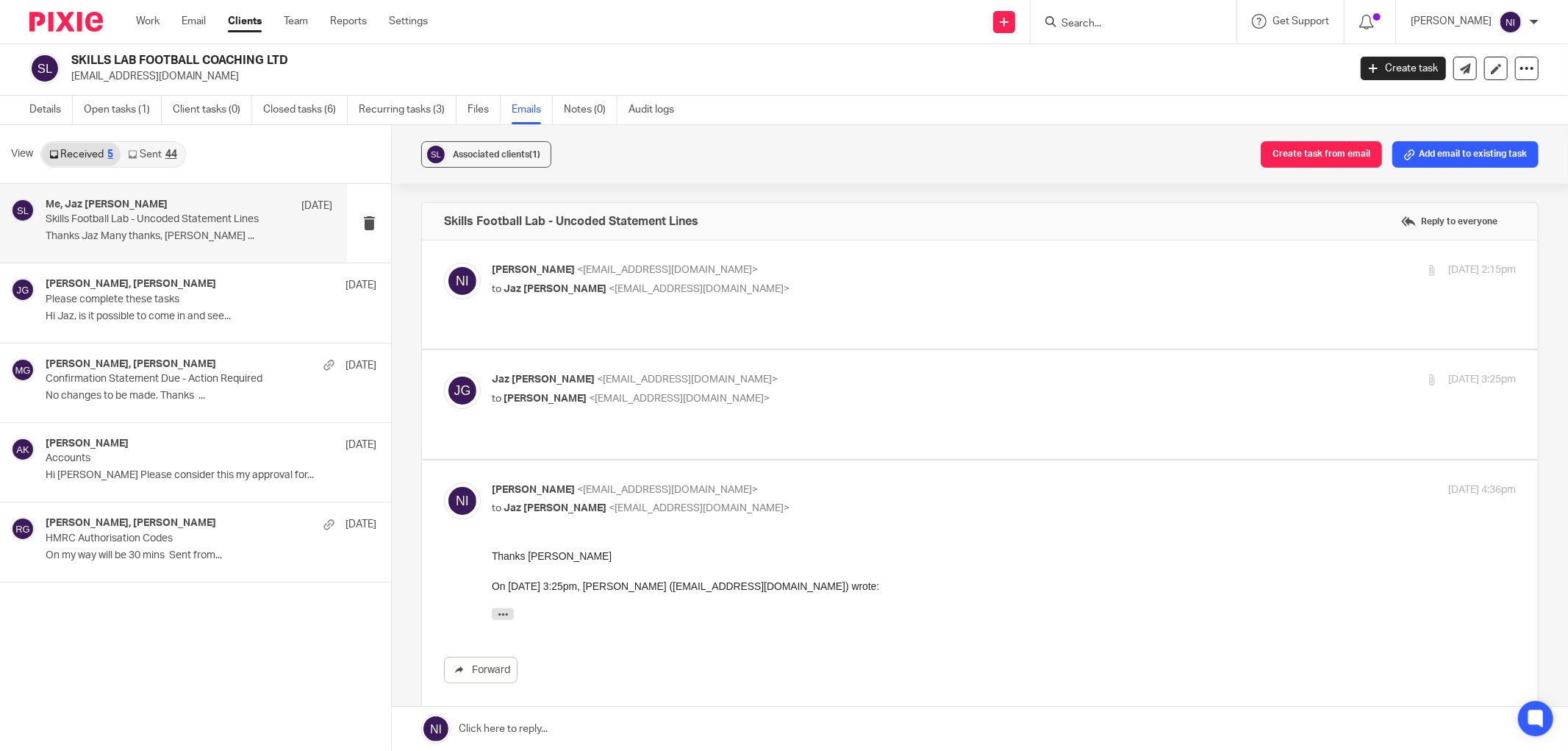
scroll to position [0, 0]
click at [161, 150] on link "Sent 44" at bounding box center [152, 155] width 63 height 24
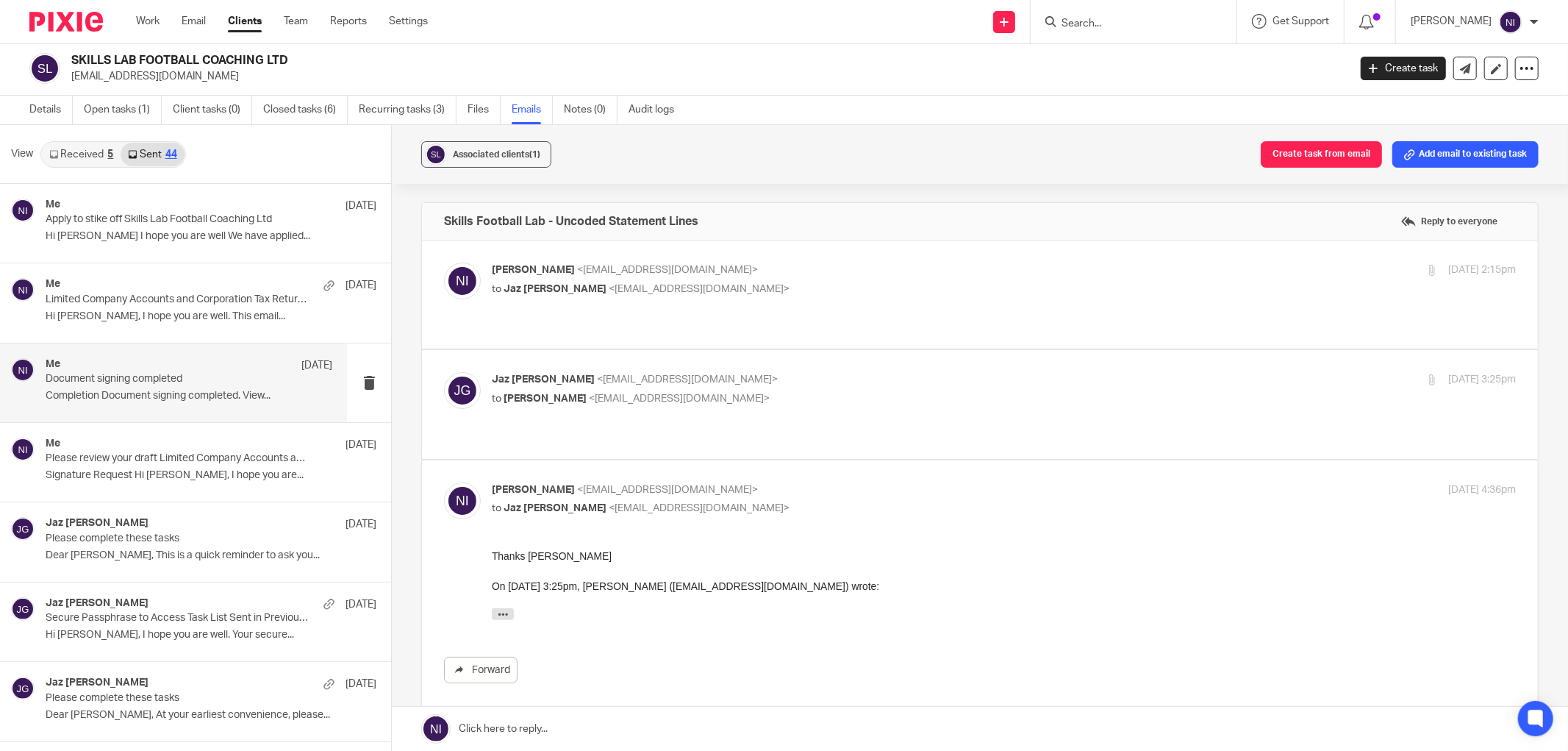
click at [177, 383] on p "Document signing completed" at bounding box center [160, 378] width 230 height 13
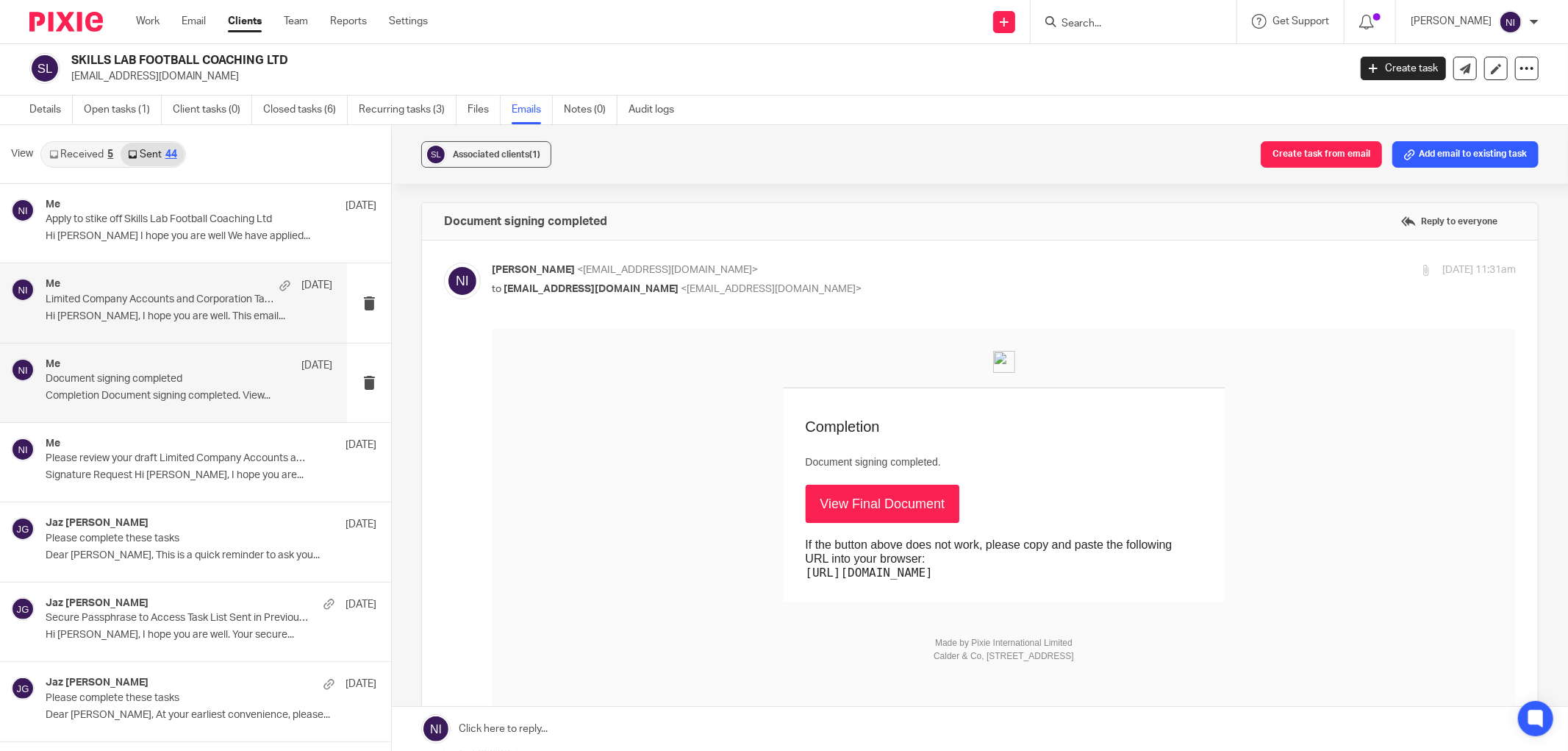
click at [223, 302] on p "Limited Company Accounts and Corporation Tax Return Successfully Filed" at bounding box center [160, 300] width 230 height 13
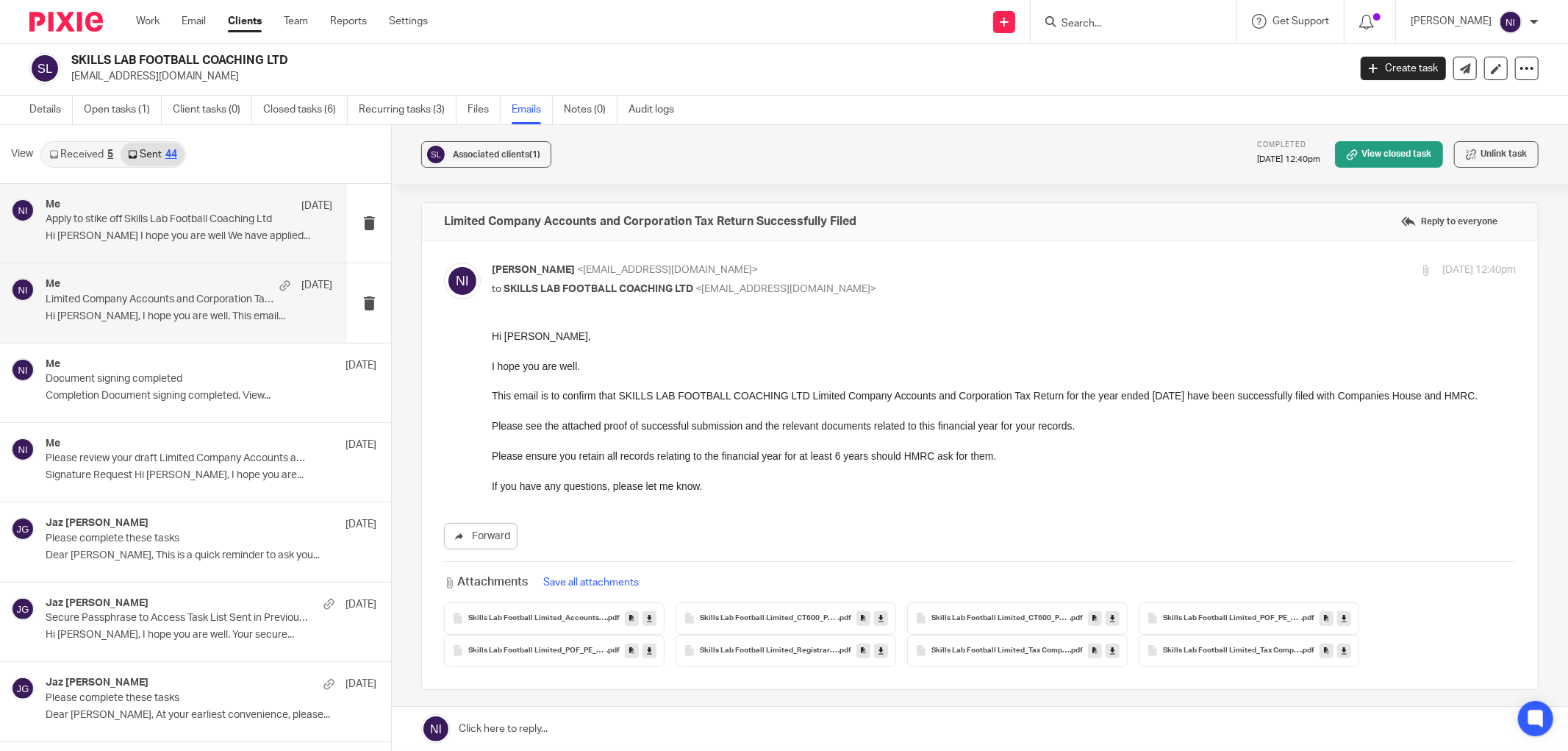
click at [97, 226] on div "Me 23 Jul Apply to stike off Skills Lab Football Coaching Ltd Hi Joe I hope you…" at bounding box center [189, 223] width 287 height 50
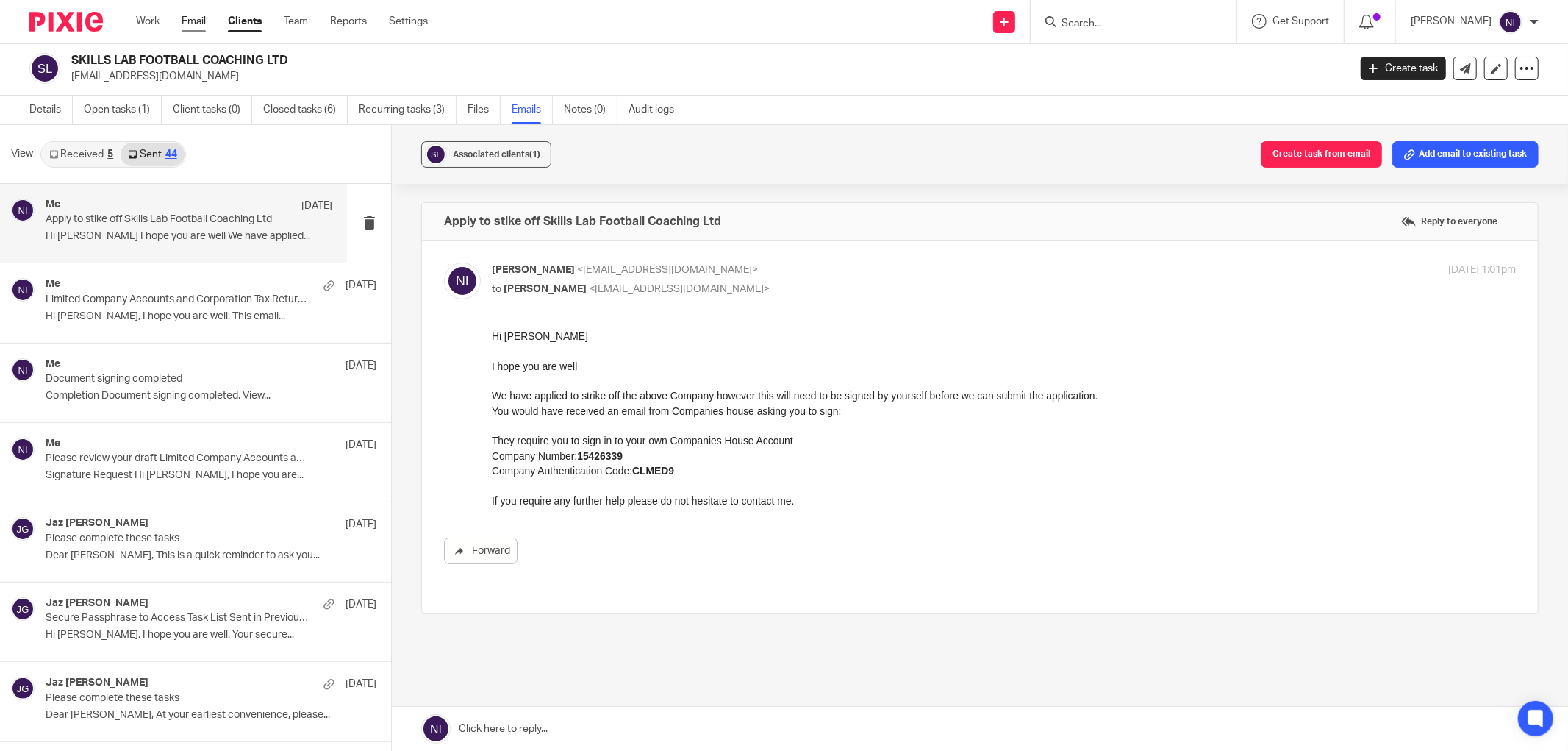
click at [197, 22] on link "Email" at bounding box center [194, 21] width 24 height 15
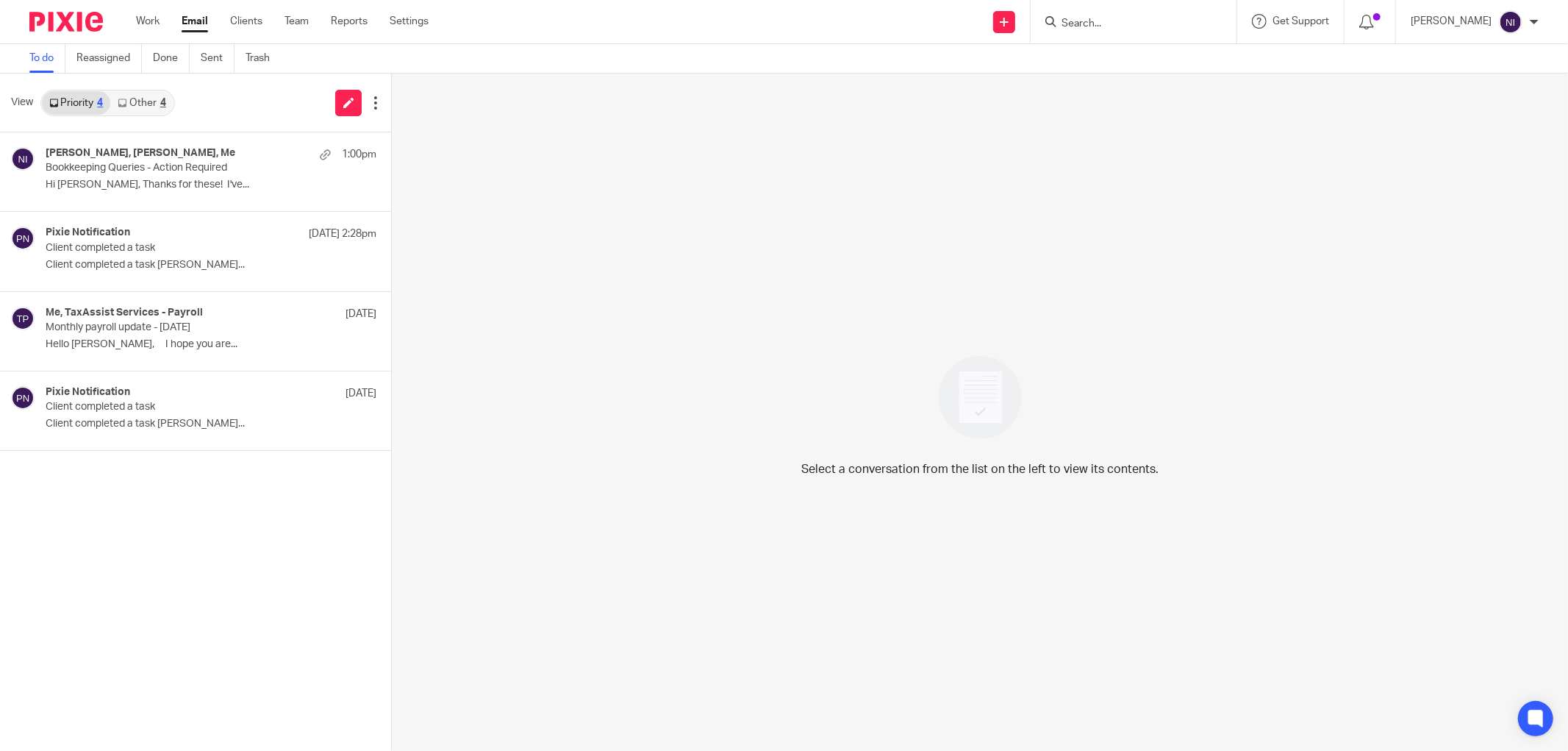
click at [163, 104] on div "4" at bounding box center [163, 103] width 6 height 10
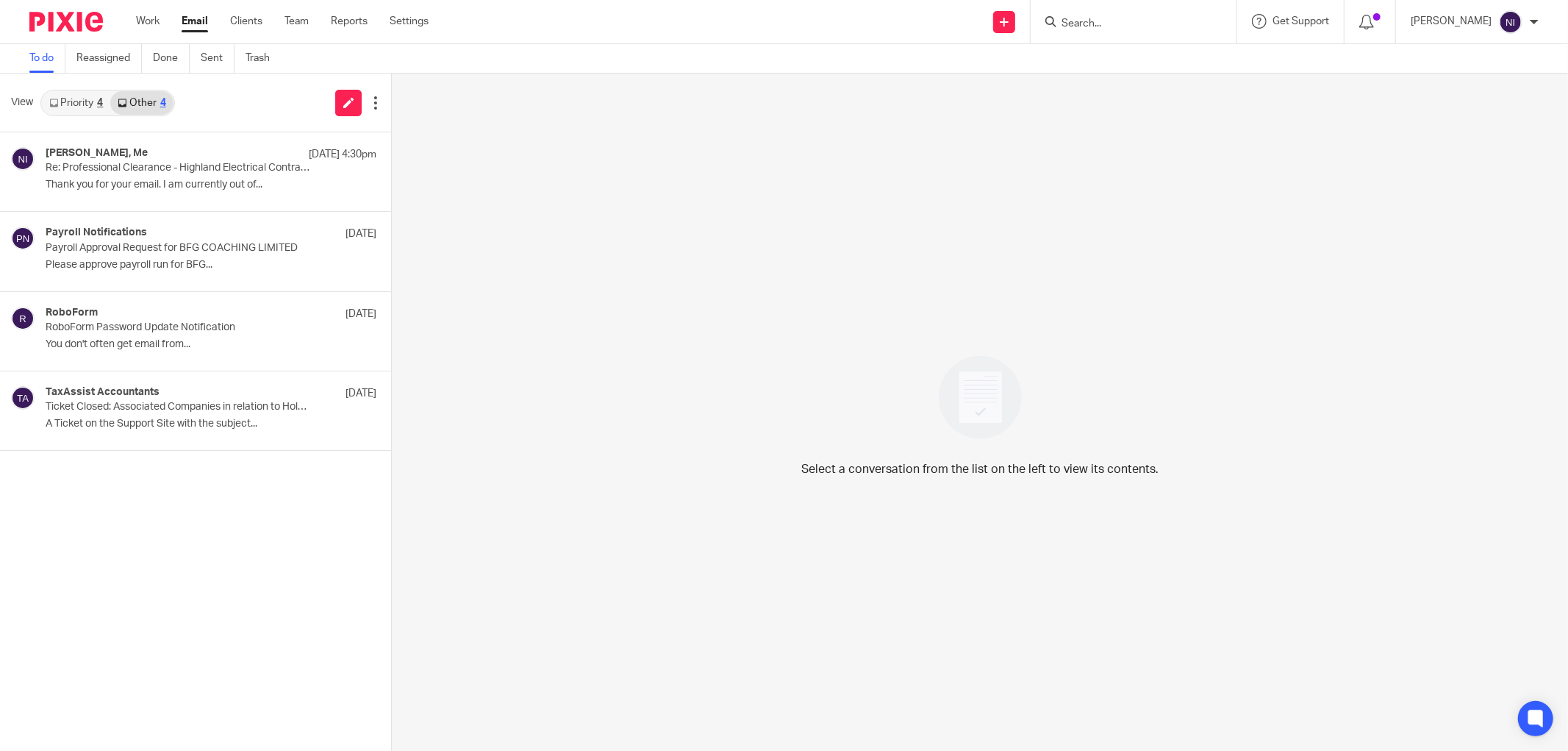
click at [57, 92] on link "Priority 4" at bounding box center [76, 103] width 68 height 24
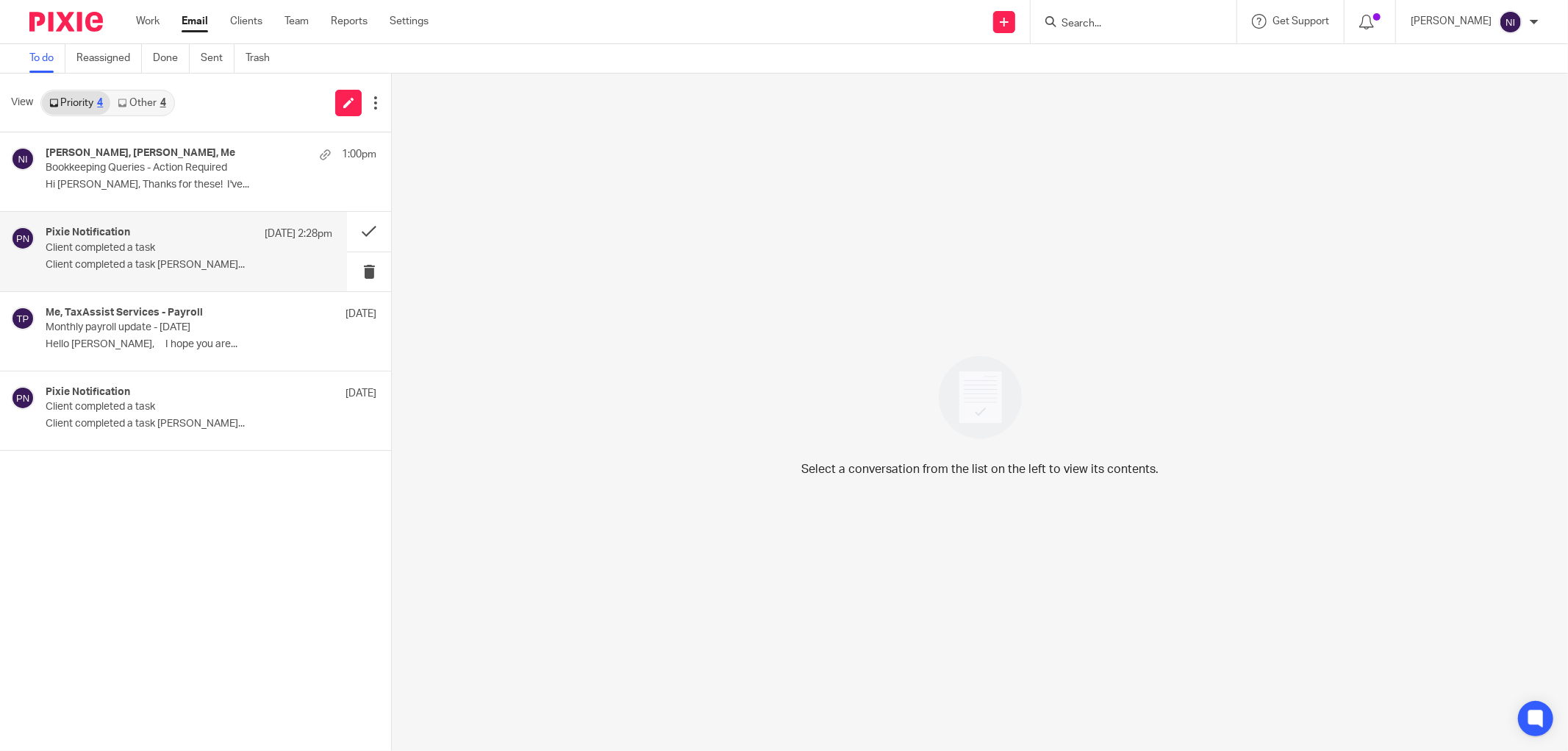
click at [118, 250] on p "Client completed a task" at bounding box center [160, 248] width 230 height 13
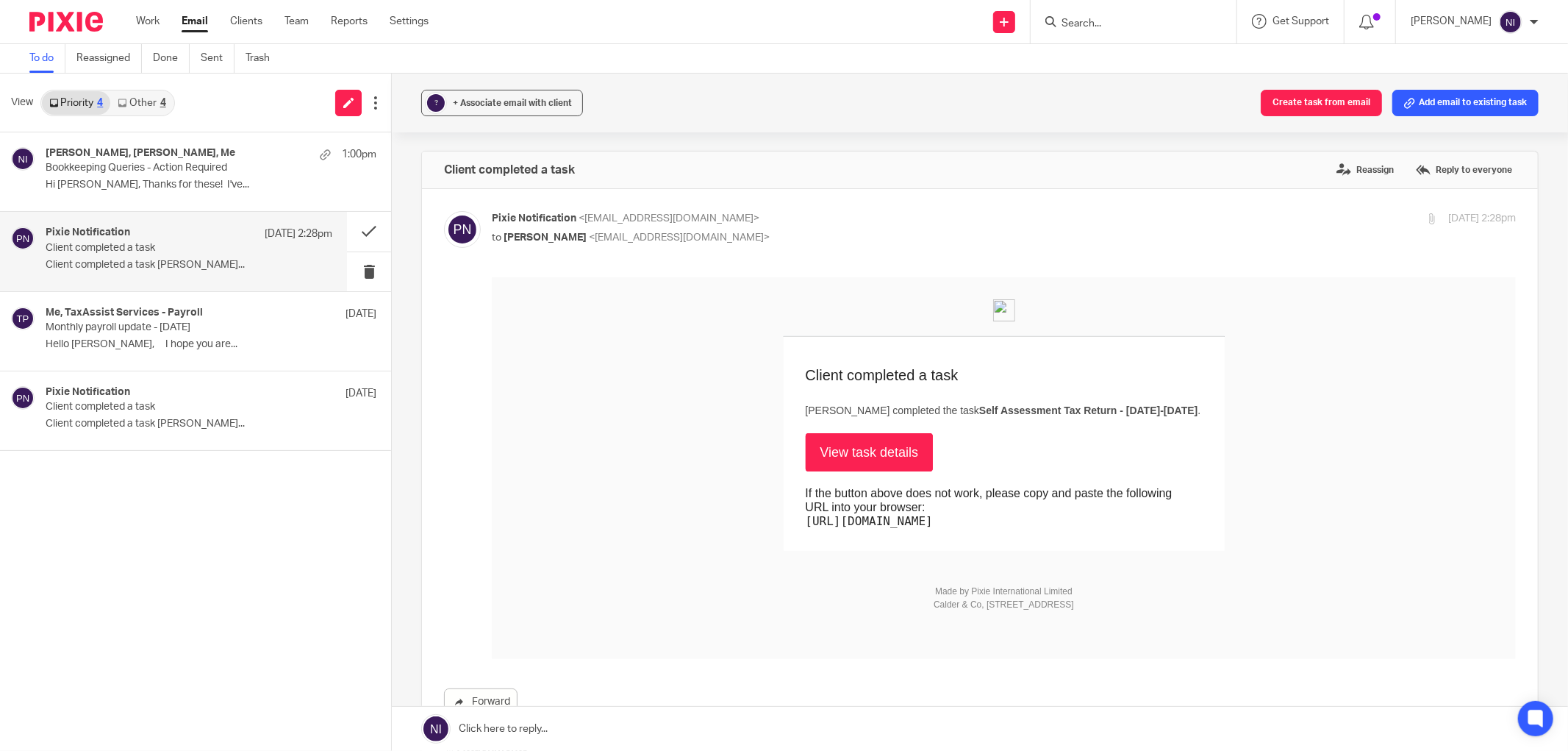
click at [1072, 23] on input "Search" at bounding box center [1126, 24] width 132 height 13
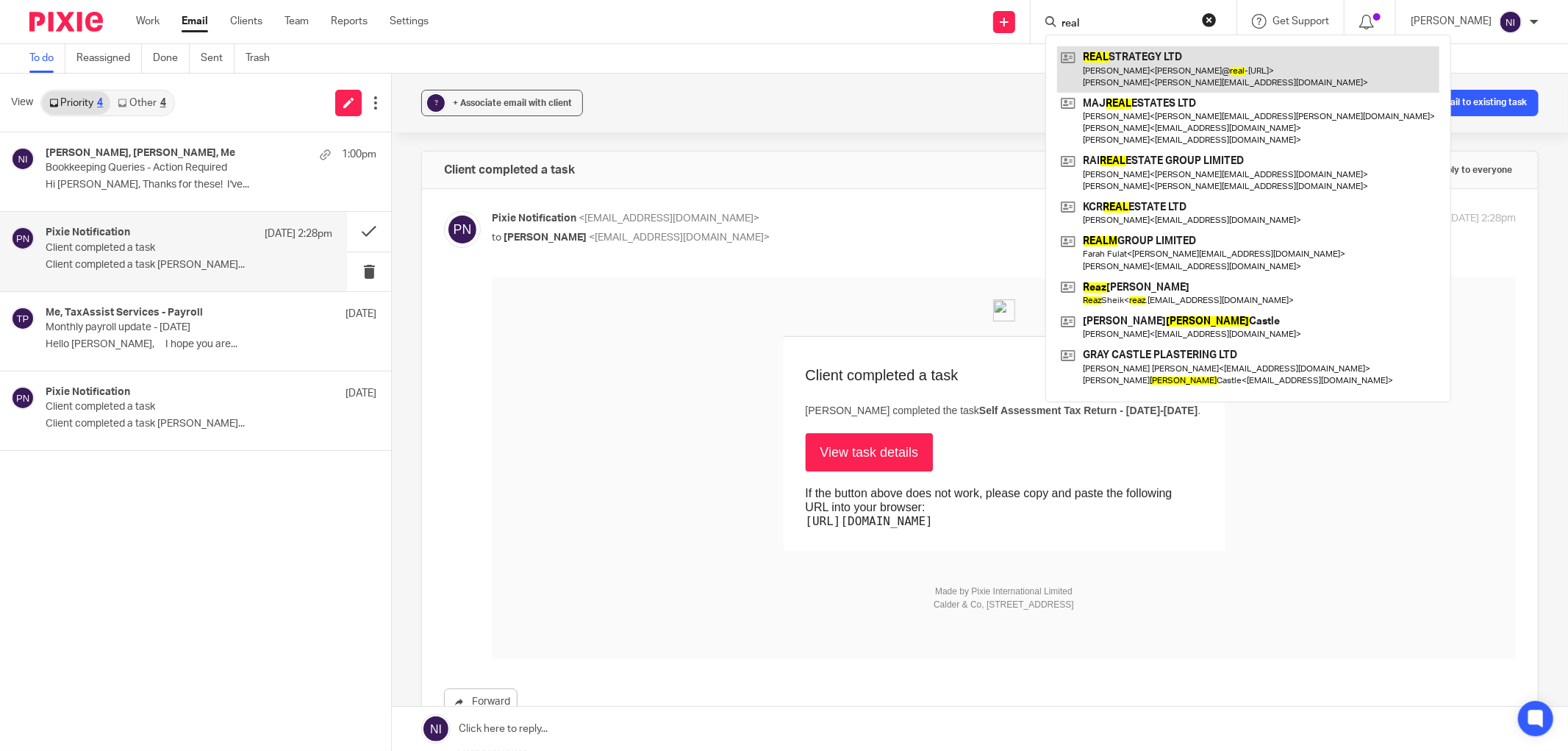
type input "real"
click at [1167, 78] on link at bounding box center [1249, 68] width 383 height 45
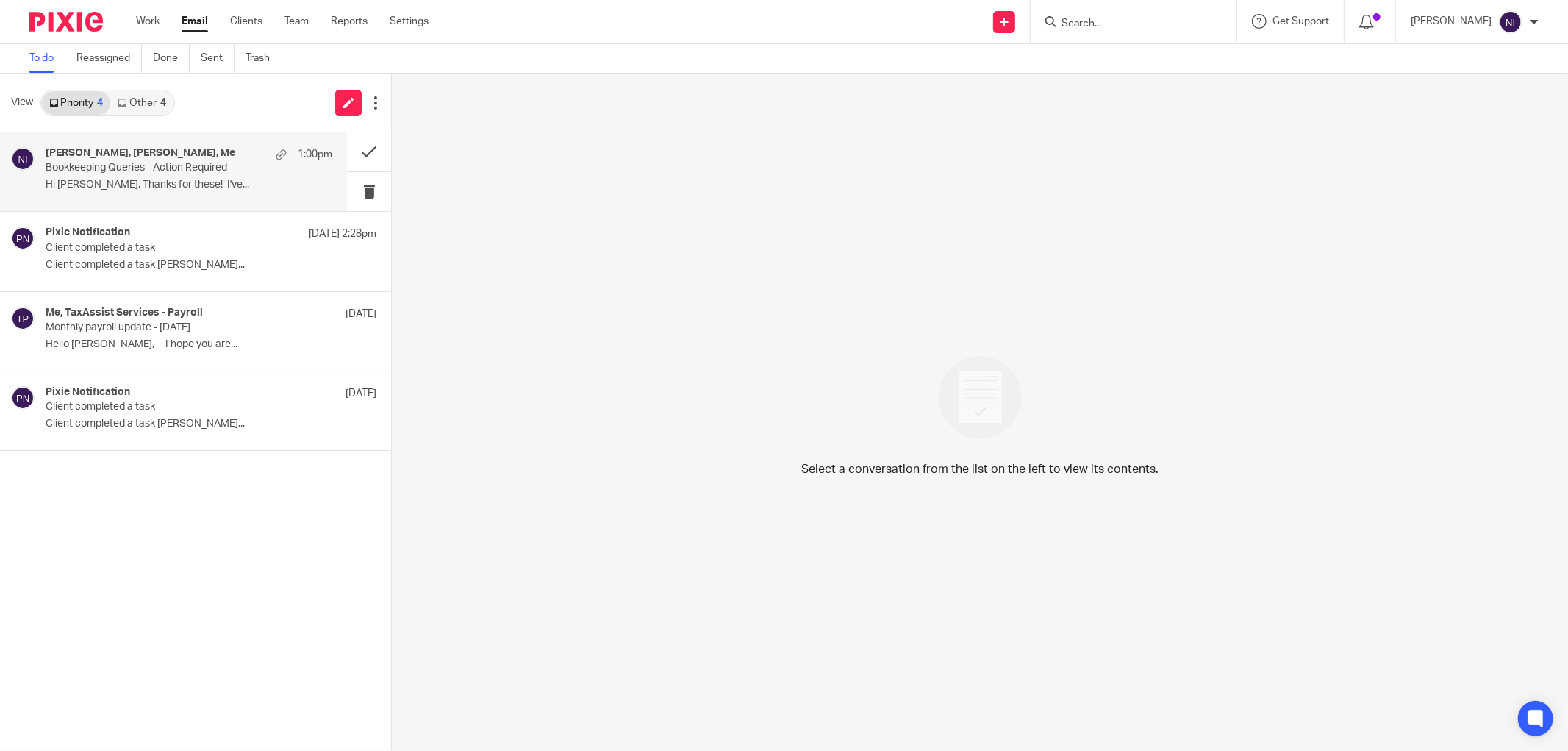
click at [210, 185] on p "Hi Naeem, Thanks for these! I've..." at bounding box center [189, 185] width 287 height 13
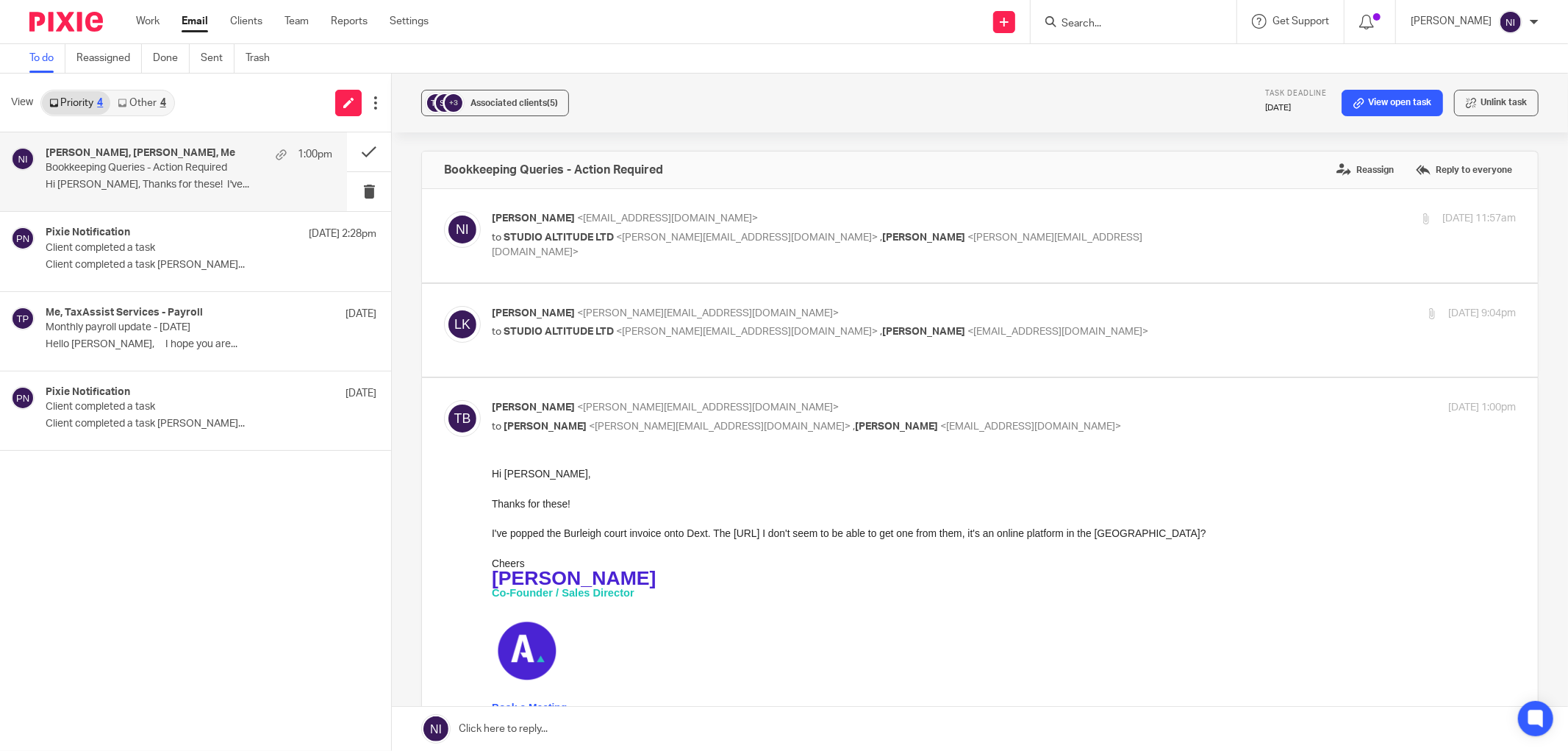
click at [1037, 309] on p "Laura King-Berry <laura@altitude-marketing.co.uk>" at bounding box center [834, 314] width 683 height 15
checkbox input "true"
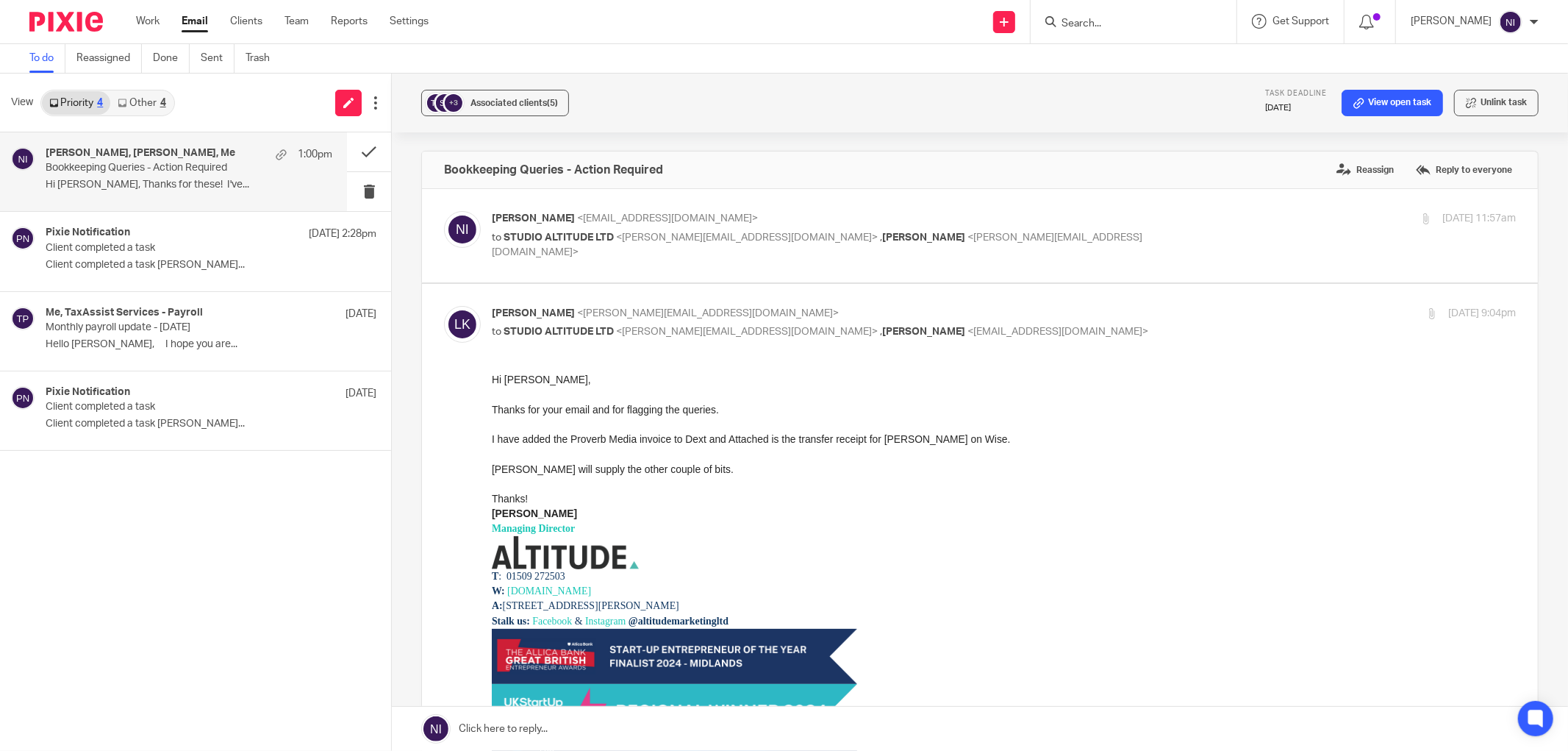
click at [1069, 240] on p "to STUDIO ALTITUDE LTD <tom@altitude-marketing.co.uk> , Laura King-Berry <laura…" at bounding box center [834, 244] width 683 height 30
checkbox input "true"
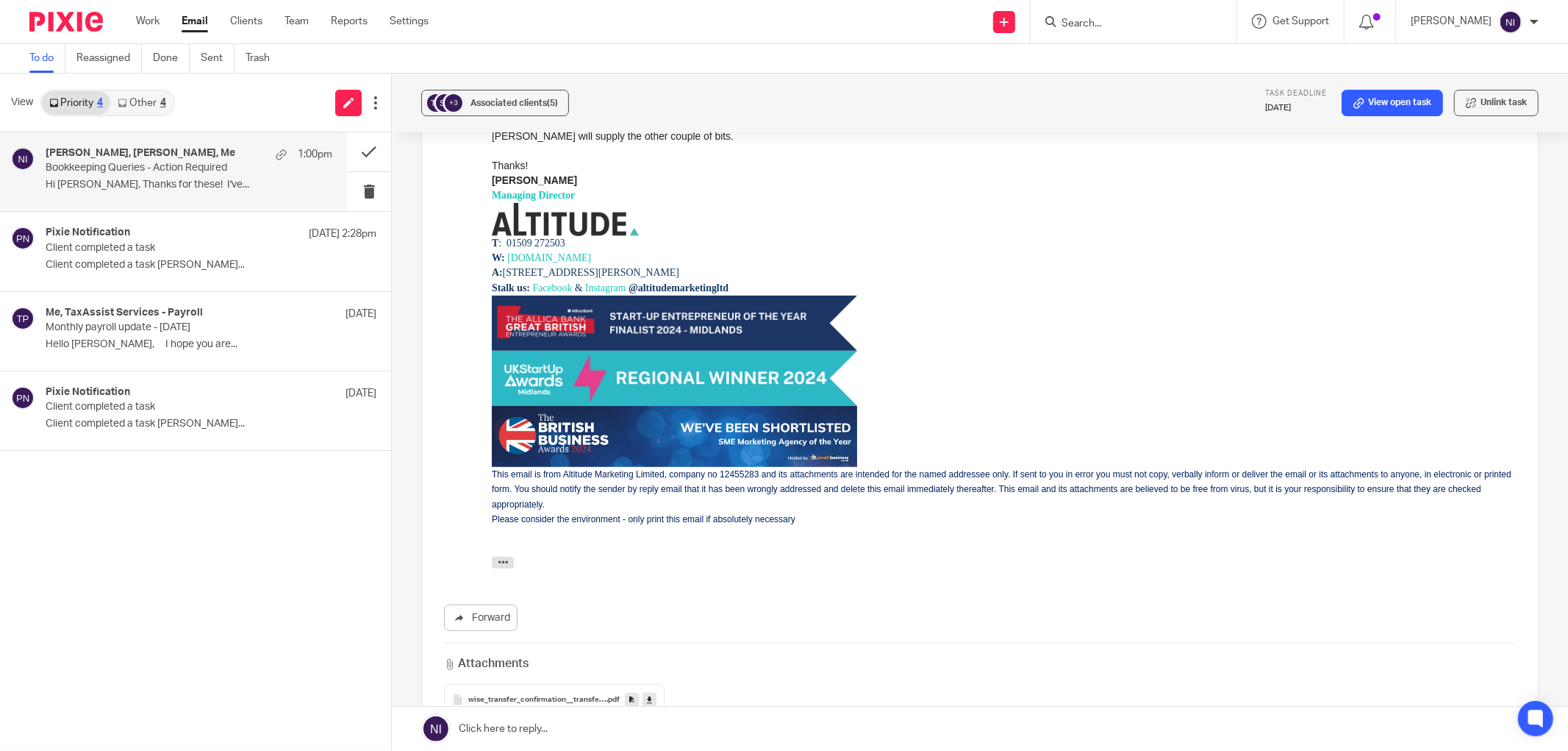
scroll to position [572, 0]
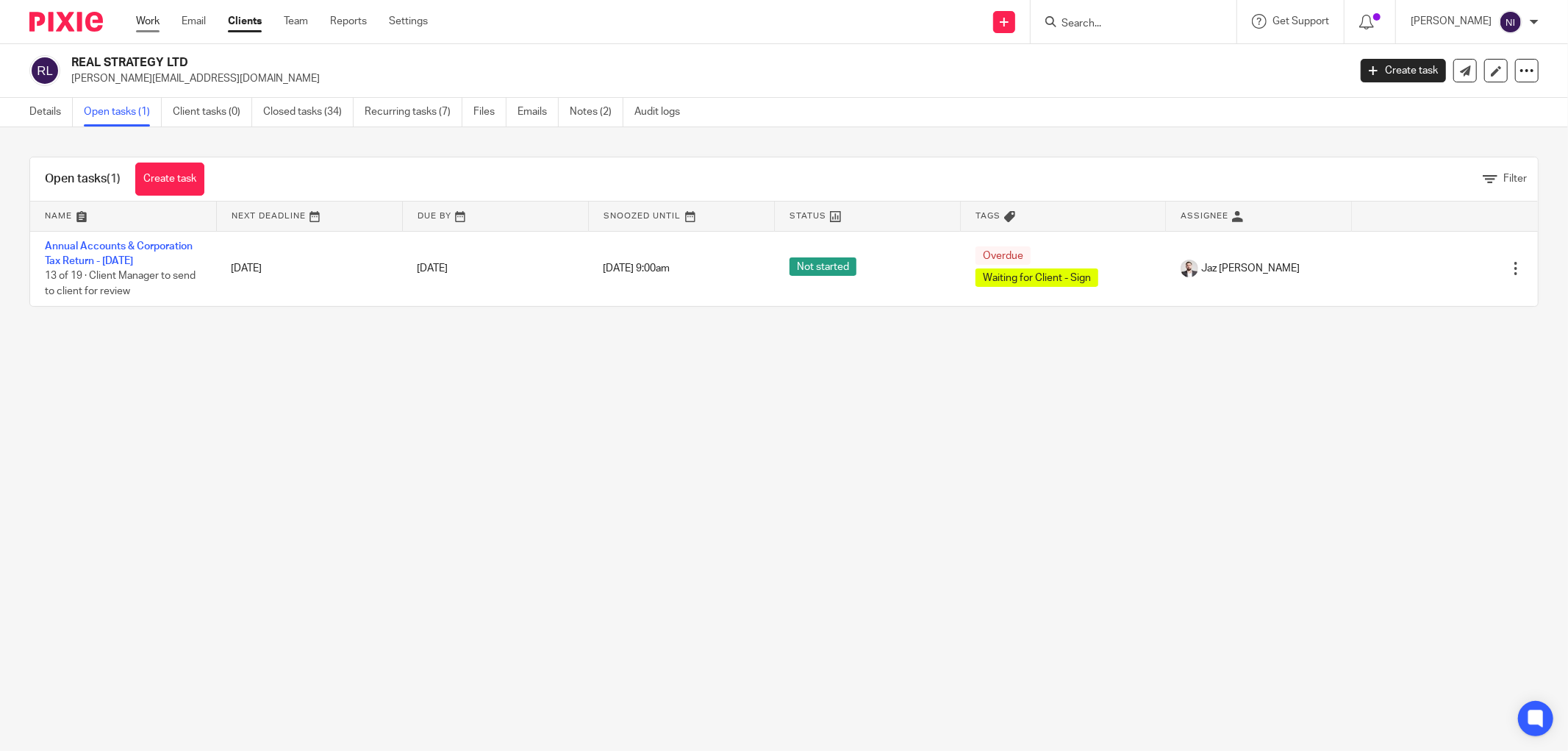
click at [145, 24] on link "Work" at bounding box center [148, 21] width 24 height 15
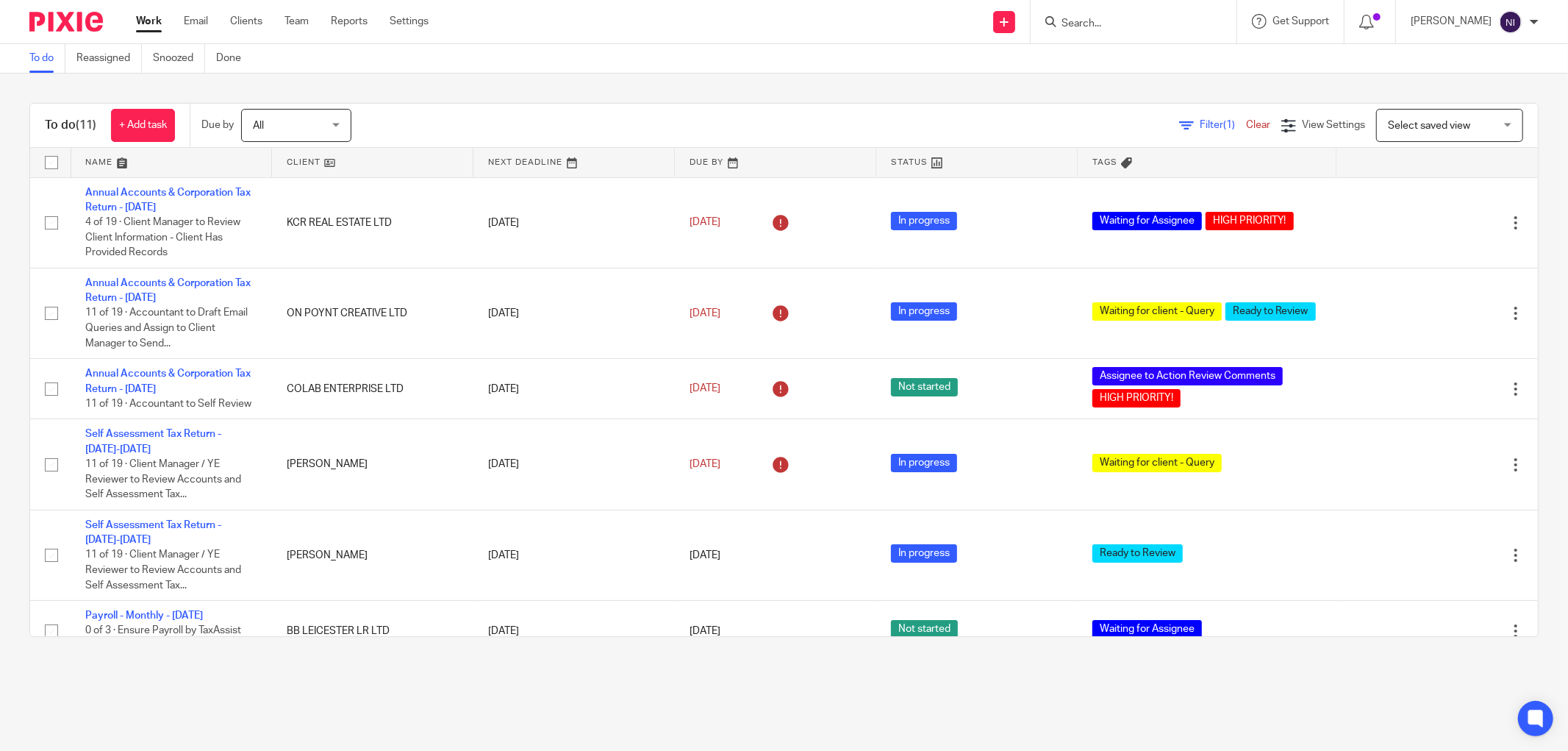
click at [120, 164] on link at bounding box center [172, 162] width 201 height 29
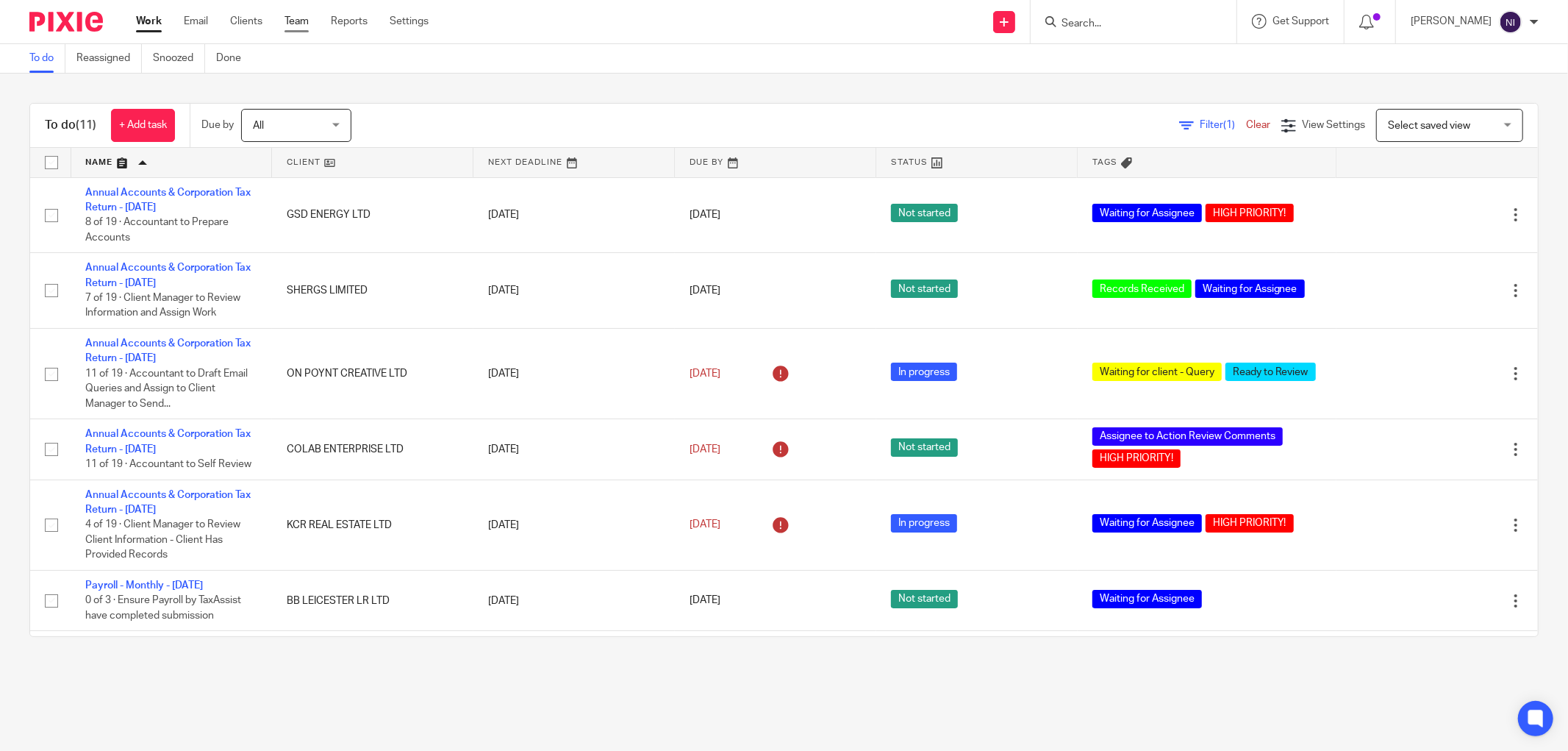
click at [299, 18] on link "Team" at bounding box center [296, 21] width 24 height 15
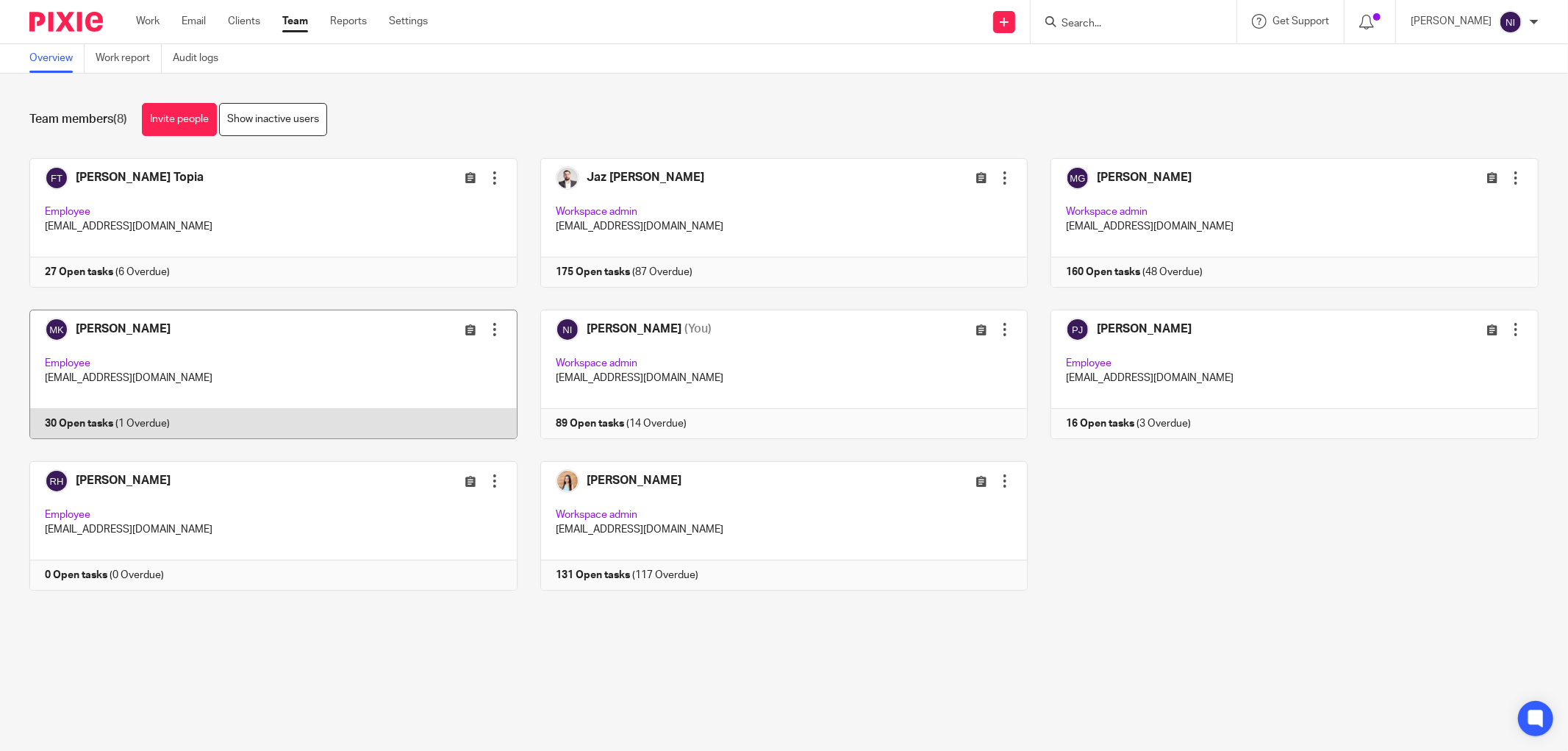
click at [89, 331] on link at bounding box center [262, 374] width 511 height 130
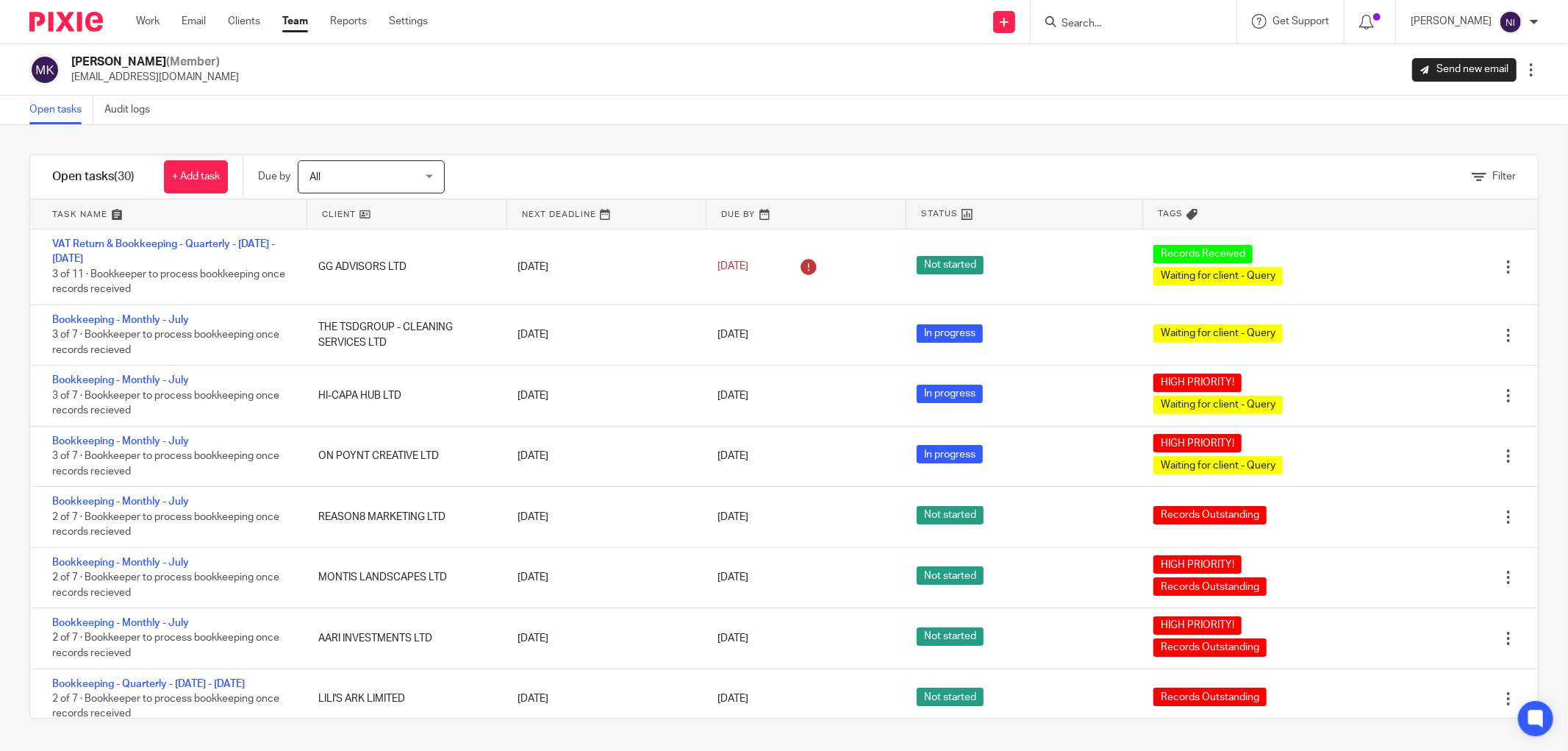
click at [108, 216] on link at bounding box center [168, 214] width 277 height 29
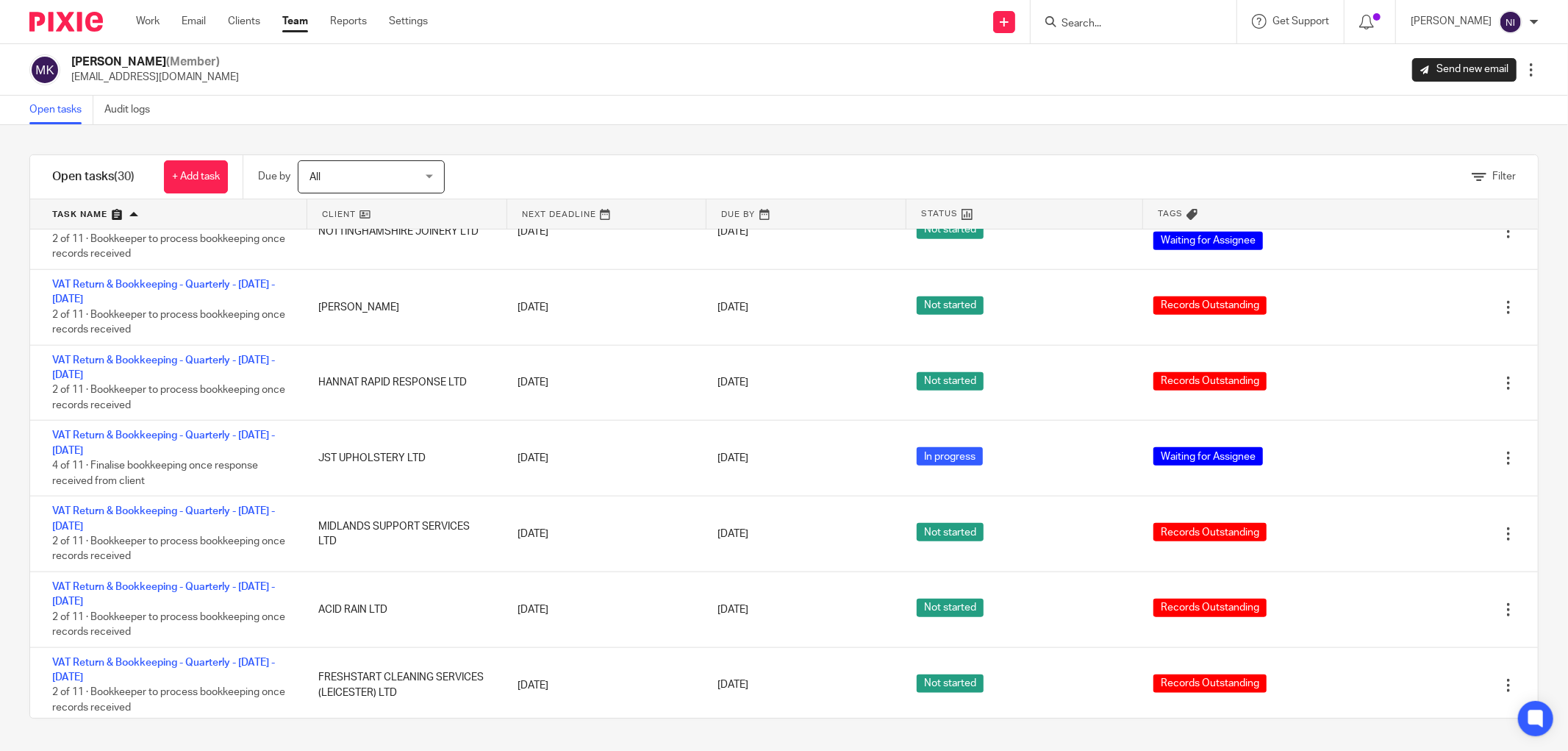
scroll to position [1552, 0]
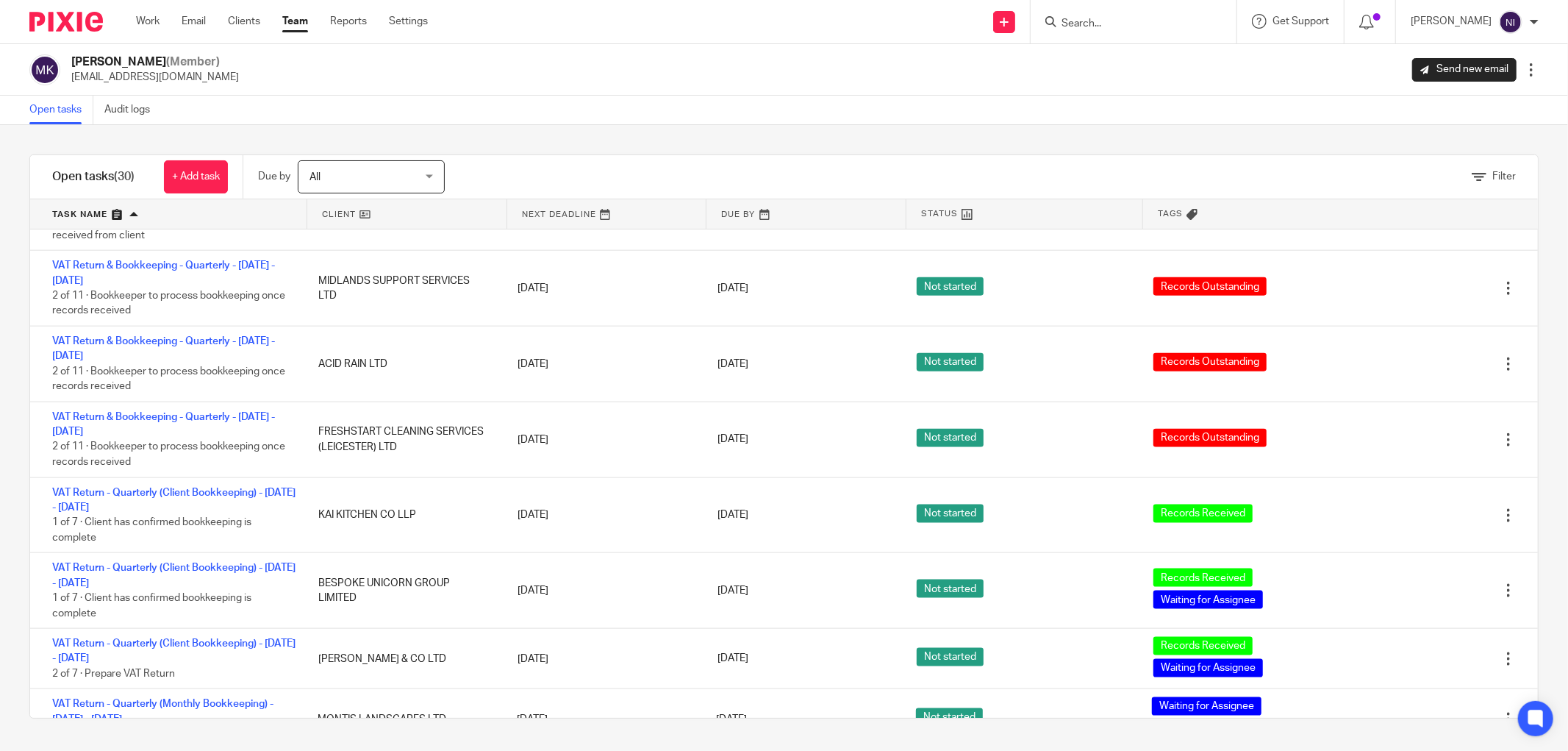
click at [181, 21] on ul "Work Email Clients Team Reports Settings" at bounding box center [293, 21] width 314 height 15
click at [190, 13] on div "Work Email Clients Team Reports Settings Work Email Clients Team Reports Settin…" at bounding box center [285, 21] width 329 height 44
click at [198, 18] on link "Email" at bounding box center [194, 21] width 24 height 15
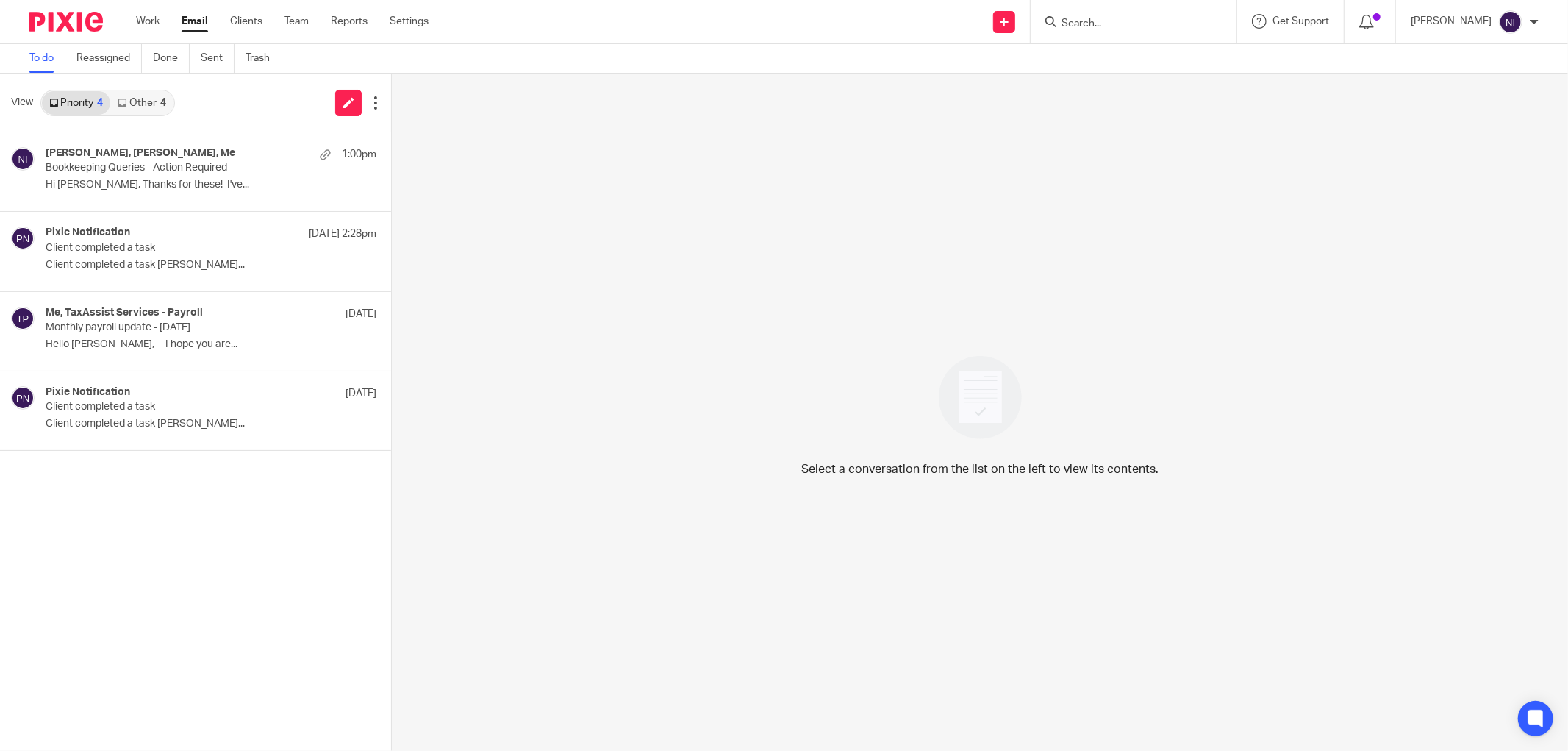
click at [158, 94] on link "Other 4" at bounding box center [141, 103] width 62 height 24
click at [140, 102] on link "Other 4" at bounding box center [141, 103] width 62 height 24
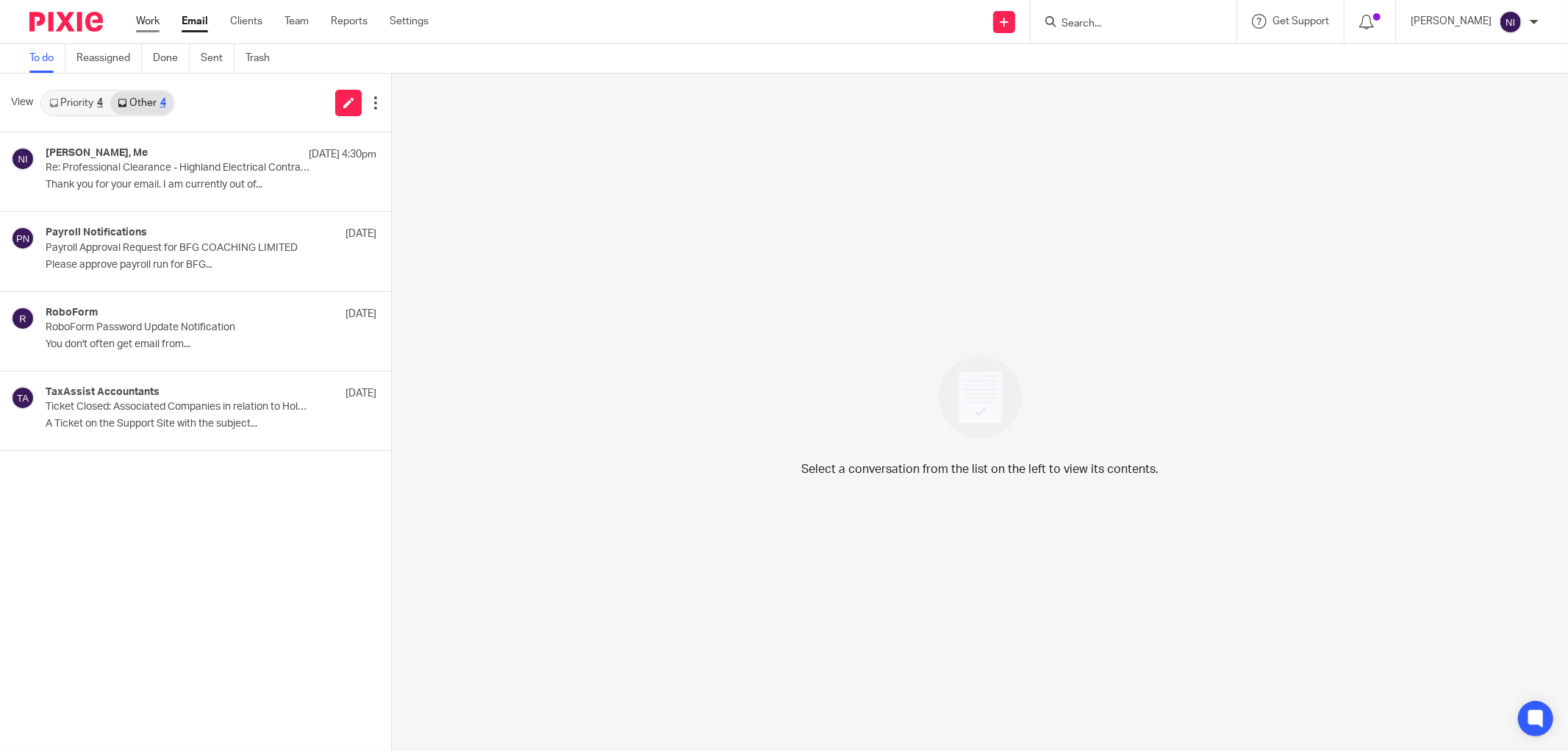
click at [151, 16] on link "Work" at bounding box center [148, 21] width 24 height 15
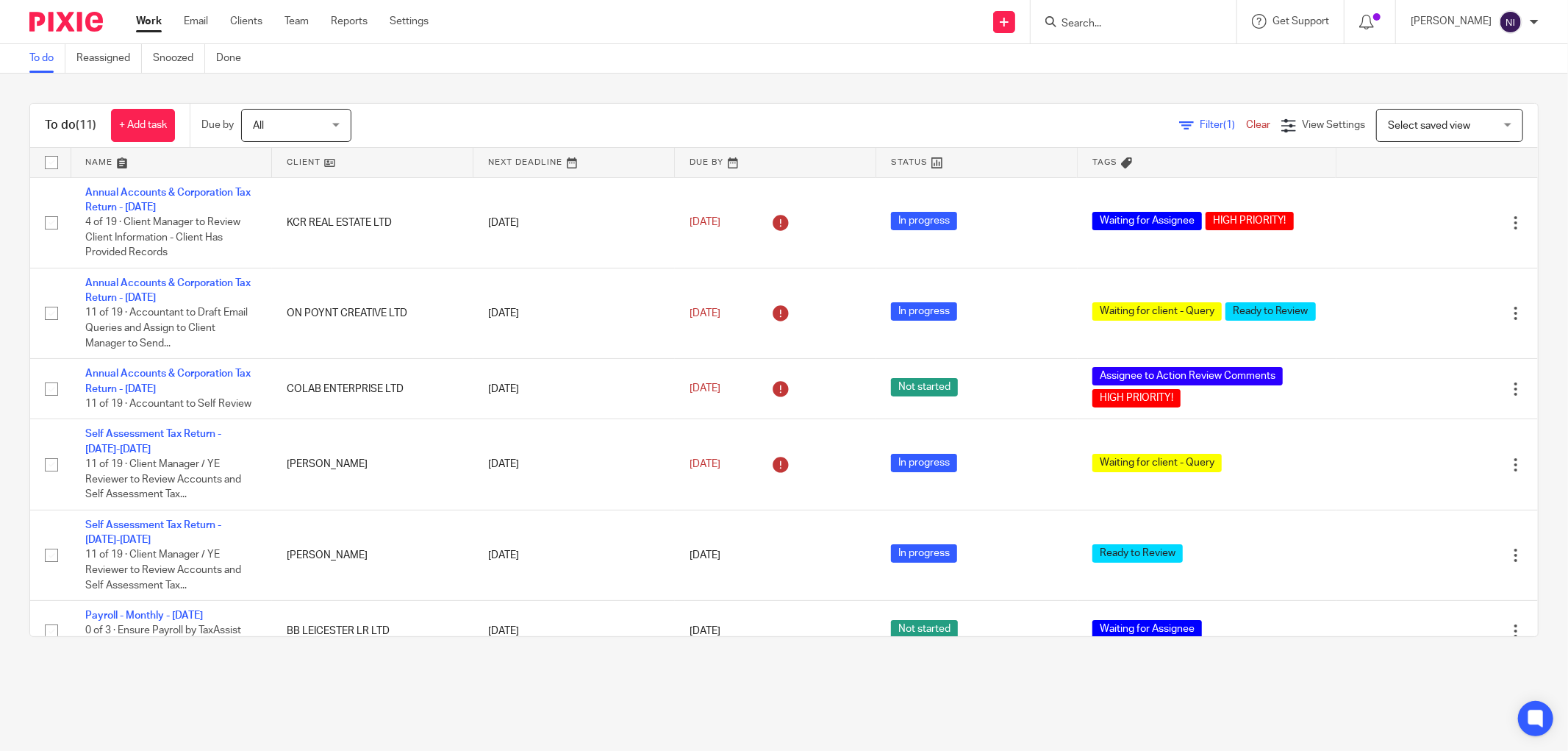
click at [1131, 24] on input "Search" at bounding box center [1126, 24] width 132 height 13
type input "hs co"
click at [1120, 71] on link at bounding box center [1191, 63] width 268 height 34
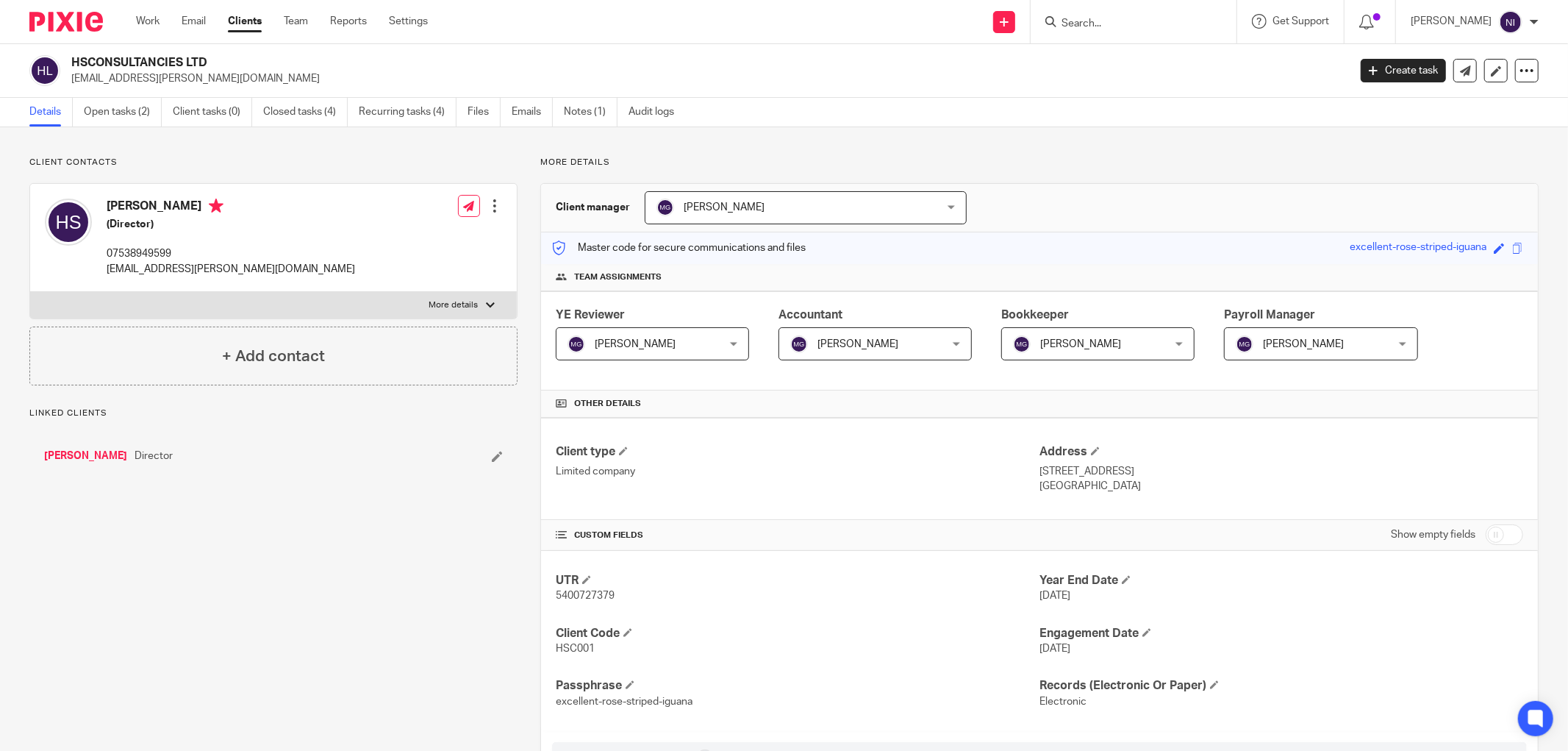
click at [1112, 22] on input "Search" at bounding box center [1126, 24] width 132 height 13
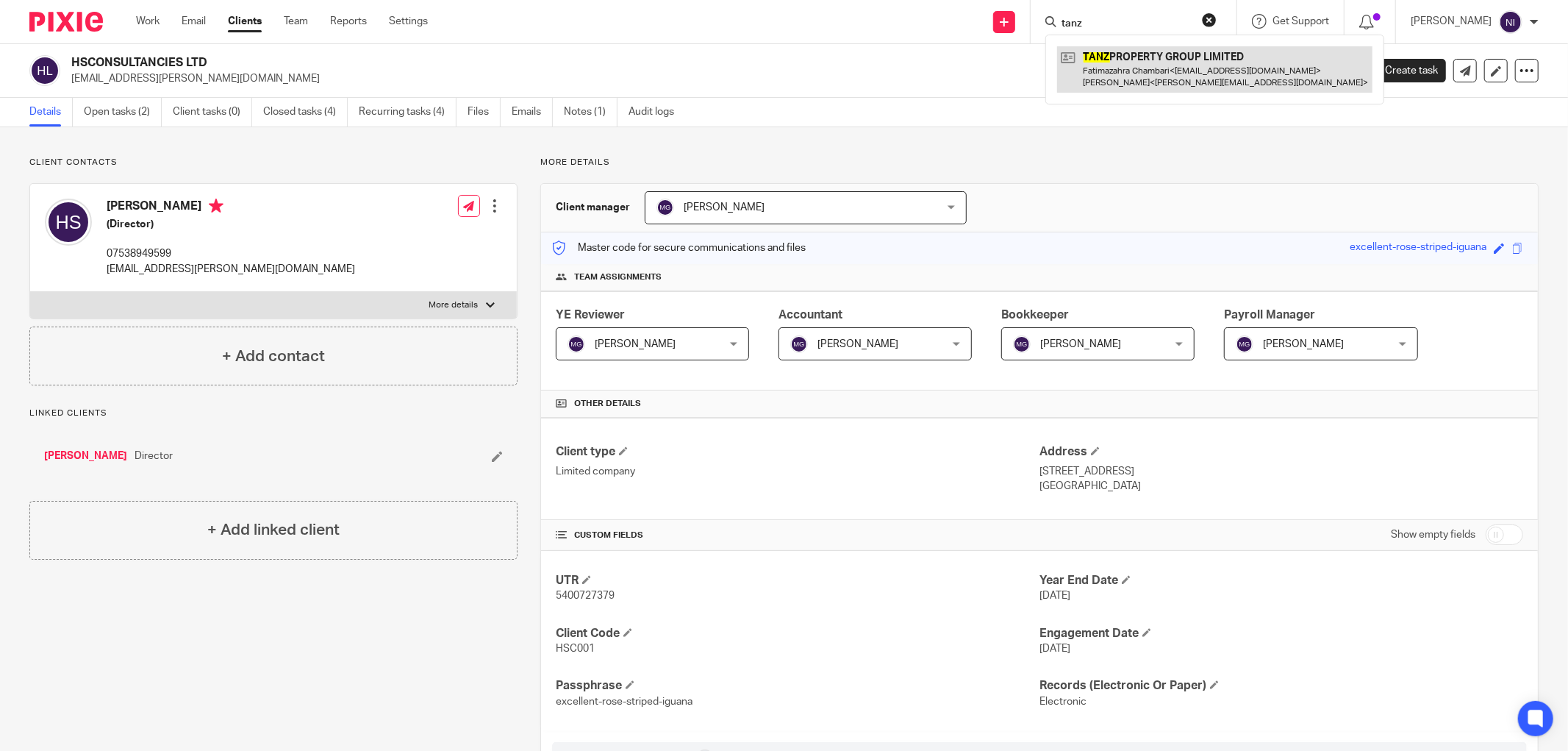
type input "tanz"
click at [1177, 64] on link at bounding box center [1214, 68] width 315 height 45
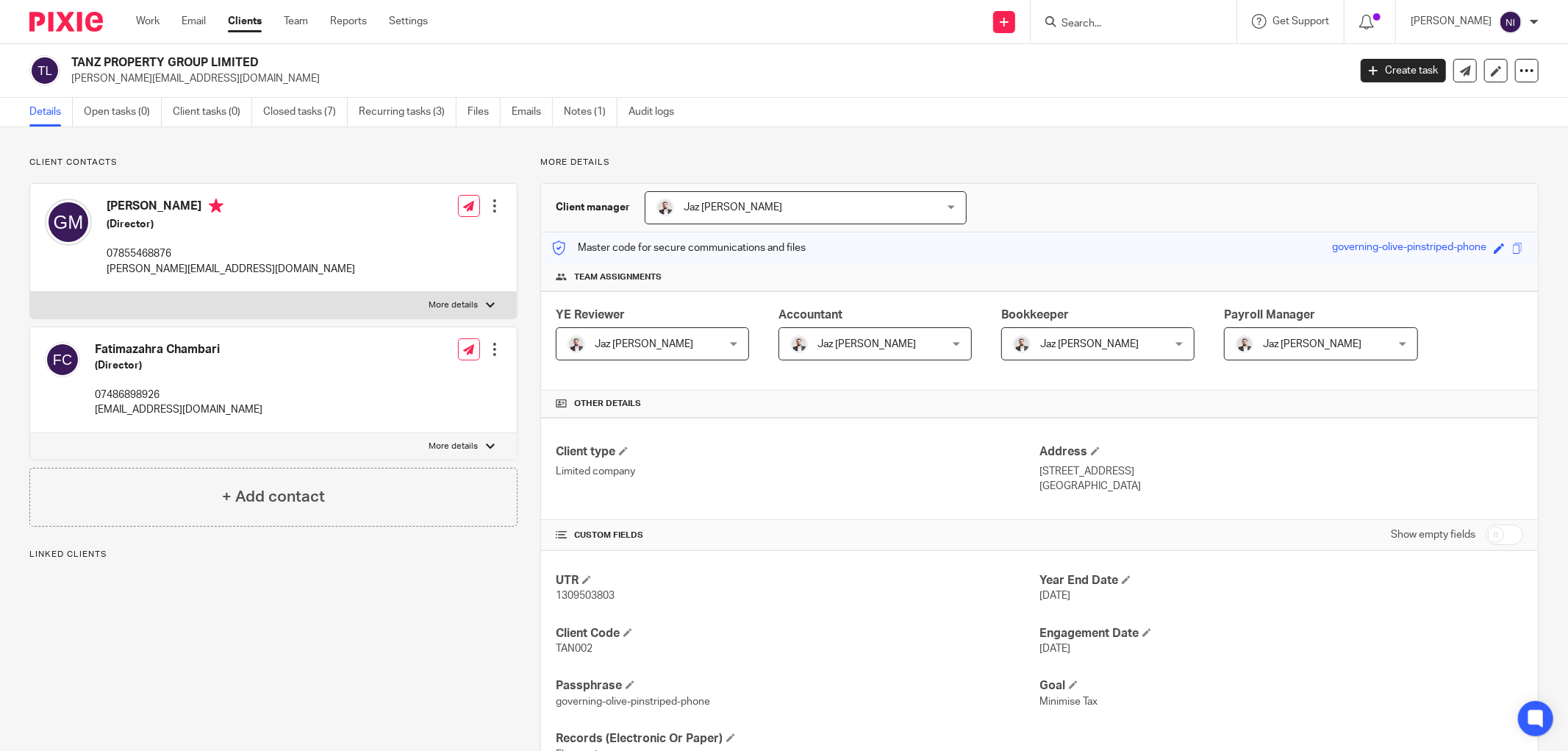
click at [1125, 23] on input "Search" at bounding box center [1126, 24] width 132 height 13
type input "kcr inves"
click at [1157, 77] on link at bounding box center [1181, 63] width 249 height 34
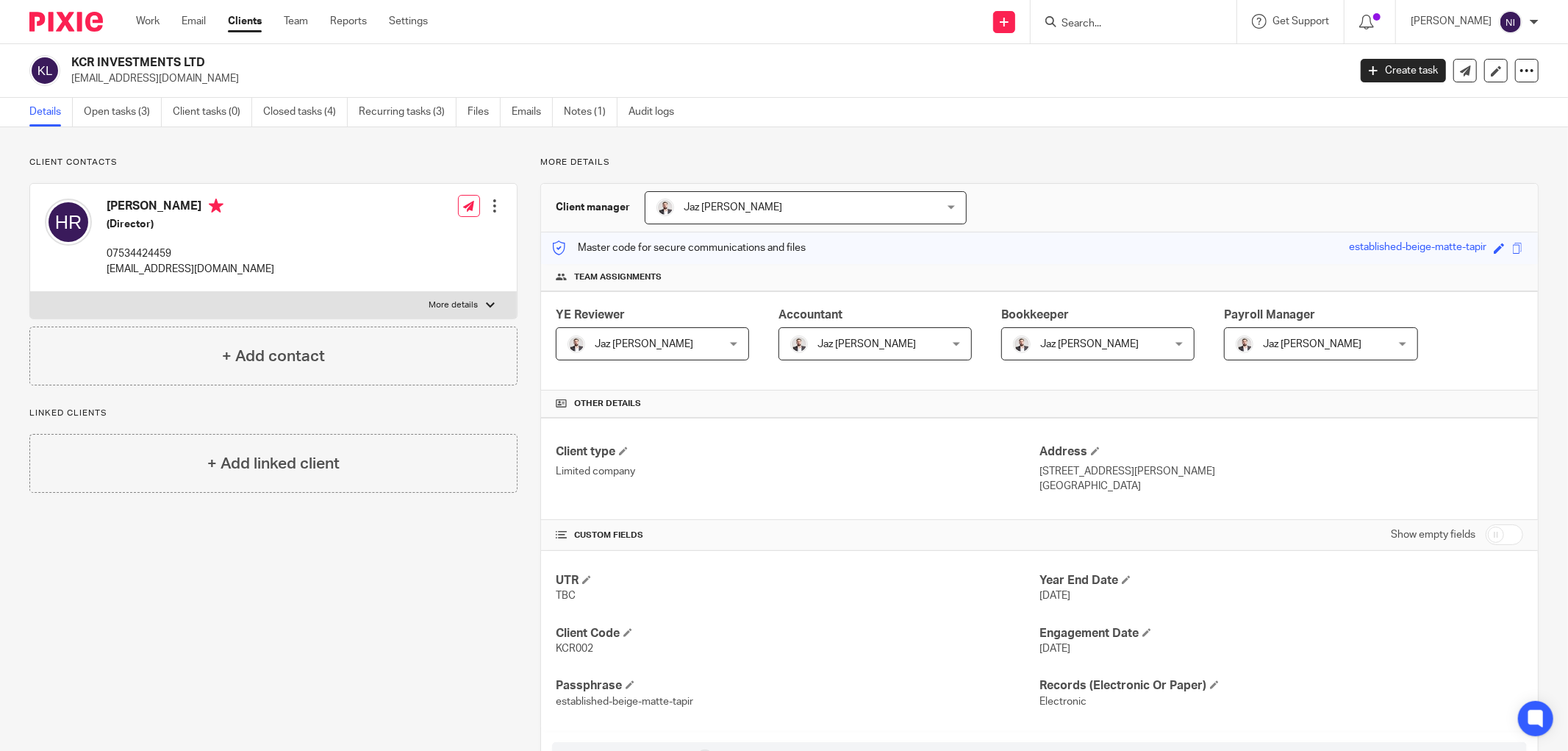
click at [1134, 26] on input "Search" at bounding box center [1126, 24] width 132 height 13
type input "gg adv"
click at [1141, 78] on link at bounding box center [1181, 63] width 249 height 34
click at [1083, 24] on input "Search" at bounding box center [1126, 24] width 132 height 13
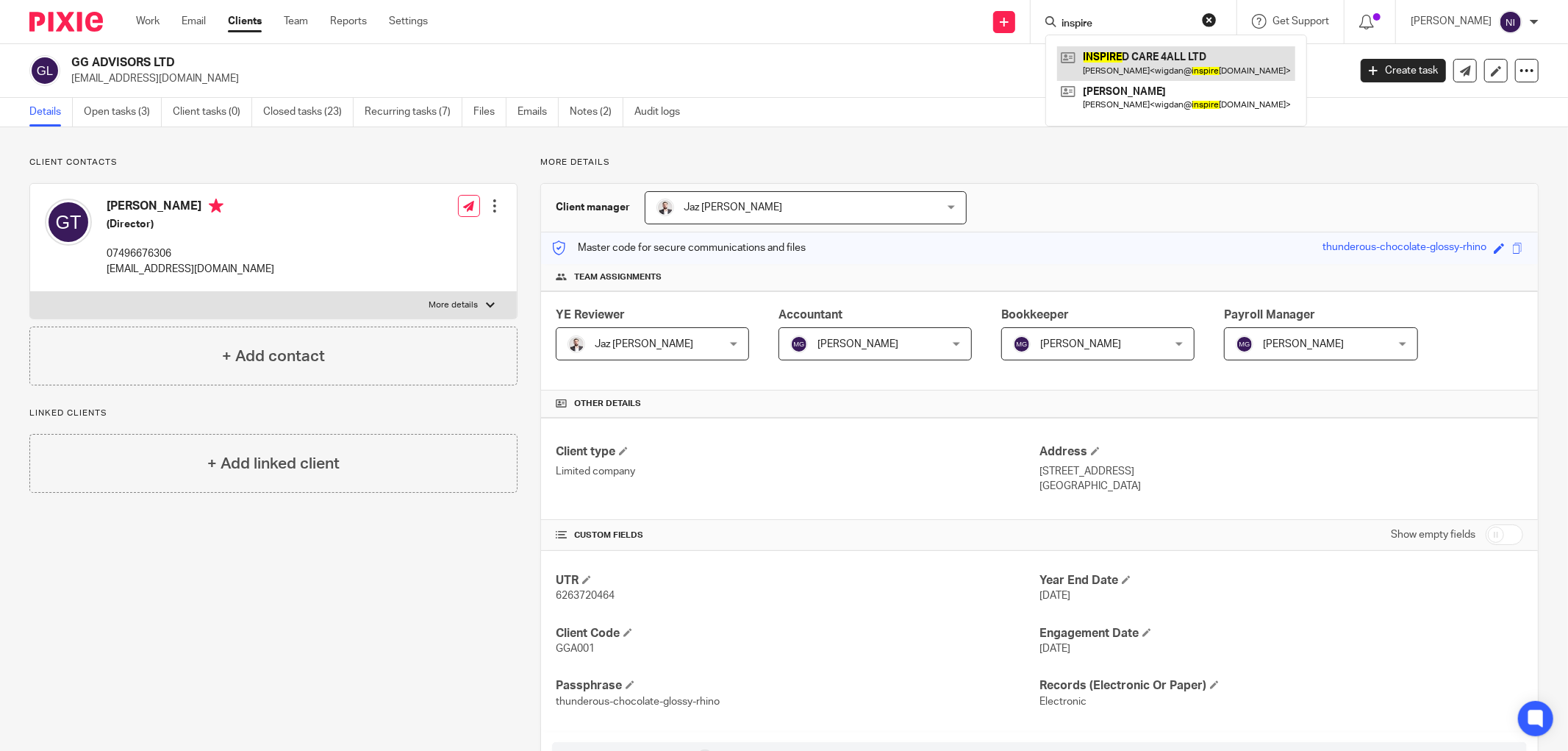
type input "inspire"
click at [1156, 70] on link at bounding box center [1176, 63] width 238 height 34
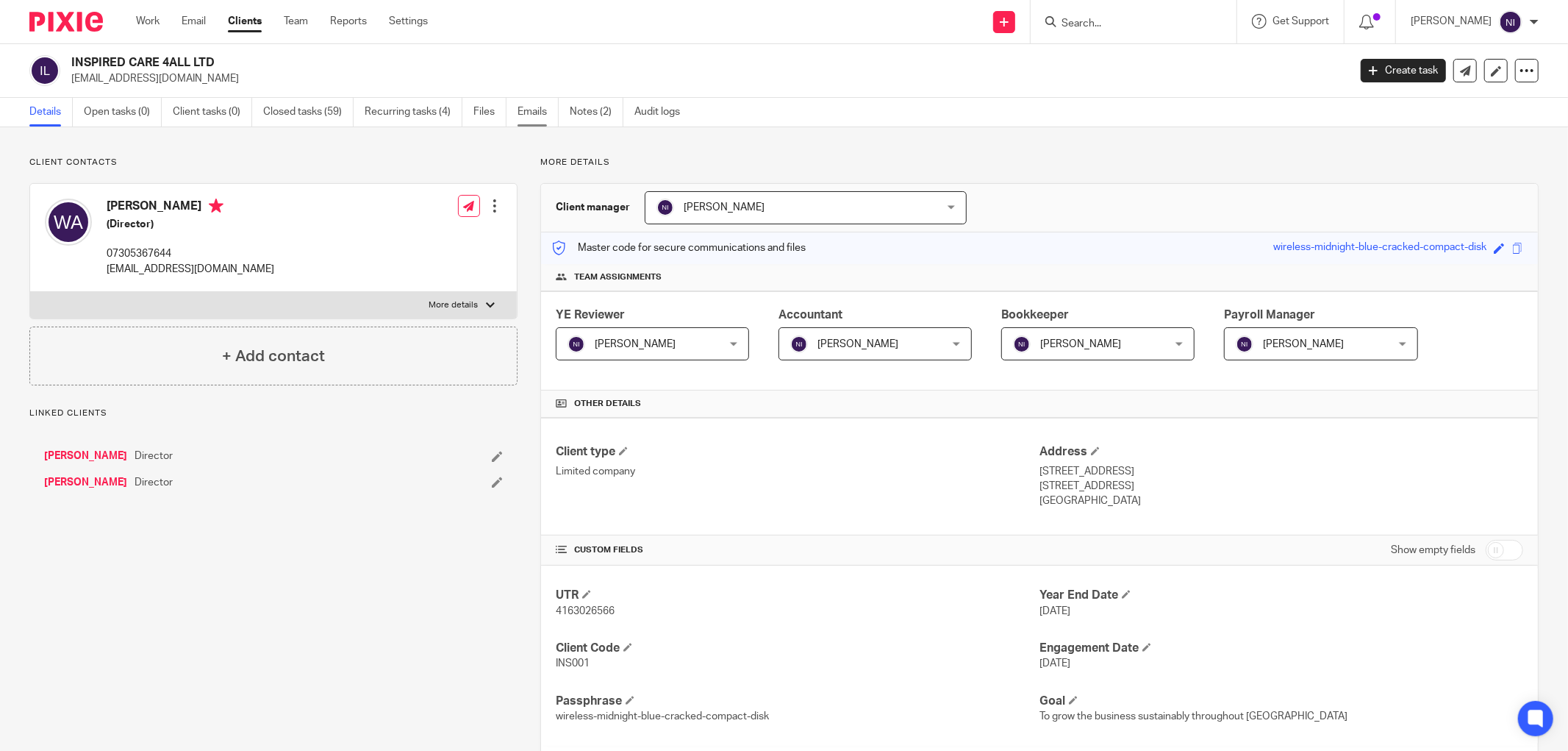
click at [523, 112] on link "Emails" at bounding box center [538, 113] width 41 height 29
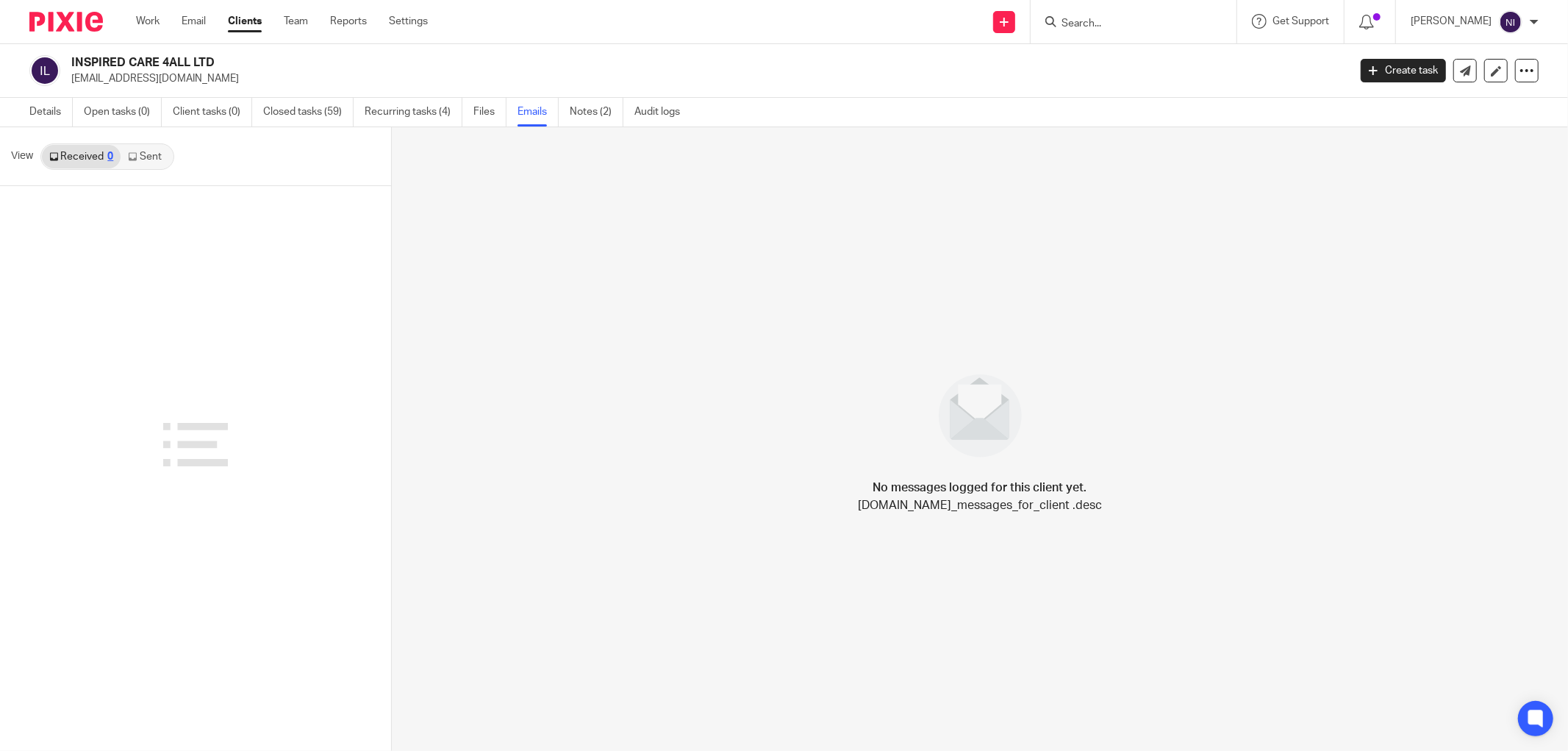
click at [149, 156] on link "Sent" at bounding box center [146, 157] width 51 height 24
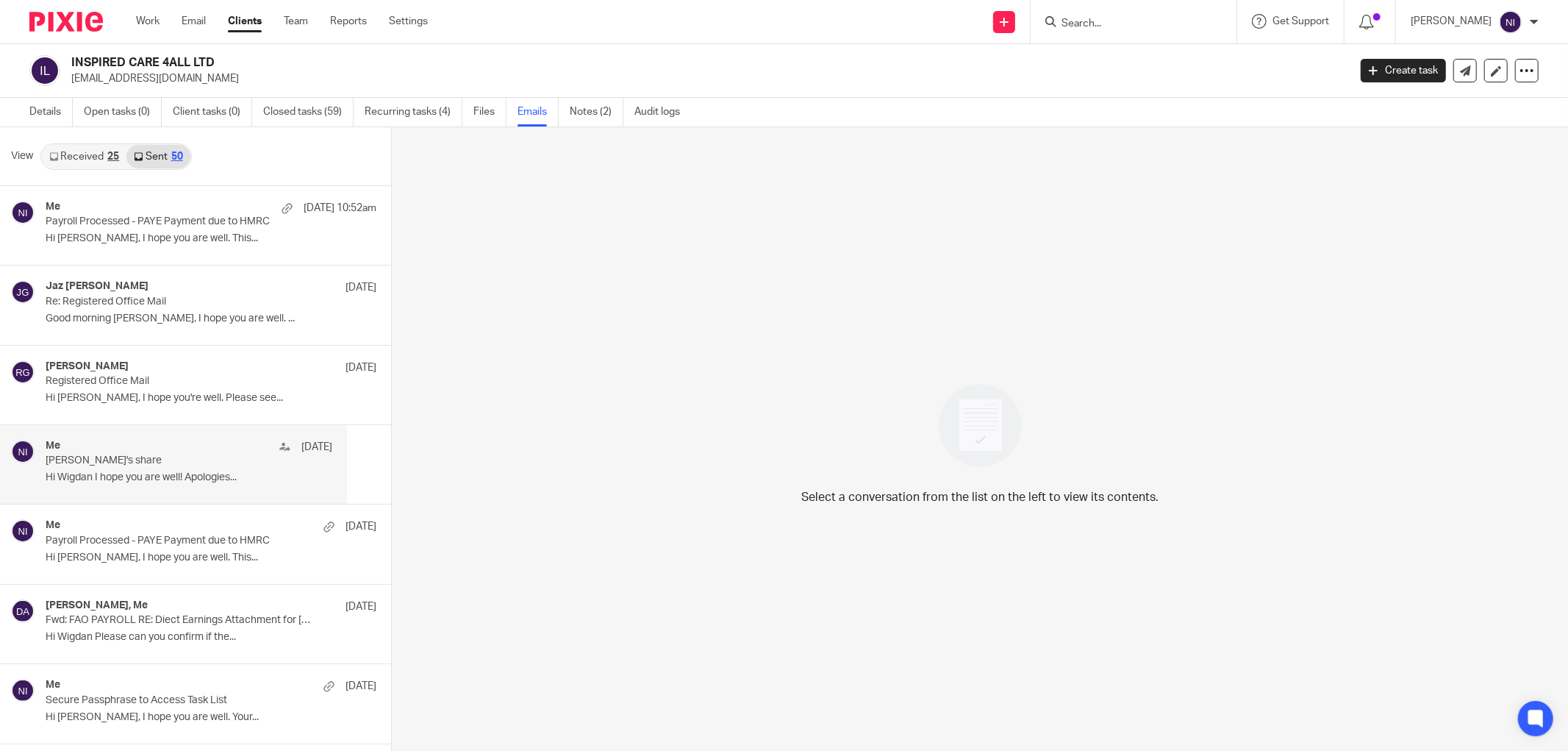
click at [137, 437] on div "Me 18 Jul Azz's share Hi Wigdan I hope you are well! Apologies..." at bounding box center [173, 465] width 347 height 79
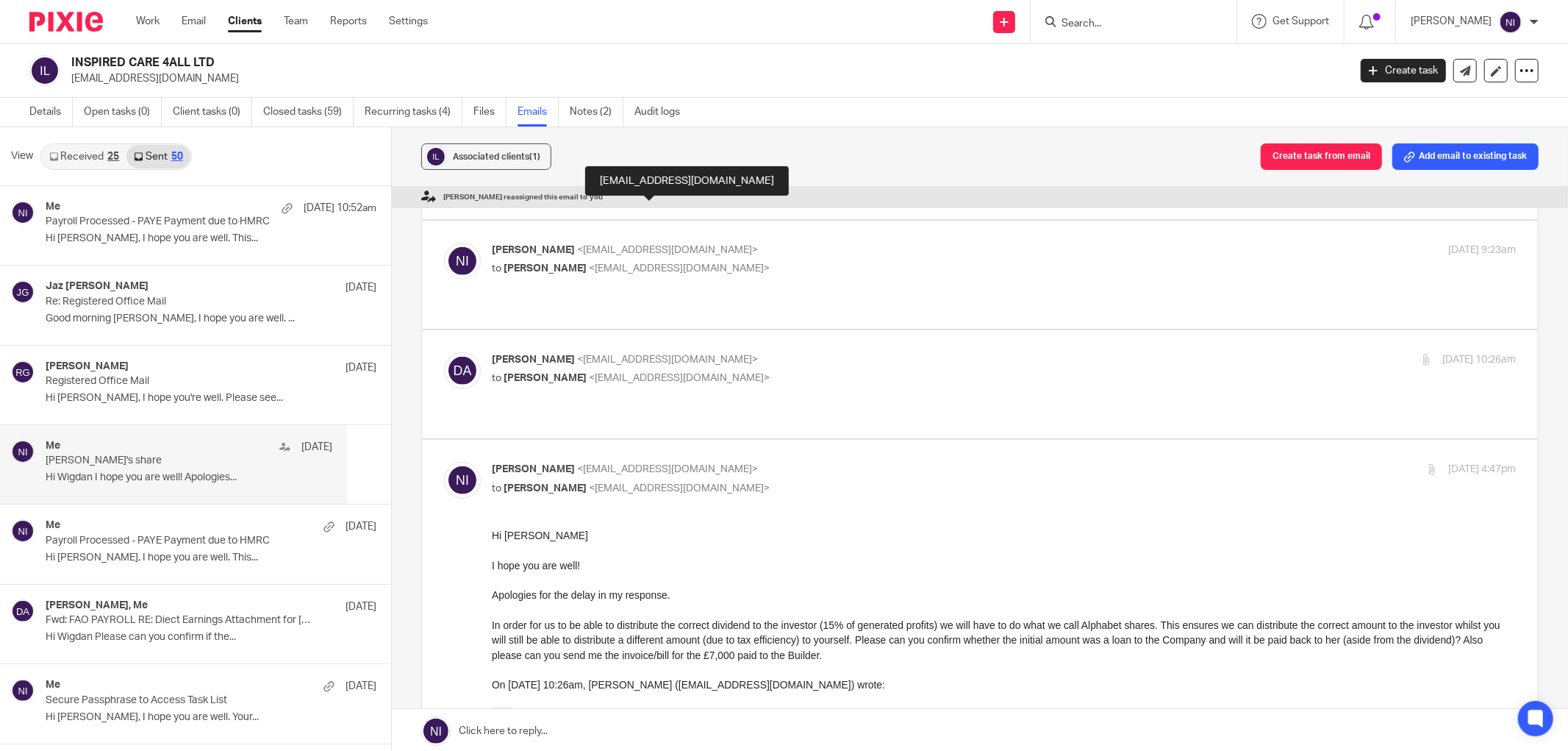
scroll to position [837, 0]
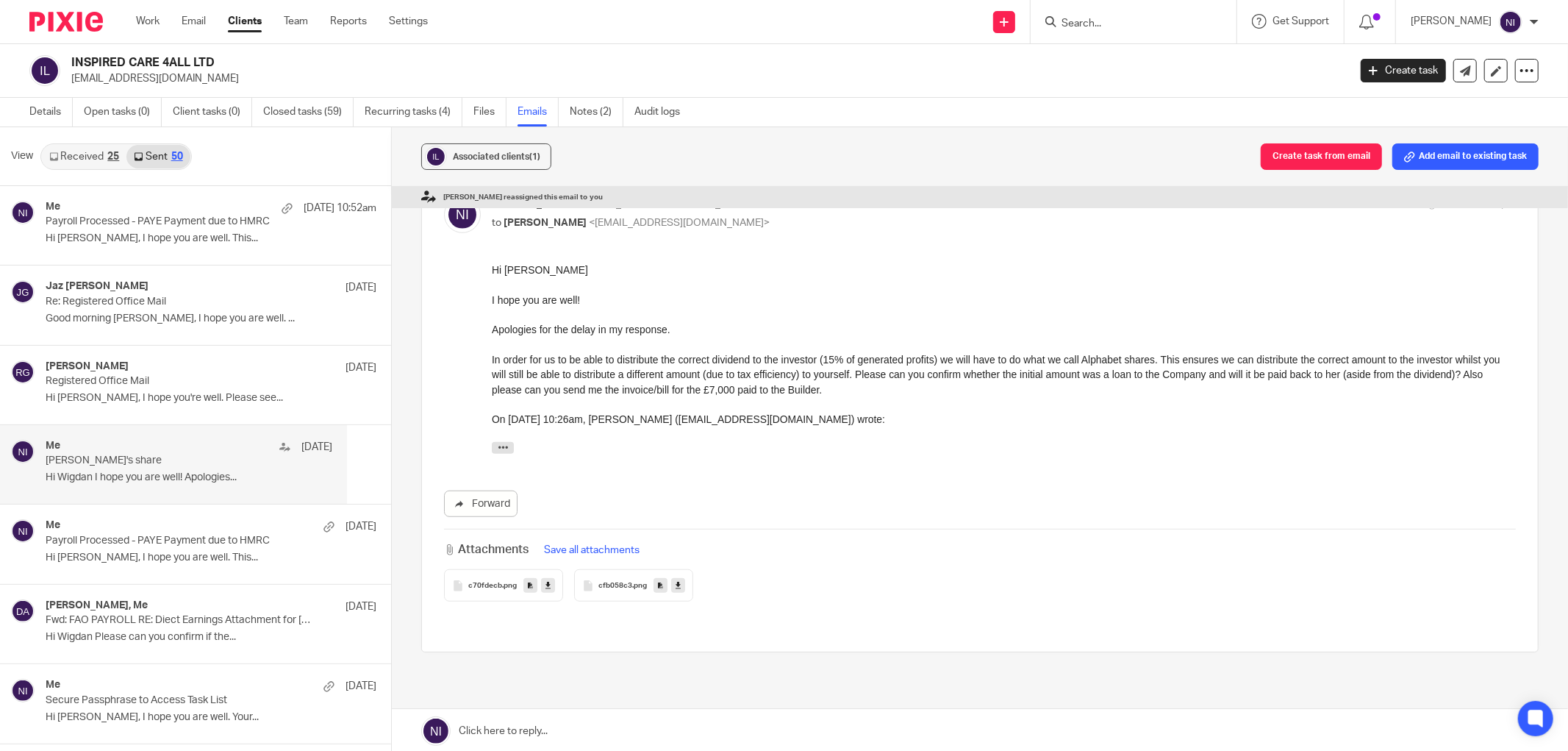
click at [509, 729] on link at bounding box center [980, 731] width 1177 height 44
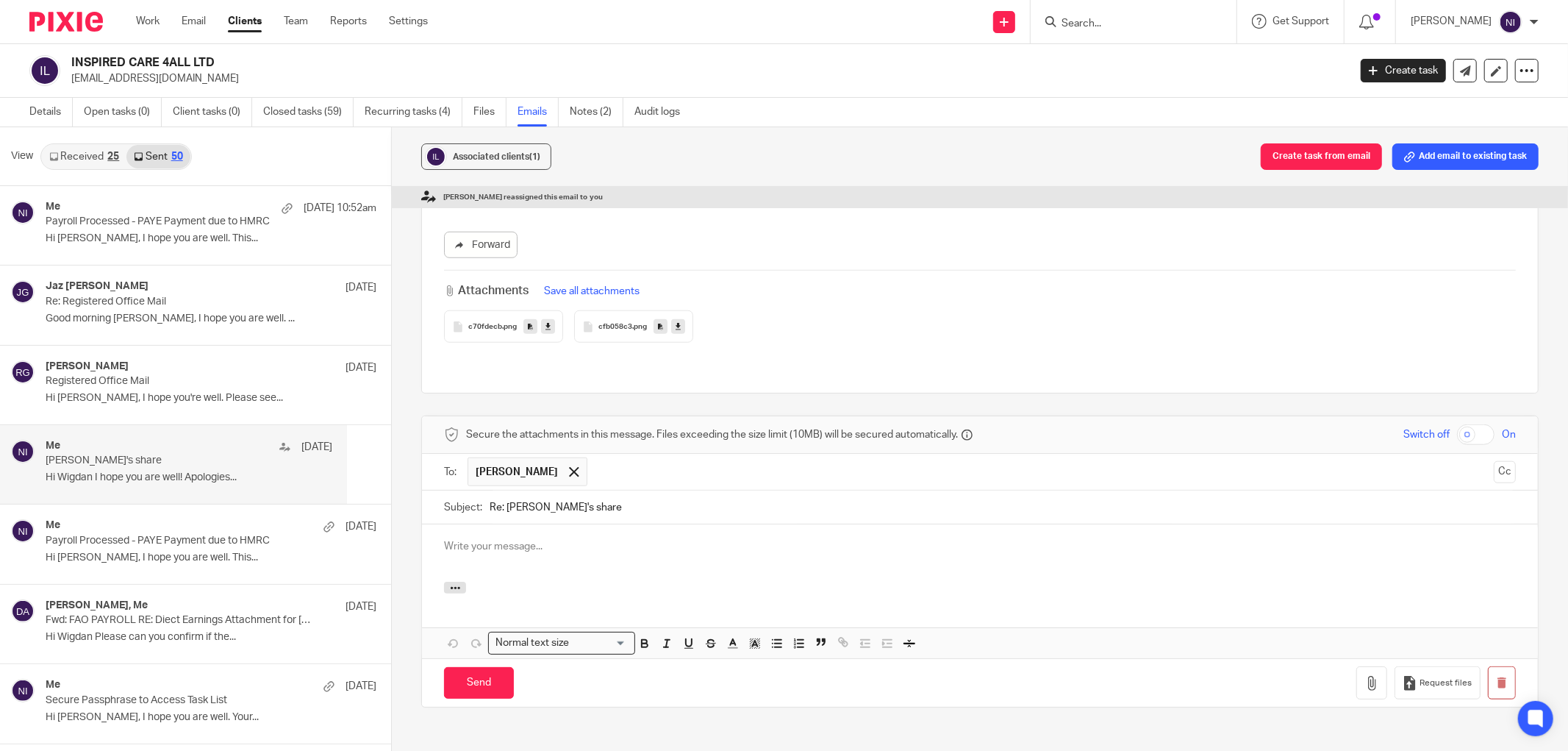
scroll to position [0, 0]
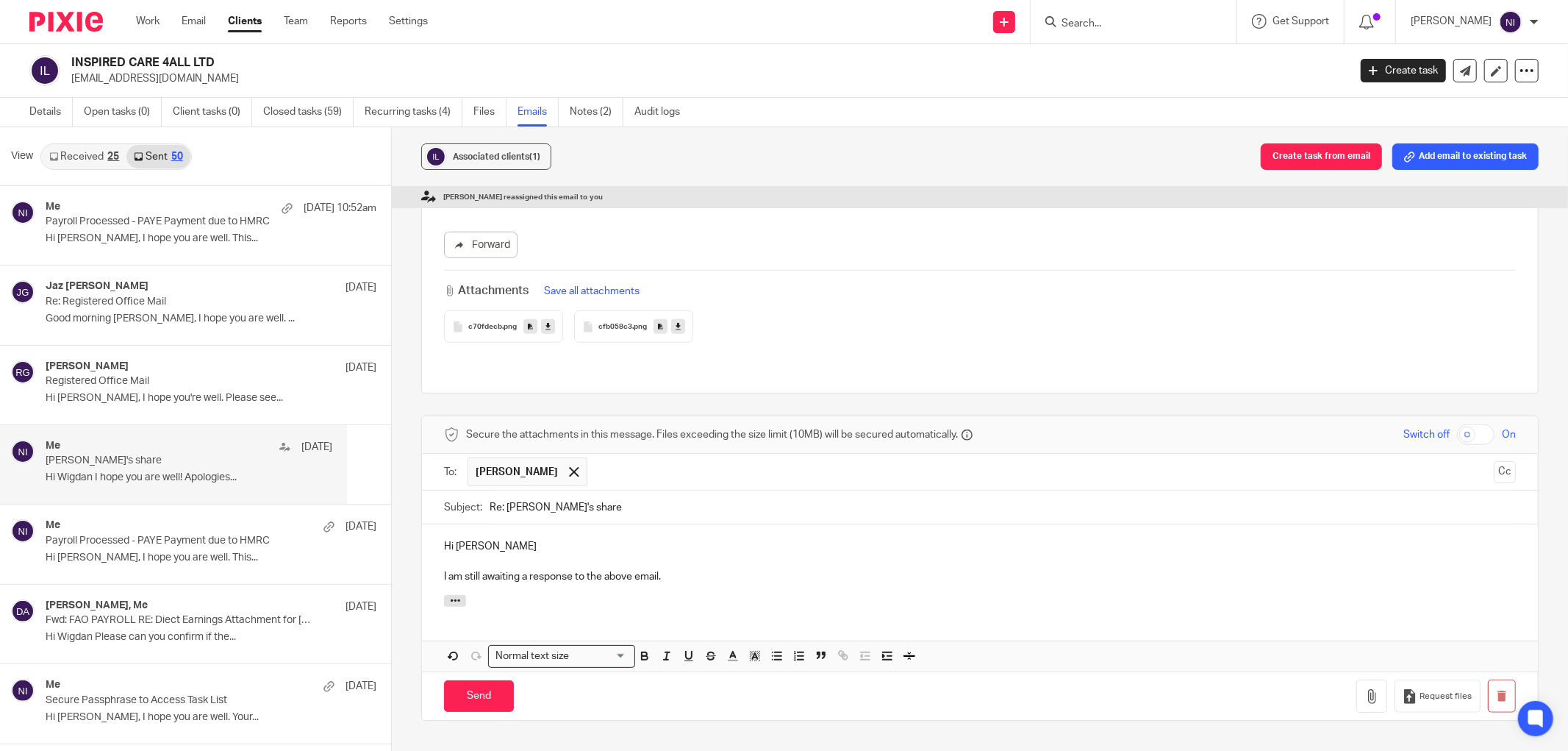
click at [534, 554] on p at bounding box center [980, 560] width 1072 height 15
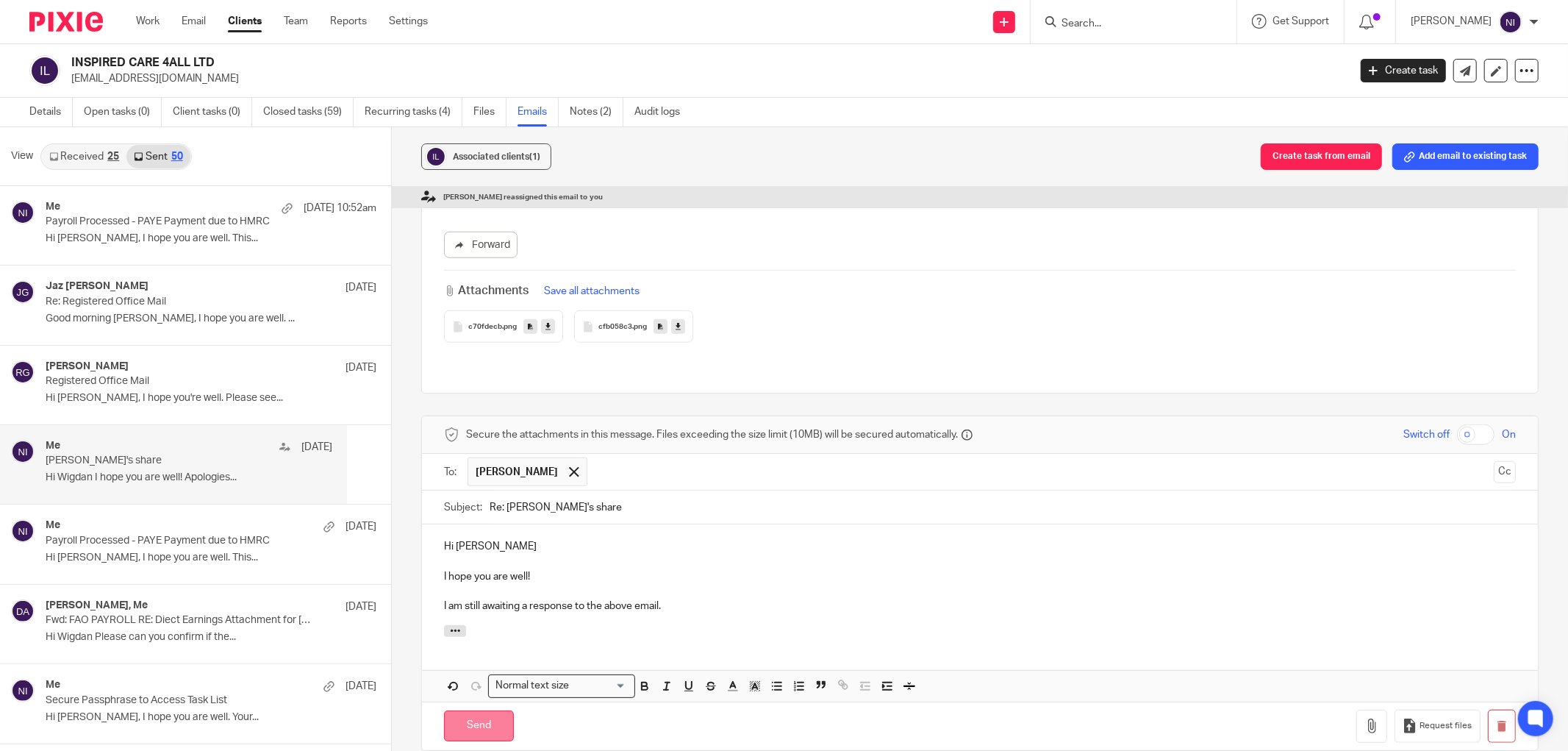
click at [456, 711] on input "Send" at bounding box center [479, 726] width 70 height 32
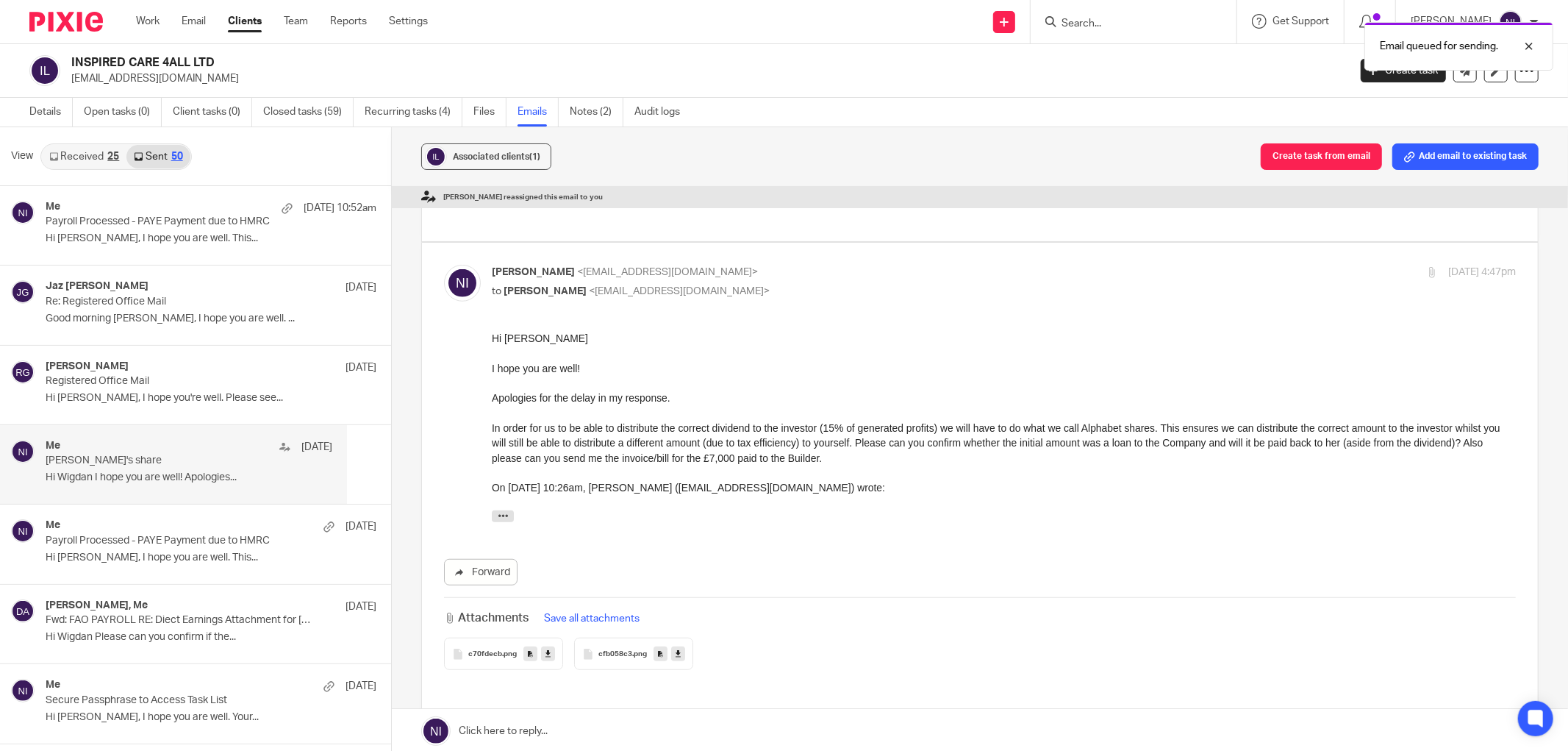
scroll to position [442, 0]
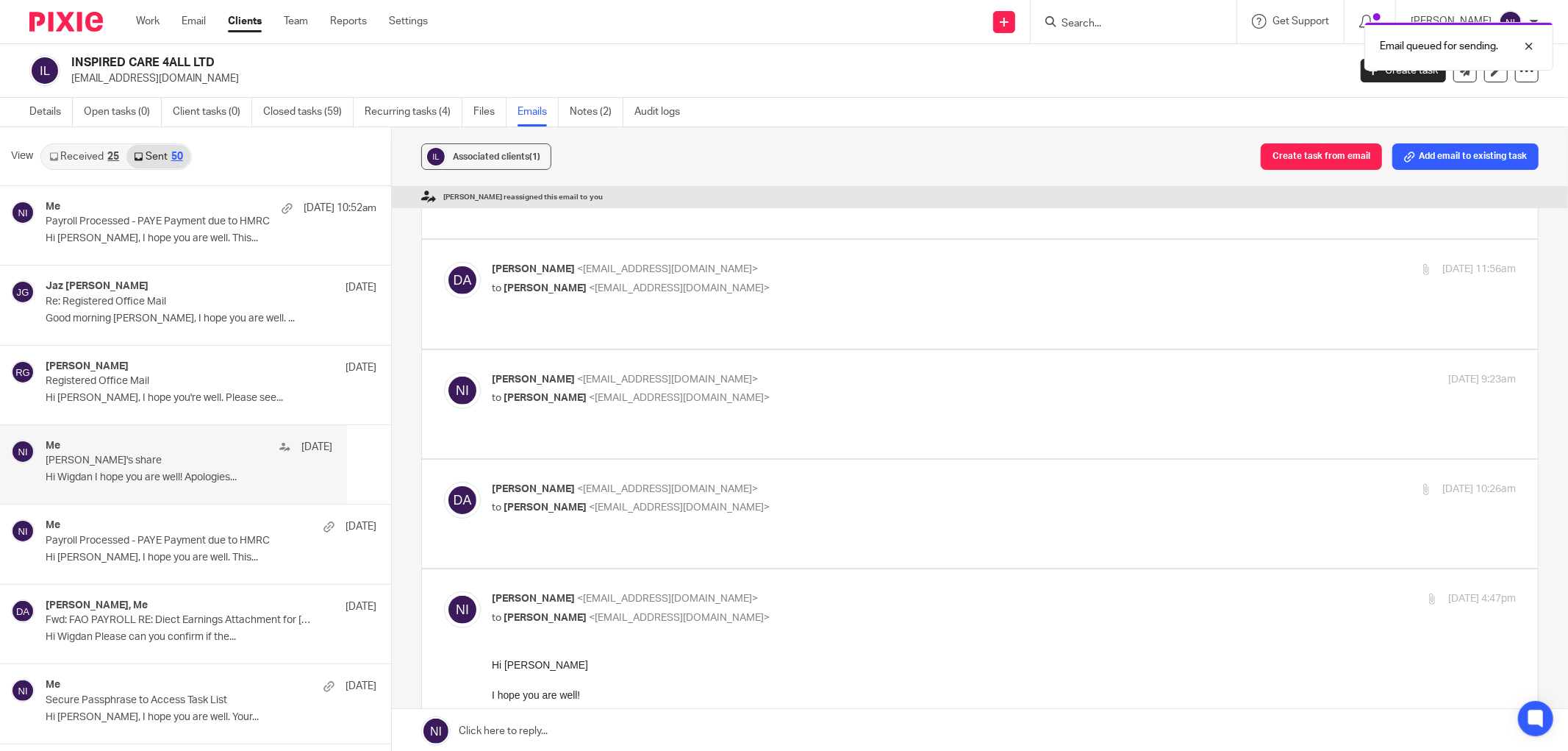
click at [795, 460] on label at bounding box center [980, 513] width 1116 height 109
click at [444, 481] on input "checkbox" at bounding box center [443, 481] width 1 height 1
checkbox input "true"
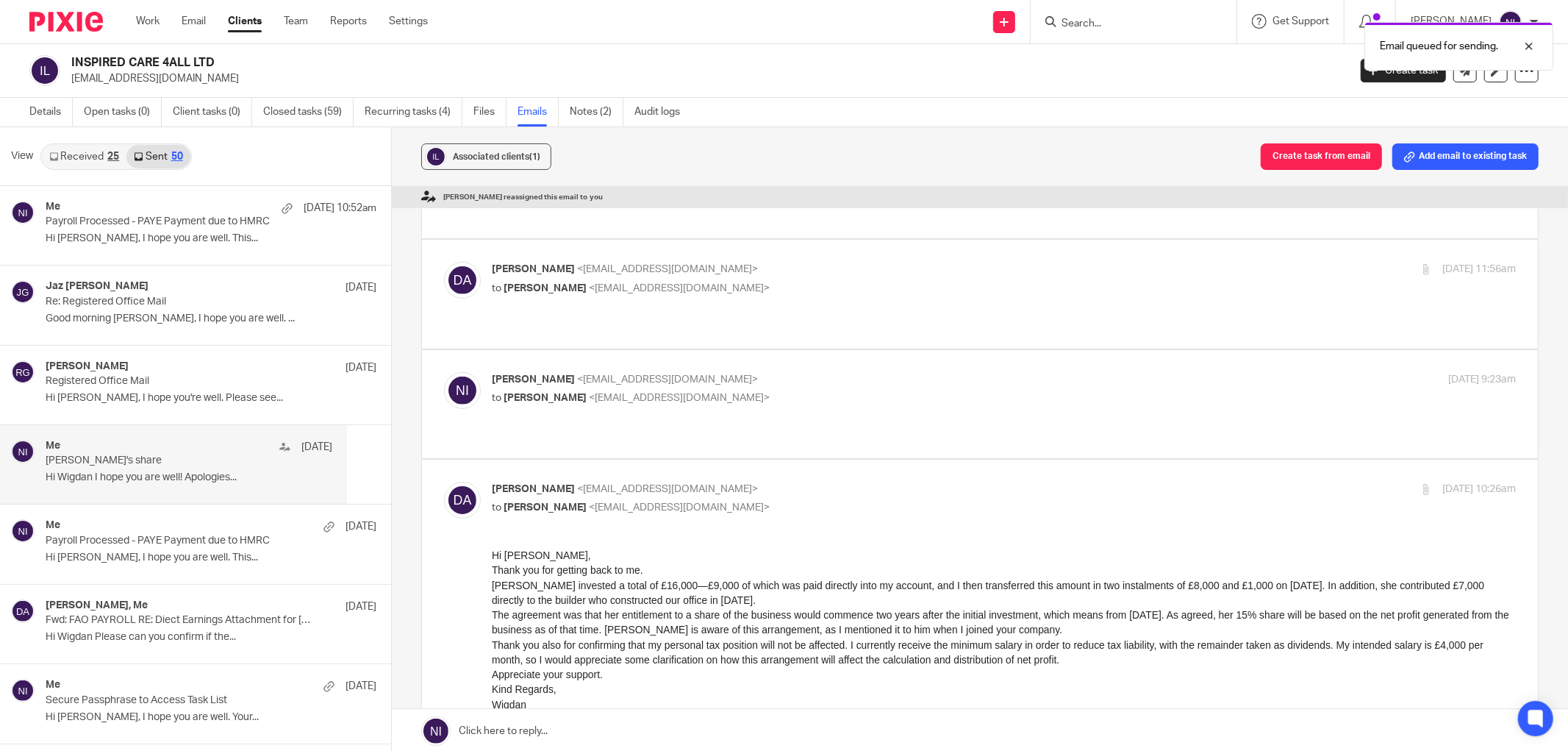
scroll to position [0, 0]
click at [785, 390] on p "to Dr. Wigdan M. Ali <wigdan@inspiredcare.uk>" at bounding box center [834, 398] width 683 height 15
checkbox input "true"
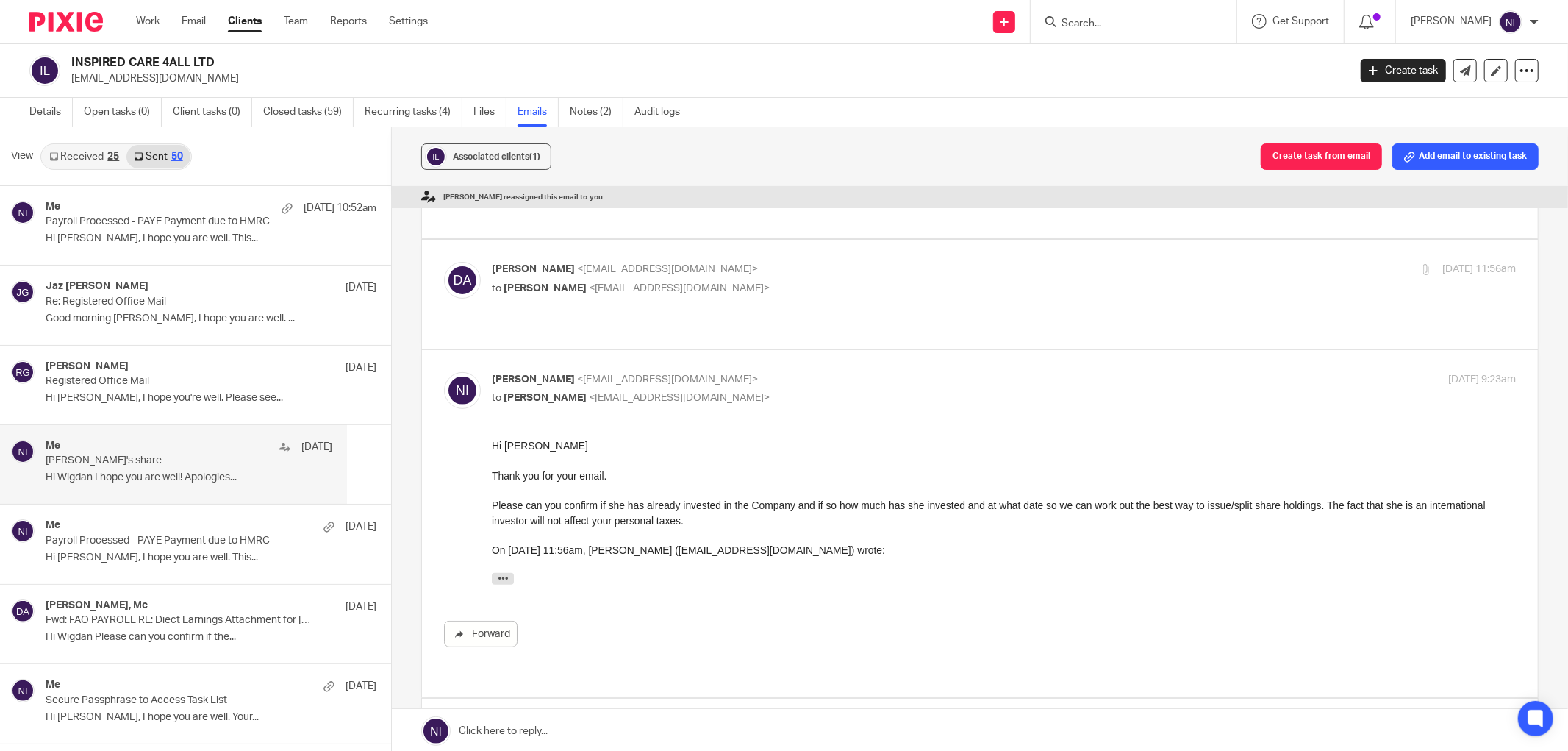
click at [774, 261] on div "Dr. Wigdan M. Ali <wigdan@inspiredcare.uk> to Naeem Ibrahim <naeemibrahim@taxas…" at bounding box center [834, 279] width 683 height 34
checkbox input "true"
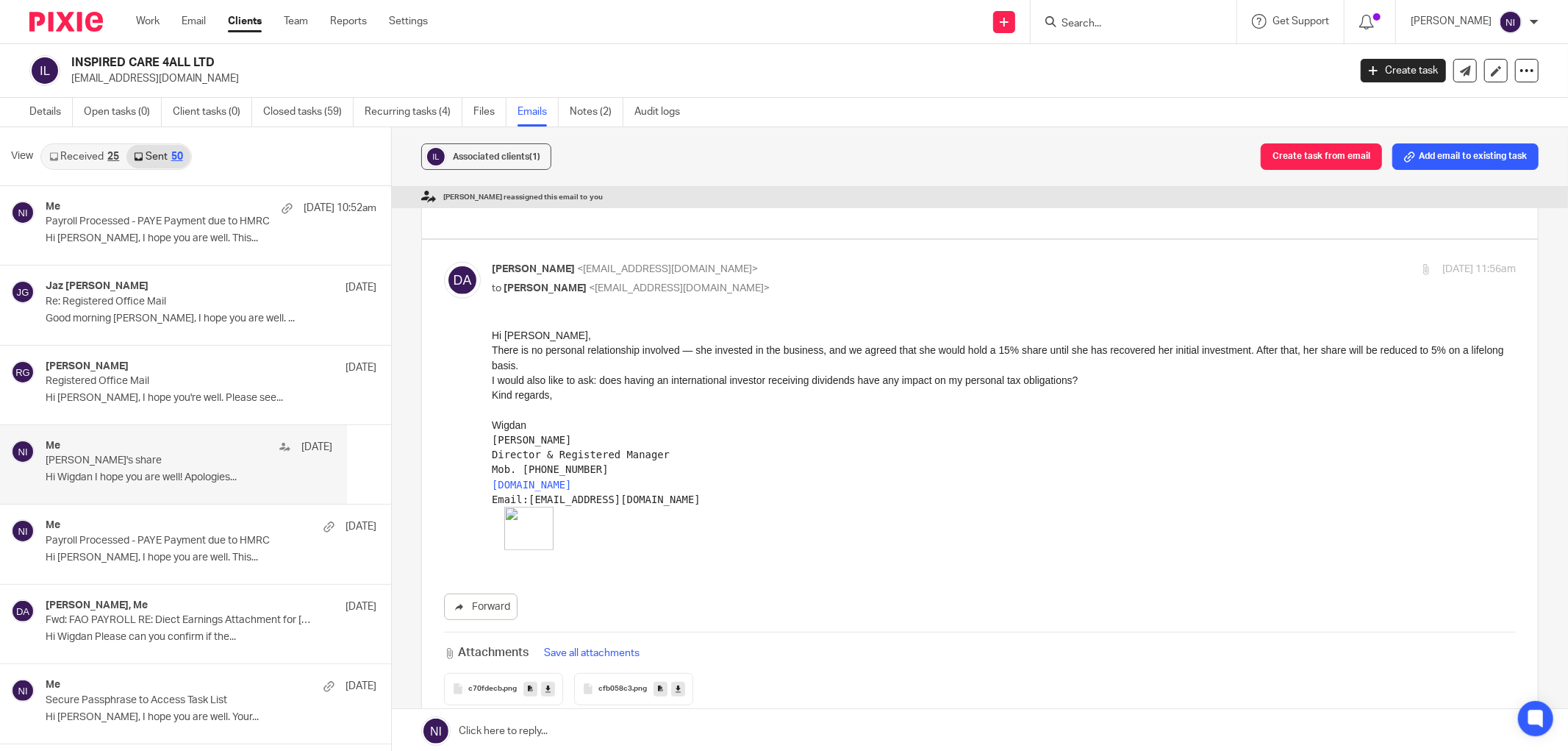
scroll to position [33, 0]
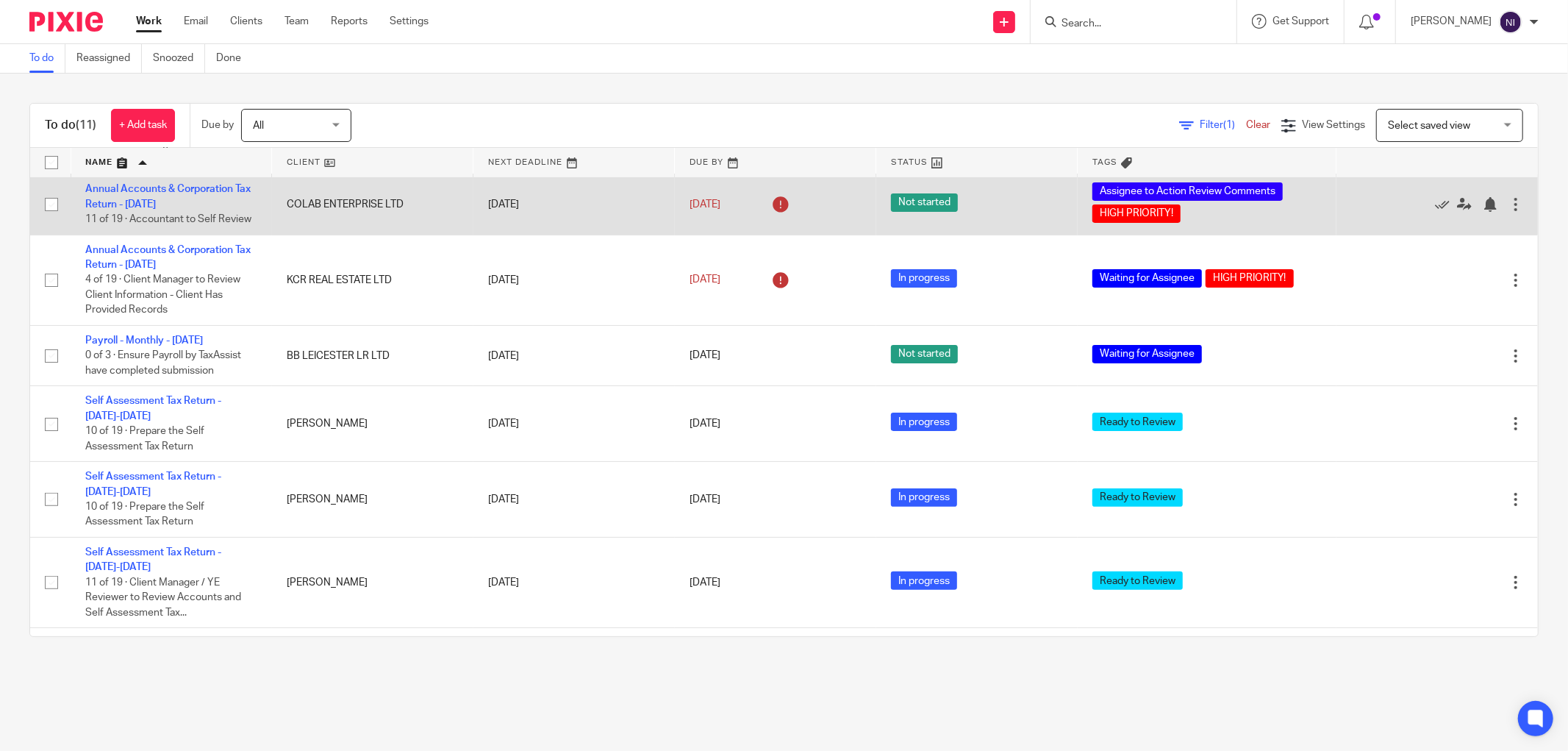
scroll to position [397, 0]
